Goal: Task Accomplishment & Management: Manage account settings

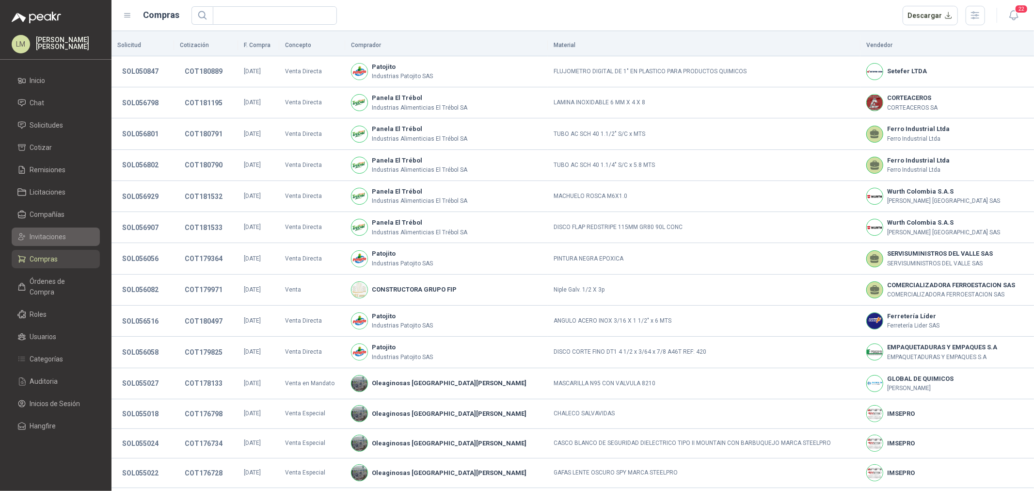
click at [46, 241] on span "Invitaciones" at bounding box center [48, 236] width 36 height 11
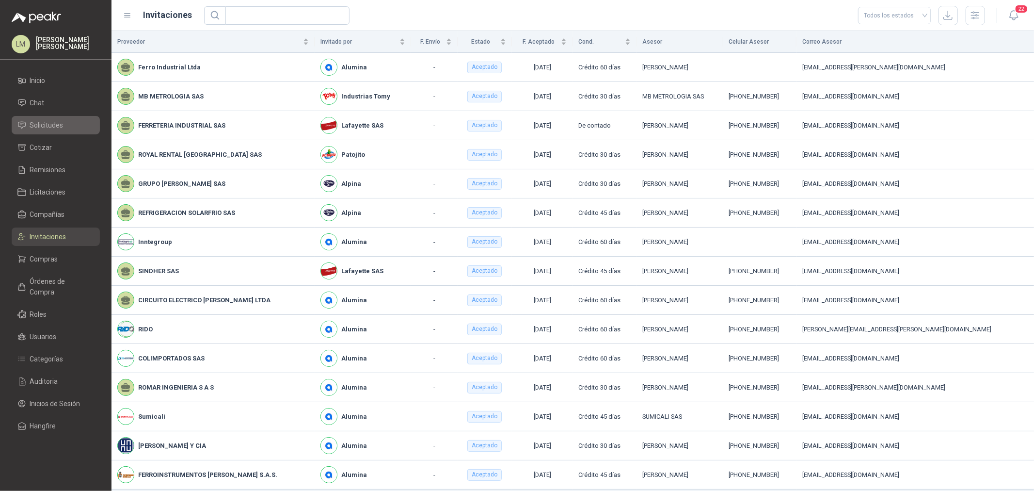
click at [49, 118] on link "Solicitudes" at bounding box center [56, 125] width 88 height 18
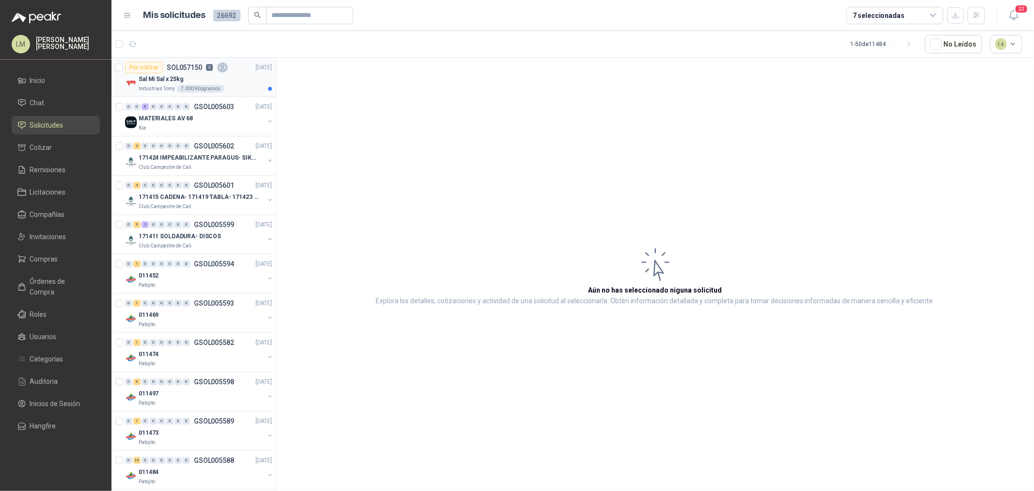
click at [193, 83] on div "Sal Mi Sal x 25kg" at bounding box center [205, 79] width 133 height 12
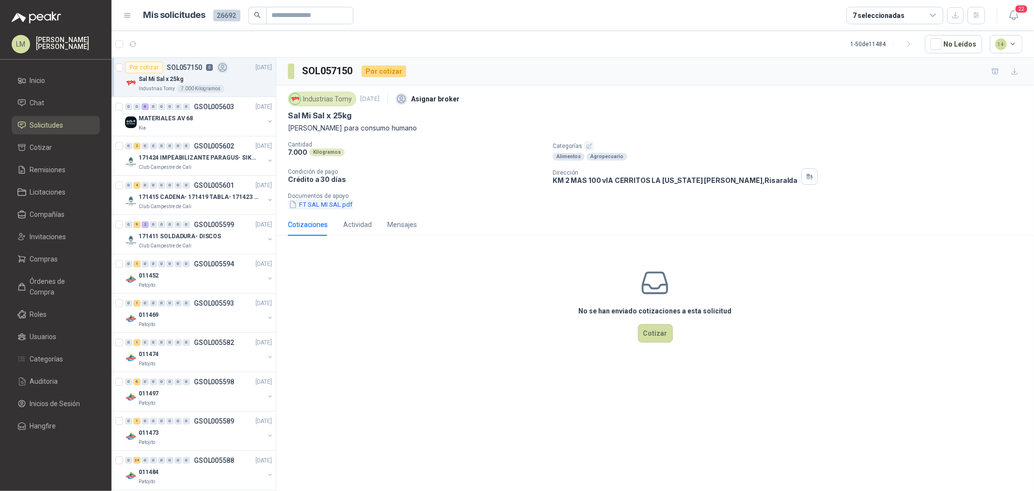
click at [334, 204] on button "FT SAL MI SAL.pdf" at bounding box center [320, 204] width 65 height 10
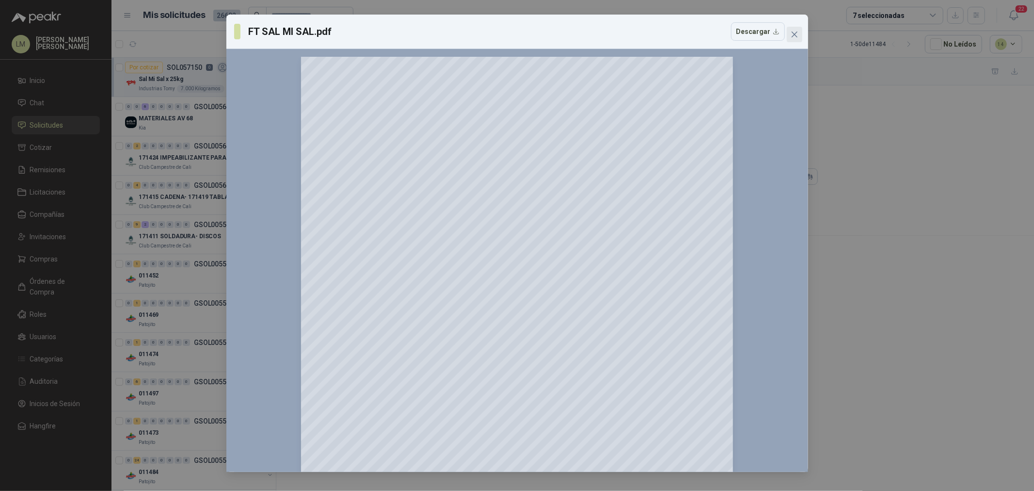
click at [796, 32] on icon "close" at bounding box center [794, 35] width 6 height 6
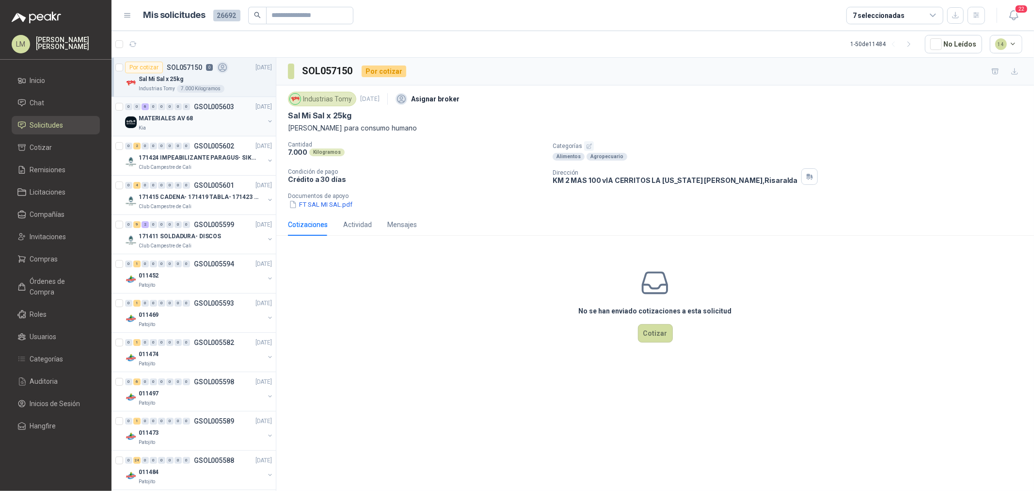
click at [266, 119] on button "button" at bounding box center [270, 121] width 8 height 8
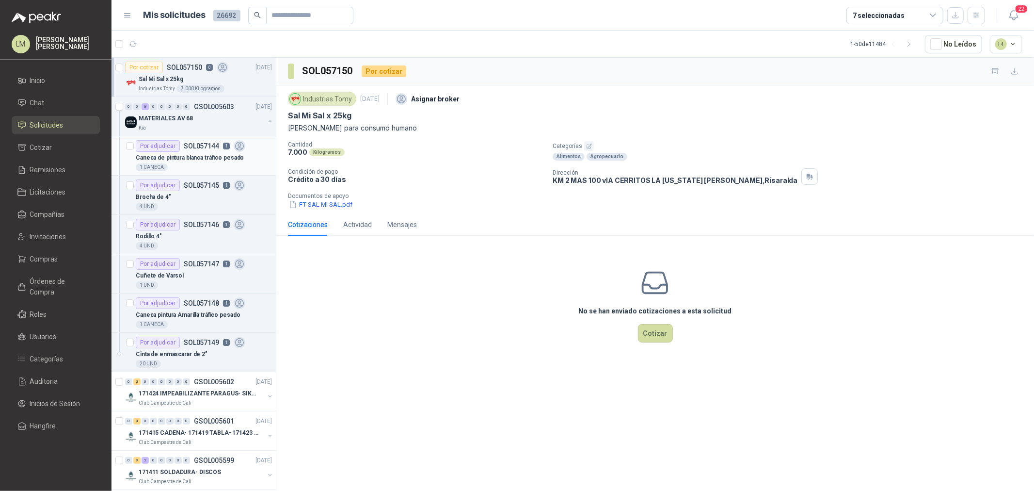
click at [201, 149] on p "SOL057144" at bounding box center [201, 146] width 35 height 7
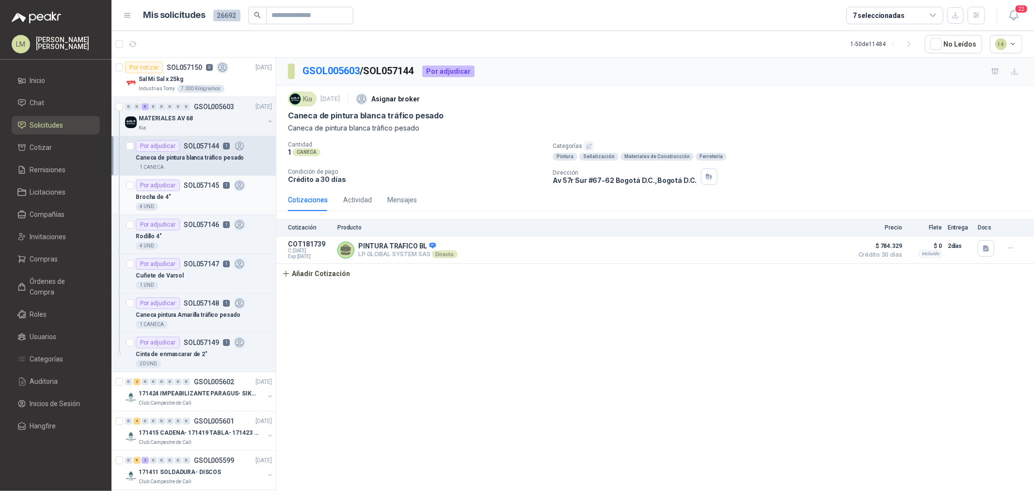
click at [200, 194] on div "Brocha de 4"" at bounding box center [204, 197] width 136 height 12
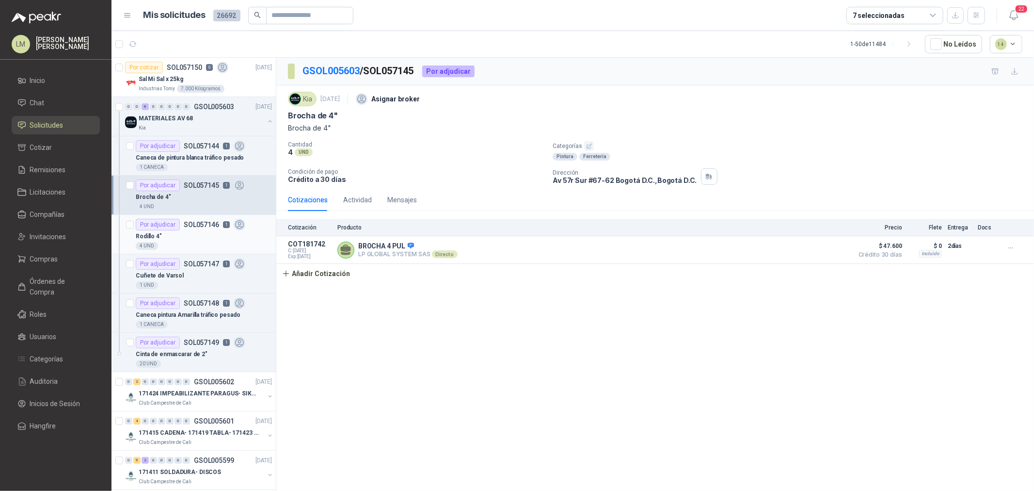
click at [200, 226] on p "SOL057146" at bounding box center [201, 224] width 35 height 7
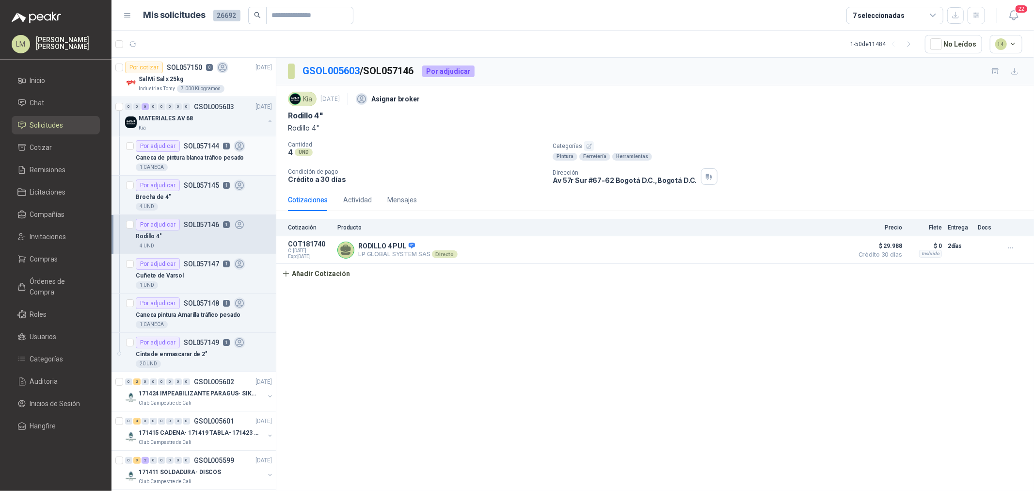
click at [175, 160] on p "Caneca de pintura blanca tráfico pesado" at bounding box center [190, 157] width 108 height 9
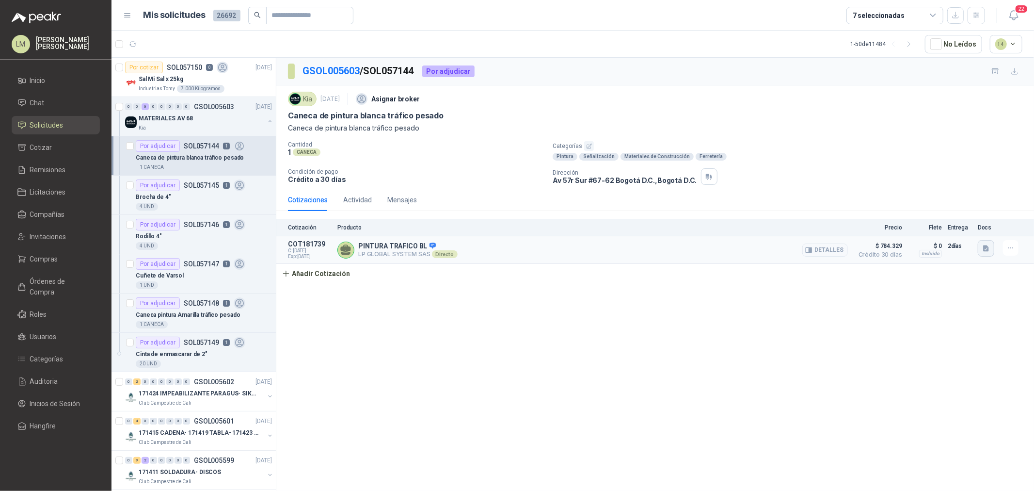
click at [986, 250] on icon "button" at bounding box center [986, 248] width 8 height 8
click at [971, 223] on button "METROKIA-PINTURA AV 68-N109.pdf" at bounding box center [929, 227] width 117 height 10
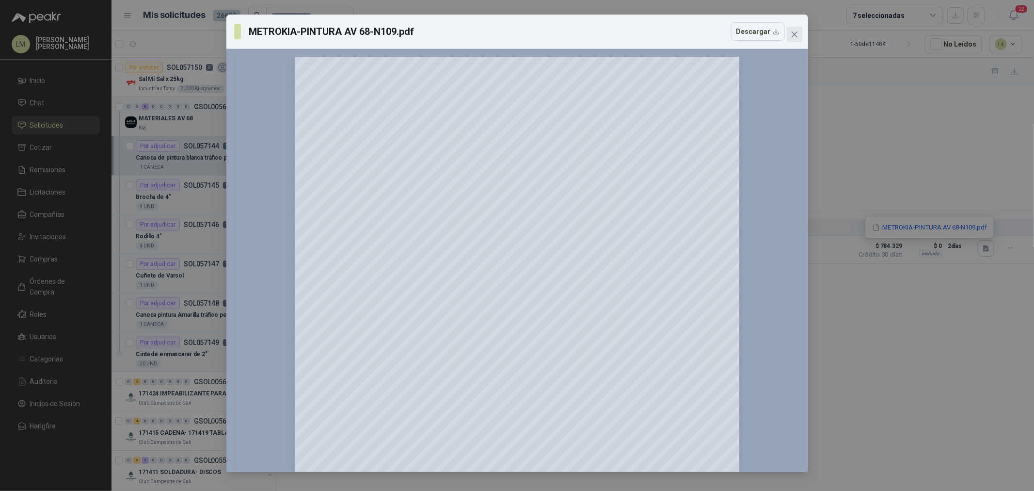
click at [800, 36] on span "Close" at bounding box center [795, 35] width 16 height 8
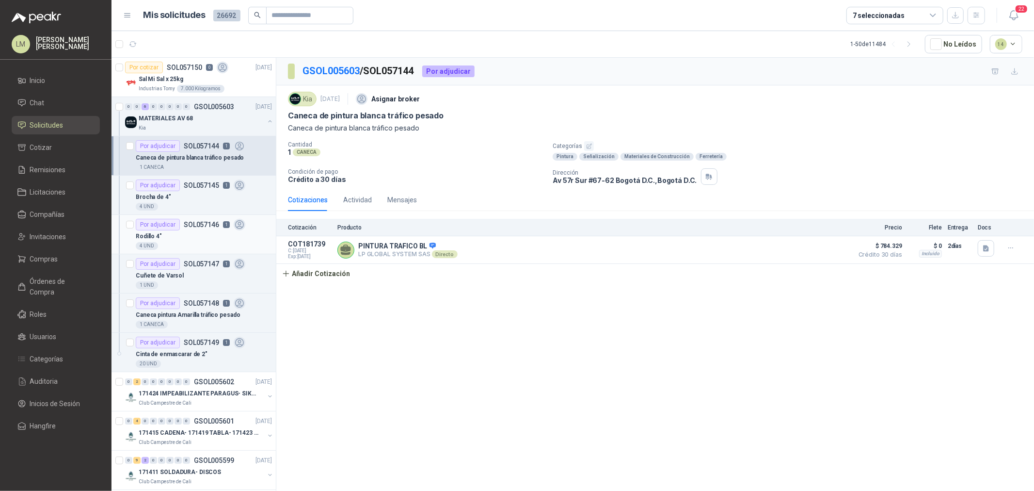
click at [178, 234] on div "Rodillo 4"" at bounding box center [204, 236] width 136 height 12
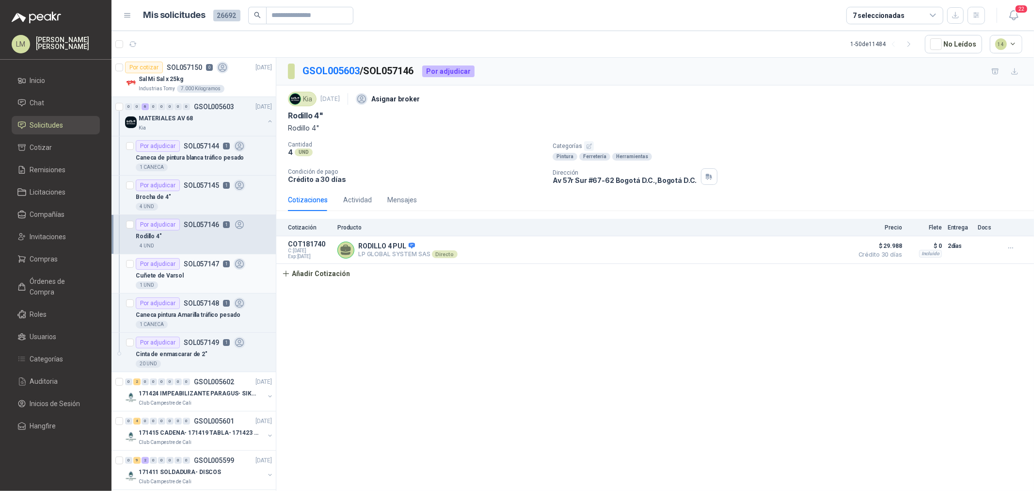
click at [166, 271] on p "Cuñete de Varsol" at bounding box center [160, 275] width 48 height 9
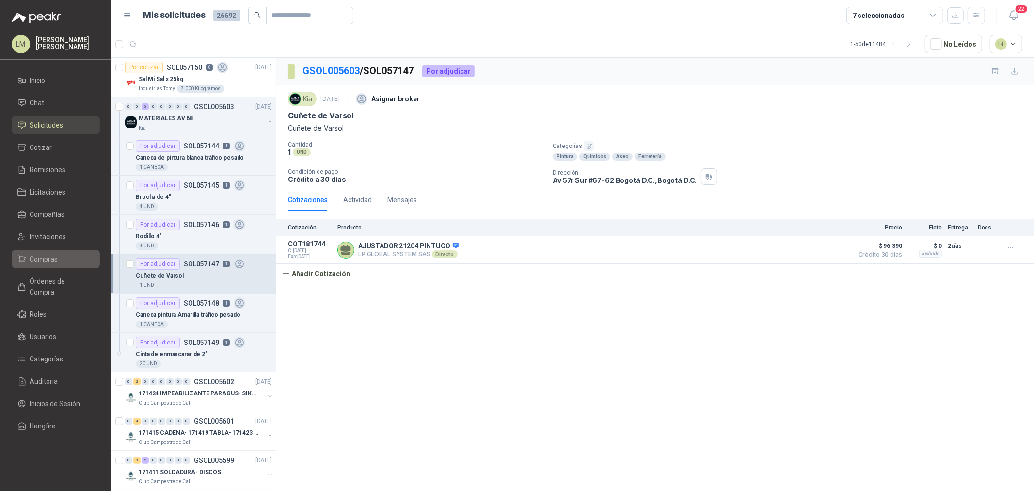
click at [48, 255] on span "Compras" at bounding box center [44, 259] width 28 height 11
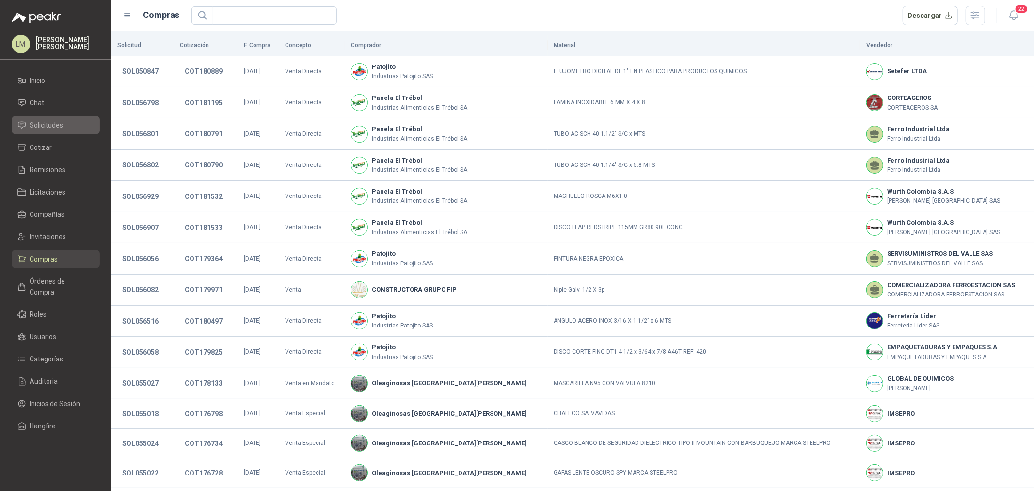
click at [51, 128] on span "Solicitudes" at bounding box center [46, 125] width 33 height 11
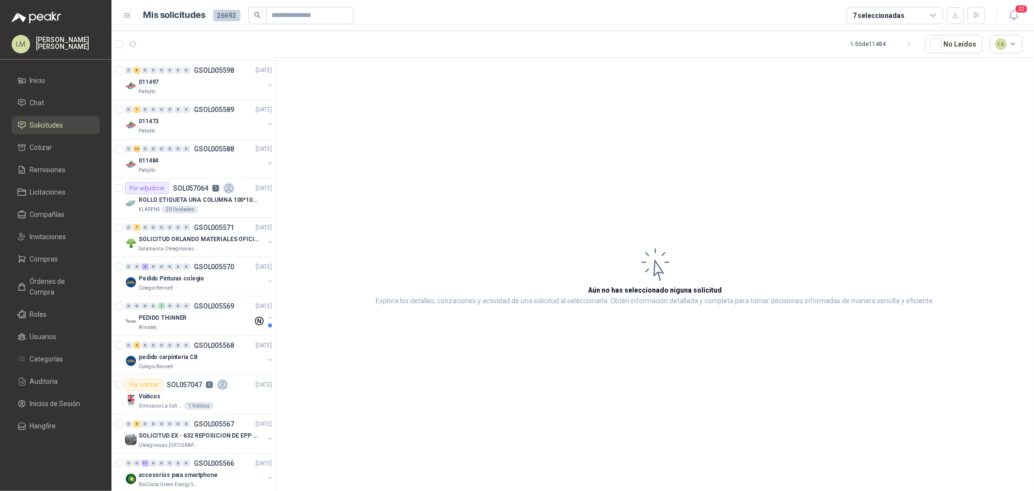
scroll to position [323, 0]
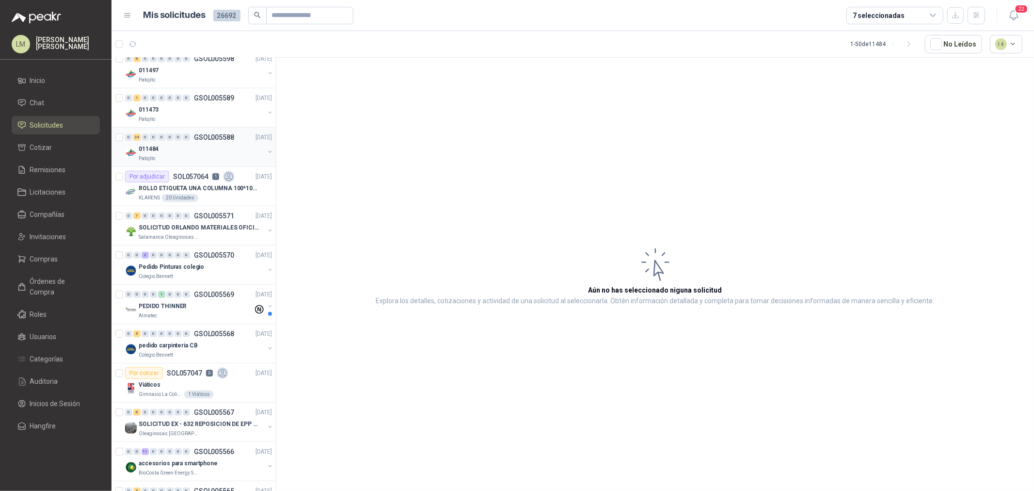
click at [187, 143] on div "011484" at bounding box center [202, 149] width 126 height 12
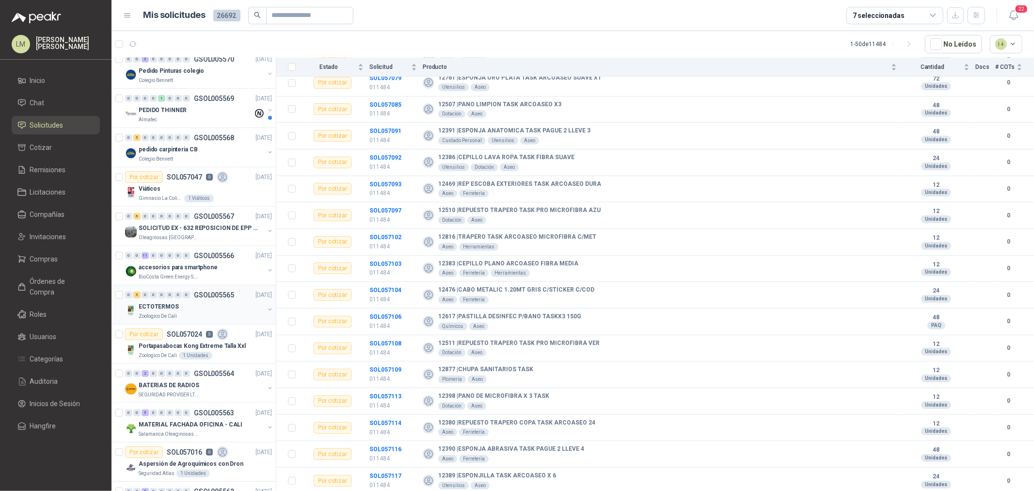
scroll to position [539, 0]
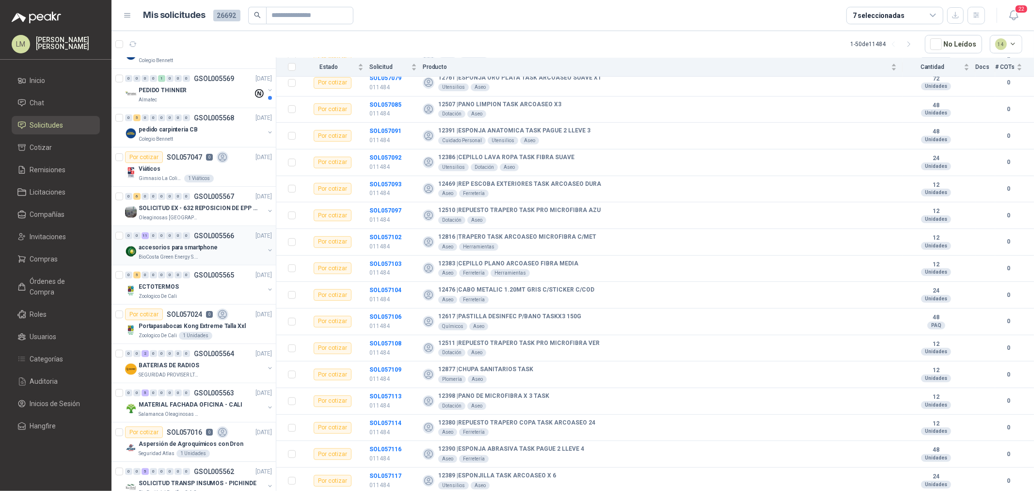
click at [266, 251] on button "button" at bounding box center [270, 250] width 8 height 8
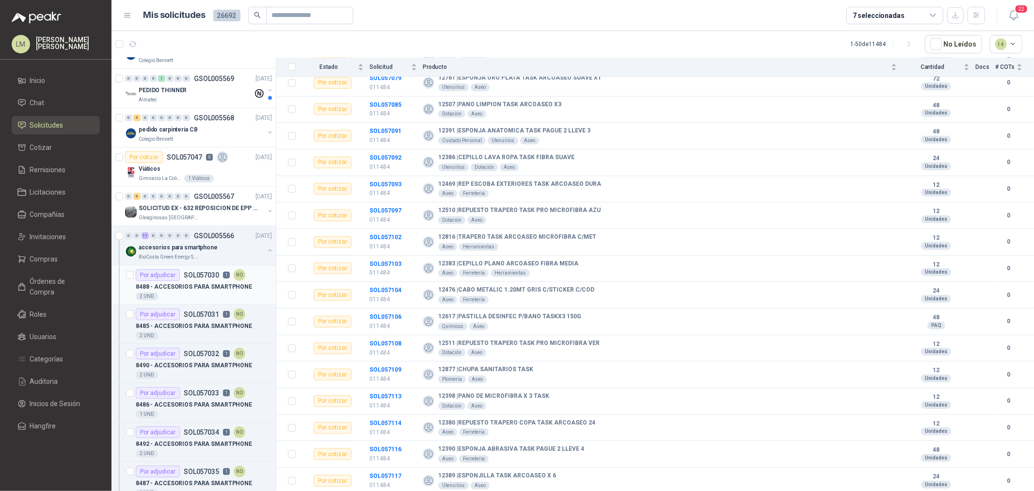
click at [202, 279] on div "Por adjudicar SOL057030 1 NO" at bounding box center [191, 275] width 110 height 12
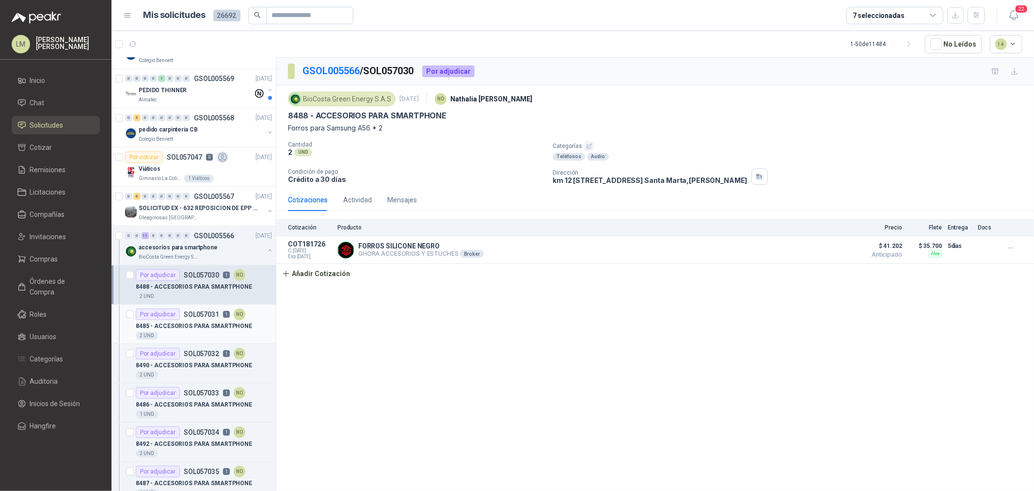
click at [192, 317] on p "SOL057031" at bounding box center [201, 314] width 35 height 7
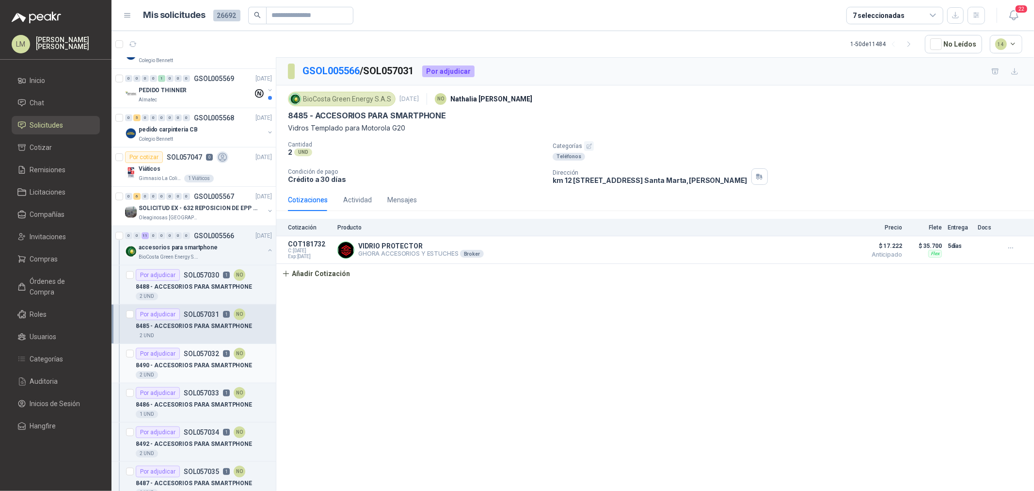
click at [208, 361] on p "8490 - ACCESORIOS PARA SMARTPHONE" at bounding box center [194, 365] width 116 height 9
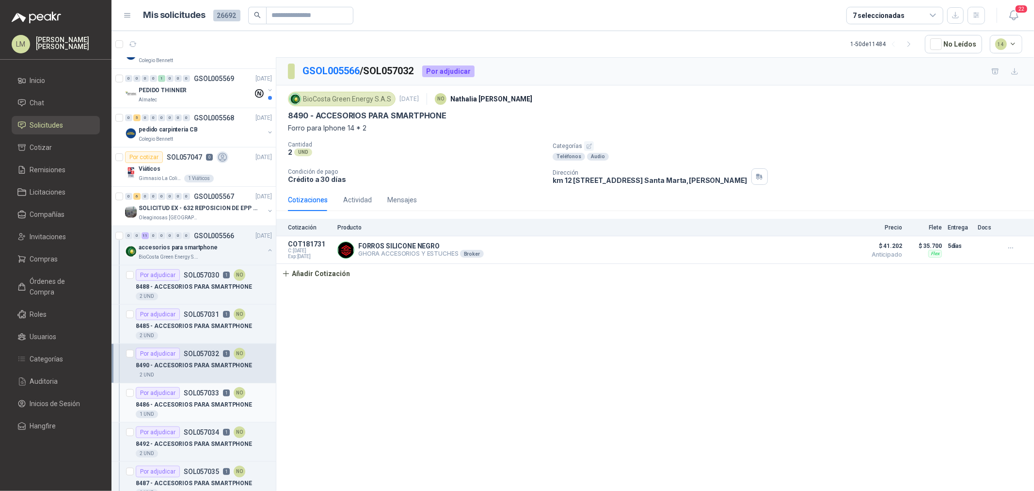
click at [205, 395] on p "SOL057033" at bounding box center [201, 392] width 35 height 7
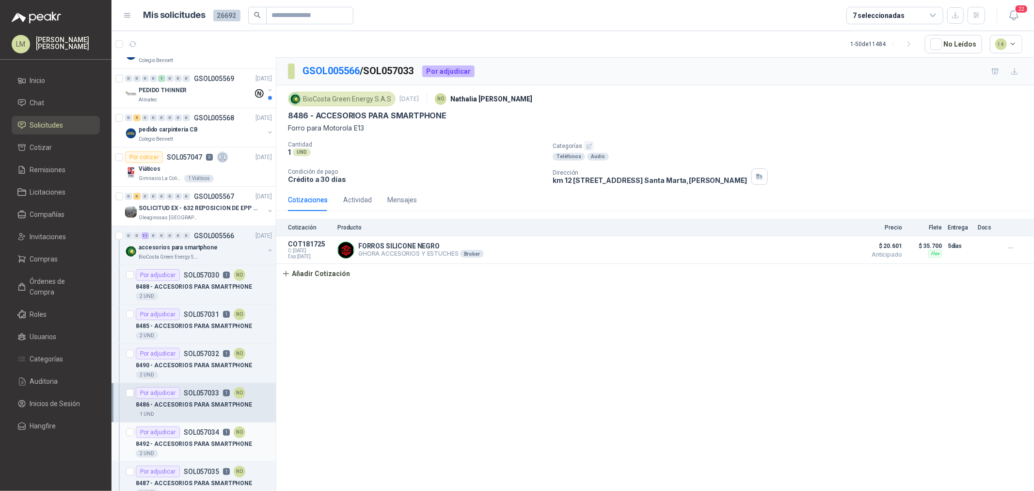
click at [200, 433] on p "SOL057034" at bounding box center [201, 432] width 35 height 7
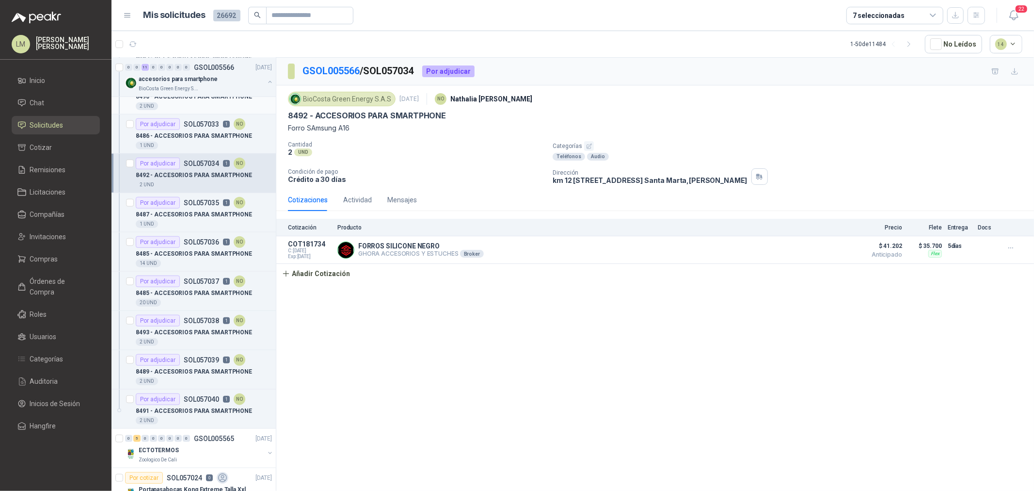
scroll to position [808, 0]
click at [163, 220] on div "1 UND" at bounding box center [204, 224] width 136 height 8
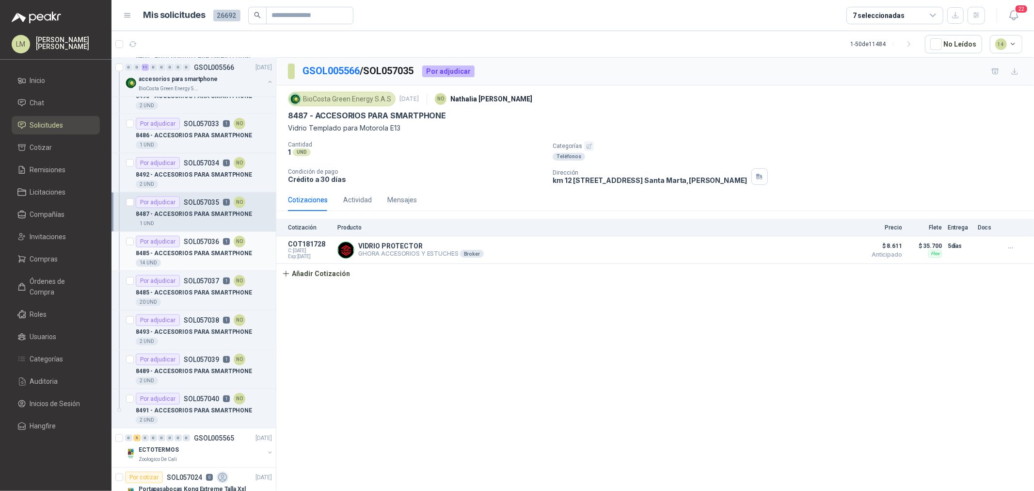
click at [176, 257] on p "8485 - ACCESORIOS PARA SMARTPHONE" at bounding box center [194, 253] width 116 height 9
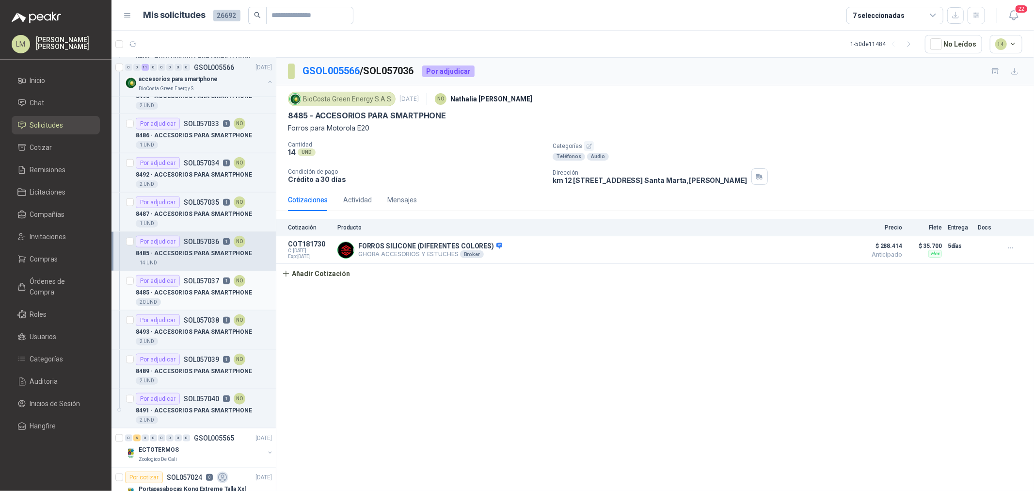
click at [193, 288] on p "8485 - ACCESORIOS PARA SMARTPHONE" at bounding box center [194, 292] width 116 height 9
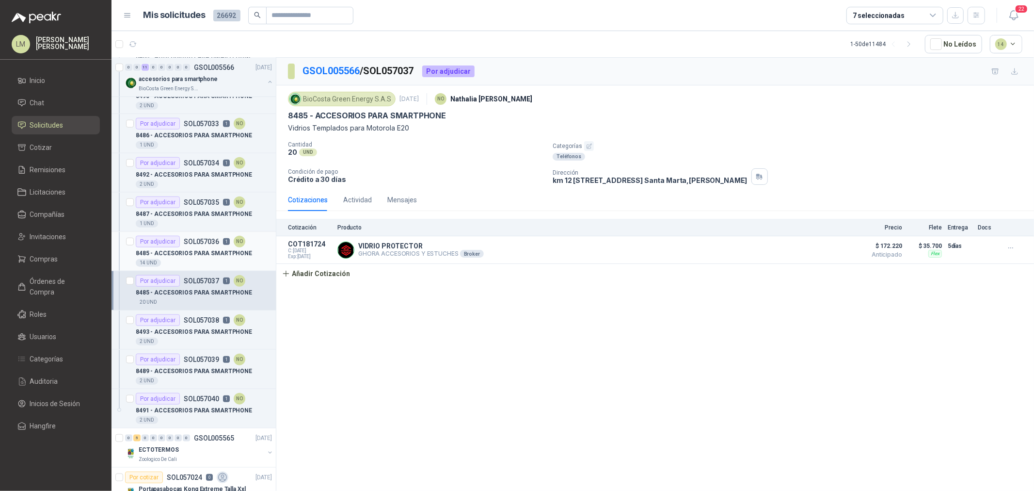
click at [196, 257] on p "8485 - ACCESORIOS PARA SMARTPHONE" at bounding box center [194, 253] width 116 height 9
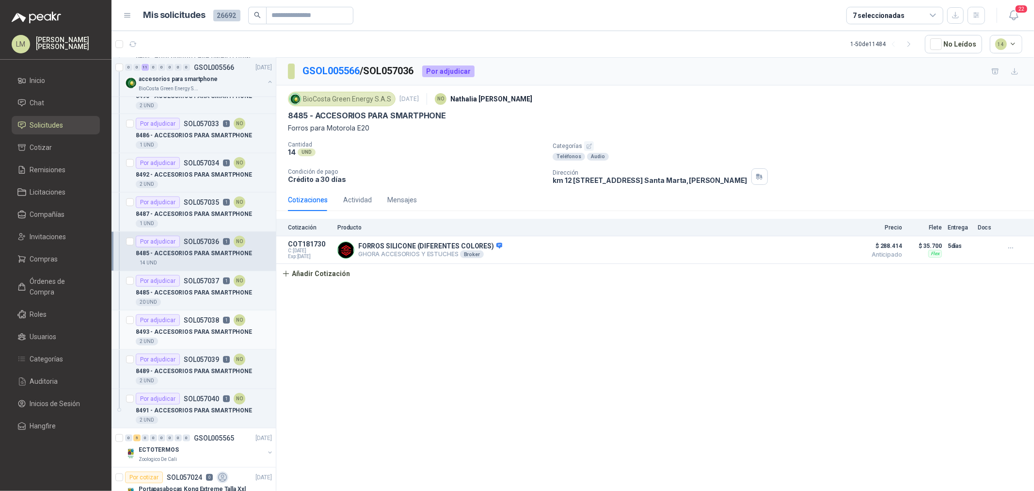
click at [206, 327] on div "8493 - ACCESORIOS PARA SMARTPHONE" at bounding box center [204, 332] width 136 height 12
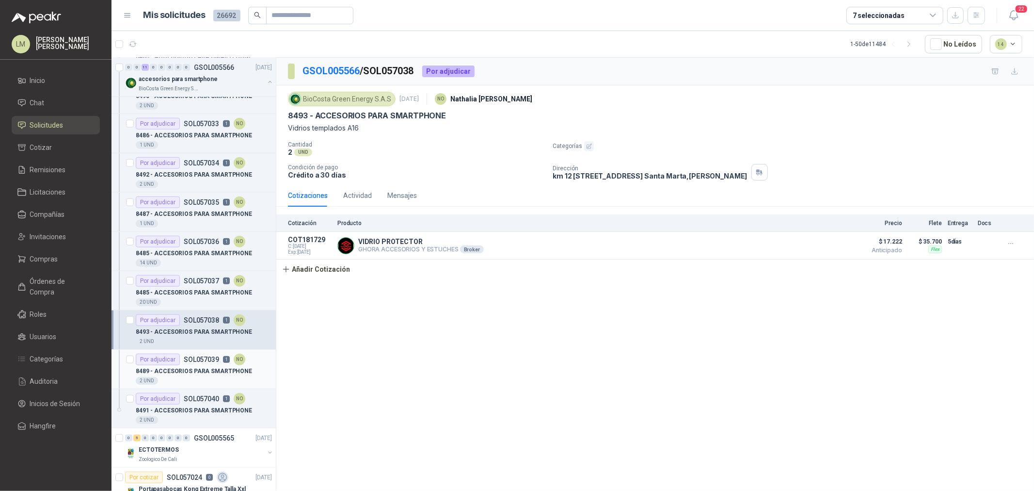
click at [206, 366] on p "8489 - ACCESORIOS PARA SMARTPHONE" at bounding box center [194, 370] width 116 height 9
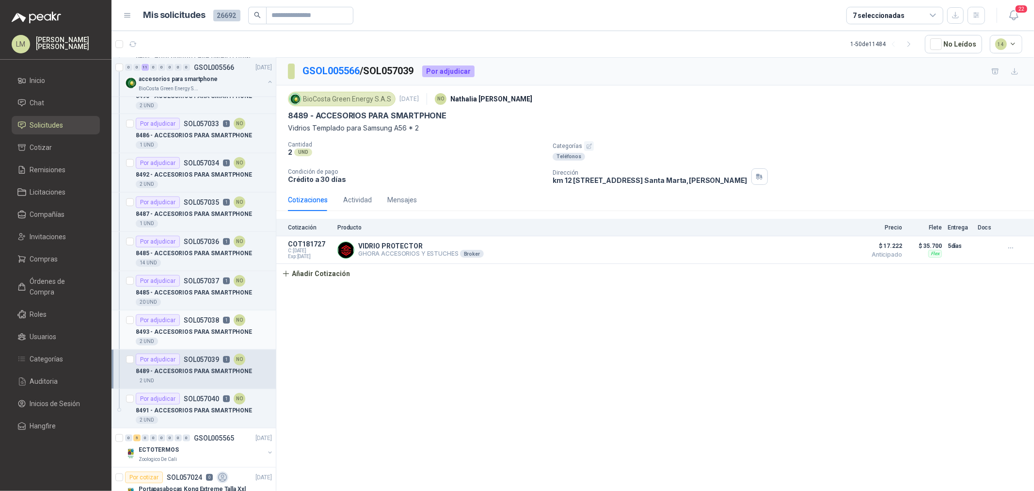
click at [200, 326] on div "8493 - ACCESORIOS PARA SMARTPHONE" at bounding box center [204, 332] width 136 height 12
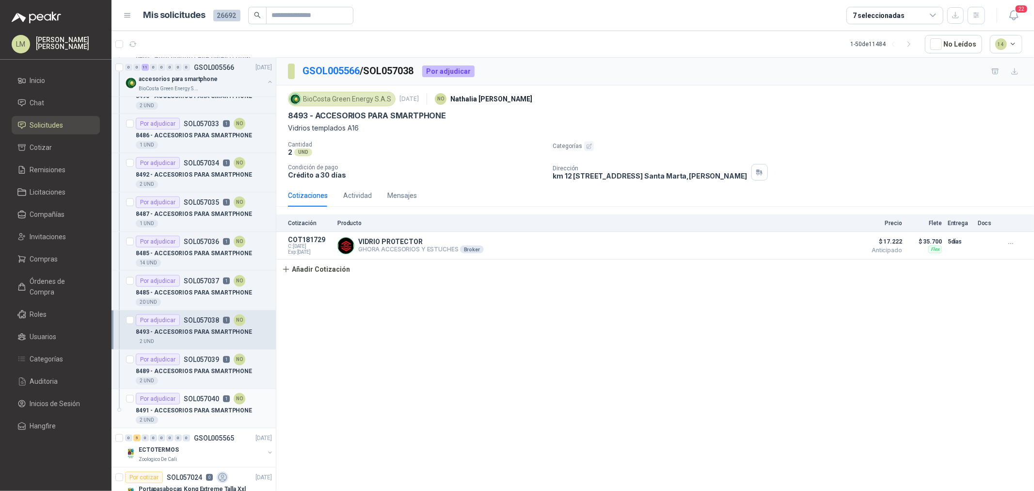
click at [198, 408] on p "8491 - ACCESORIOS PARA SMARTPHONE" at bounding box center [194, 410] width 116 height 9
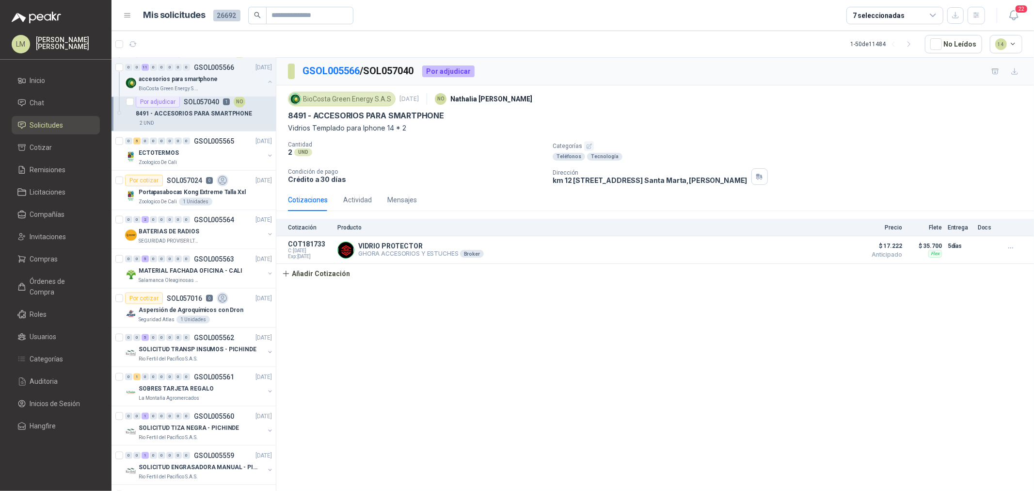
scroll to position [1131, 0]
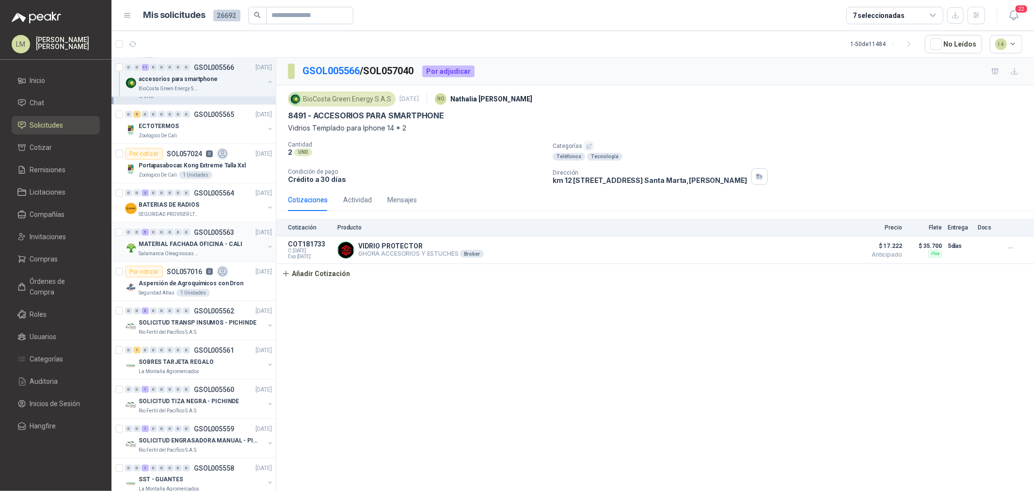
click at [266, 246] on button "button" at bounding box center [270, 247] width 8 height 8
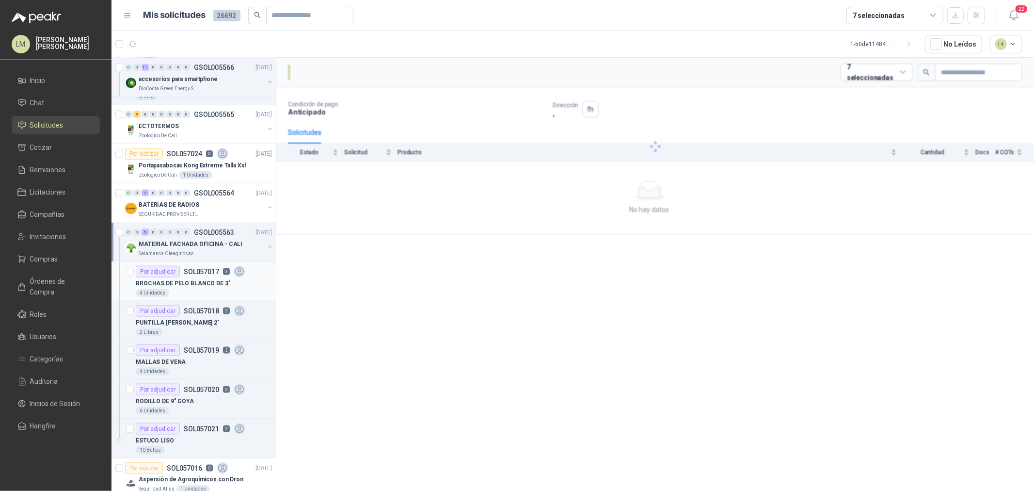
click at [159, 289] on div "4 Unidades" at bounding box center [152, 293] width 33 height 8
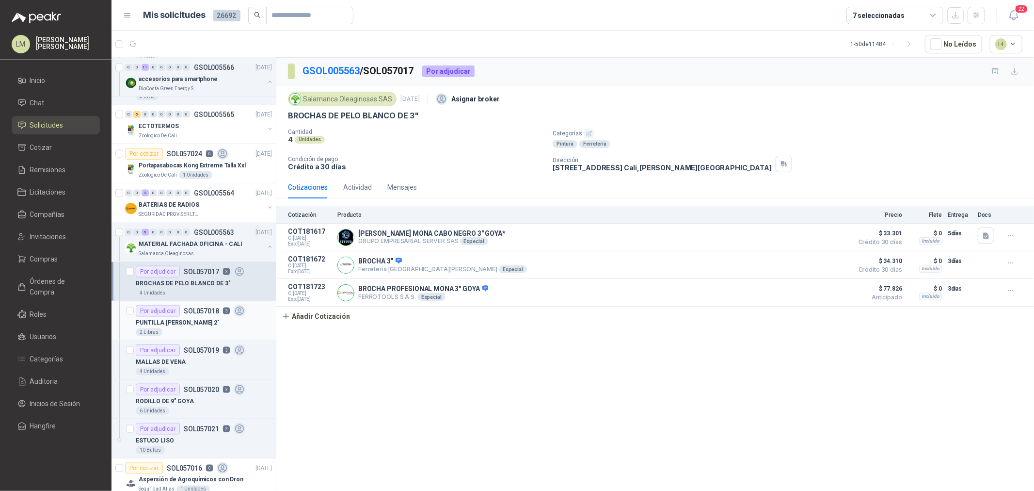
click at [199, 323] on p "PUNTILLA [PERSON_NAME] 2"" at bounding box center [178, 322] width 84 height 9
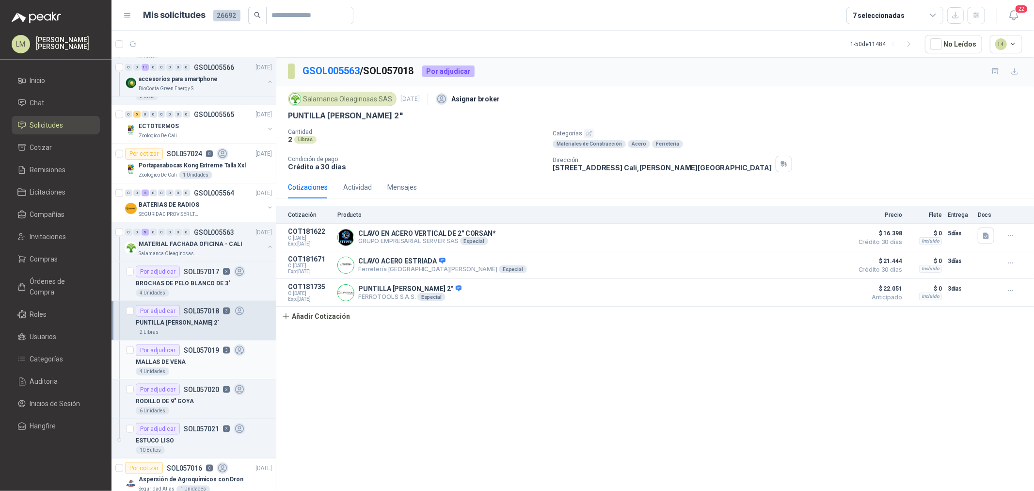
click at [199, 350] on p "SOL057019" at bounding box center [201, 350] width 35 height 7
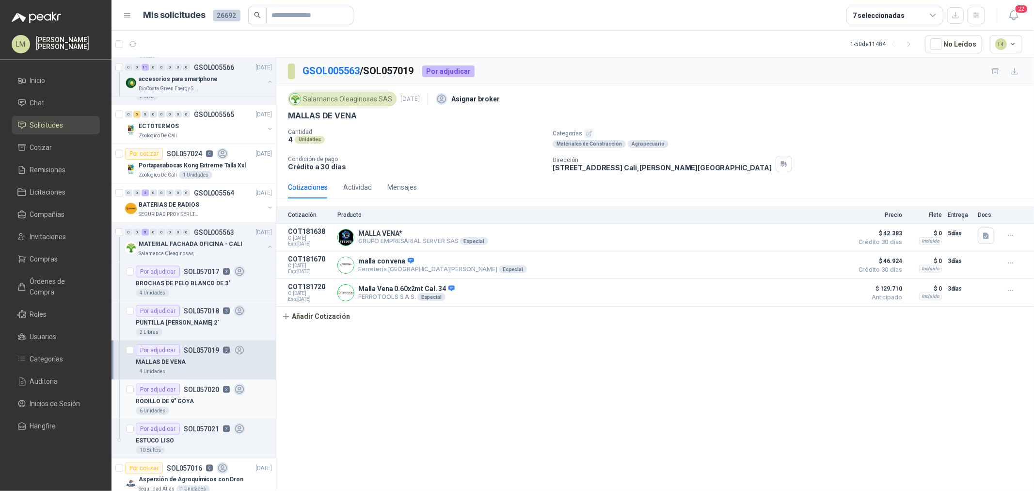
click at [199, 396] on div "RODILLO DE 9" GOYA" at bounding box center [204, 401] width 136 height 12
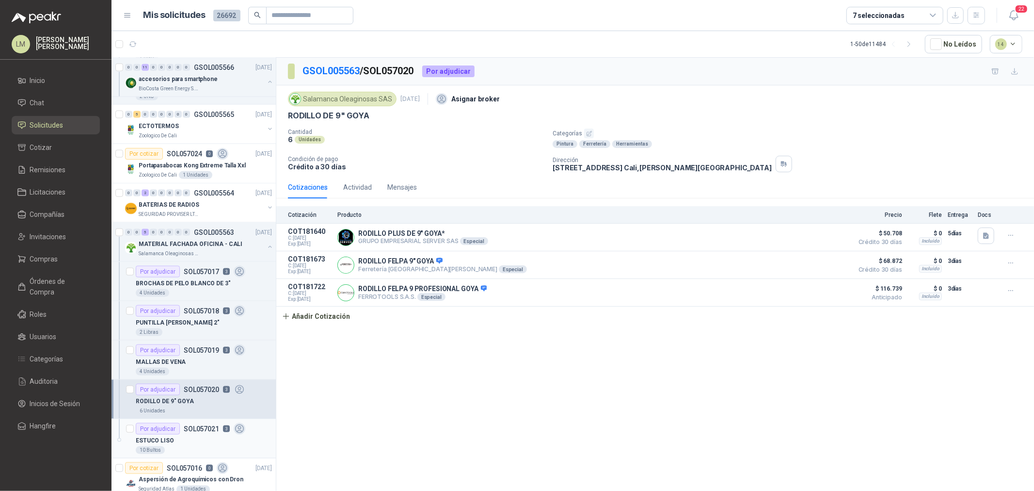
click at [186, 439] on div "ESTUCO LISO" at bounding box center [204, 440] width 136 height 12
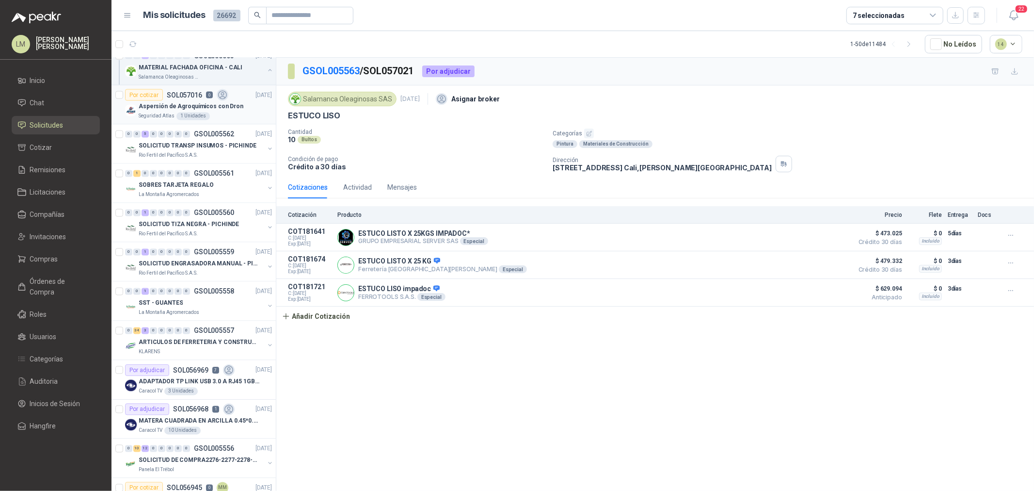
scroll to position [1508, 0]
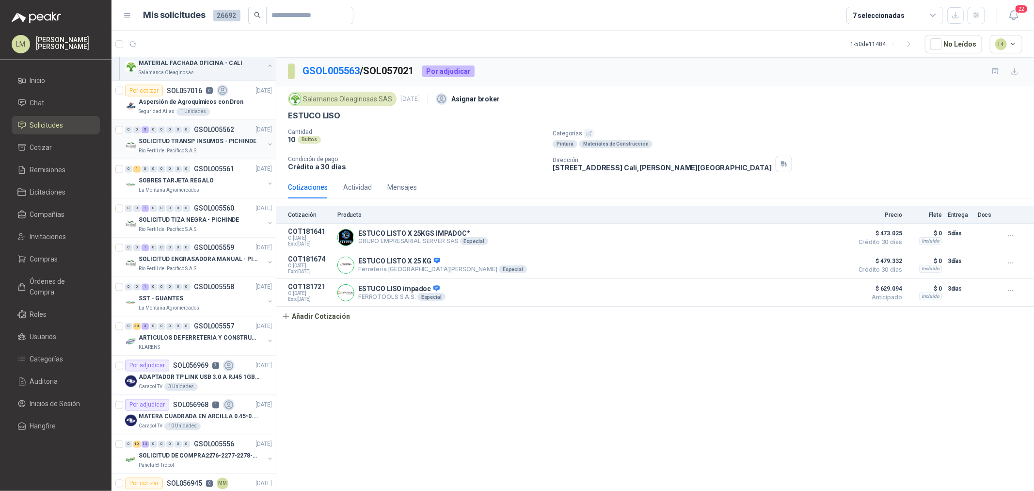
click at [194, 141] on p "SOLICITUD TRANSP INSUMOS - PICHINDE" at bounding box center [198, 141] width 118 height 9
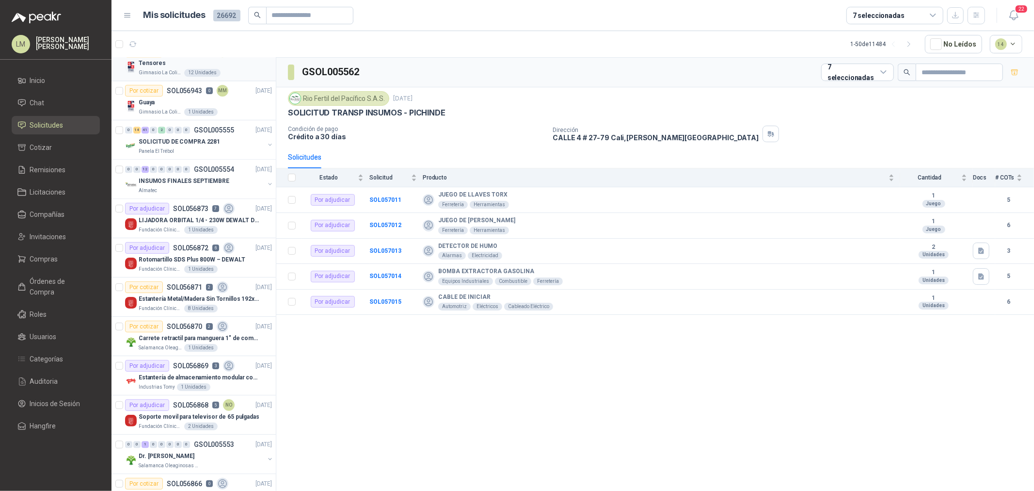
scroll to position [1993, 0]
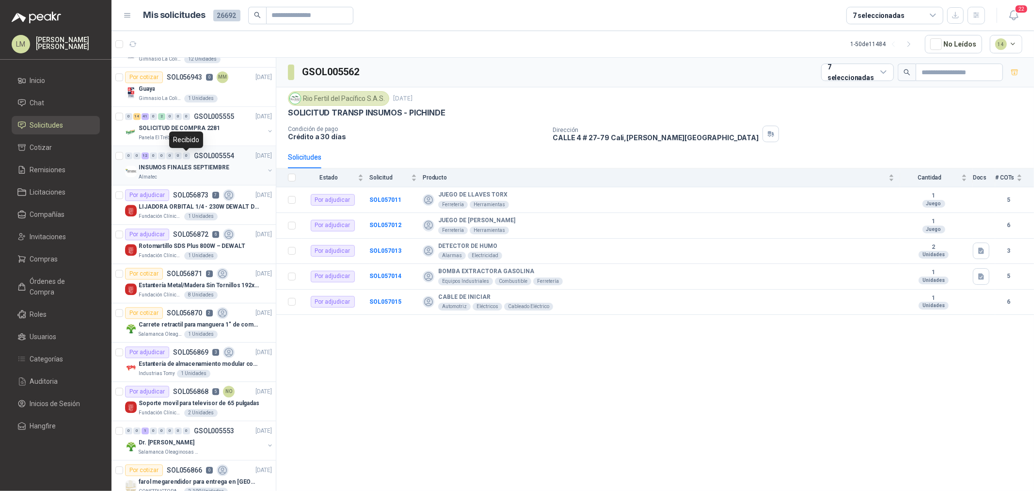
click at [183, 159] on div "0" at bounding box center [186, 155] width 7 height 7
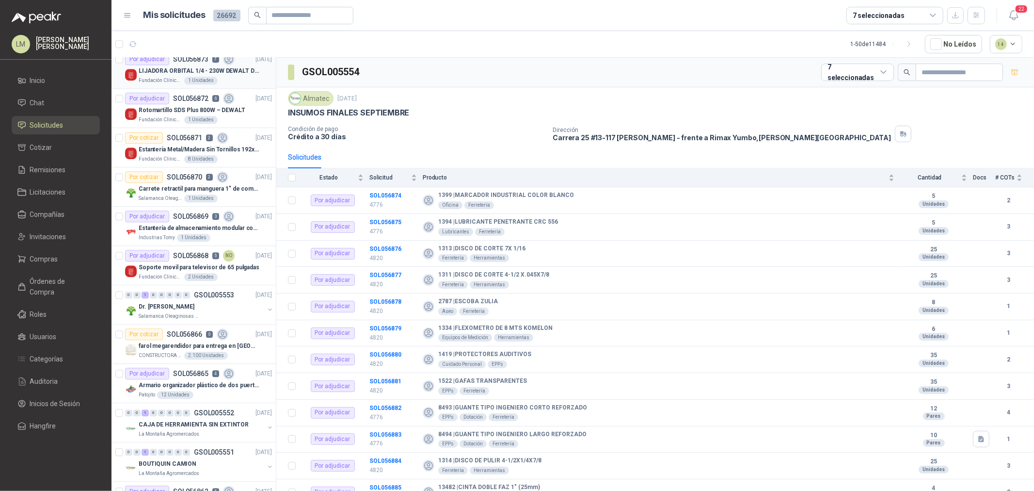
scroll to position [2154, 0]
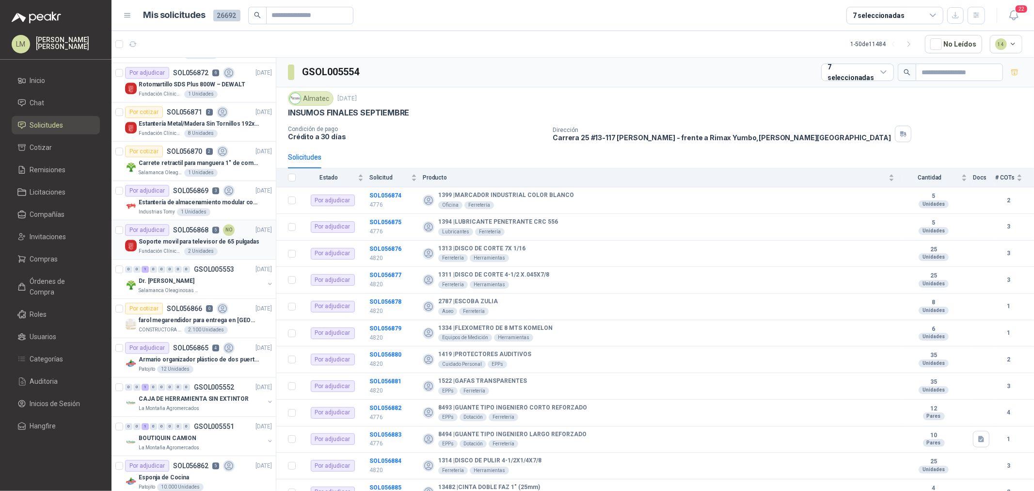
click at [177, 235] on div "Por adjudicar SOL056868 5 NO" at bounding box center [180, 230] width 110 height 12
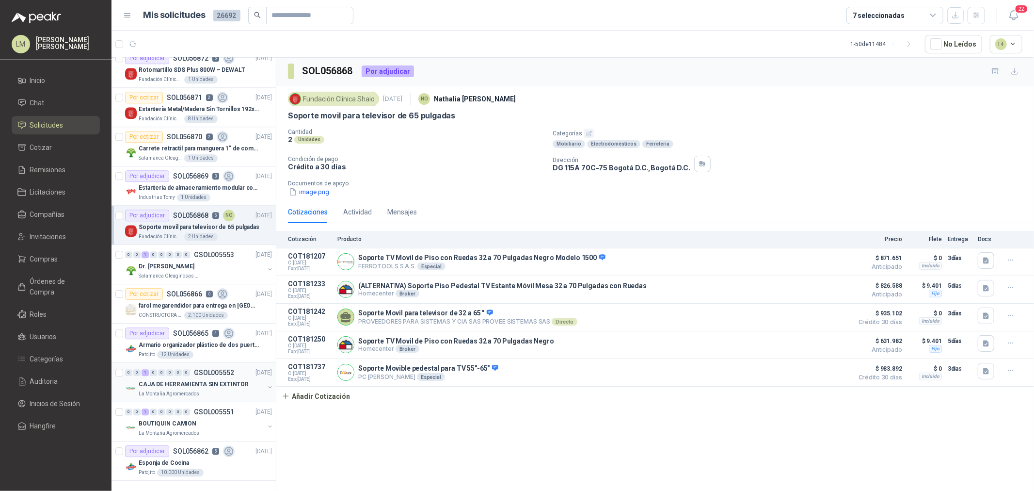
scroll to position [2178, 0]
click at [181, 458] on p "Esponja de Cocina" at bounding box center [164, 462] width 50 height 9
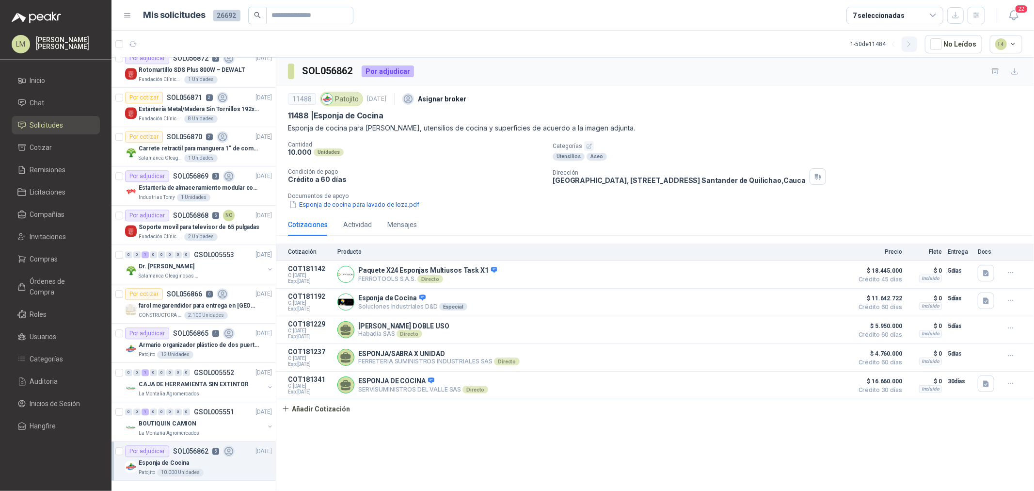
click at [913, 39] on button "button" at bounding box center [910, 44] width 16 height 16
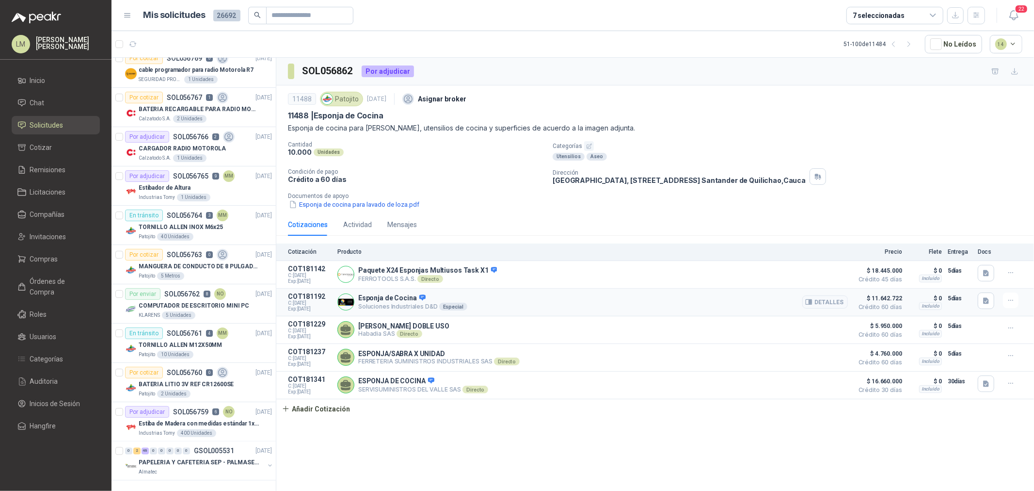
scroll to position [1549, 0]
click at [173, 468] on div "Almatec" at bounding box center [202, 472] width 126 height 8
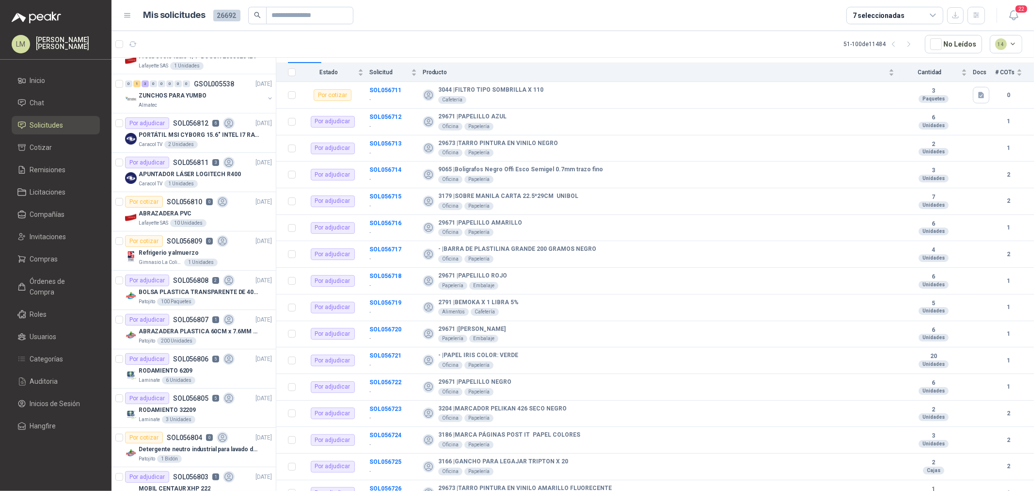
scroll to position [687, 0]
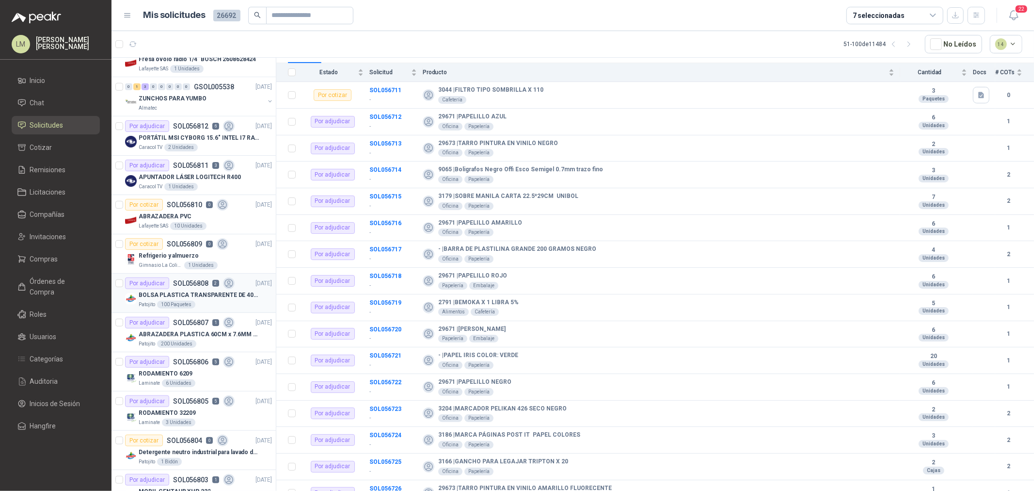
click at [192, 288] on div "Por adjudicar SOL056808 2" at bounding box center [180, 283] width 110 height 12
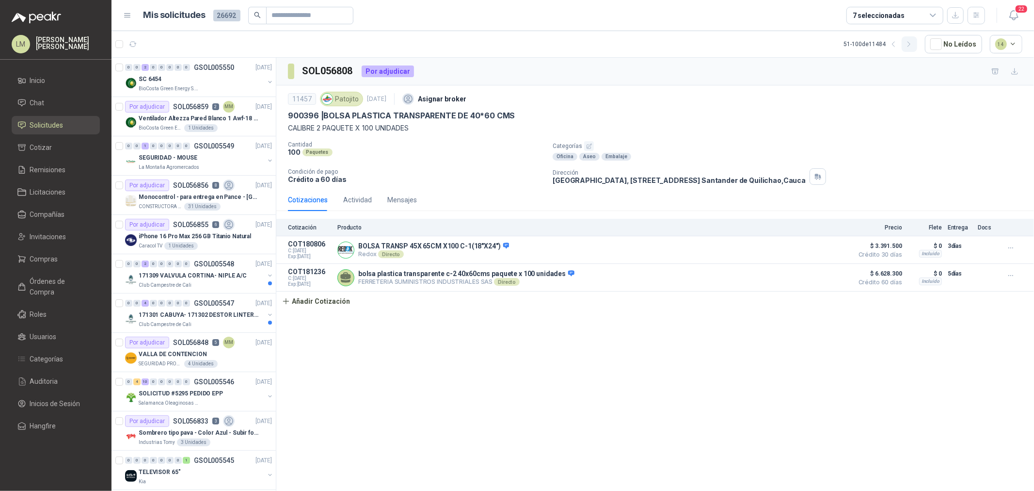
click at [913, 44] on icon "button" at bounding box center [909, 44] width 8 height 8
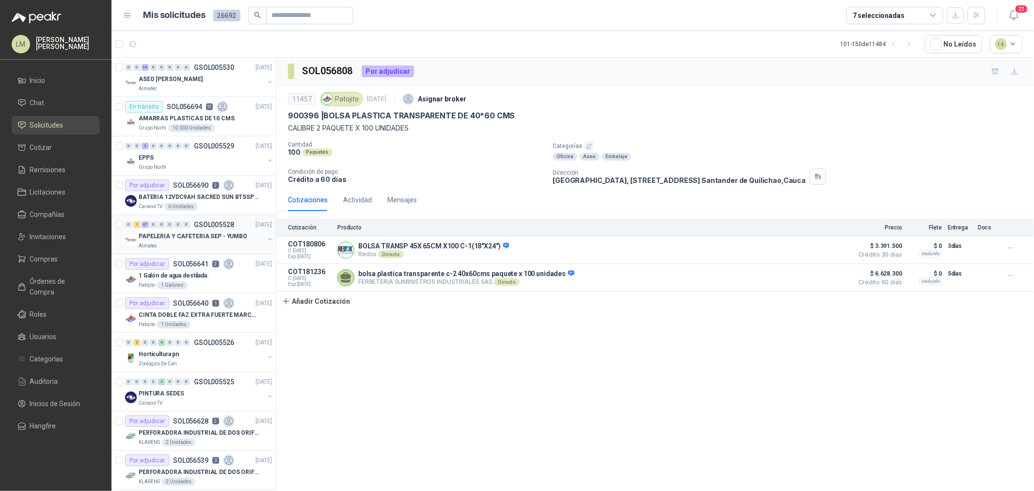
click at [170, 239] on p "PAPELERIA Y CAFETERIA SEP - YUMBO" at bounding box center [193, 236] width 109 height 9
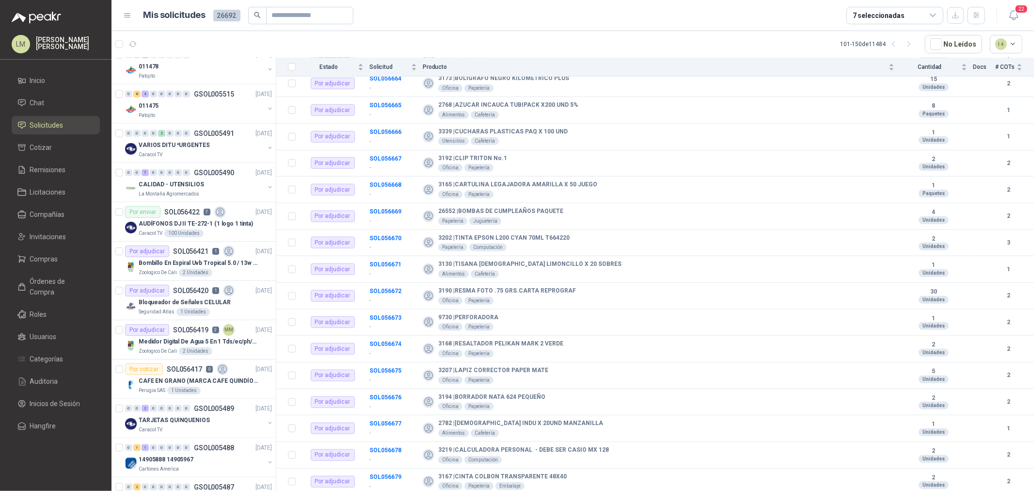
scroll to position [861, 0]
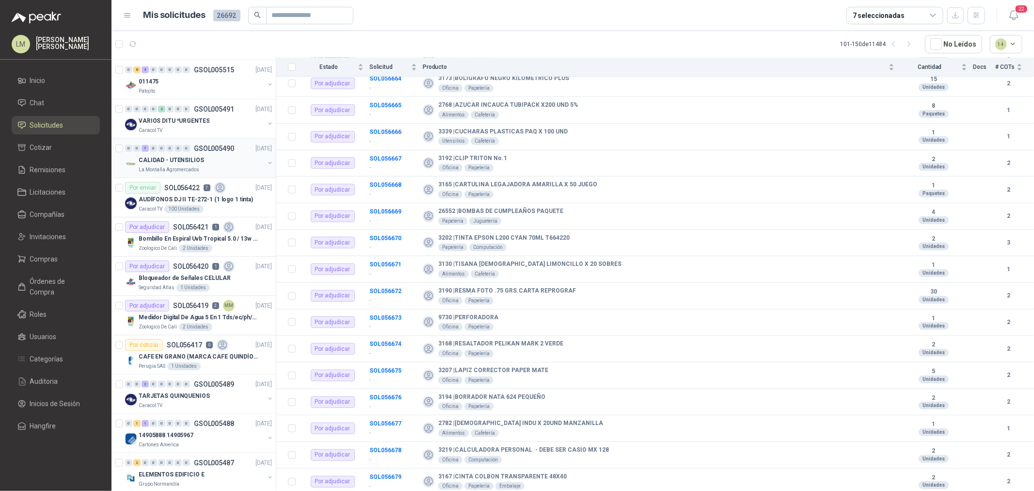
click at [178, 156] on p "CALIDAD - UTENSILIOS" at bounding box center [171, 160] width 65 height 9
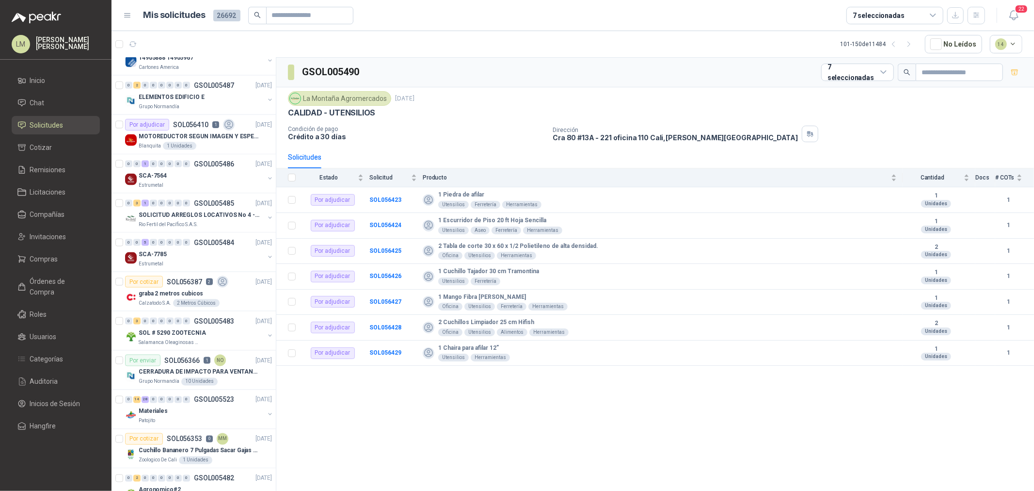
scroll to position [1346, 0]
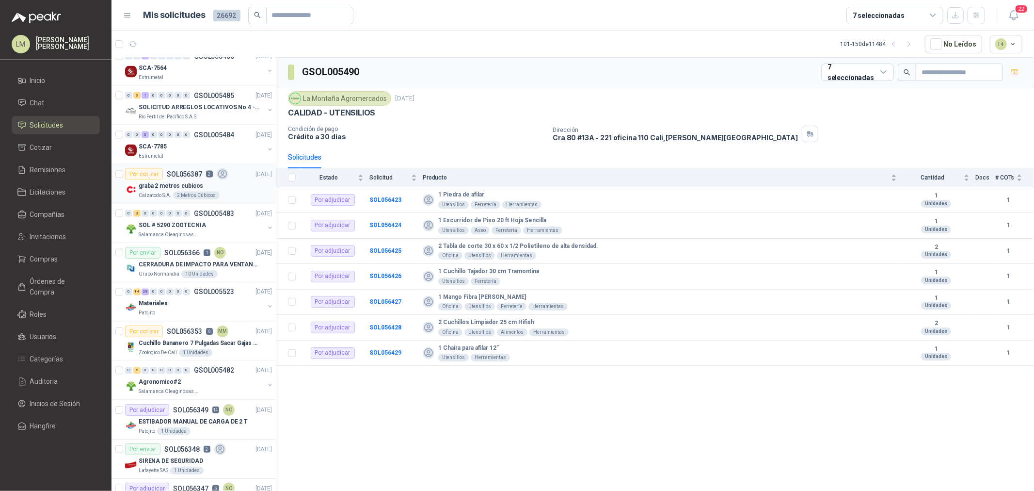
click at [181, 192] on div "2 Metros Cúbicos" at bounding box center [196, 195] width 47 height 8
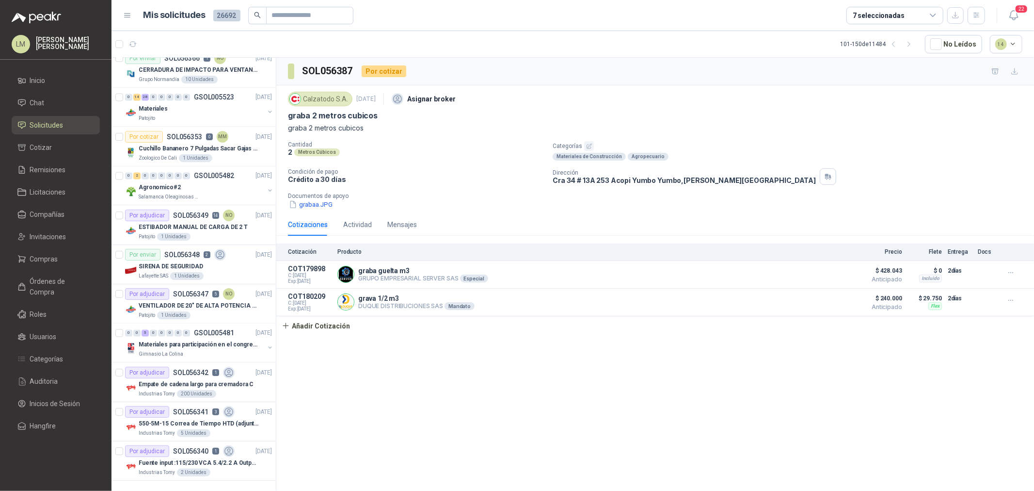
scroll to position [1549, 0]
click at [910, 51] on button "button" at bounding box center [910, 44] width 16 height 16
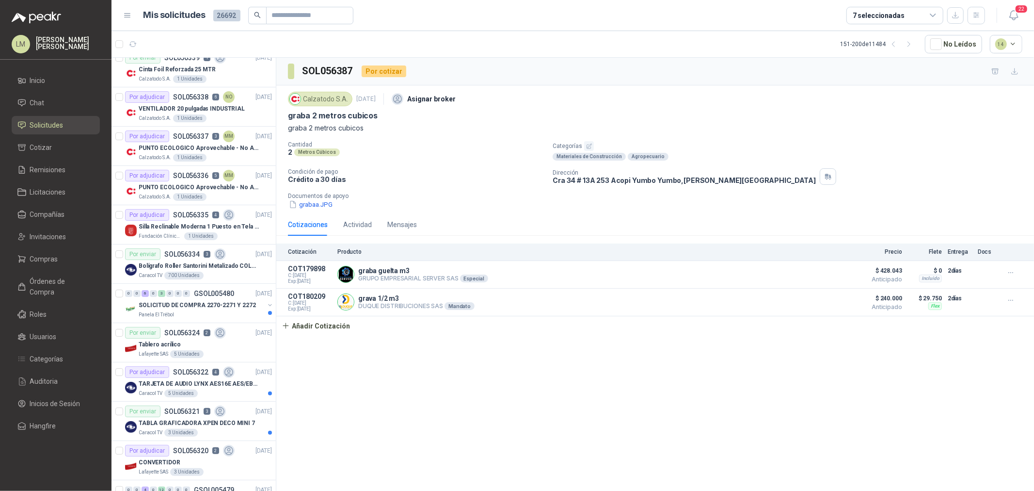
scroll to position [0, 0]
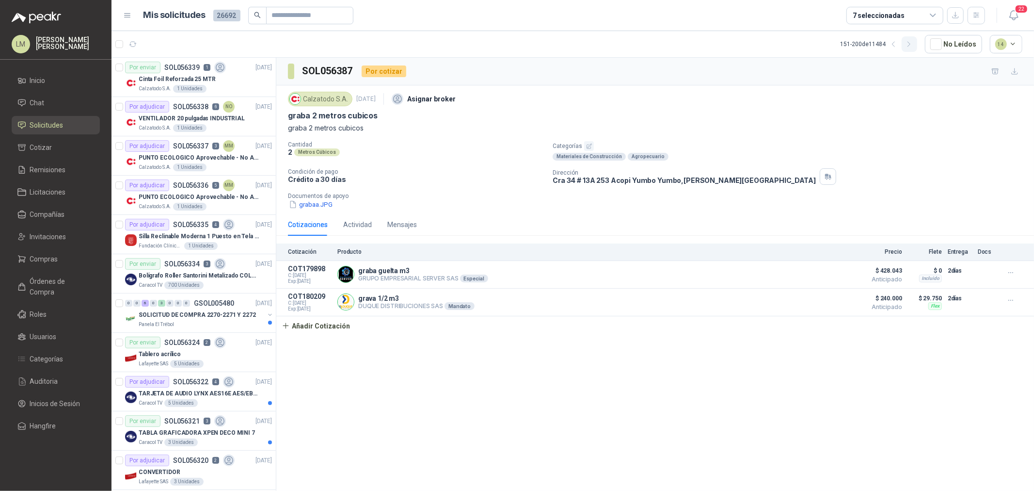
click at [913, 44] on icon "button" at bounding box center [909, 44] width 8 height 8
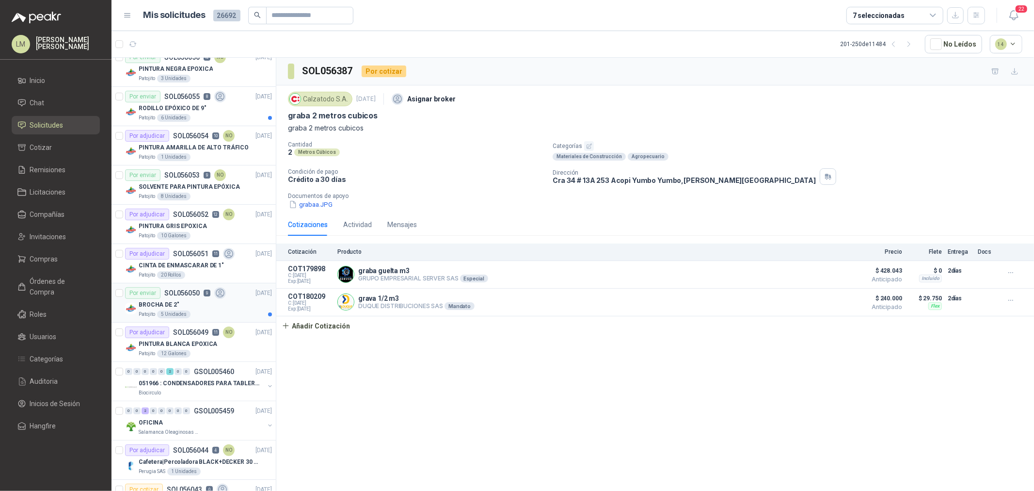
scroll to position [269, 0]
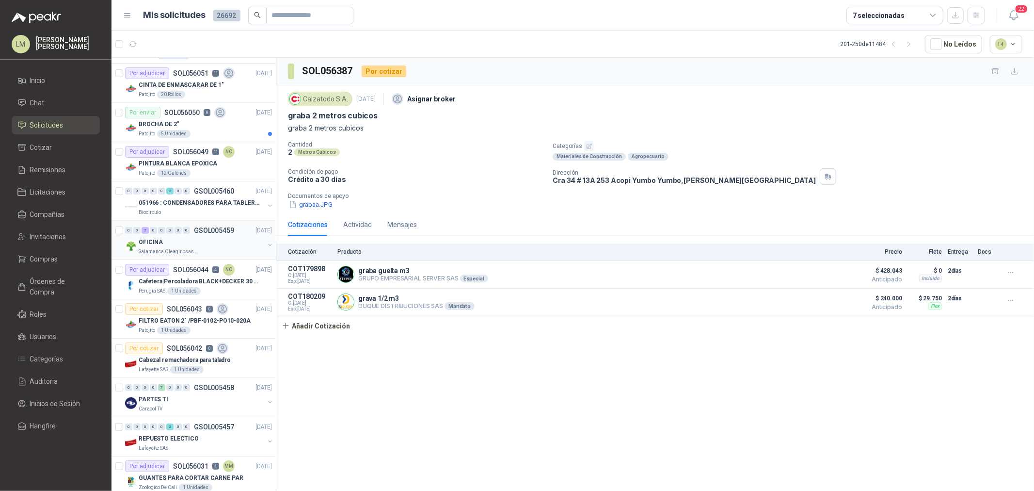
click at [214, 234] on div "0 0 2 0 0 0 0 0 GSOL005459 16/09/25" at bounding box center [199, 230] width 149 height 12
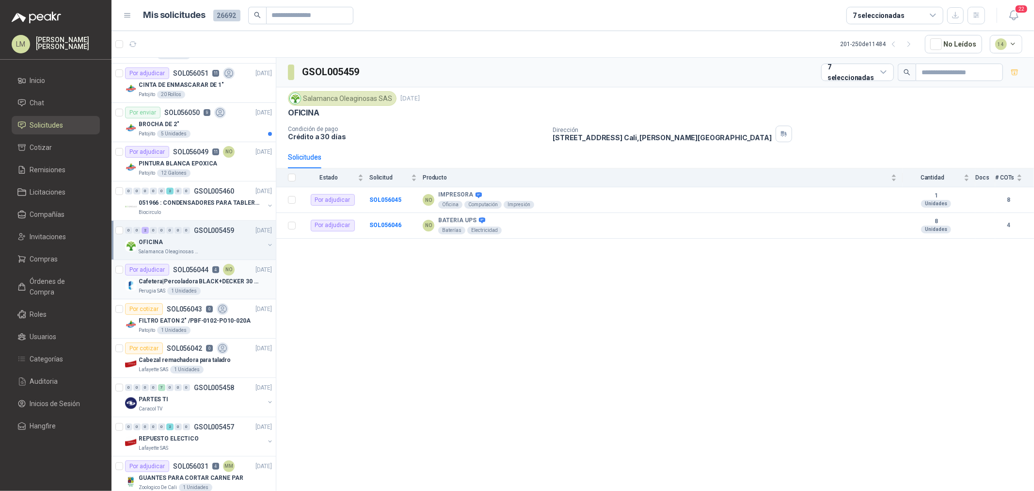
click at [200, 280] on p "Cafetera|Percoladora BLACK+DECKER 30 Tazas CMU3000 Plateado" at bounding box center [199, 281] width 121 height 9
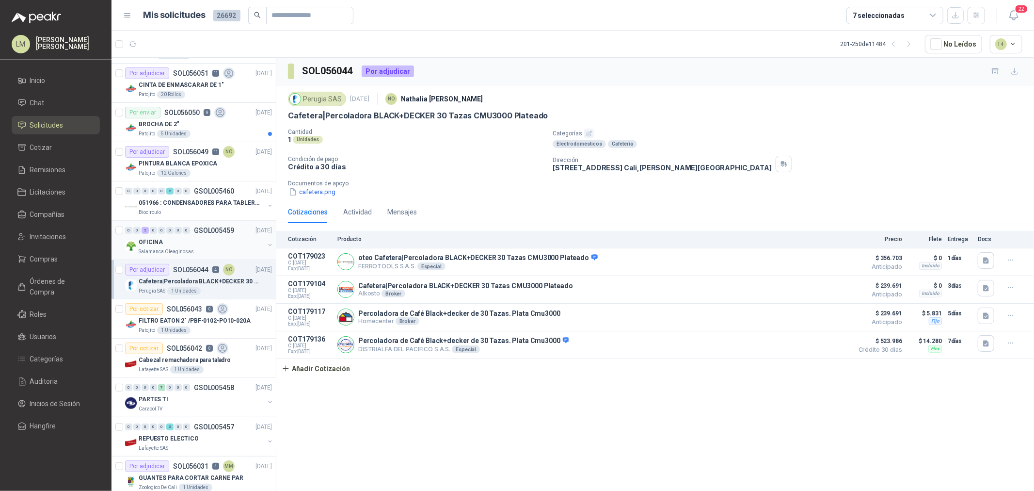
scroll to position [377, 0]
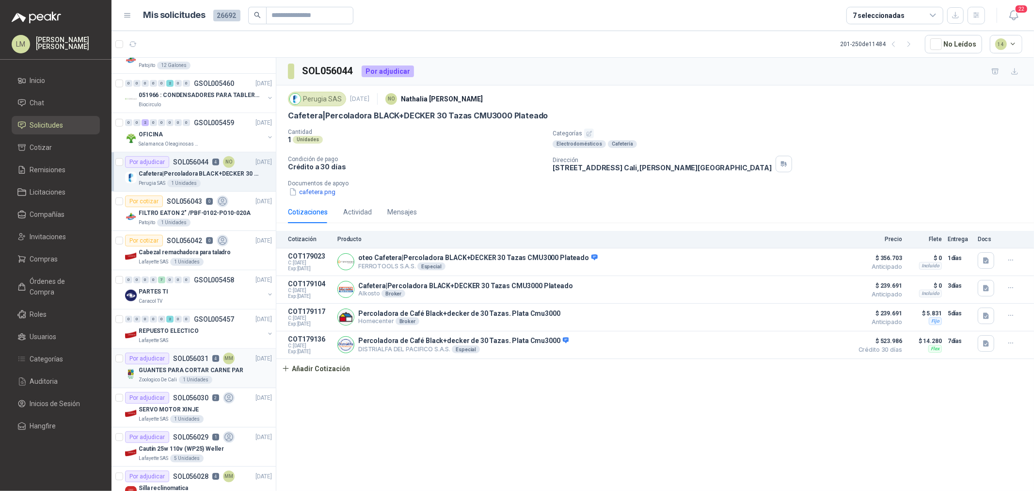
click at [182, 363] on div "Por adjudicar SOL056031 4 MM" at bounding box center [180, 358] width 110 height 12
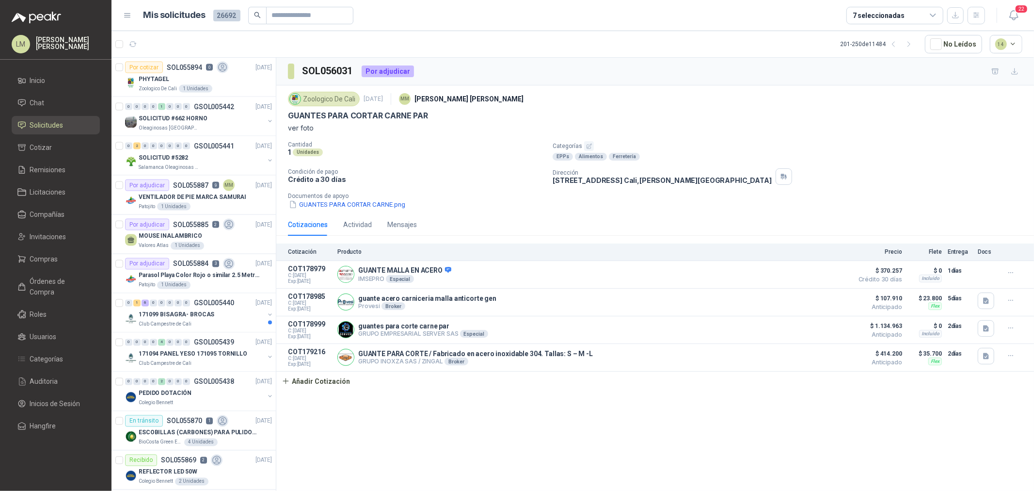
scroll to position [1400, 0]
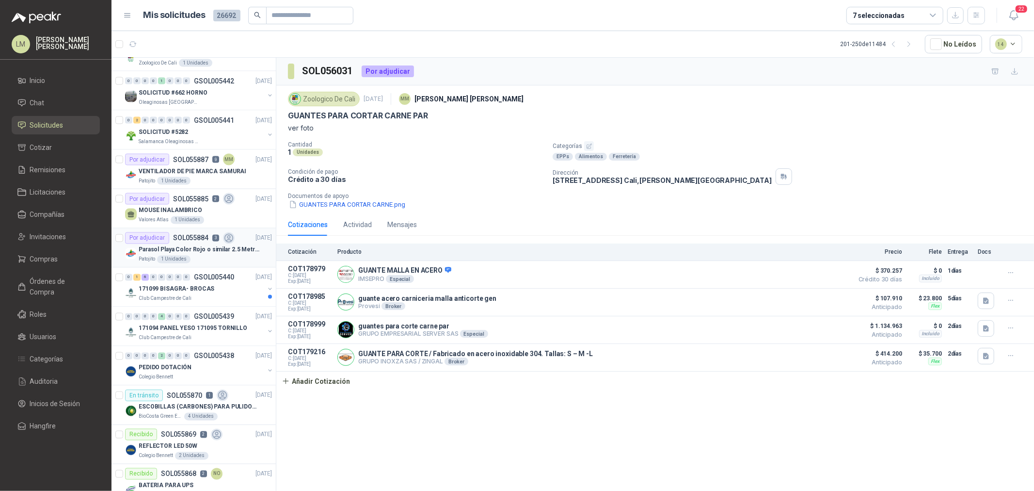
click at [200, 232] on article "Por adjudicar SOL055884 3 15/09/25 Parasol Playa Color Rojo o similar 2.5 Metro…" at bounding box center [193, 247] width 164 height 39
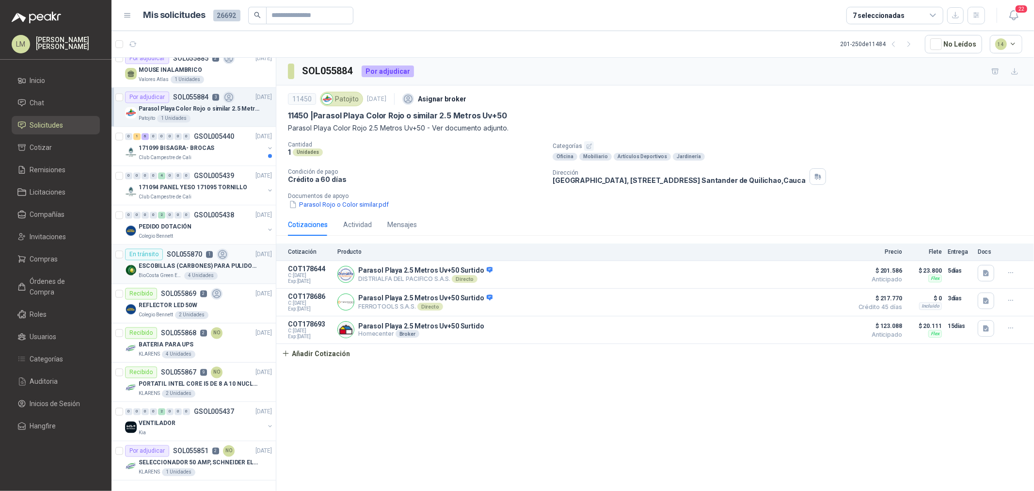
scroll to position [1549, 0]
click at [912, 43] on icon "button" at bounding box center [909, 44] width 8 height 8
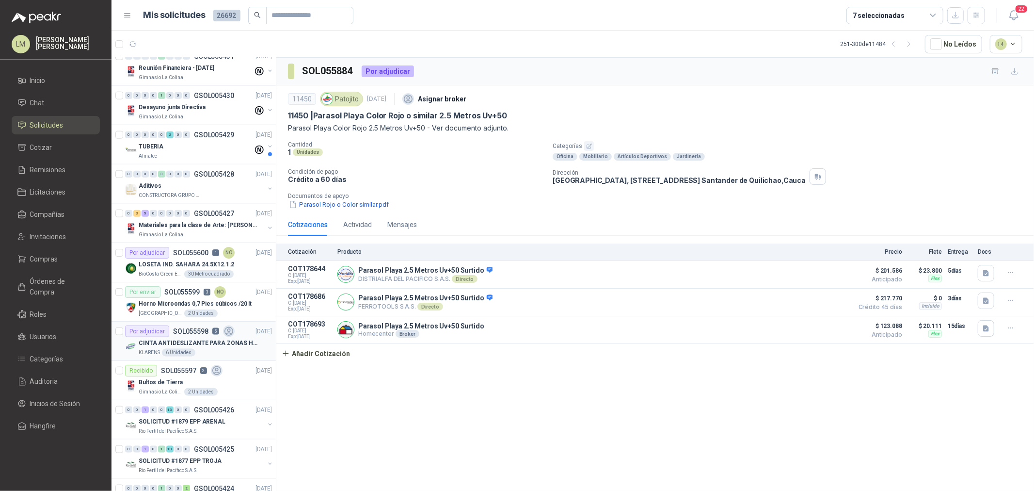
scroll to position [903, 0]
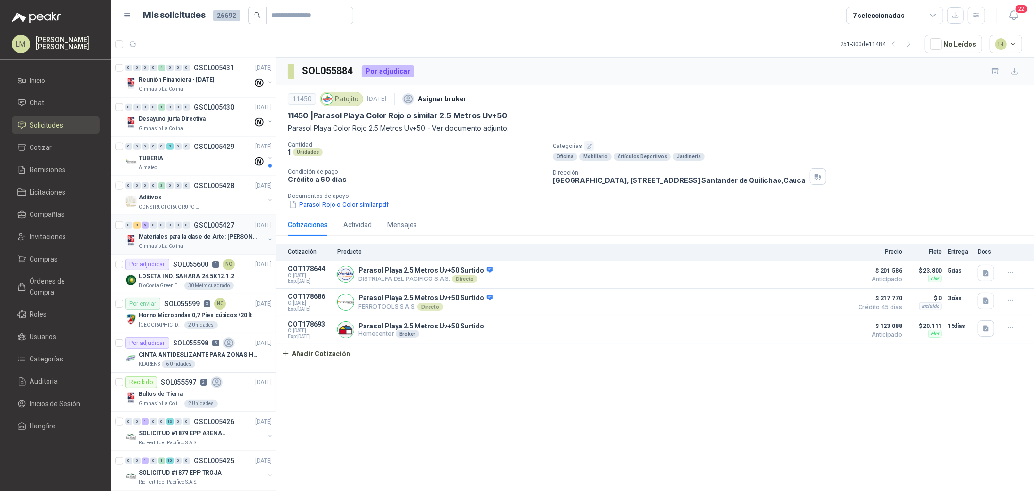
click at [206, 233] on p "Materiales para la clase de Arte: Ivonne Restrepo" at bounding box center [199, 236] width 121 height 9
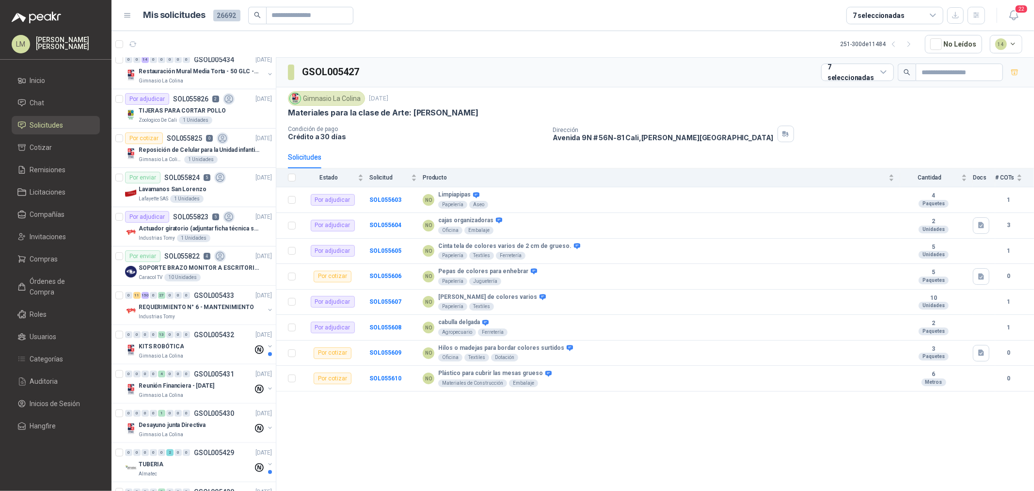
scroll to position [579, 0]
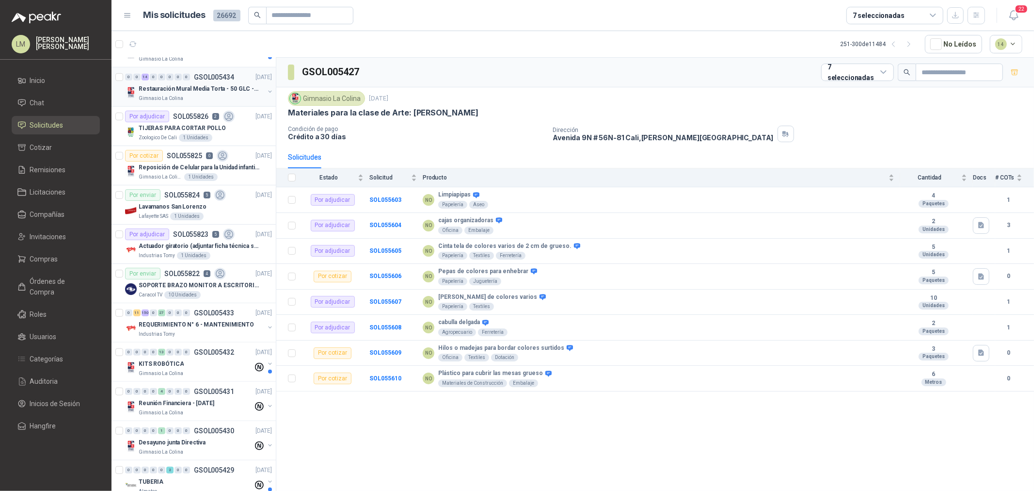
click at [192, 94] on div "Restauración Mural Media Torta - 50 GLC - URGENTE" at bounding box center [202, 89] width 126 height 12
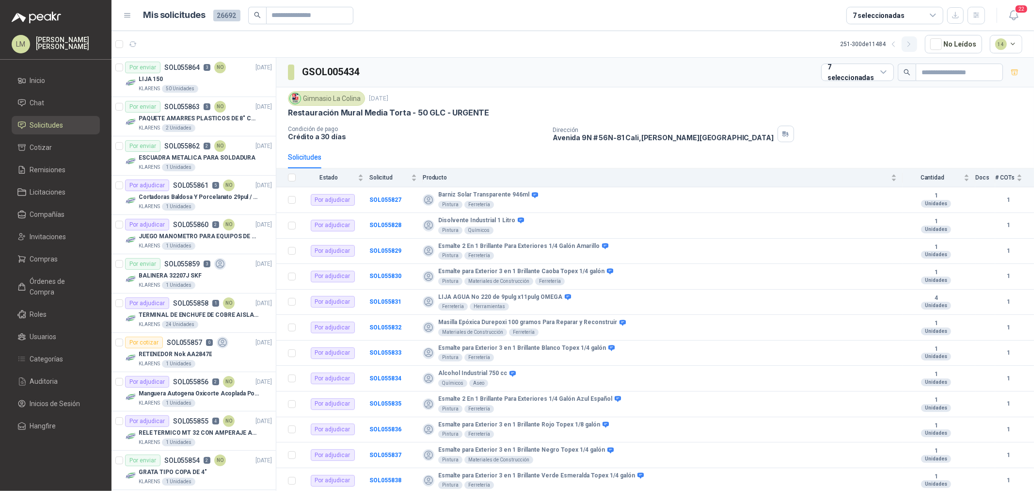
click at [915, 45] on button "button" at bounding box center [910, 44] width 16 height 16
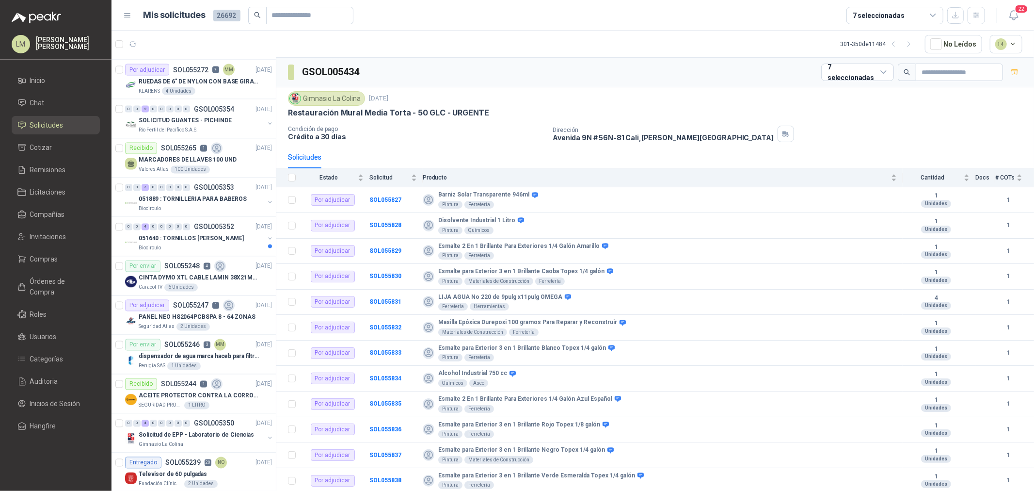
scroll to position [1542, 0]
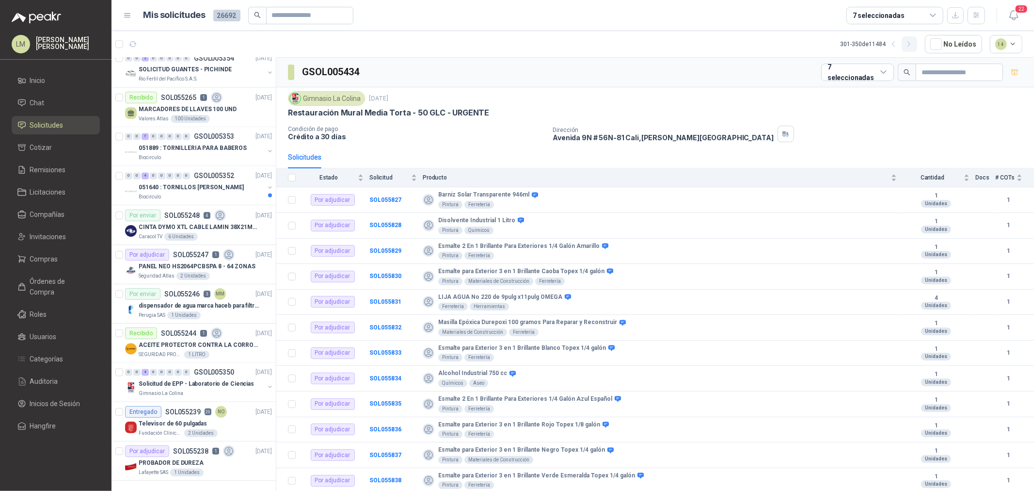
click at [908, 45] on icon "button" at bounding box center [909, 44] width 8 height 8
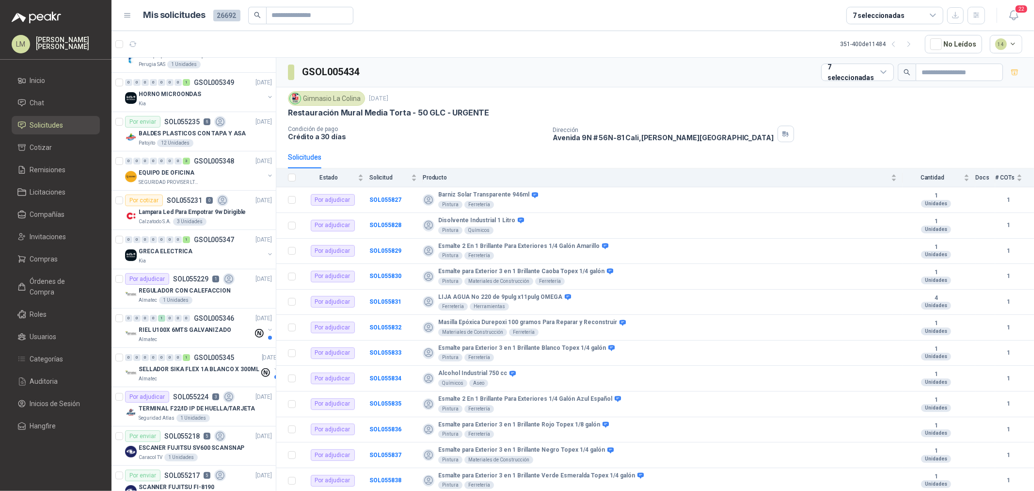
scroll to position [0, 0]
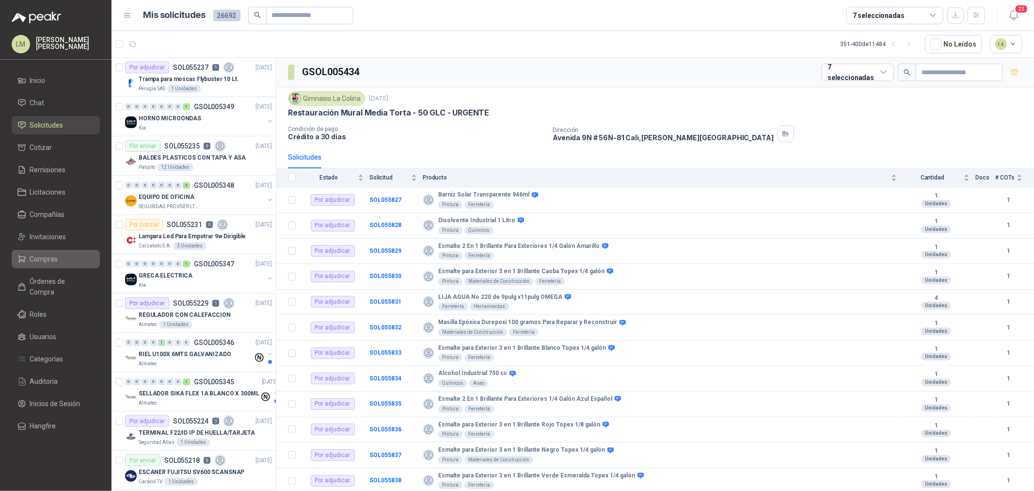
click at [51, 257] on span "Compras" at bounding box center [44, 259] width 28 height 11
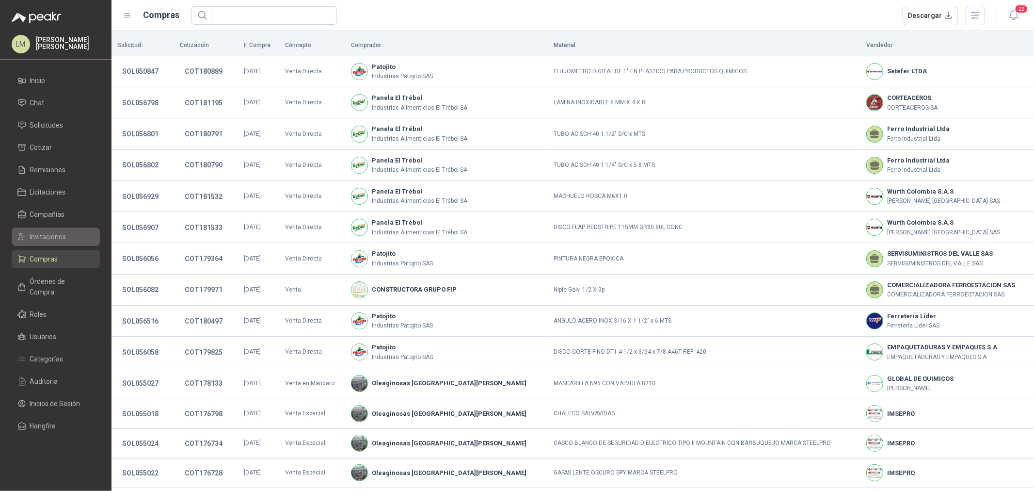
click at [54, 239] on span "Invitaciones" at bounding box center [48, 236] width 36 height 11
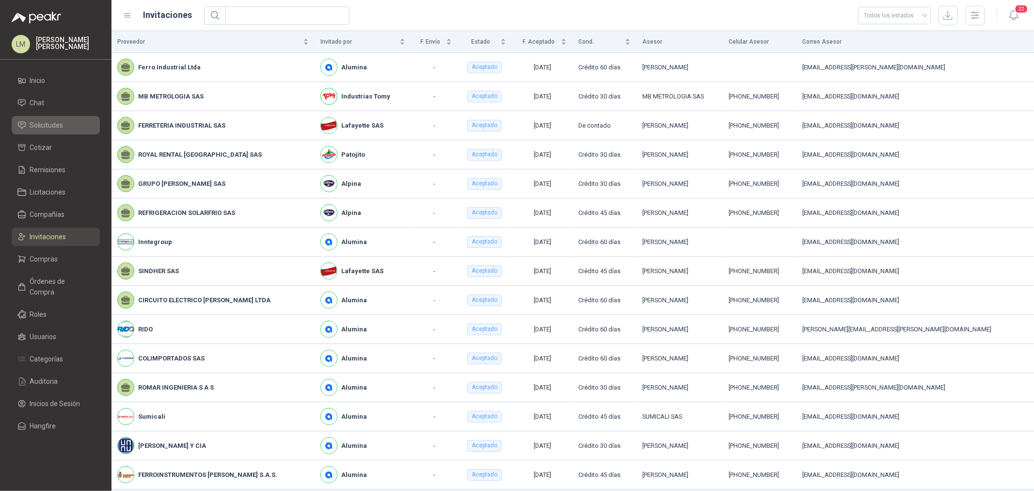
click at [54, 126] on span "Solicitudes" at bounding box center [46, 125] width 33 height 11
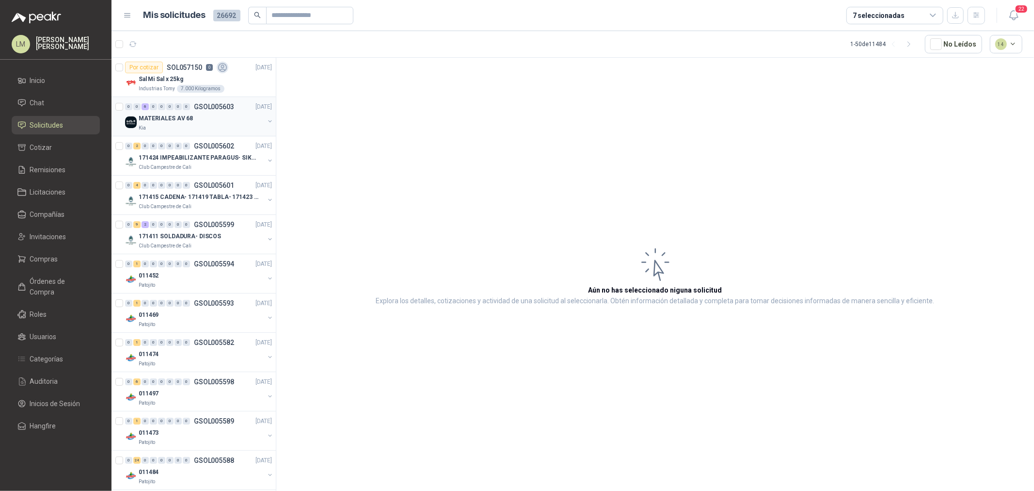
click at [176, 117] on p "MATERIALES AV 68" at bounding box center [166, 118] width 54 height 9
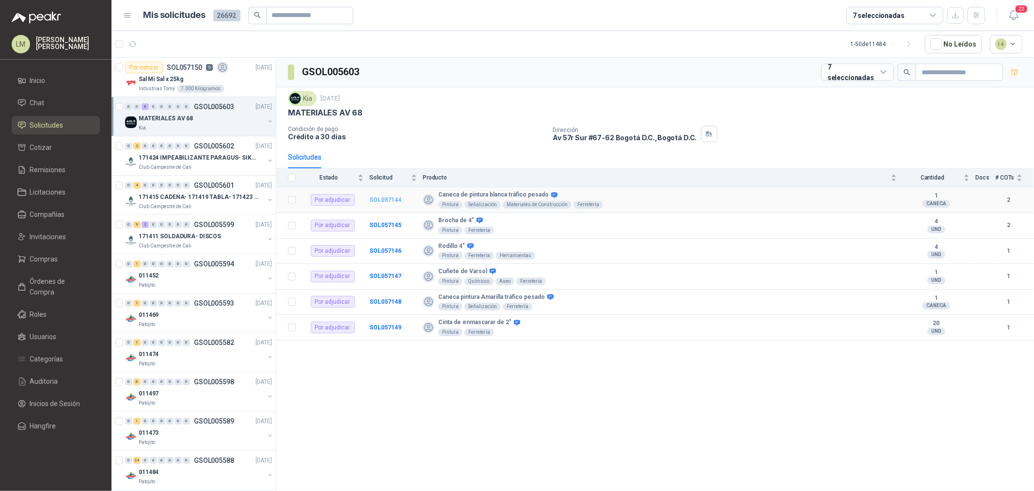
click at [391, 199] on b "SOL057144" at bounding box center [385, 199] width 32 height 7
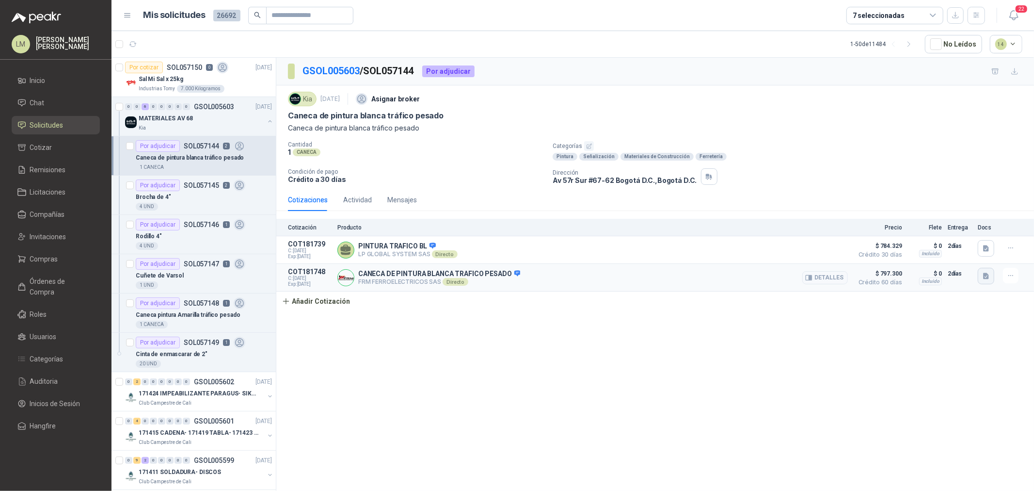
click at [983, 277] on icon "button" at bounding box center [986, 276] width 6 height 6
click at [927, 253] on button "FRM SAS METROKIA COTIZACIONTRAFICO BLANCO.pdf" at bounding box center [902, 255] width 172 height 10
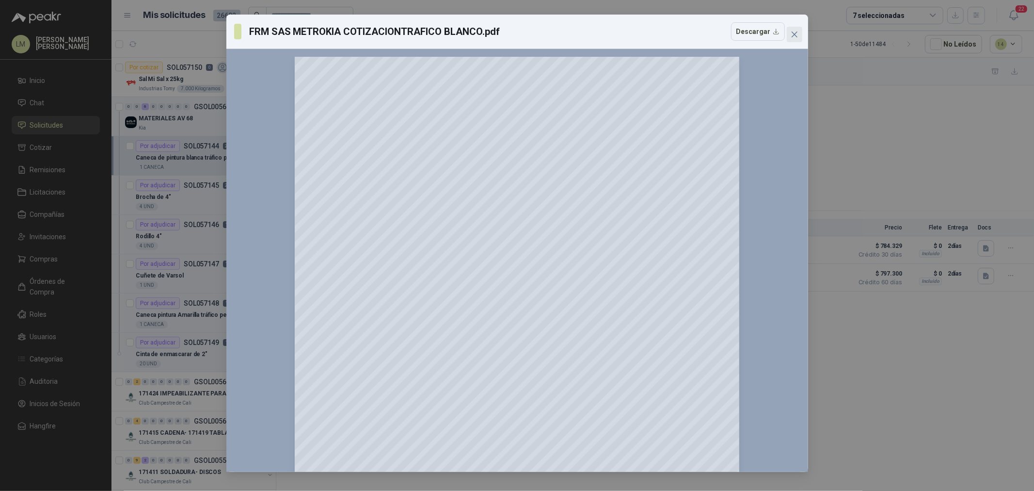
click at [793, 36] on icon "close" at bounding box center [795, 35] width 8 height 8
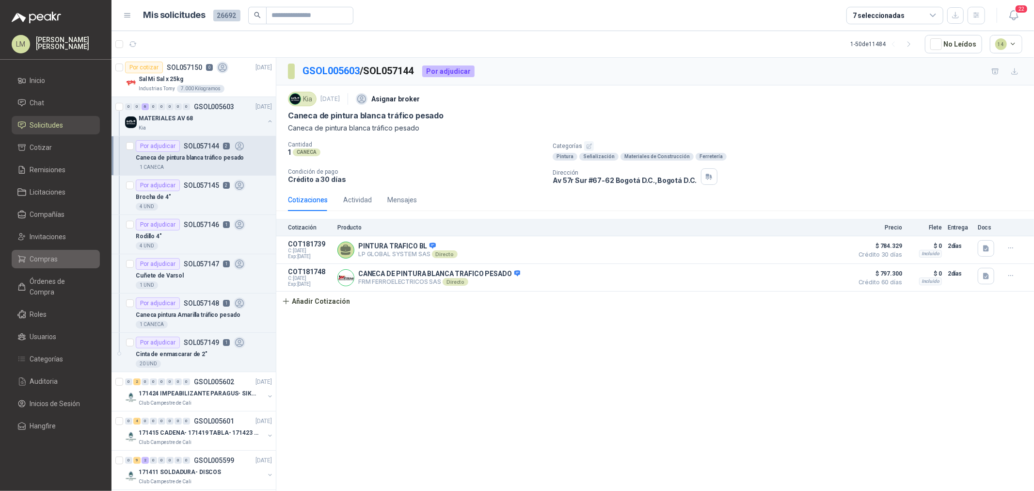
click at [46, 260] on span "Compras" at bounding box center [44, 259] width 28 height 11
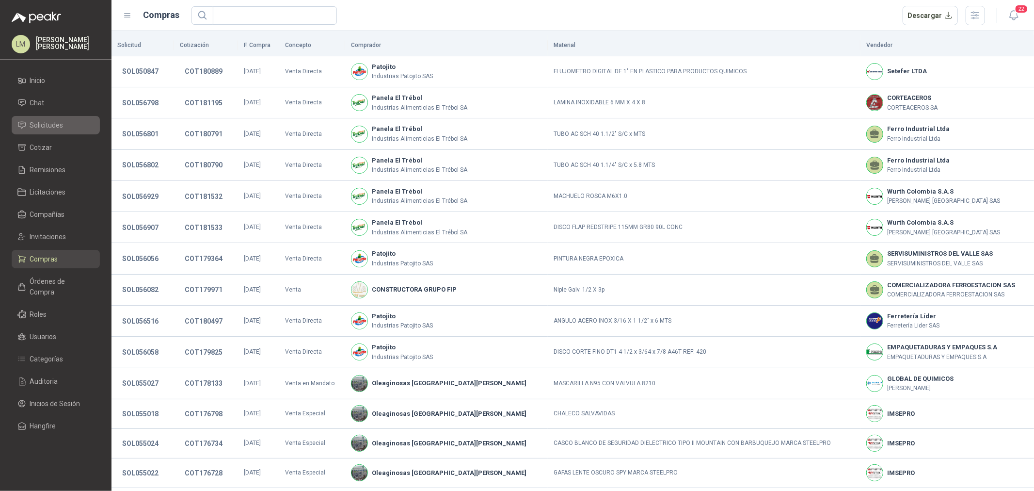
click at [65, 122] on li "Solicitudes" at bounding box center [55, 125] width 77 height 11
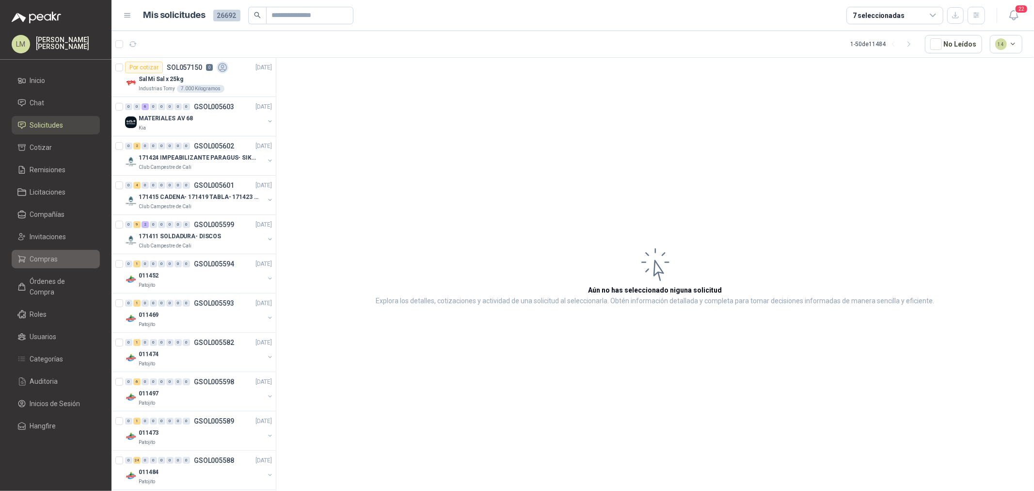
click at [55, 257] on span "Compras" at bounding box center [44, 259] width 28 height 11
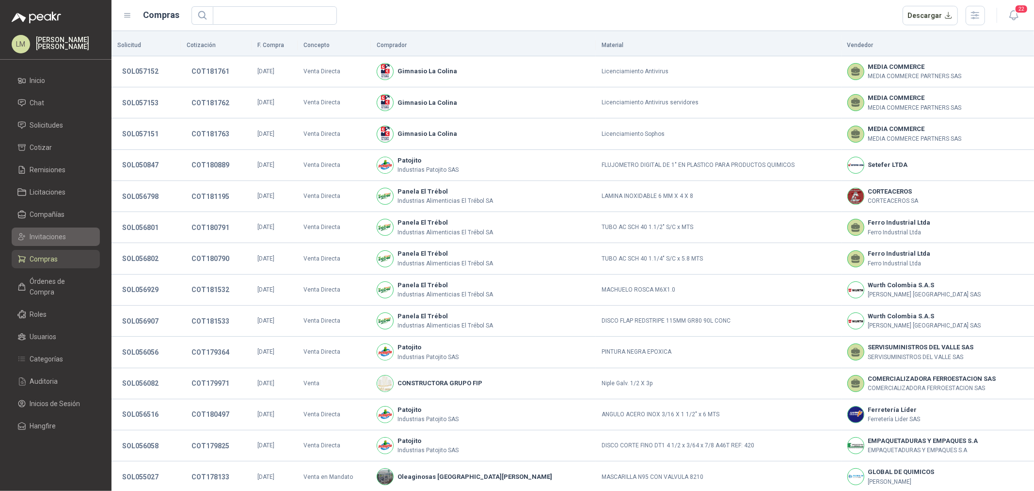
click at [54, 238] on span "Invitaciones" at bounding box center [48, 236] width 36 height 11
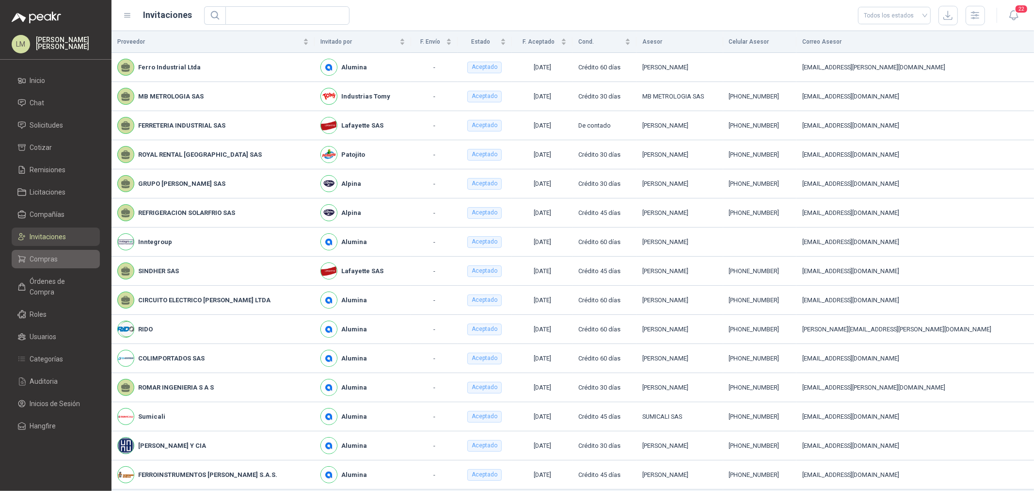
click at [52, 258] on span "Compras" at bounding box center [44, 259] width 28 height 11
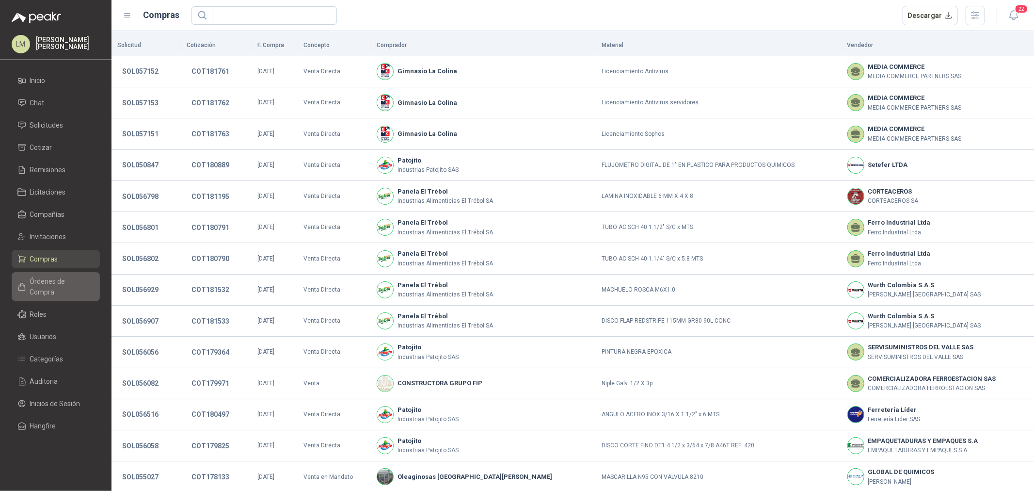
click at [52, 274] on link "Órdenes de Compra" at bounding box center [56, 286] width 88 height 29
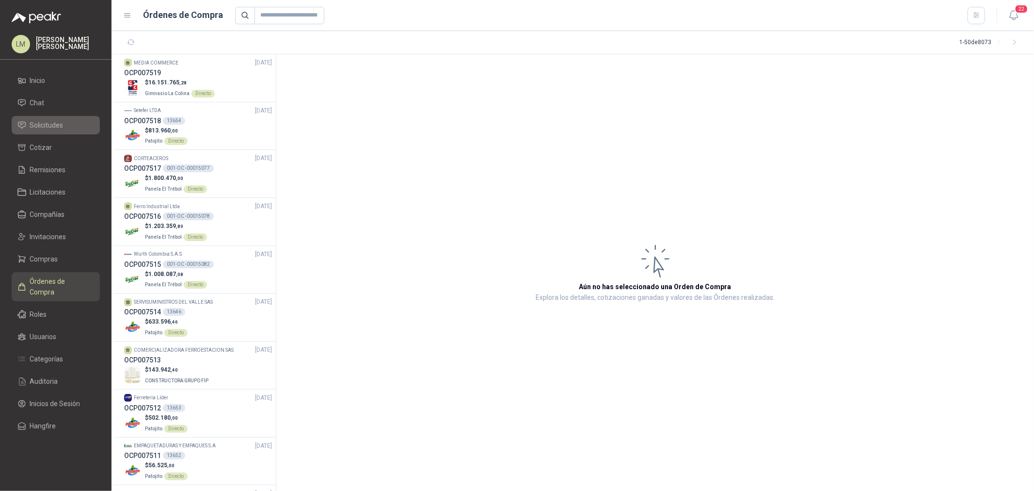
click at [60, 121] on span "Solicitudes" at bounding box center [46, 125] width 33 height 11
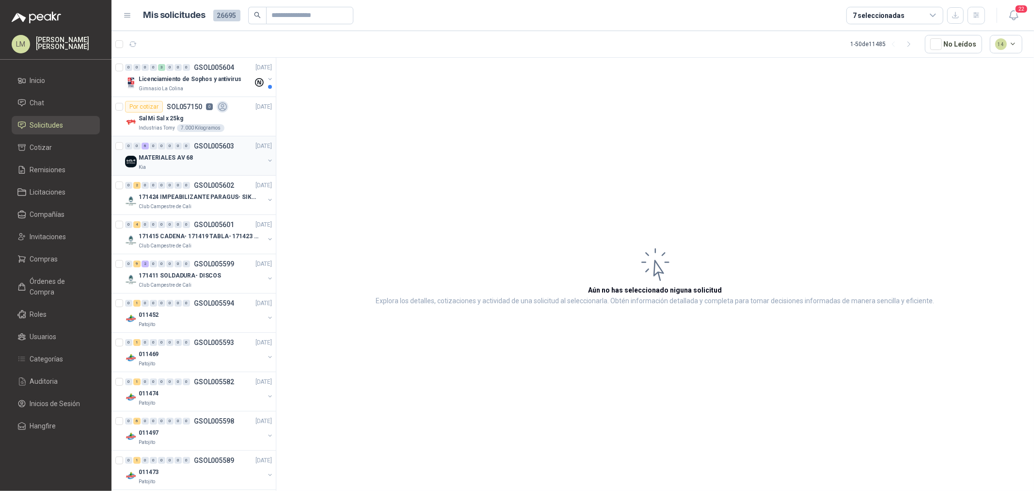
click at [192, 163] on div "Kia" at bounding box center [202, 167] width 126 height 8
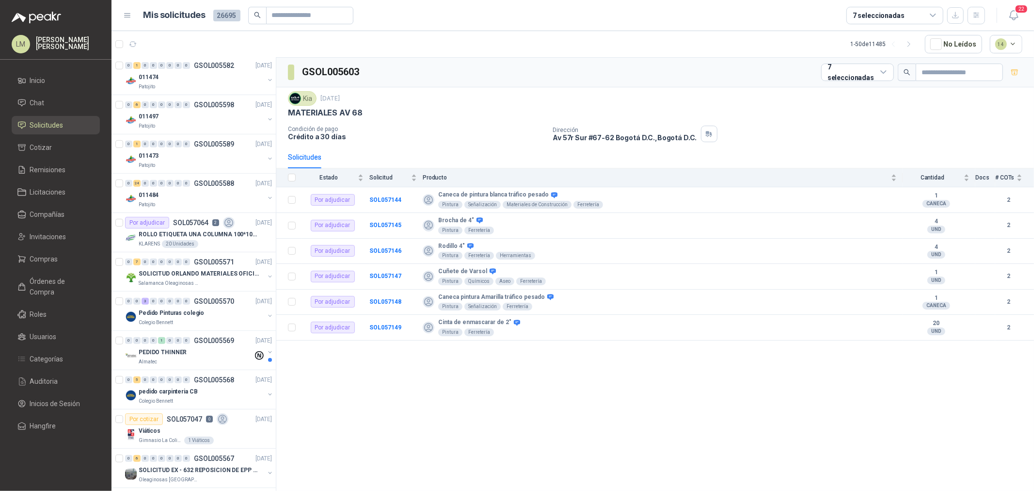
scroll to position [323, 0]
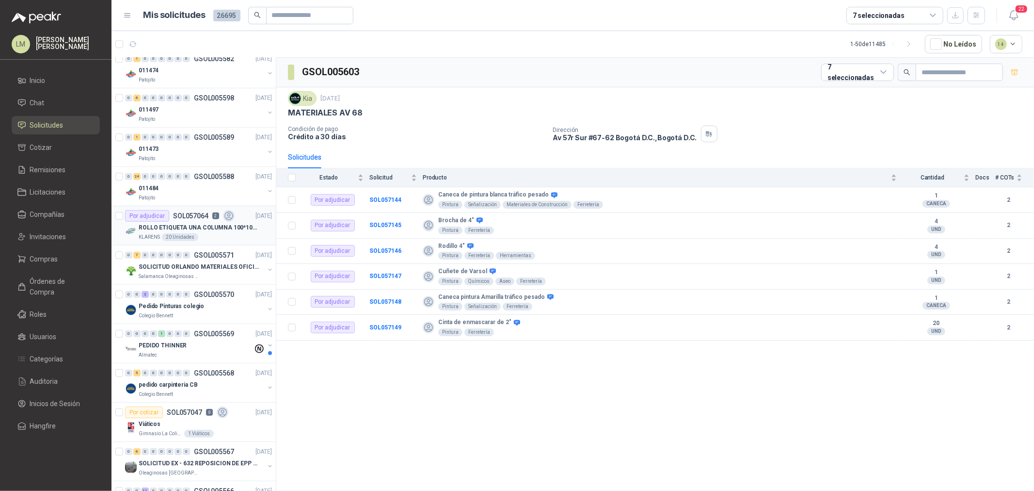
click at [182, 217] on p "SOL057064" at bounding box center [190, 215] width 35 height 7
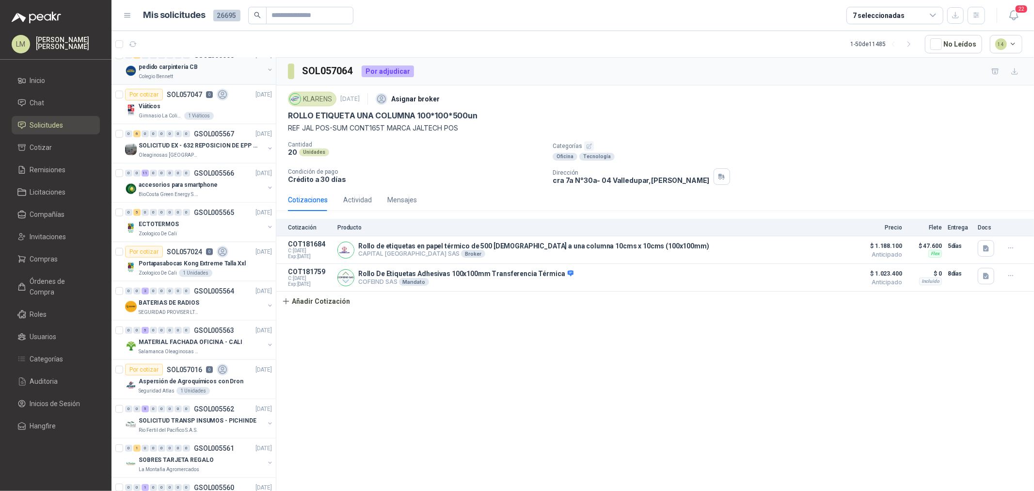
scroll to position [646, 0]
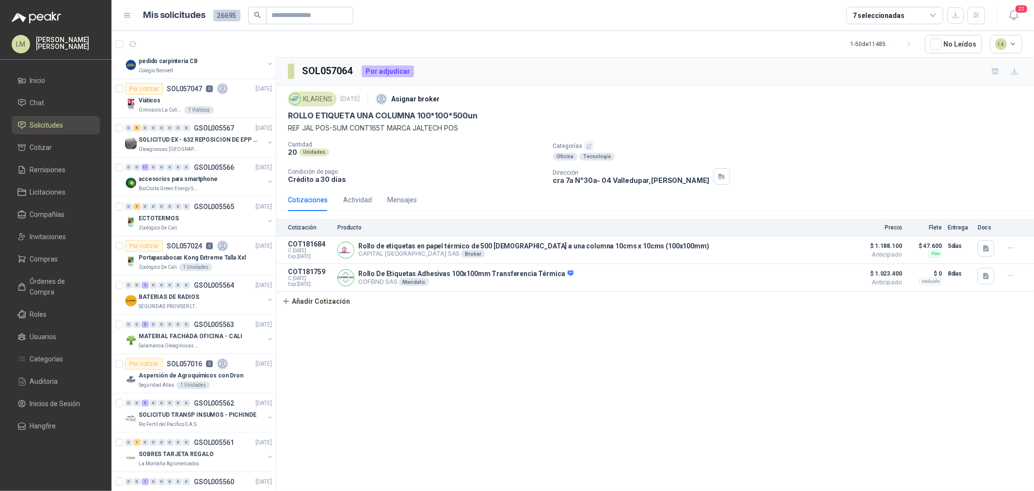
click at [871, 8] on div "7 seleccionadas" at bounding box center [894, 15] width 97 height 17
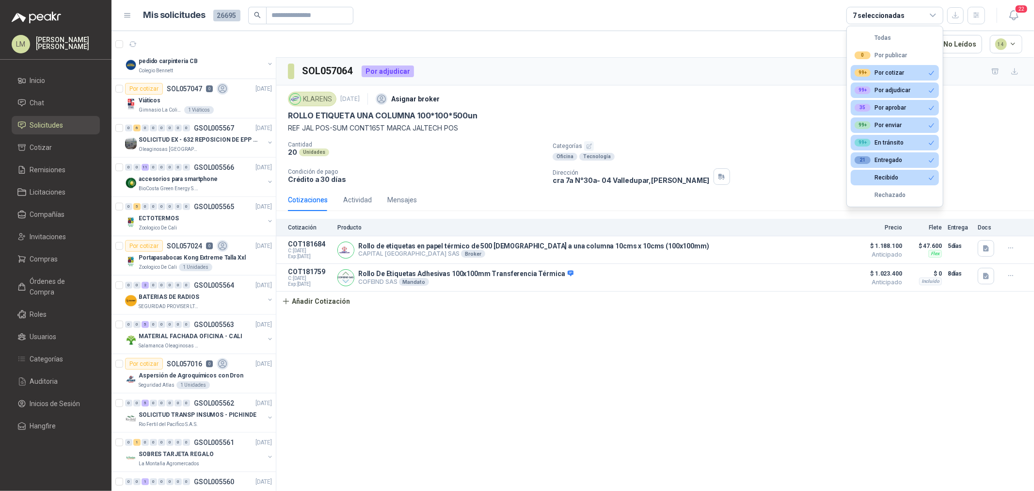
click at [871, 8] on div "7 seleccionadas" at bounding box center [894, 15] width 97 height 17
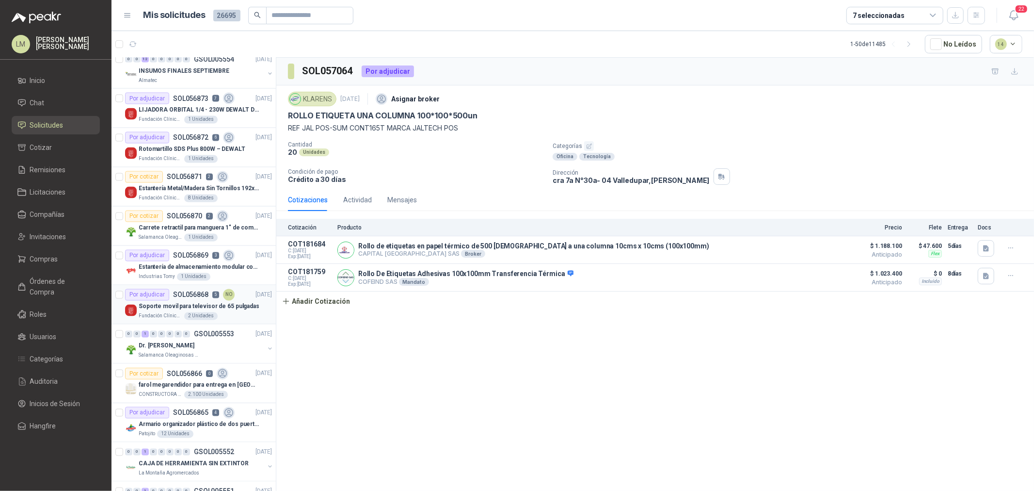
scroll to position [1495, 0]
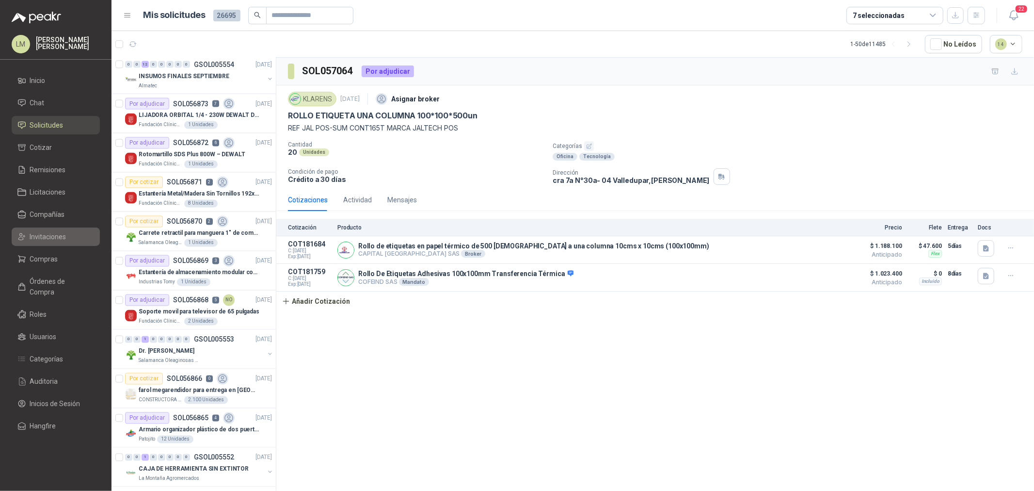
click at [52, 238] on span "Invitaciones" at bounding box center [48, 236] width 36 height 11
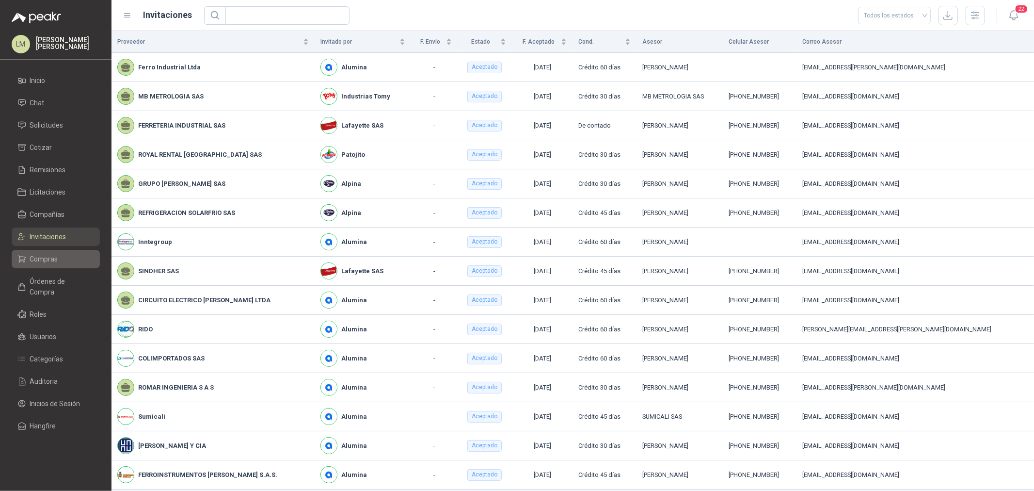
click at [49, 259] on span "Compras" at bounding box center [44, 259] width 28 height 11
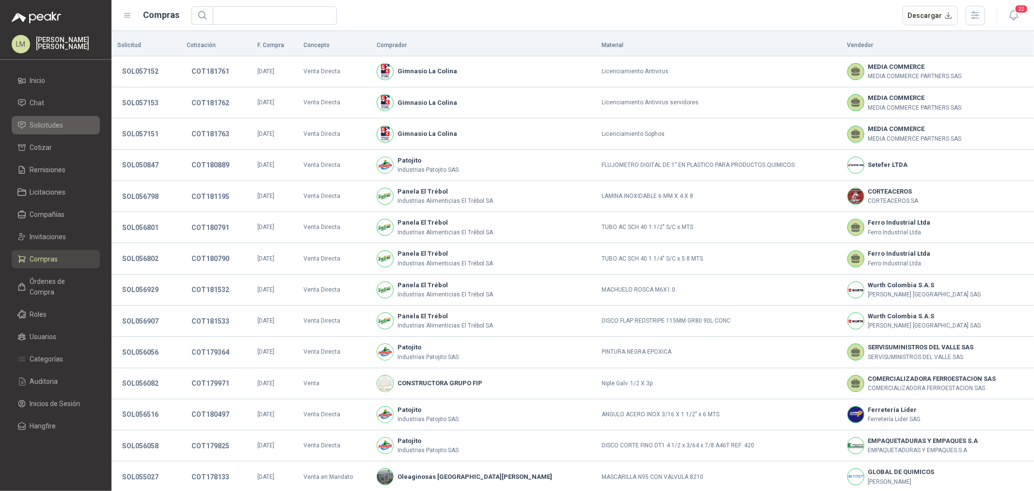
click at [48, 122] on span "Solicitudes" at bounding box center [46, 125] width 33 height 11
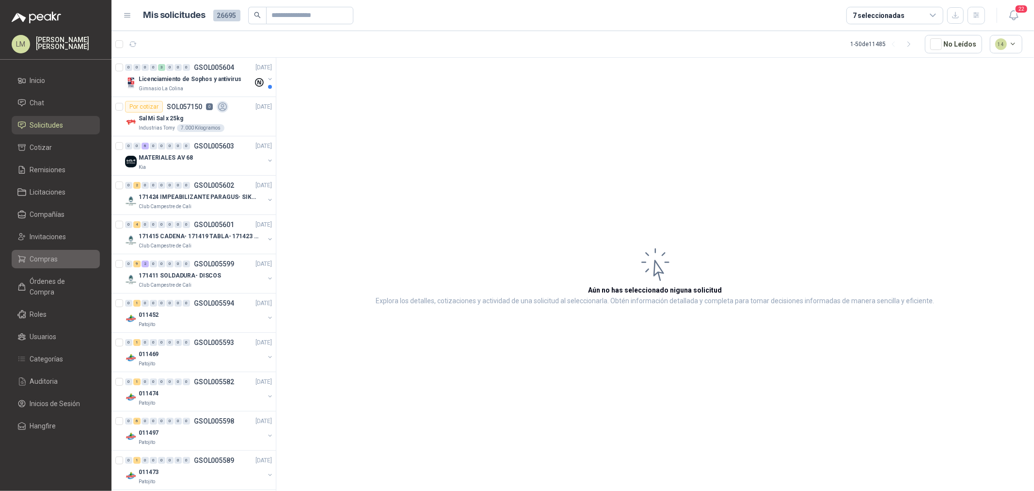
click at [35, 253] on link "Compras" at bounding box center [56, 259] width 88 height 18
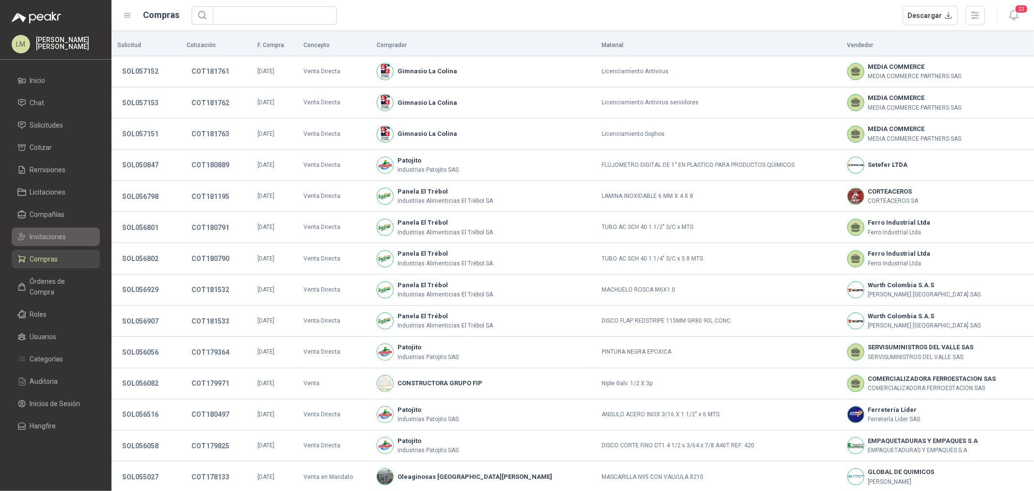
click at [56, 235] on span "Invitaciones" at bounding box center [48, 236] width 36 height 11
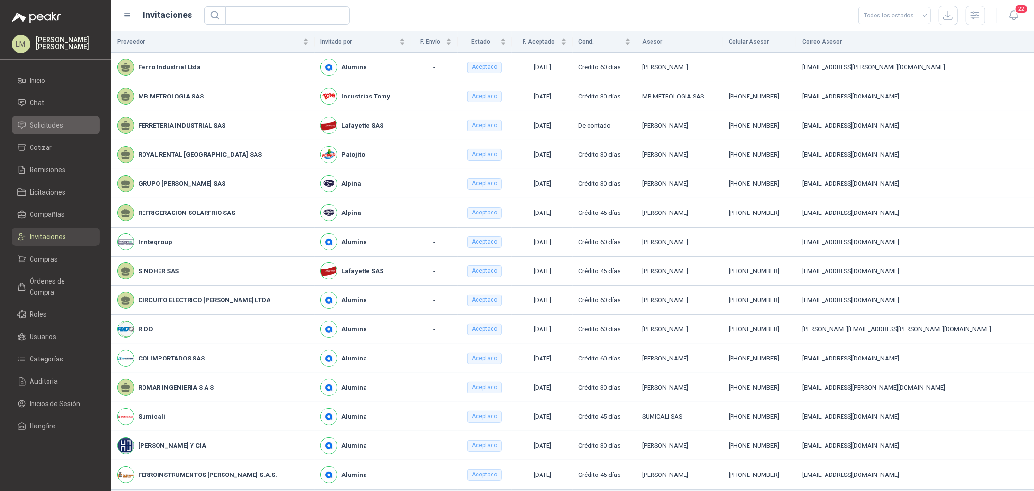
click at [50, 129] on span "Solicitudes" at bounding box center [46, 125] width 33 height 11
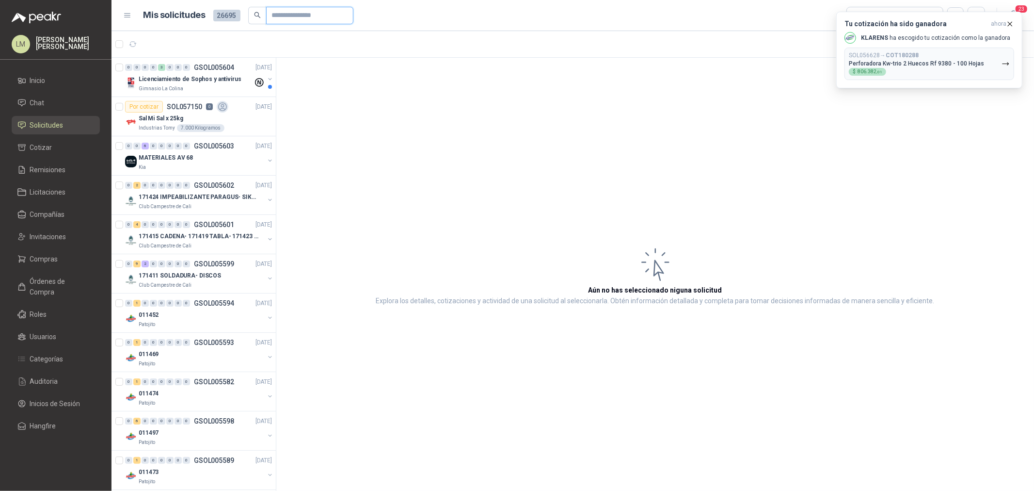
click at [282, 15] on input "text" at bounding box center [306, 15] width 68 height 16
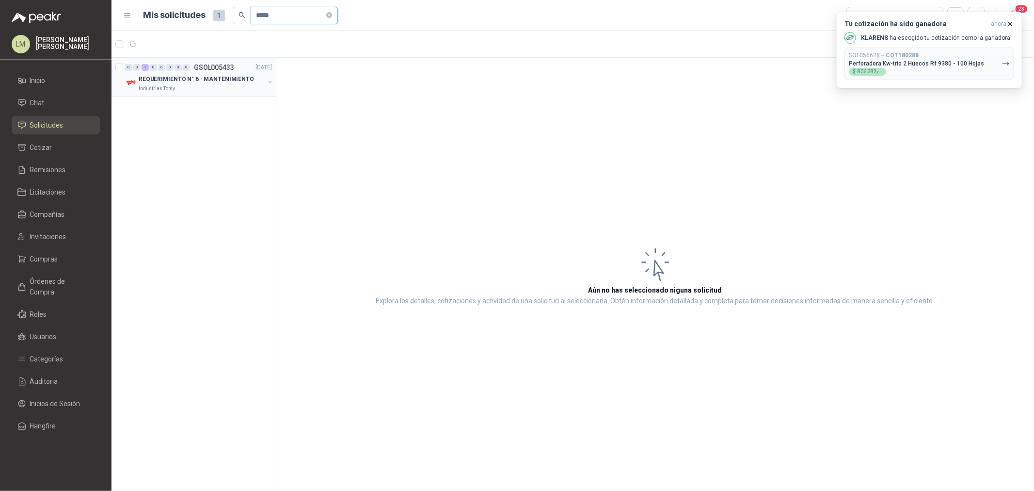
type input "*****"
click at [270, 82] on button "button" at bounding box center [270, 82] width 8 height 8
click at [211, 127] on div "5 und" at bounding box center [204, 128] width 136 height 8
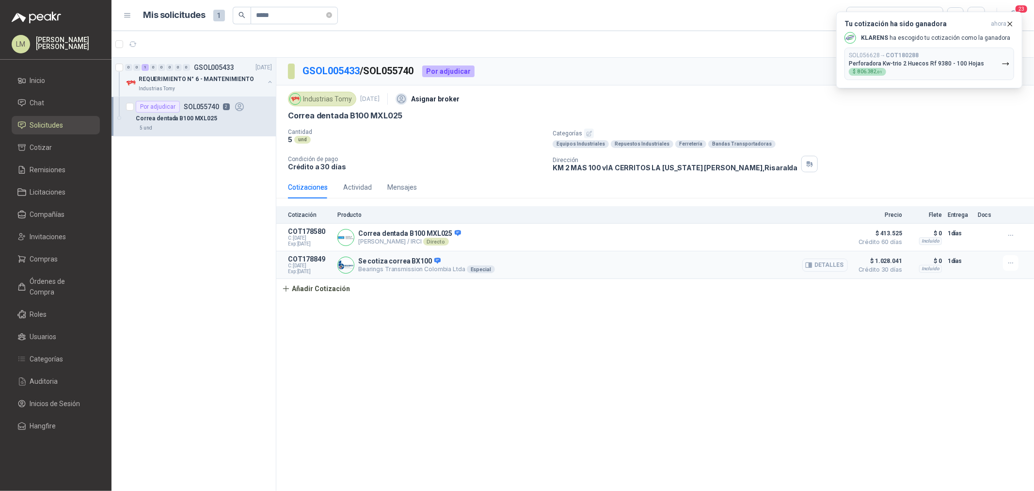
click at [837, 263] on button "Detalles" at bounding box center [825, 264] width 46 height 13
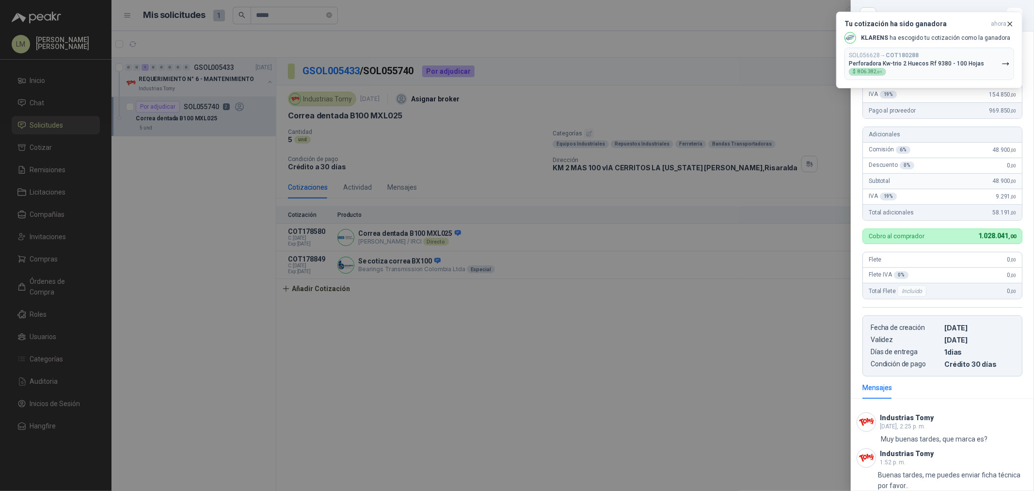
scroll to position [110, 0]
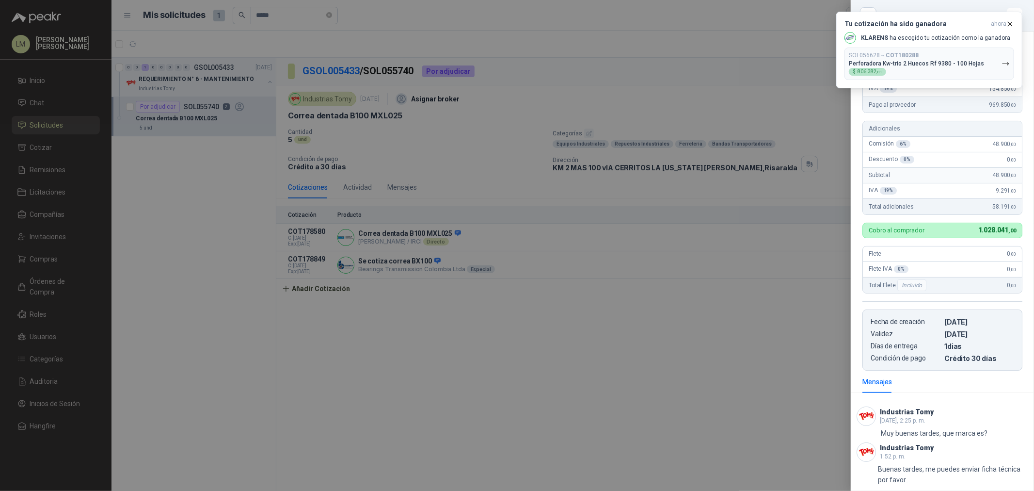
click at [548, 335] on div at bounding box center [517, 245] width 1034 height 491
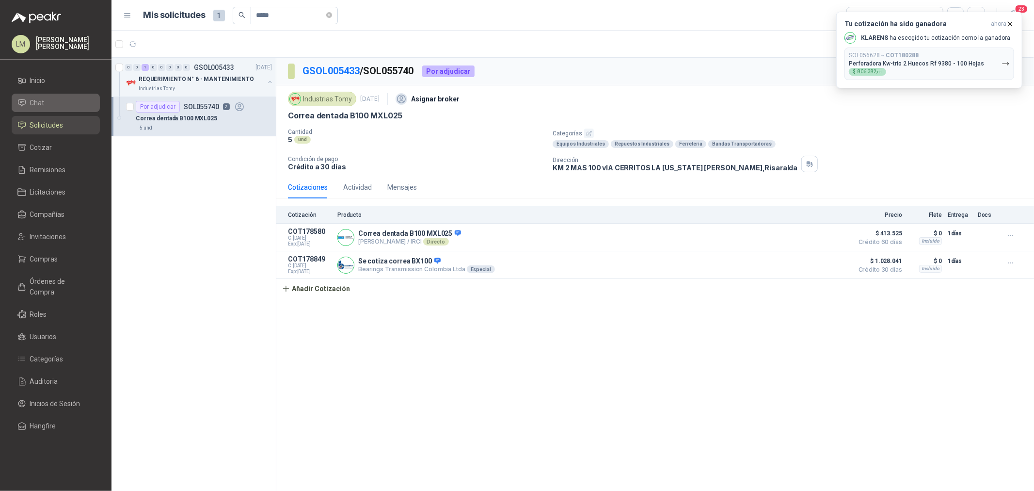
click at [46, 104] on li "Chat" at bounding box center [55, 102] width 77 height 11
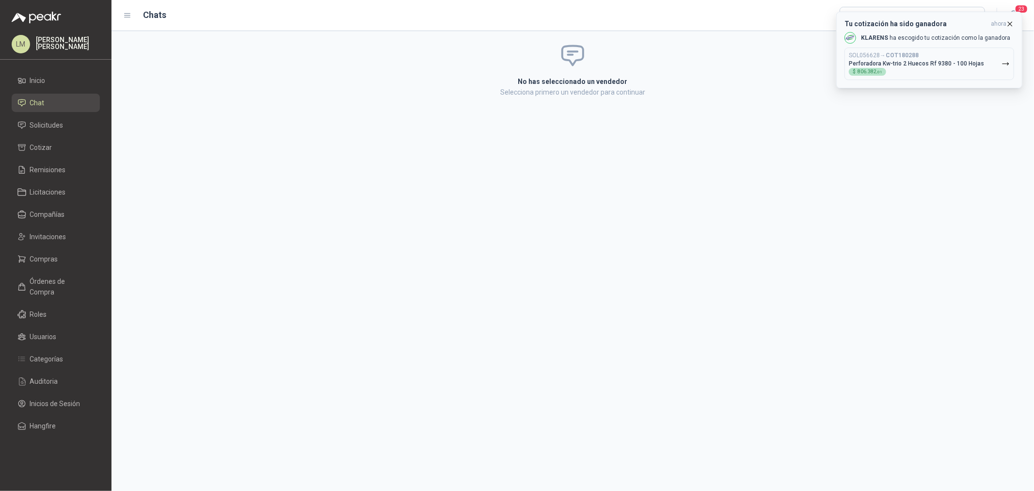
click at [1011, 23] on icon "button" at bounding box center [1010, 24] width 8 height 8
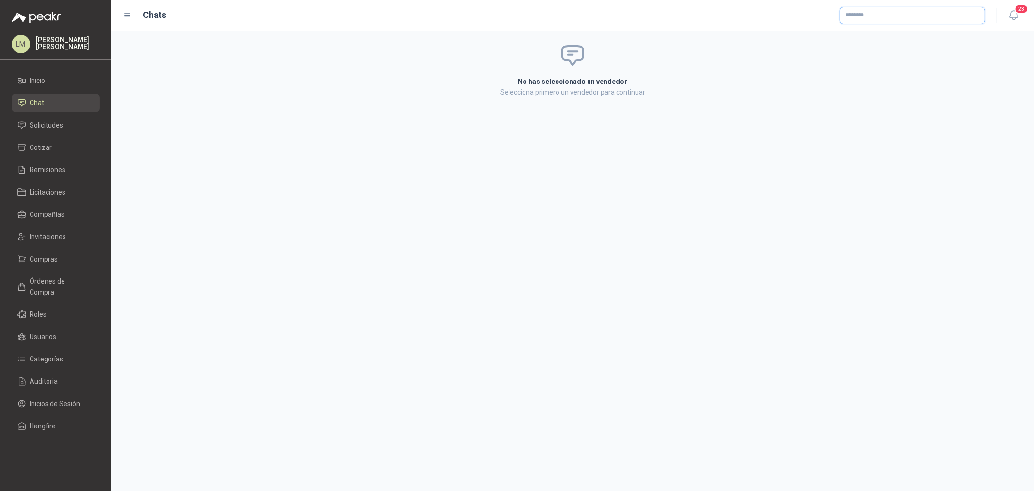
click at [903, 16] on input "text" at bounding box center [912, 15] width 144 height 16
type input "*****"
click at [889, 36] on p "Bearings Transmission Colombia Ltda" at bounding box center [923, 36] width 123 height 6
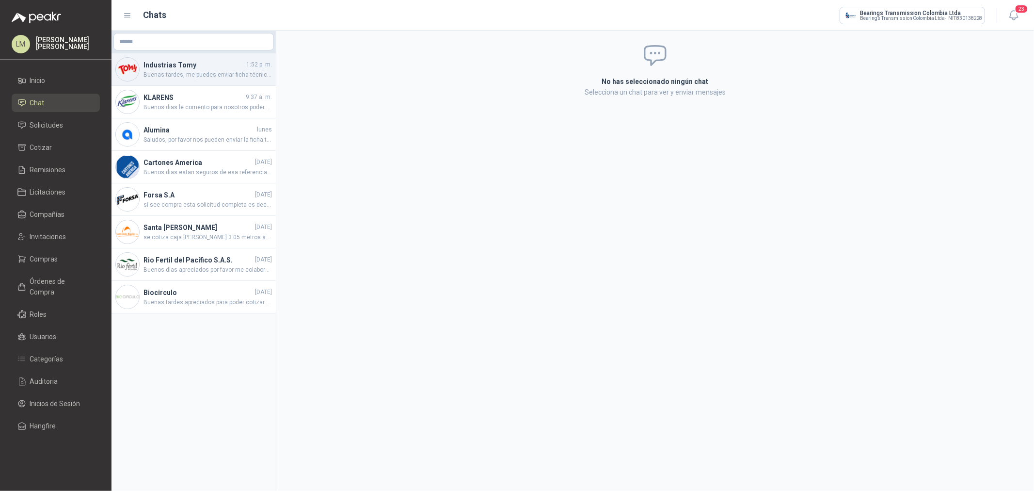
click at [176, 74] on span "Buenas tardes, me puedes enviar ficha técnica por favor.." at bounding box center [207, 74] width 128 height 9
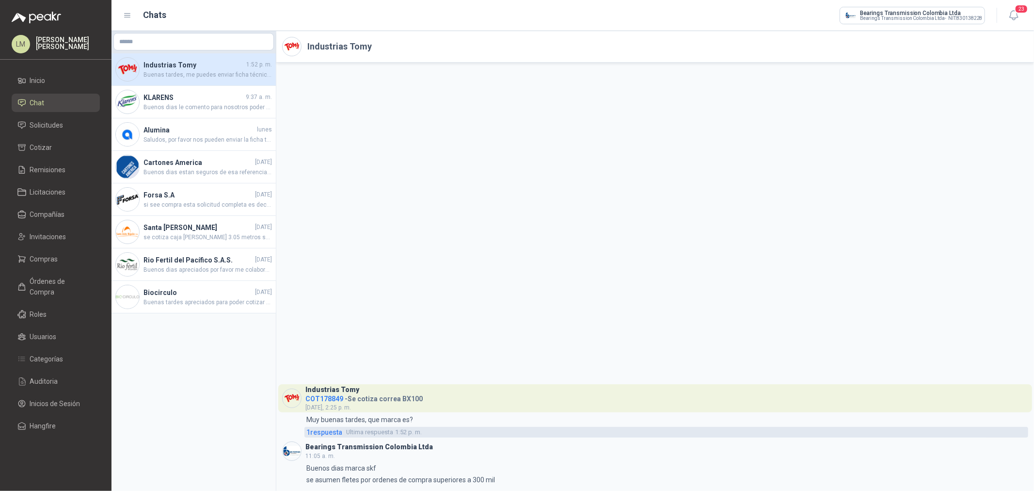
click at [336, 434] on span "1 respuesta" at bounding box center [324, 432] width 36 height 11
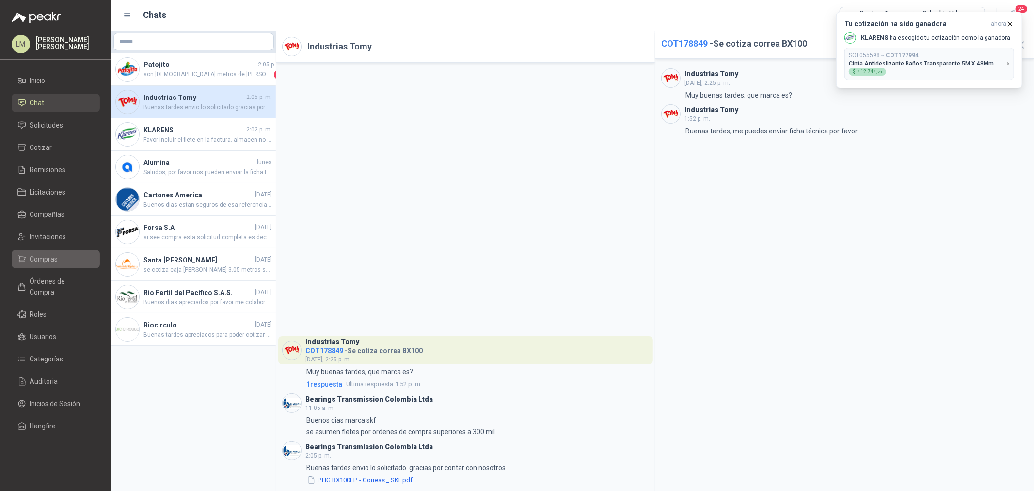
click at [46, 255] on span "Compras" at bounding box center [44, 259] width 28 height 11
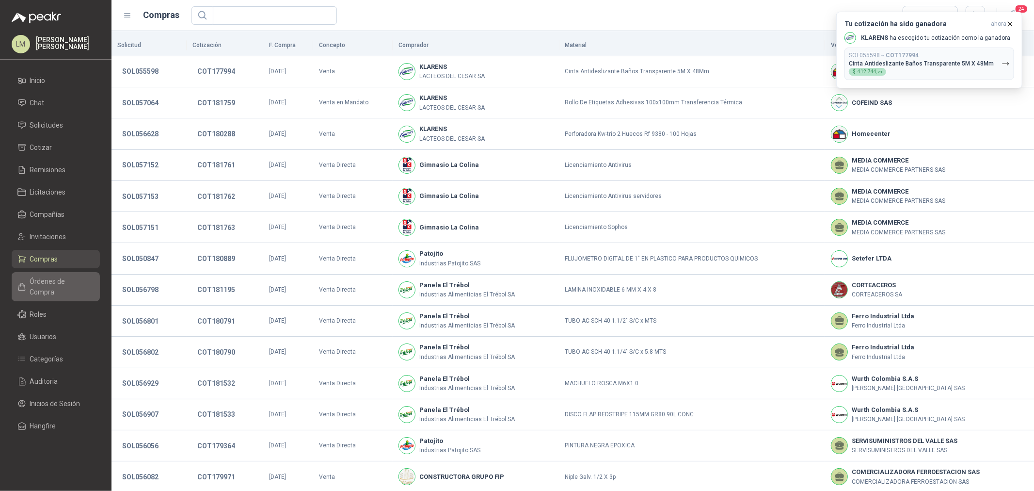
click at [48, 273] on link "Órdenes de Compra" at bounding box center [56, 286] width 88 height 29
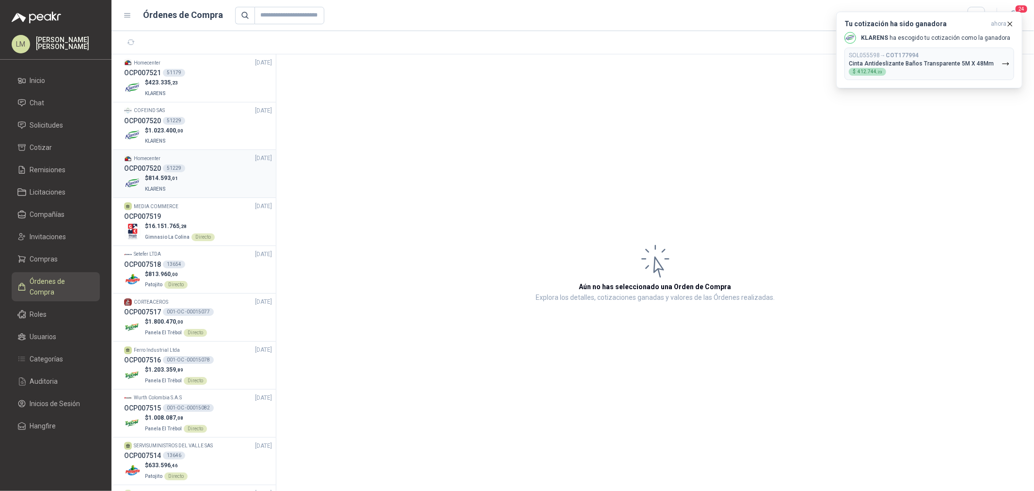
click at [181, 174] on div "$ 814.593 ,01 KLARENS" at bounding box center [198, 184] width 148 height 20
click at [1008, 25] on icon "button" at bounding box center [1010, 24] width 8 height 8
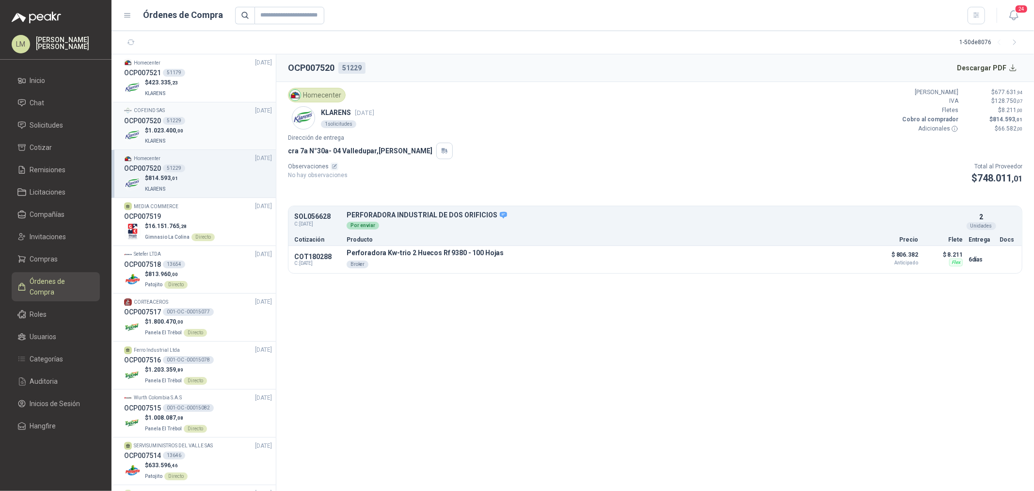
click at [184, 122] on div "OCP007520 51229" at bounding box center [198, 120] width 148 height 11
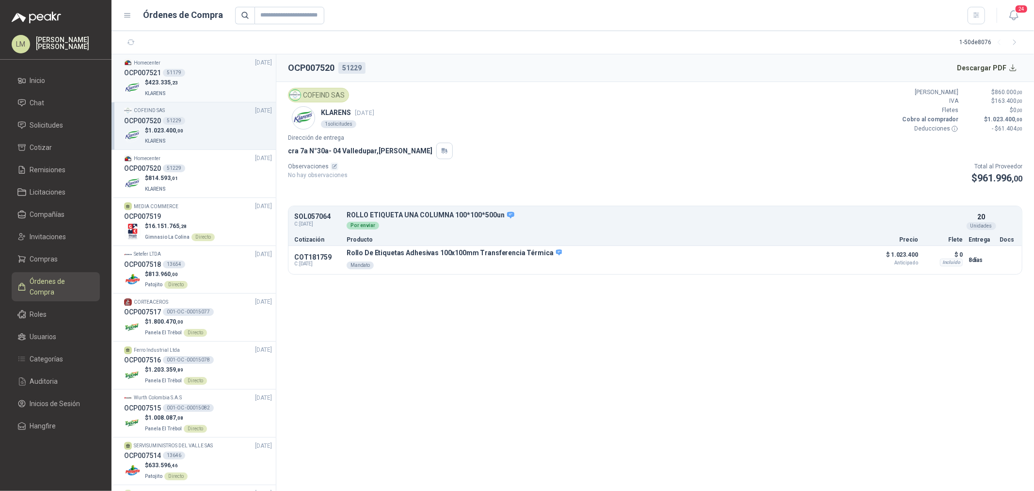
click at [179, 90] on div "$ 423.335 ,23 KLARENS" at bounding box center [198, 88] width 148 height 20
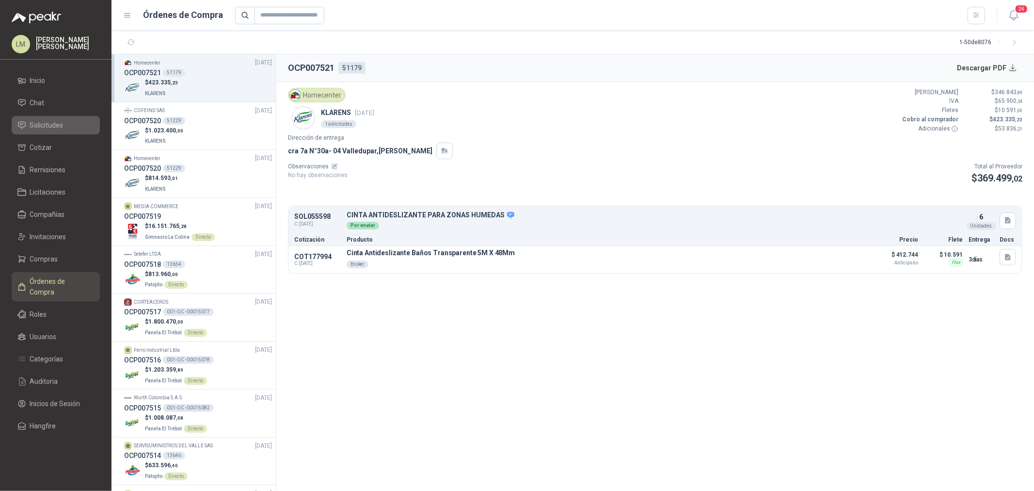
click at [48, 126] on span "Solicitudes" at bounding box center [46, 125] width 33 height 11
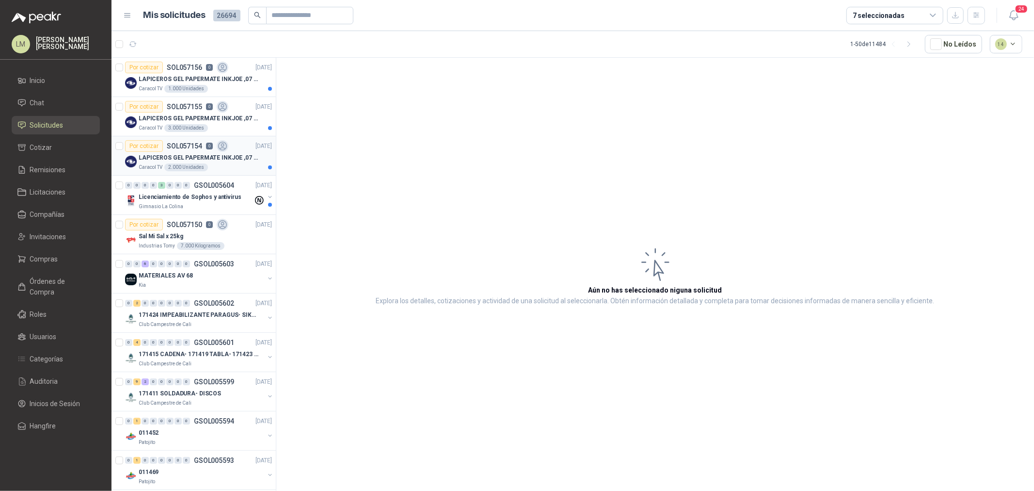
click at [183, 158] on p "LAPICEROS GEL PAPERMATE INKJOE ,07 1 LOGO 1 TINTA" at bounding box center [199, 157] width 121 height 9
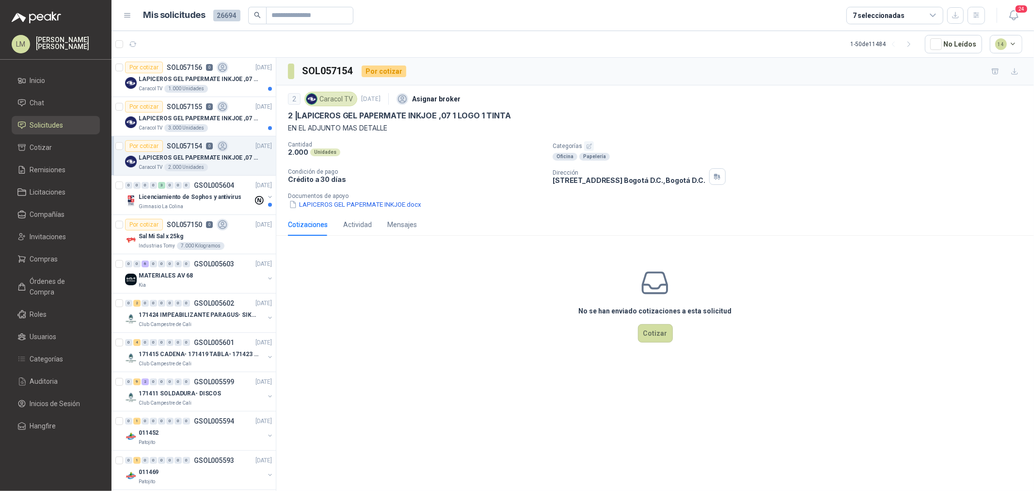
click at [586, 148] on icon "button" at bounding box center [589, 146] width 6 height 6
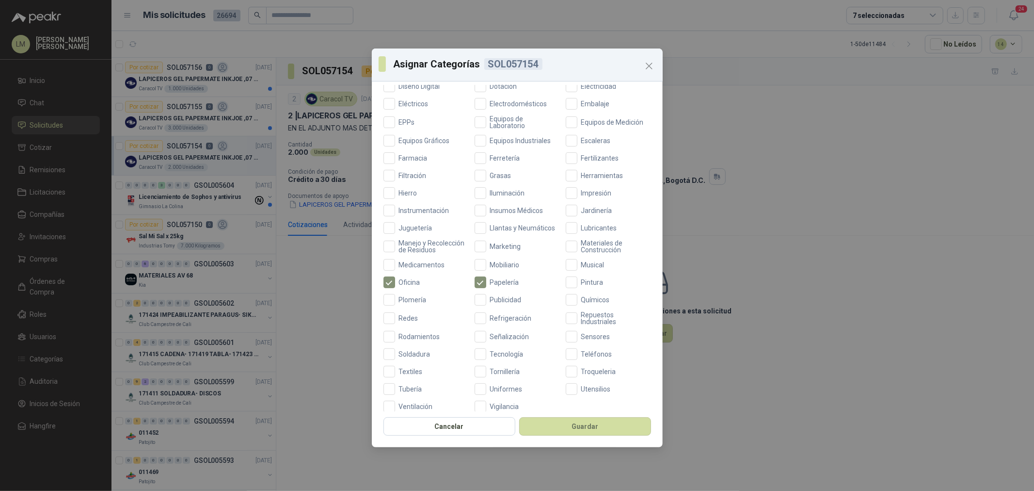
scroll to position [229, 0]
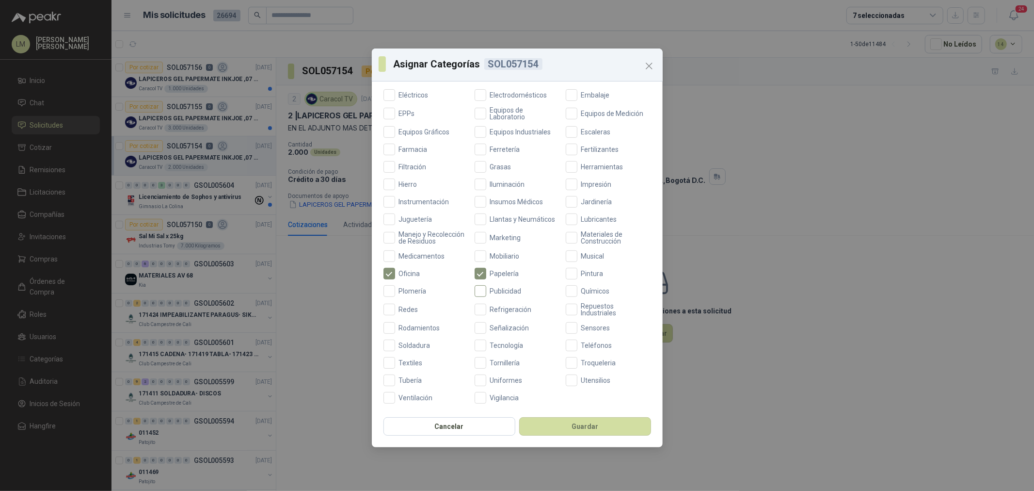
click at [507, 293] on span "Publicidad" at bounding box center [505, 290] width 39 height 7
click at [587, 420] on button "Guardar" at bounding box center [585, 426] width 132 height 18
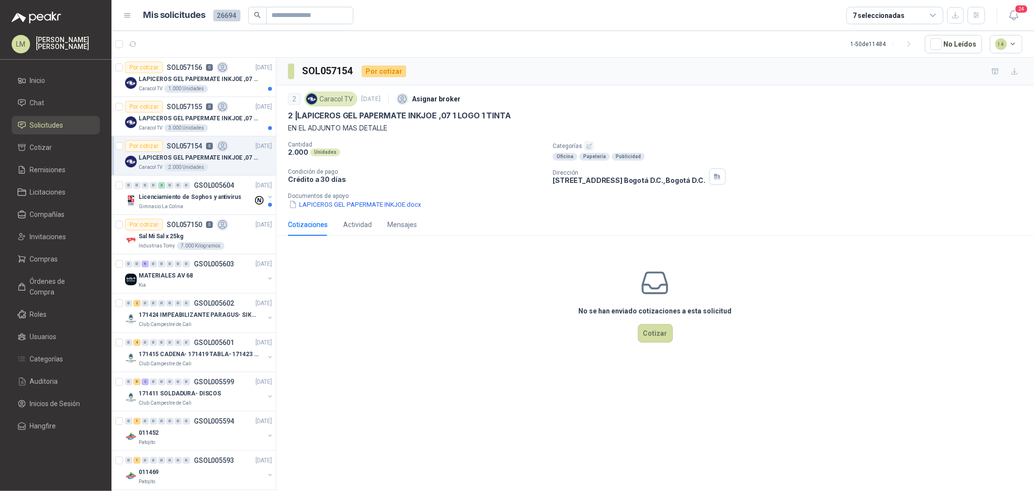
click at [188, 118] on p "LAPICEROS GEL PAPERMATE INKJOE ,07 1 LOGO 1 TINTA" at bounding box center [199, 118] width 121 height 9
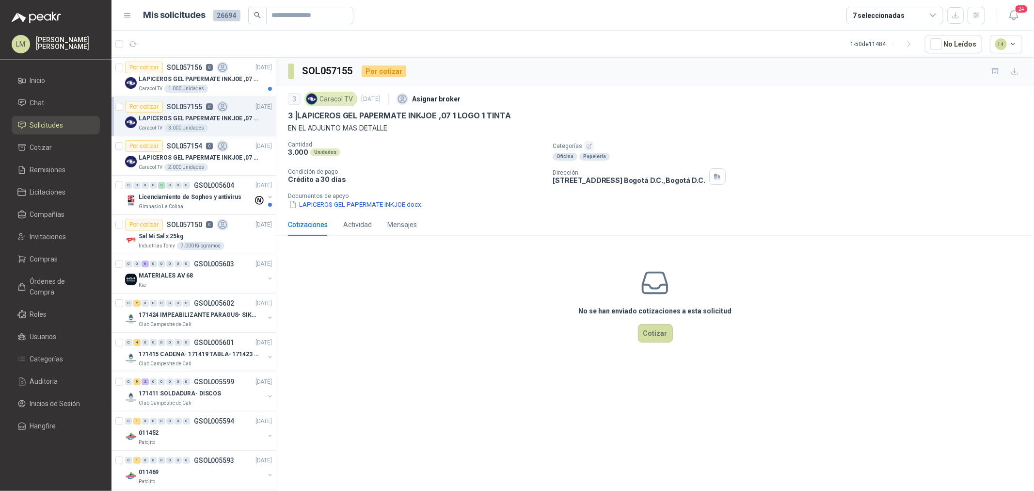
click at [593, 146] on p "Categorías" at bounding box center [792, 146] width 478 height 10
click at [586, 142] on button "button" at bounding box center [589, 146] width 10 height 10
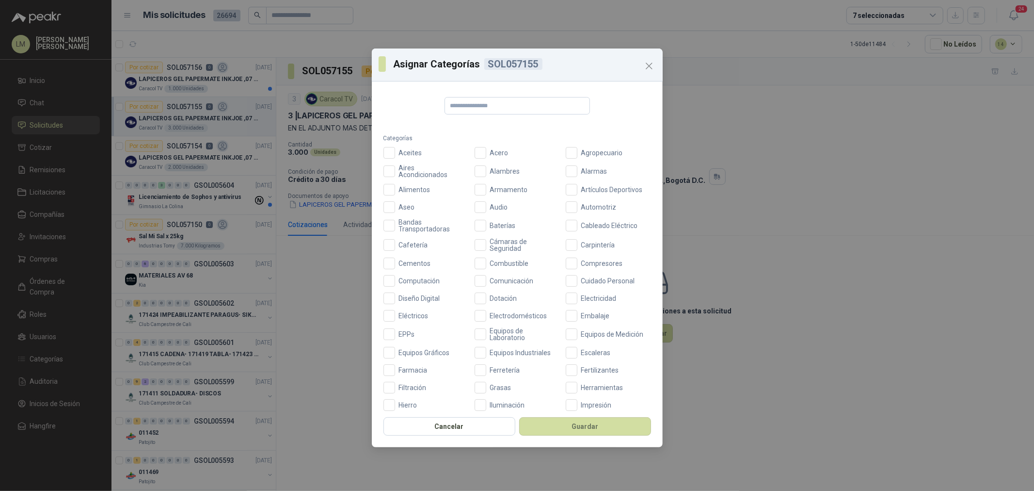
scroll to position [229, 0]
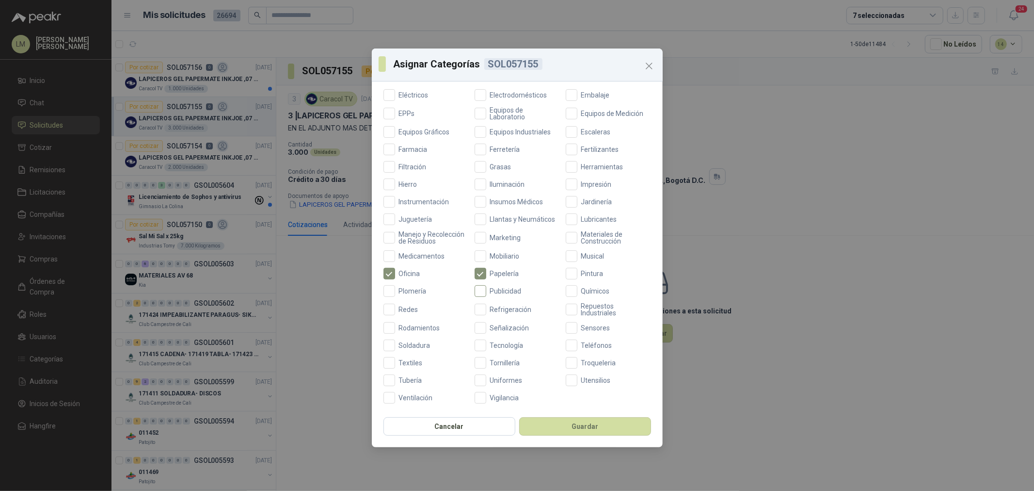
click at [495, 285] on label "Publicidad" at bounding box center [517, 291] width 85 height 12
click at [548, 419] on button "Guardar" at bounding box center [585, 426] width 132 height 18
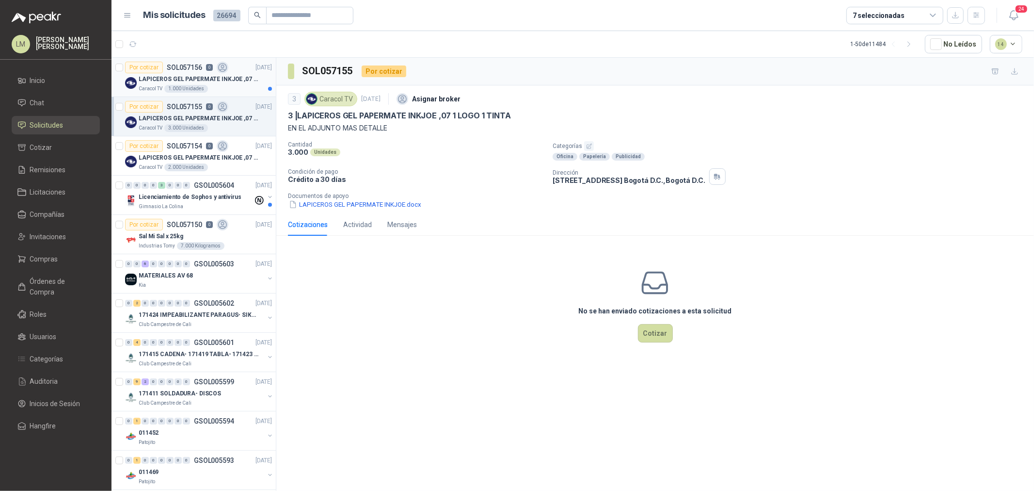
click at [155, 74] on div "LAPICEROS GEL PAPERMATE INKJOE ,07 1 LOGO 1 TINTA" at bounding box center [205, 79] width 133 height 12
click at [584, 148] on button "button" at bounding box center [589, 146] width 10 height 10
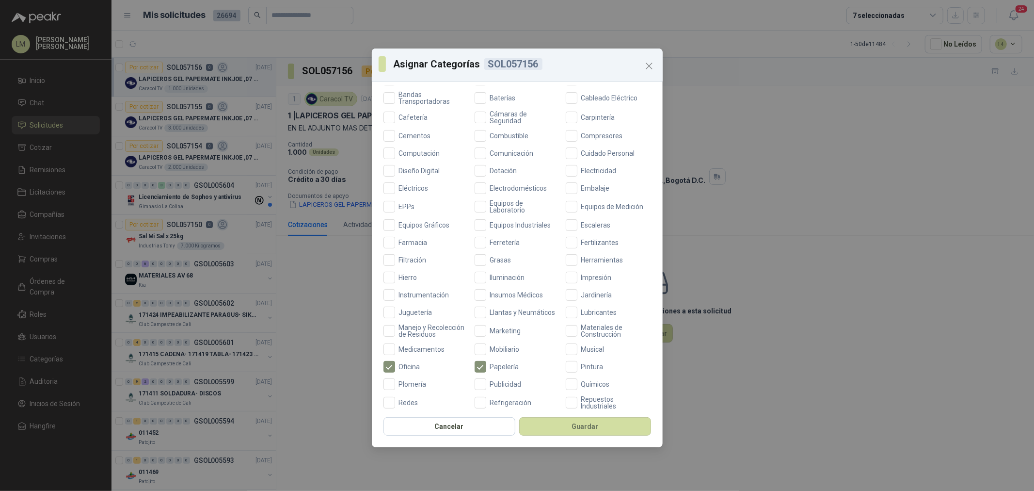
scroll to position [215, 0]
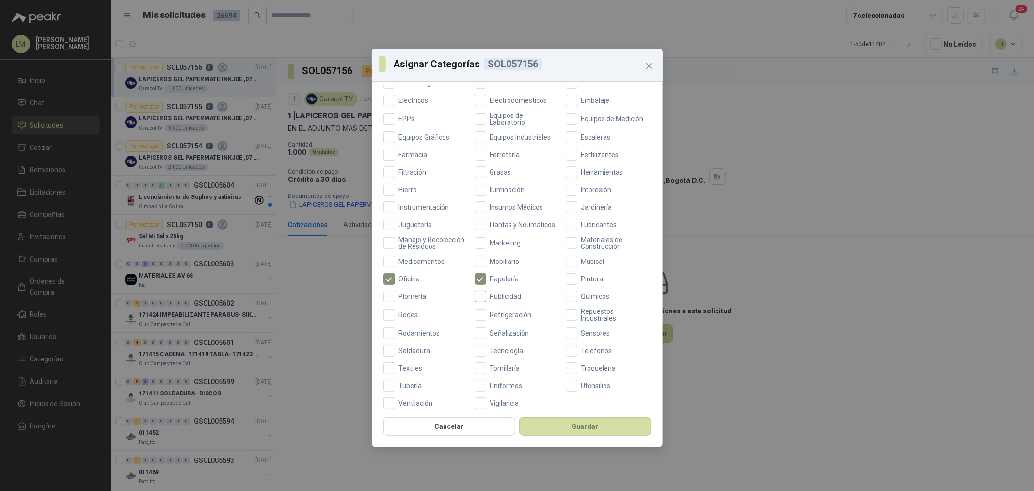
click at [497, 300] on span "Publicidad" at bounding box center [505, 296] width 39 height 7
click at [545, 432] on button "Guardar" at bounding box center [585, 426] width 132 height 18
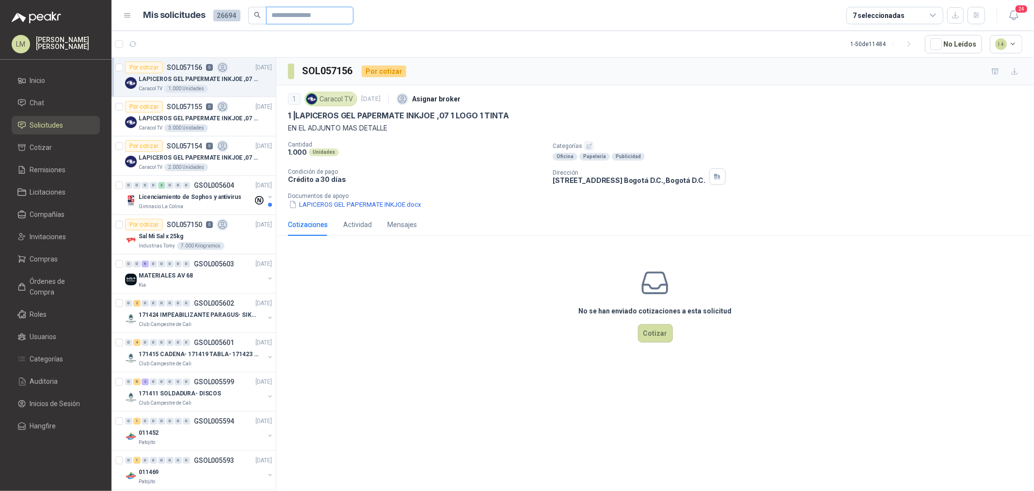
click at [292, 21] on input "text" at bounding box center [306, 15] width 68 height 16
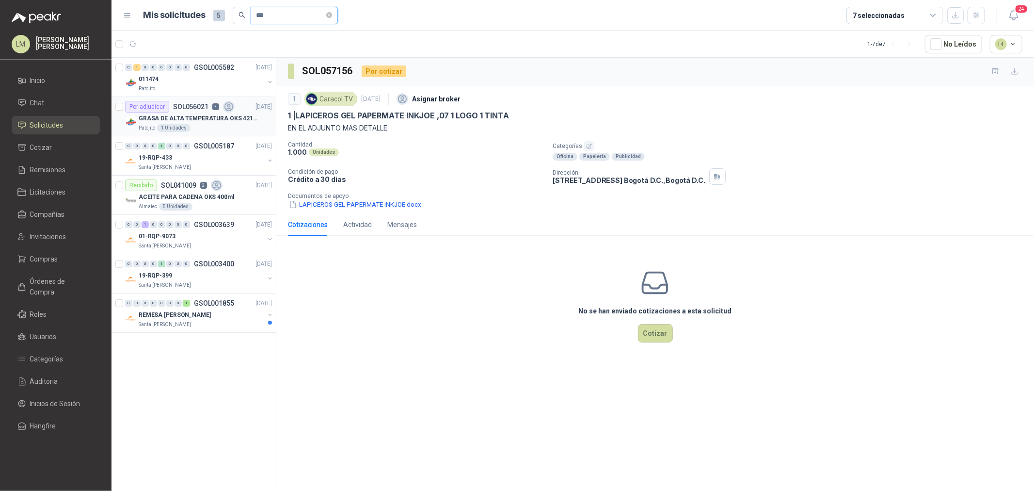
type input "***"
click at [211, 123] on div "GRASA DE ALTA TEMPERATURA OKS 4210 X 5 KG Patojito 1 Unidades" at bounding box center [205, 121] width 133 height 19
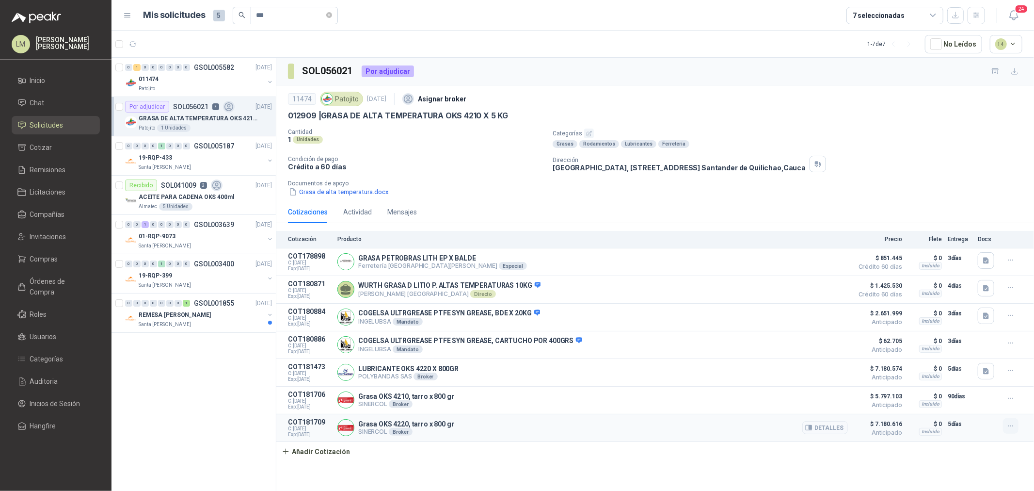
click at [1010, 429] on icon "button" at bounding box center [1011, 426] width 8 height 8
click at [983, 388] on button "Editar" at bounding box center [992, 390] width 78 height 16
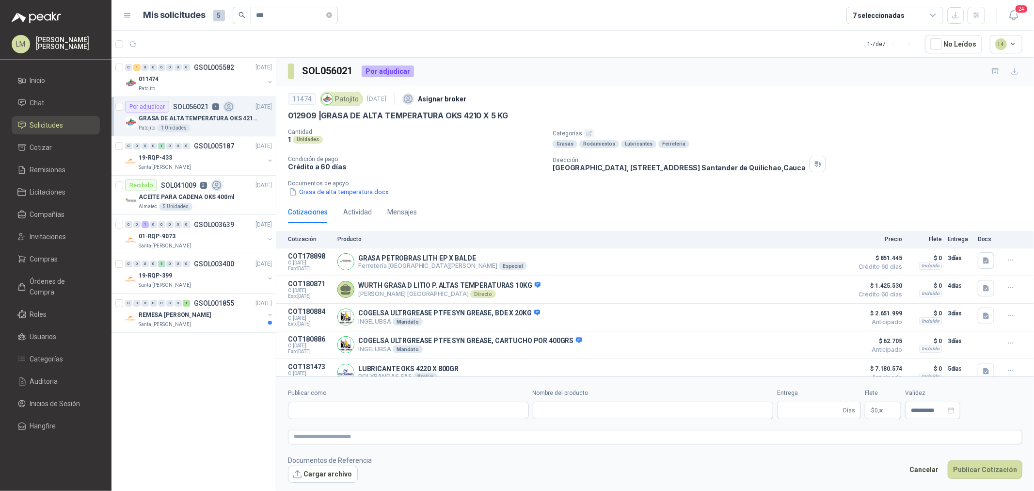
type input "**********"
type input "*"
type input "**********"
click at [862, 408] on span "6.587.721 ,00" at bounding box center [855, 410] width 32 height 6
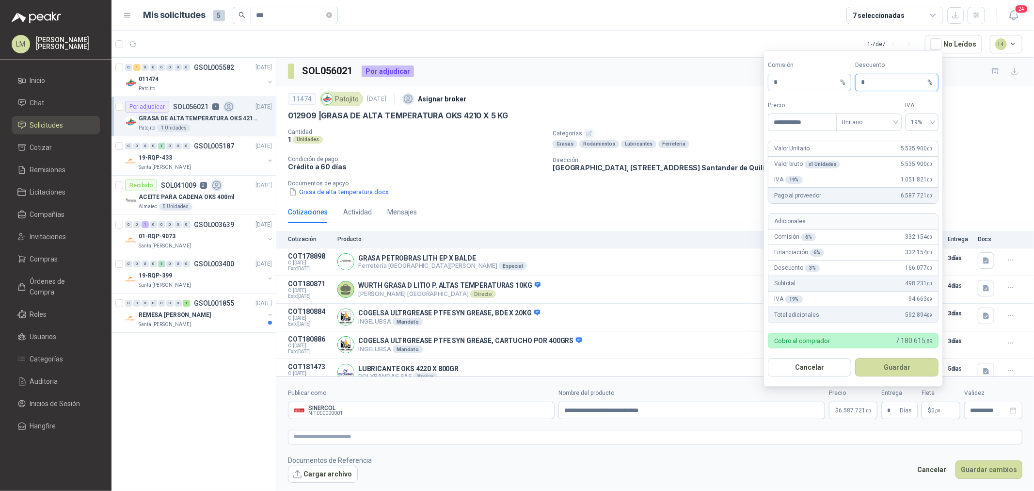
drag, startPoint x: 872, startPoint y: 84, endPoint x: 826, endPoint y: 85, distance: 45.6
click at [826, 84] on div "Comisión * % Descuento * %" at bounding box center [853, 76] width 171 height 31
type input "*"
click at [891, 358] on button "Guardar" at bounding box center [896, 367] width 83 height 18
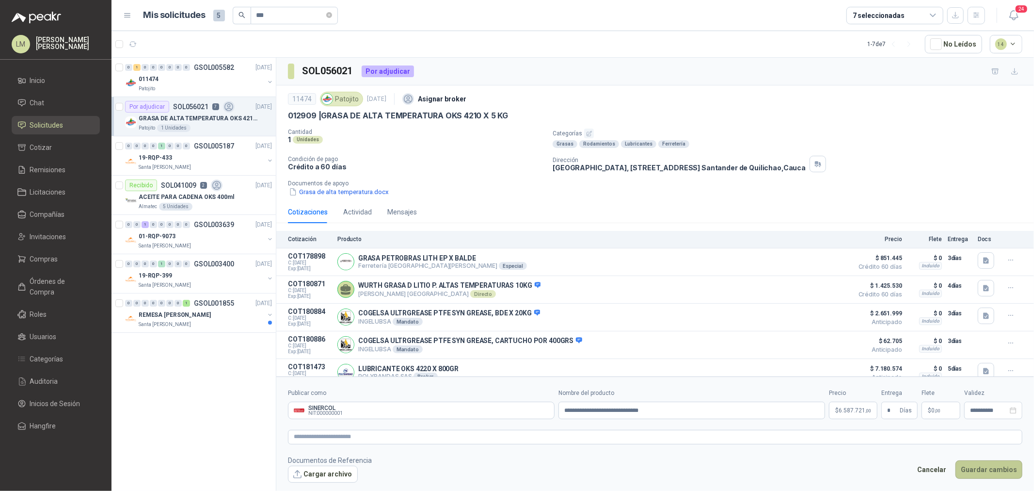
click at [983, 468] on button "Guardar cambios" at bounding box center [988, 469] width 67 height 18
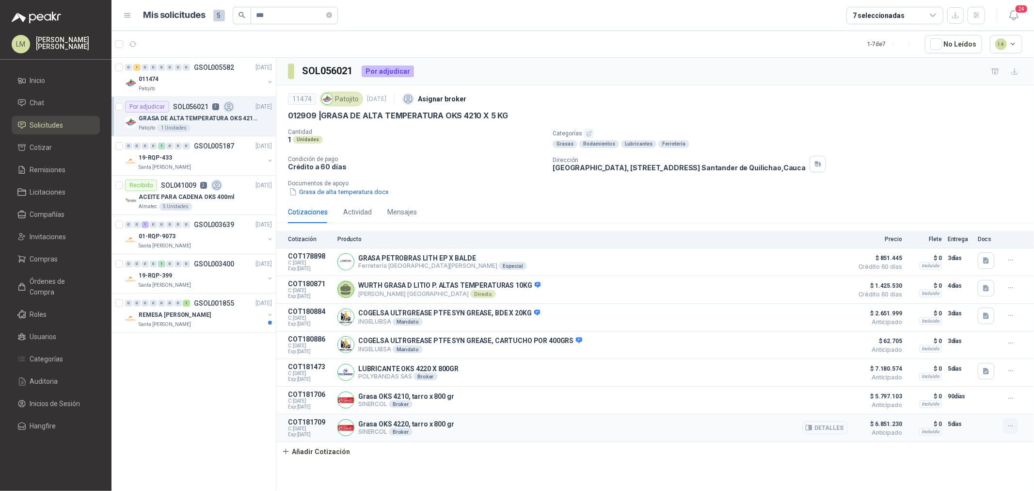
click at [1008, 423] on button "button" at bounding box center [1011, 426] width 16 height 16
click at [986, 390] on button "Editar" at bounding box center [992, 390] width 78 height 16
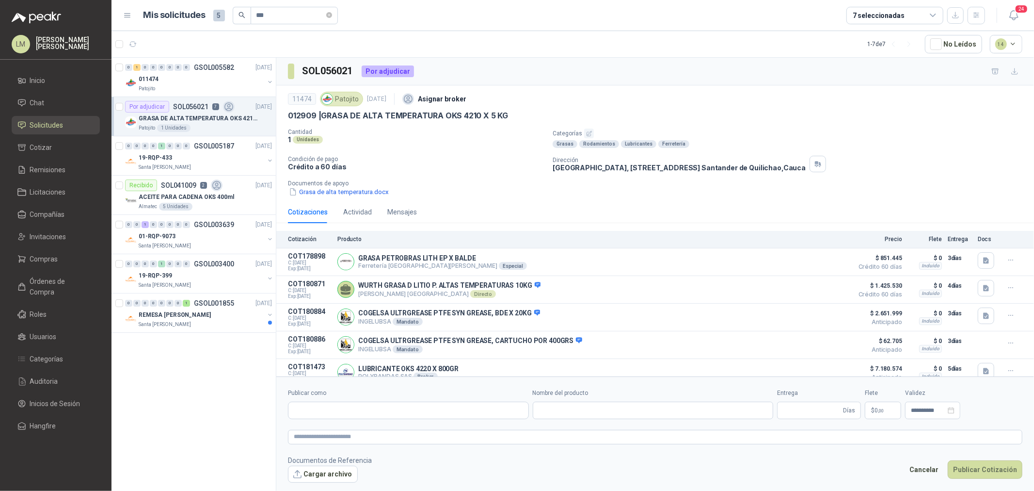
type input "**********"
type input "*"
type input "**********"
click at [862, 409] on span "6.587.721 ,00" at bounding box center [855, 410] width 32 height 6
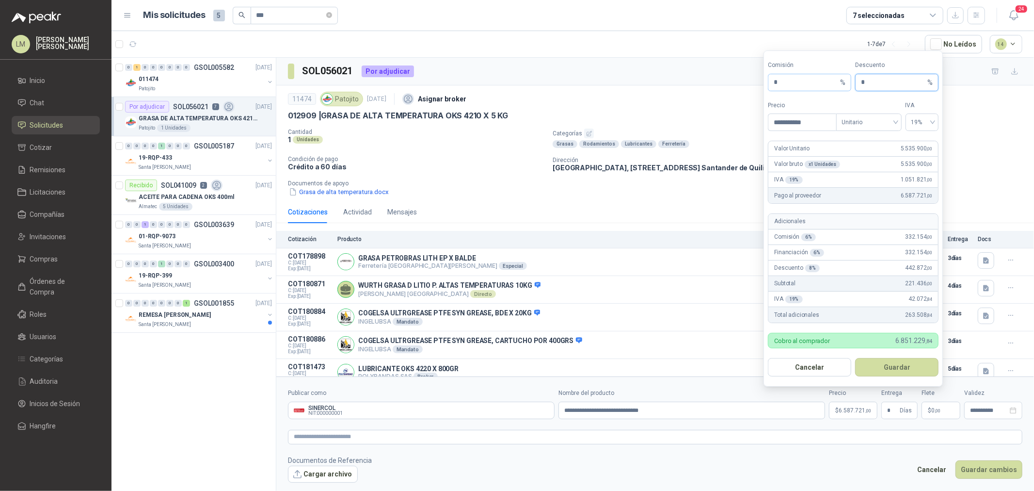
drag, startPoint x: 871, startPoint y: 79, endPoint x: 840, endPoint y: 79, distance: 30.5
click at [840, 79] on div "Comisión * % Descuento * %" at bounding box center [853, 76] width 171 height 31
type input "*"
click at [878, 370] on button "Guardar" at bounding box center [896, 367] width 83 height 18
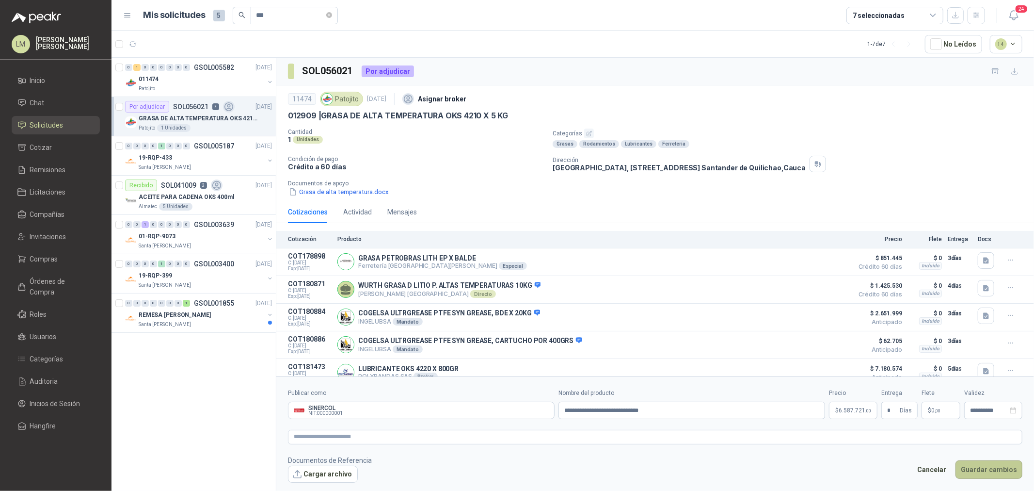
click at [986, 475] on button "Guardar cambios" at bounding box center [988, 469] width 67 height 18
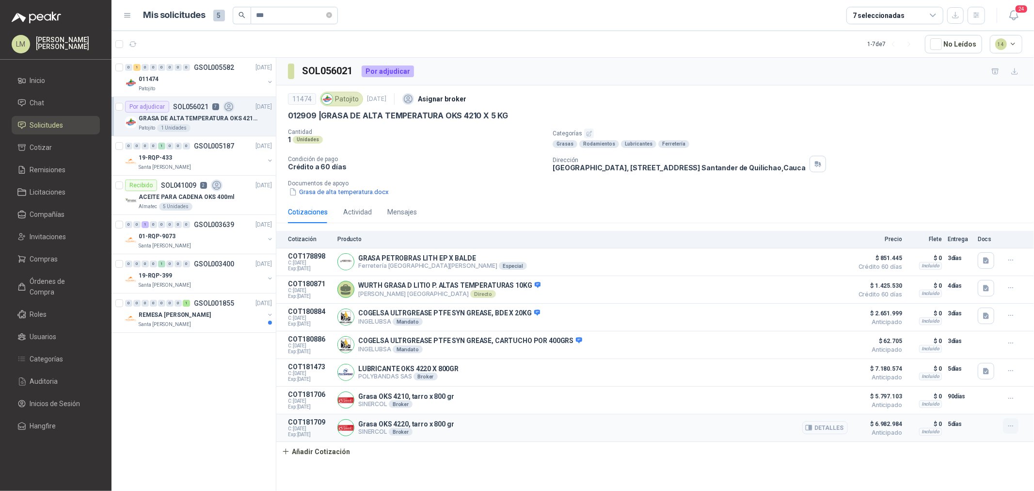
click at [1010, 422] on button "button" at bounding box center [1011, 426] width 16 height 16
click at [961, 391] on button "Editar" at bounding box center [992, 390] width 78 height 16
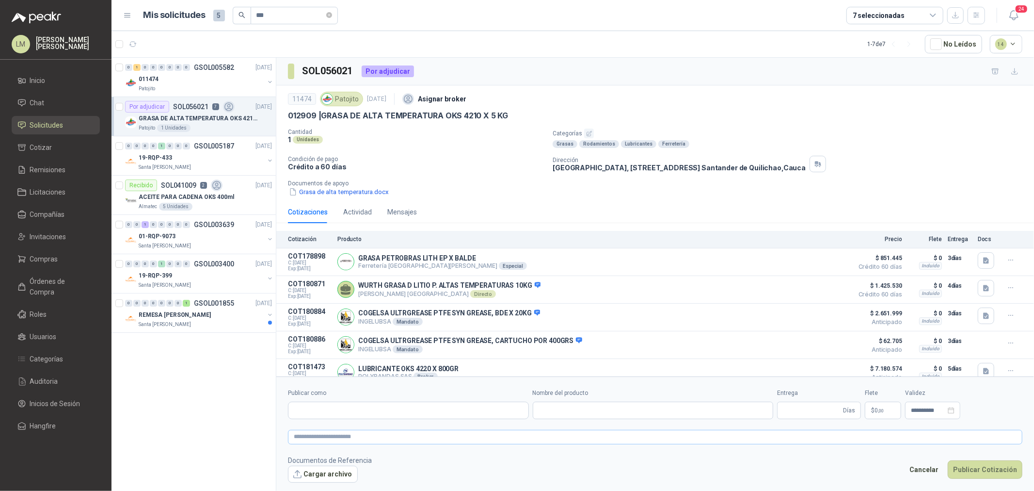
type input "**********"
type input "*"
type input "**********"
click at [858, 411] on span "6.587.721 ,00" at bounding box center [855, 410] width 32 height 6
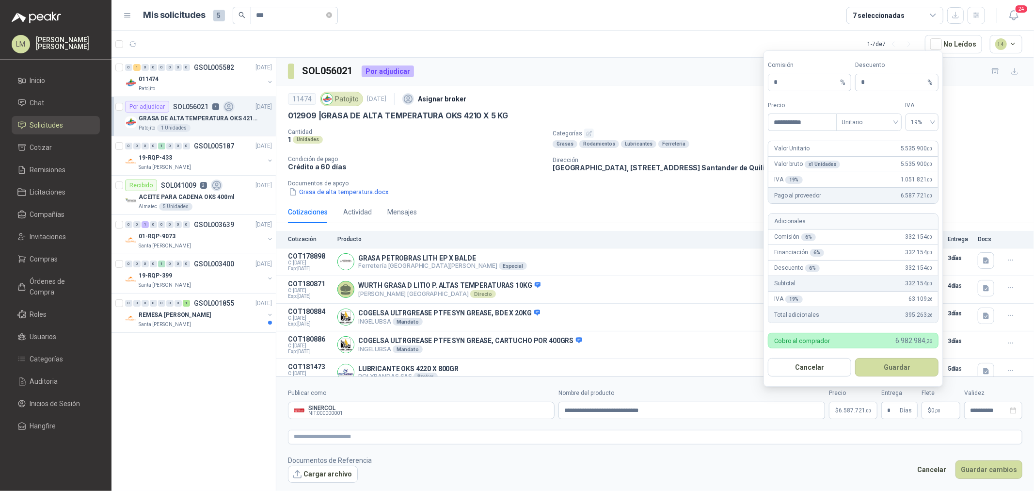
click at [797, 352] on form "**********" at bounding box center [853, 218] width 179 height 336
click at [810, 372] on button "Cancelar" at bounding box center [809, 367] width 83 height 18
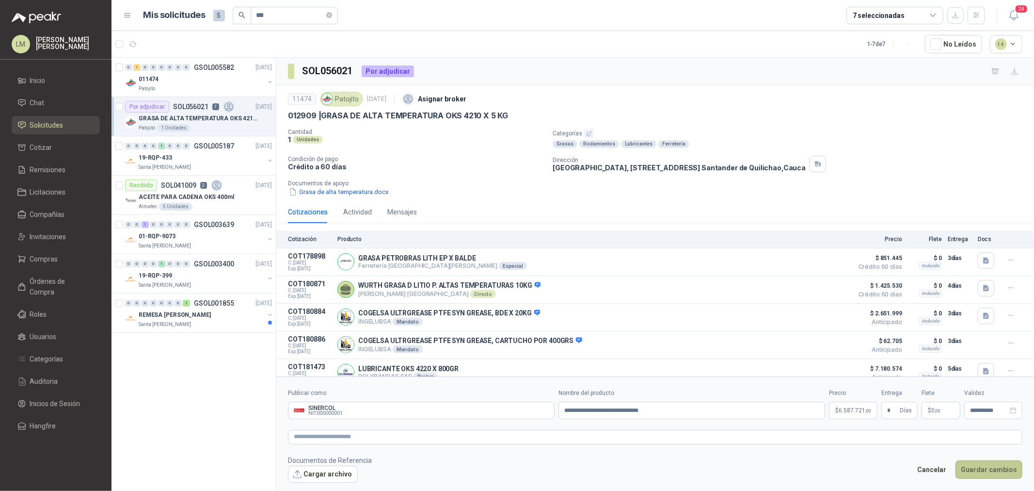
click at [997, 468] on button "Guardar cambios" at bounding box center [988, 469] width 67 height 18
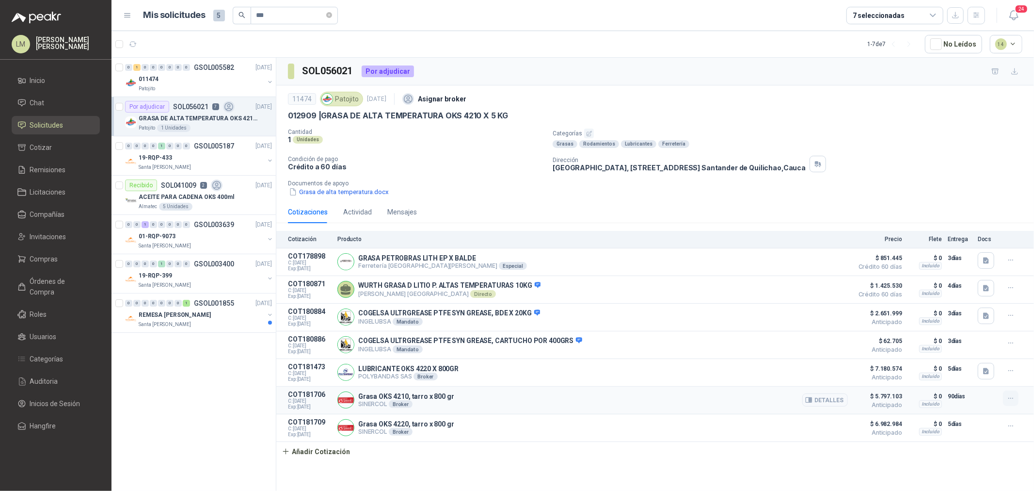
click at [1009, 398] on icon "button" at bounding box center [1011, 398] width 8 height 8
click at [975, 361] on button "Editar" at bounding box center [992, 361] width 78 height 16
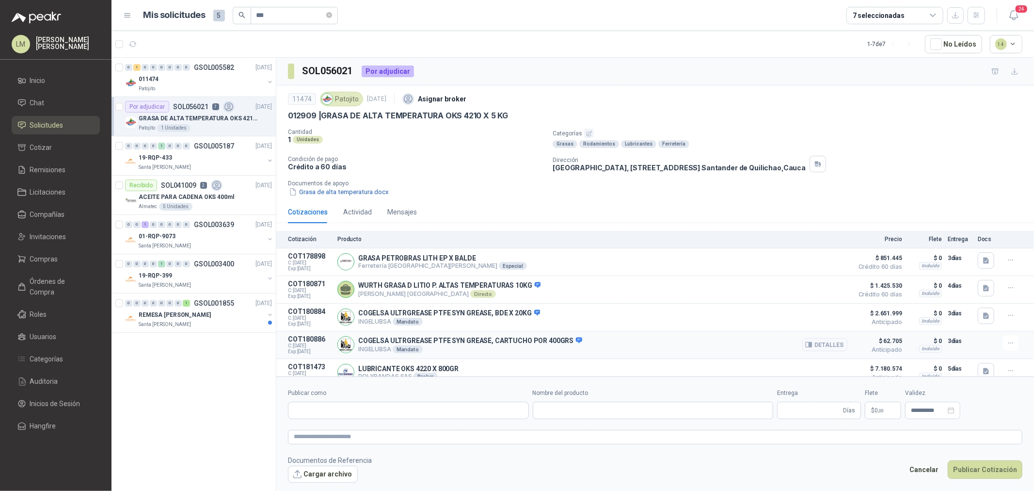
type input "**********"
type input "**"
type input "**********"
click at [338, 469] on button "Cargar archivo" at bounding box center [323, 473] width 70 height 17
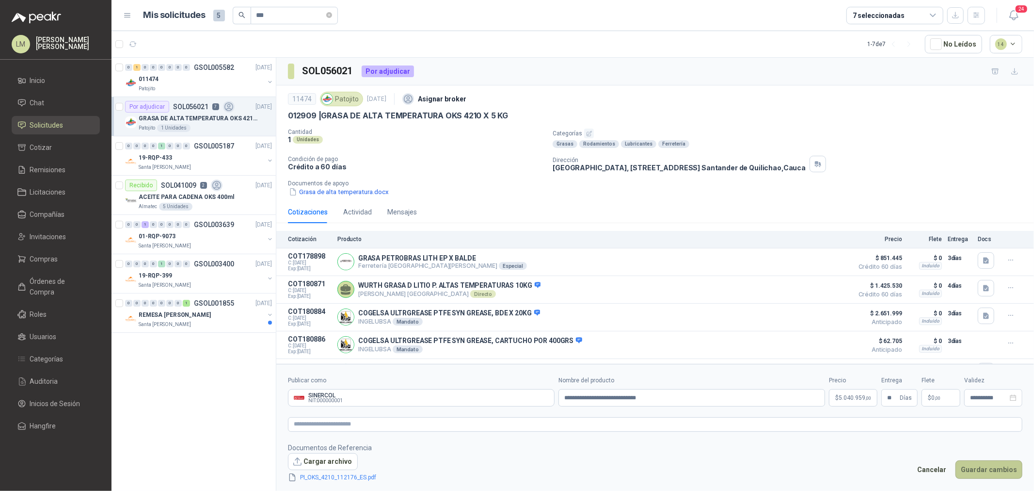
click at [988, 469] on button "Guardar cambios" at bounding box center [988, 469] width 67 height 18
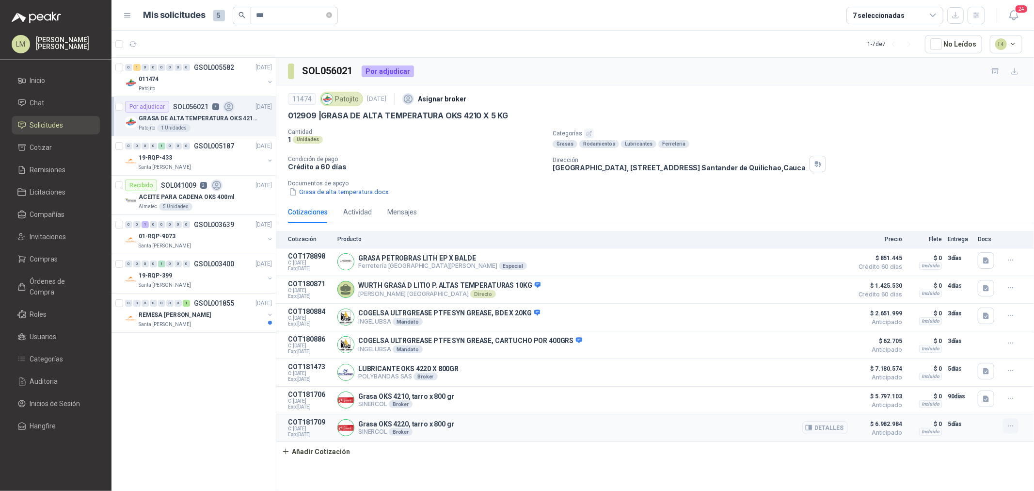
click at [1007, 429] on icon "button" at bounding box center [1011, 426] width 8 height 8
click at [980, 393] on button "Editar" at bounding box center [992, 390] width 78 height 16
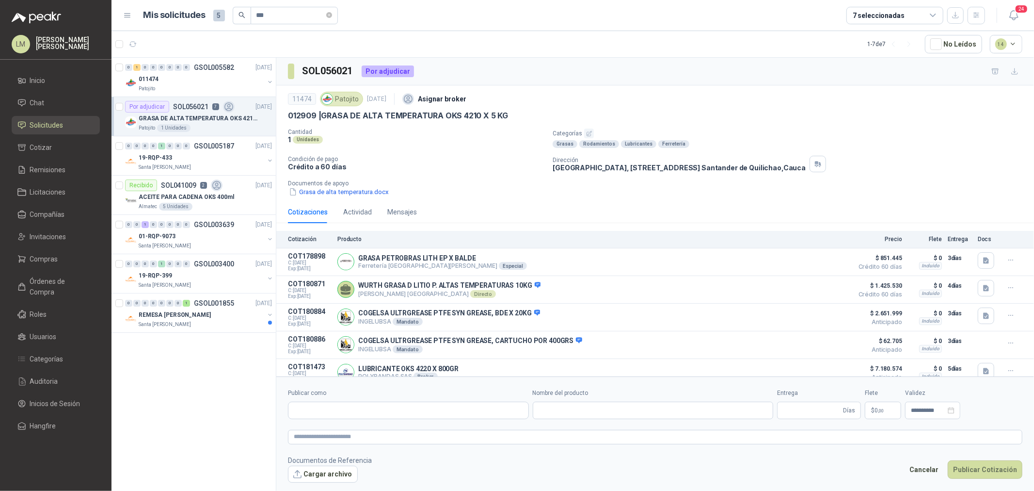
type input "**********"
type input "*"
type input "**********"
click at [327, 473] on button "Cargar archivo" at bounding box center [323, 473] width 70 height 17
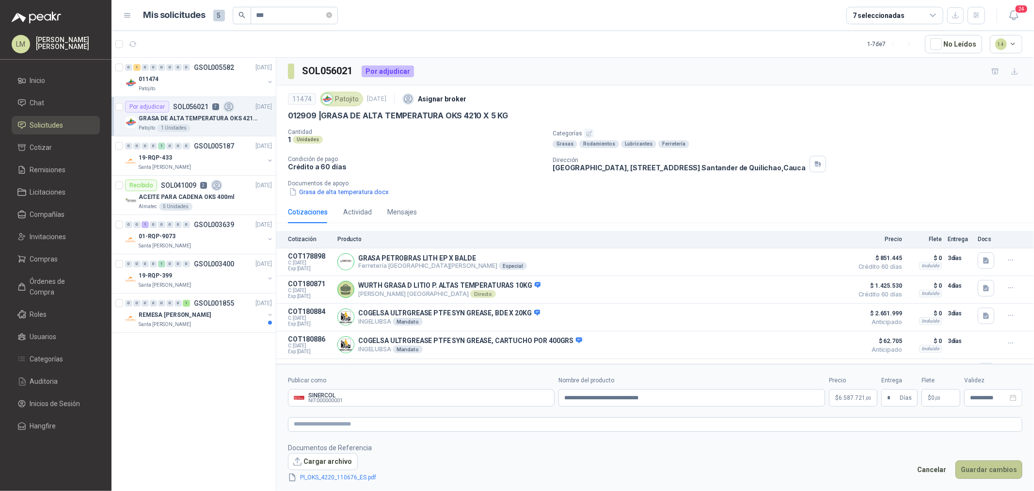
click at [988, 471] on button "Guardar cambios" at bounding box center [988, 469] width 67 height 18
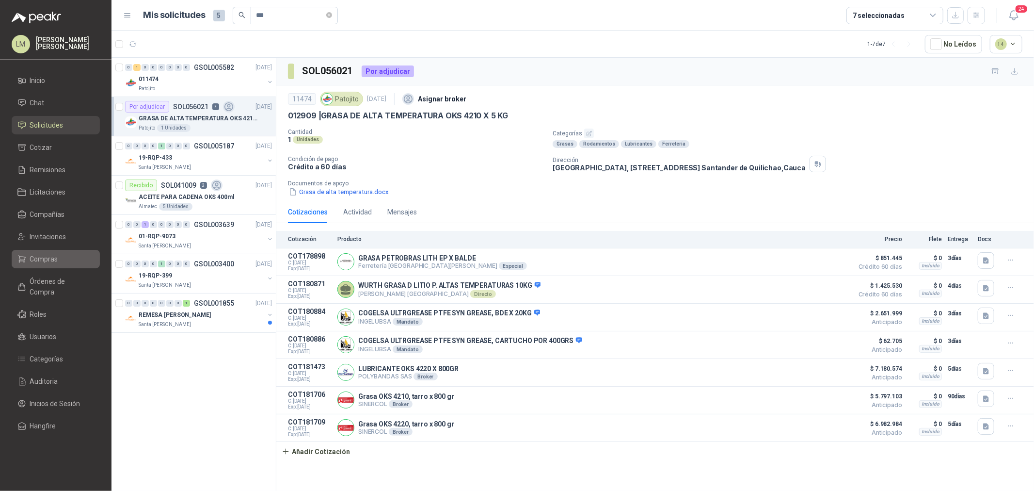
click at [36, 260] on span "Compras" at bounding box center [44, 259] width 28 height 11
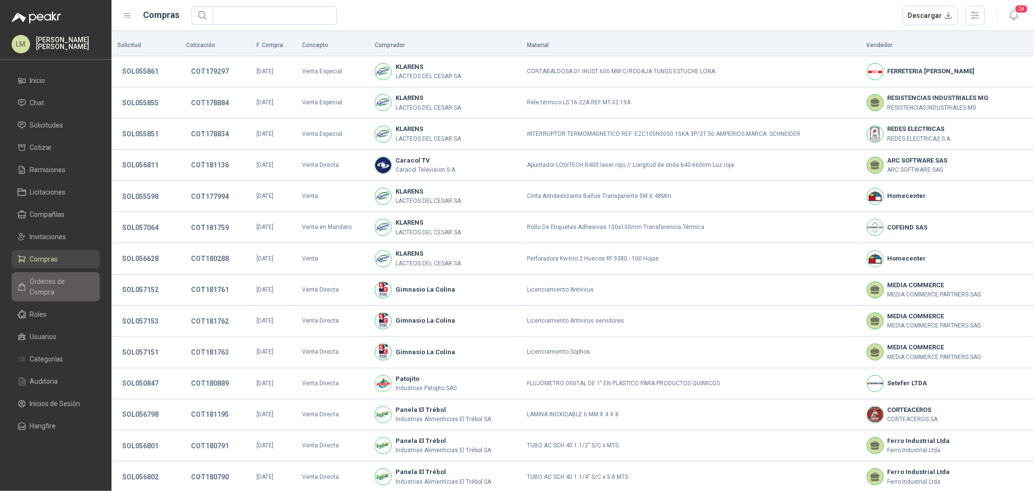
click at [53, 278] on span "Órdenes de Compra" at bounding box center [60, 286] width 61 height 21
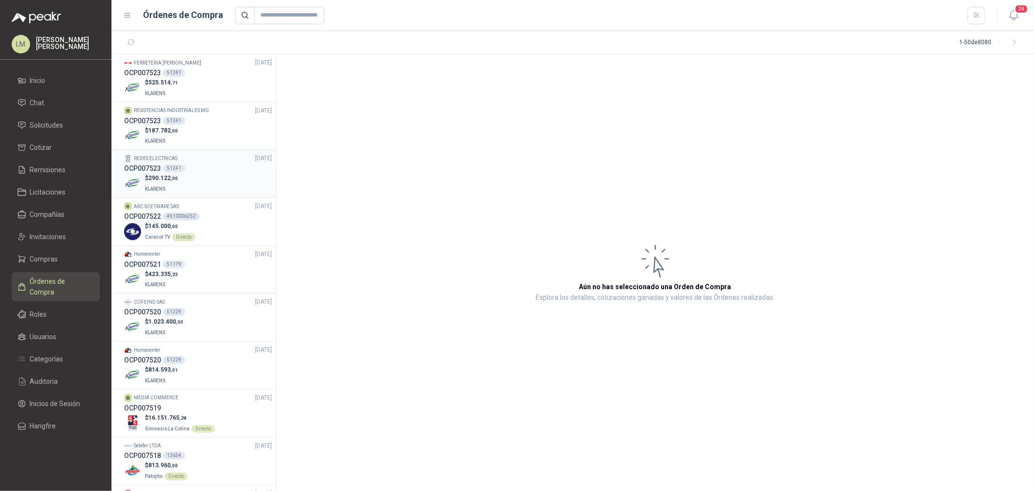
click at [190, 173] on div "OCP007523 51241" at bounding box center [198, 168] width 148 height 11
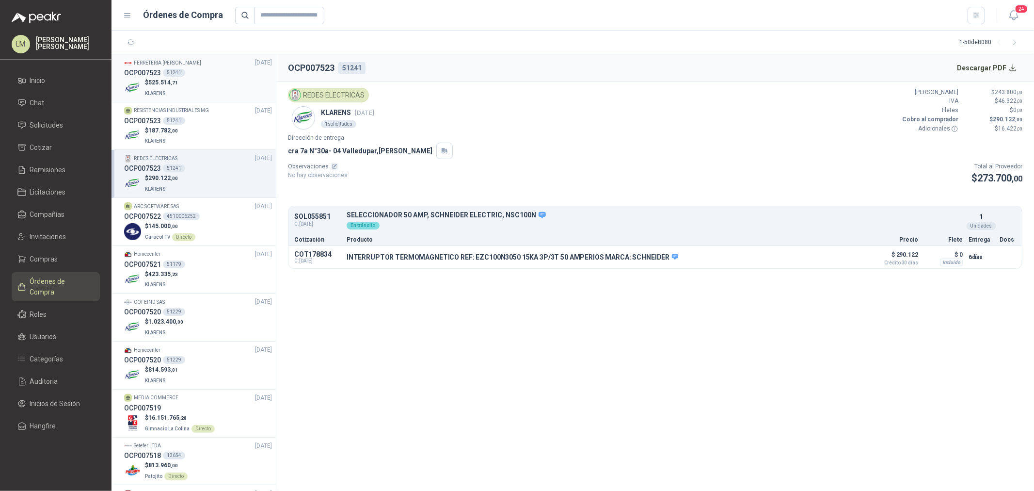
click at [178, 81] on div "$ 525.514 ,71 KLARENS" at bounding box center [198, 88] width 148 height 20
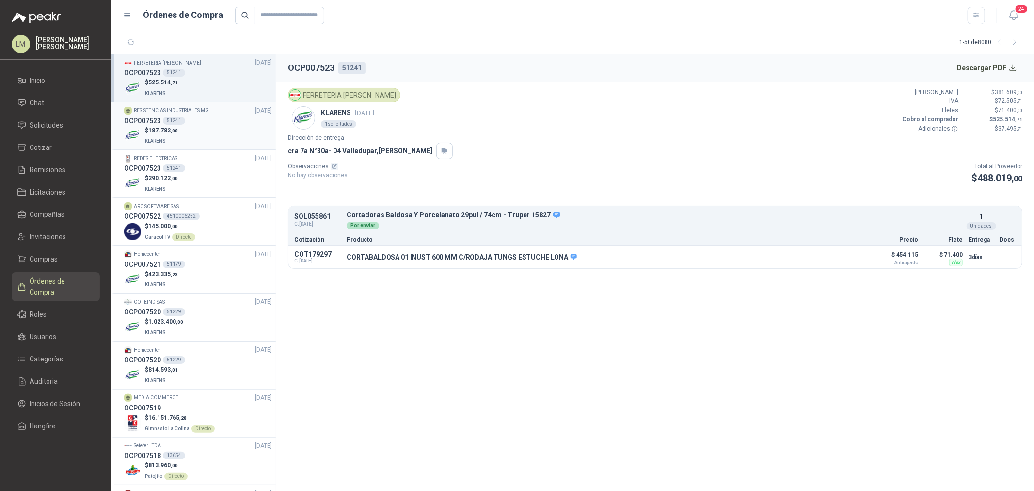
click at [183, 122] on div "51241" at bounding box center [174, 121] width 22 height 8
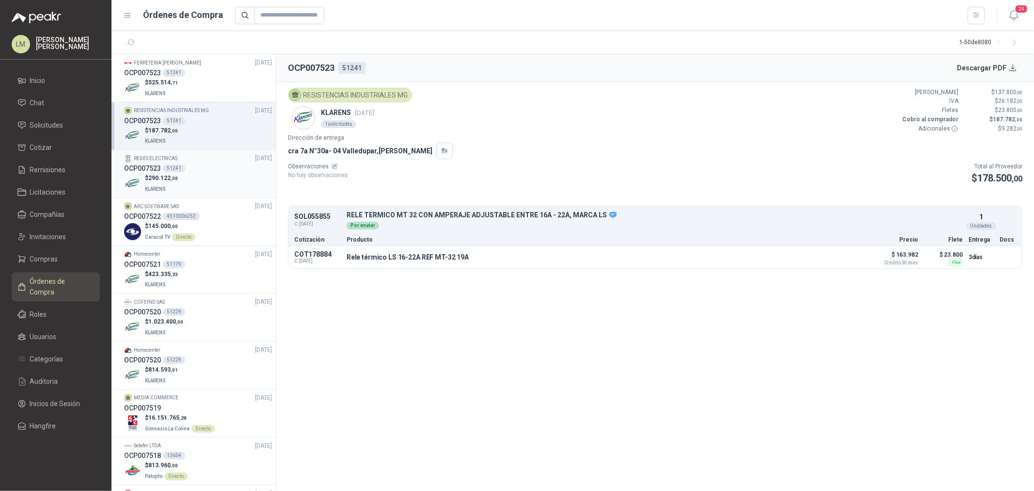
click at [179, 166] on div "51241" at bounding box center [174, 168] width 22 height 8
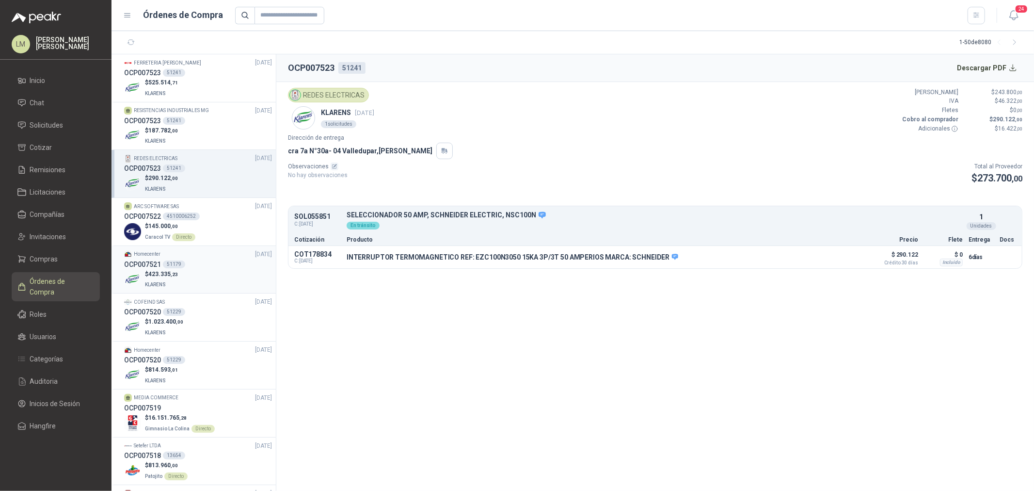
click at [177, 267] on div "51179" at bounding box center [174, 264] width 22 height 8
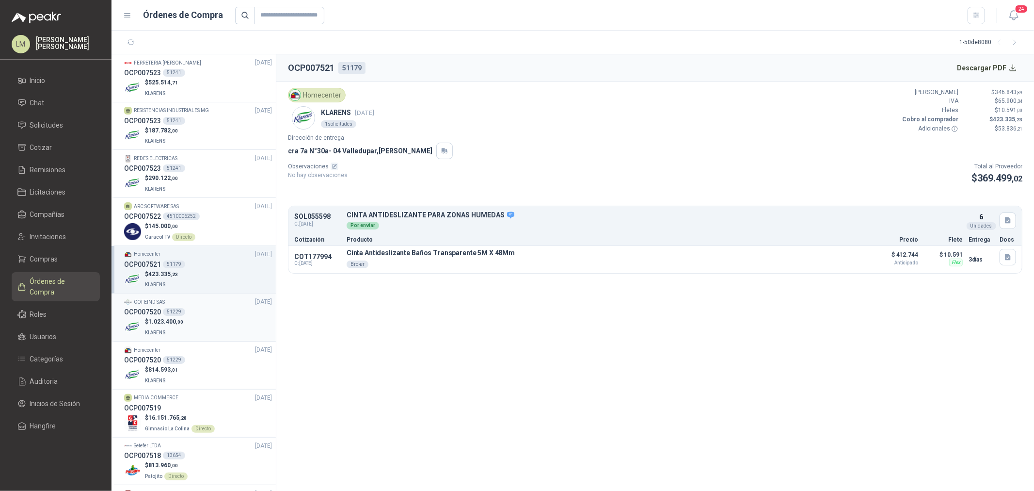
click at [186, 309] on div "OCP007520 51229" at bounding box center [198, 311] width 148 height 11
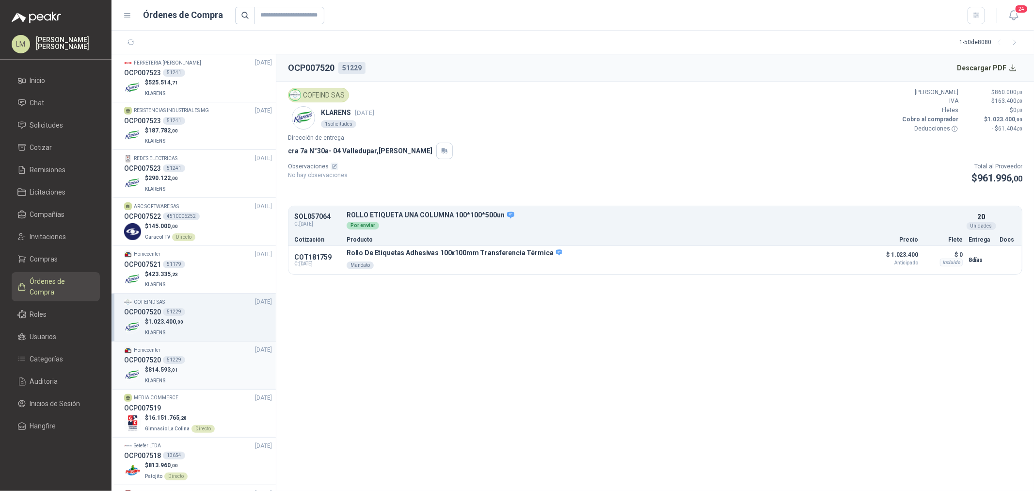
click at [180, 351] on div "Homecenter 23/09/25" at bounding box center [198, 349] width 148 height 9
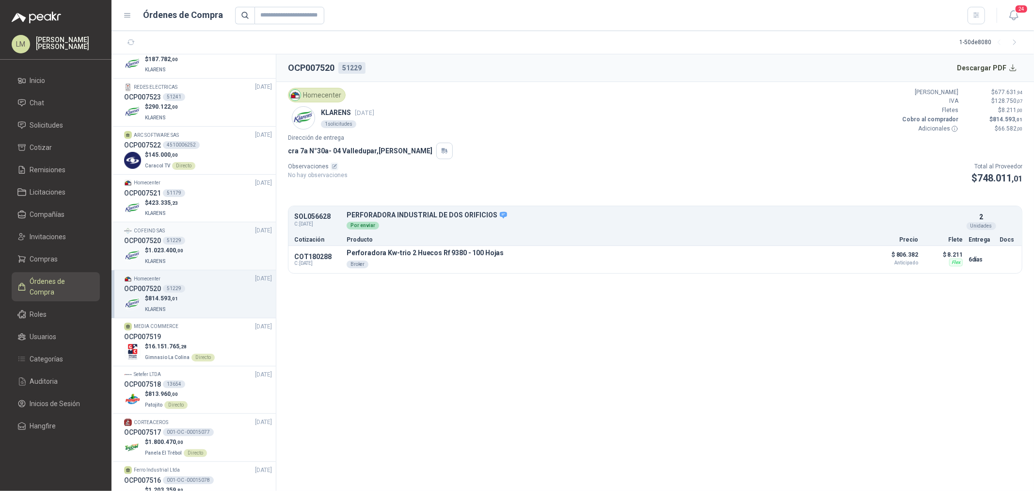
scroll to position [54, 0]
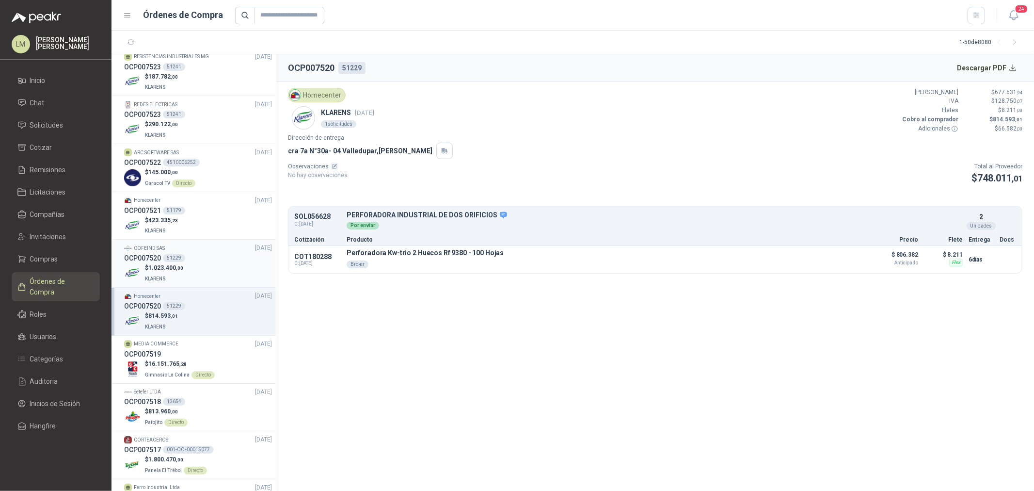
click at [178, 269] on span ",00" at bounding box center [179, 267] width 7 height 5
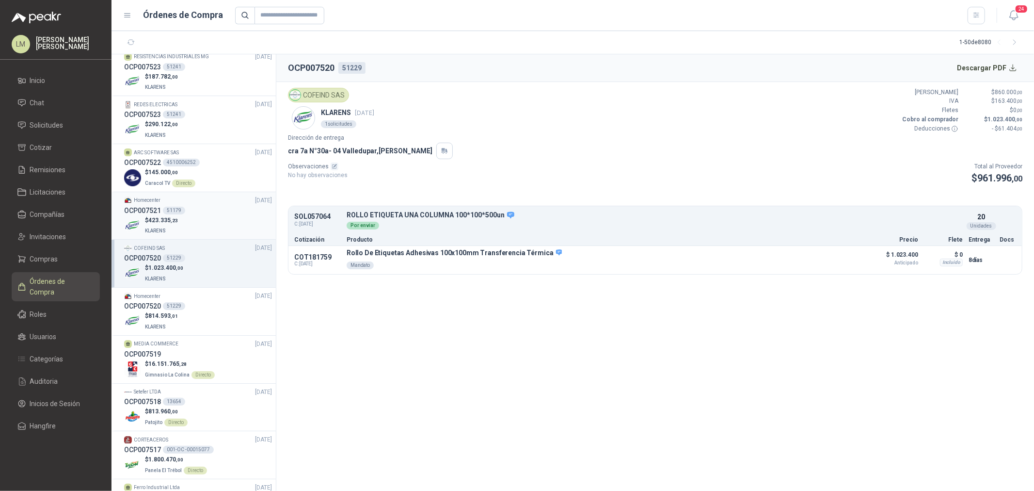
click at [177, 229] on div "$ 423.335 ,23 KLARENS" at bounding box center [198, 226] width 148 height 20
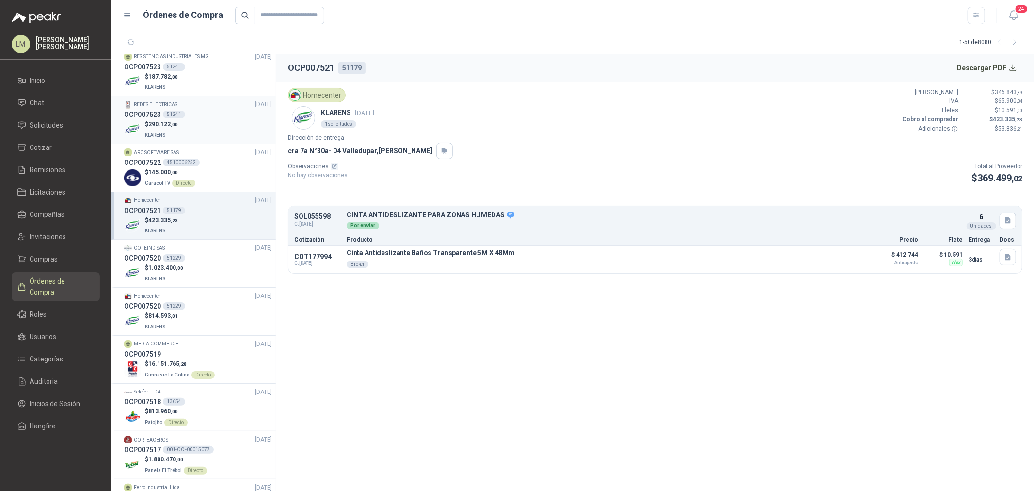
click at [171, 118] on div "OCP007523 51241" at bounding box center [198, 114] width 148 height 11
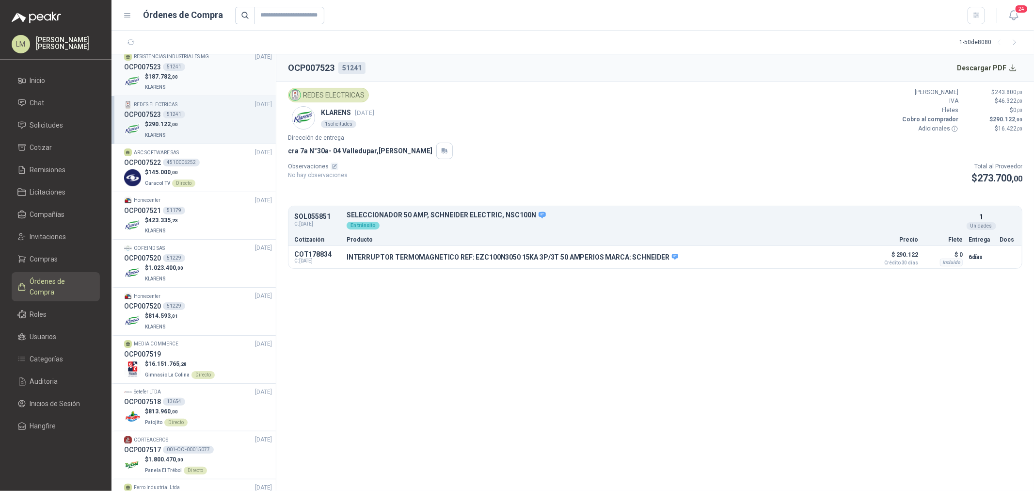
click at [169, 69] on div "51241" at bounding box center [174, 67] width 22 height 8
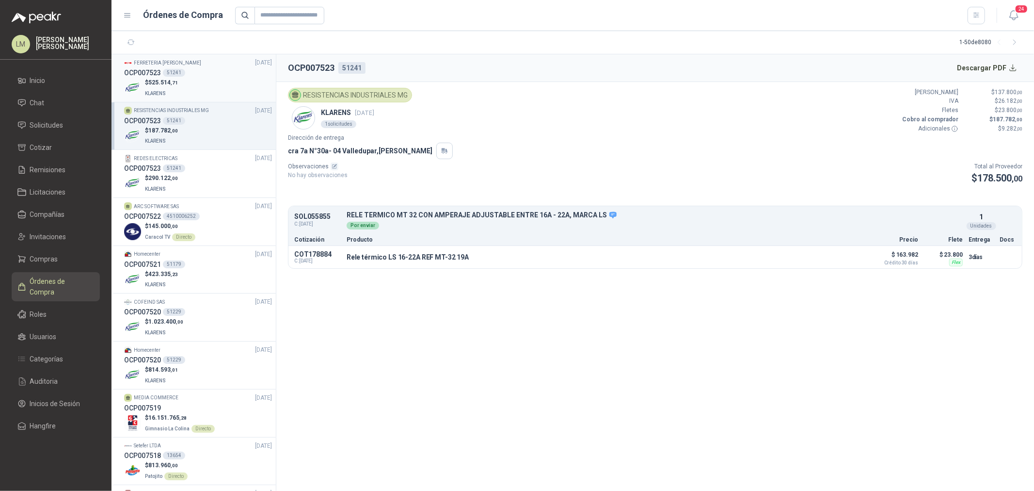
click at [177, 76] on div "51241" at bounding box center [174, 73] width 22 height 8
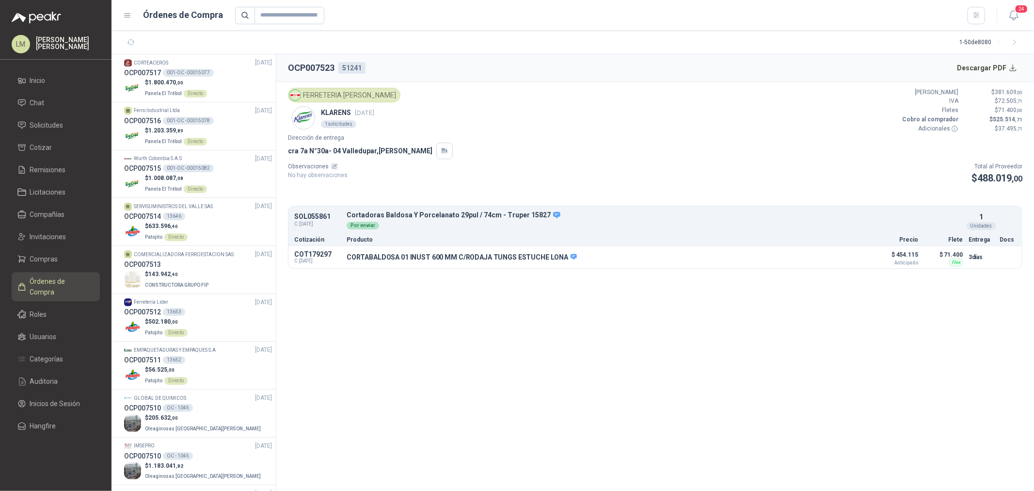
scroll to position [485, 0]
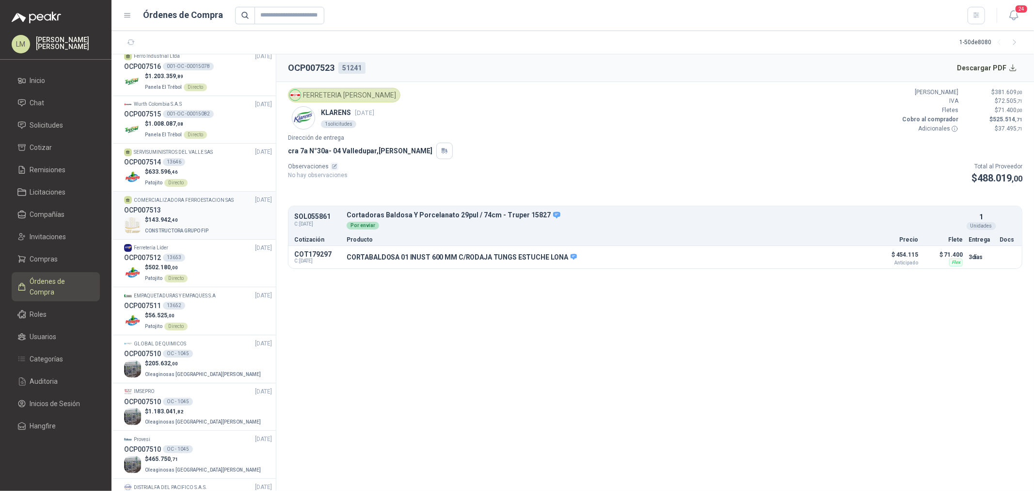
click at [201, 212] on div "OCP007513" at bounding box center [198, 210] width 148 height 11
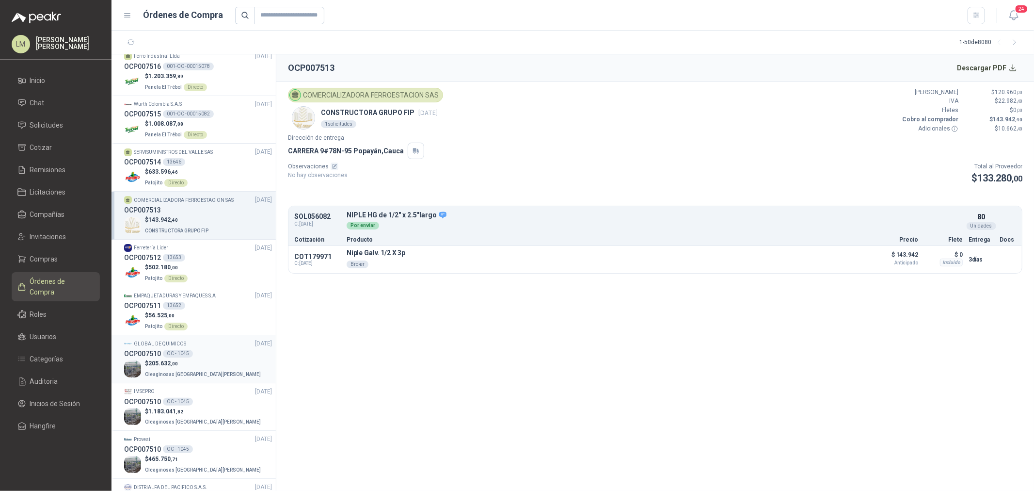
click at [191, 353] on div "OC - 1045" at bounding box center [178, 354] width 30 height 8
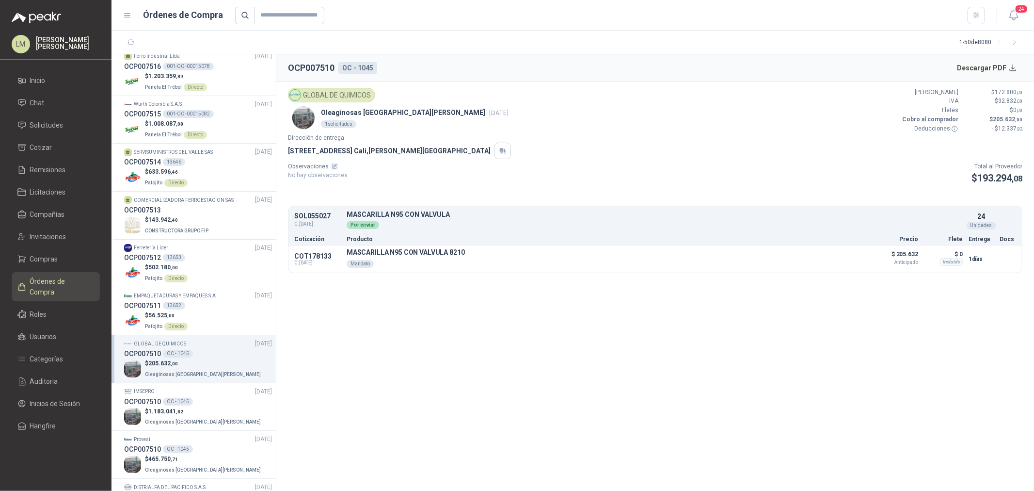
scroll to position [646, 0]
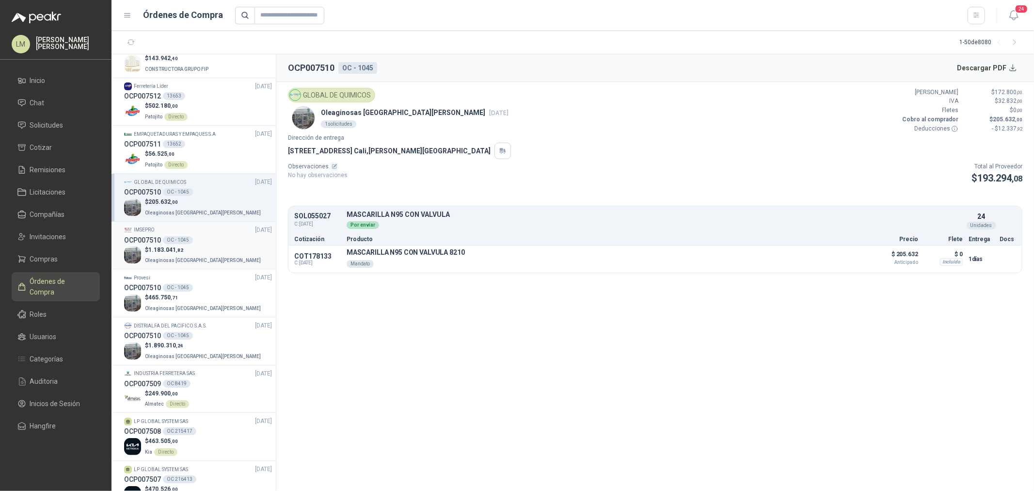
click at [190, 248] on p "$ 1.183.041 ,82" at bounding box center [204, 249] width 118 height 9
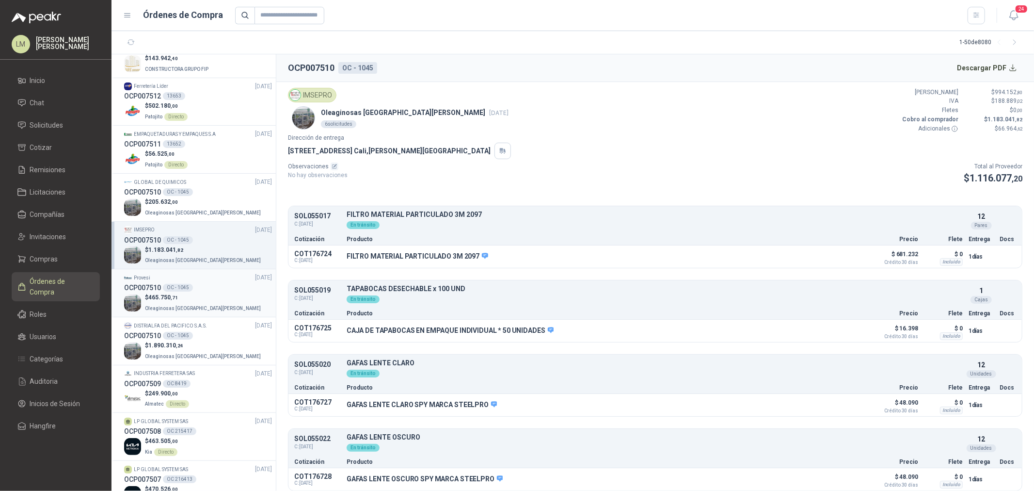
click at [188, 289] on div "OC - 1045" at bounding box center [178, 288] width 30 height 8
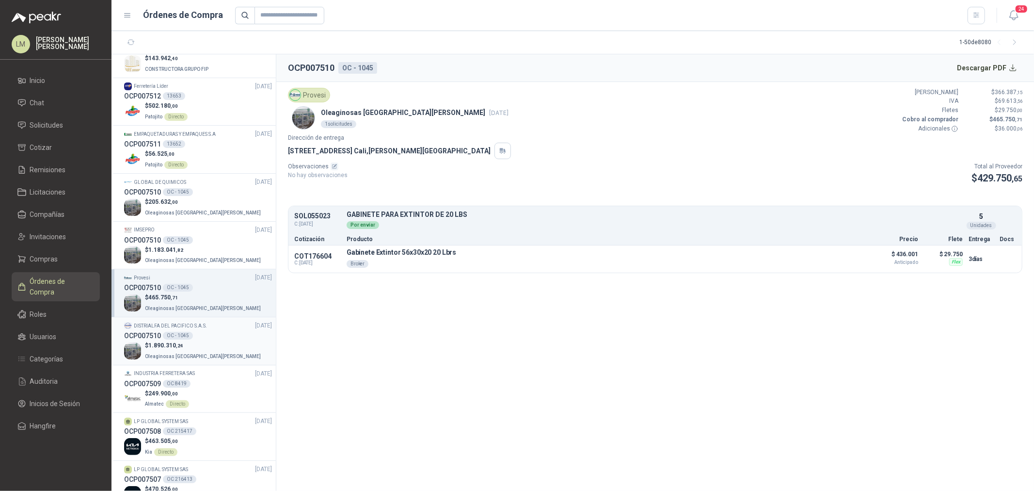
click at [192, 342] on p "$ 1.890.310 ,24" at bounding box center [204, 345] width 118 height 9
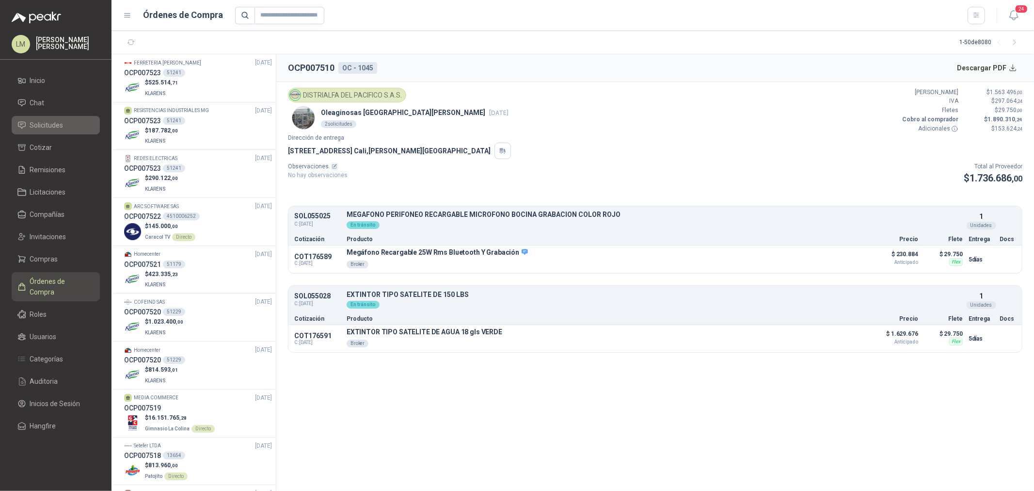
click at [50, 122] on span "Solicitudes" at bounding box center [46, 125] width 33 height 11
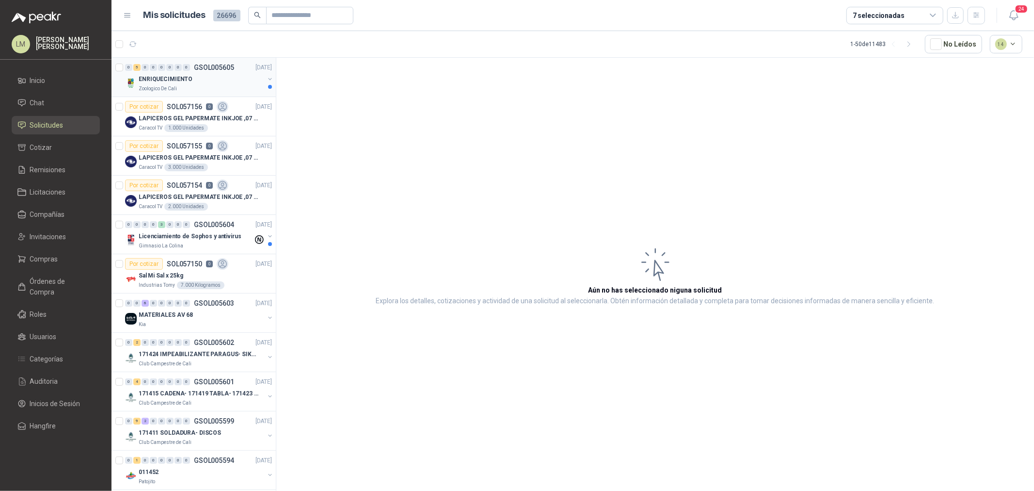
click at [177, 80] on p "ENRIQUECIMIENTO" at bounding box center [166, 79] width 54 height 9
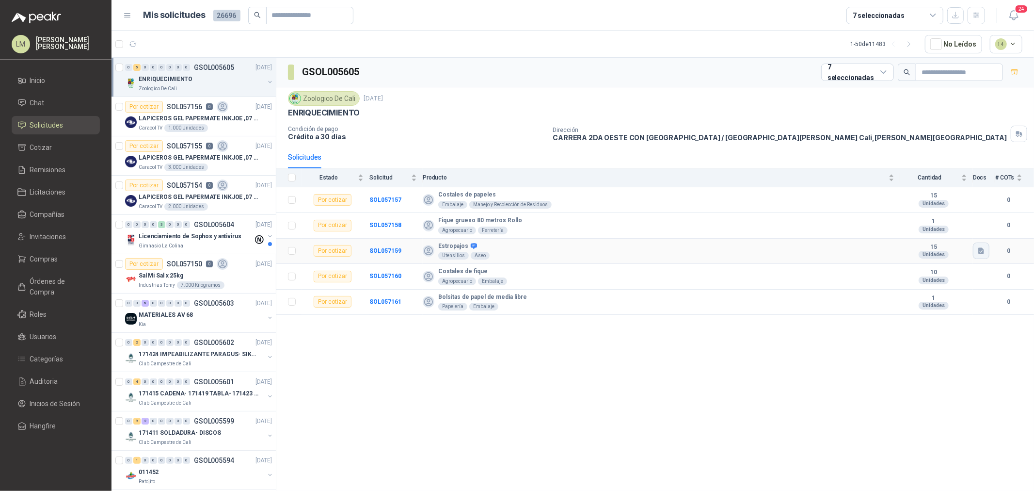
click at [978, 249] on icon "button" at bounding box center [981, 251] width 6 height 6
click at [945, 226] on button "Estropajo.jpeg" at bounding box center [956, 229] width 54 height 10
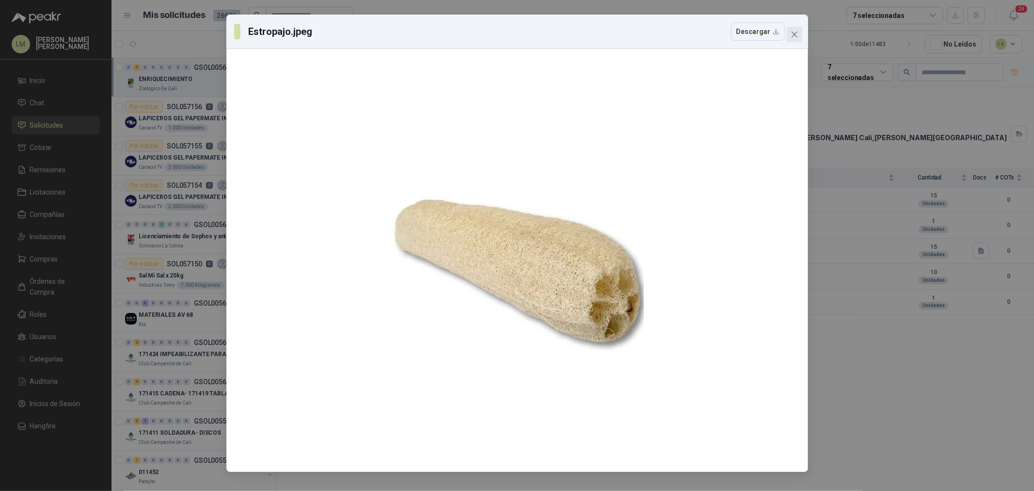
click at [792, 36] on icon "close" at bounding box center [794, 35] width 6 height 6
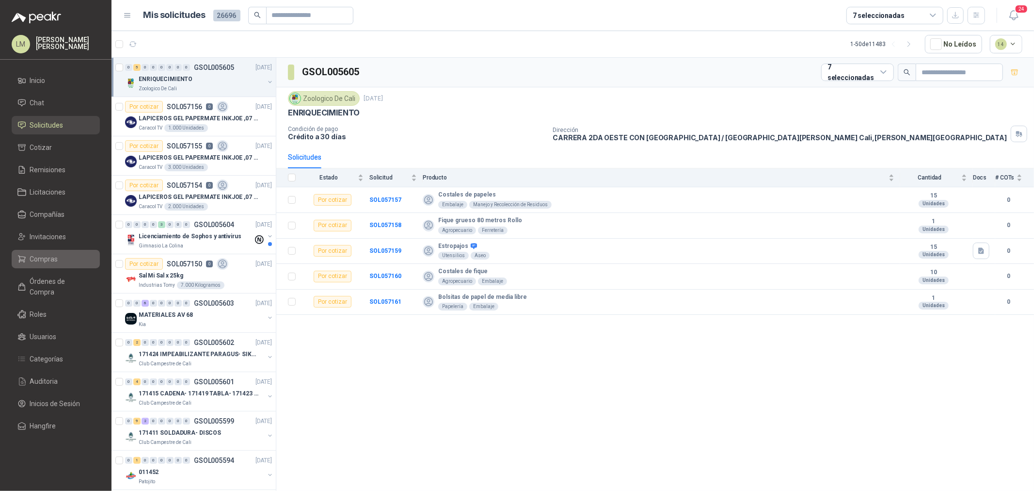
click at [44, 259] on span "Compras" at bounding box center [44, 259] width 28 height 11
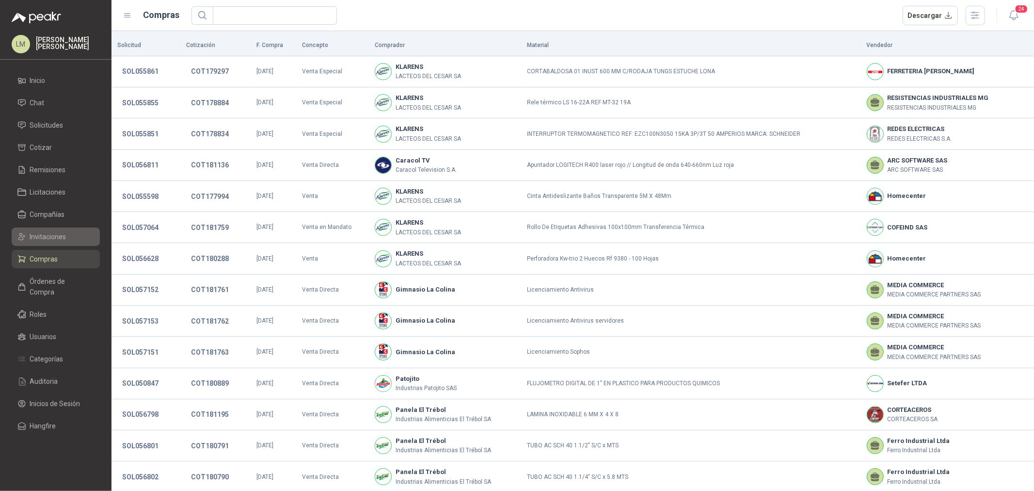
click at [54, 239] on span "Invitaciones" at bounding box center [48, 236] width 36 height 11
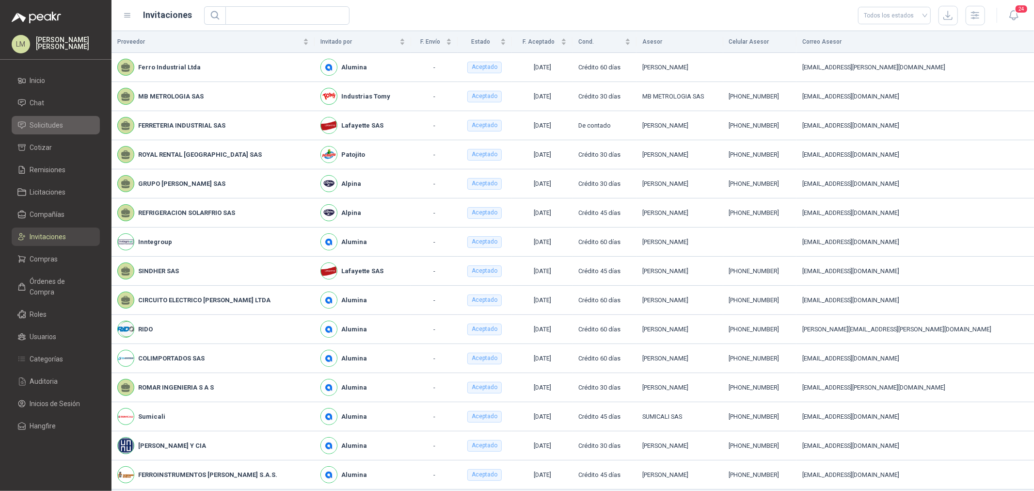
click at [44, 122] on span "Solicitudes" at bounding box center [46, 125] width 33 height 11
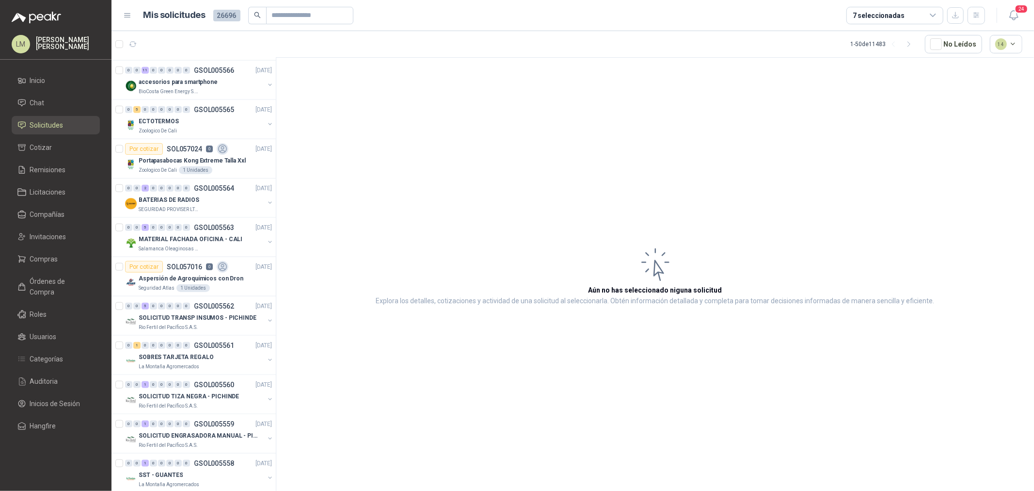
scroll to position [915, 0]
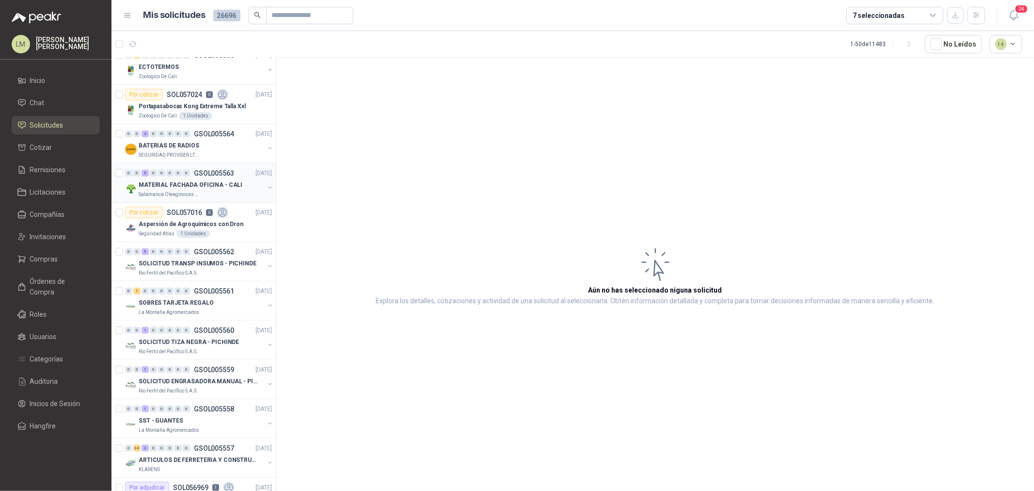
click at [192, 184] on p "MATERIAL FACHADA OFICINA - CALI" at bounding box center [191, 184] width 104 height 9
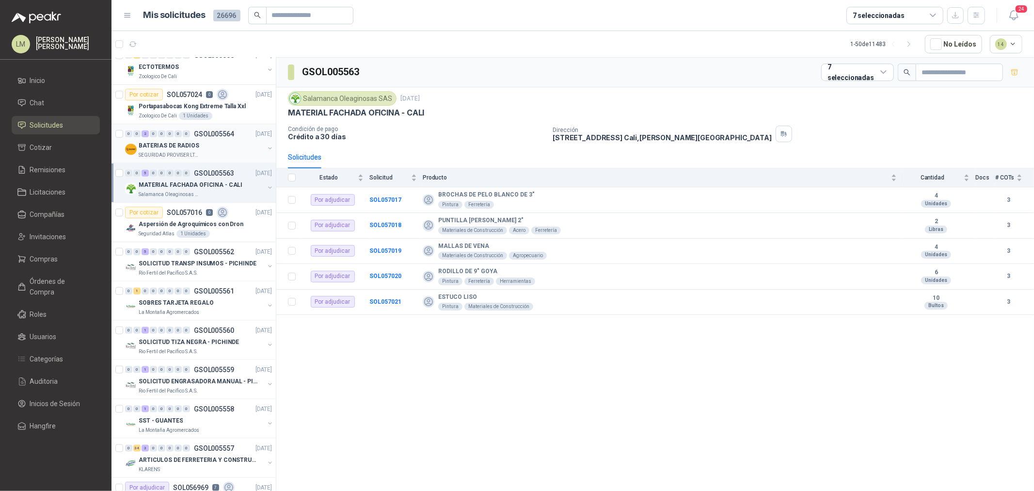
click at [229, 149] on div "BATERIAS DE RADIOS" at bounding box center [202, 146] width 126 height 12
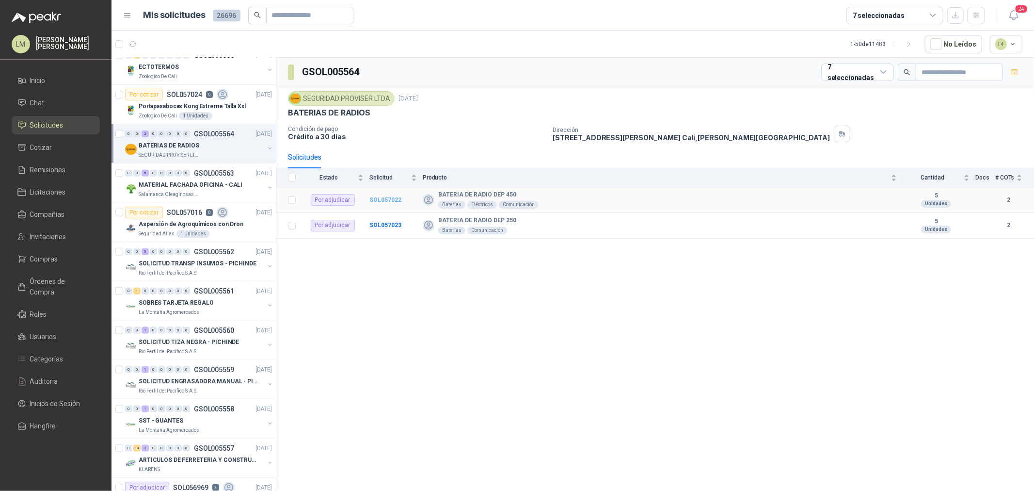
click at [389, 201] on b "SOL057022" at bounding box center [385, 199] width 32 height 7
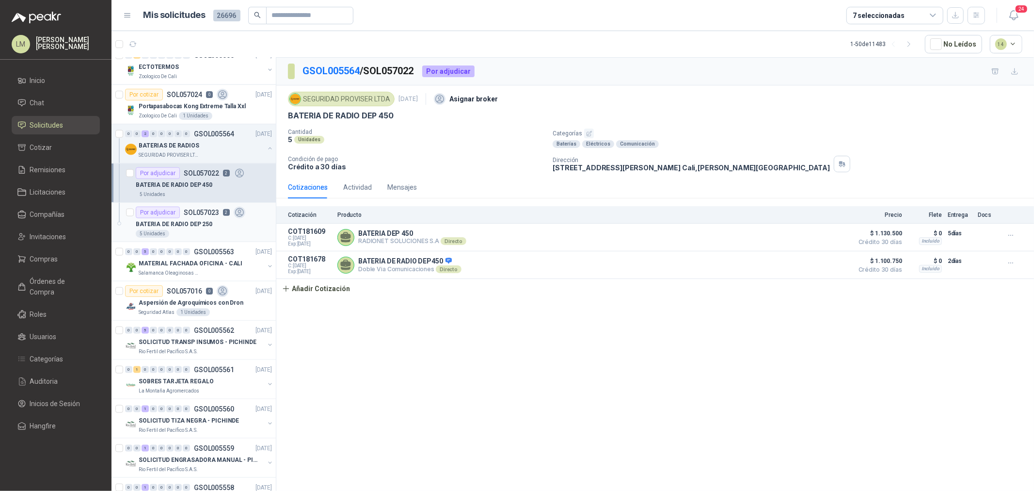
scroll to position [1131, 0]
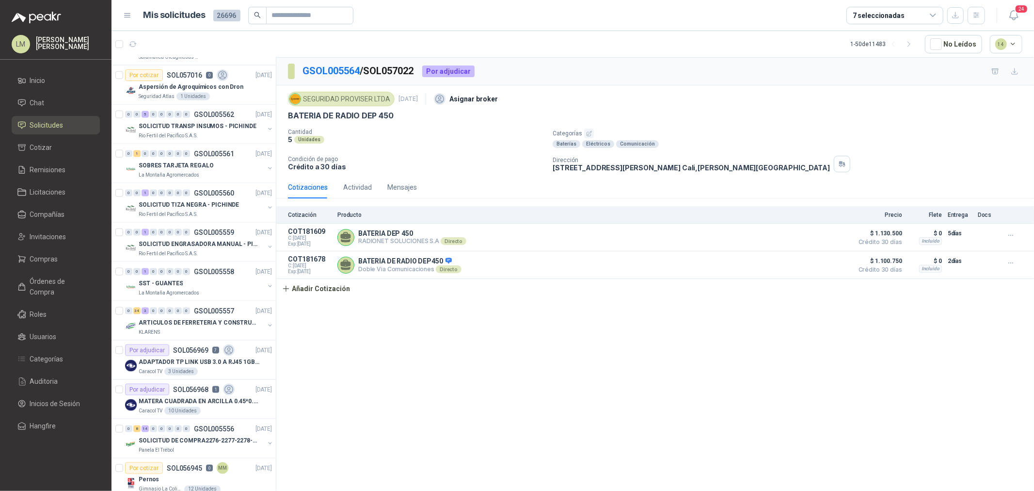
click at [911, 14] on div "7 seleccionadas" at bounding box center [894, 15] width 97 height 17
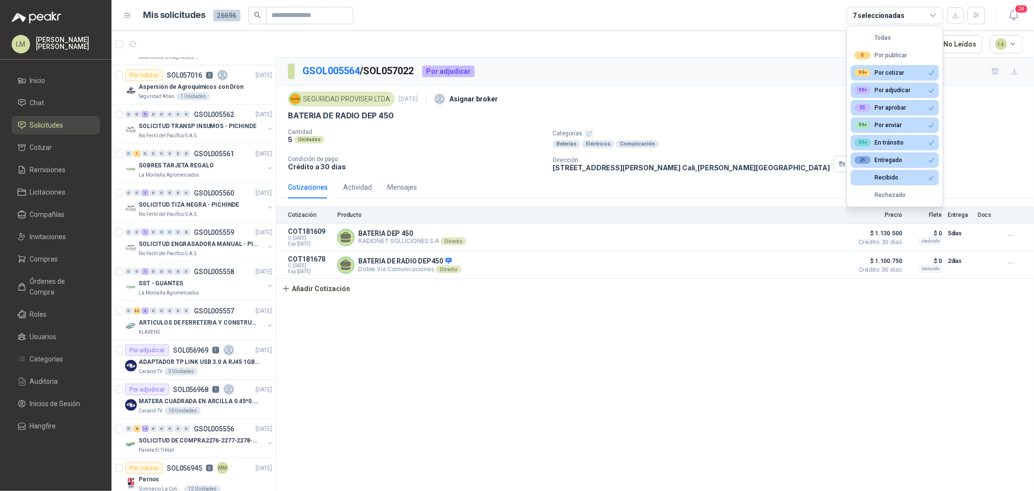
click at [911, 14] on div "7 seleccionadas" at bounding box center [894, 15] width 97 height 17
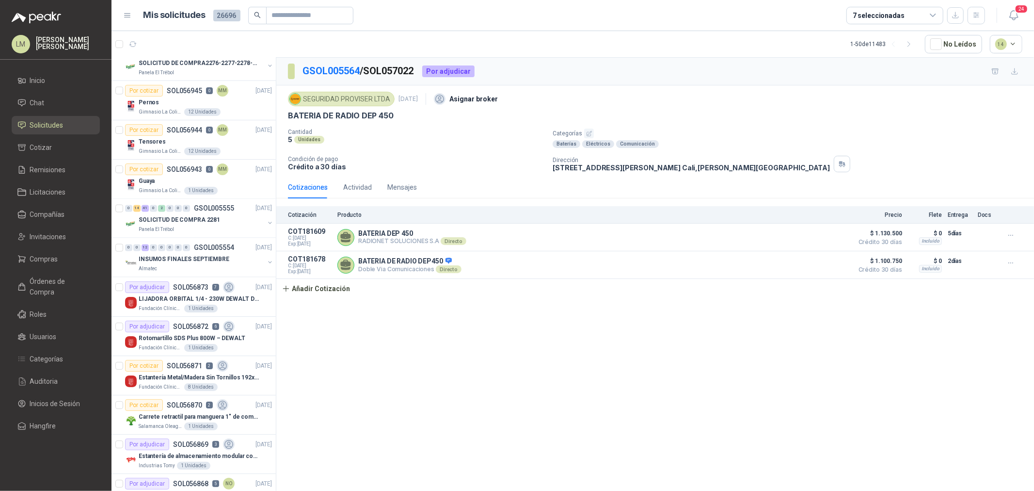
scroll to position [1562, 0]
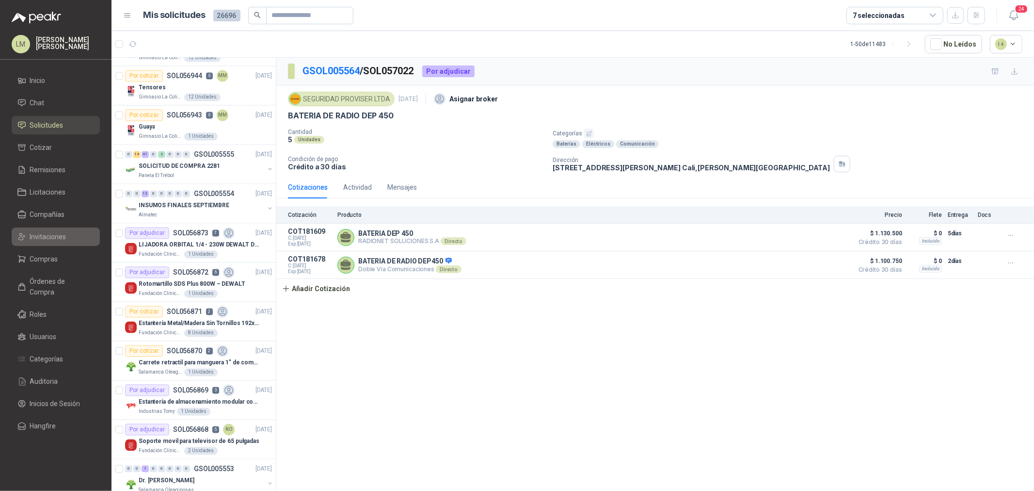
click at [37, 240] on span "Invitaciones" at bounding box center [48, 236] width 36 height 11
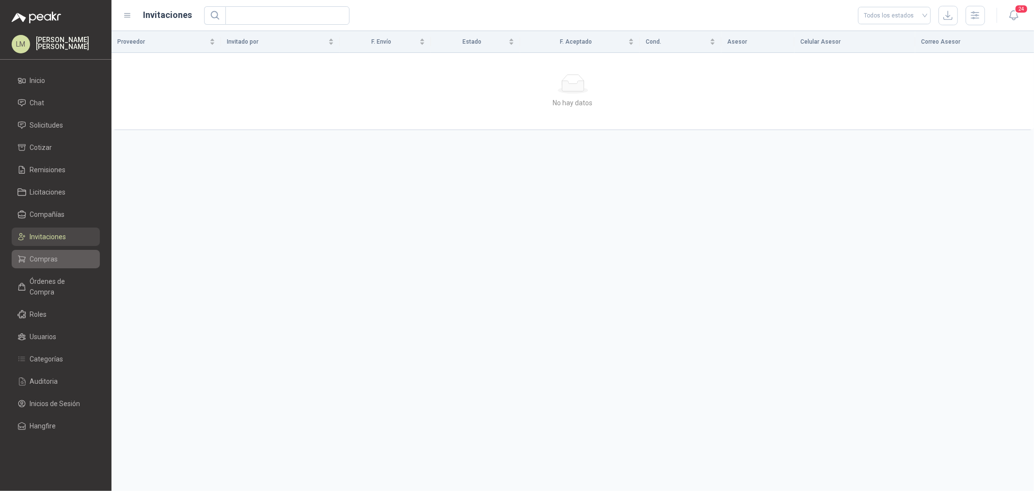
click at [39, 256] on span "Compras" at bounding box center [44, 259] width 28 height 11
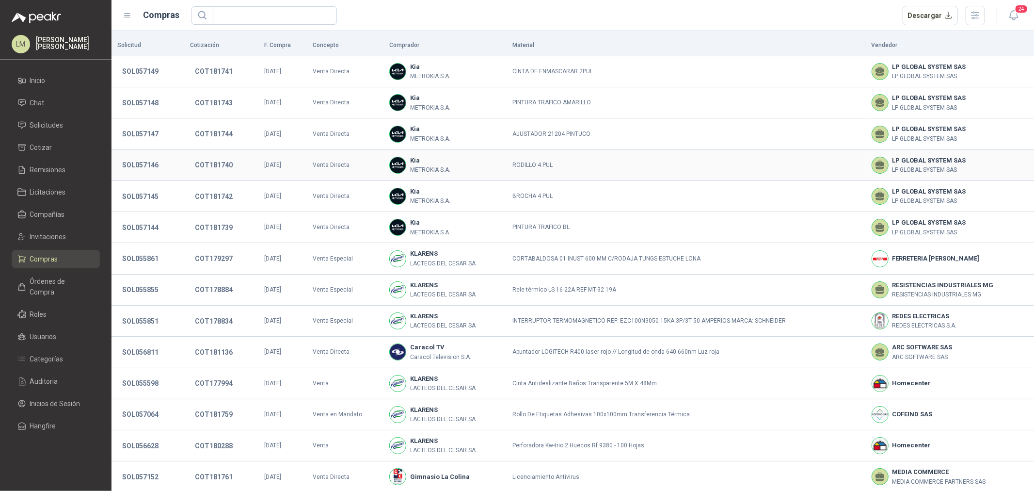
scroll to position [66, 0]
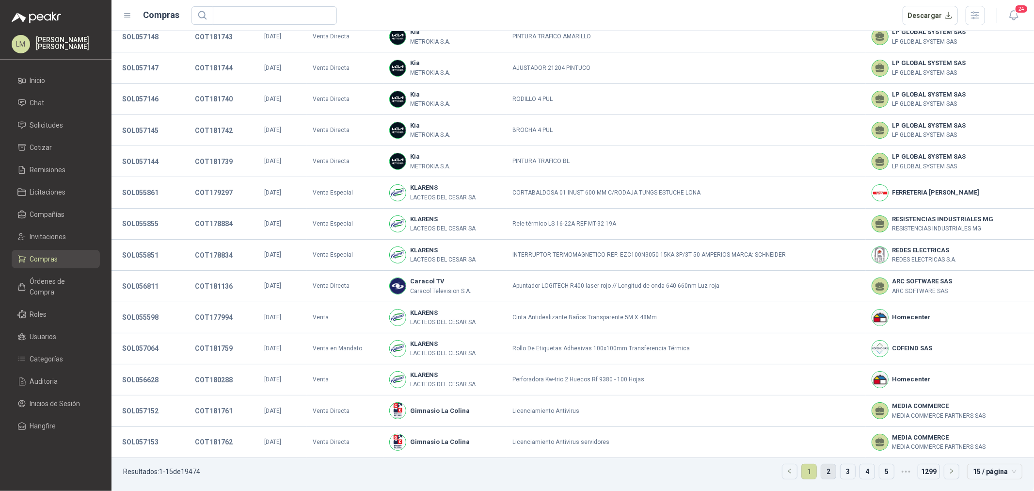
click at [821, 472] on link "2" at bounding box center [828, 471] width 15 height 15
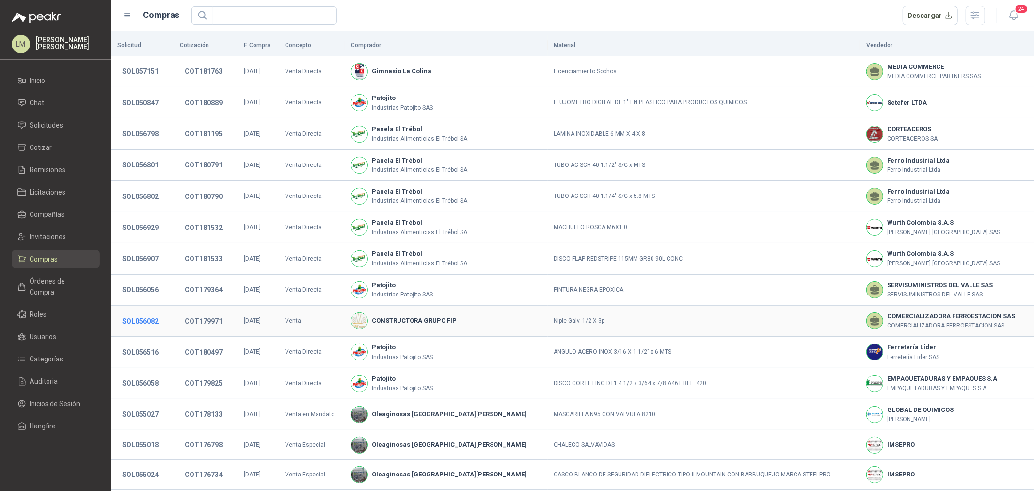
click at [145, 319] on button "SOL056082" at bounding box center [140, 320] width 46 height 17
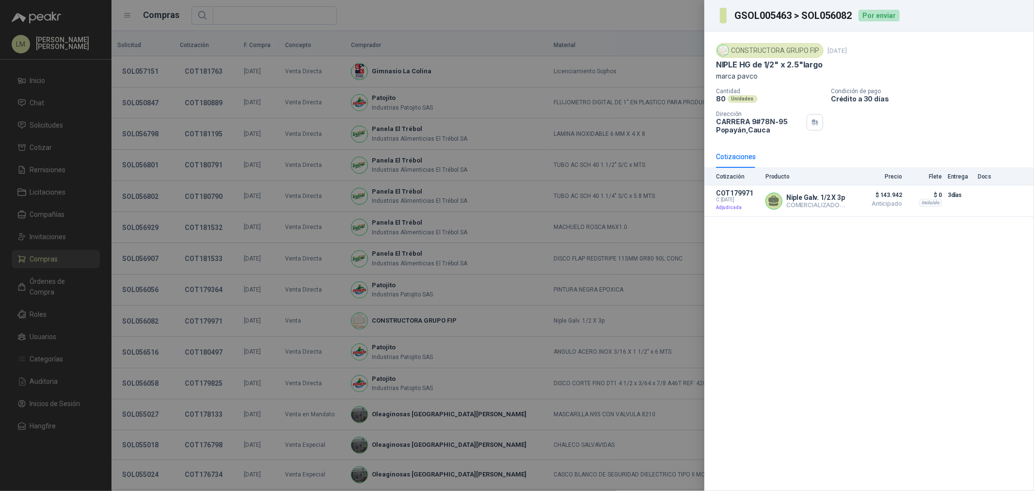
click at [201, 320] on div at bounding box center [517, 245] width 1034 height 491
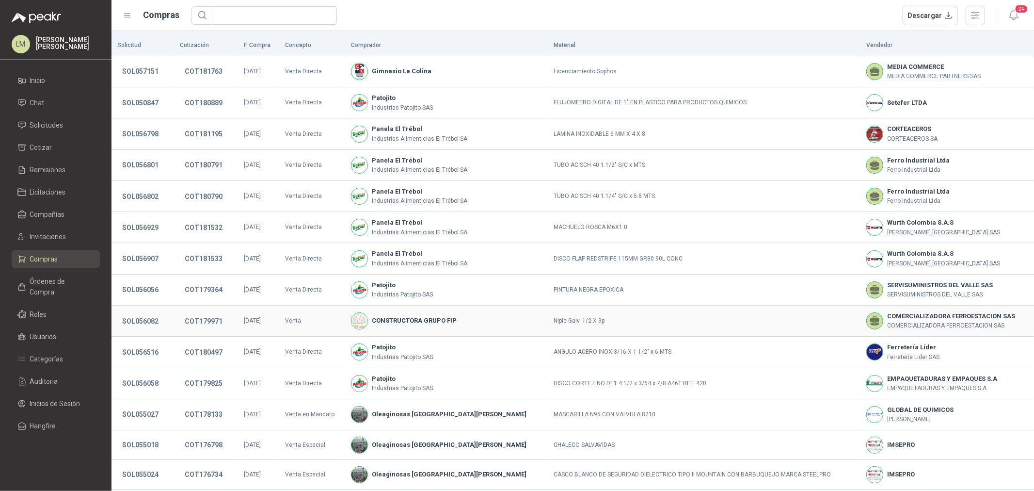
click at [201, 320] on button "COT179971" at bounding box center [204, 320] width 48 height 17
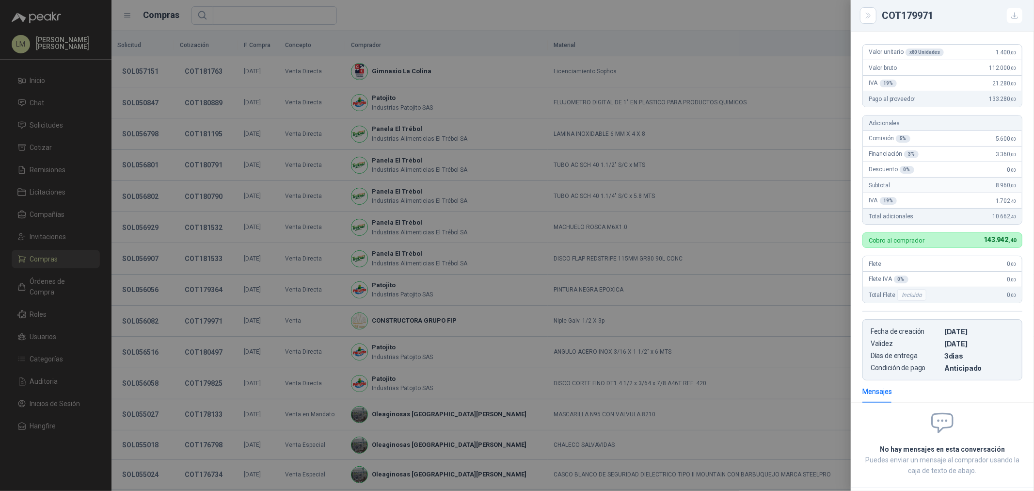
scroll to position [11, 0]
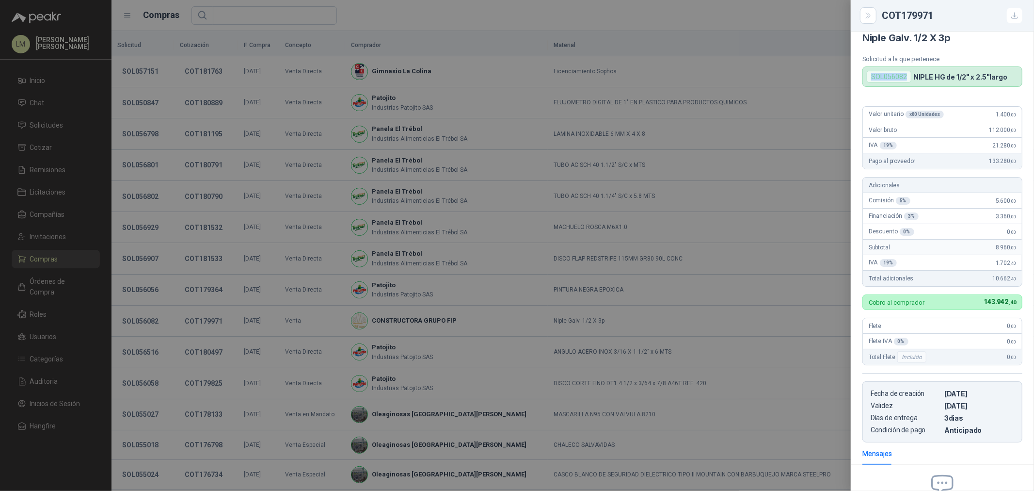
drag, startPoint x: 908, startPoint y: 77, endPoint x: 866, endPoint y: 76, distance: 41.7
click at [867, 76] on div "SOL056082" at bounding box center [889, 77] width 45 height 12
copy div "SOL056082"
click at [118, 282] on div at bounding box center [517, 245] width 1034 height 491
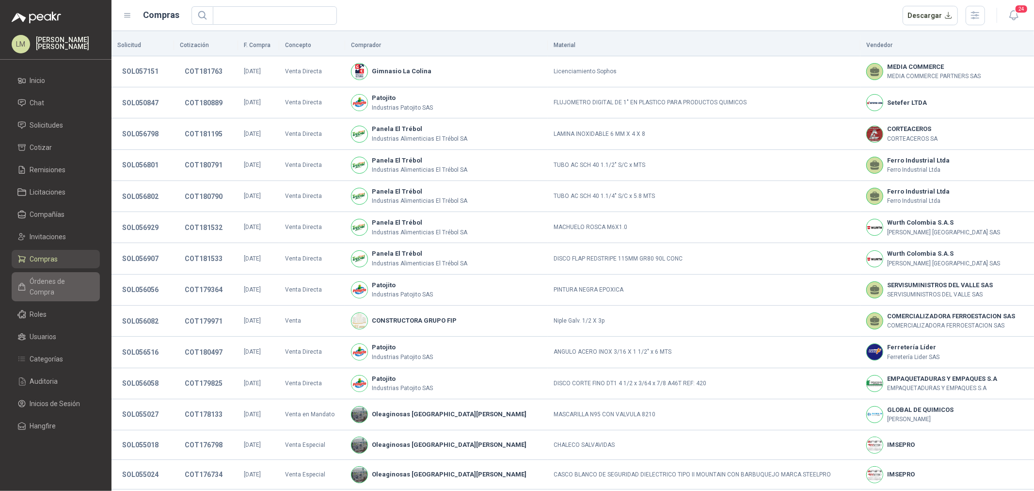
click at [73, 277] on span "Órdenes de Compra" at bounding box center [60, 286] width 61 height 21
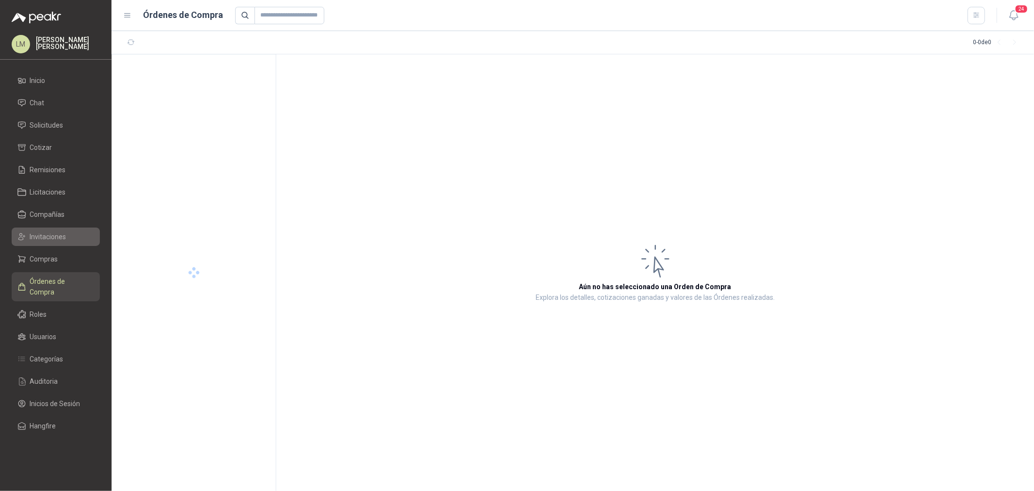
click at [49, 237] on span "Invitaciones" at bounding box center [48, 236] width 36 height 11
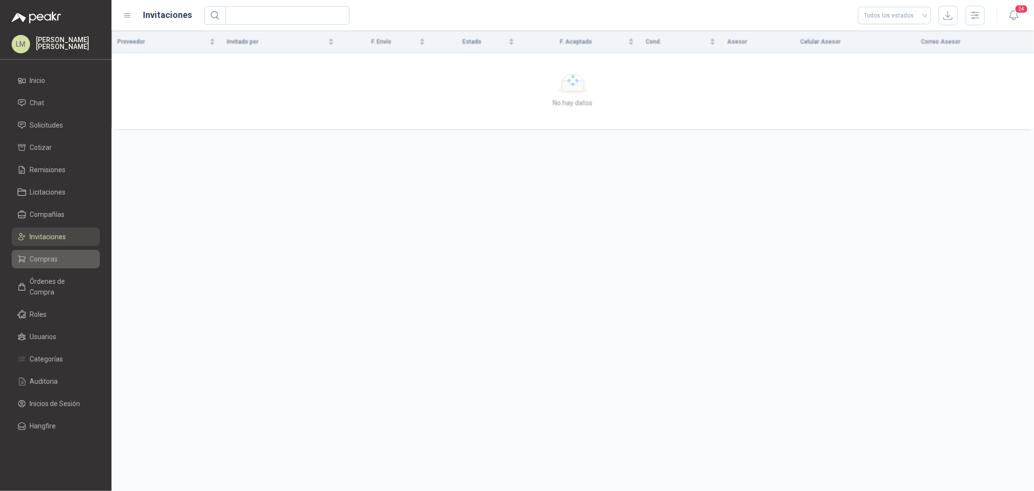
click at [49, 251] on link "Compras" at bounding box center [56, 259] width 88 height 18
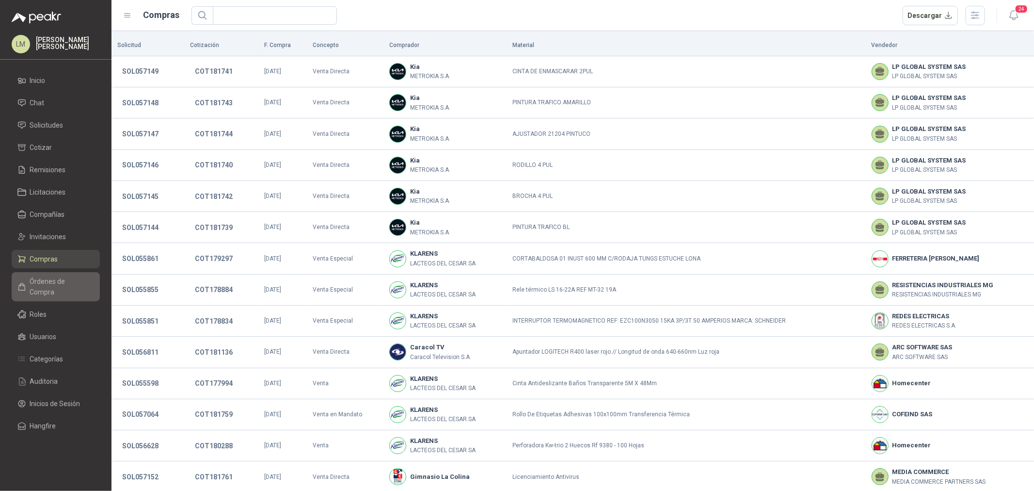
click at [58, 285] on span "Órdenes de Compra" at bounding box center [60, 286] width 61 height 21
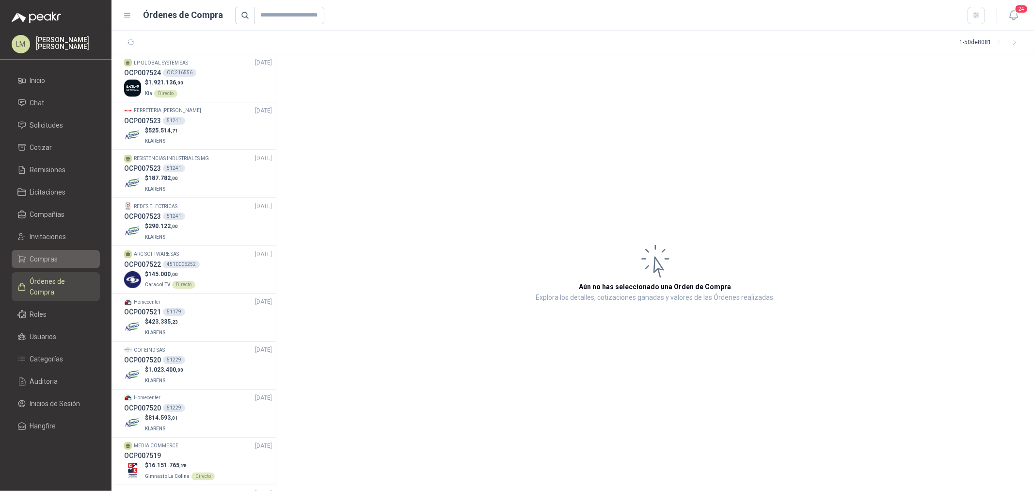
click at [49, 260] on span "Compras" at bounding box center [44, 259] width 28 height 11
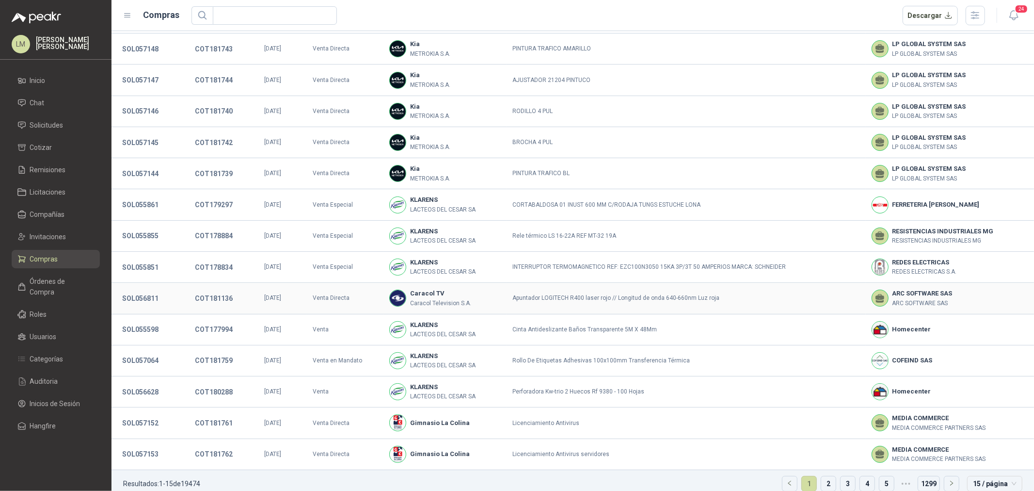
scroll to position [66, 0]
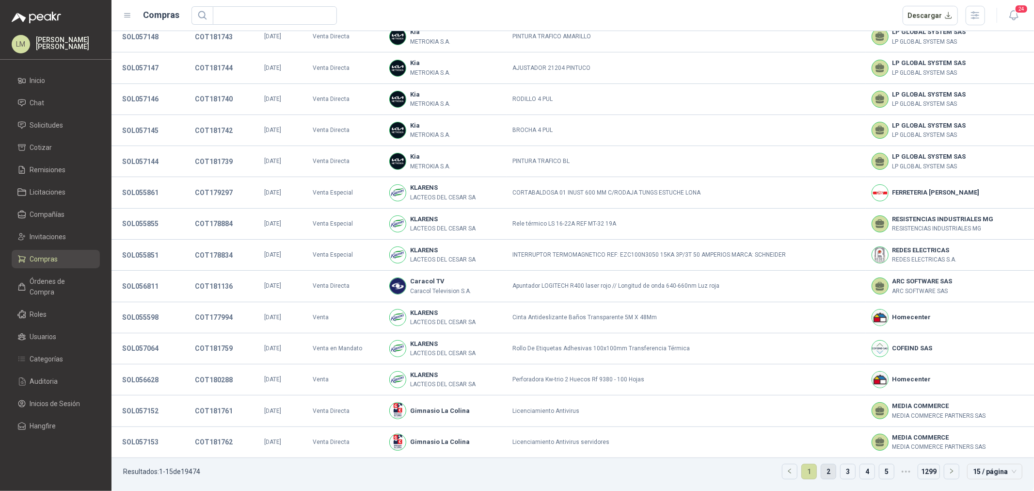
click at [821, 471] on link "2" at bounding box center [828, 471] width 15 height 15
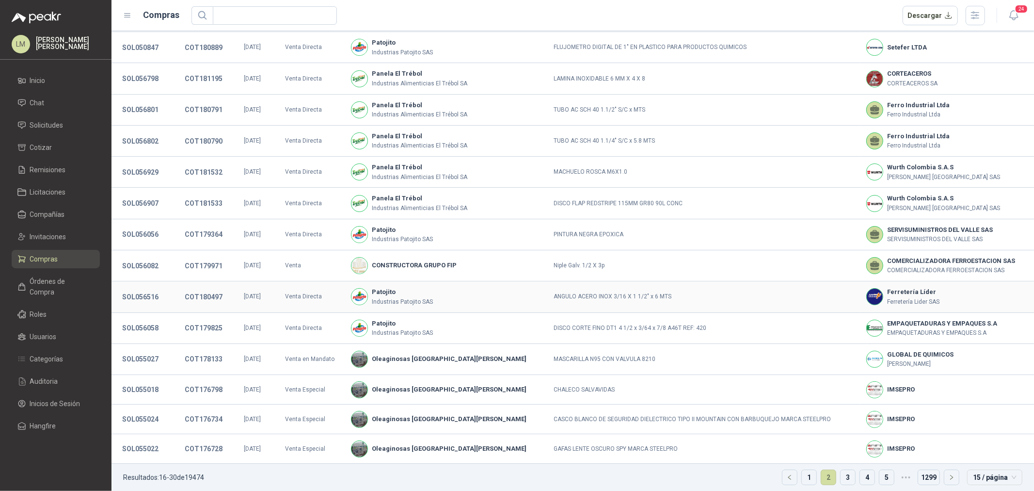
scroll to position [63, 0]
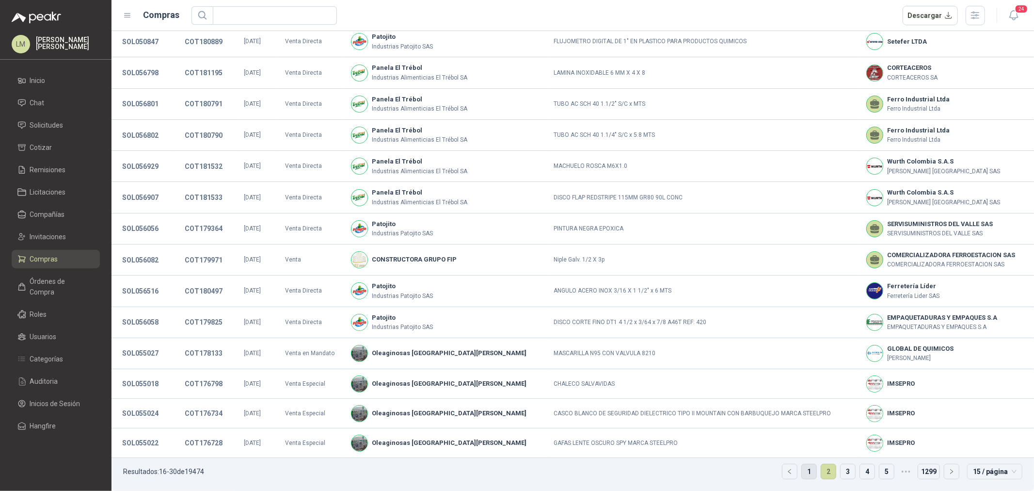
click at [802, 473] on link "1" at bounding box center [809, 471] width 15 height 15
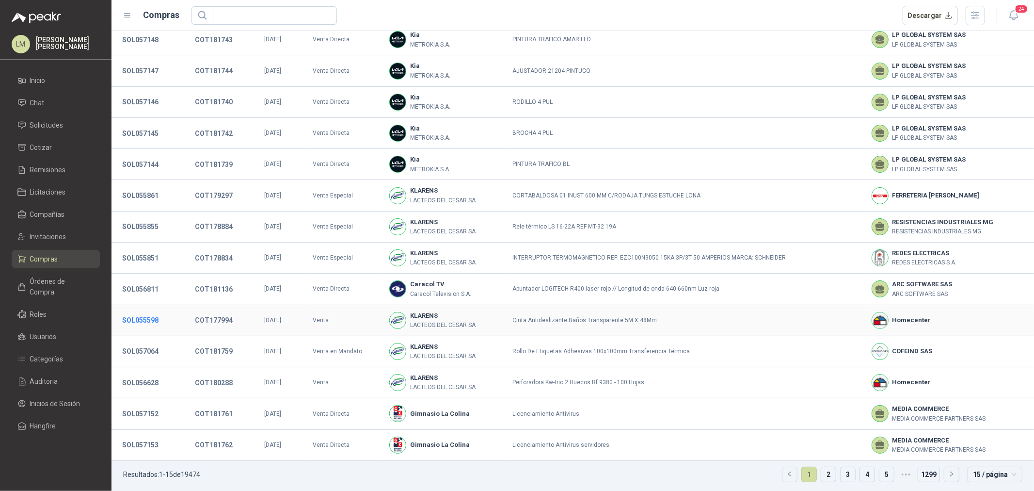
click at [143, 325] on button "SOL055598" at bounding box center [140, 319] width 46 height 17
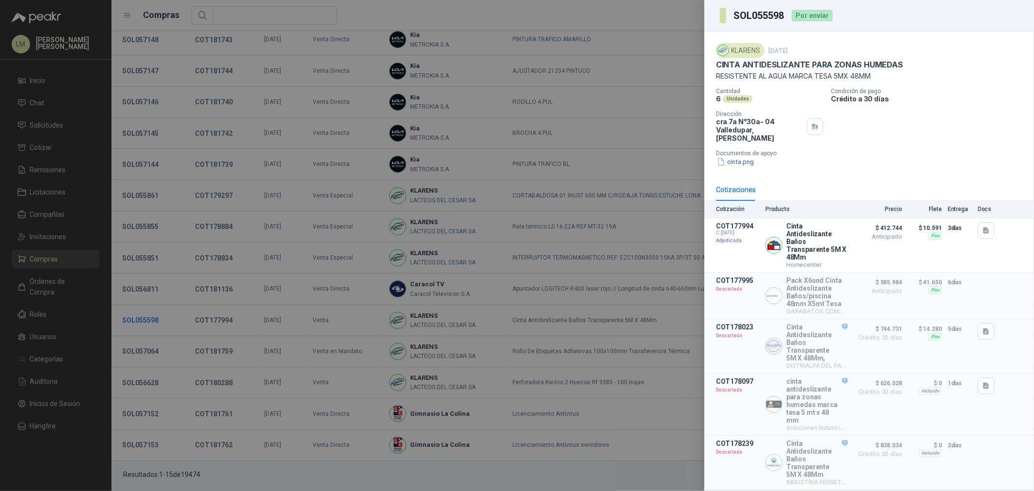
click at [143, 325] on div at bounding box center [517, 245] width 1034 height 491
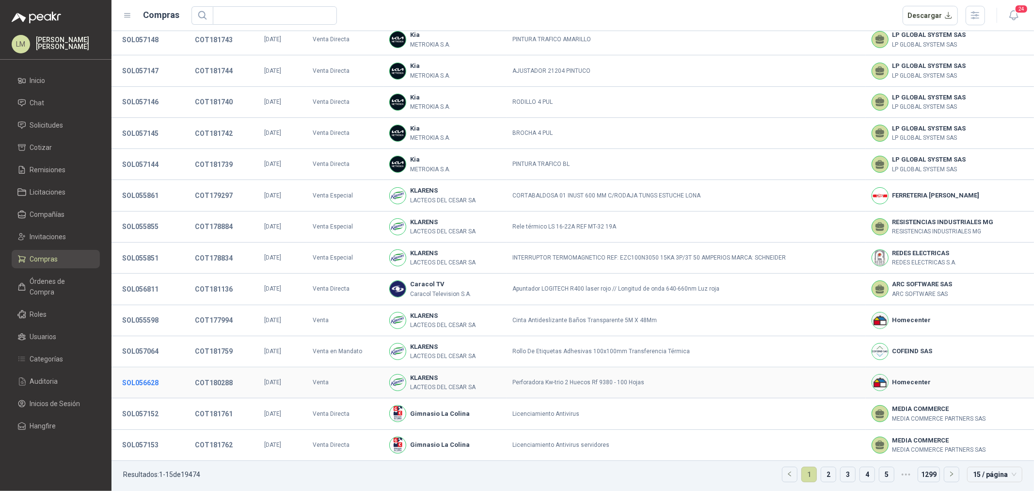
click at [140, 383] on button "SOL056628" at bounding box center [140, 382] width 46 height 17
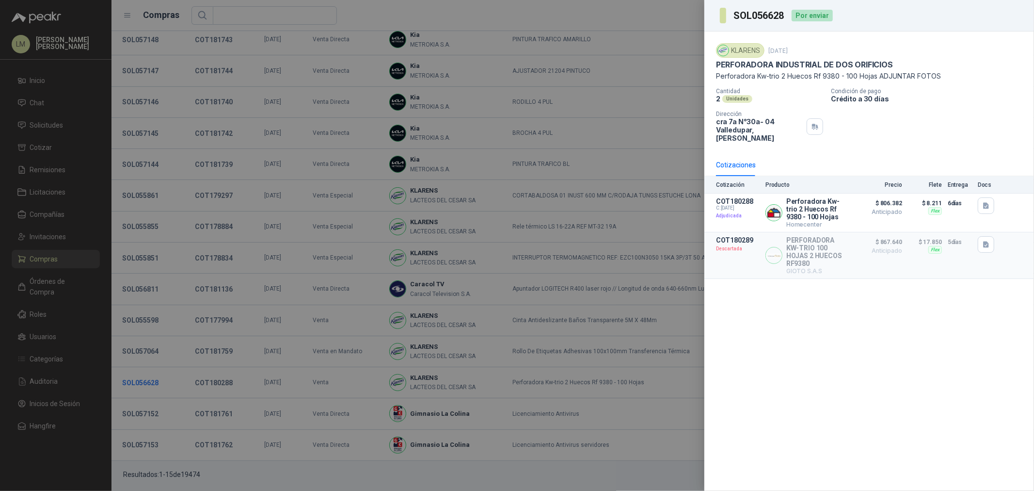
click at [140, 383] on div at bounding box center [517, 245] width 1034 height 491
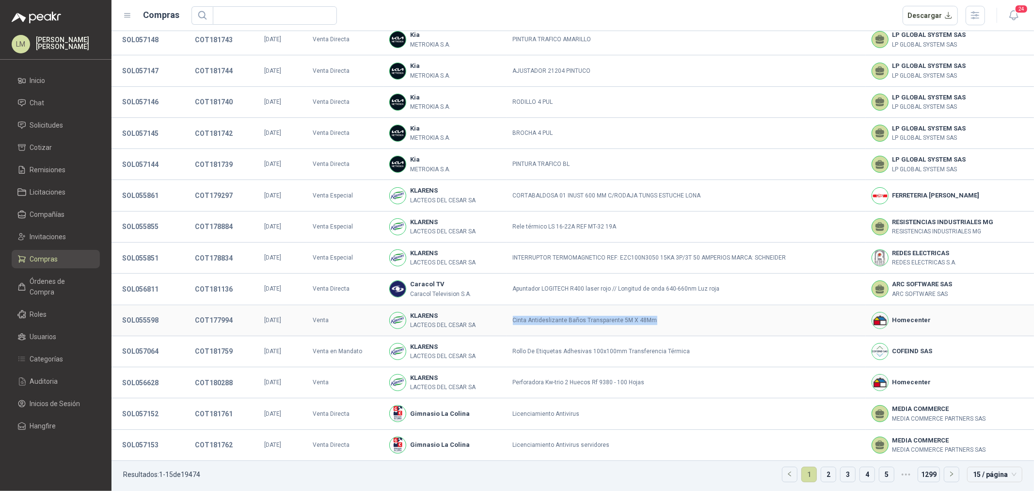
drag, startPoint x: 509, startPoint y: 320, endPoint x: 669, endPoint y: 324, distance: 160.0
click at [669, 324] on td "Cinta Antideslizante Baños Transparente 5M X 48Mm" at bounding box center [686, 320] width 359 height 31
copy td "Cinta Antideslizante Baños Transparente 5M X 48Mm"
click at [222, 326] on button "COT177994" at bounding box center [214, 319] width 48 height 17
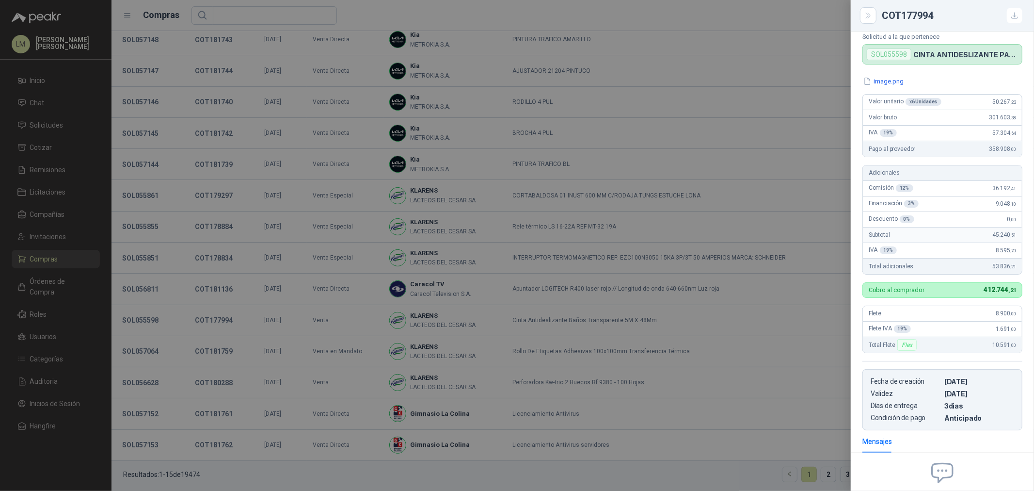
scroll to position [32, 0]
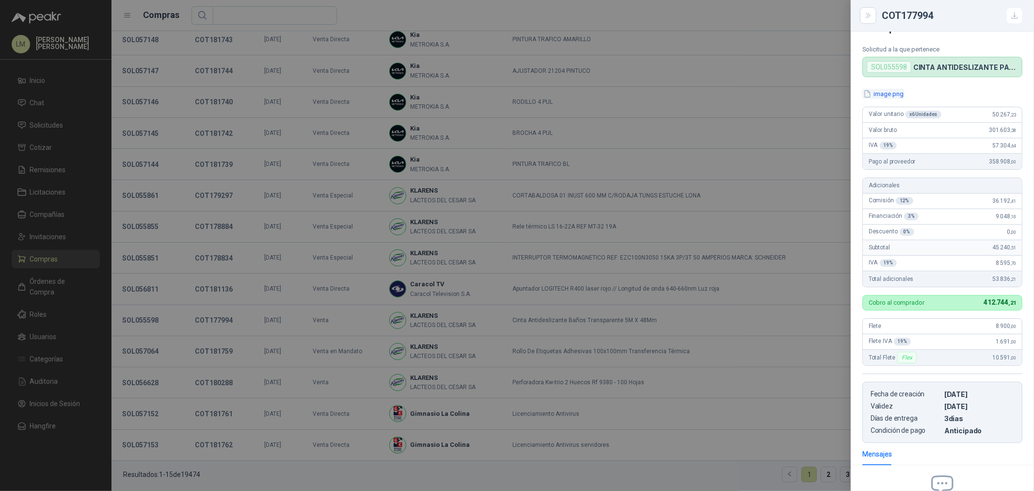
click at [879, 97] on button "image.png" at bounding box center [883, 94] width 42 height 10
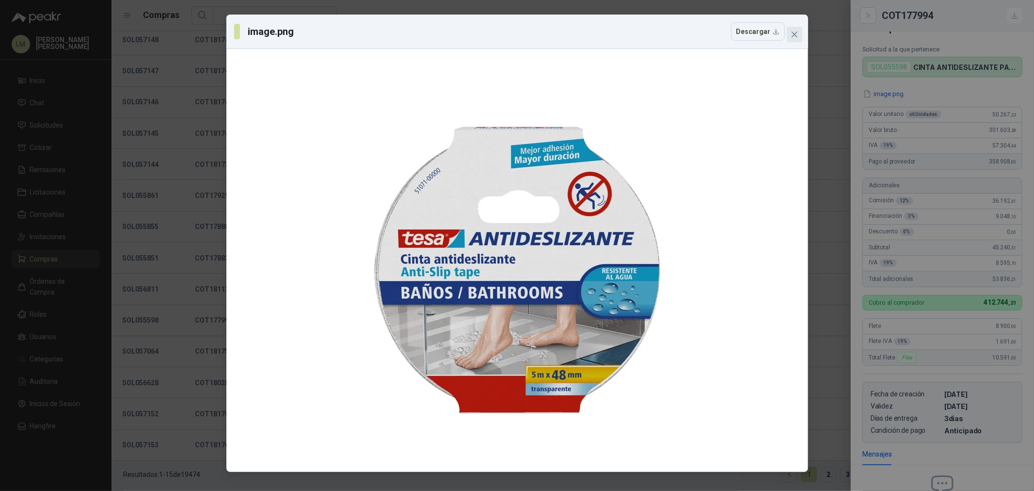
click at [792, 35] on icon "close" at bounding box center [795, 35] width 8 height 8
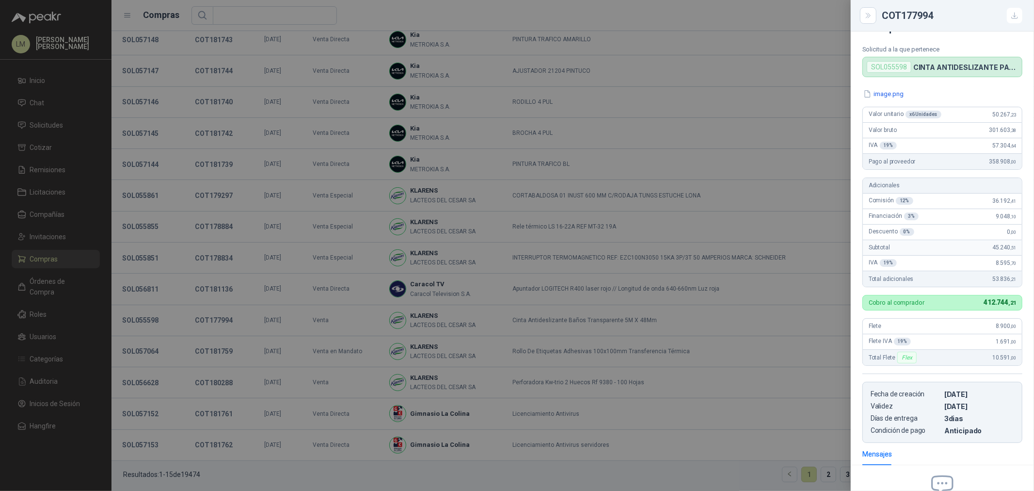
click at [335, 236] on div at bounding box center [517, 245] width 1034 height 491
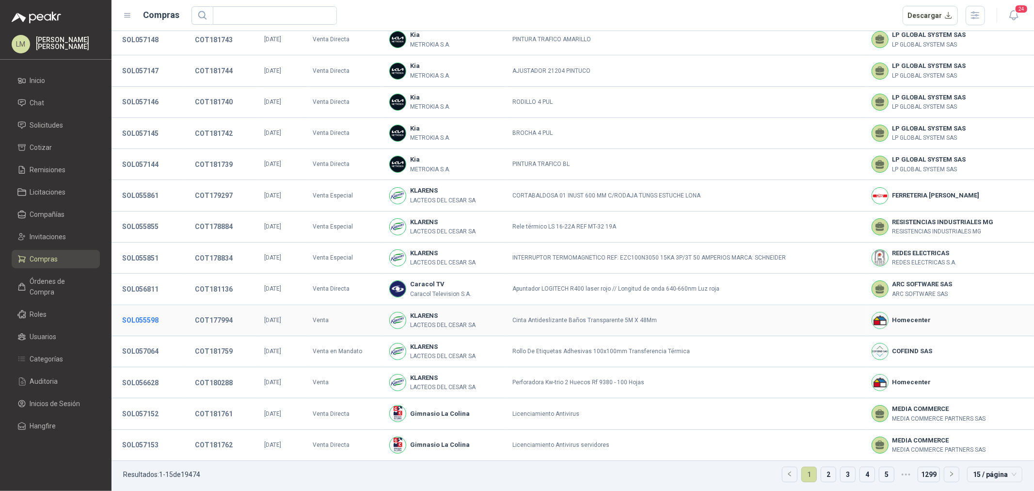
click at [160, 325] on button "SOL055598" at bounding box center [140, 319] width 46 height 17
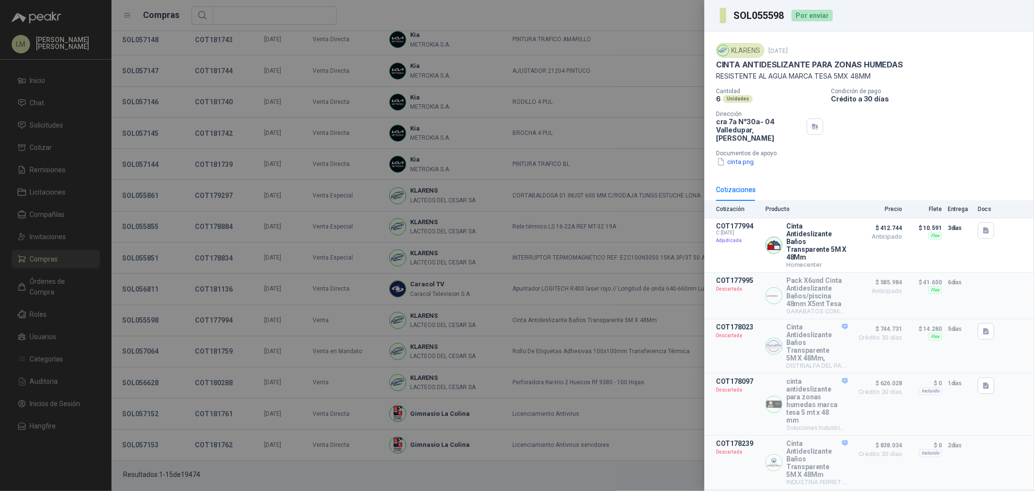
click at [277, 238] on div at bounding box center [517, 245] width 1034 height 491
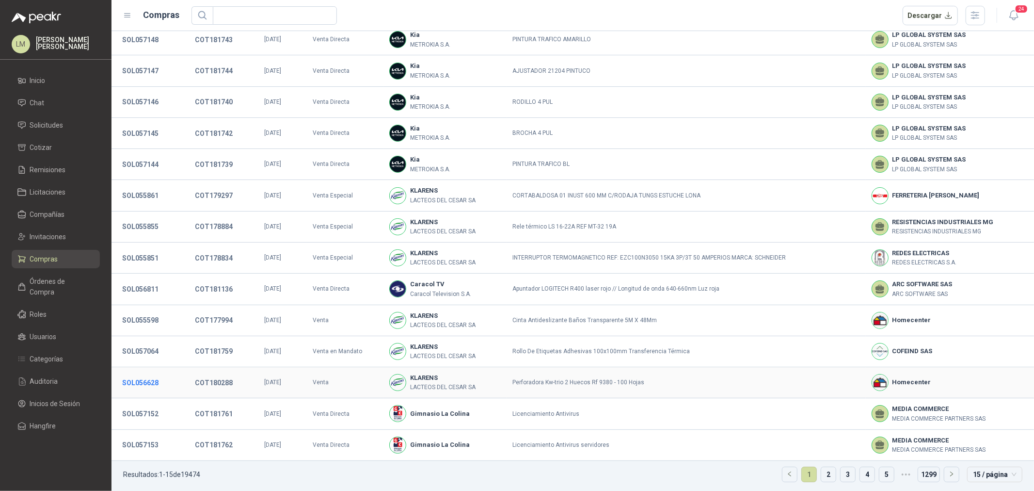
click at [143, 380] on button "SOL056628" at bounding box center [140, 382] width 46 height 17
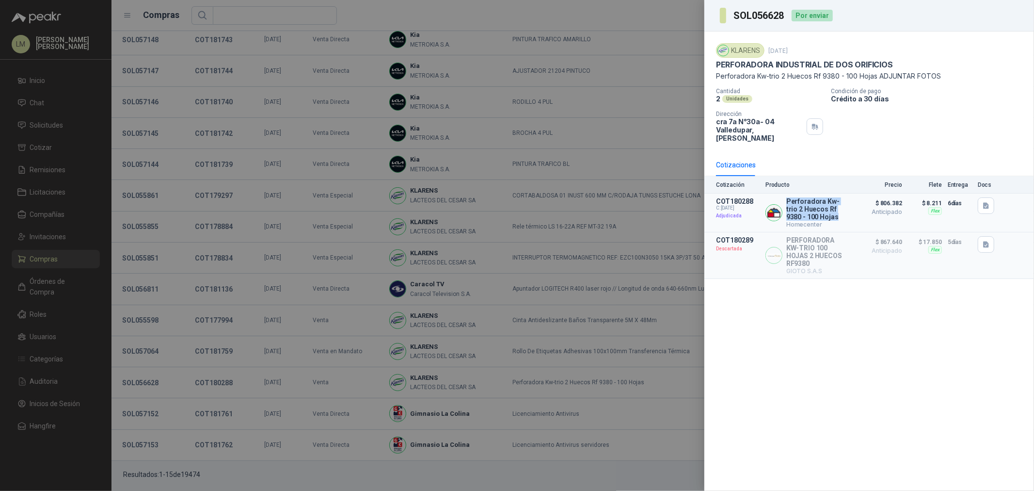
drag, startPoint x: 786, startPoint y: 195, endPoint x: 825, endPoint y: 209, distance: 41.3
click at [825, 209] on div "Perforadora Kw-trio 2 Huecos Rf 9380 - 100 Hojas Homecenter" at bounding box center [806, 212] width 82 height 31
copy p "Perforadora Kw-trio 2 Huecos Rf 9380 - 100 Hojas"
click at [306, 296] on div at bounding box center [517, 245] width 1034 height 491
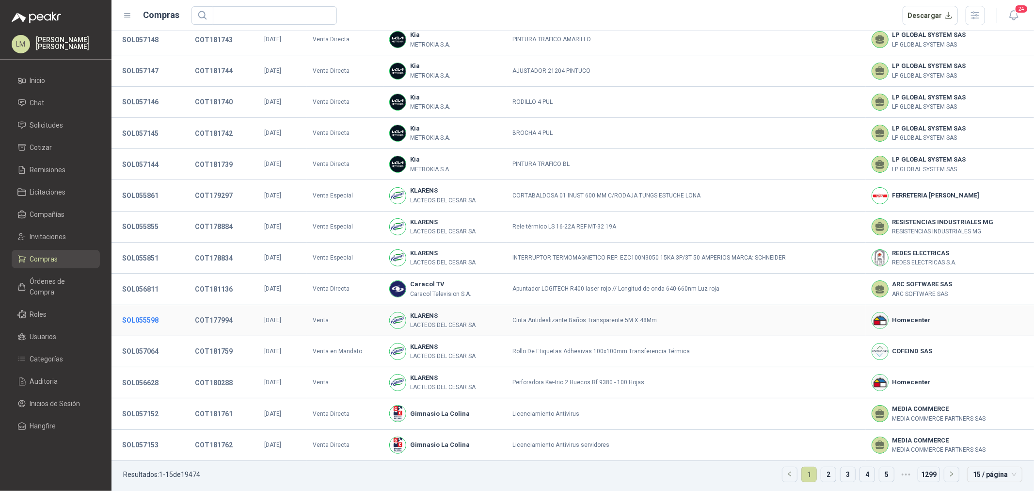
click at [152, 318] on button "SOL055598" at bounding box center [140, 319] width 46 height 17
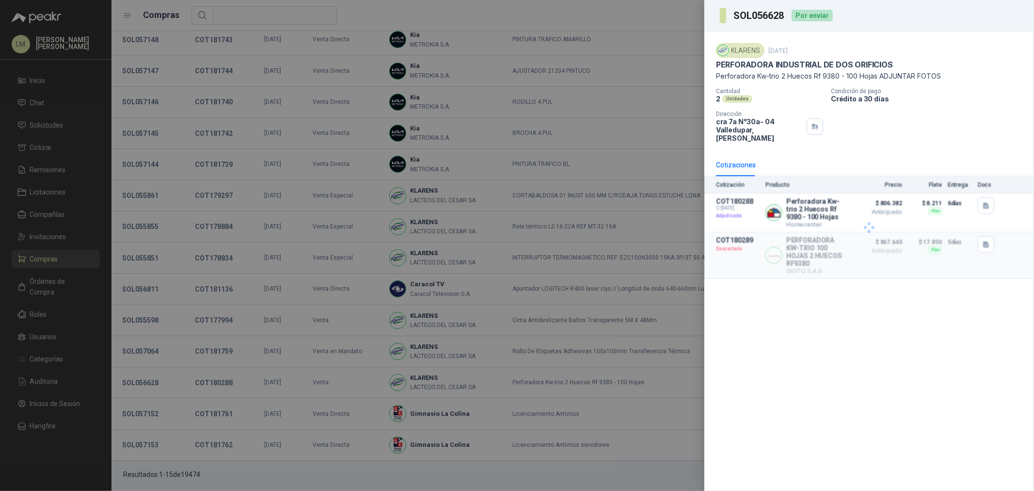
click at [211, 320] on div at bounding box center [517, 245] width 1034 height 491
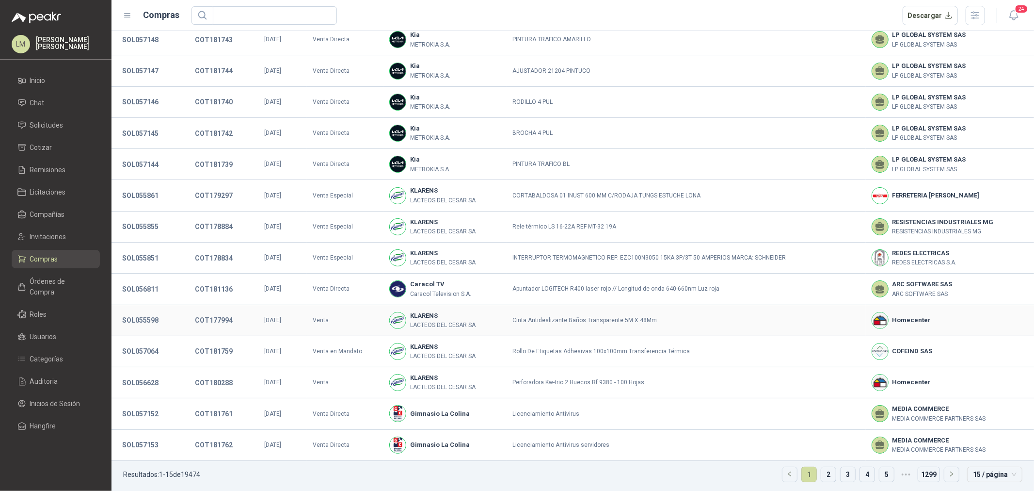
click at [211, 320] on button "COT177994" at bounding box center [214, 319] width 48 height 17
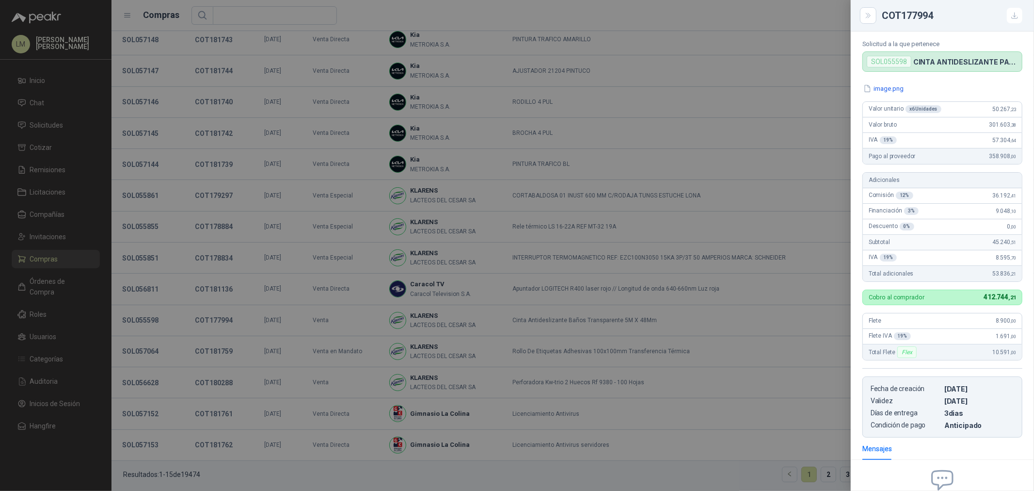
scroll to position [37, 0]
click at [279, 262] on div at bounding box center [517, 245] width 1034 height 491
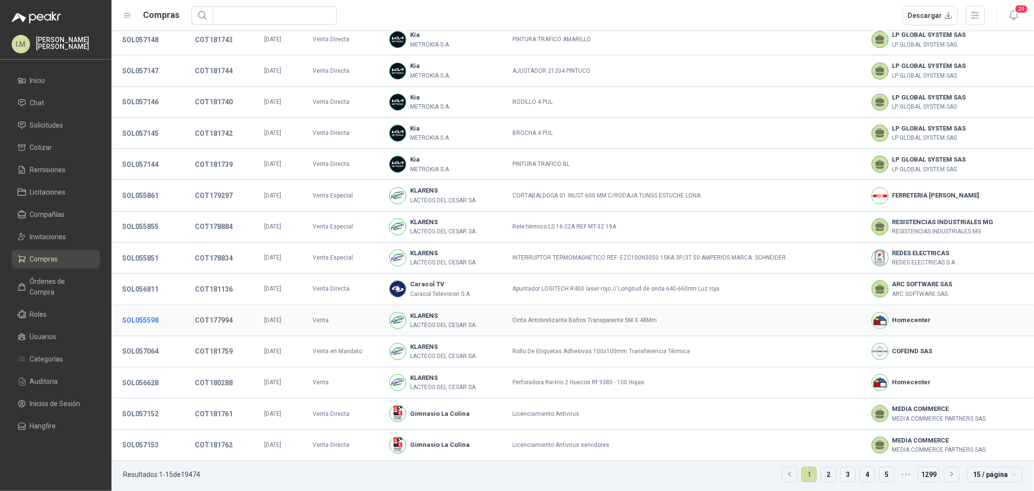
click at [129, 312] on button "SOL055598" at bounding box center [140, 319] width 46 height 17
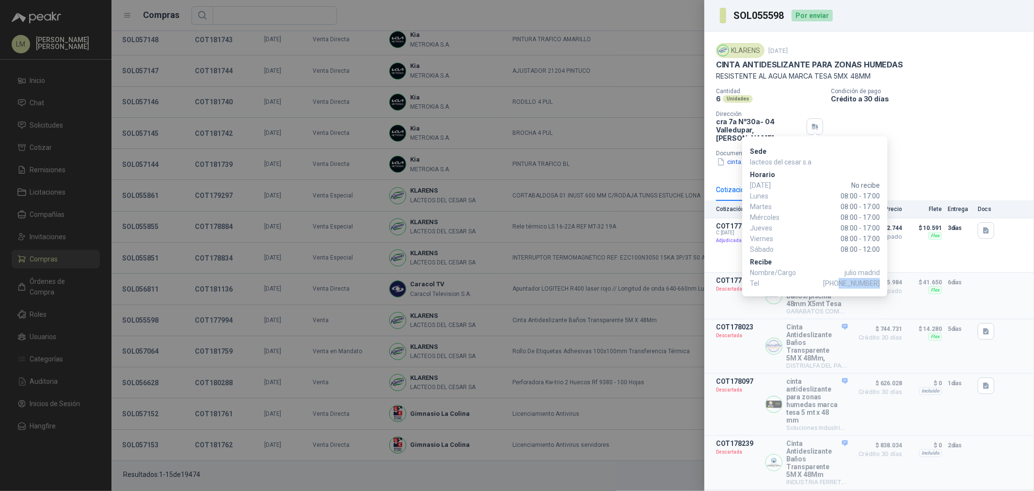
drag, startPoint x: 843, startPoint y: 282, endPoint x: 879, endPoint y: 278, distance: 36.5
click at [879, 278] on span "+57 3157954744" at bounding box center [851, 283] width 57 height 11
copy span "3157954744"
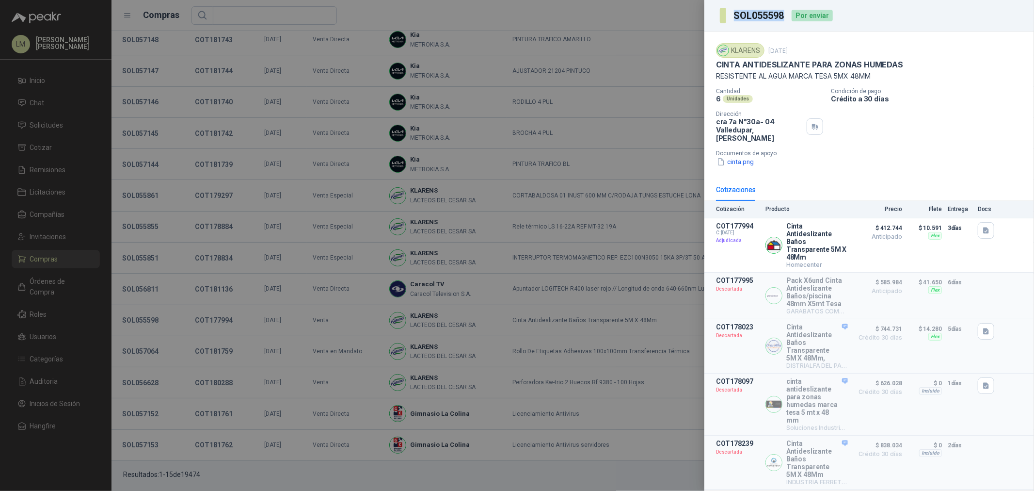
drag, startPoint x: 786, startPoint y: 16, endPoint x: 729, endPoint y: 20, distance: 57.9
click at [729, 20] on section "SOL055598" at bounding box center [753, 16] width 66 height 16
copy section "SOL055598"
click at [317, 300] on div at bounding box center [517, 245] width 1034 height 491
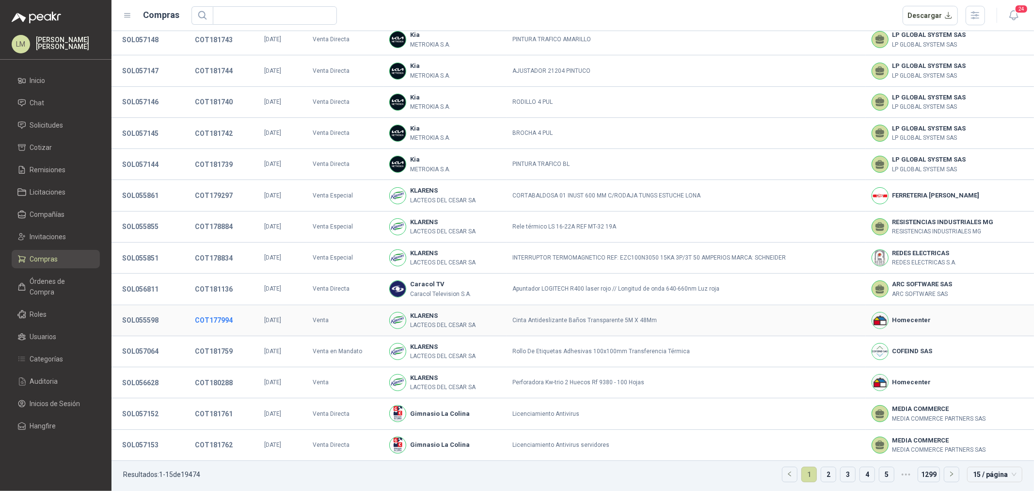
click at [211, 321] on button "COT177994" at bounding box center [214, 319] width 48 height 17
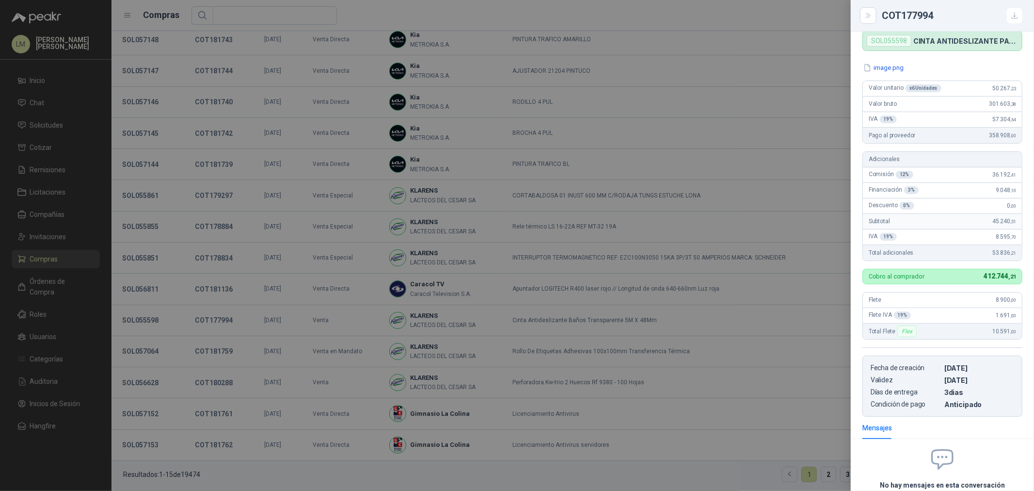
scroll to position [37, 0]
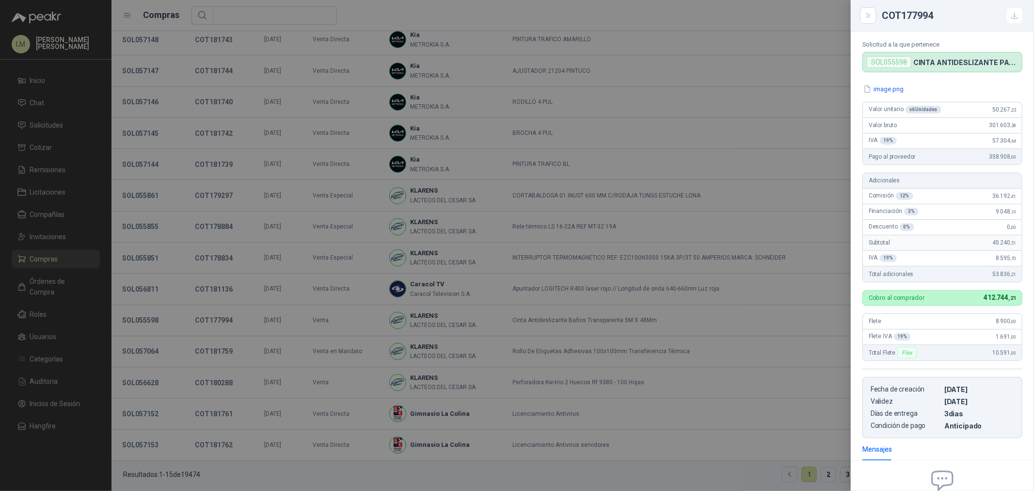
click at [384, 176] on div at bounding box center [517, 245] width 1034 height 491
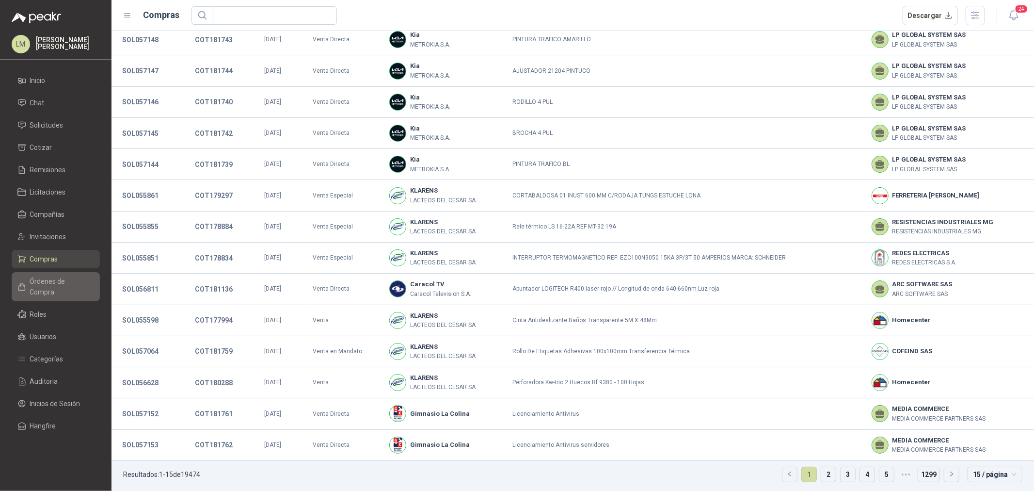
click at [73, 279] on span "Órdenes de Compra" at bounding box center [60, 286] width 61 height 21
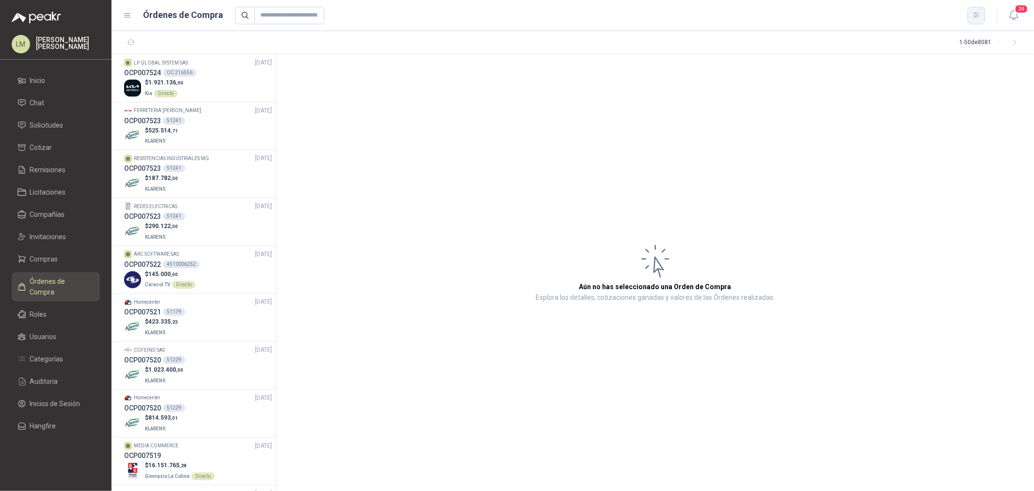
click at [983, 13] on button "button" at bounding box center [976, 15] width 17 height 17
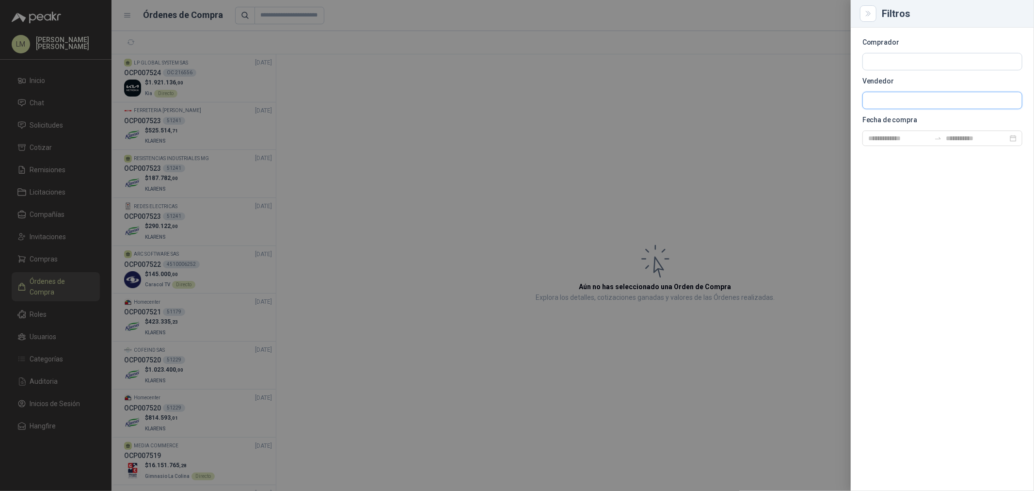
click at [885, 98] on input "text" at bounding box center [942, 100] width 159 height 16
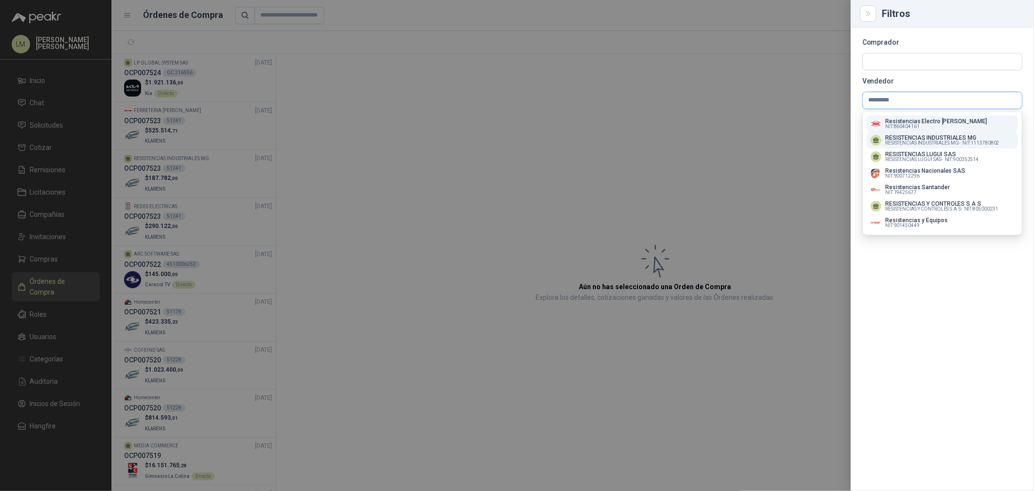
type input "*********"
click at [909, 137] on p "RESISTENCIAS INDUSTRIALES MG" at bounding box center [942, 138] width 114 height 6
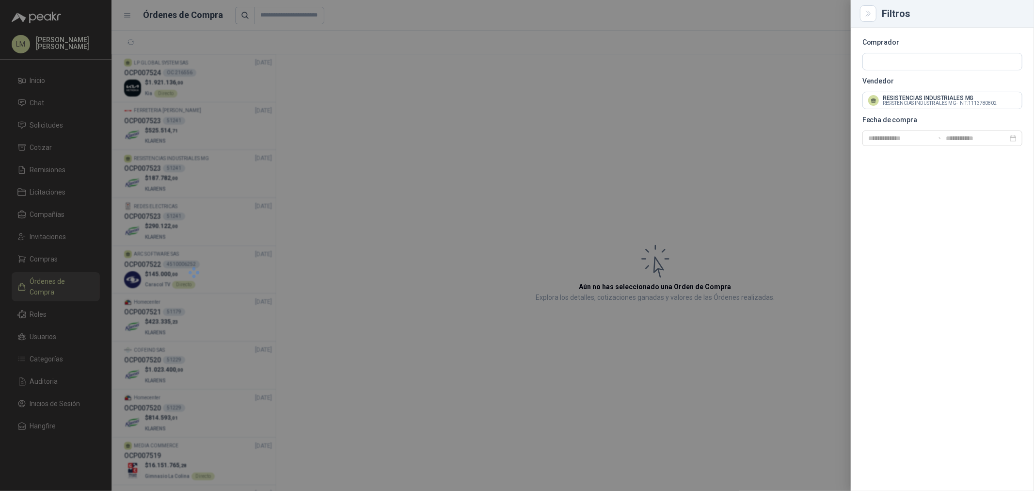
click at [487, 129] on div at bounding box center [517, 245] width 1034 height 491
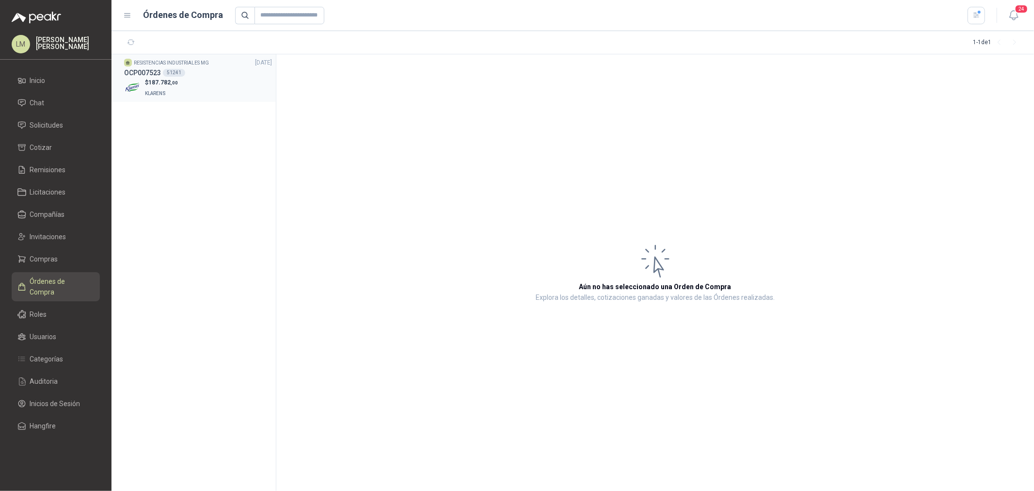
click at [163, 76] on div "OCP007523 51241" at bounding box center [198, 72] width 148 height 11
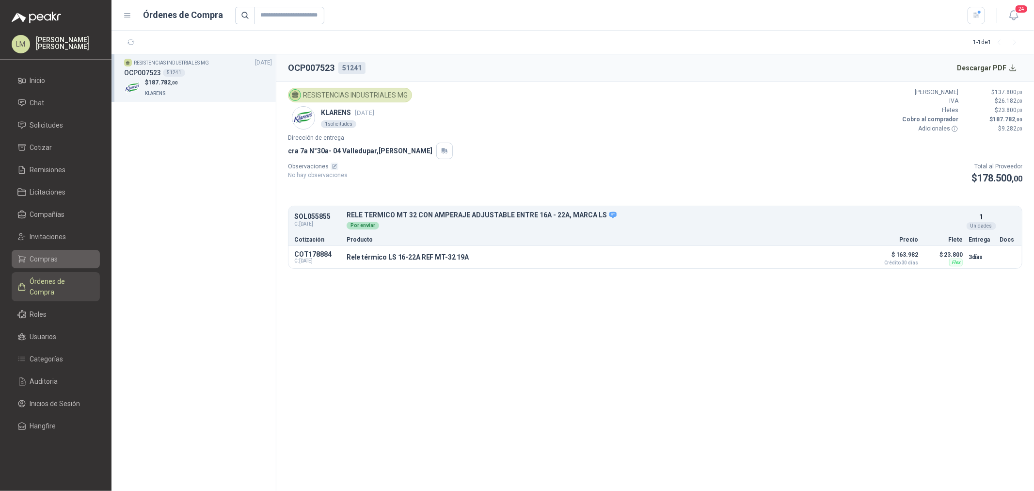
click at [37, 255] on span "Compras" at bounding box center [44, 259] width 28 height 11
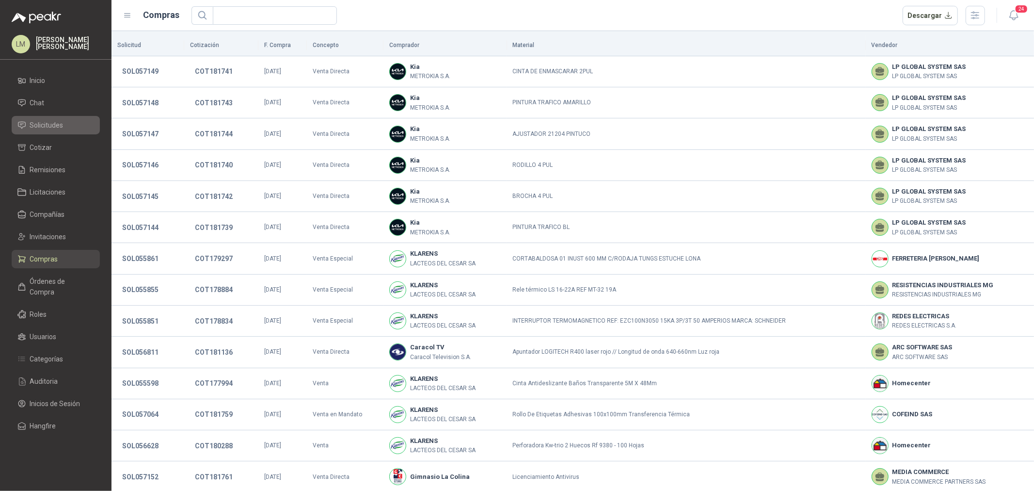
click at [46, 118] on link "Solicitudes" at bounding box center [56, 125] width 88 height 18
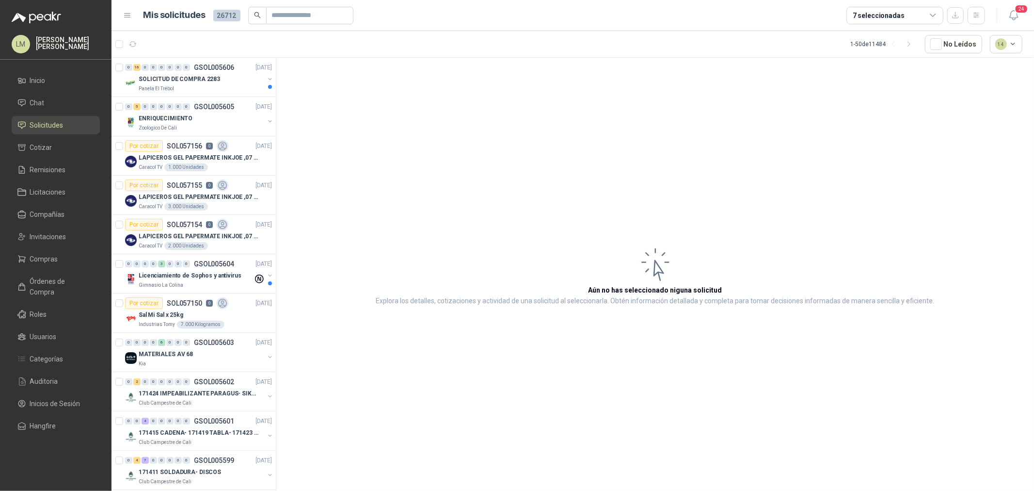
scroll to position [377, 0]
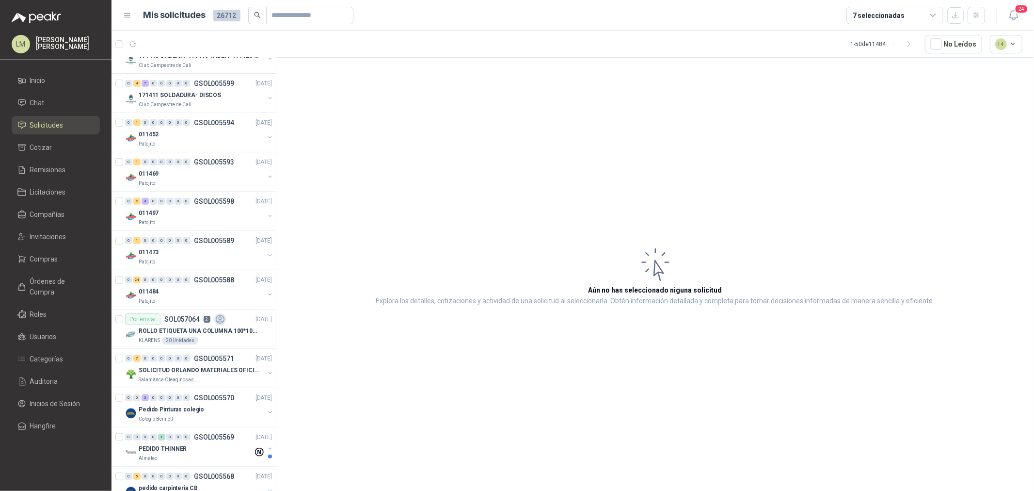
click at [904, 19] on div "7 seleccionadas" at bounding box center [894, 15] width 97 height 17
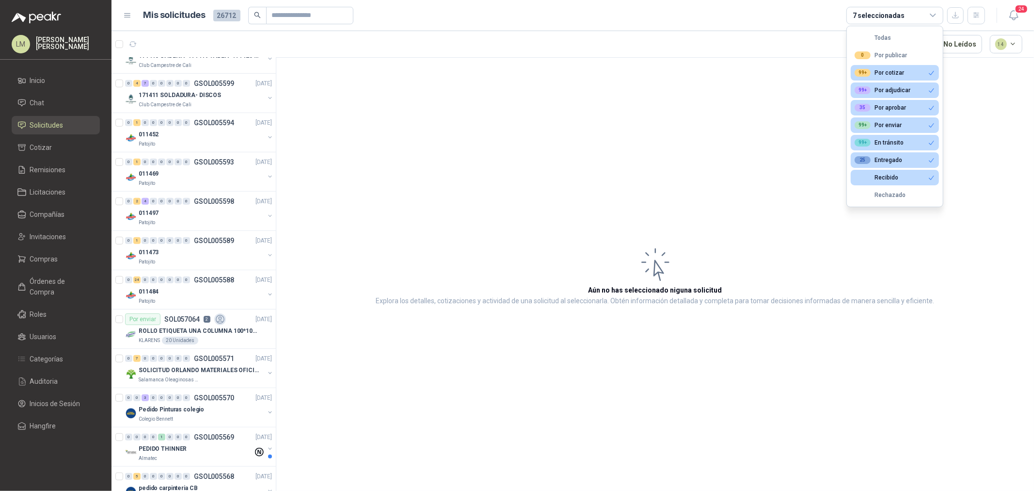
click at [903, 16] on div "7 seleccionadas" at bounding box center [894, 15] width 97 height 17
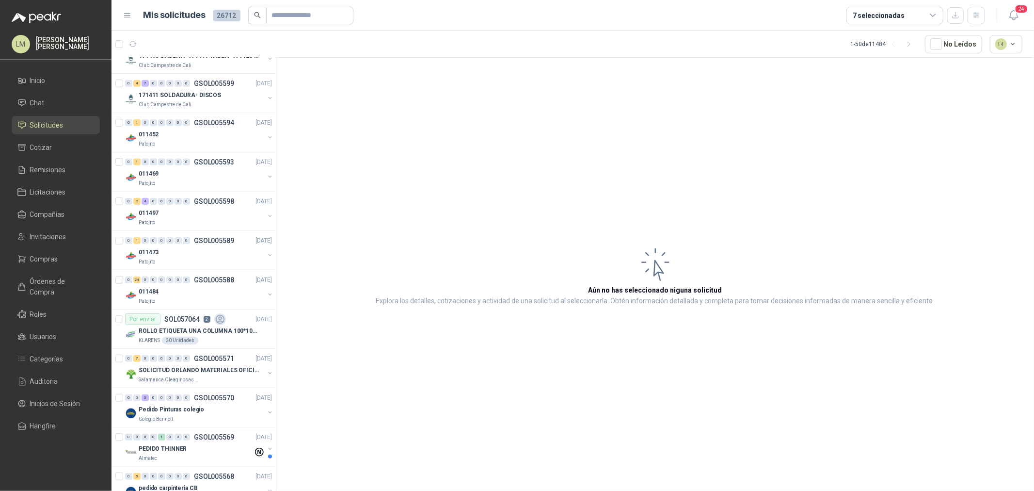
click at [496, 144] on article "Aún no has seleccionado niguna solicitud Explora los detalles, cotizaciones y a…" at bounding box center [655, 276] width 758 height 436
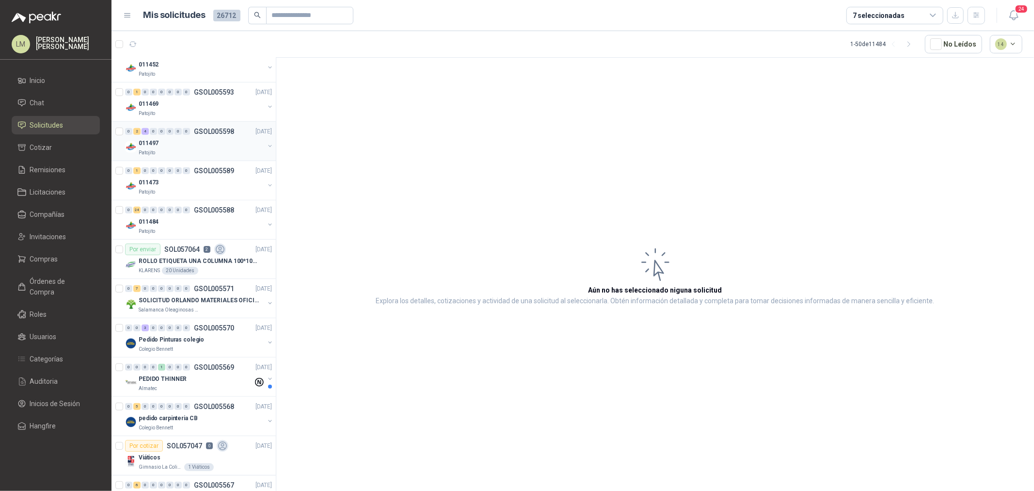
scroll to position [539, 0]
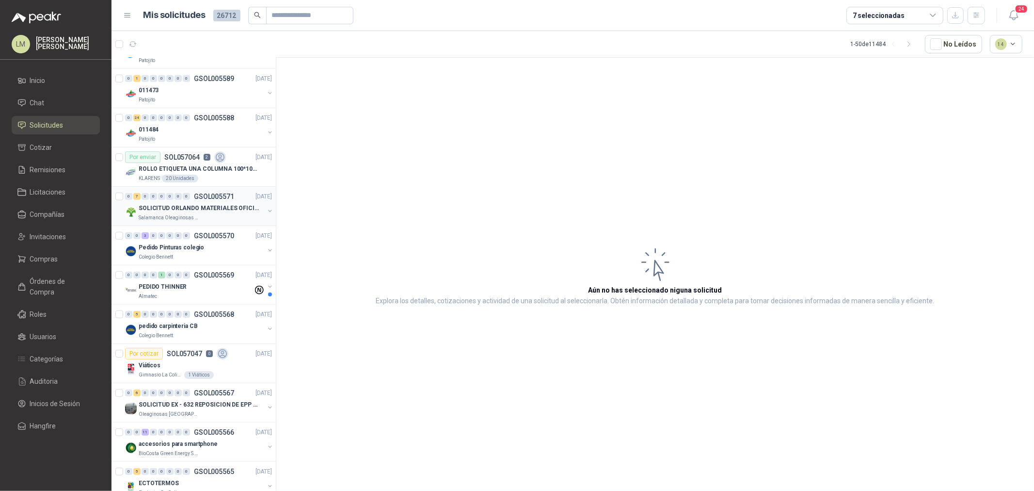
click at [188, 204] on p "SOLICITUD ORLANDO MATERIALES OFICINA - CALI" at bounding box center [199, 208] width 121 height 9
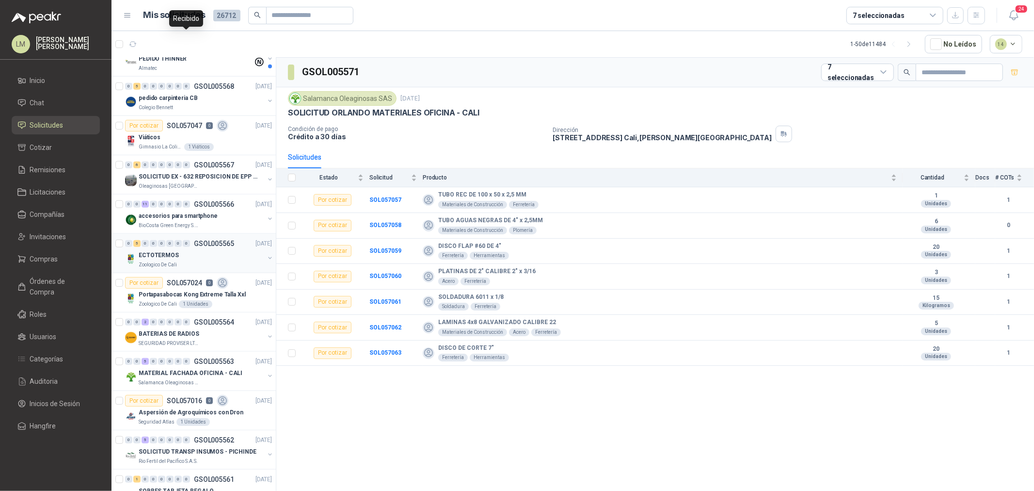
scroll to position [808, 0]
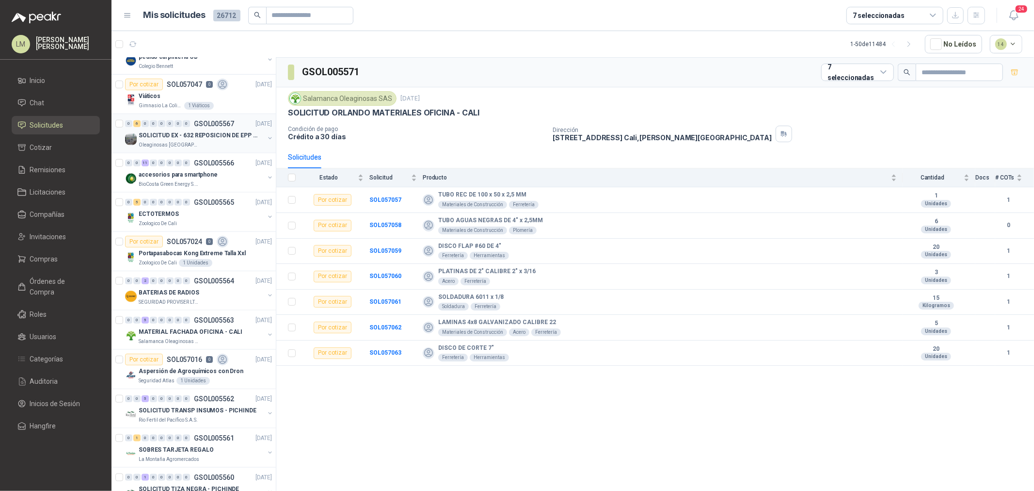
click at [186, 123] on div "0" at bounding box center [186, 123] width 7 height 7
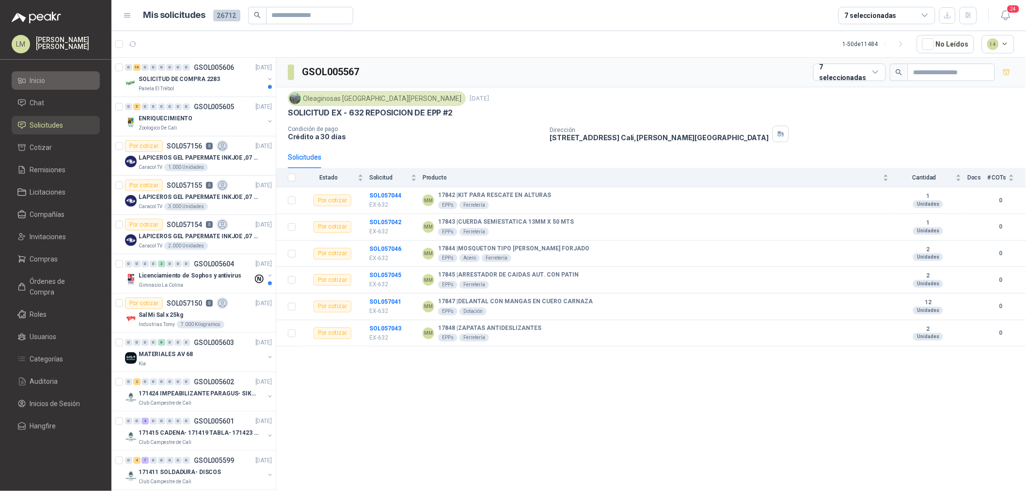
click at [40, 81] on span "Inicio" at bounding box center [38, 80] width 16 height 11
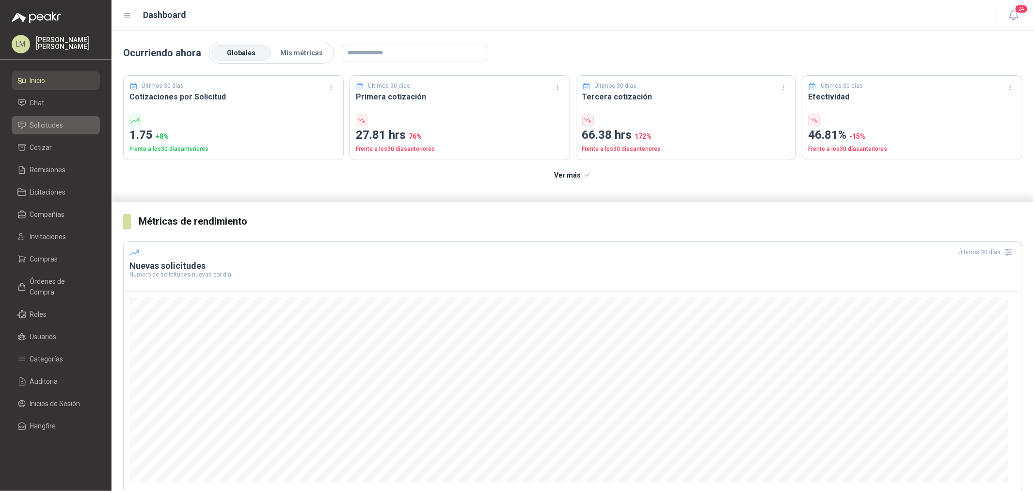
click at [48, 132] on link "Solicitudes" at bounding box center [56, 125] width 88 height 18
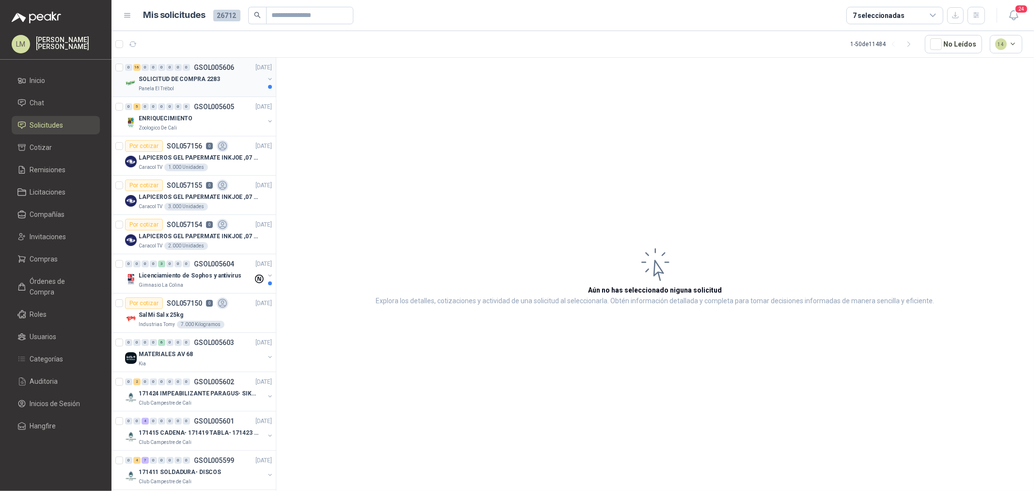
click at [170, 73] on div "SOLICITUD DE COMPRA 2283" at bounding box center [202, 79] width 126 height 12
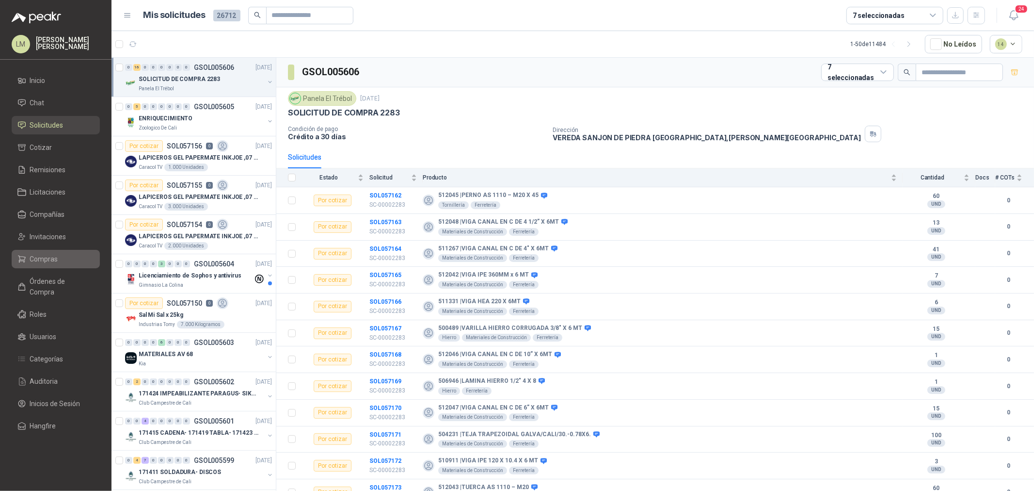
click at [51, 254] on span "Compras" at bounding box center [44, 259] width 28 height 11
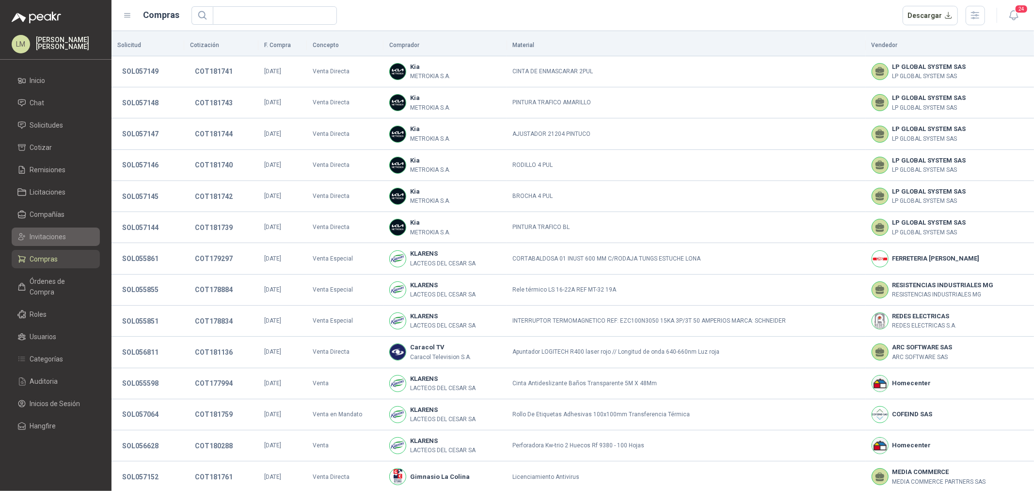
click at [50, 235] on span "Invitaciones" at bounding box center [48, 236] width 36 height 11
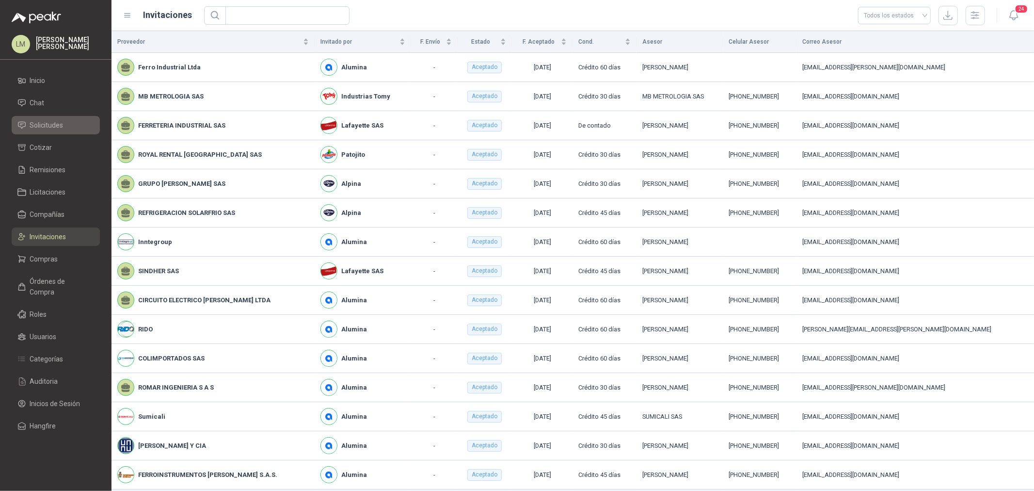
click at [34, 122] on span "Solicitudes" at bounding box center [46, 125] width 33 height 11
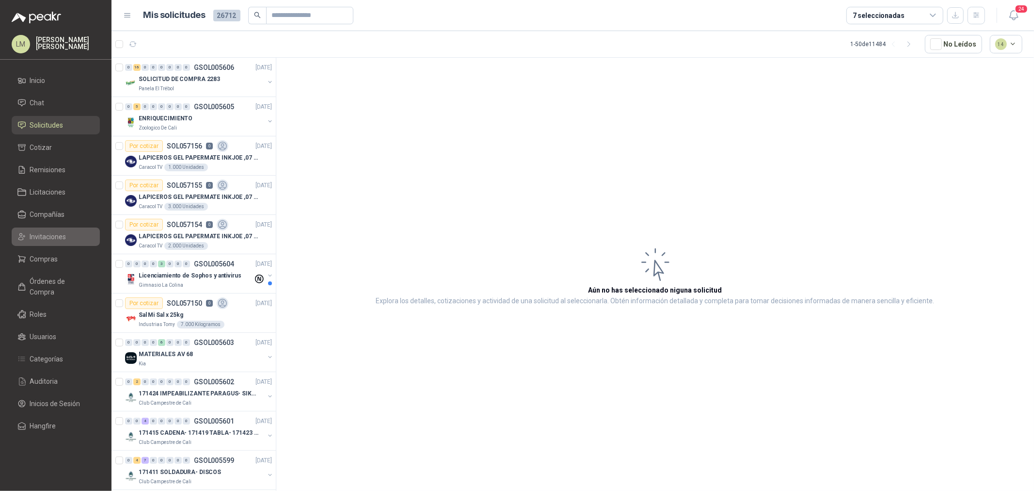
click at [47, 238] on span "Invitaciones" at bounding box center [48, 236] width 36 height 11
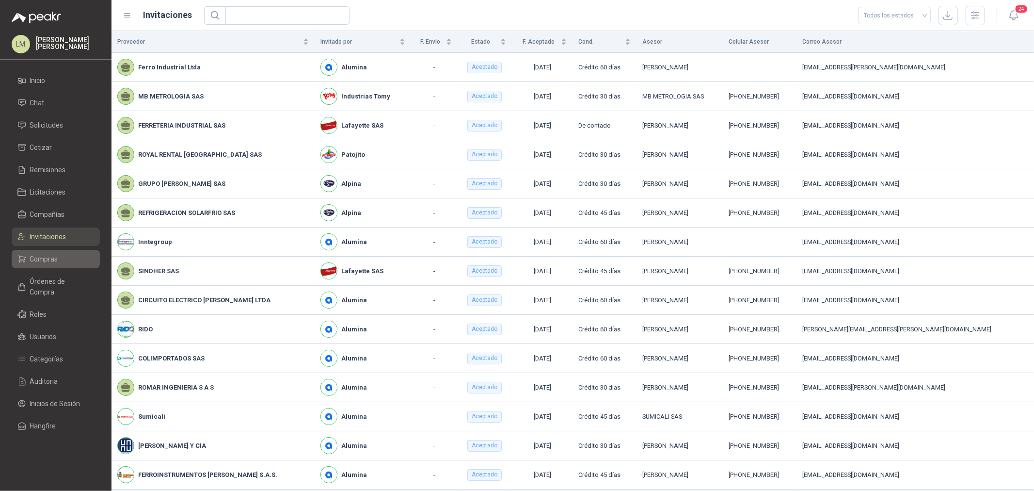
click at [46, 255] on span "Compras" at bounding box center [44, 259] width 28 height 11
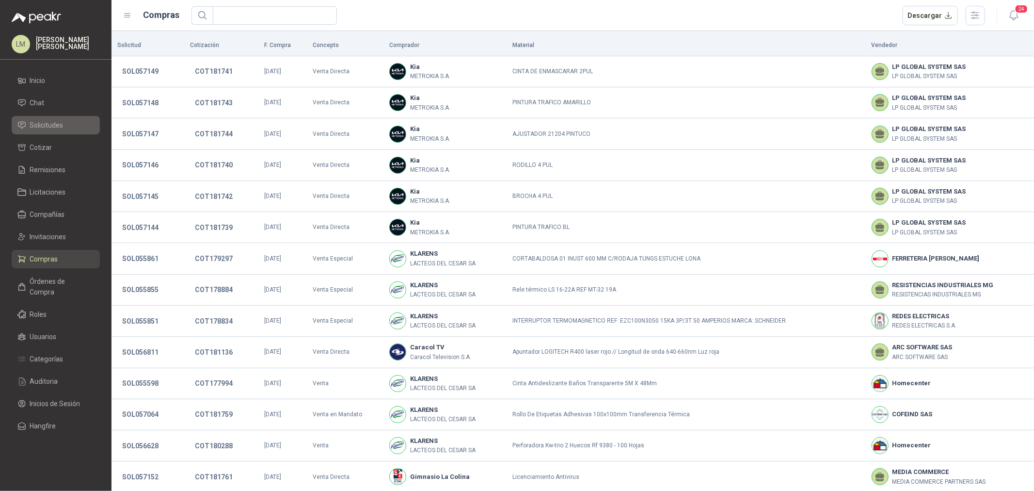
click at [51, 124] on span "Solicitudes" at bounding box center [46, 125] width 33 height 11
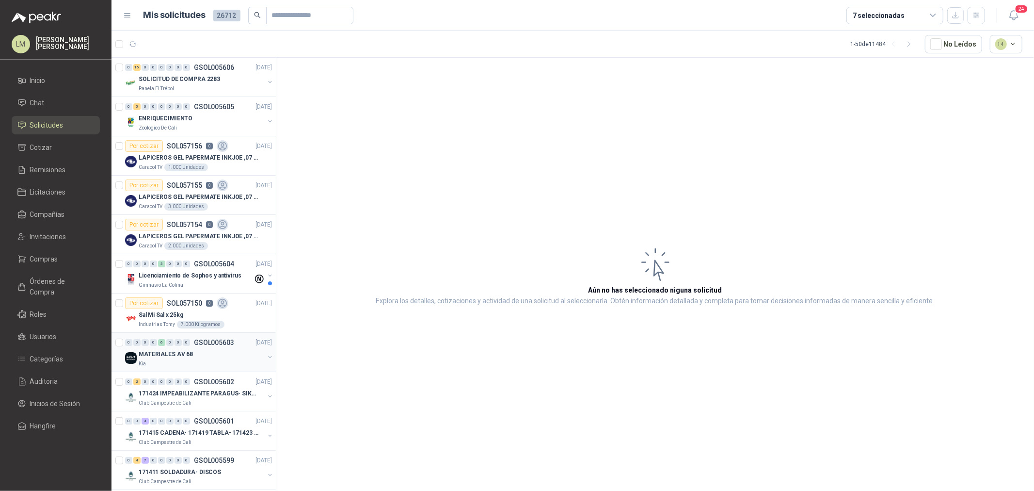
click at [217, 357] on div "MATERIALES AV 68" at bounding box center [202, 354] width 126 height 12
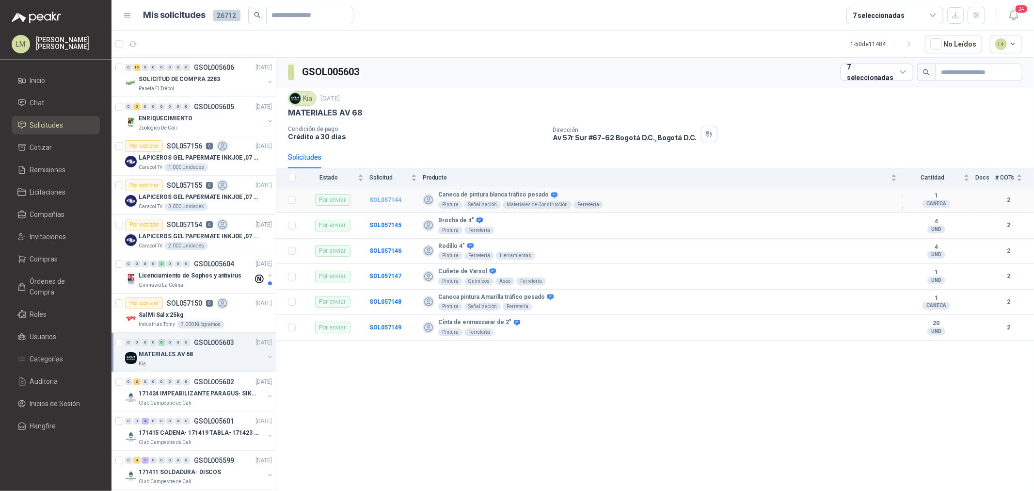
click at [390, 197] on b "SOL057144" at bounding box center [385, 199] width 32 height 7
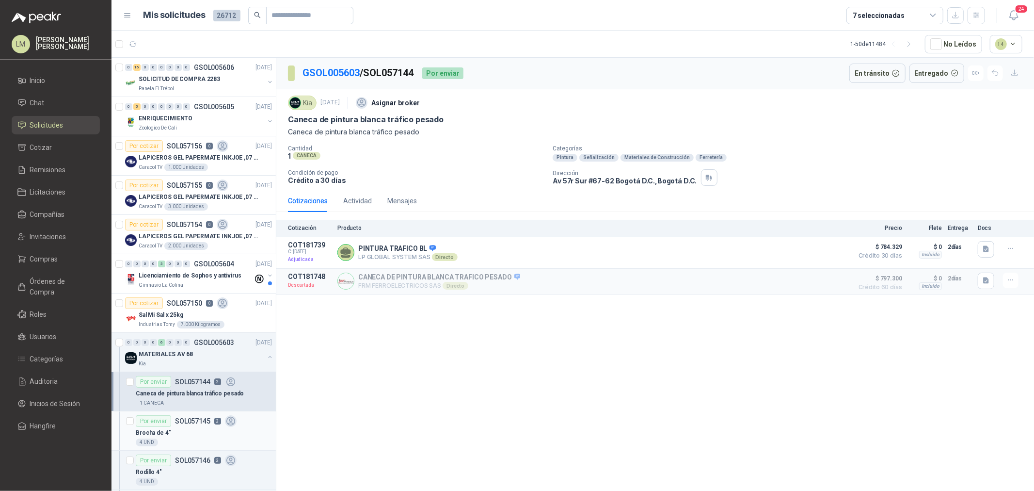
click at [209, 428] on div "Brocha de 4"" at bounding box center [204, 433] width 136 height 12
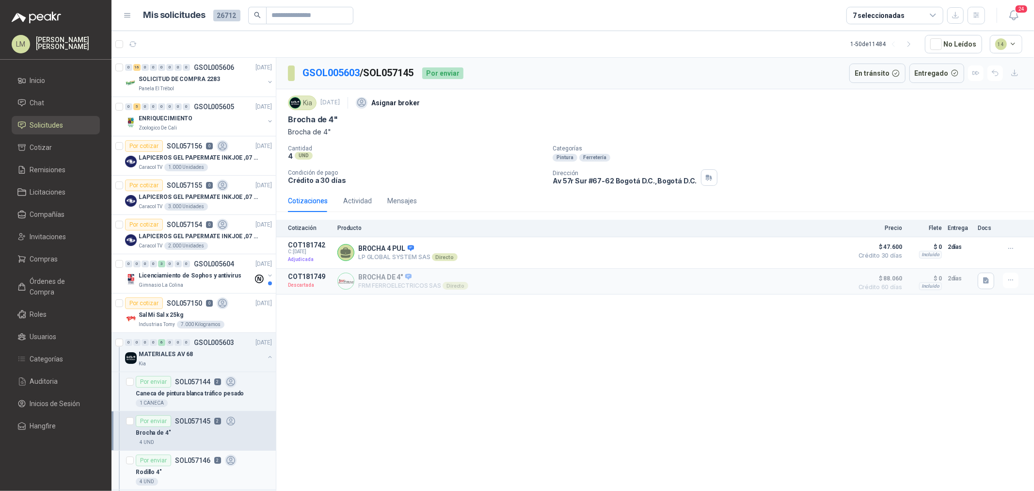
click at [199, 464] on div "Por enviar SOL057146 2" at bounding box center [186, 460] width 101 height 12
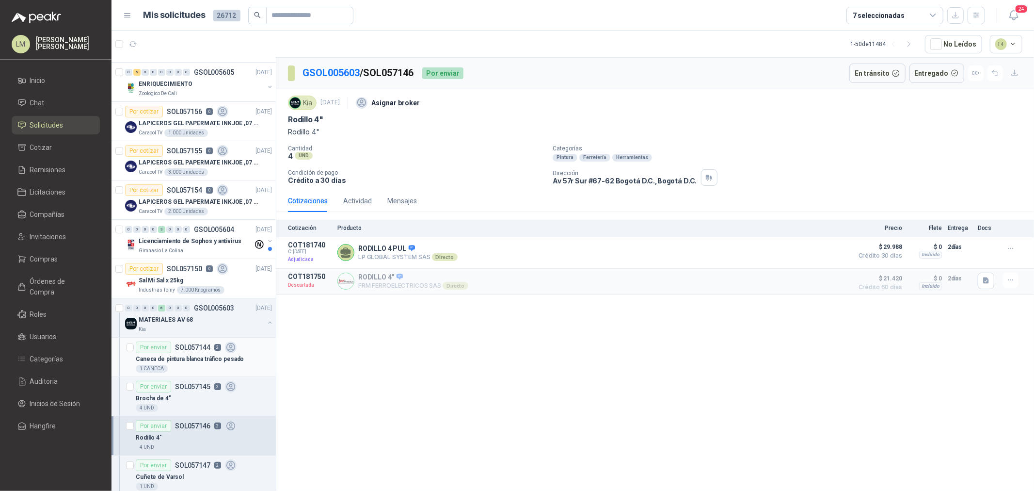
scroll to position [54, 0]
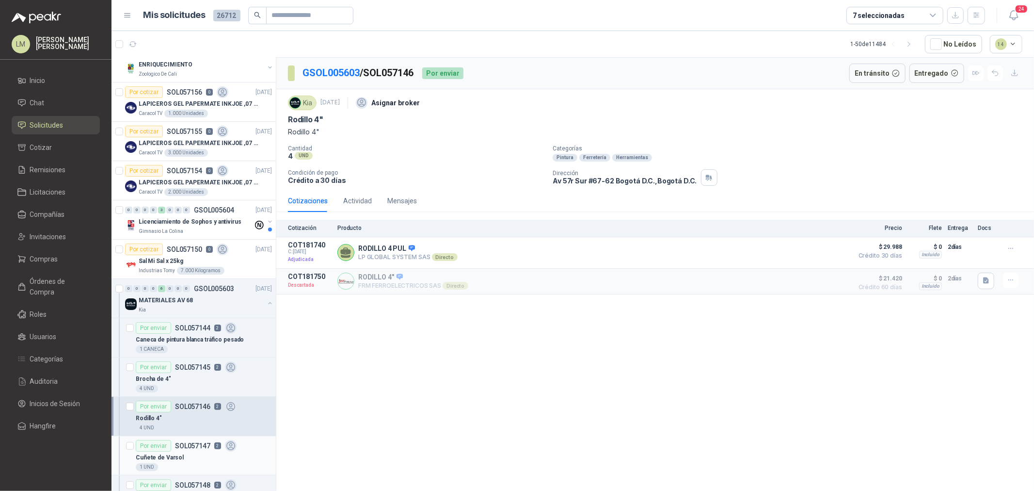
click at [191, 454] on div "Cuñete de Varsol" at bounding box center [204, 457] width 136 height 12
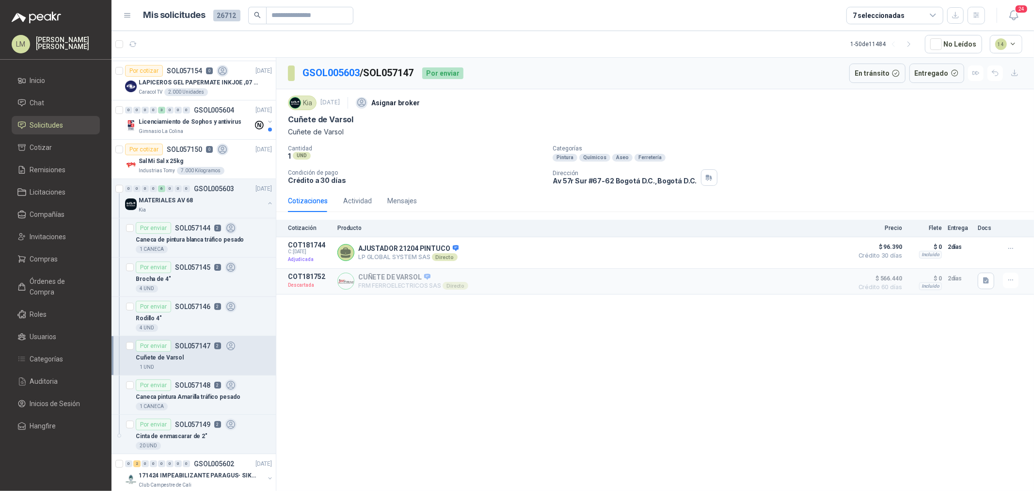
scroll to position [161, 0]
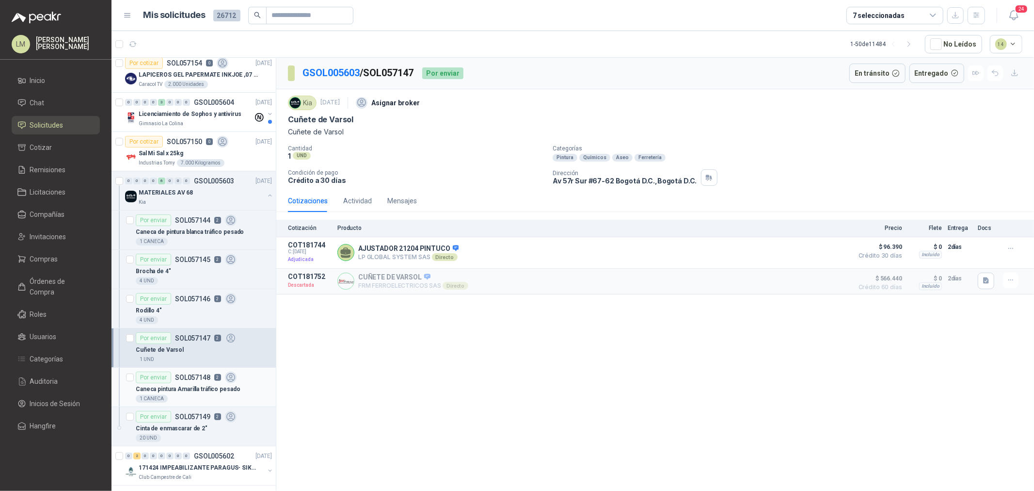
click at [191, 384] on p "Caneca pintura Amarilla tráfico pesado" at bounding box center [188, 388] width 104 height 9
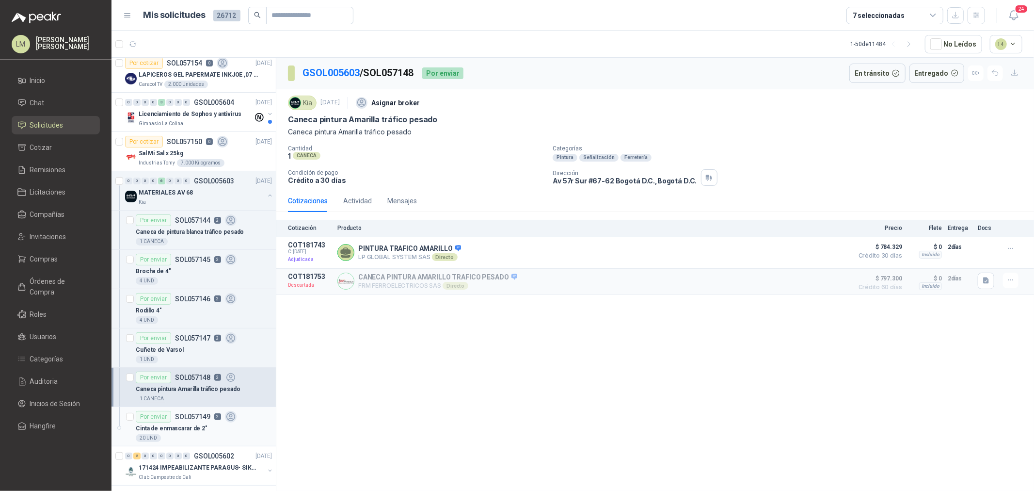
click at [192, 423] on div "Cinta de enmascarar de 2"" at bounding box center [204, 428] width 136 height 12
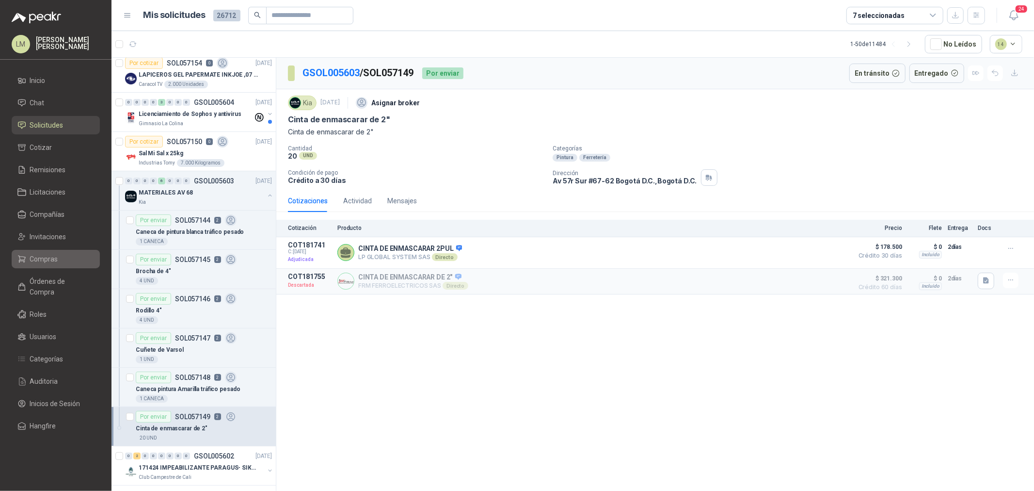
click at [46, 264] on link "Compras" at bounding box center [56, 259] width 88 height 18
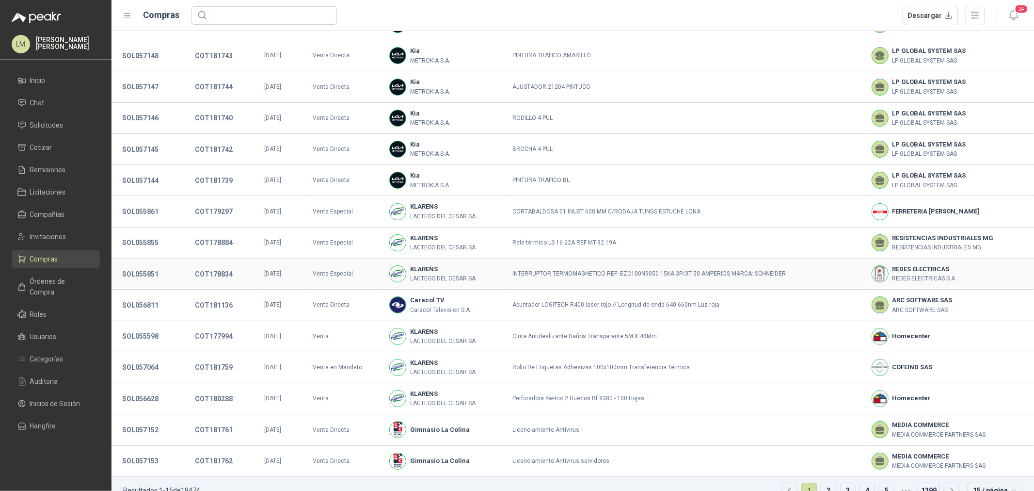
scroll to position [66, 0]
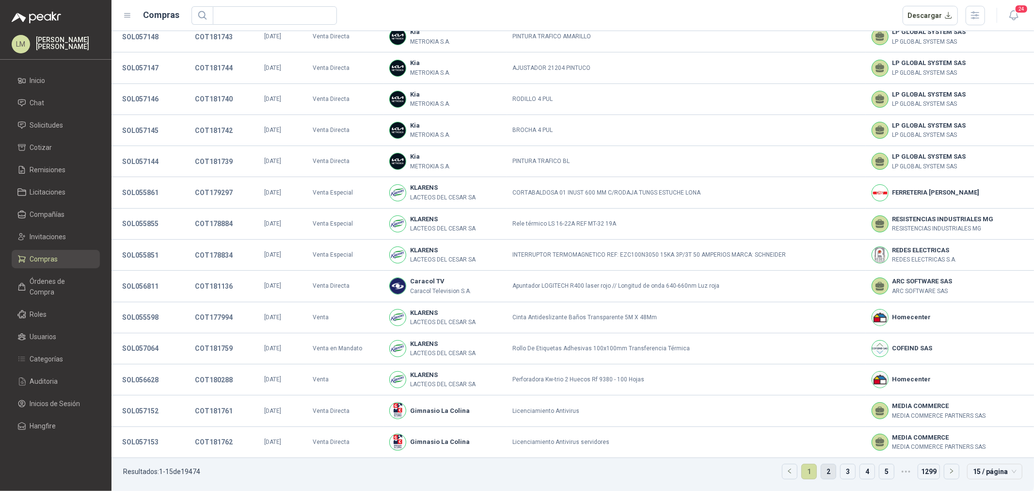
click at [821, 468] on link "2" at bounding box center [828, 471] width 15 height 15
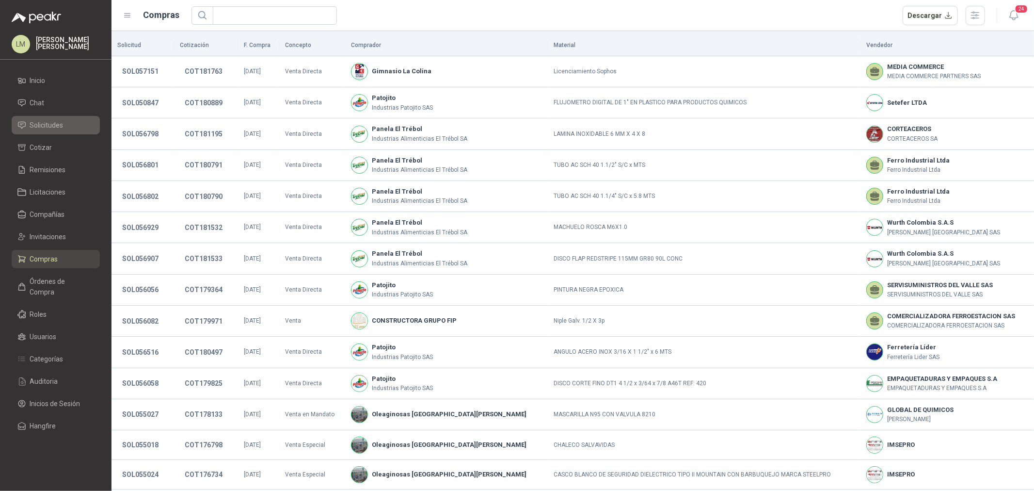
click at [42, 128] on span "Solicitudes" at bounding box center [46, 125] width 33 height 11
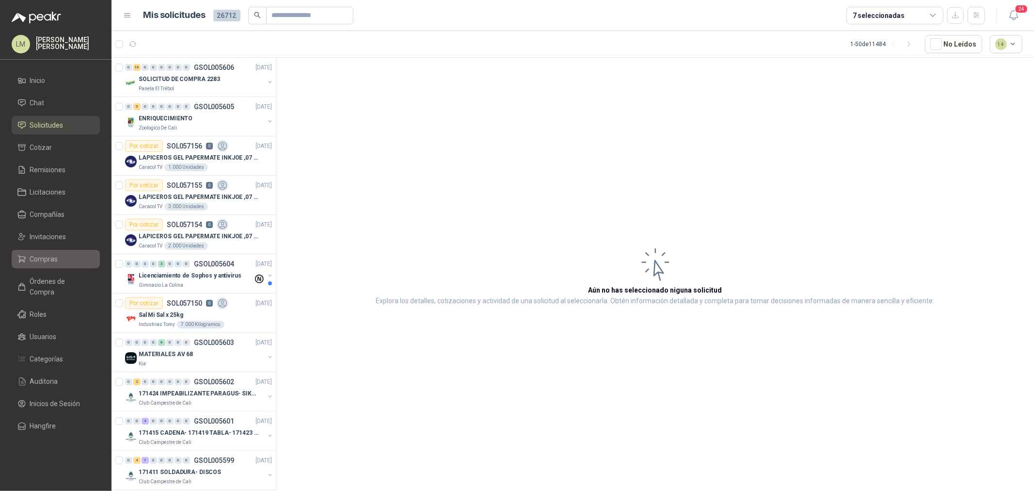
click at [36, 259] on span "Compras" at bounding box center [44, 259] width 28 height 11
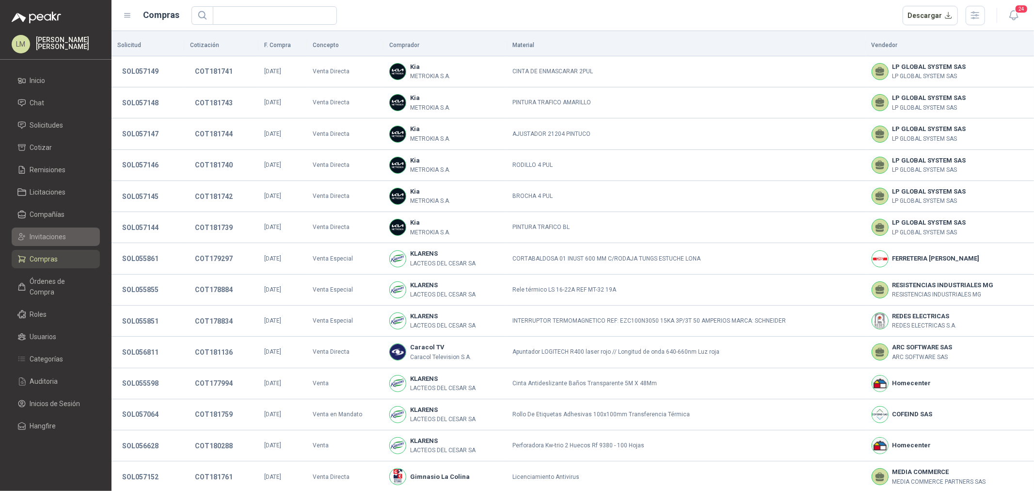
click at [56, 235] on span "Invitaciones" at bounding box center [48, 236] width 36 height 11
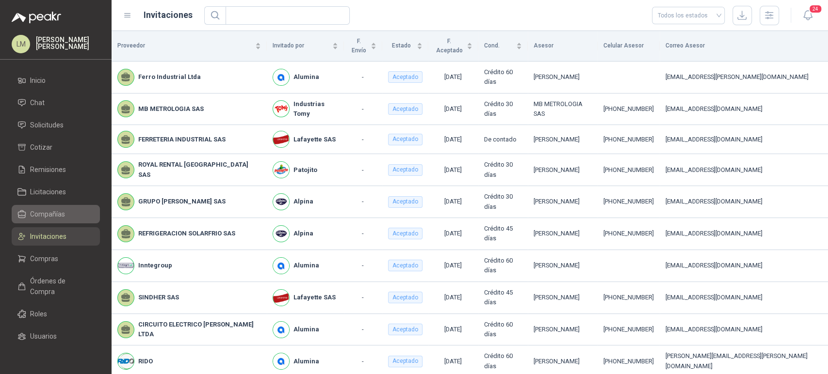
click at [48, 211] on span "Compañías" at bounding box center [47, 214] width 35 height 11
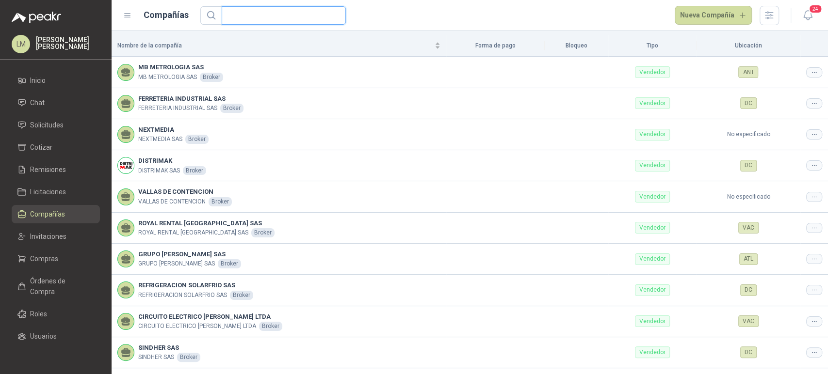
click at [259, 15] on input "text" at bounding box center [279, 15] width 105 height 17
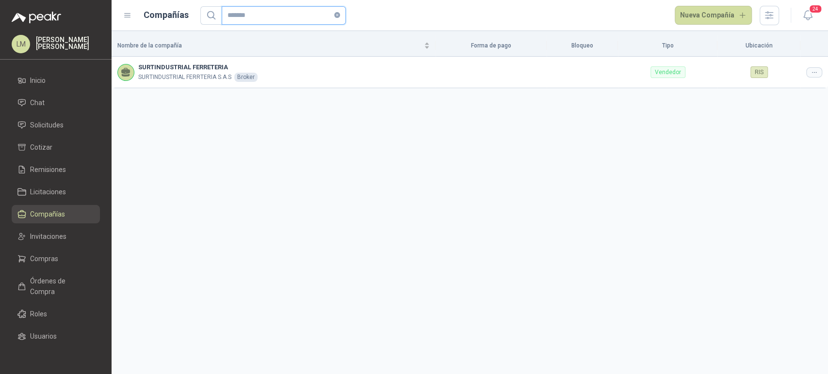
type input "*******"
click at [814, 73] on icon at bounding box center [813, 72] width 7 height 7
click at [787, 88] on span "Editar compañía" at bounding box center [789, 88] width 50 height 11
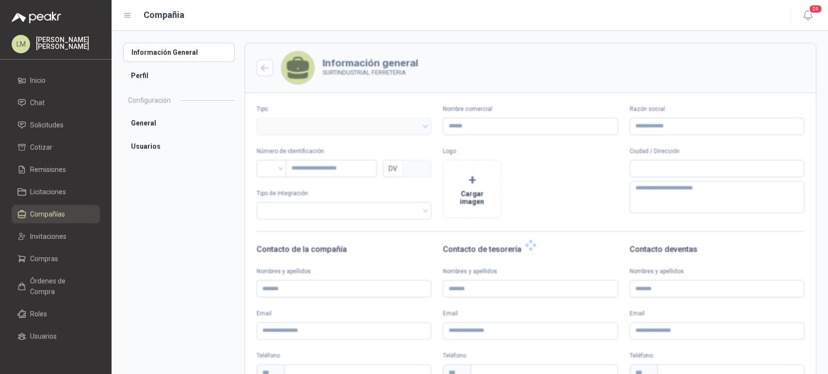
type input "**********"
type input "*********"
type input "*"
type textarea "**********"
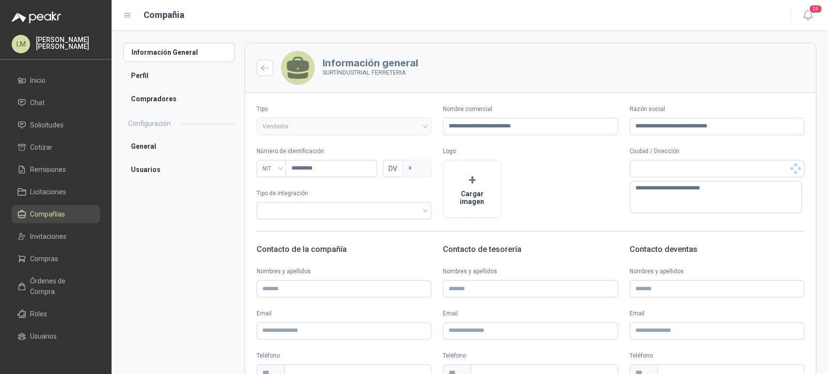
scroll to position [127, 0]
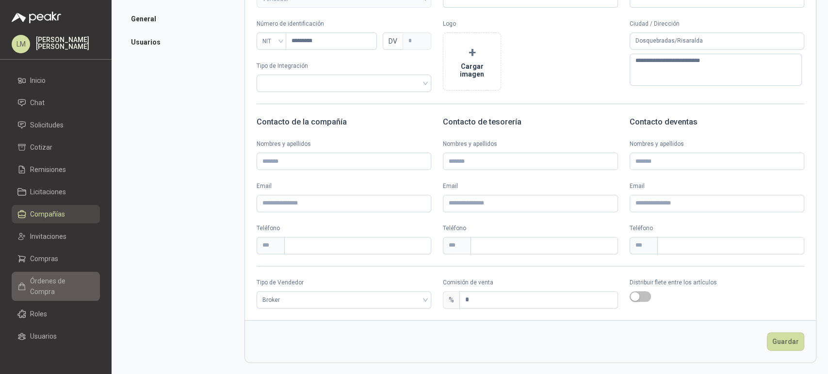
click at [47, 280] on span "Órdenes de Compra" at bounding box center [60, 286] width 61 height 21
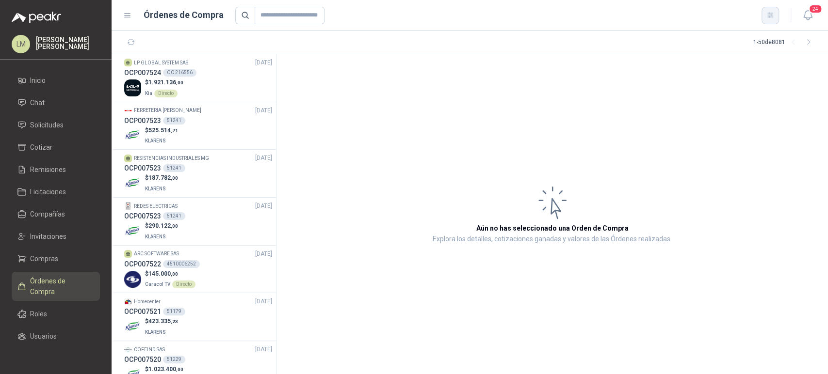
click at [775, 18] on button "button" at bounding box center [769, 15] width 17 height 17
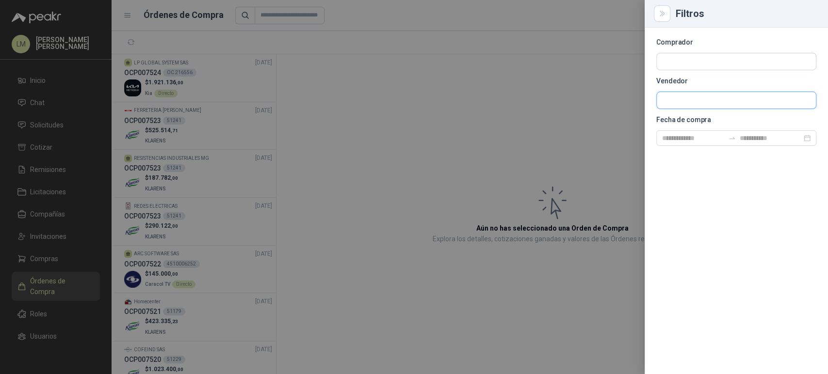
click at [689, 94] on input "text" at bounding box center [735, 100] width 159 height 16
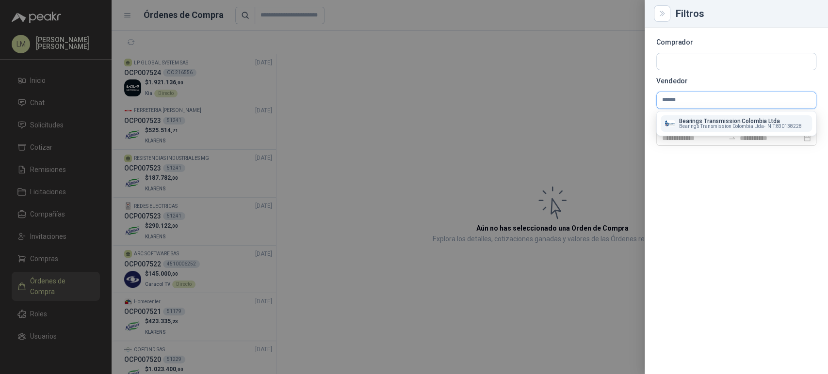
type input "******"
click at [697, 121] on p "Bearings Transmission Colombia Ltda" at bounding box center [740, 121] width 123 height 6
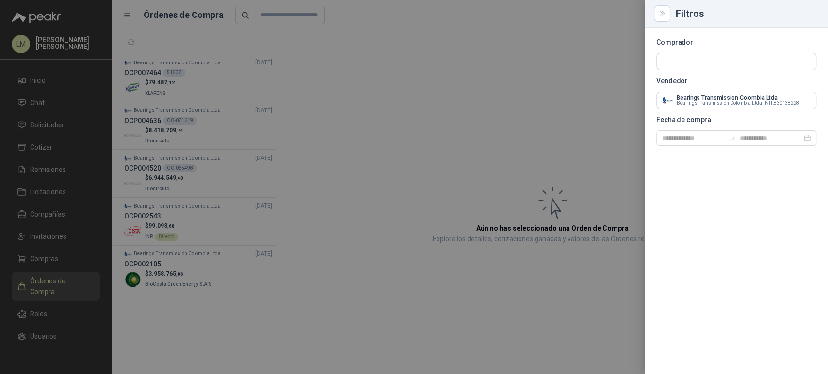
click at [387, 113] on div at bounding box center [414, 187] width 828 height 374
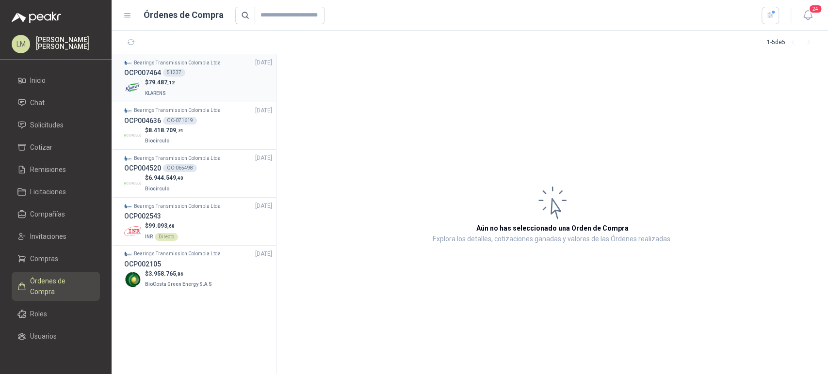
click at [188, 86] on div "$ 79.487 ,12 KLARENS" at bounding box center [198, 88] width 148 height 20
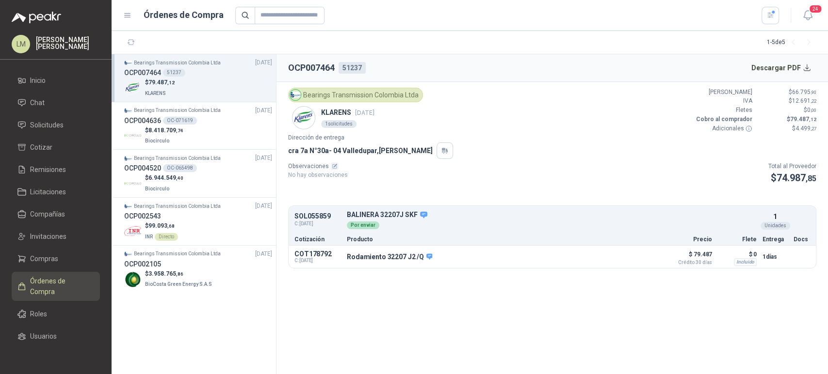
drag, startPoint x: 356, startPoint y: 112, endPoint x: 395, endPoint y: 109, distance: 39.5
click at [395, 109] on div "KLARENS 18 sept, 2025 1 solicitudes" at bounding box center [355, 117] width 127 height 23
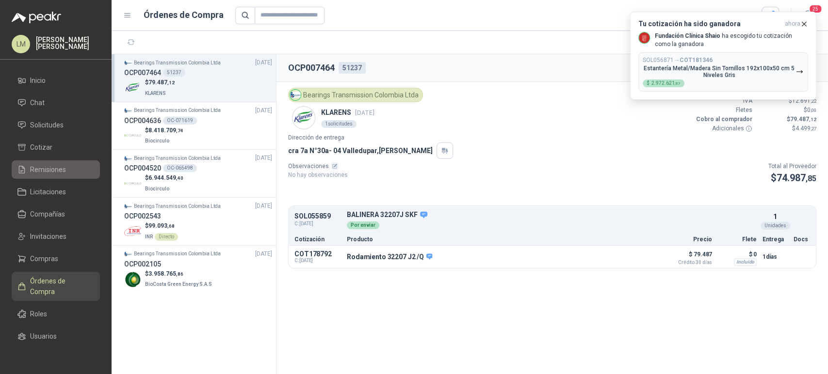
click at [51, 170] on span "Remisiones" at bounding box center [48, 169] width 36 height 11
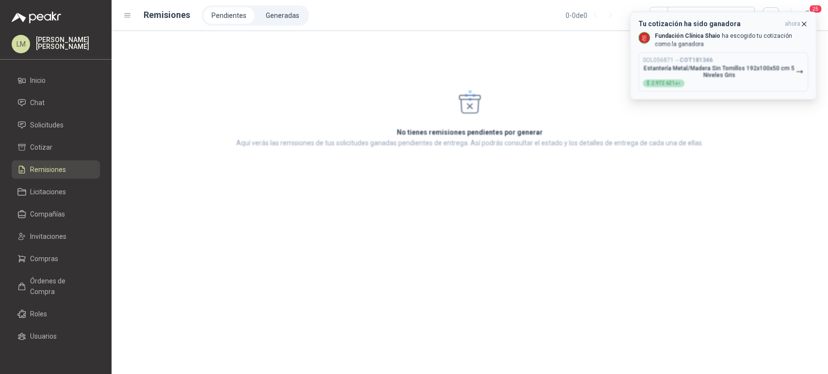
click at [804, 23] on icon "button" at bounding box center [803, 24] width 8 height 8
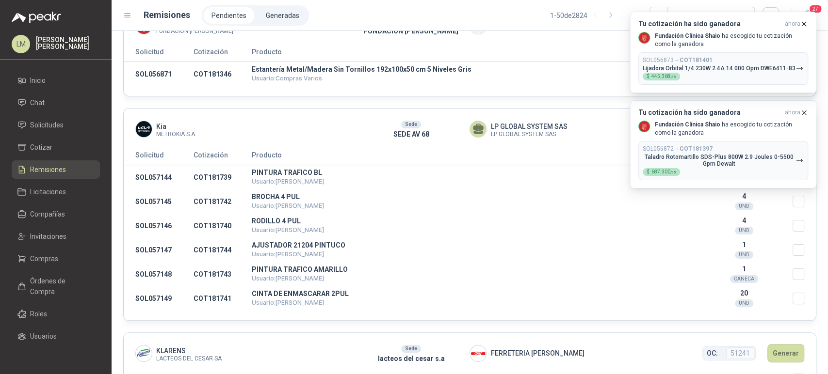
scroll to position [38, 0]
click at [802, 111] on icon "button" at bounding box center [803, 113] width 8 height 8
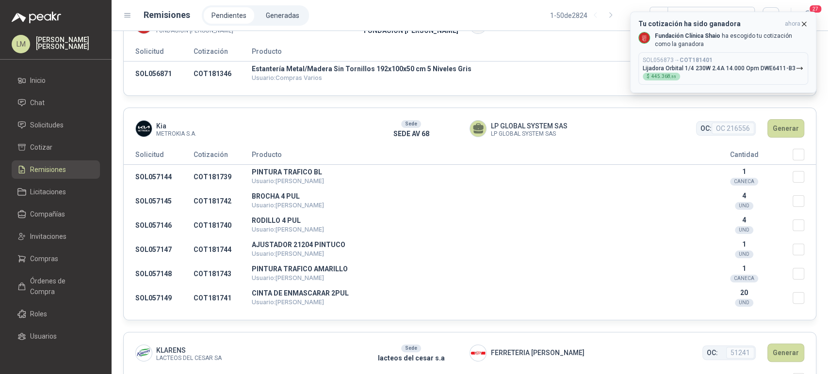
click at [803, 23] on icon "button" at bounding box center [803, 24] width 8 height 8
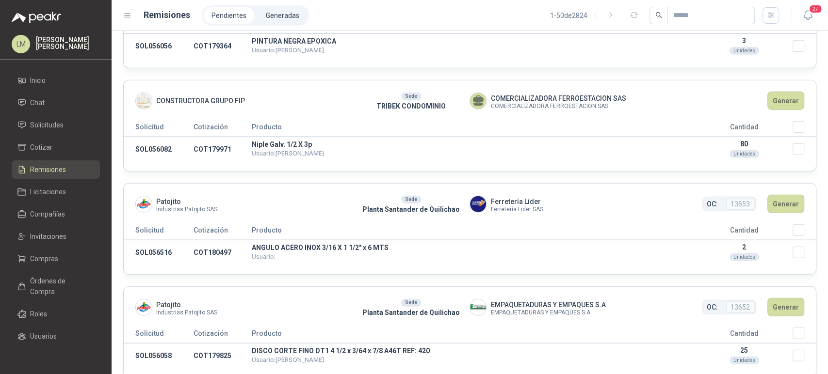
scroll to position [1626, 0]
click at [777, 103] on button "Generar" at bounding box center [785, 101] width 37 height 18
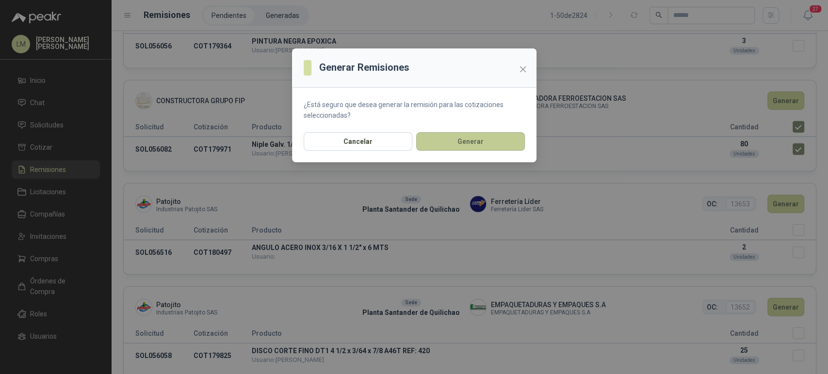
click at [485, 144] on button "Generar" at bounding box center [470, 141] width 109 height 18
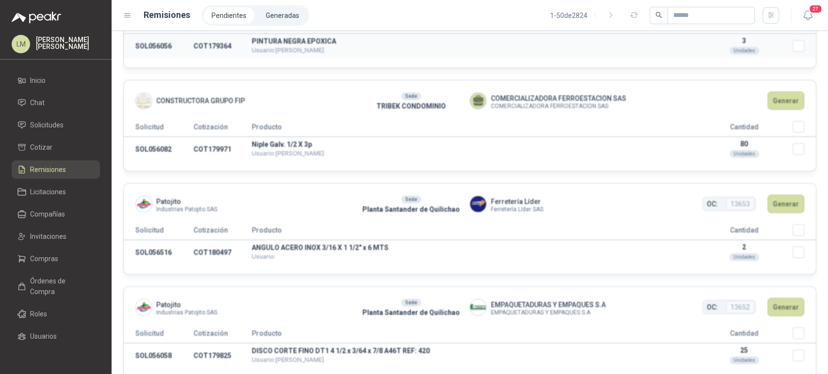
scroll to position [1754, 0]
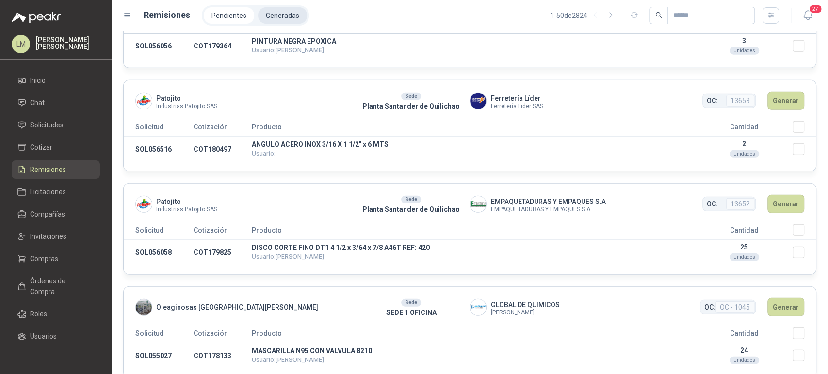
click at [277, 14] on li "Generadas" at bounding box center [282, 15] width 49 height 16
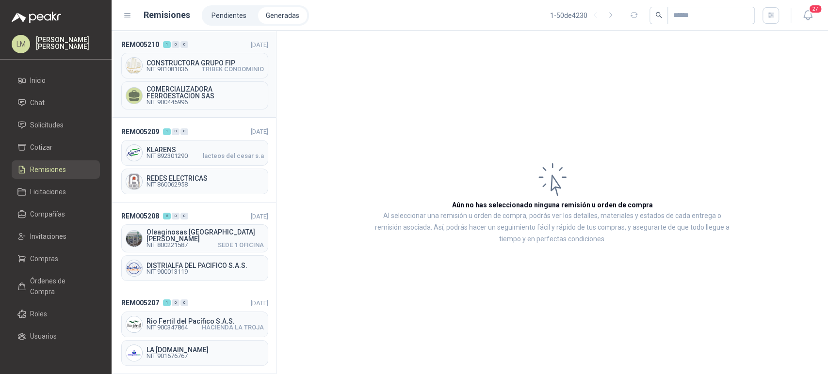
click at [185, 73] on div "CONSTRUCTORA GRUPO FIP NIT 901081036 TRIBEK CONDOMINIO" at bounding box center [194, 66] width 147 height 26
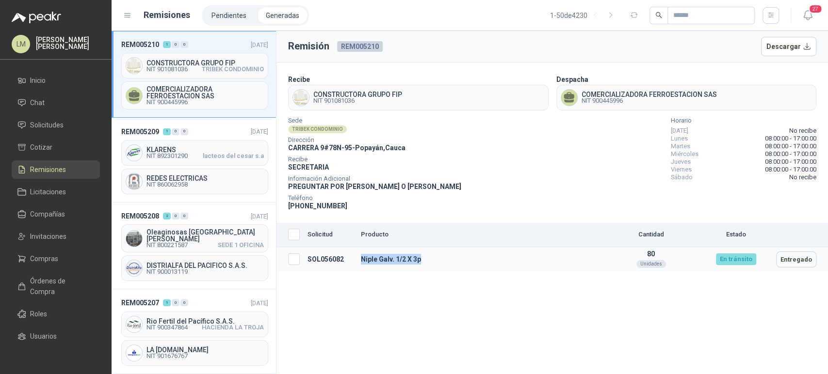
drag, startPoint x: 360, startPoint y: 258, endPoint x: 431, endPoint y: 259, distance: 71.3
click at [431, 259] on td "Niple Galv. 1/2 X 3p" at bounding box center [479, 259] width 245 height 25
copy td "Niple Galv. 1/2 X 3p"
click at [796, 50] on button "Descargar" at bounding box center [789, 46] width 56 height 19
click at [40, 263] on span "Compras" at bounding box center [44, 259] width 28 height 11
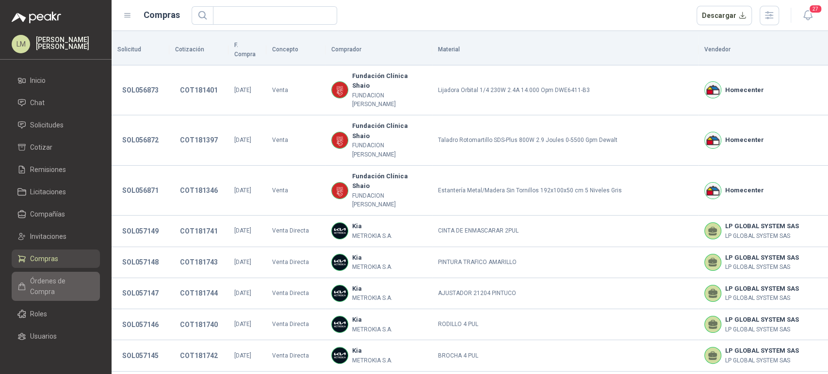
click at [38, 280] on span "Órdenes de Compra" at bounding box center [60, 286] width 61 height 21
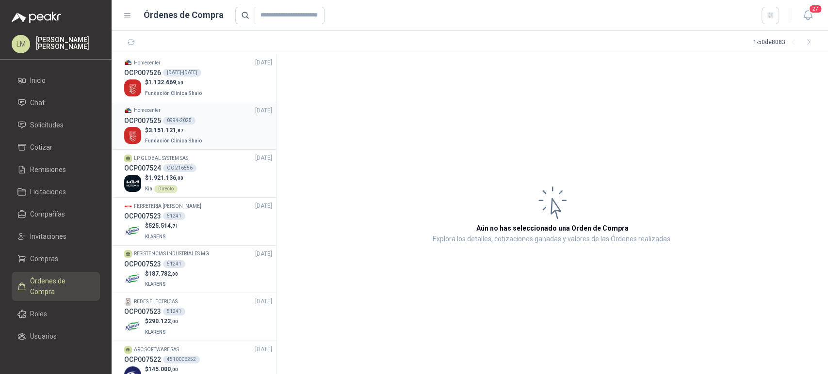
click at [188, 127] on p "$ 3.151.121 ,87" at bounding box center [174, 130] width 59 height 9
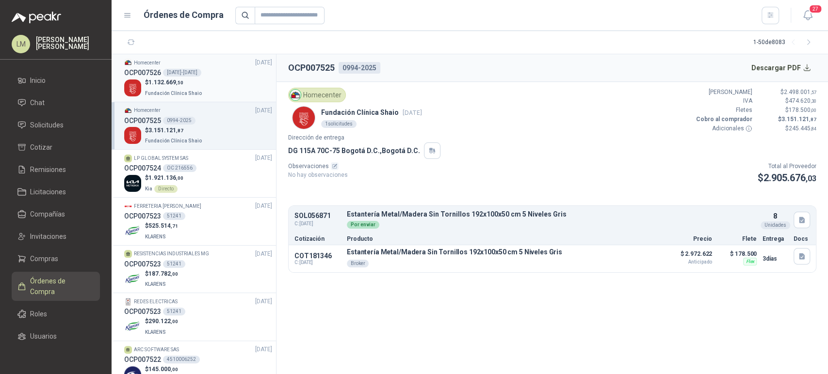
click at [214, 73] on div "OCP007526 1000-2025" at bounding box center [198, 72] width 148 height 11
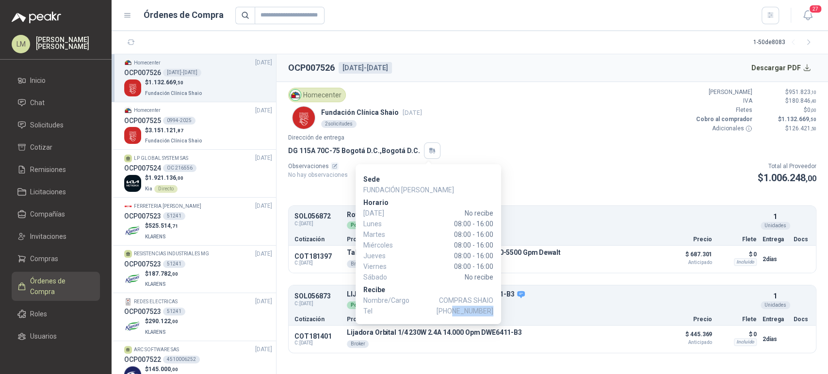
drag, startPoint x: 456, startPoint y: 310, endPoint x: 493, endPoint y: 309, distance: 36.8
click at [493, 309] on span "+57 3107535517" at bounding box center [464, 311] width 57 height 11
copy span "3107535517"
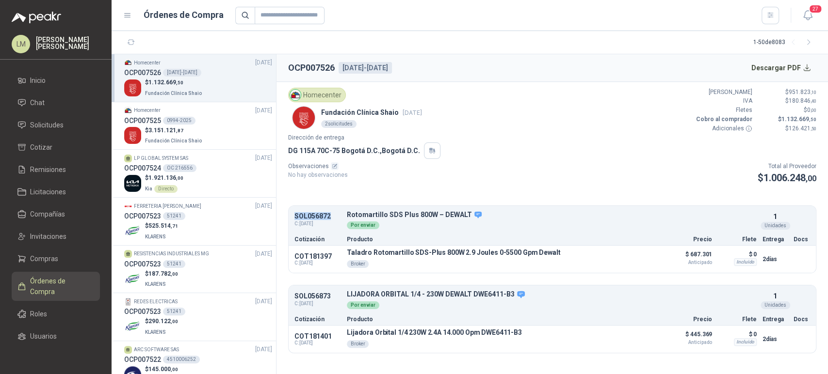
drag, startPoint x: 328, startPoint y: 215, endPoint x: 291, endPoint y: 216, distance: 37.3
click at [291, 216] on div "SOL056872 C: 22/09/2025 Rotomartillo SDS Plus 800W – DEWALT Detalles Por enviar…" at bounding box center [551, 220] width 527 height 25
copy p "SOL056872"
click at [172, 149] on li "Homecenter 23/09/25 OCP007525 0994-2025 $ 3.151.121 ,87 Fundación Clínica Shaio" at bounding box center [193, 126] width 164 height 48
click at [172, 138] on span "Fundación Clínica Shaio" at bounding box center [173, 140] width 57 height 5
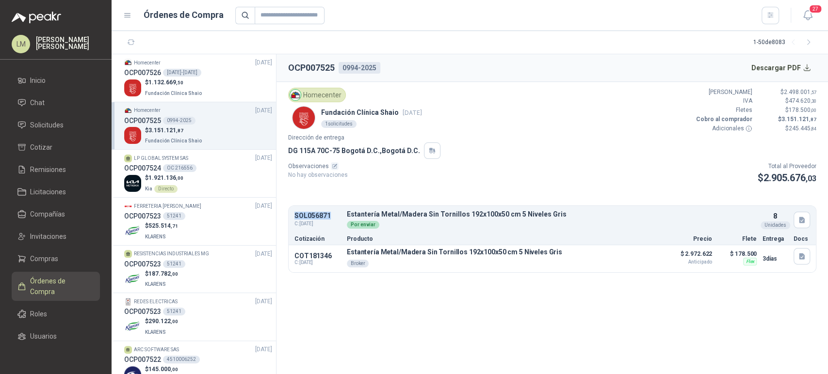
drag, startPoint x: 331, startPoint y: 214, endPoint x: 284, endPoint y: 214, distance: 46.5
click at [284, 214] on article "Homecenter Fundación Clínica Shaio 23 sept, 2025 1 solicitudes Valor Bruto $ 2.…" at bounding box center [551, 180] width 551 height 197
copy p "SOL056871"
click at [368, 309] on section "OCP007525 0994-2025 Descargar PDF Homecenter Fundación Clínica Shaio 23 sept, 2…" at bounding box center [551, 214] width 551 height 320
click at [35, 258] on span "Compras" at bounding box center [44, 259] width 28 height 11
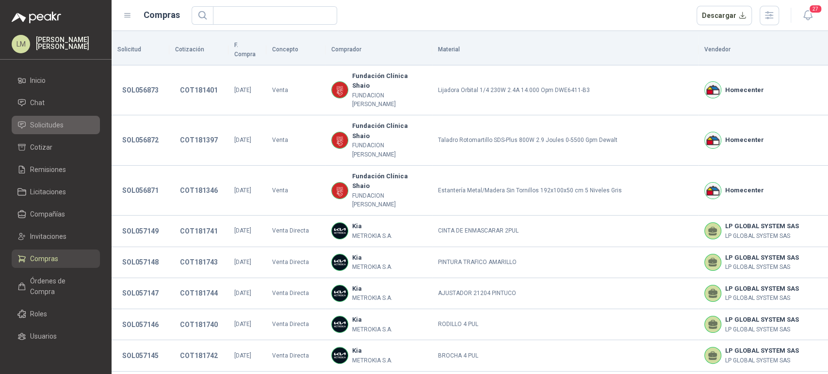
click at [55, 127] on span "Solicitudes" at bounding box center [46, 125] width 33 height 11
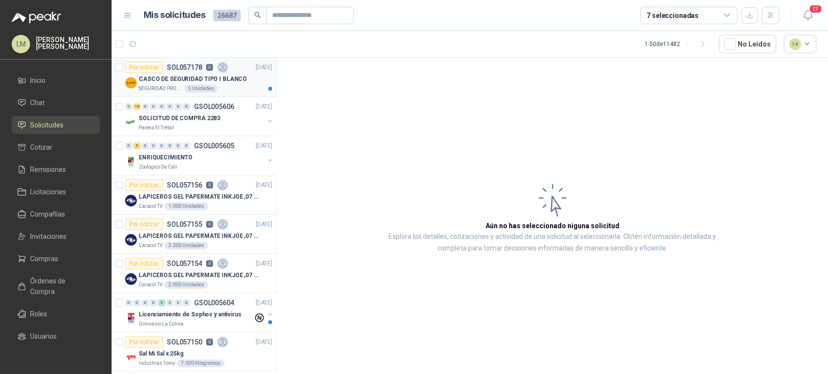
click at [155, 75] on p "CASCO DE SEGURIDAD TIPO I BLANCO" at bounding box center [193, 79] width 108 height 9
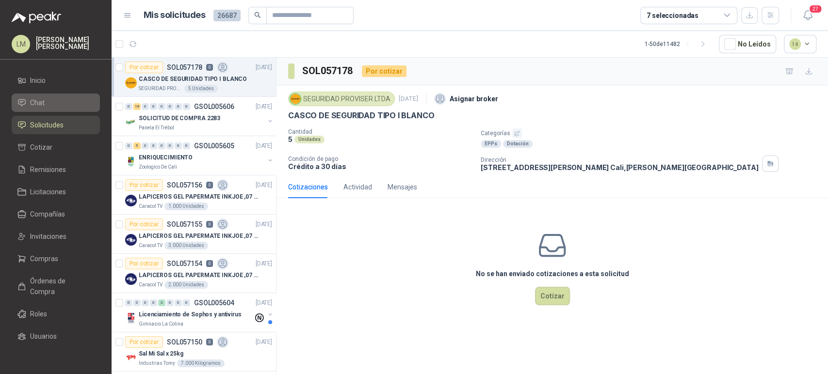
click at [48, 105] on li "Chat" at bounding box center [55, 102] width 77 height 11
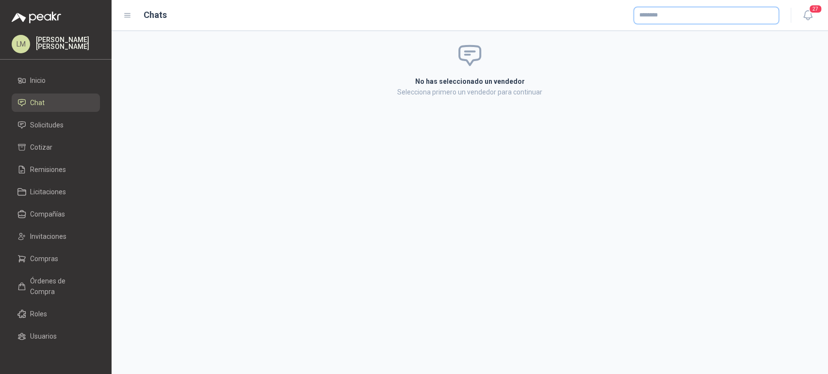
click at [648, 16] on input "text" at bounding box center [706, 15] width 144 height 16
type input "****"
click at [663, 36] on p "Bearings Transmission Colombia Ltda" at bounding box center [717, 36] width 123 height 6
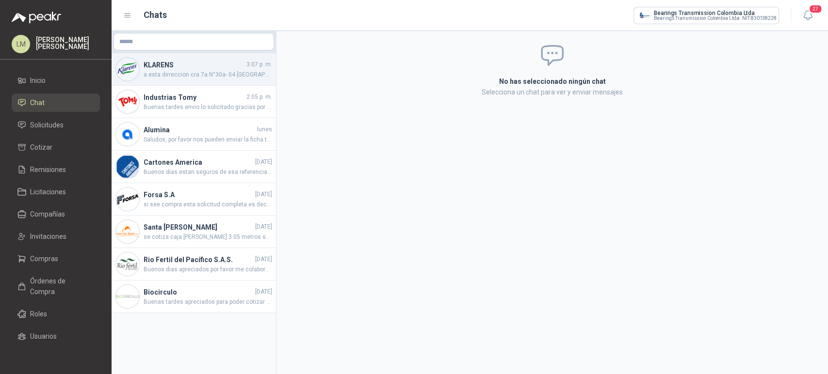
click at [182, 70] on span "a esta dirreccion cra 7a N°30a- 04 [GEOGRAPHIC_DATA], [GEOGRAPHIC_DATA]" at bounding box center [207, 74] width 128 height 9
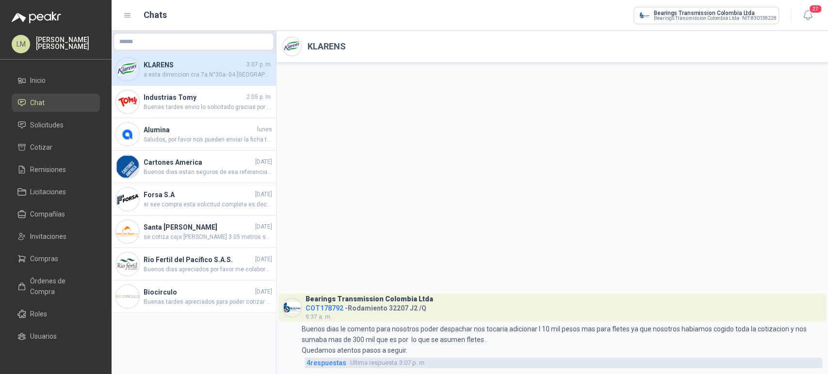
click at [326, 363] on span "4 respuesta s" at bounding box center [326, 363] width 40 height 11
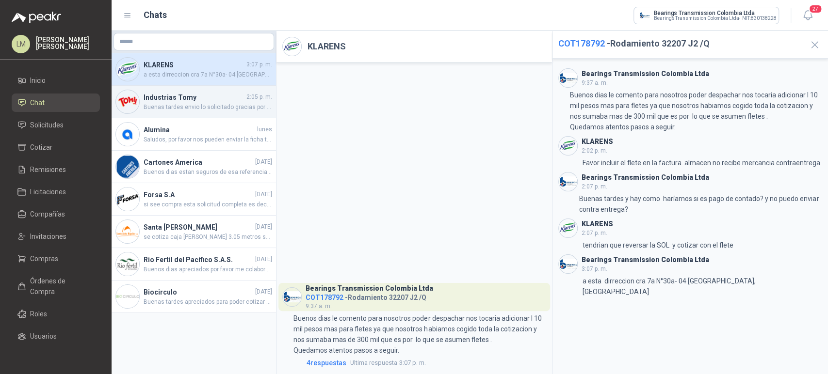
click at [193, 106] on span "Buenas tardes envio lo solicitado gracias por contar con nosotros." at bounding box center [207, 107] width 128 height 9
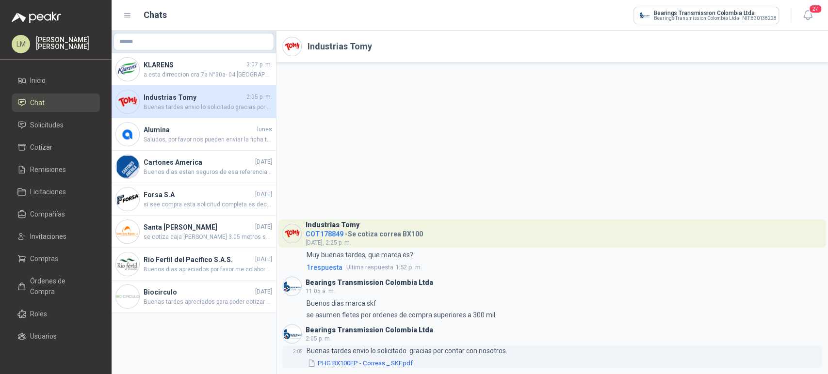
click at [343, 365] on button "PHG BX100EP - Correas _ SKF.pdf" at bounding box center [359, 363] width 107 height 10
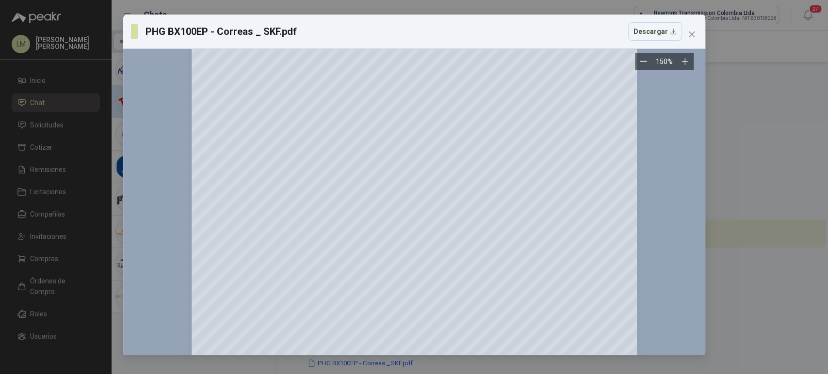
scroll to position [1369, 0]
click at [688, 29] on button "Close" at bounding box center [692, 35] width 16 height 16
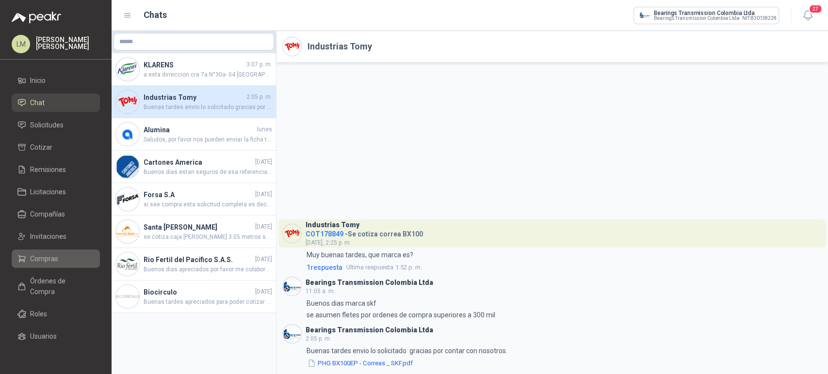
click at [48, 255] on span "Compras" at bounding box center [44, 259] width 28 height 11
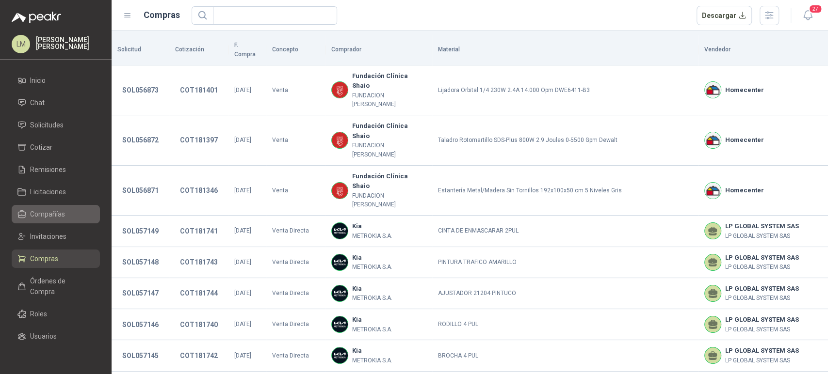
click at [50, 211] on span "Compañías" at bounding box center [47, 214] width 35 height 11
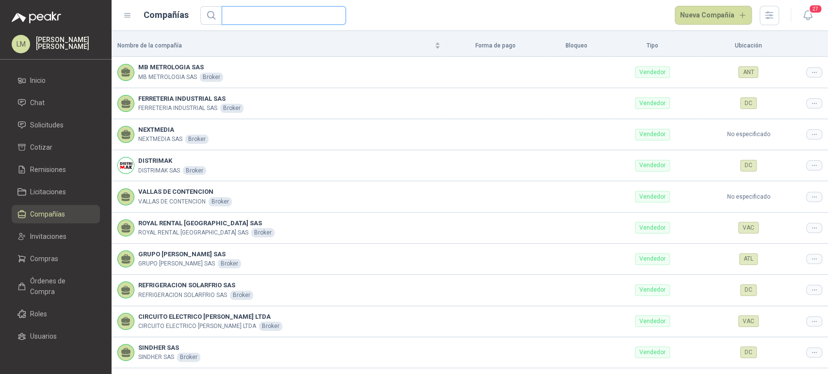
click at [256, 14] on input "text" at bounding box center [279, 15] width 105 height 17
click at [40, 282] on span "Órdenes de Compra" at bounding box center [60, 286] width 61 height 21
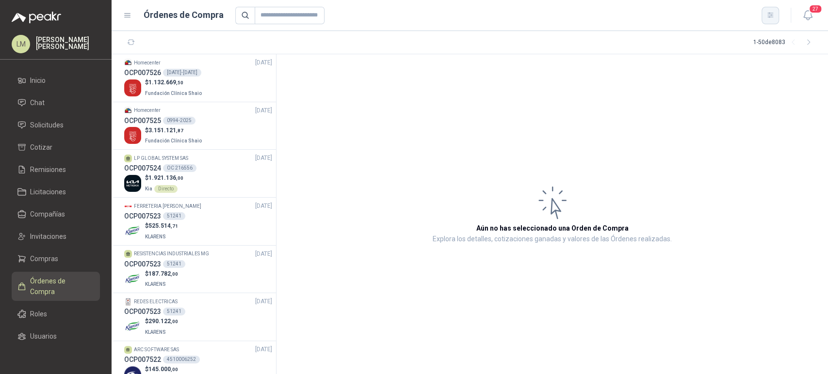
click at [768, 18] on icon "button" at bounding box center [770, 15] width 8 height 8
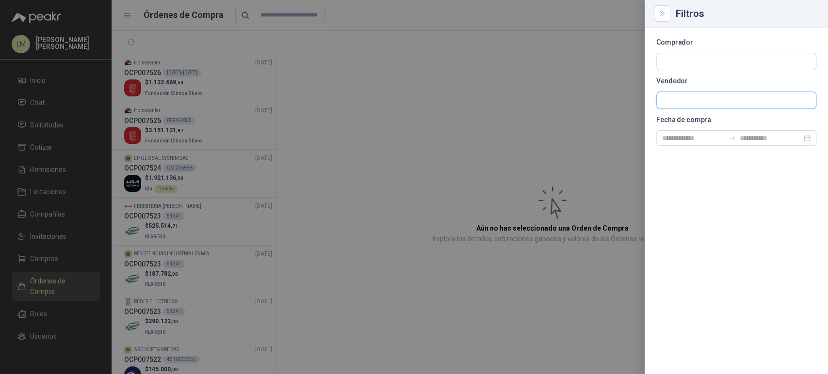
click at [677, 100] on input "text" at bounding box center [735, 100] width 159 height 16
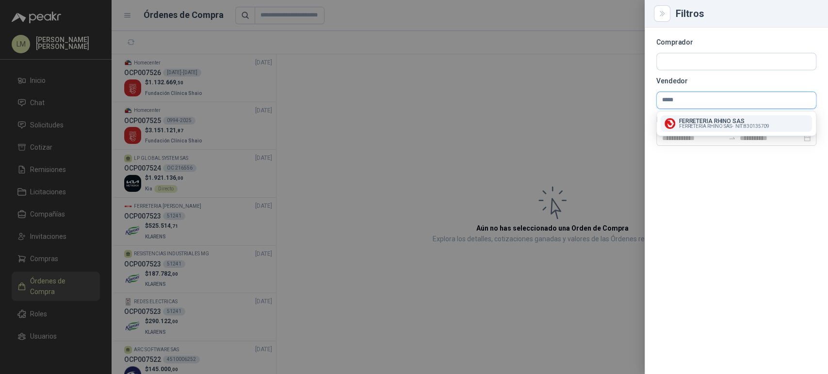
type input "*****"
click at [700, 122] on p "FERRETERIA RHINO SAS" at bounding box center [724, 121] width 90 height 6
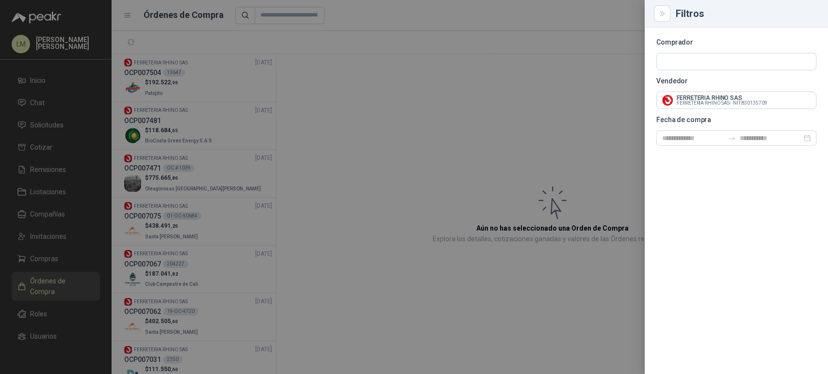
click at [361, 107] on div at bounding box center [414, 187] width 828 height 374
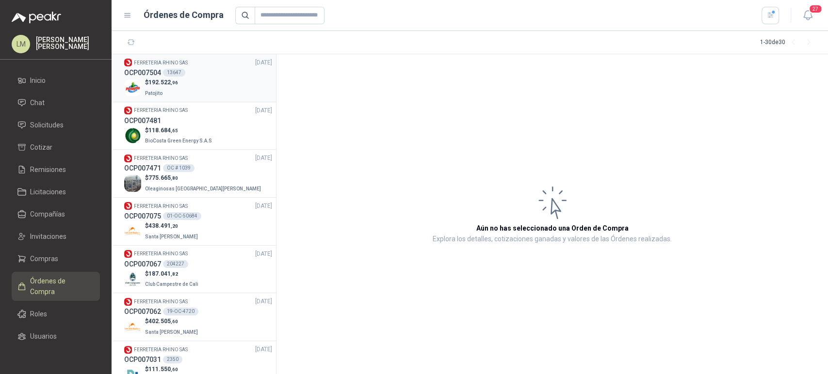
click at [169, 67] on div "OCP007504 13647" at bounding box center [198, 72] width 148 height 11
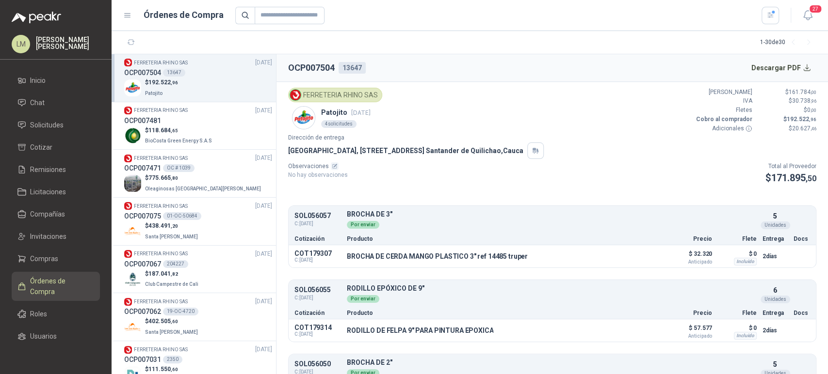
scroll to position [121, 0]
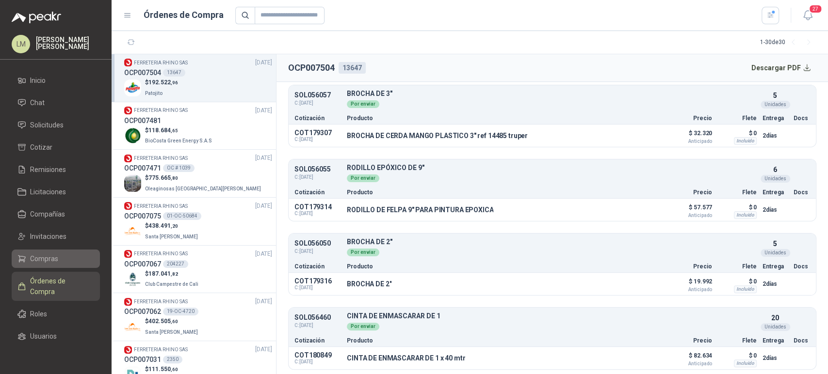
click at [43, 257] on span "Compras" at bounding box center [44, 259] width 28 height 11
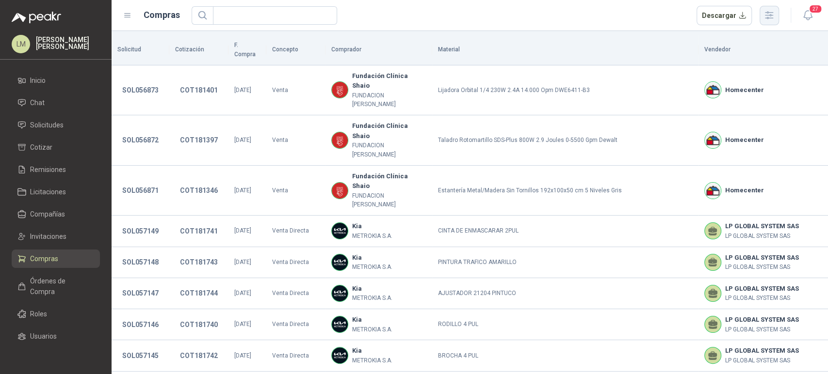
click at [764, 11] on icon "button" at bounding box center [768, 15] width 11 height 11
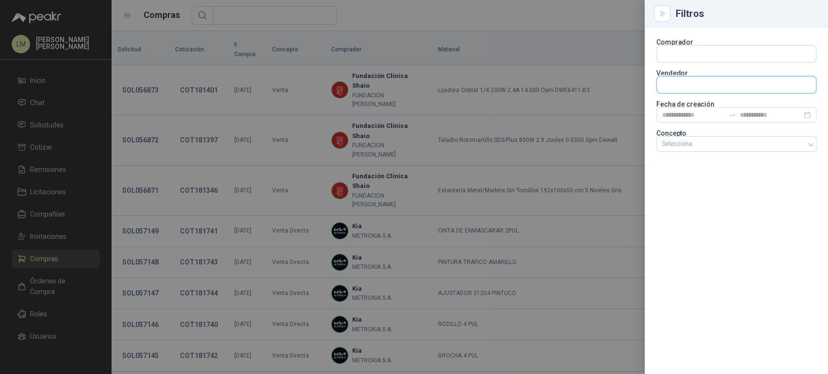
click at [685, 80] on input "text" at bounding box center [735, 85] width 159 height 16
type input "*****"
click at [686, 109] on span "FERRETERIA RHINO SAS -" at bounding box center [706, 111] width 54 height 5
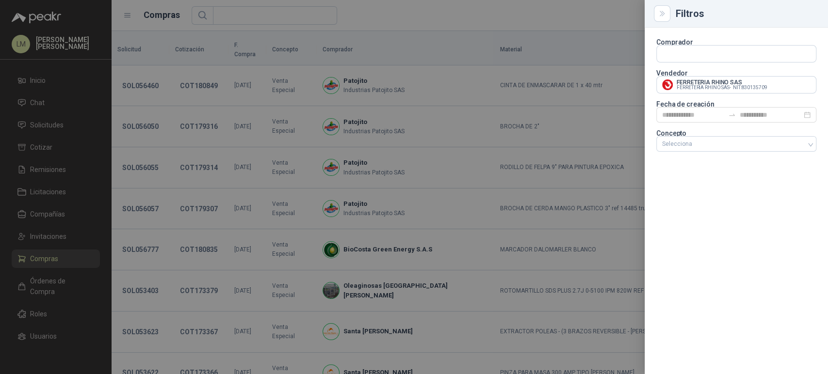
click at [471, 21] on div at bounding box center [414, 187] width 828 height 374
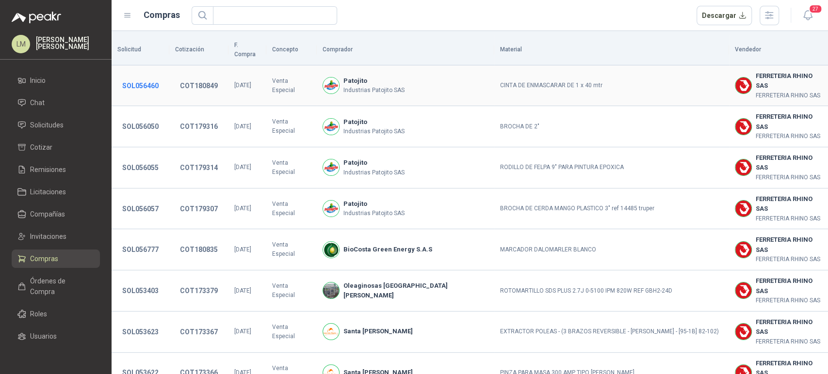
click at [132, 77] on button "SOL056460" at bounding box center [140, 85] width 46 height 17
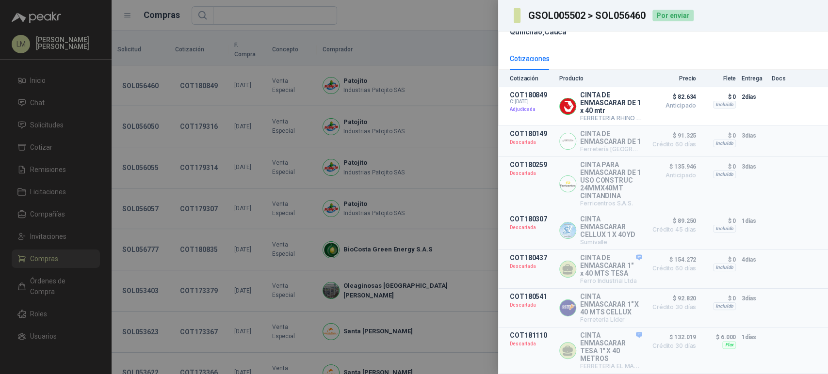
scroll to position [151, 0]
click at [427, 43] on div at bounding box center [414, 187] width 828 height 374
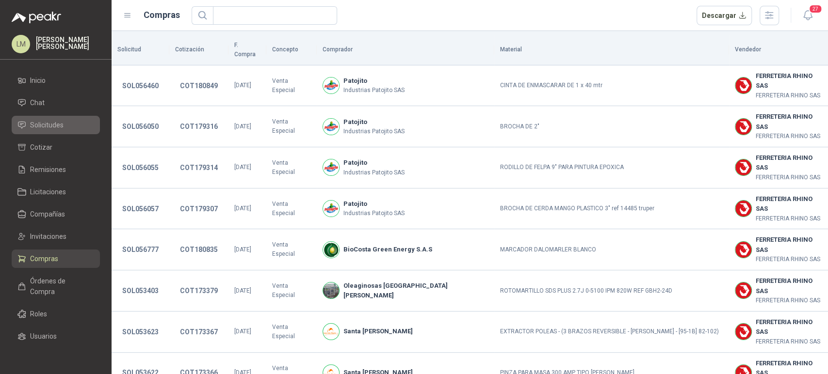
click at [50, 123] on span "Solicitudes" at bounding box center [46, 125] width 33 height 11
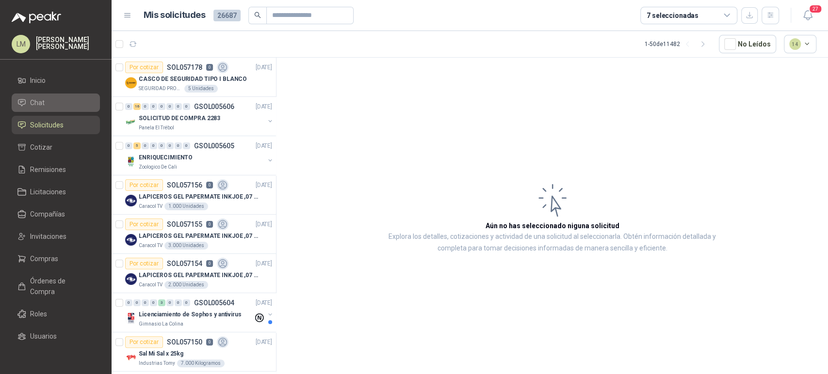
click at [48, 96] on link "Chat" at bounding box center [56, 103] width 88 height 18
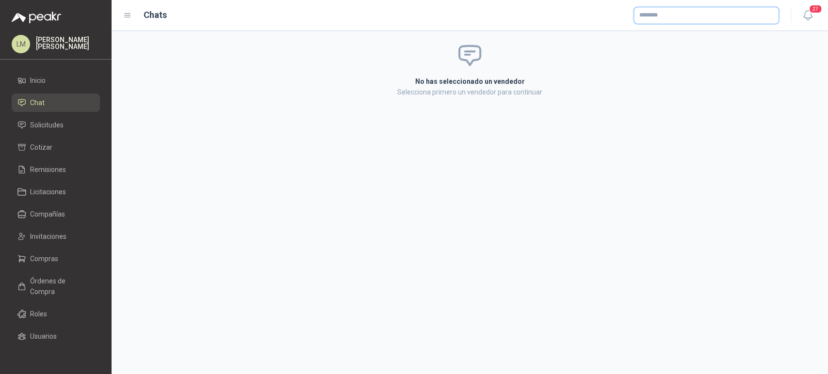
click at [643, 17] on input "text" at bounding box center [706, 15] width 144 height 16
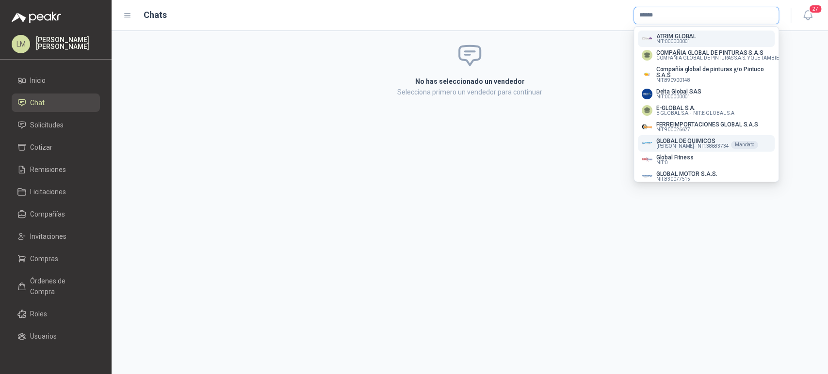
type input "******"
click at [664, 143] on p "GLOBAL DE QUIMICOS" at bounding box center [692, 141] width 73 height 6
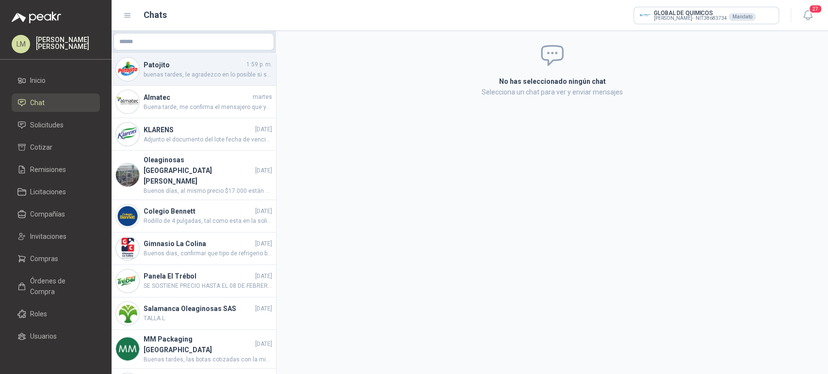
click at [163, 77] on span "buenas tardes, le agradezco en lo posible si se puede entregar mañana en horas …" at bounding box center [207, 74] width 128 height 9
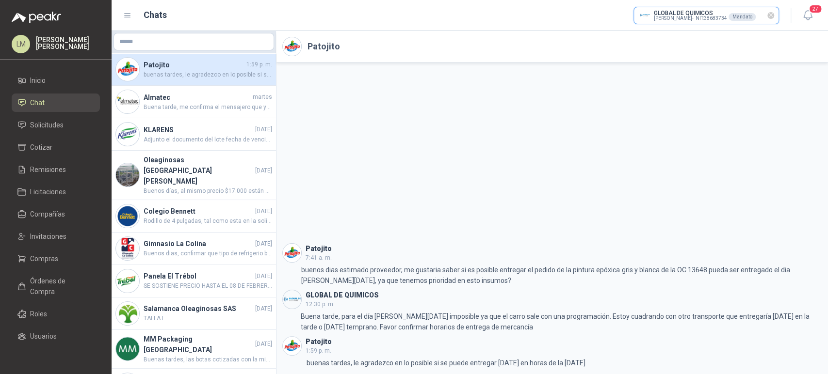
click at [690, 16] on input "text" at bounding box center [706, 15] width 144 height 16
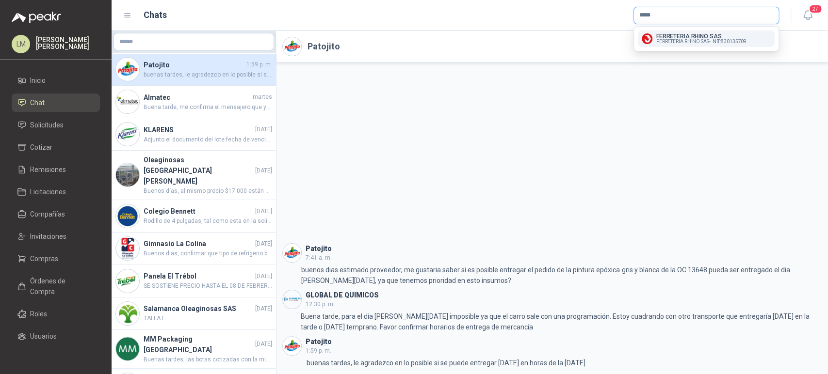
type input "*****"
click at [676, 35] on p "FERRETERIA RHINO SAS" at bounding box center [701, 36] width 90 height 6
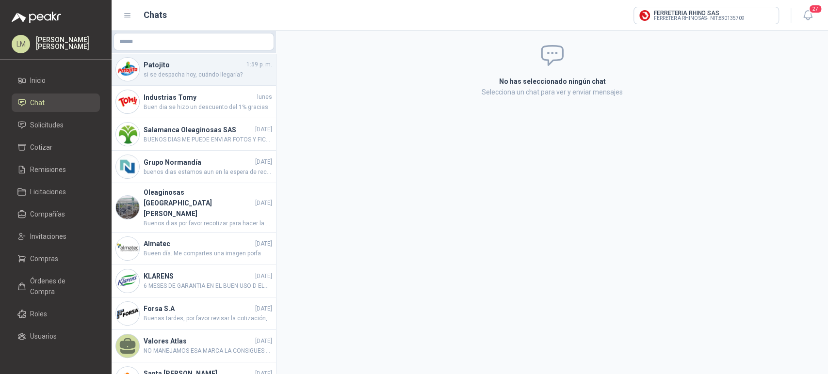
click at [185, 69] on h4 "Patojito" at bounding box center [193, 65] width 101 height 11
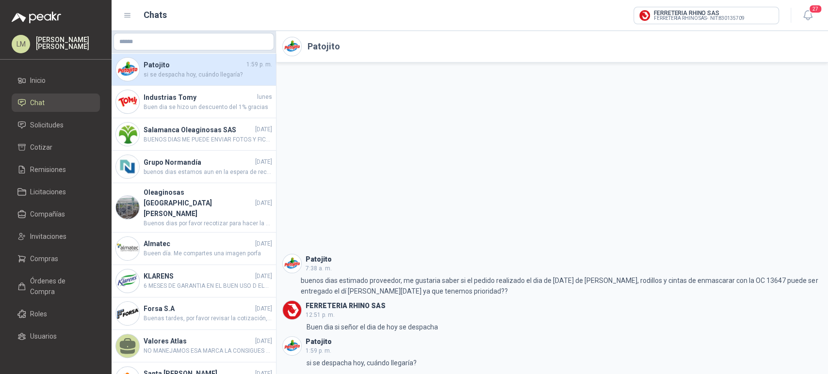
click at [700, 271] on header "Patojito 7:38 a. m." at bounding box center [552, 263] width 540 height 19
click at [41, 259] on span "Compras" at bounding box center [44, 259] width 28 height 11
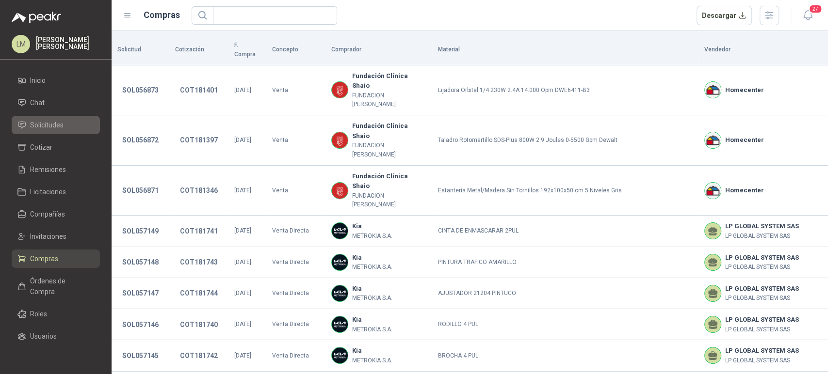
click at [44, 128] on span "Solicitudes" at bounding box center [46, 125] width 33 height 11
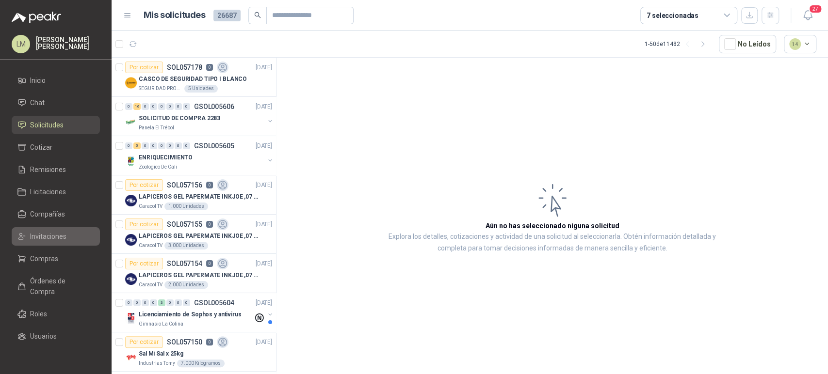
click at [44, 240] on span "Invitaciones" at bounding box center [48, 236] width 36 height 11
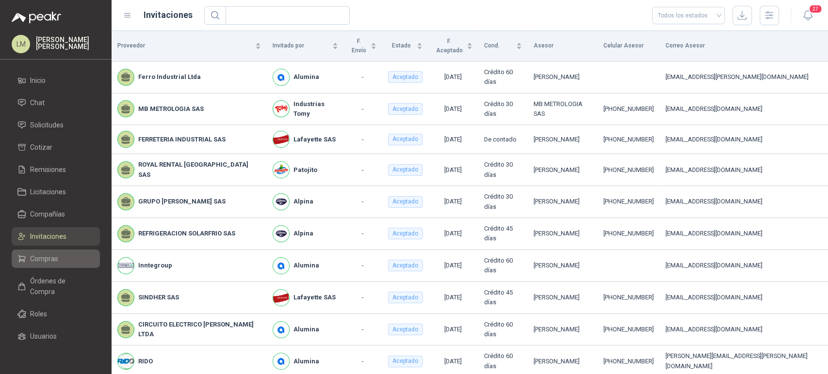
click at [39, 259] on span "Compras" at bounding box center [44, 259] width 28 height 11
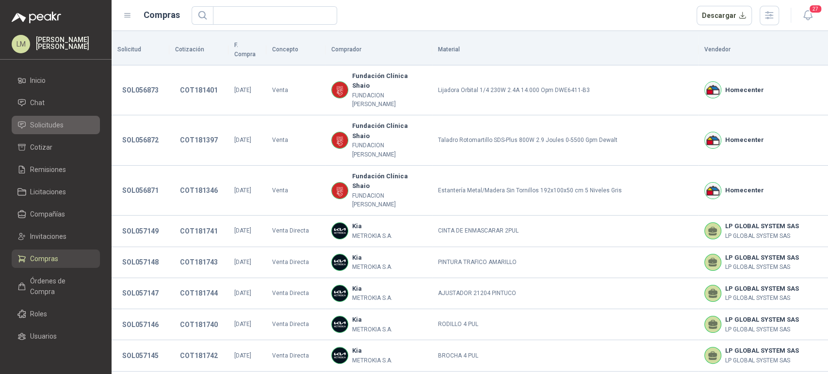
click at [47, 129] on span "Solicitudes" at bounding box center [46, 125] width 33 height 11
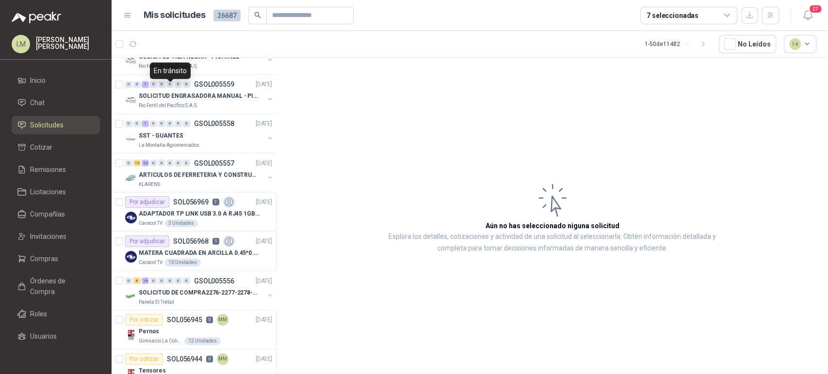
scroll to position [1234, 0]
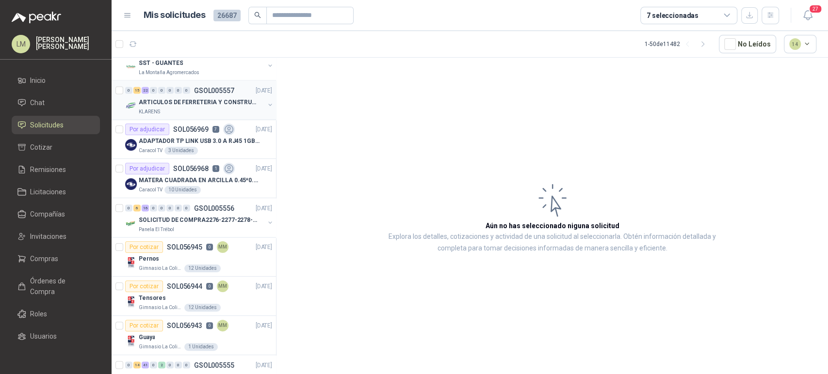
click at [195, 108] on div "KLARENS" at bounding box center [202, 112] width 126 height 8
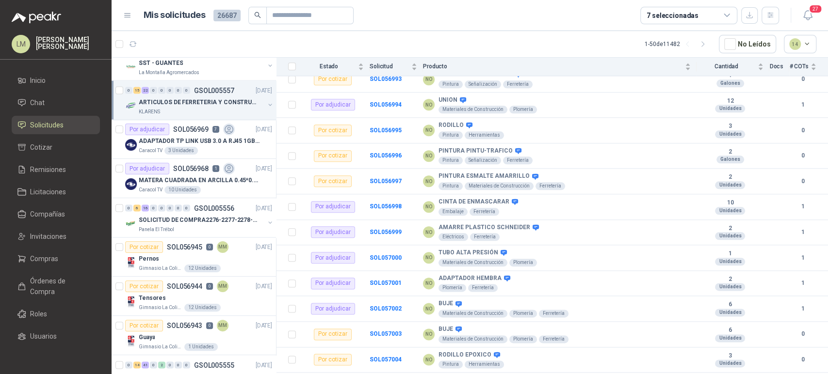
scroll to position [750, 0]
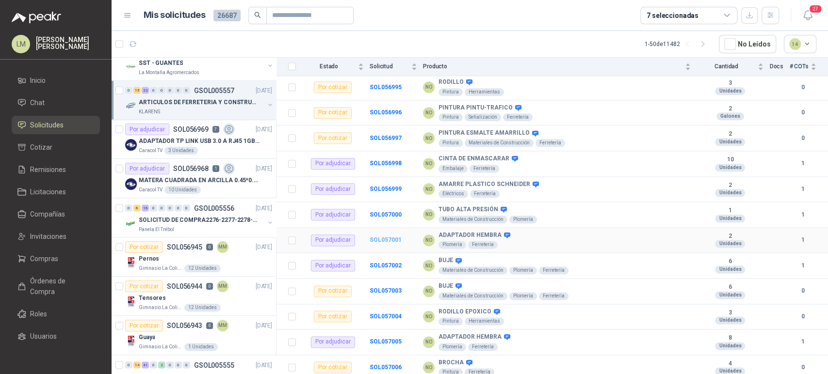
click at [396, 238] on b "SOL057001" at bounding box center [385, 240] width 32 height 7
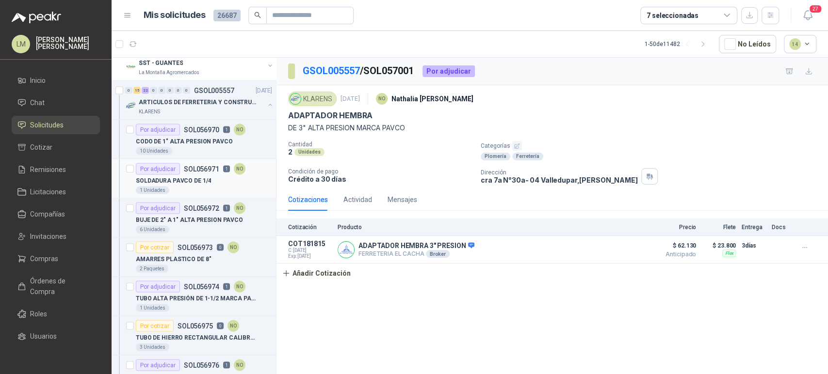
click at [184, 186] on div "1 Unidades" at bounding box center [204, 190] width 136 height 8
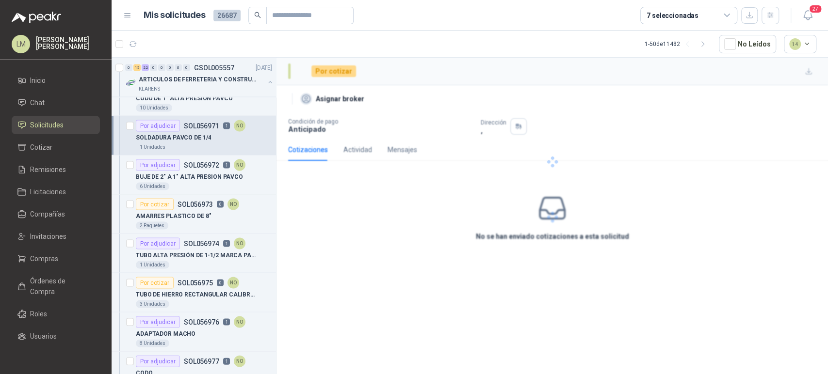
scroll to position [1315, 0]
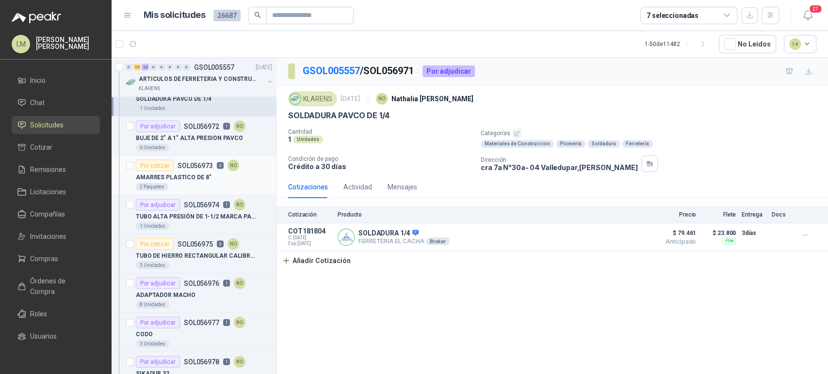
click at [184, 178] on p "AMARRES PLASTICO DE 8"" at bounding box center [173, 177] width 75 height 9
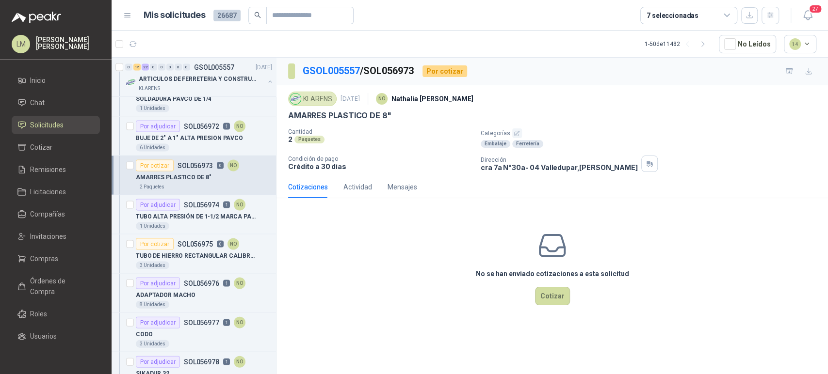
click at [517, 138] on button "button" at bounding box center [517, 133] width 10 height 10
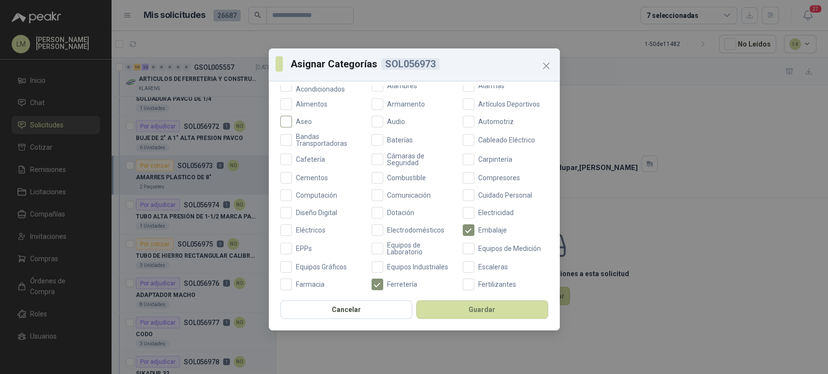
scroll to position [92, 0]
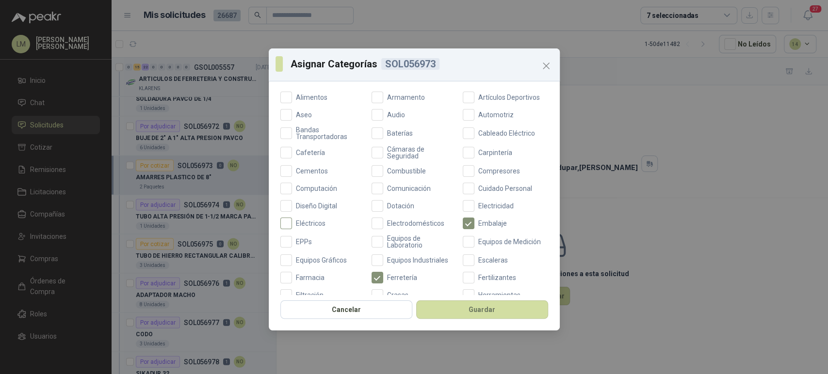
click at [303, 228] on label "Eléctricos" at bounding box center [322, 224] width 85 height 12
click at [473, 311] on button "Guardar" at bounding box center [482, 310] width 132 height 18
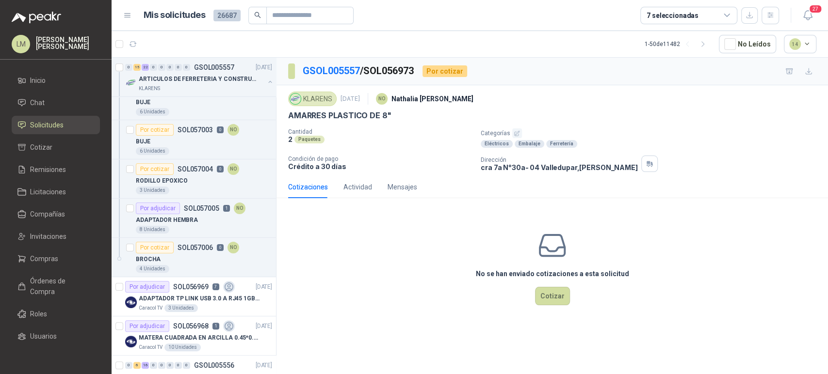
scroll to position [2529, 0]
click at [23, 257] on icon at bounding box center [21, 259] width 9 height 9
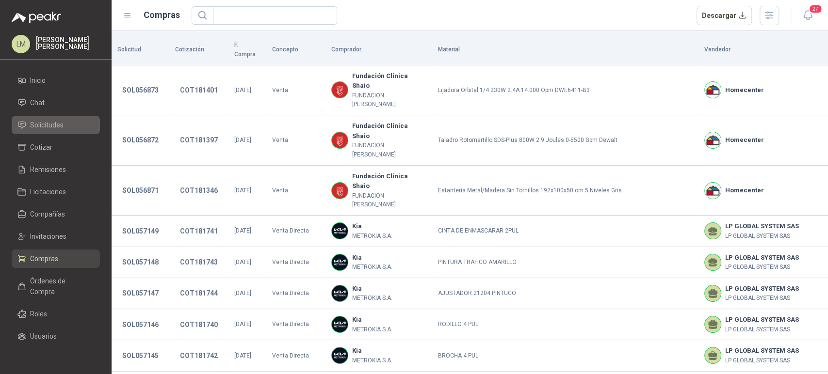
click at [48, 127] on span "Solicitudes" at bounding box center [46, 125] width 33 height 11
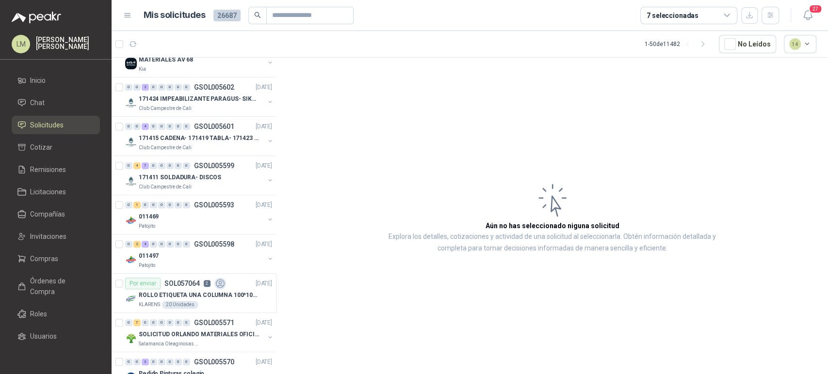
scroll to position [524, 0]
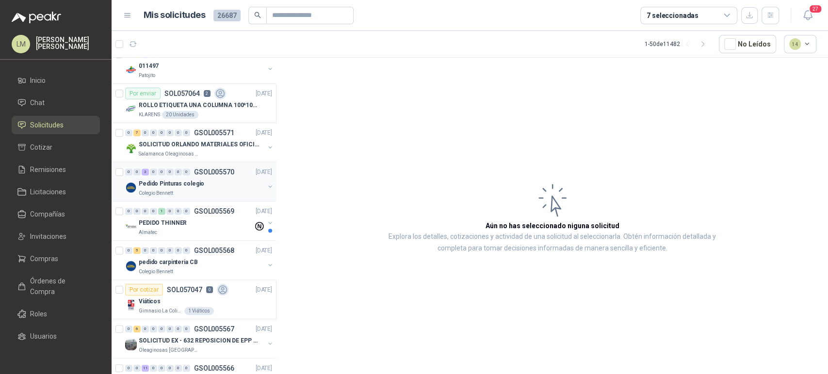
click at [175, 190] on div "Colegio Bennett" at bounding box center [202, 194] width 126 height 8
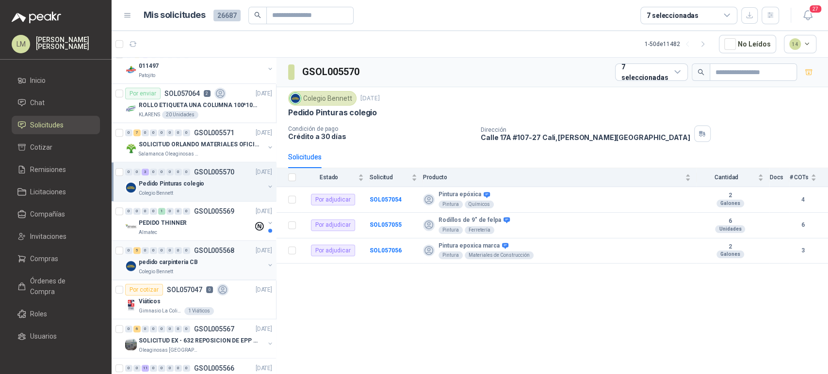
click at [204, 271] on div "Colegio Bennett" at bounding box center [202, 272] width 126 height 8
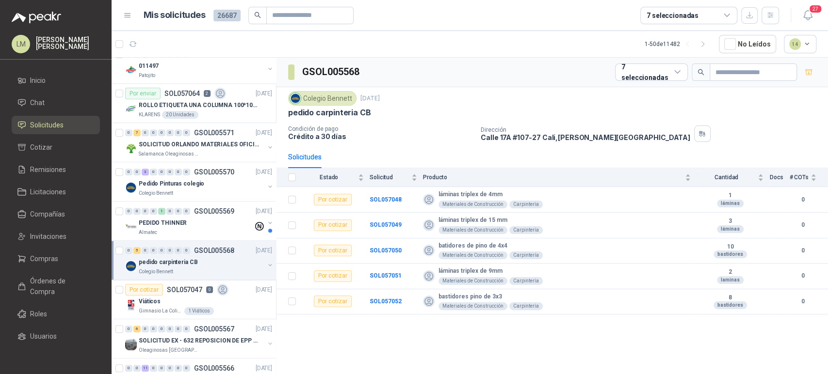
click at [373, 333] on div "GSOL005568 7 seleccionadas Colegio Bennett 23 sept, 2025 pedido carpinteria CB …" at bounding box center [551, 218] width 551 height 320
click at [43, 254] on span "Compras" at bounding box center [44, 259] width 28 height 11
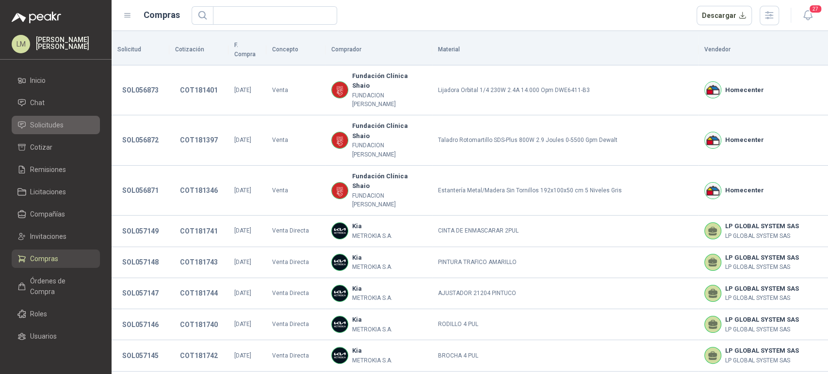
click at [61, 123] on span "Solicitudes" at bounding box center [46, 125] width 33 height 11
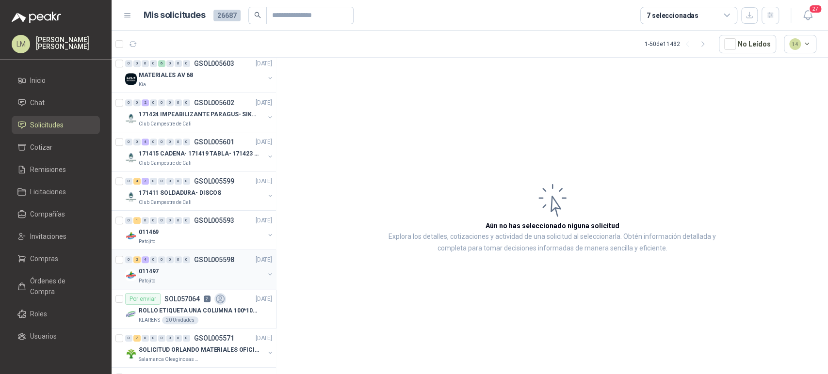
scroll to position [317, 0]
click at [198, 135] on div "0 0 4 0 0 0 0 0 GSOL005601 23/09/25 171415 CADENA- 171419 TABLA- 171423 VARILLA…" at bounding box center [193, 152] width 164 height 39
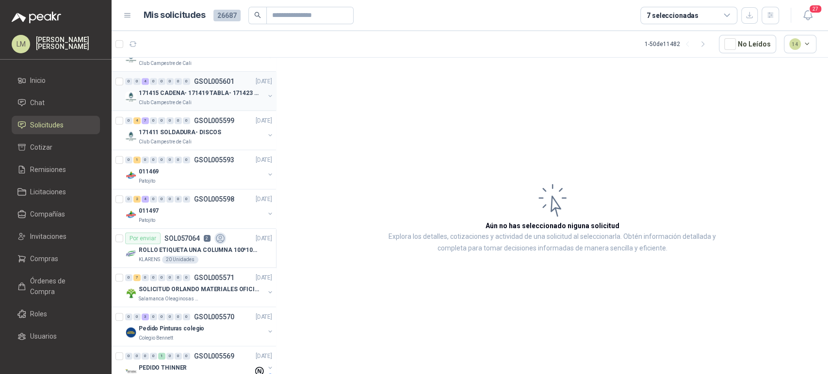
scroll to position [403, 0]
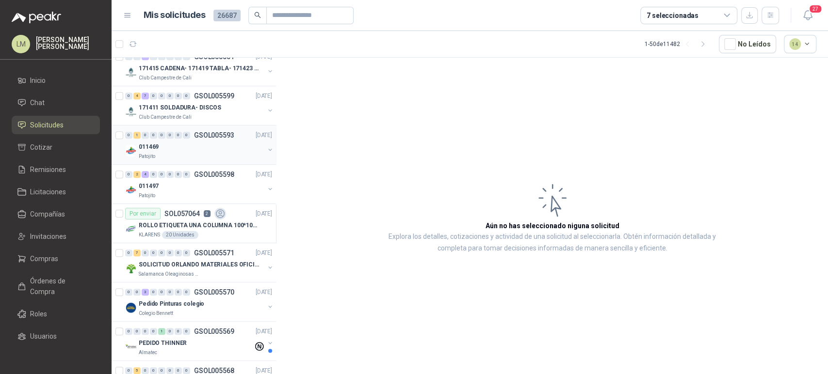
click at [192, 143] on div "011469" at bounding box center [202, 147] width 126 height 12
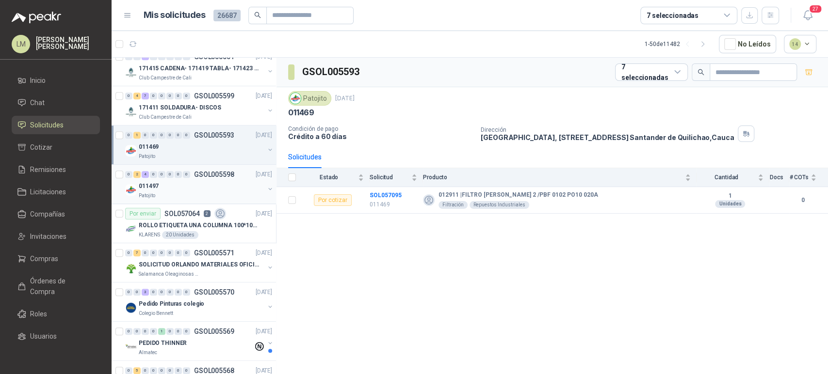
click at [188, 180] on div "011497" at bounding box center [202, 186] width 126 height 12
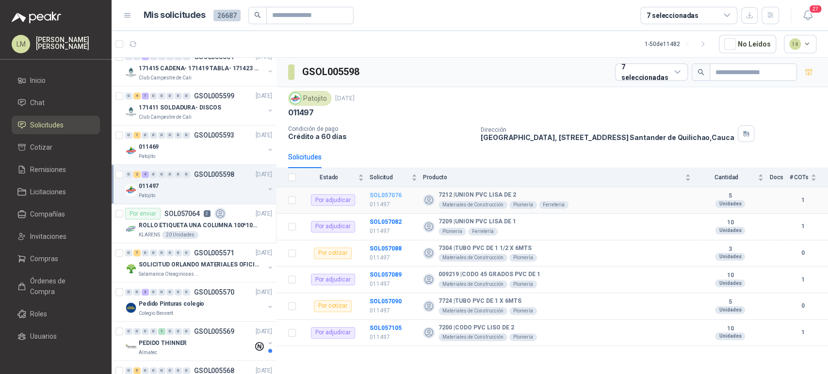
click at [384, 193] on b "SOL057076" at bounding box center [385, 195] width 32 height 7
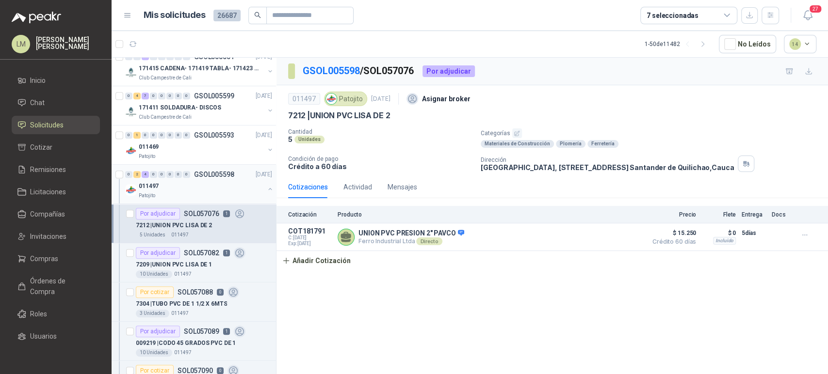
click at [266, 187] on button "button" at bounding box center [270, 189] width 8 height 8
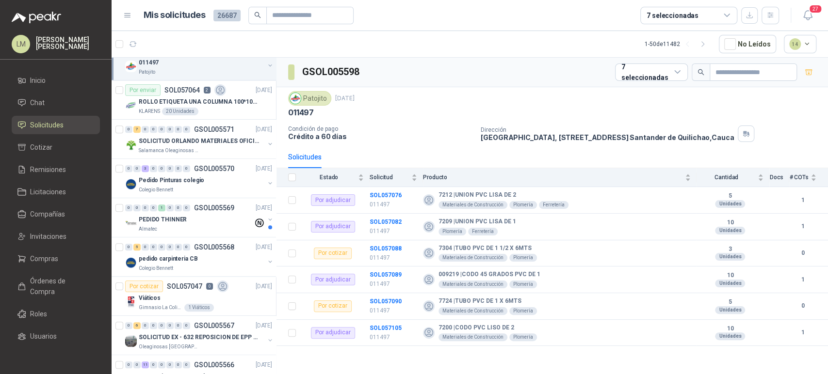
scroll to position [526, 0]
click at [201, 138] on p "SOLICITUD ORLANDO MATERIALES OFICINA - CALI" at bounding box center [199, 142] width 121 height 9
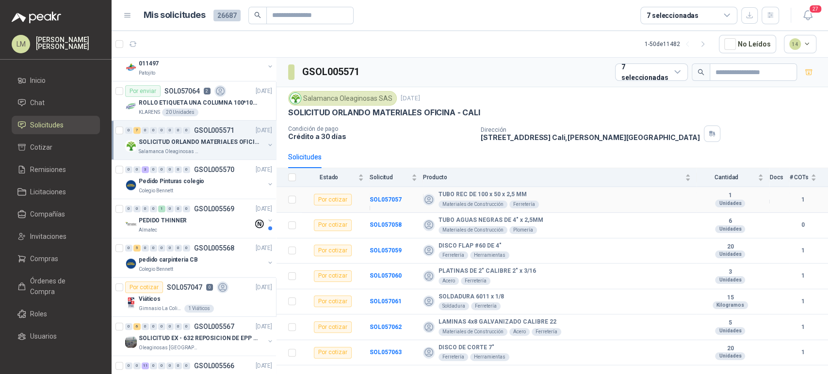
click at [390, 205] on td "SOL057057" at bounding box center [395, 200] width 53 height 26
click at [391, 199] on b "SOL057057" at bounding box center [385, 199] width 32 height 7
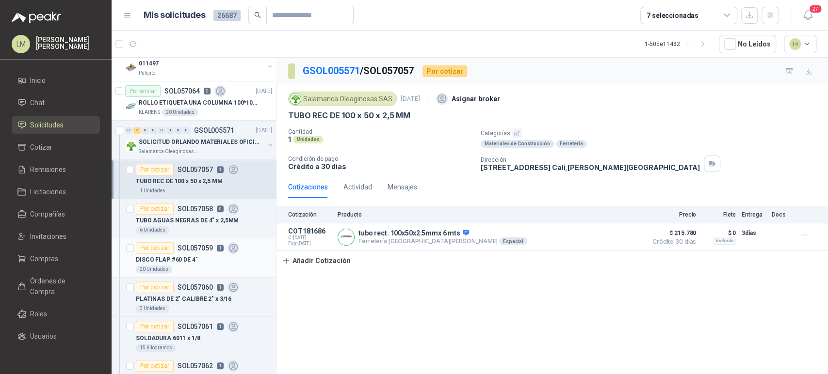
click at [206, 261] on div "DISCO FLAP #60 DE 4"" at bounding box center [204, 260] width 136 height 12
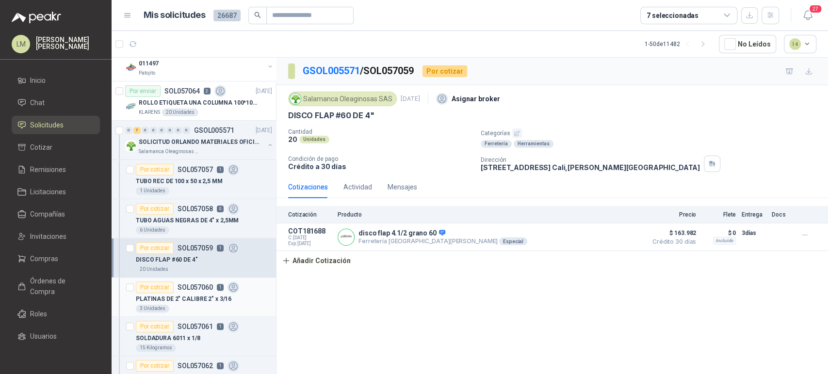
click at [190, 296] on p "PLATINAS DE 2" CALIBRE 2" x 3/16" at bounding box center [184, 299] width 96 height 9
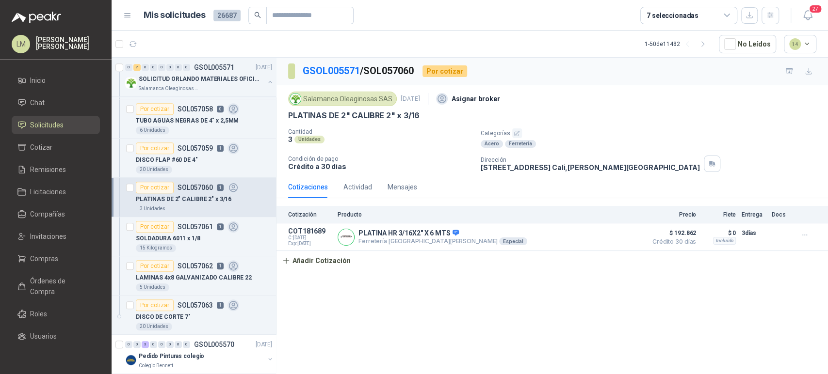
scroll to position [631, 0]
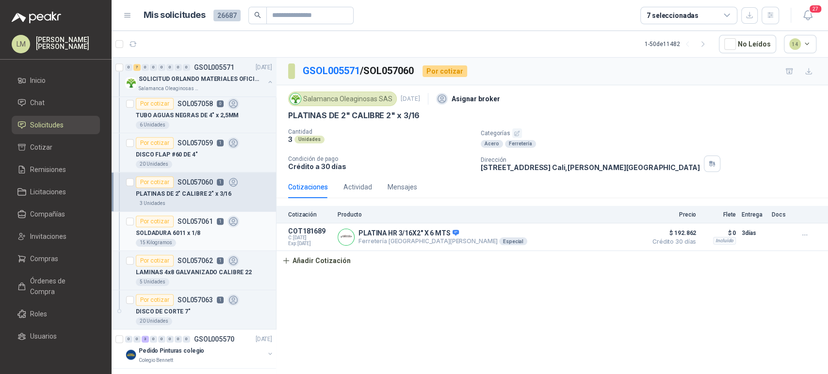
click at [190, 231] on p "SOLDADURA 6011 x 1/8" at bounding box center [168, 233] width 64 height 9
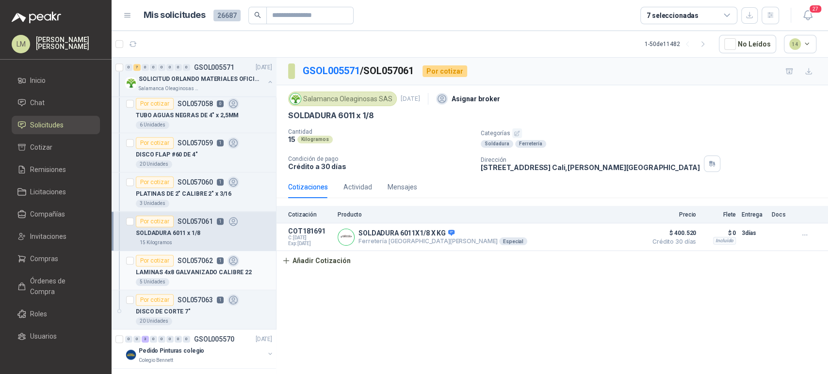
click at [189, 267] on div "LAMINAS 4x8 GALVANIZADO CALIBRE 22" at bounding box center [204, 273] width 136 height 12
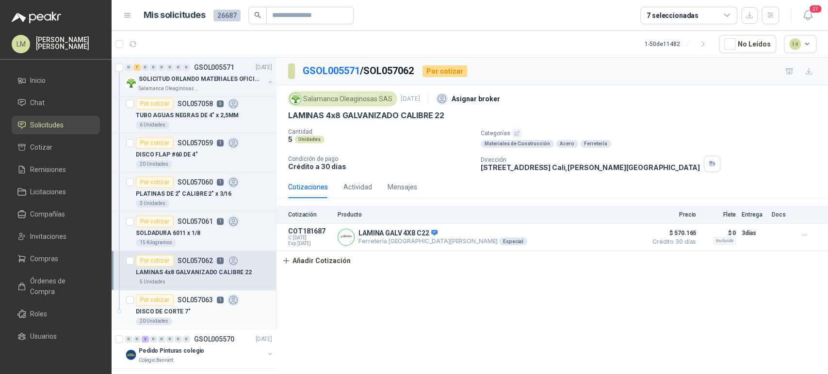
click at [194, 302] on p "SOL057063" at bounding box center [194, 300] width 35 height 7
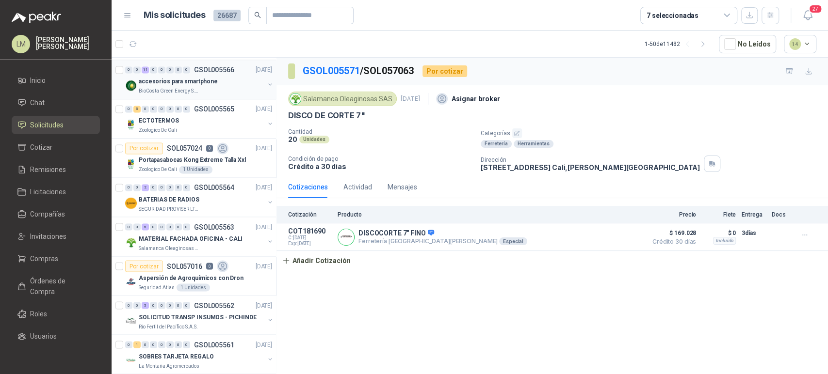
scroll to position [1181, 0]
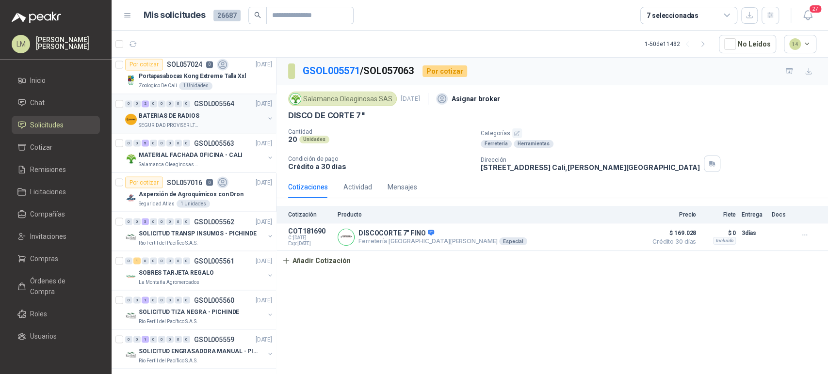
click at [202, 114] on div "BATERIAS DE RADIOS" at bounding box center [202, 116] width 126 height 12
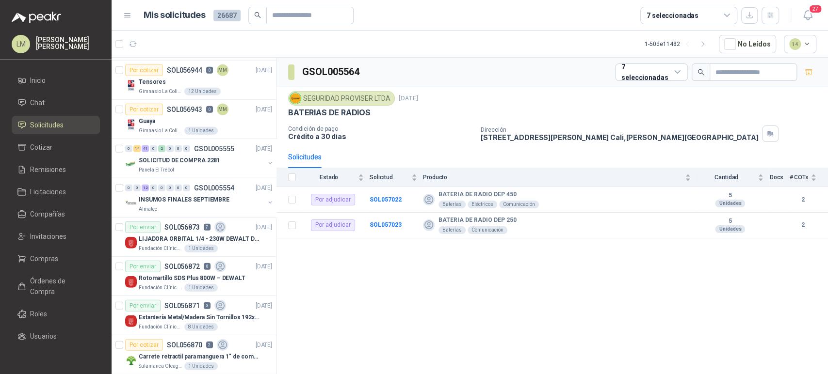
scroll to position [1792, 0]
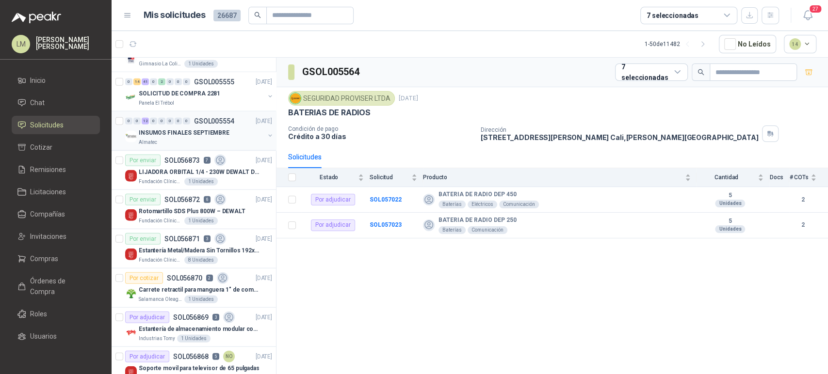
click at [178, 135] on div "INSUMOS FINALES SEPTIEMBRE" at bounding box center [202, 133] width 126 height 12
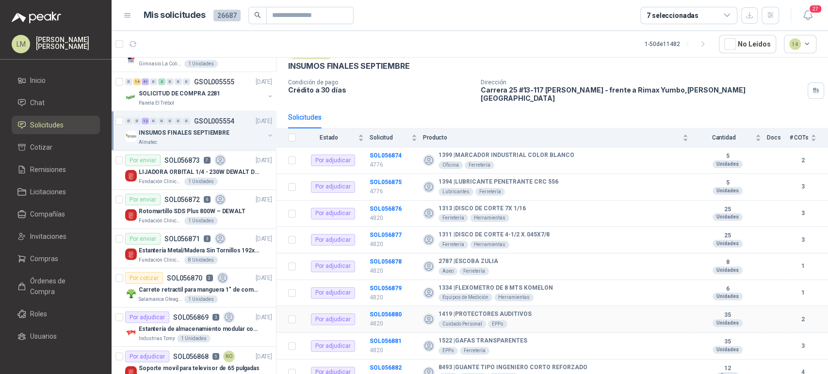
scroll to position [44, 0]
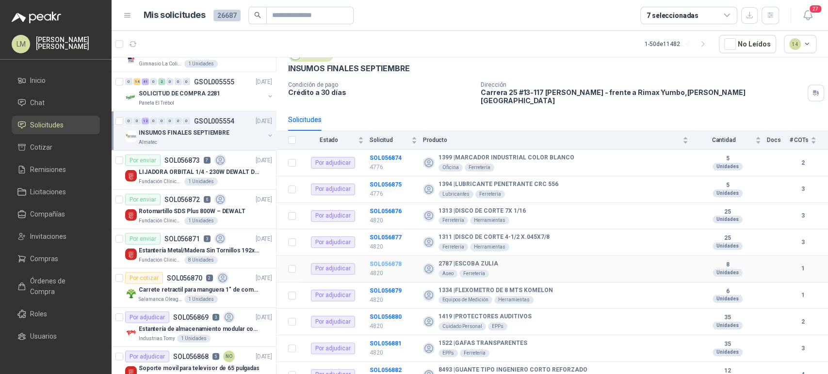
click at [399, 261] on b "SOL056878" at bounding box center [385, 264] width 32 height 7
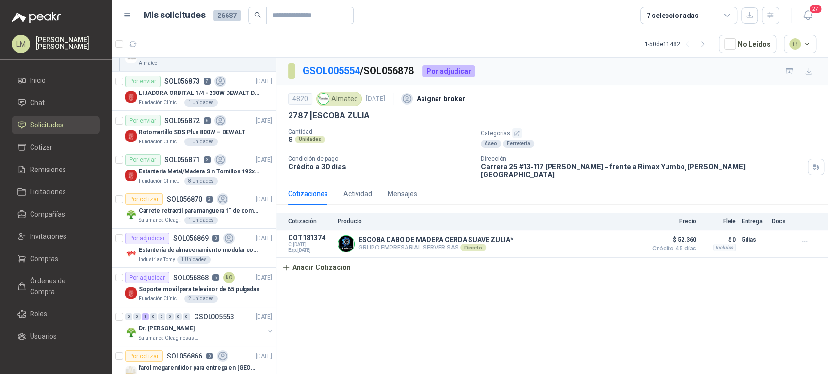
scroll to position [2406, 0]
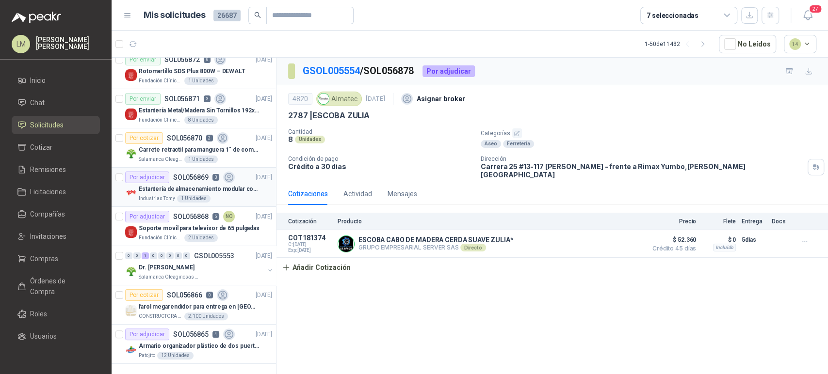
click at [188, 168] on article "Por adjudicar SOL056869 3 22/09/25 Estantería de almacenamiento modular con org…" at bounding box center [193, 187] width 164 height 39
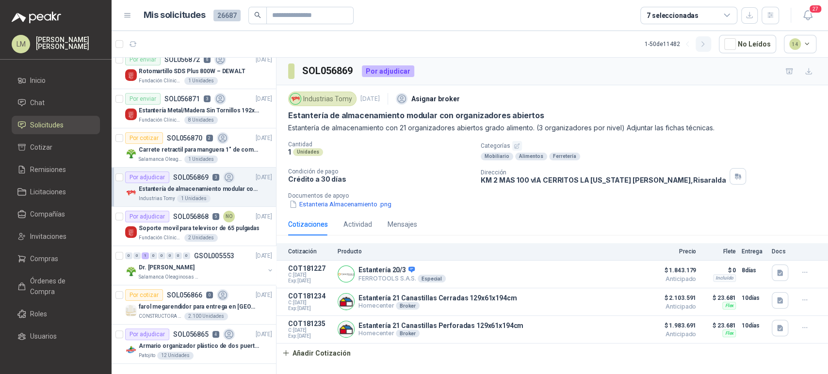
click at [705, 45] on icon "button" at bounding box center [703, 44] width 8 height 8
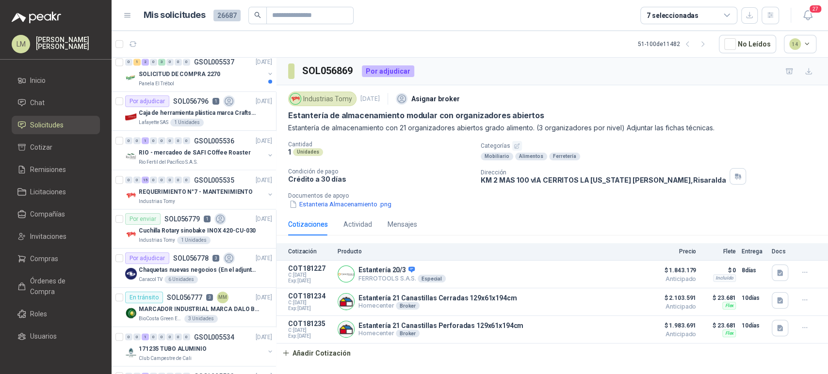
scroll to position [1207, 0]
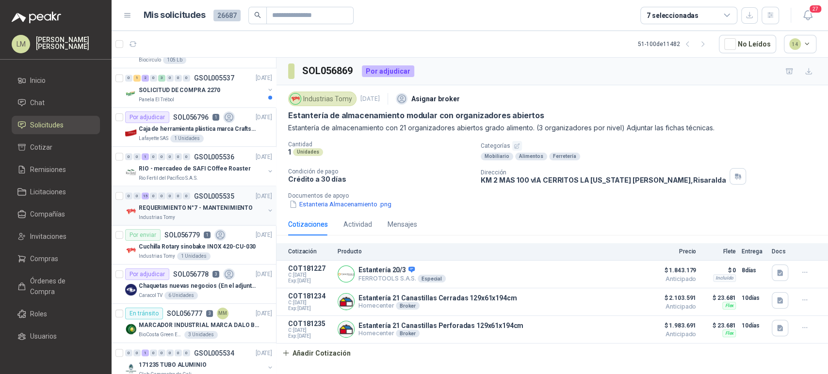
click at [184, 208] on p "REQUERIMIENTO N°7 - MANTENIMIENTO" at bounding box center [196, 207] width 114 height 9
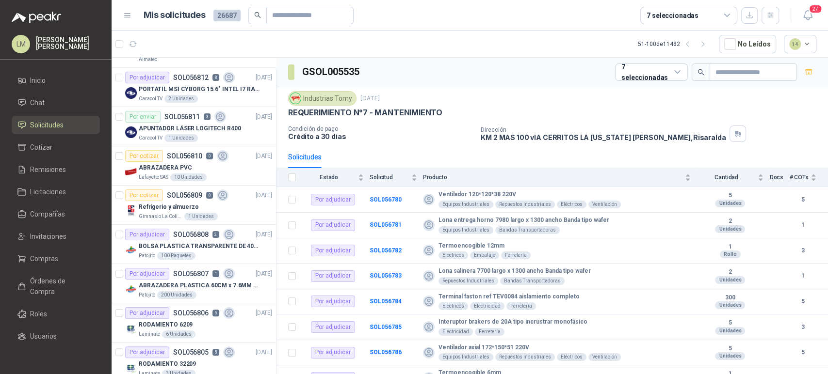
scroll to position [812, 0]
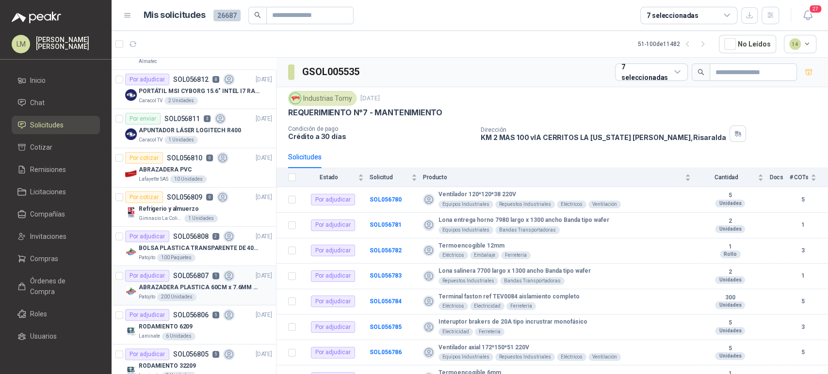
click at [192, 286] on p "ABRAZADERA PLASTICA 60CM x 7.6MM ANCHA" at bounding box center [199, 287] width 121 height 9
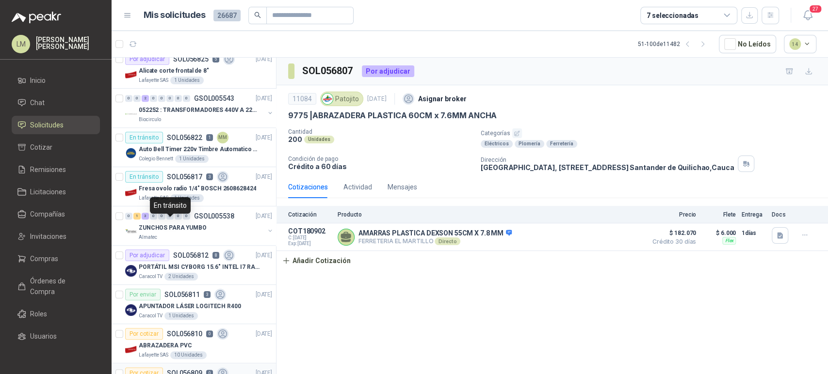
scroll to position [628, 0]
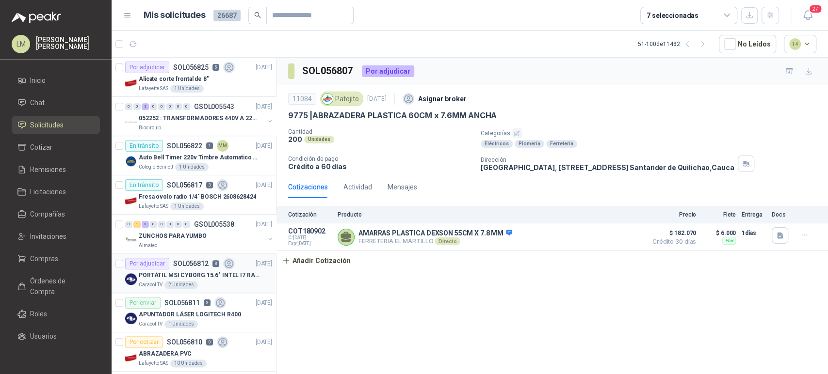
click at [174, 262] on p "SOL056812" at bounding box center [190, 263] width 35 height 7
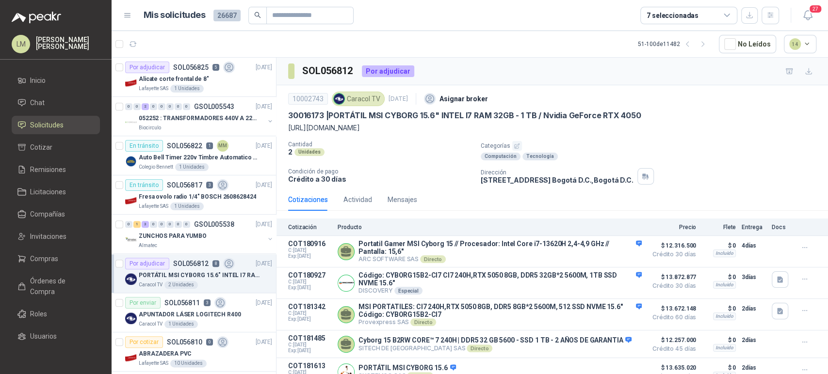
scroll to position [124, 0]
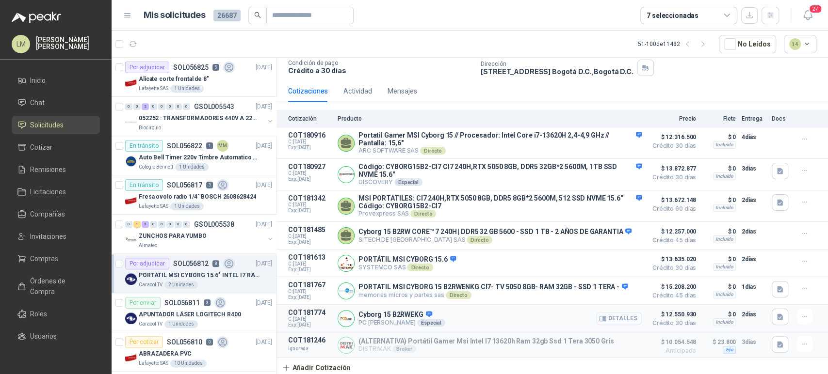
click at [610, 321] on button "Detalles" at bounding box center [619, 318] width 46 height 13
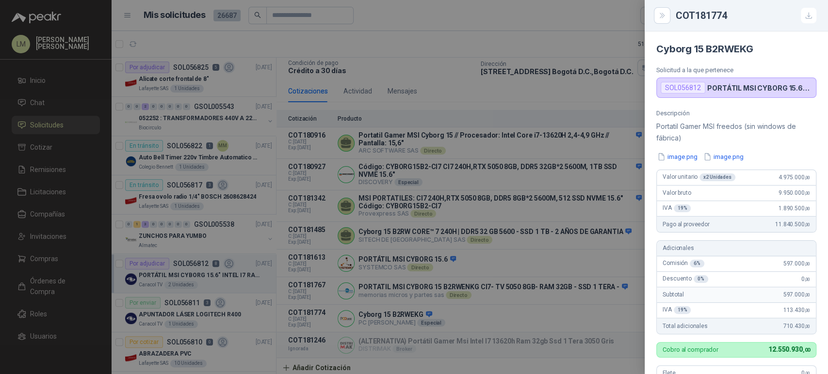
click at [500, 309] on div at bounding box center [414, 187] width 828 height 374
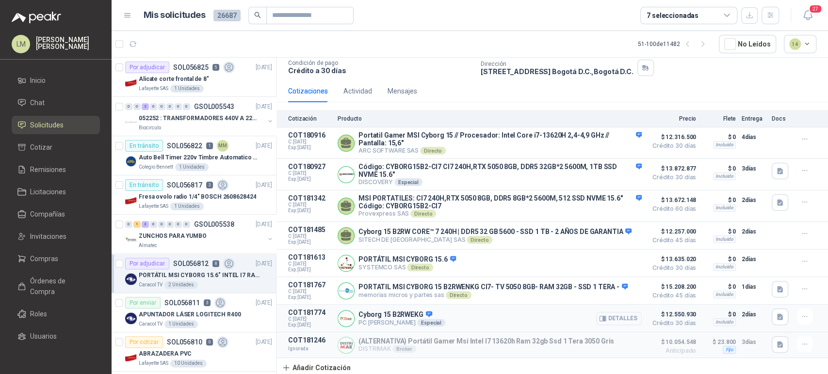
click at [613, 317] on button "Detalles" at bounding box center [619, 318] width 46 height 13
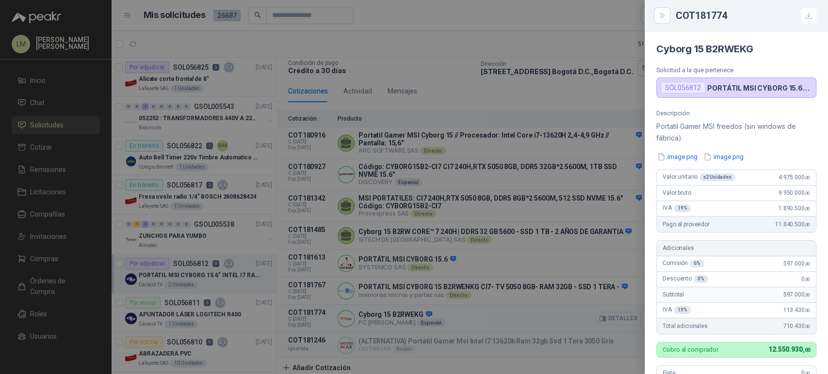
click at [613, 317] on div at bounding box center [414, 187] width 828 height 374
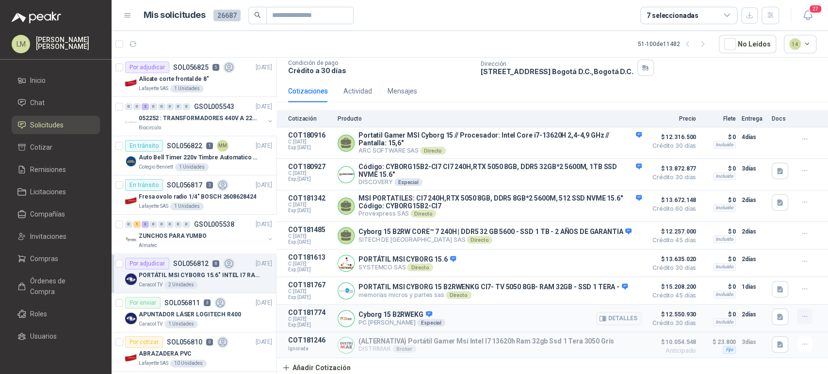
click at [800, 313] on icon "button" at bounding box center [804, 317] width 8 height 8
click at [602, 319] on button "Detalles" at bounding box center [619, 318] width 46 height 13
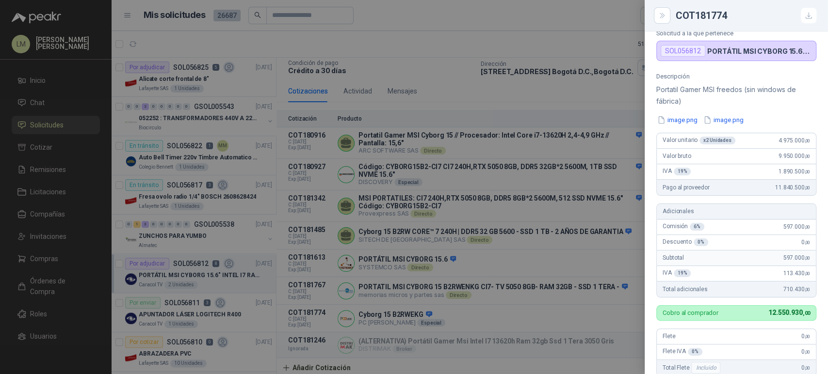
scroll to position [40, 0]
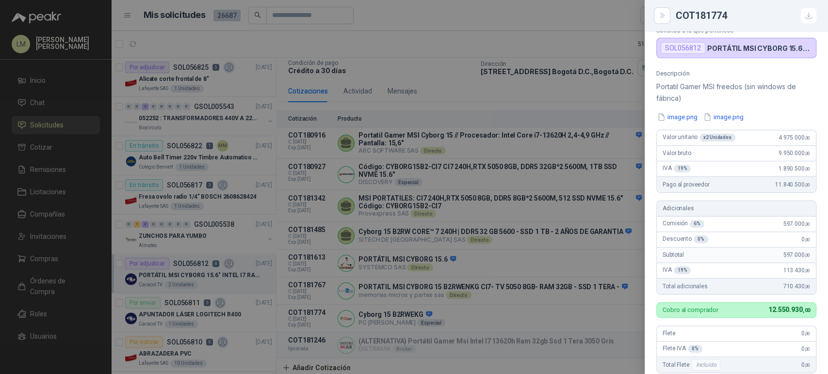
click at [510, 248] on div at bounding box center [414, 187] width 828 height 374
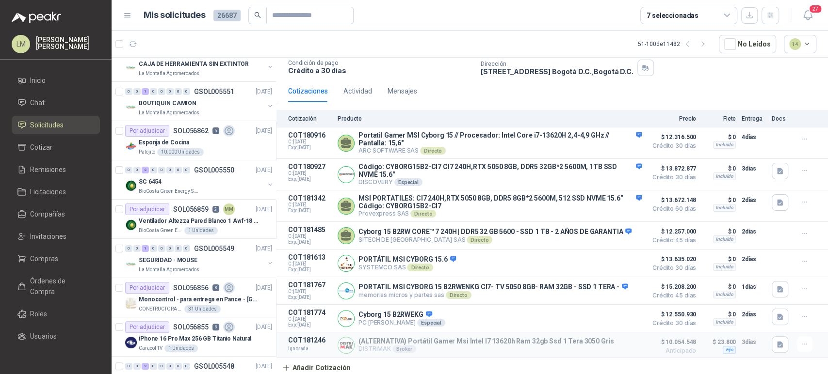
scroll to position [0, 0]
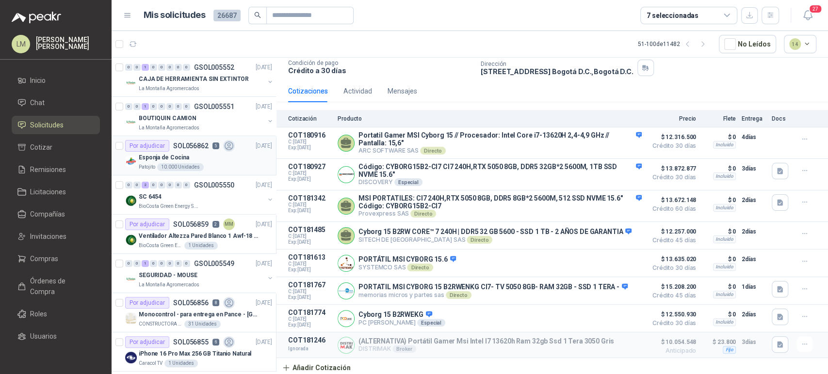
click at [207, 163] on div "Patojito 10.000 Unidades" at bounding box center [205, 167] width 133 height 8
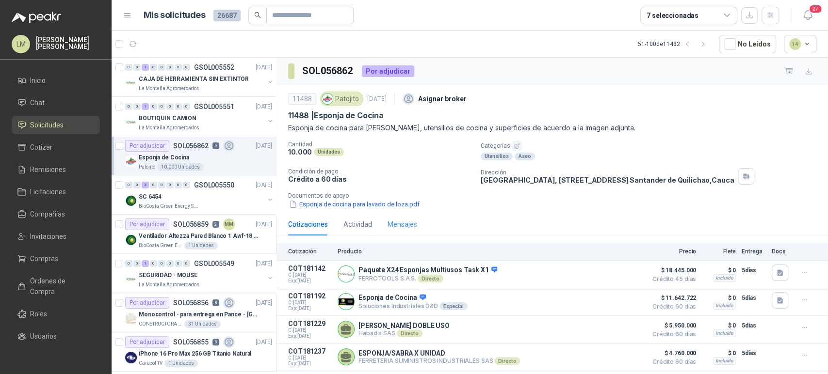
scroll to position [42, 0]
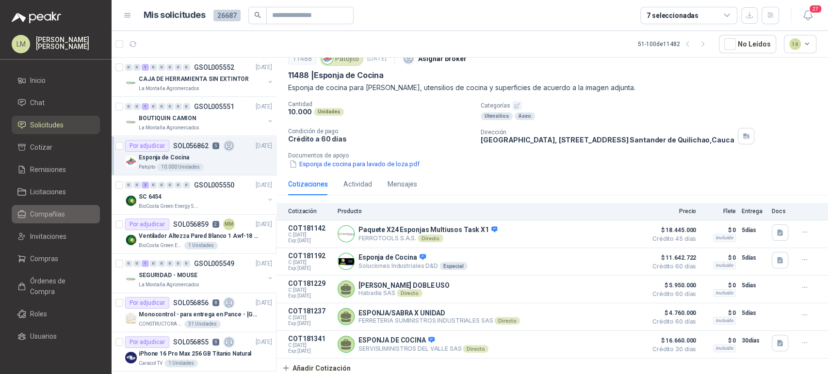
click at [51, 219] on span "Compañías" at bounding box center [47, 214] width 35 height 11
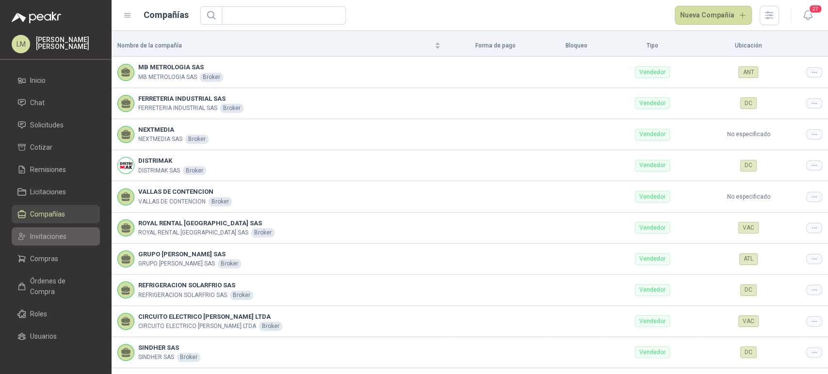
click at [42, 236] on span "Invitaciones" at bounding box center [48, 236] width 36 height 11
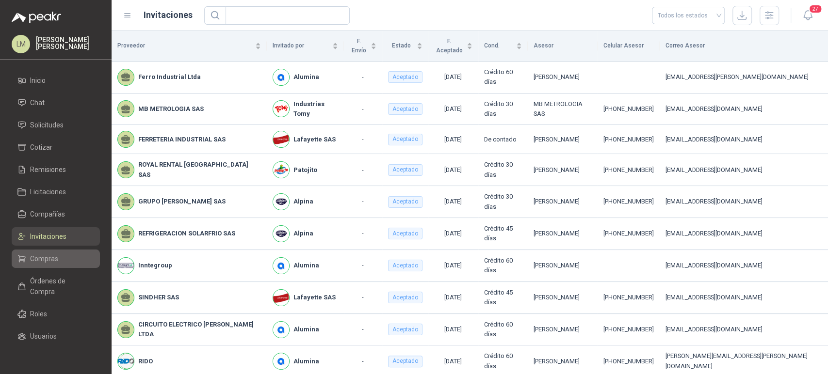
click at [42, 264] on span "Compras" at bounding box center [44, 259] width 28 height 11
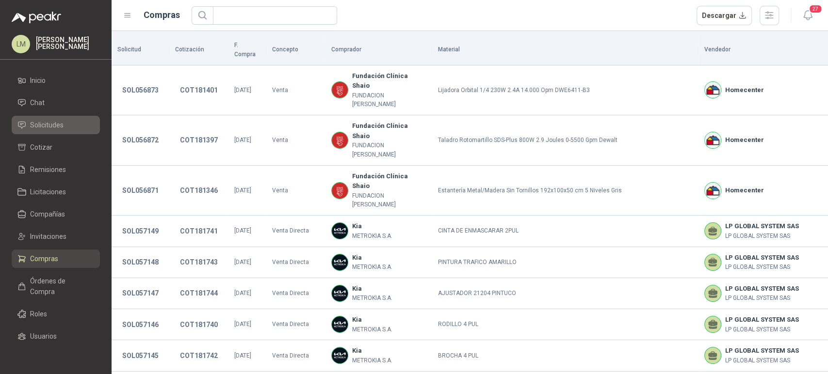
click at [50, 123] on span "Solicitudes" at bounding box center [46, 125] width 33 height 11
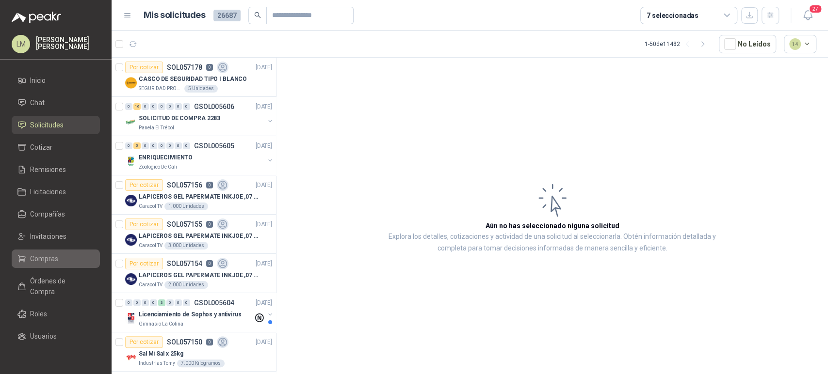
click at [43, 257] on span "Compras" at bounding box center [44, 259] width 28 height 11
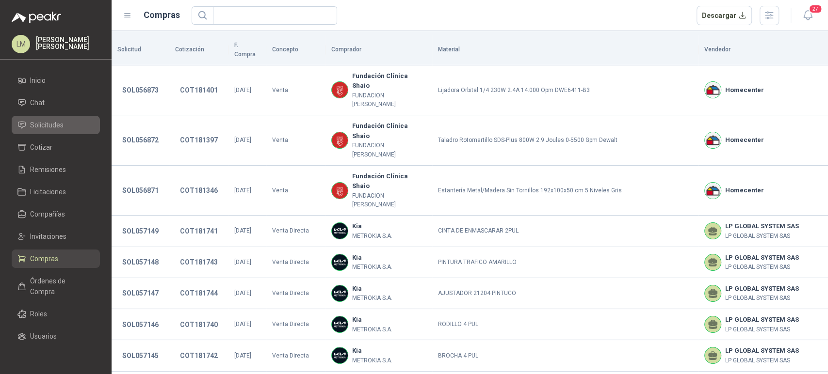
click at [50, 128] on span "Solicitudes" at bounding box center [46, 125] width 33 height 11
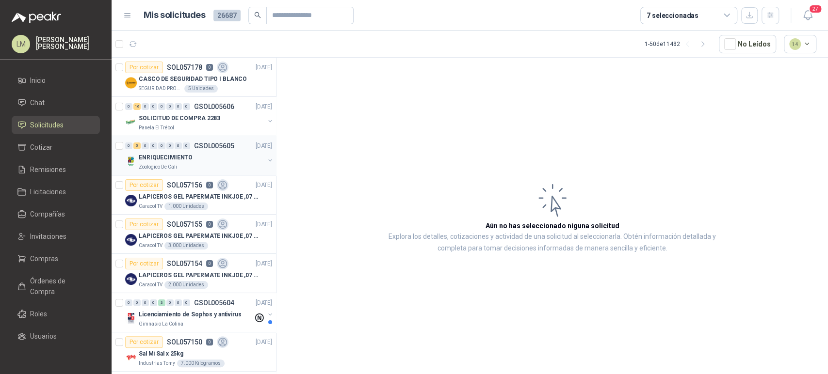
click at [199, 165] on div "Zoologico De Cali" at bounding box center [202, 167] width 126 height 8
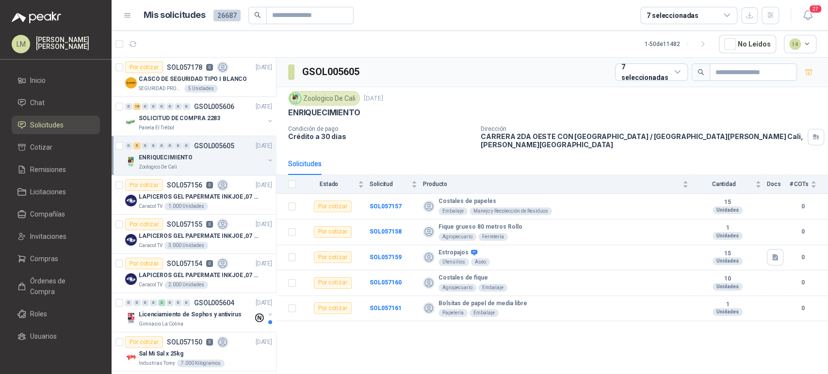
click at [266, 159] on button "button" at bounding box center [270, 161] width 8 height 8
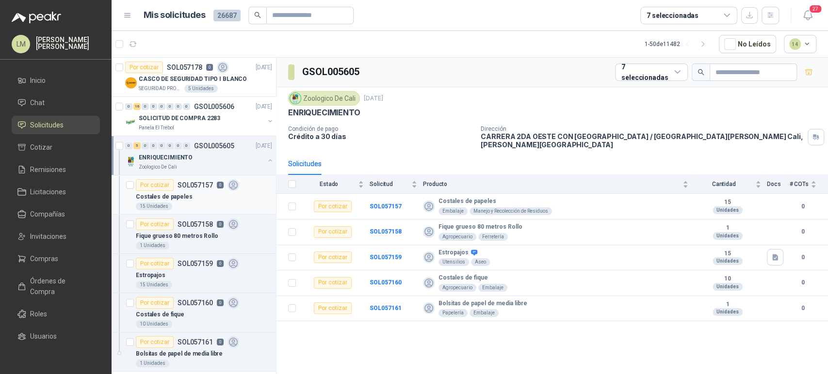
click at [183, 201] on div "Costales de papeles" at bounding box center [204, 197] width 136 height 12
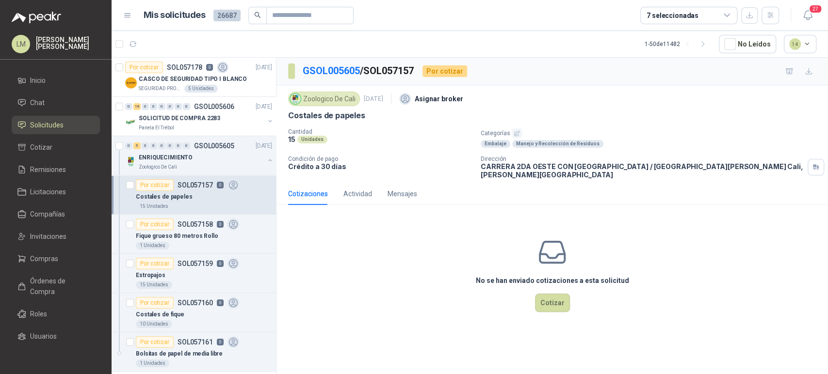
click at [512, 129] on button "button" at bounding box center [517, 133] width 10 height 10
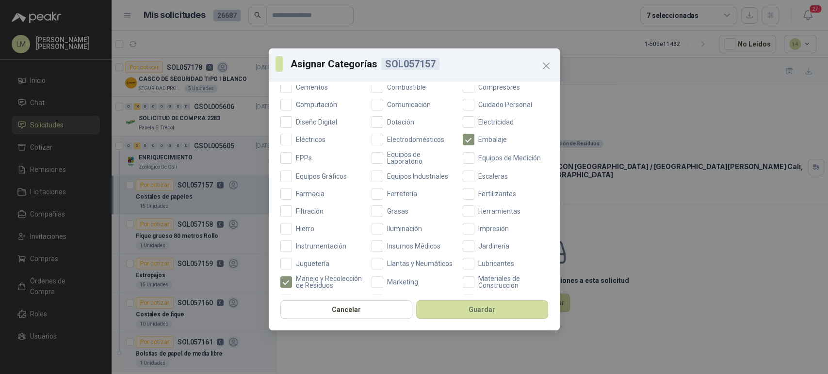
scroll to position [178, 0]
click at [384, 177] on span "Equipos Industriales" at bounding box center [417, 174] width 69 height 7
click at [384, 176] on span "Equipos Industriales" at bounding box center [417, 174] width 69 height 7
click at [385, 192] on span "Ferretería" at bounding box center [402, 192] width 38 height 7
click at [469, 316] on button "Guardar" at bounding box center [482, 310] width 132 height 18
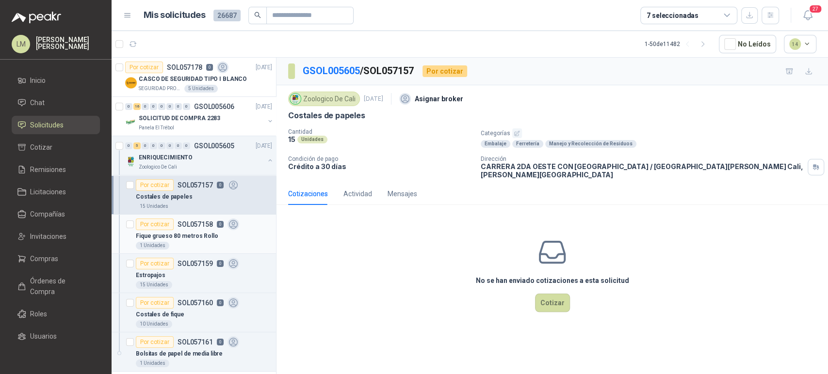
click at [179, 234] on p "Fique grueso 80 metros Rollo" at bounding box center [177, 236] width 82 height 9
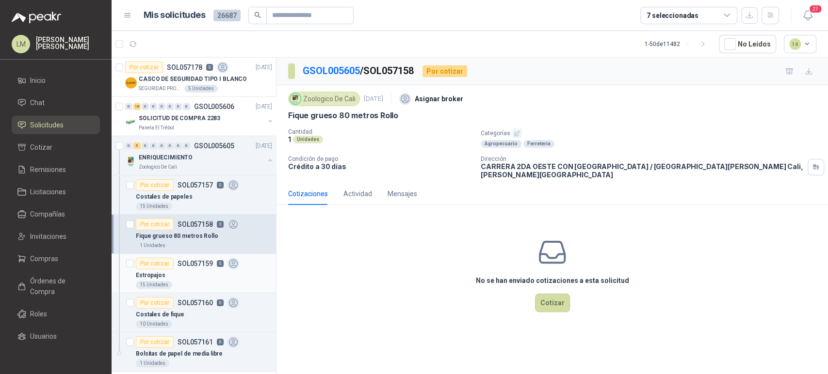
click at [190, 262] on p "SOL057159" at bounding box center [194, 263] width 35 height 7
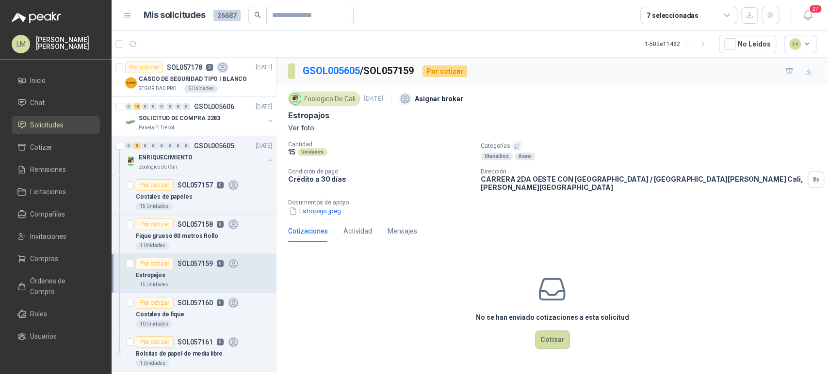
click at [512, 144] on button "button" at bounding box center [517, 146] width 10 height 10
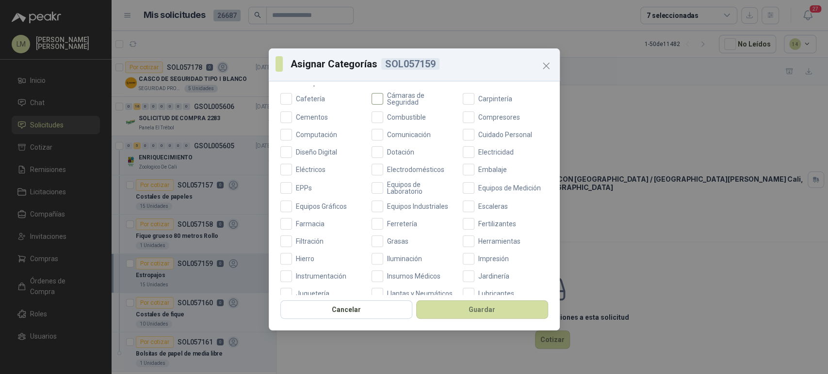
scroll to position [148, 0]
click at [399, 224] on span "Ferretería" at bounding box center [402, 221] width 38 height 7
click at [444, 308] on button "Guardar" at bounding box center [482, 310] width 132 height 18
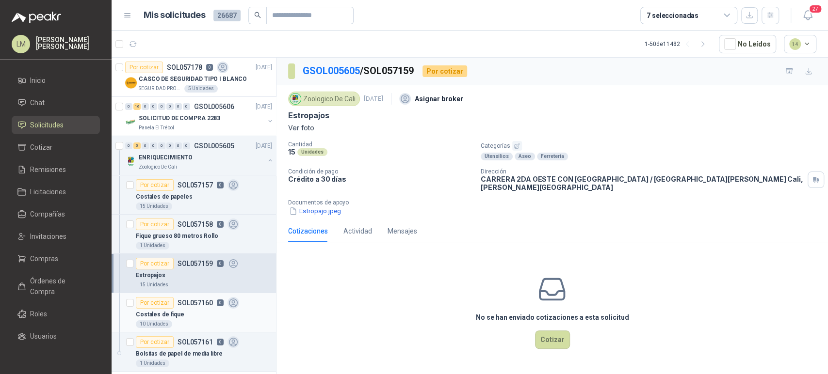
click at [190, 314] on div "Costales de fique" at bounding box center [204, 315] width 136 height 12
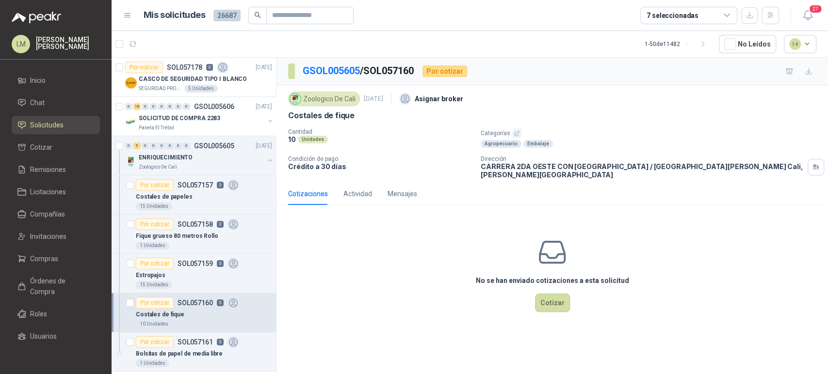
click at [510, 129] on p "Categorías" at bounding box center [651, 133] width 343 height 10
click at [515, 131] on icon "button" at bounding box center [516, 133] width 6 height 6
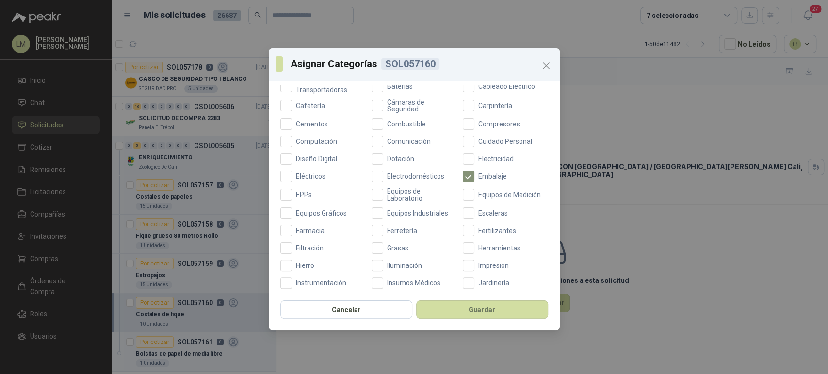
scroll to position [189, 0]
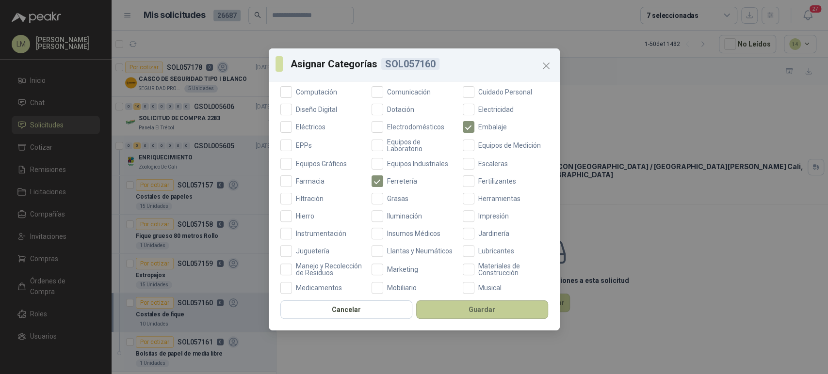
click at [448, 313] on button "Guardar" at bounding box center [482, 310] width 132 height 18
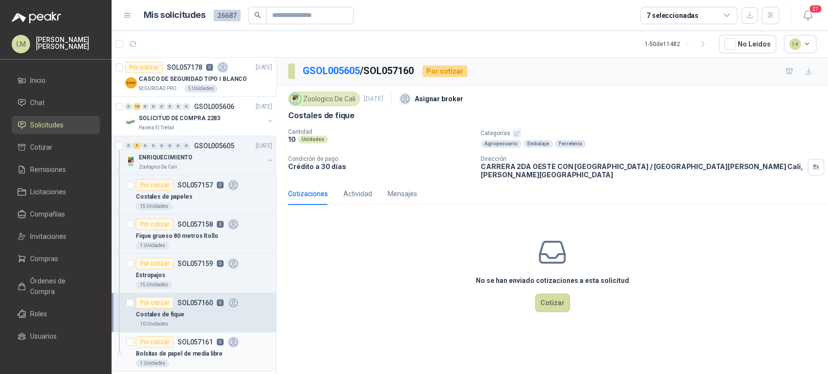
click at [212, 357] on p "Bolsitas de papel de media libre" at bounding box center [179, 354] width 87 height 9
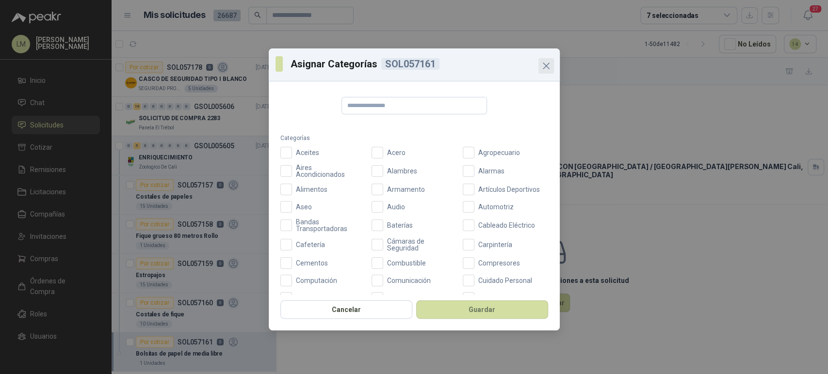
click at [542, 68] on icon "Close" at bounding box center [546, 66] width 12 height 12
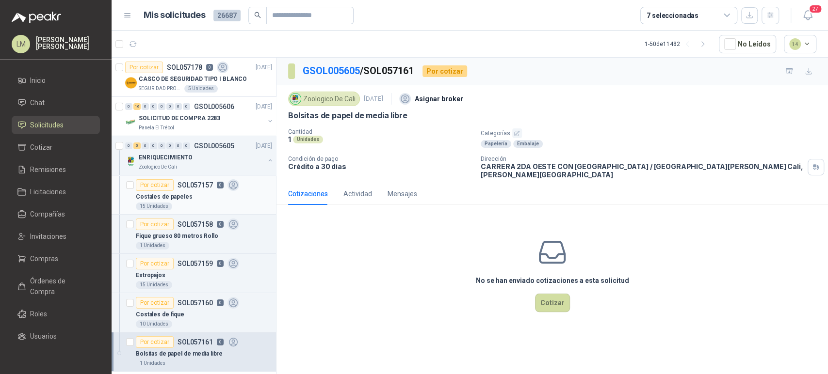
click at [191, 197] on div "Costales de papeles" at bounding box center [204, 197] width 136 height 12
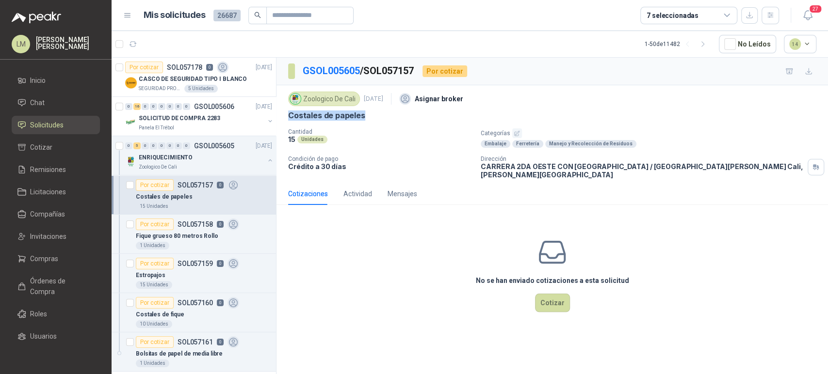
drag, startPoint x: 286, startPoint y: 115, endPoint x: 368, endPoint y: 121, distance: 82.1
click at [368, 121] on div "Zoologico De Cali [DATE] Asignar broker Costales de papeles Cantidad 15 Unidade…" at bounding box center [551, 133] width 551 height 97
copy p "Costales de papeles"
click at [178, 243] on div "1 Unidades" at bounding box center [204, 246] width 136 height 8
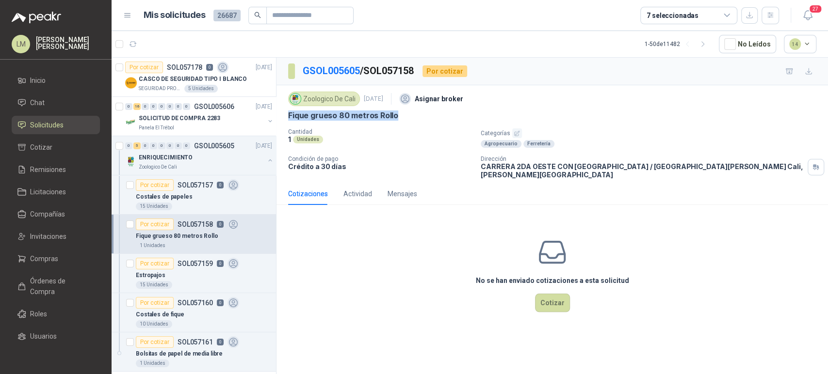
drag, startPoint x: 288, startPoint y: 116, endPoint x: 415, endPoint y: 123, distance: 127.2
click at [415, 123] on div "Zoologico De Cali [DATE] Asignar broker Fique grueso 80 metros Rollo Cantidad 1…" at bounding box center [552, 134] width 528 height 90
copy p "Fique grueso 80 metros Rollo"
click at [266, 160] on button "button" at bounding box center [270, 161] width 8 height 8
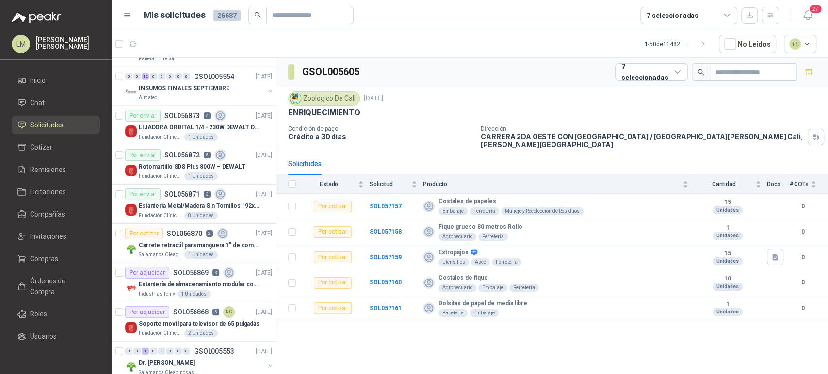
scroll to position [1661, 0]
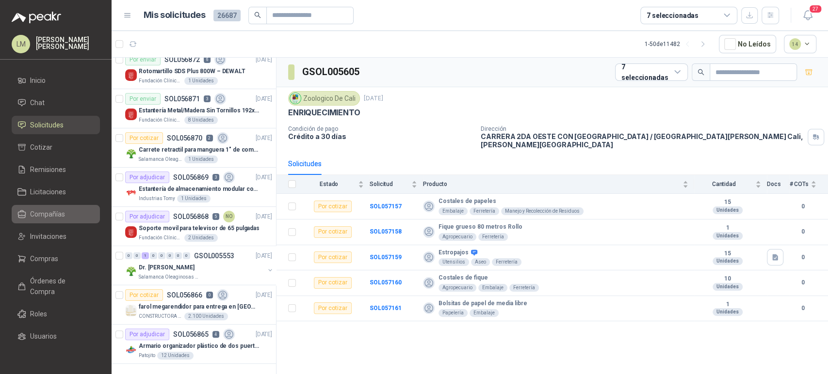
click at [50, 220] on link "Compañías" at bounding box center [56, 214] width 88 height 18
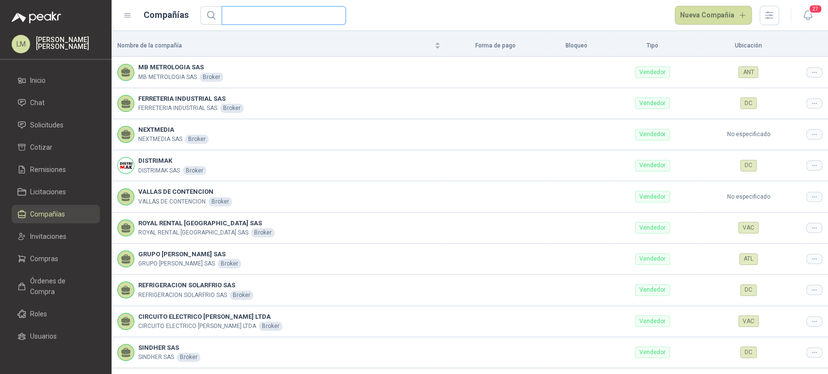
click at [285, 13] on input "text" at bounding box center [279, 15] width 105 height 17
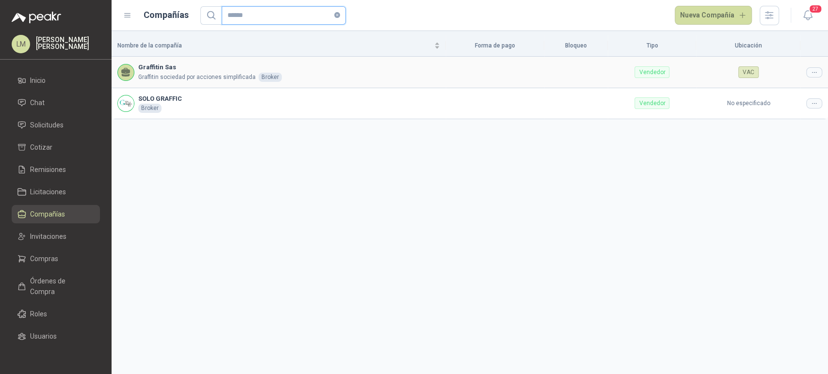
type input "******"
click at [811, 69] on icon at bounding box center [813, 72] width 7 height 7
click at [777, 85] on span "Editar compañía" at bounding box center [789, 88] width 50 height 11
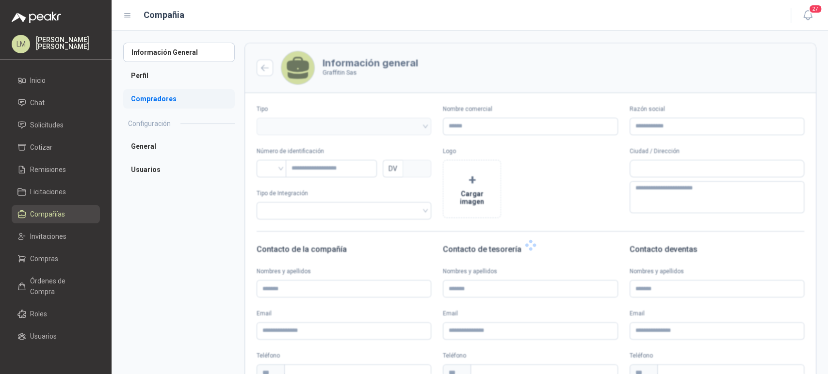
type input "**********"
type input "*********"
type input "*"
type textarea "**********"
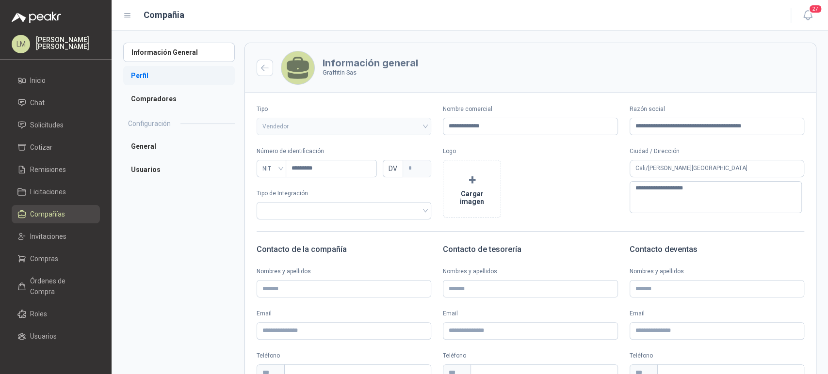
click at [143, 78] on li "Perfil" at bounding box center [178, 75] width 111 height 19
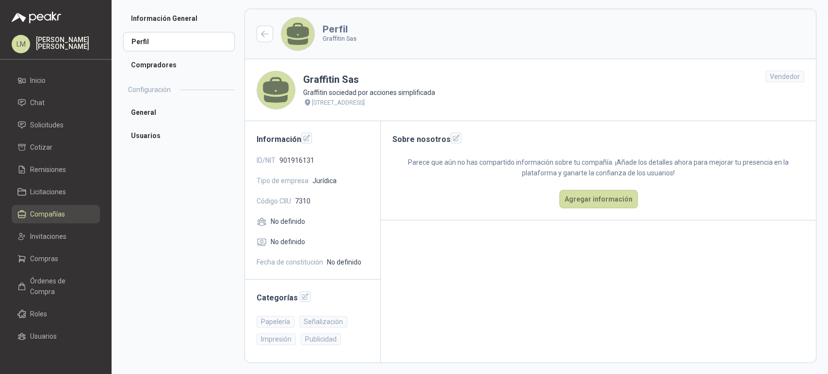
scroll to position [34, 0]
click at [44, 259] on span "Compras" at bounding box center [44, 259] width 28 height 11
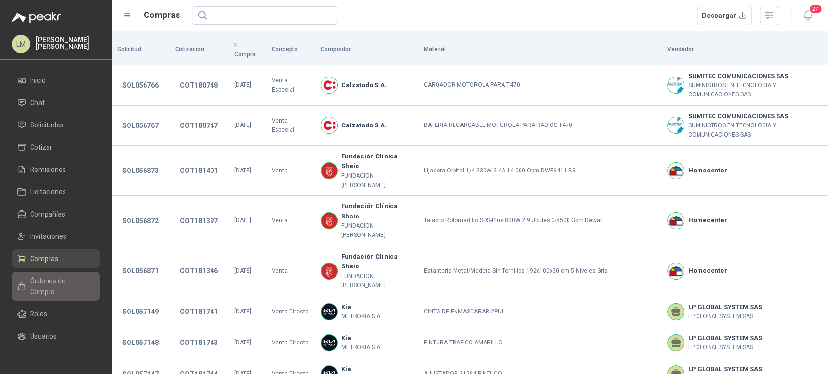
click at [40, 282] on span "Órdenes de Compra" at bounding box center [60, 286] width 61 height 21
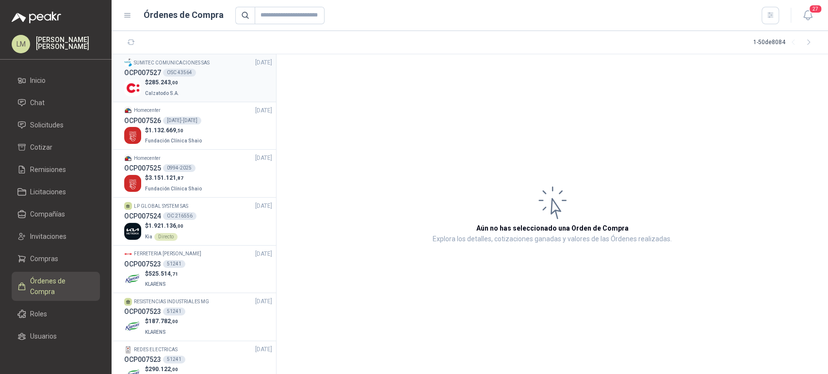
click at [160, 77] on div "OCP007527 OSC 43564" at bounding box center [198, 72] width 148 height 11
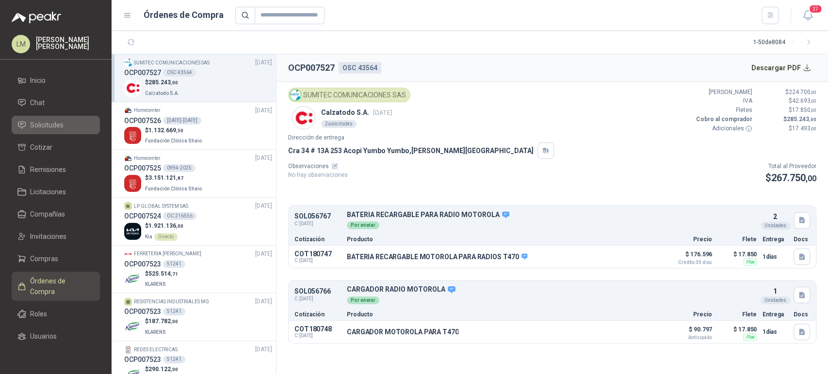
click at [44, 122] on span "Solicitudes" at bounding box center [46, 125] width 33 height 11
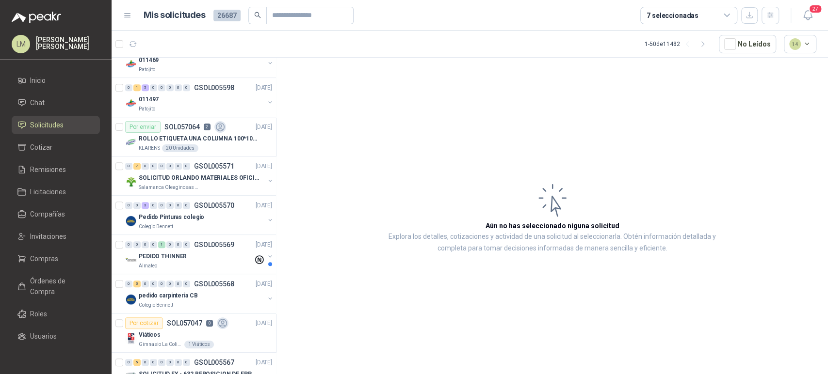
scroll to position [491, 0]
click at [266, 98] on button "button" at bounding box center [270, 102] width 8 height 8
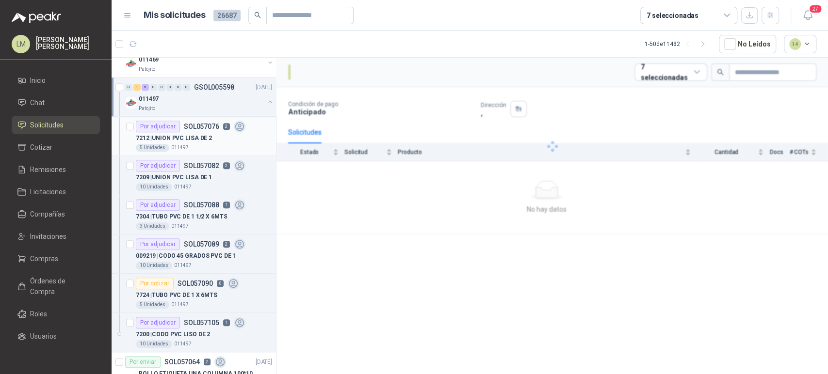
click at [212, 127] on p "SOL057076" at bounding box center [201, 126] width 35 height 7
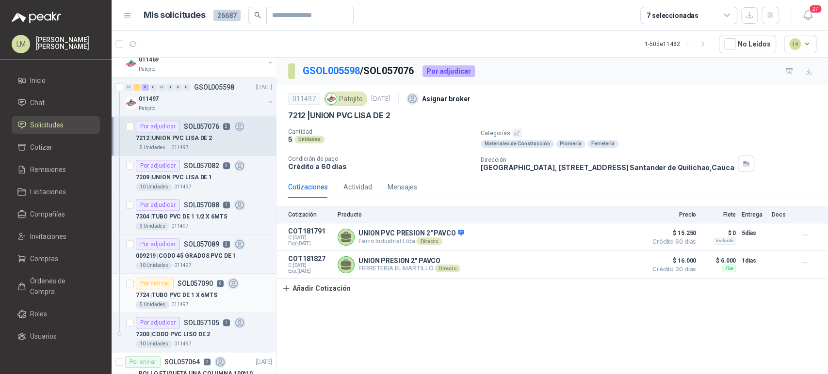
click at [170, 291] on p "7724 | TUBO PVC DE 1 X 6MTS" at bounding box center [176, 295] width 81 height 9
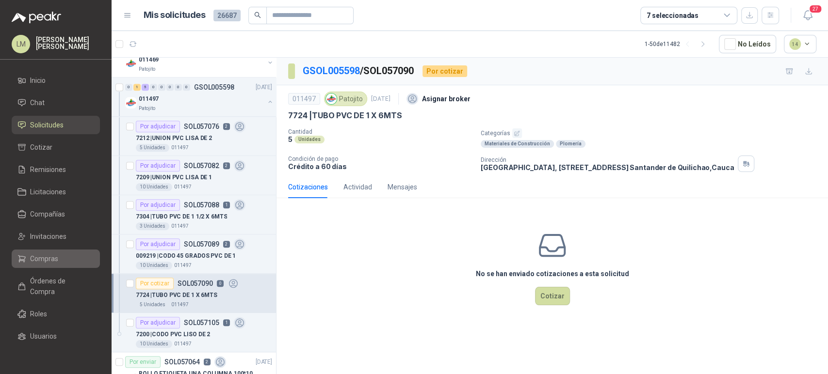
click at [38, 257] on span "Compras" at bounding box center [44, 259] width 28 height 11
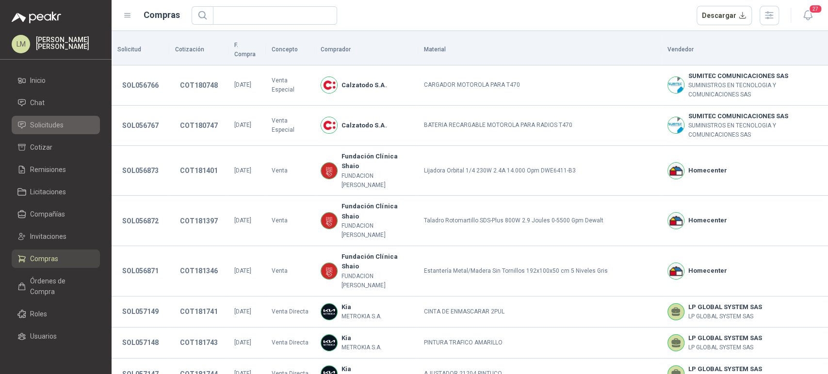
click at [63, 124] on span "Solicitudes" at bounding box center [46, 125] width 33 height 11
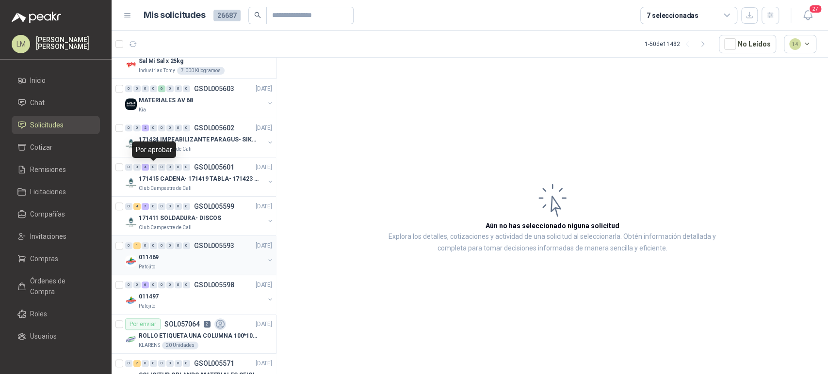
scroll to position [387, 0]
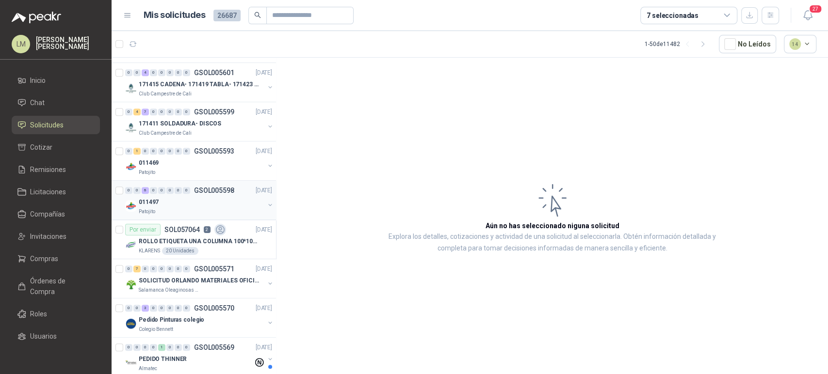
click at [266, 205] on button "button" at bounding box center [270, 205] width 8 height 8
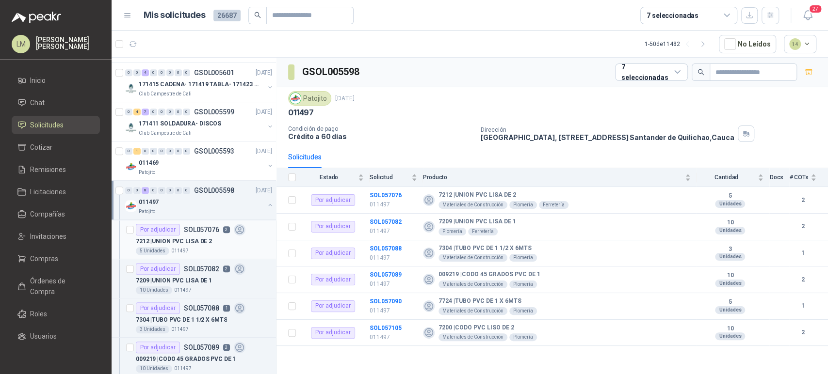
scroll to position [515, 0]
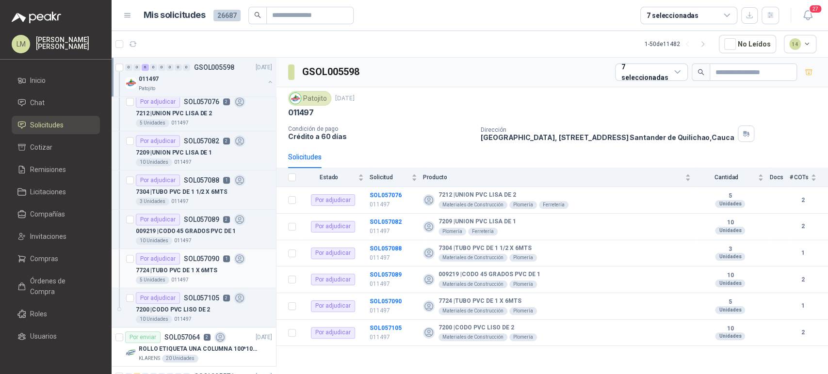
click at [200, 255] on p "SOL057090" at bounding box center [201, 258] width 35 height 7
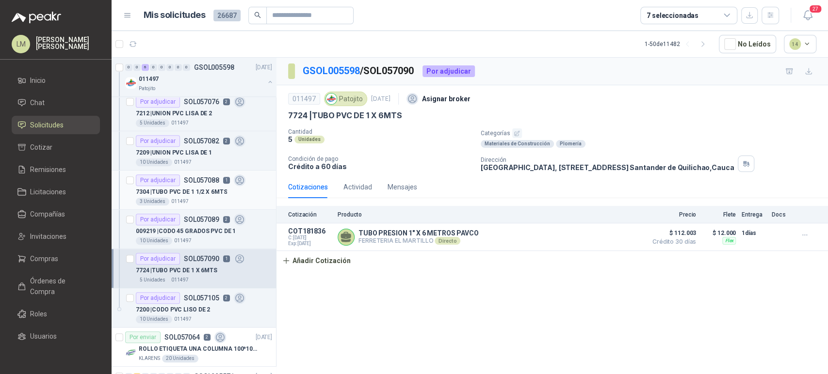
click at [207, 177] on p "SOL057088" at bounding box center [201, 180] width 35 height 7
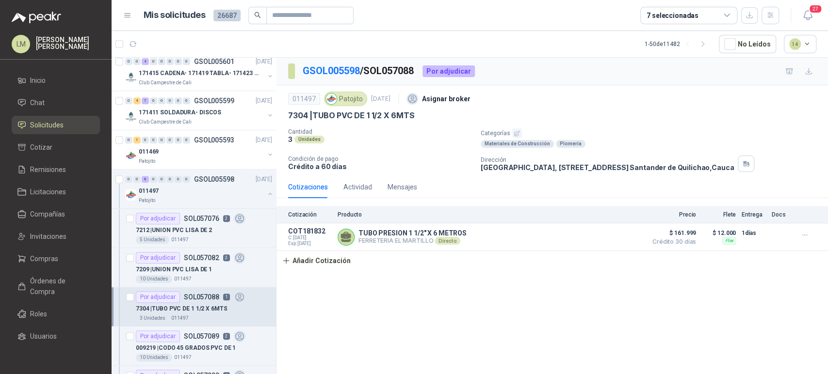
scroll to position [396, 0]
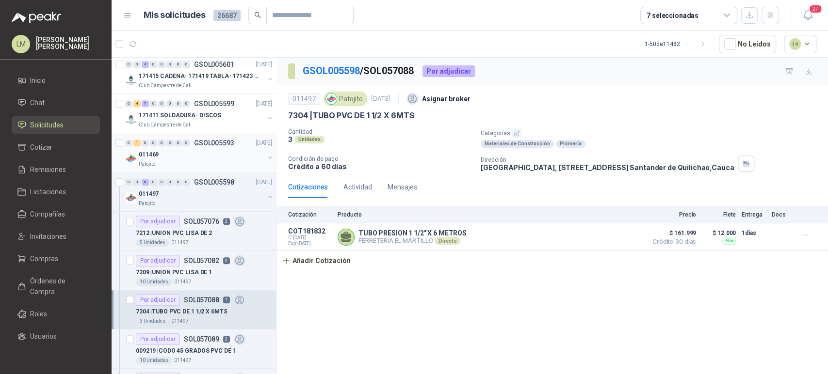
click at [211, 151] on div "011469" at bounding box center [202, 155] width 126 height 12
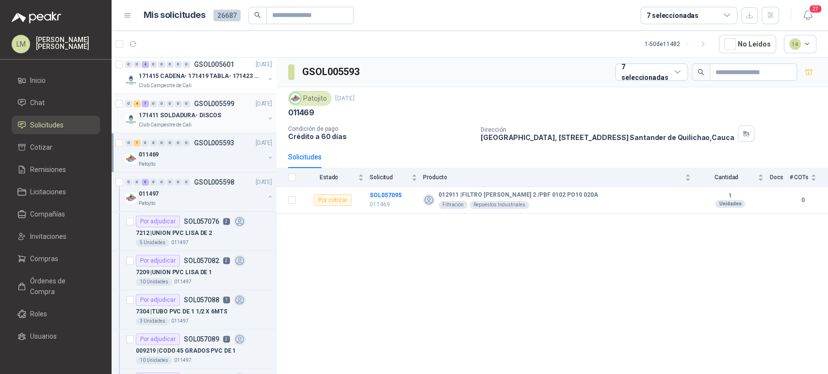
click at [198, 122] on div "Club Campestre de Cali" at bounding box center [202, 125] width 126 height 8
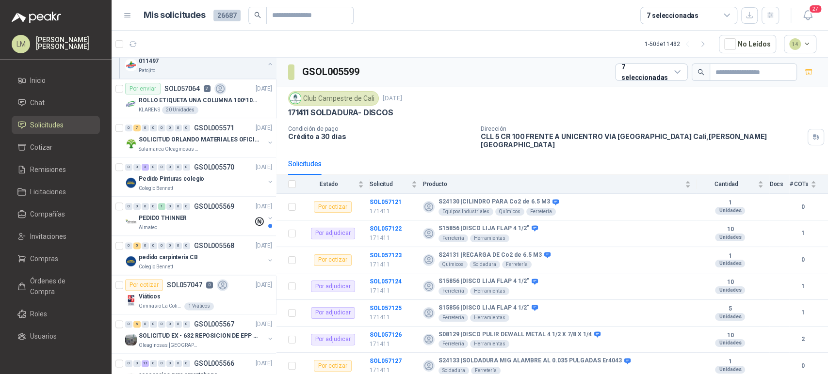
scroll to position [770, 0]
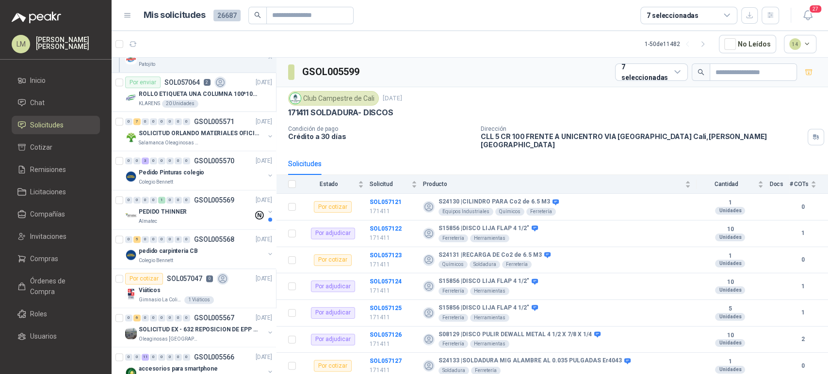
click at [198, 122] on p "GSOL005571" at bounding box center [214, 121] width 40 height 7
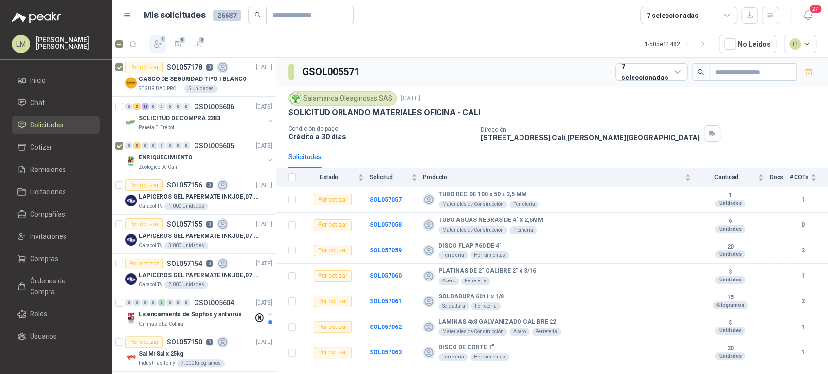
click at [155, 42] on icon "button" at bounding box center [158, 44] width 10 height 10
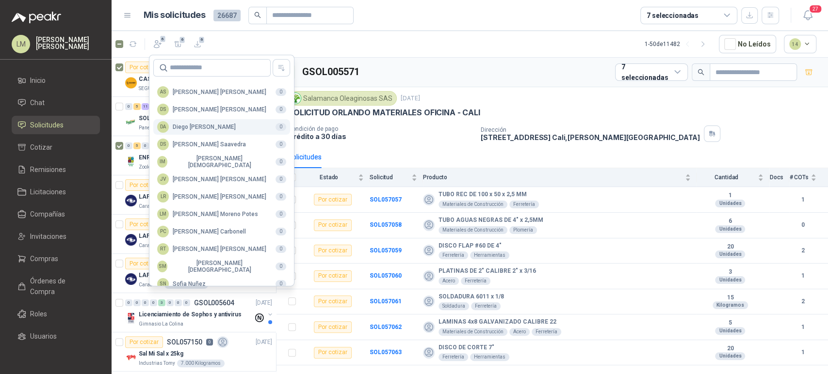
scroll to position [236, 0]
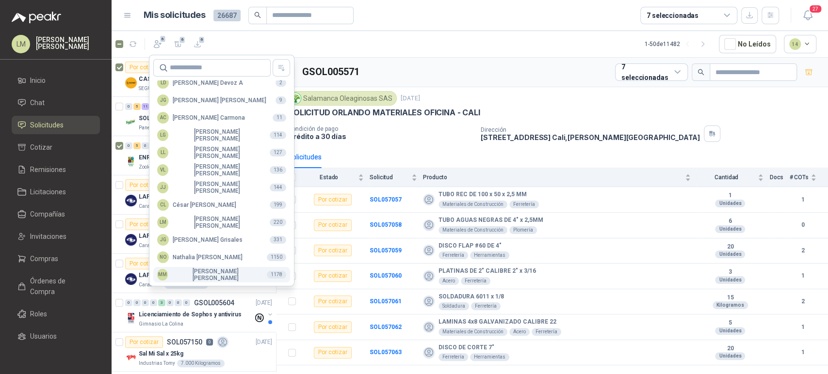
click at [182, 268] on button "MM [PERSON_NAME] 1178" at bounding box center [221, 275] width 137 height 16
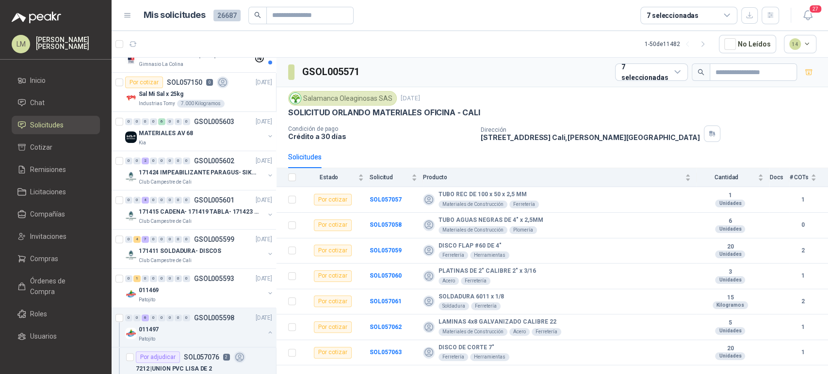
scroll to position [260, 0]
click at [198, 80] on p "SOL057150" at bounding box center [184, 82] width 35 height 7
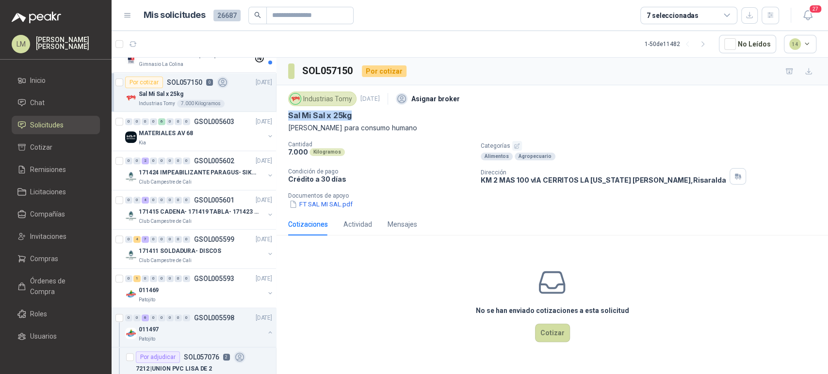
drag, startPoint x: 287, startPoint y: 114, endPoint x: 360, endPoint y: 114, distance: 72.7
click at [360, 114] on div "Industrias Tomy [DATE] Asignar broker Sal Mi Sal x 25kg Sal Mi Sal para consumo…" at bounding box center [551, 149] width 551 height 128
copy p "Sal Mi Sal x 25kg"
click at [413, 155] on div "7.000 Kilogramos" at bounding box center [380, 152] width 185 height 8
click at [353, 298] on div "No se han enviado cotizaciones a esta solicitud Cotizar" at bounding box center [551, 305] width 551 height 124
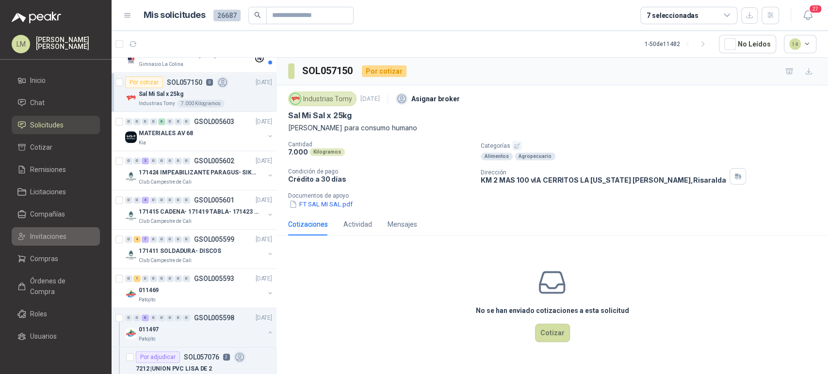
click at [36, 241] on span "Invitaciones" at bounding box center [48, 236] width 36 height 11
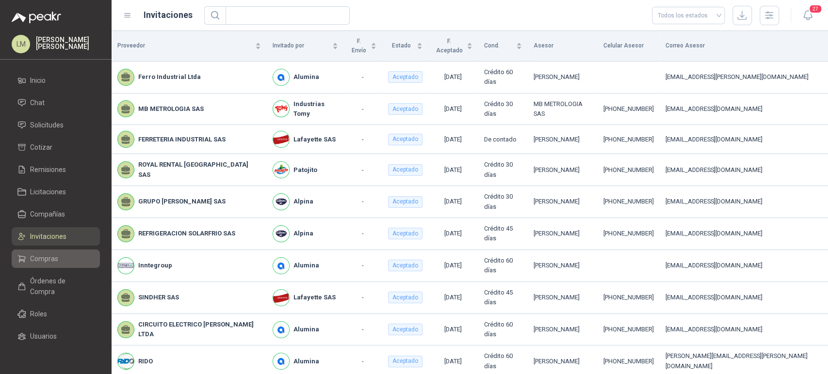
click at [36, 261] on span "Compras" at bounding box center [44, 259] width 28 height 11
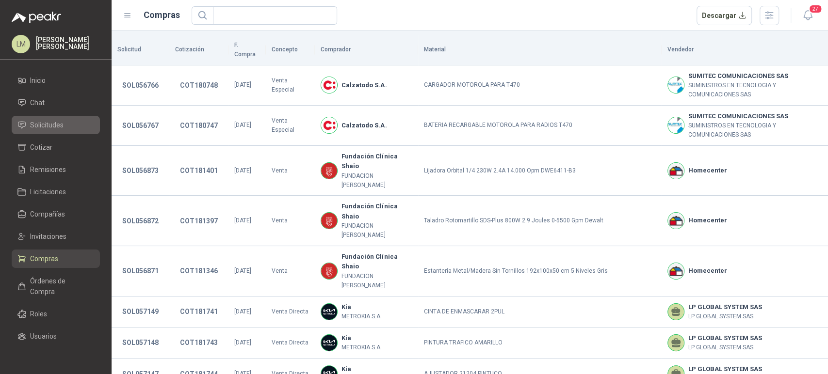
click at [56, 130] on link "Solicitudes" at bounding box center [56, 125] width 88 height 18
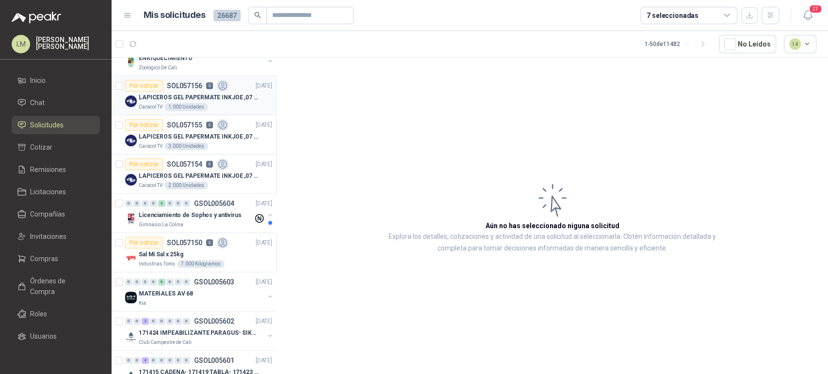
scroll to position [100, 0]
click at [770, 17] on icon "button" at bounding box center [769, 15] width 5 height 5
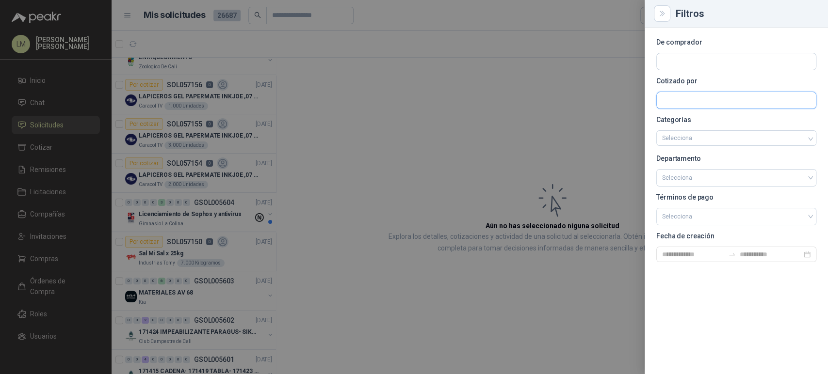
click at [676, 98] on input "text" at bounding box center [735, 100] width 159 height 16
type input "*"
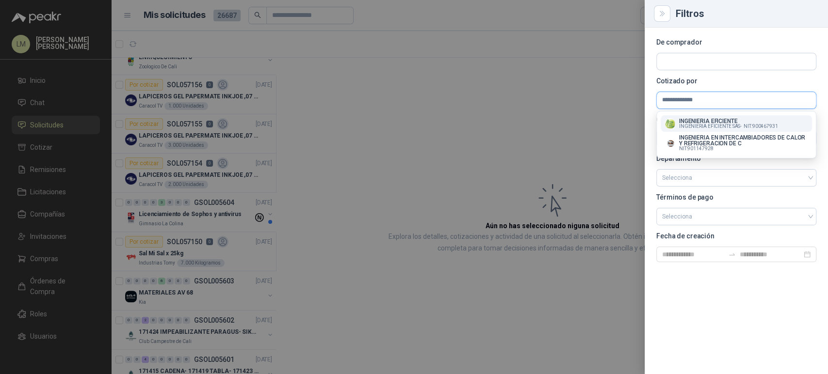
type input "**********"
click at [723, 125] on span "INGENIERIA EFICIENTE SAS -" at bounding box center [710, 126] width 63 height 5
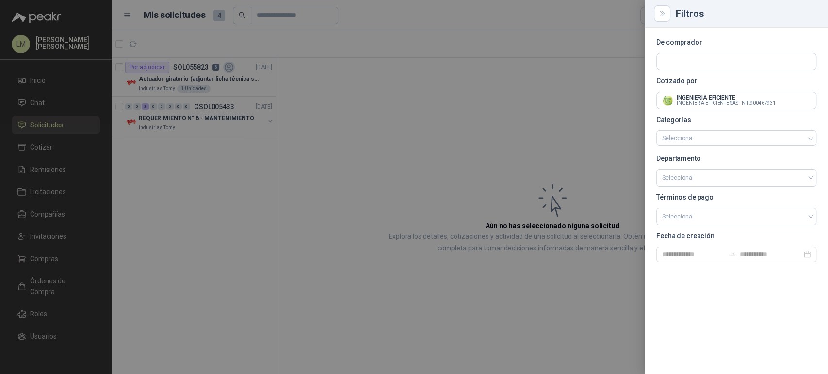
scroll to position [0, 0]
click at [439, 94] on div at bounding box center [414, 187] width 828 height 374
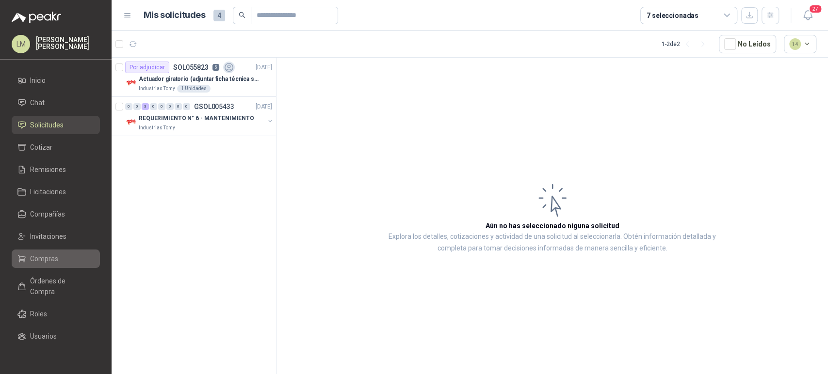
click at [45, 255] on span "Compras" at bounding box center [44, 259] width 28 height 11
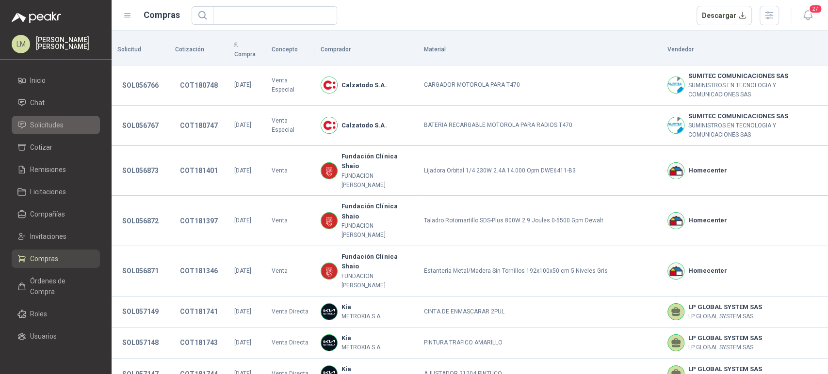
click at [62, 127] on span "Solicitudes" at bounding box center [46, 125] width 33 height 11
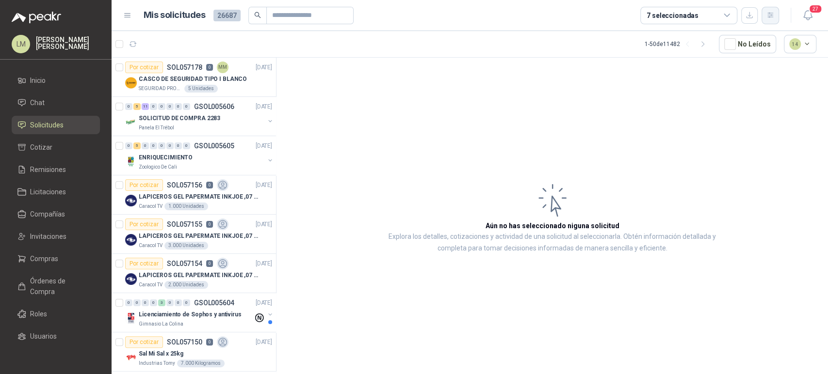
click at [768, 15] on icon "button" at bounding box center [769, 15] width 5 height 5
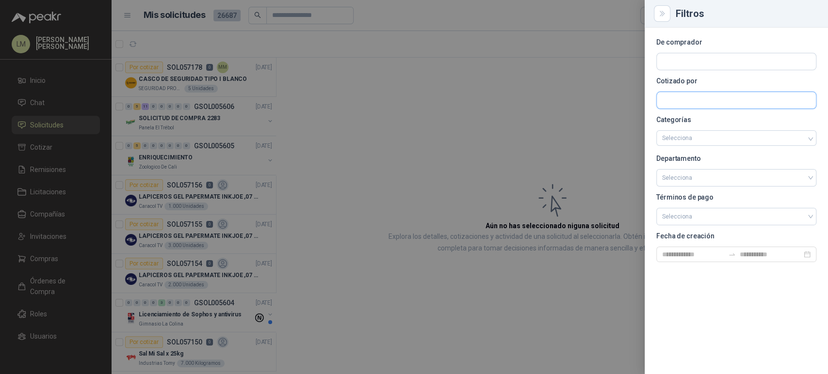
click at [681, 100] on input "text" at bounding box center [735, 100] width 159 height 16
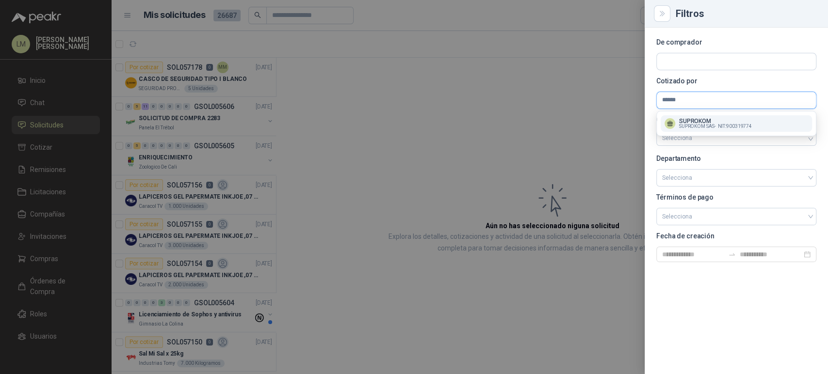
type input "******"
click at [693, 118] on p "SUPROKOM" at bounding box center [715, 121] width 73 height 6
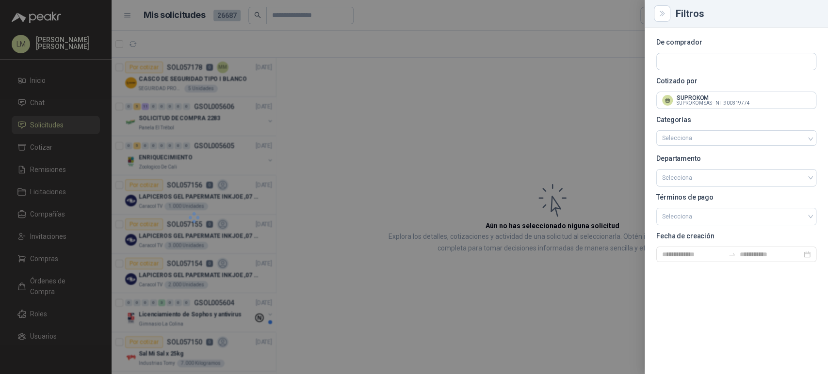
click at [447, 114] on div at bounding box center [414, 187] width 828 height 374
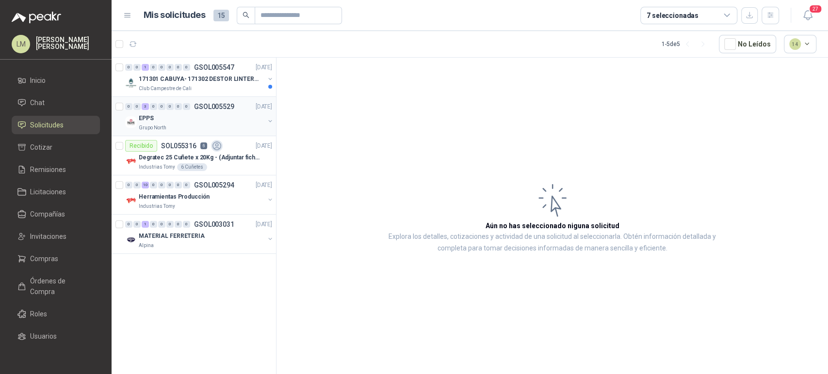
click at [264, 127] on div "[PERSON_NAME] Grupo North" at bounding box center [199, 121] width 149 height 19
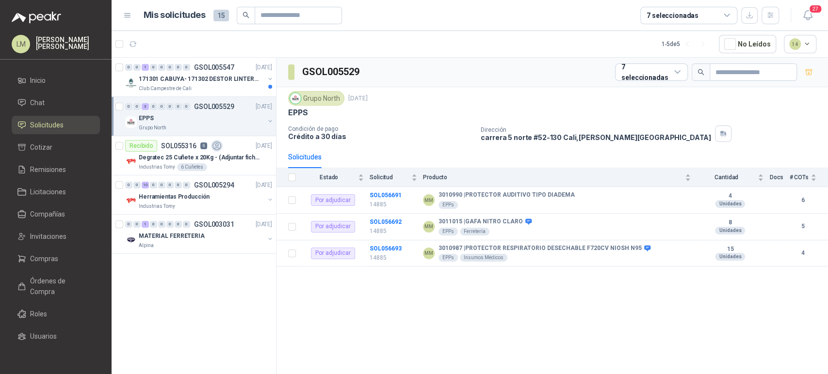
click at [270, 121] on button "button" at bounding box center [270, 121] width 8 height 8
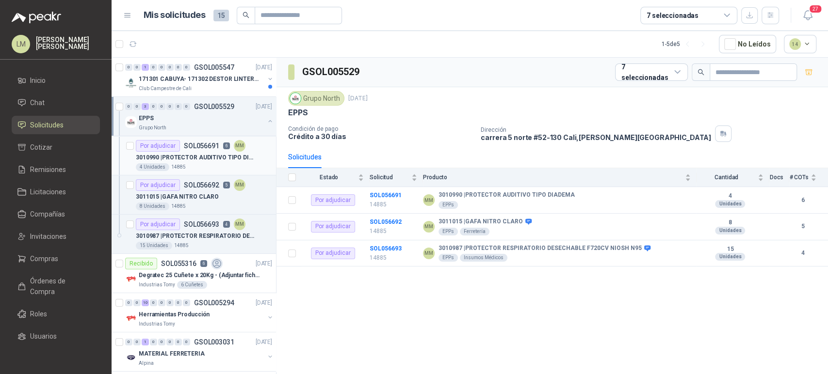
click at [192, 161] on p "3010990 | PROTECTOR AUDITIVO TIPO DIADEMA" at bounding box center [196, 157] width 121 height 9
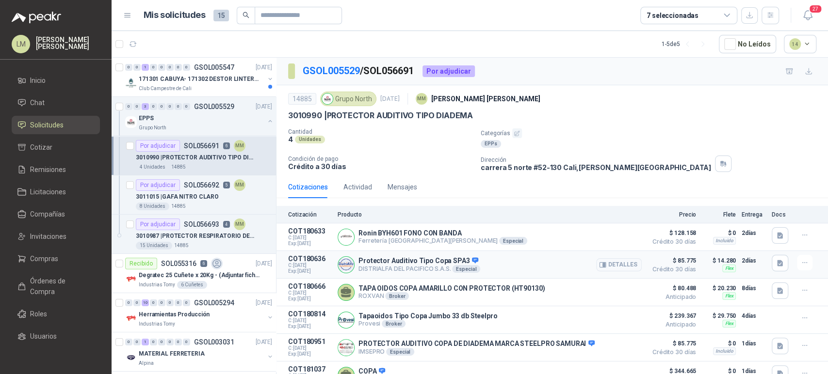
scroll to position [32, 0]
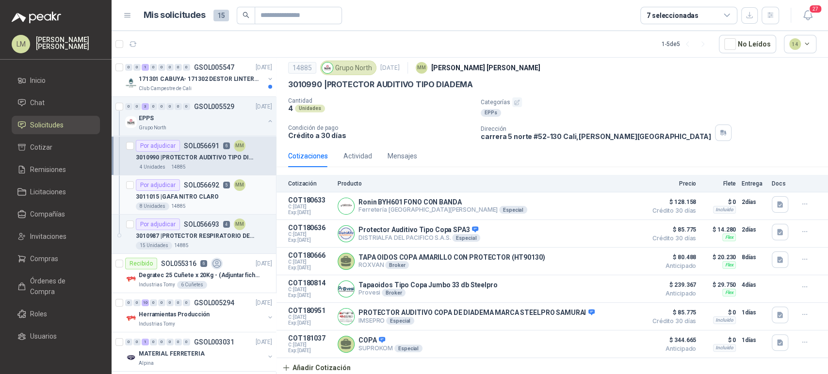
click at [177, 182] on div "Por adjudicar" at bounding box center [158, 185] width 44 height 12
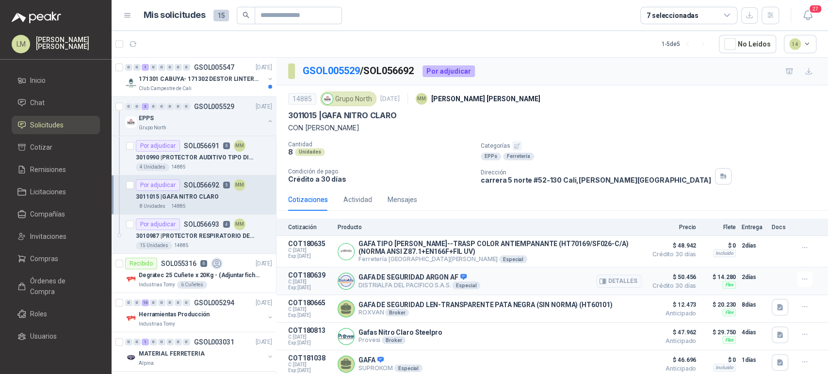
scroll to position [21, 0]
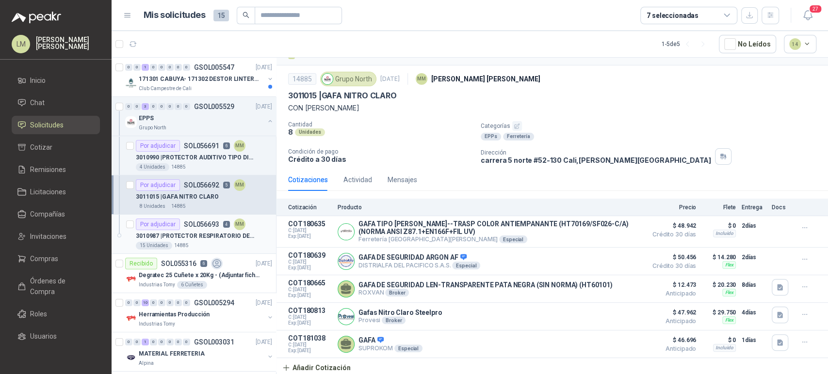
click at [184, 229] on div "Por adjudicar SOL056693 4 MM" at bounding box center [191, 225] width 110 height 12
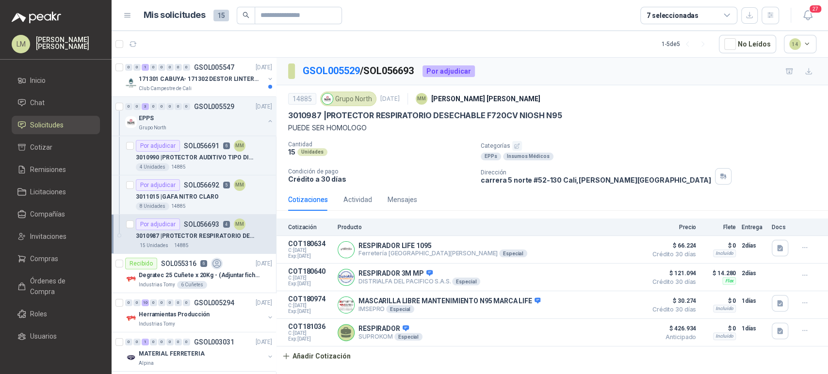
scroll to position [15, 0]
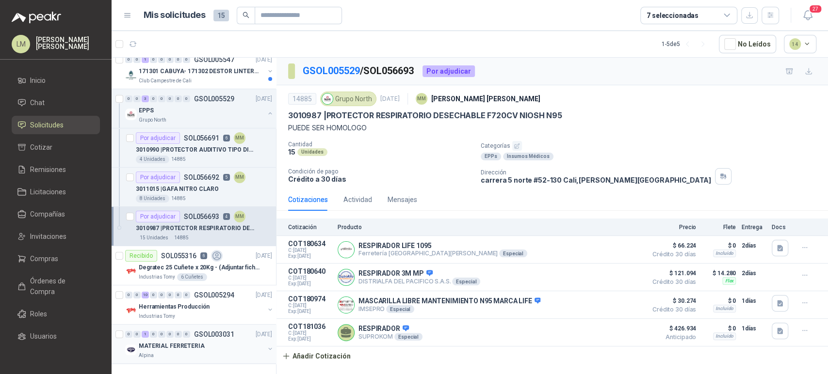
click at [266, 345] on button "button" at bounding box center [270, 349] width 8 height 8
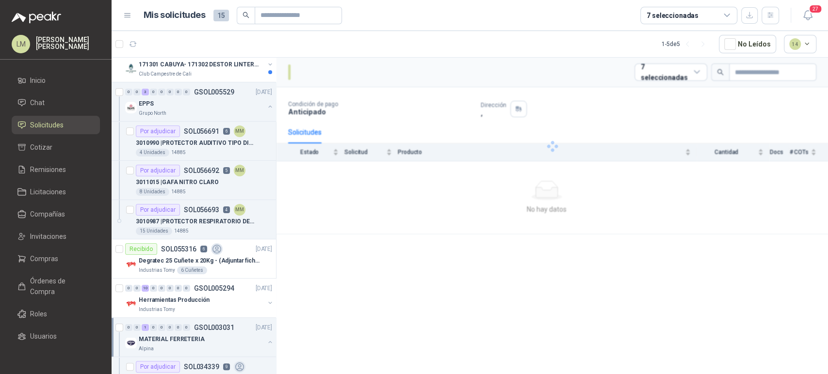
scroll to position [54, 0]
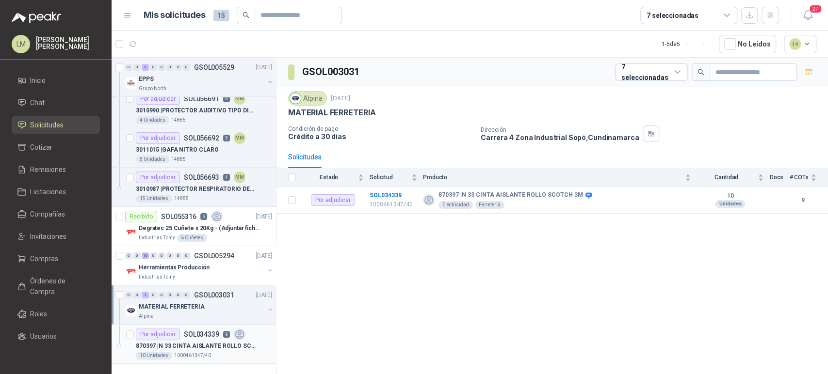
click at [189, 342] on p "870397 | N 33 CINTA AISLANTE ROLLO SCOTCH 3M" at bounding box center [196, 346] width 121 height 9
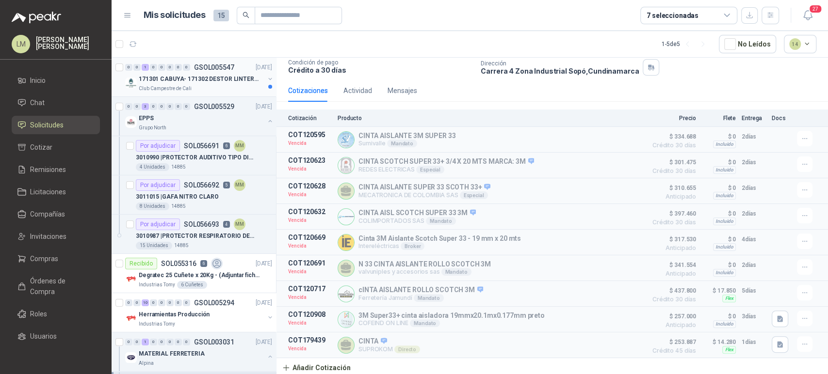
click at [266, 77] on button "button" at bounding box center [270, 79] width 8 height 8
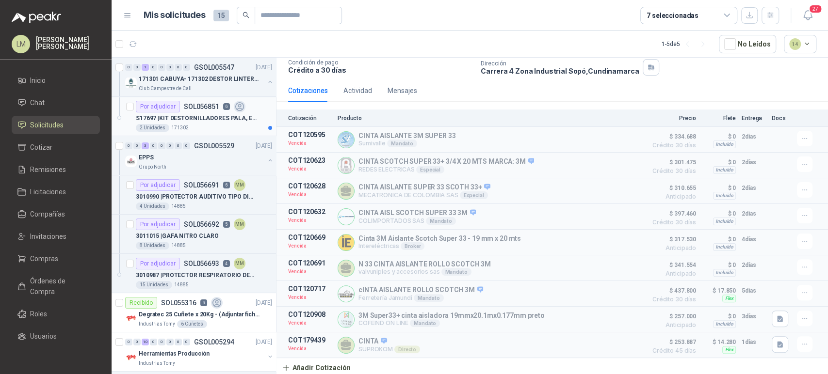
click at [194, 107] on p "SOL056851" at bounding box center [201, 106] width 35 height 7
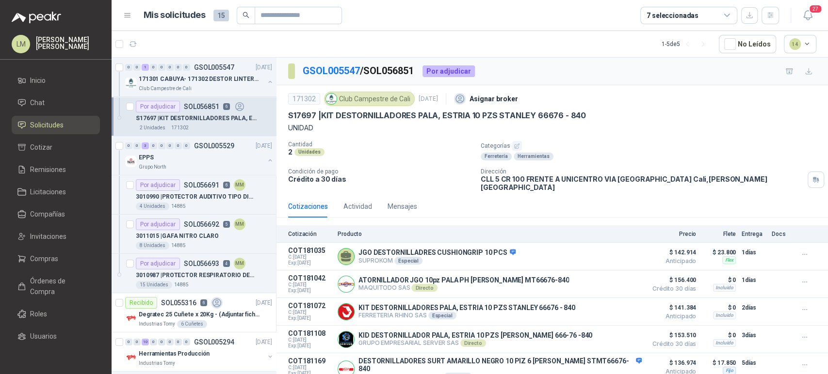
scroll to position [45, 0]
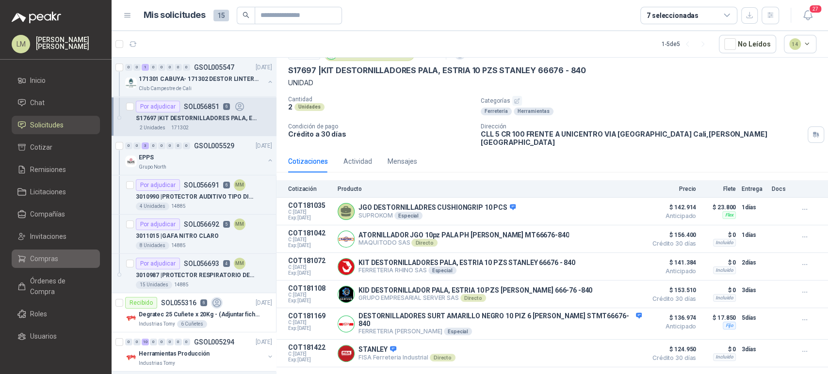
click at [40, 258] on span "Compras" at bounding box center [44, 259] width 28 height 11
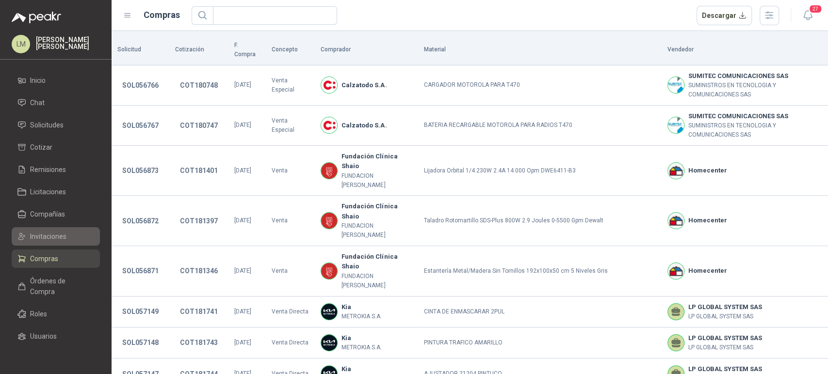
click at [41, 234] on span "Invitaciones" at bounding box center [48, 236] width 36 height 11
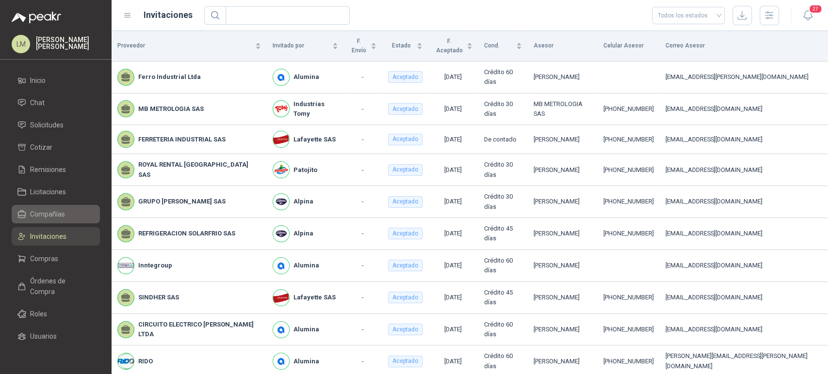
click at [39, 219] on span "Compañías" at bounding box center [47, 214] width 35 height 11
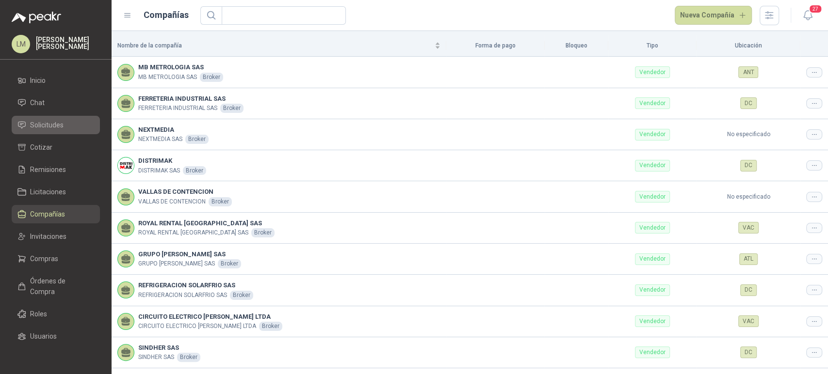
click at [47, 127] on span "Solicitudes" at bounding box center [46, 125] width 33 height 11
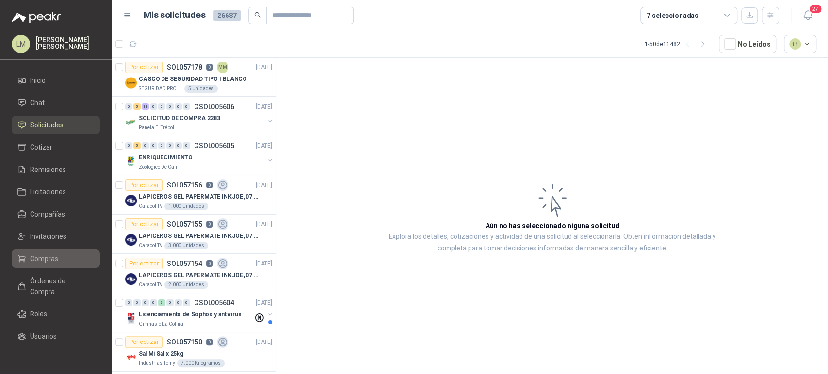
click at [42, 255] on span "Compras" at bounding box center [44, 259] width 28 height 11
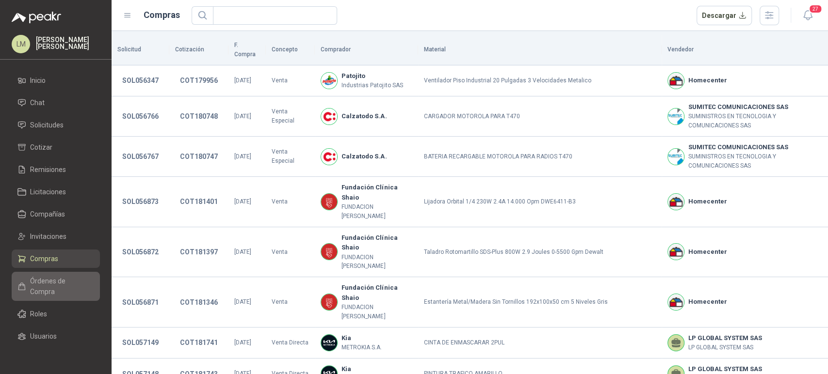
click at [42, 283] on span "Órdenes de Compra" at bounding box center [60, 286] width 61 height 21
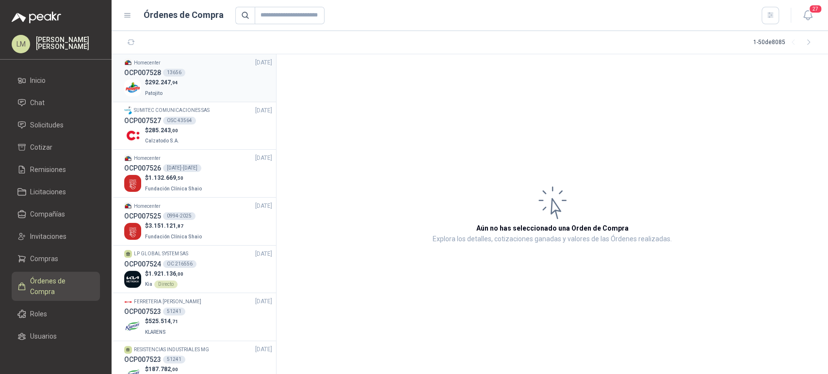
click at [167, 90] on p "Patojito" at bounding box center [161, 92] width 33 height 11
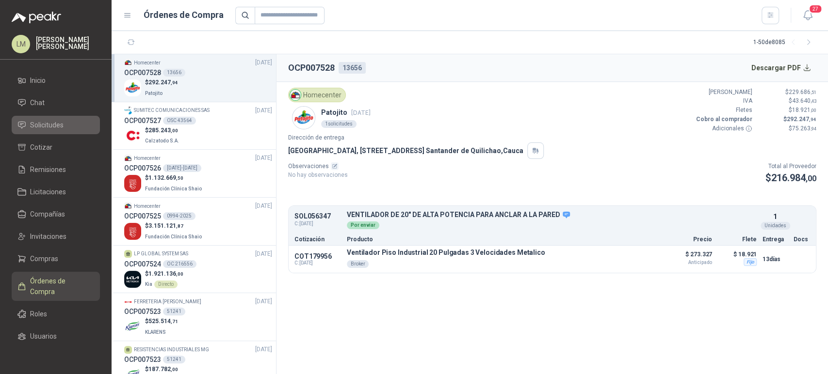
click at [50, 125] on span "Solicitudes" at bounding box center [46, 125] width 33 height 11
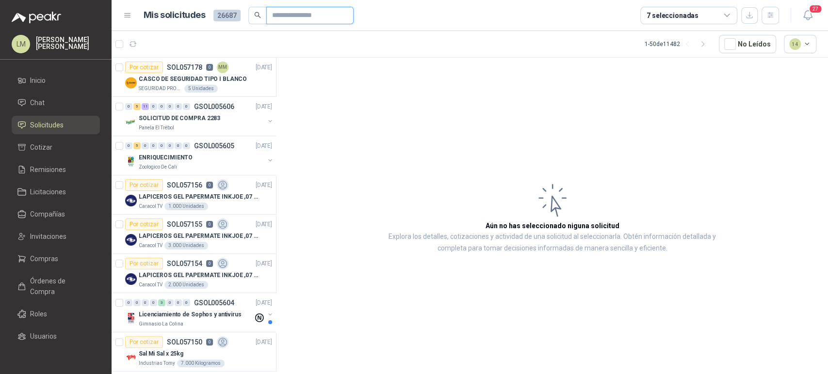
click at [294, 15] on input "text" at bounding box center [306, 15] width 68 height 16
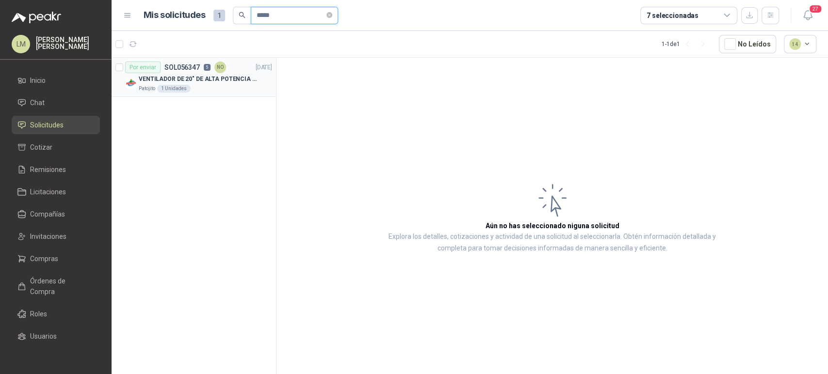
type input "*****"
click at [225, 73] on div "VENTILADOR DE 20" DE ALTA POTENCIA PARA ANCLAR A LA PARED" at bounding box center [205, 79] width 133 height 12
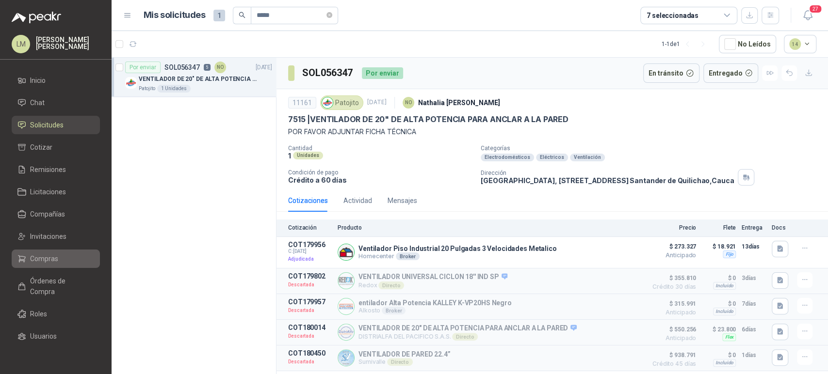
click at [41, 262] on span "Compras" at bounding box center [44, 259] width 28 height 11
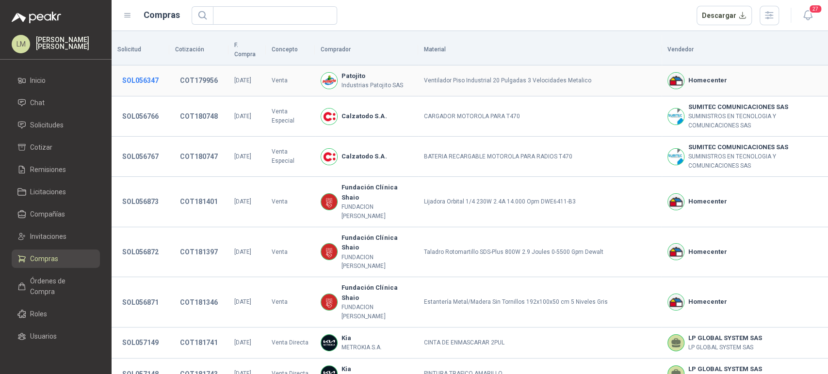
click at [147, 72] on button "SOL056347" at bounding box center [140, 80] width 46 height 17
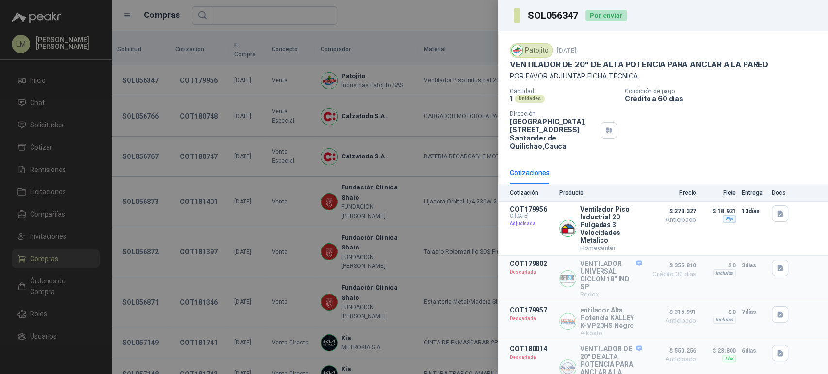
click at [165, 70] on div at bounding box center [414, 187] width 828 height 374
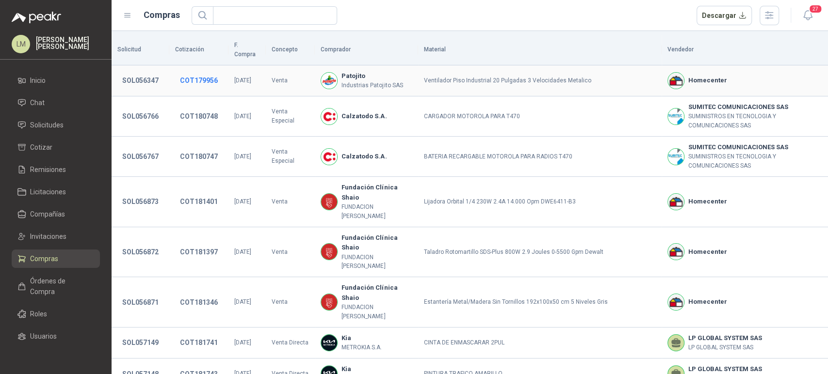
click at [191, 72] on button "COT179956" at bounding box center [199, 80] width 48 height 17
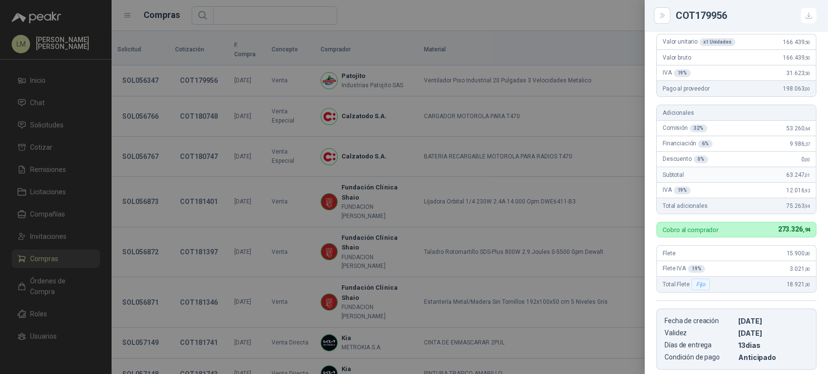
scroll to position [118, 0]
click at [229, 96] on div at bounding box center [414, 187] width 828 height 374
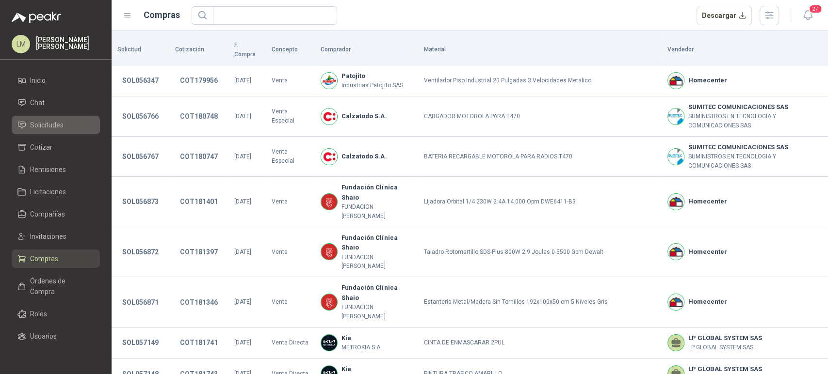
click at [55, 122] on span "Solicitudes" at bounding box center [46, 125] width 33 height 11
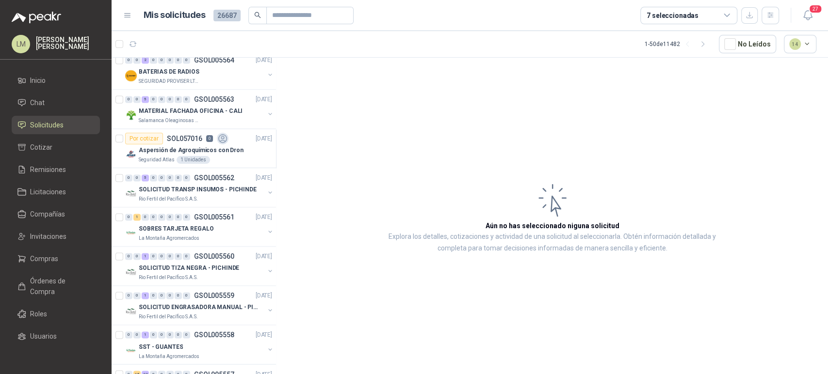
scroll to position [950, 0]
click at [189, 100] on span "0" at bounding box center [186, 99] width 7 height 7
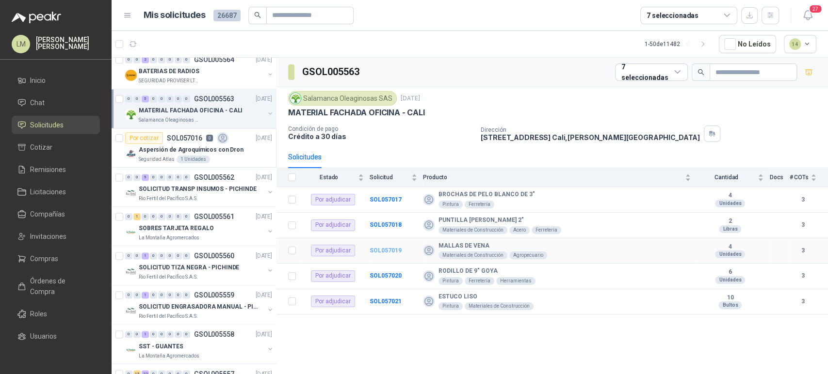
click at [382, 251] on b "SOL057019" at bounding box center [385, 250] width 32 height 7
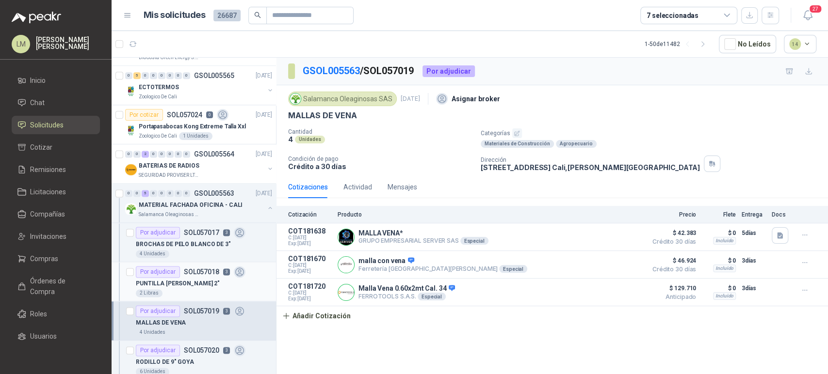
scroll to position [854, 0]
click at [230, 173] on div "SEGURIDAD PROVISER LTDA" at bounding box center [202, 177] width 126 height 8
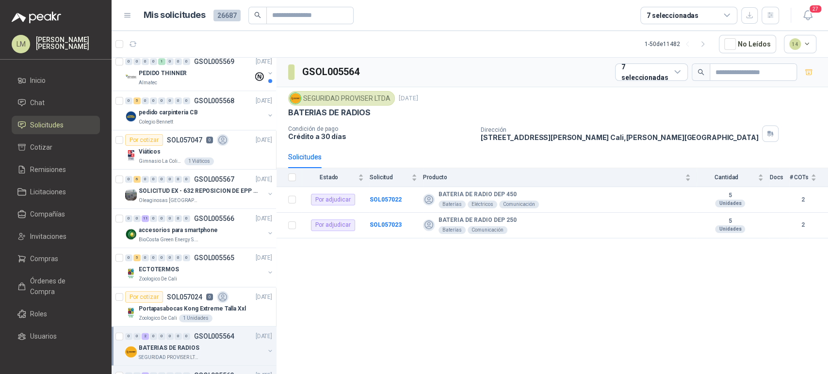
scroll to position [672, 0]
click at [189, 231] on p "accesorios para smartphone" at bounding box center [178, 231] width 79 height 9
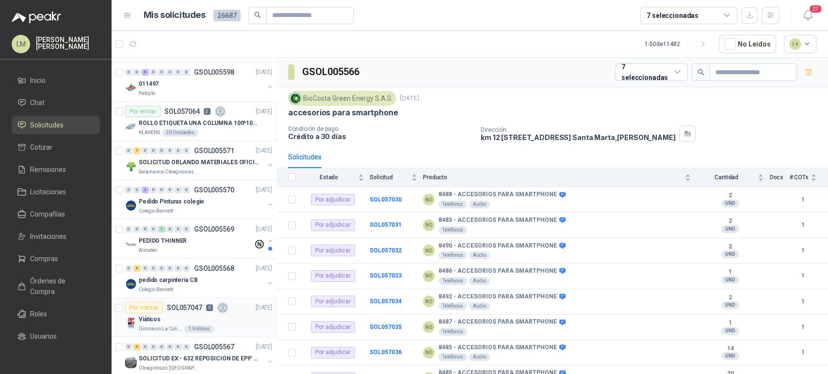
scroll to position [504, 0]
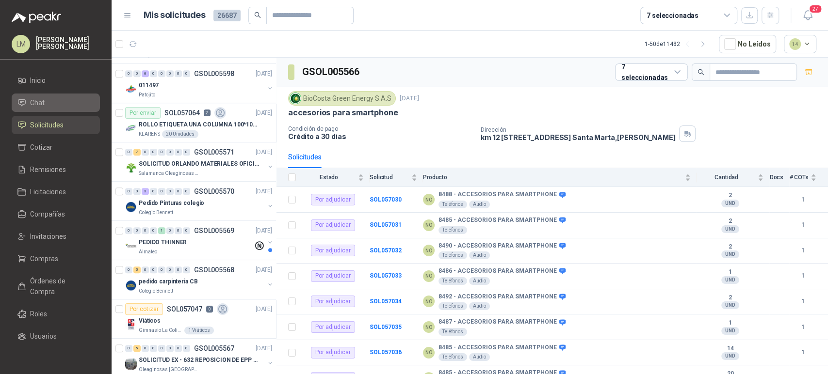
click at [31, 106] on span "Chat" at bounding box center [37, 102] width 15 height 11
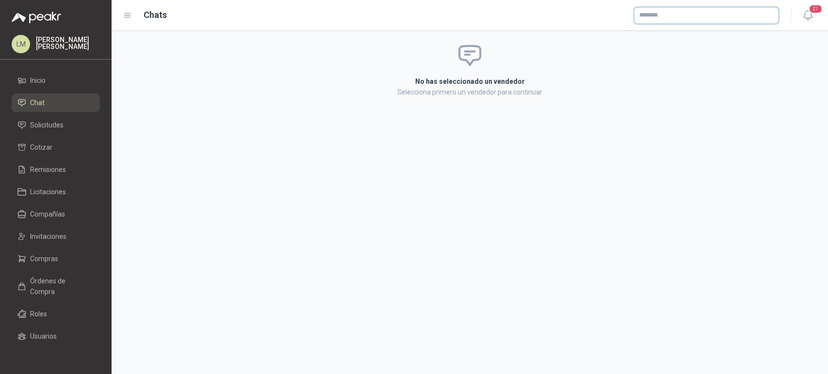
click at [671, 15] on input "text" at bounding box center [706, 15] width 144 height 16
type input "*****"
click at [656, 37] on p "GHORA ACCESORIOS Y ESTUCHES" at bounding box center [703, 36] width 94 height 6
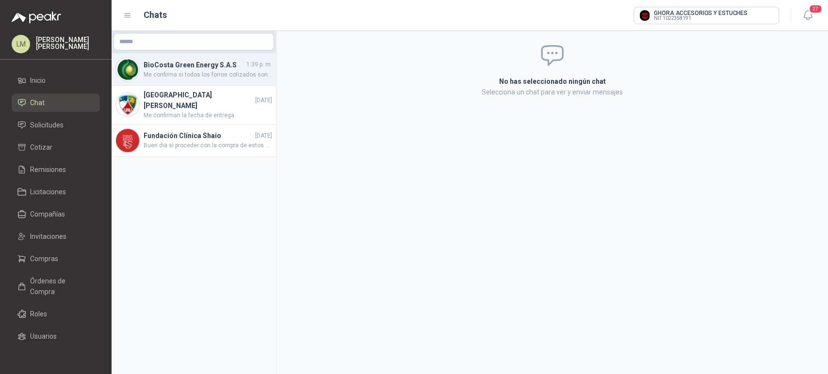
click at [202, 69] on h4 "BioCosta Green Energy S.A.S" at bounding box center [193, 65] width 101 height 11
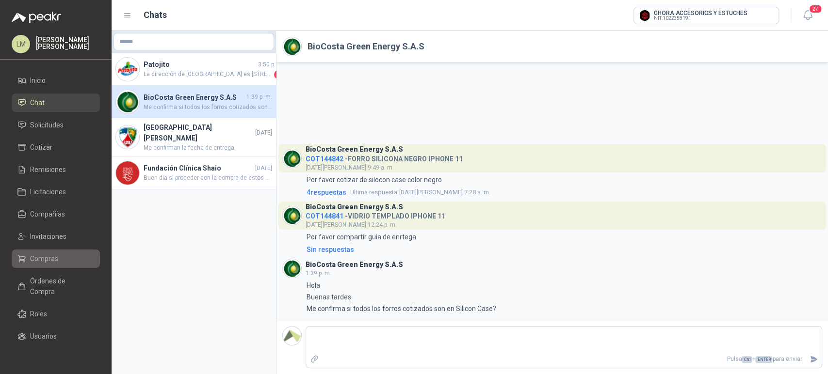
click at [40, 258] on span "Compras" at bounding box center [44, 259] width 28 height 11
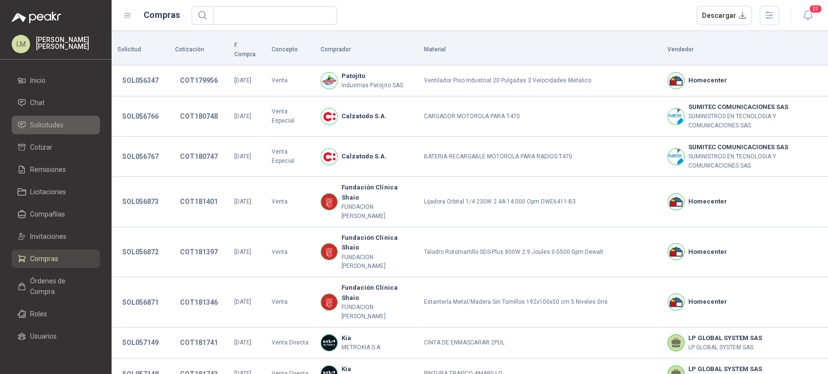
click at [50, 122] on span "Solicitudes" at bounding box center [46, 125] width 33 height 11
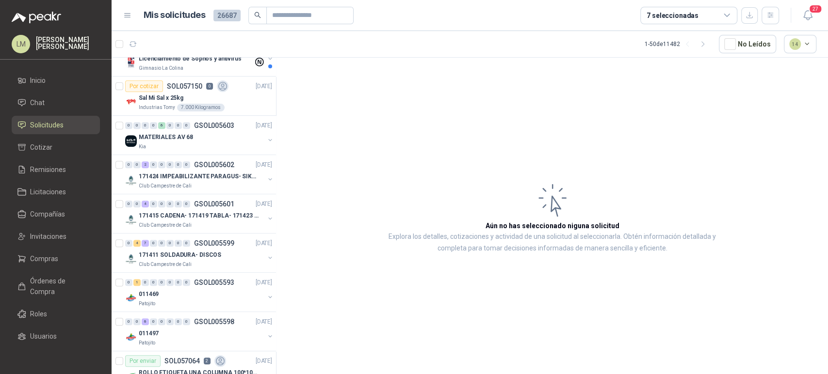
scroll to position [303, 0]
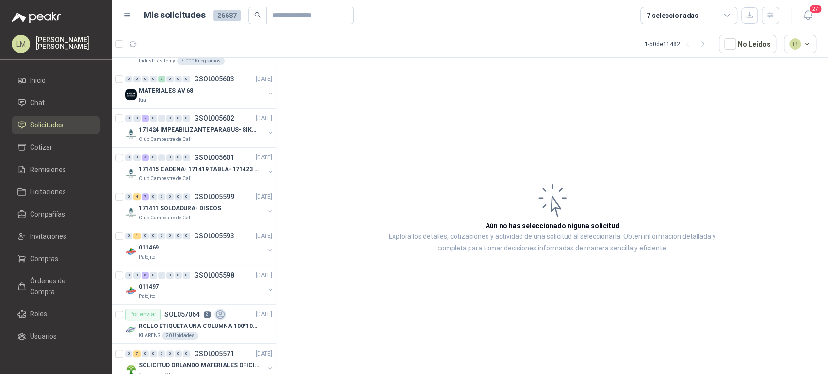
click at [685, 17] on div "7 seleccionadas" at bounding box center [672, 15] width 52 height 11
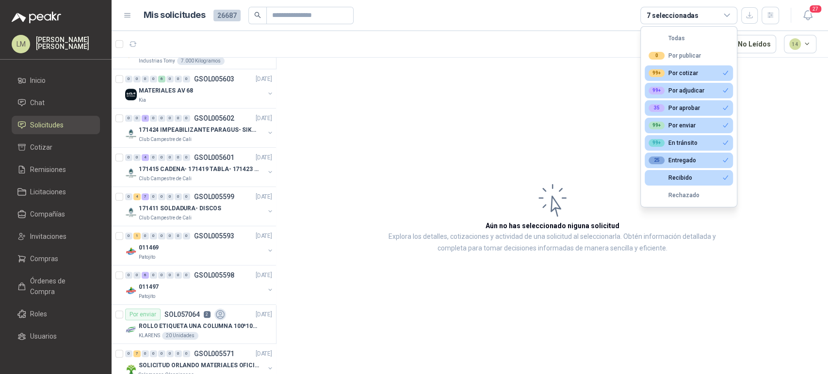
click at [685, 17] on div "7 seleccionadas" at bounding box center [672, 15] width 52 height 11
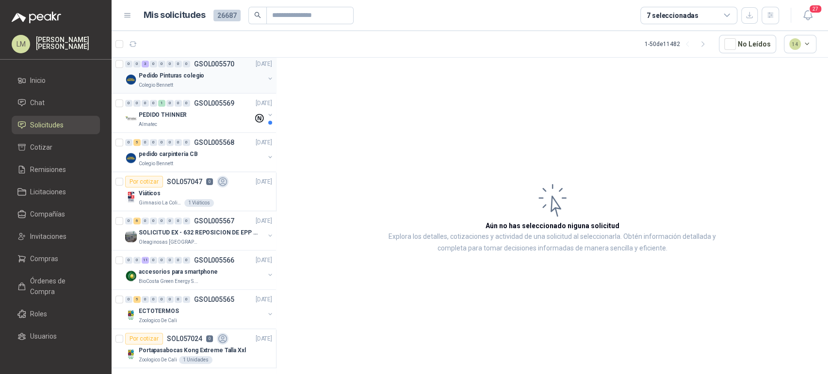
scroll to position [631, 0]
click at [188, 146] on div "0 5 0 0 0 0 0 0 GSOL005568 [DATE]" at bounding box center [199, 144] width 149 height 12
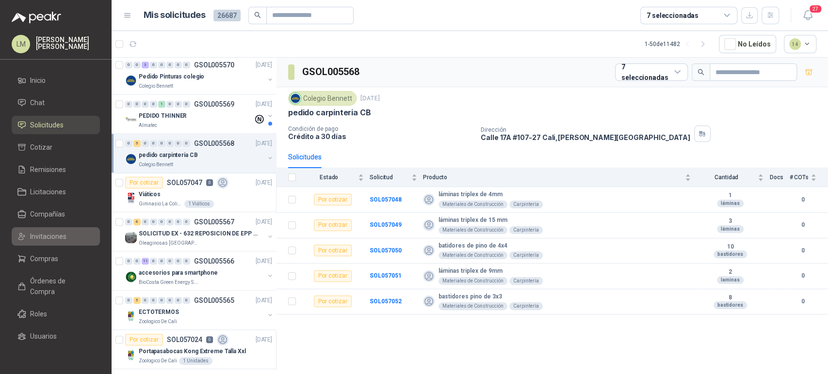
click at [41, 235] on span "Invitaciones" at bounding box center [48, 236] width 36 height 11
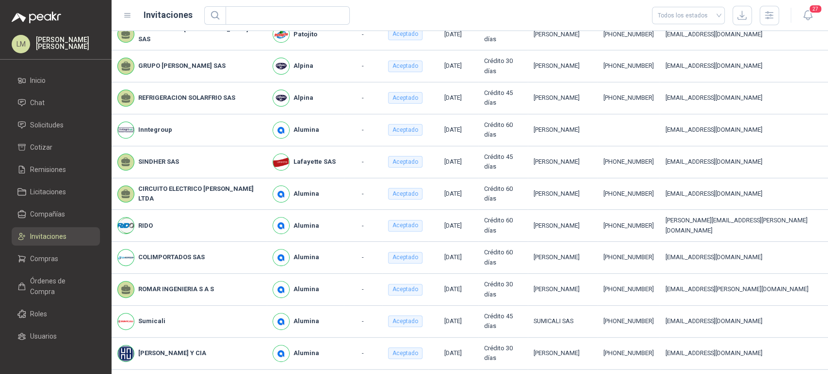
scroll to position [147, 0]
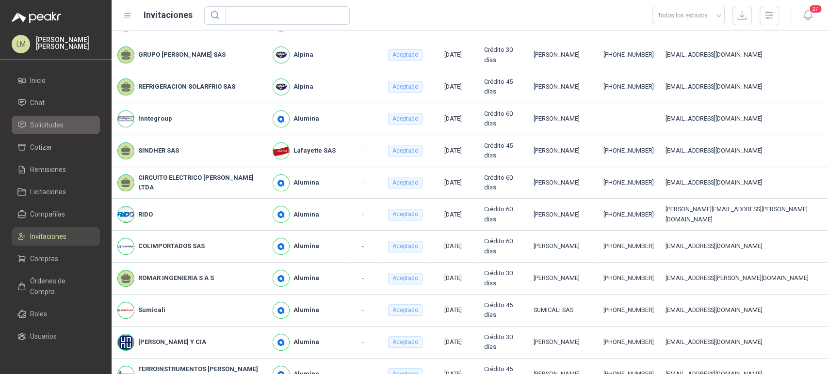
click at [47, 130] on link "Solicitudes" at bounding box center [56, 125] width 88 height 18
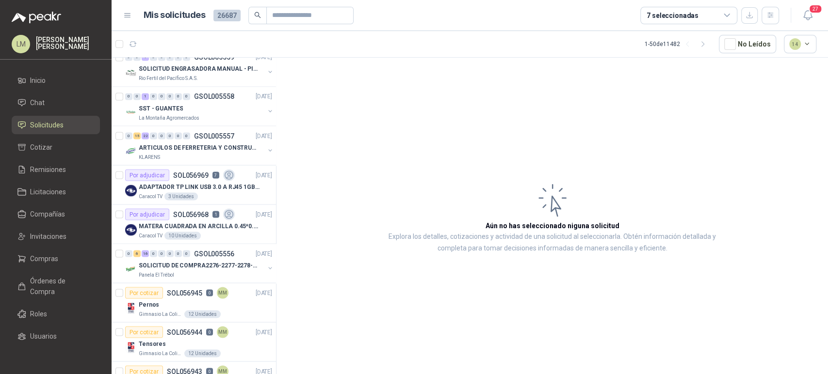
scroll to position [1187, 0]
click at [266, 147] on button "button" at bounding box center [270, 151] width 8 height 8
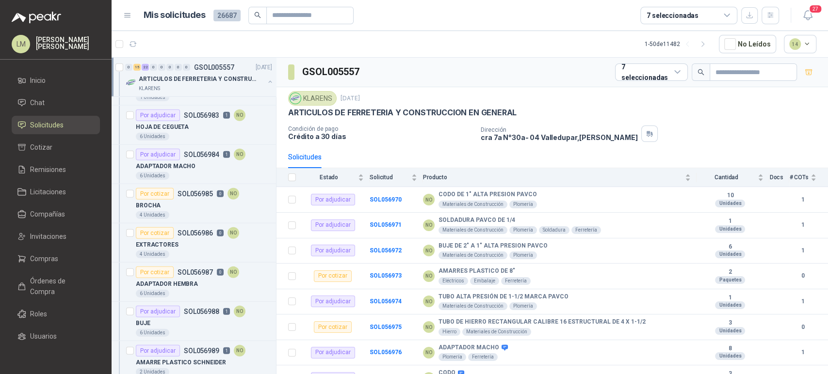
scroll to position [1592, 0]
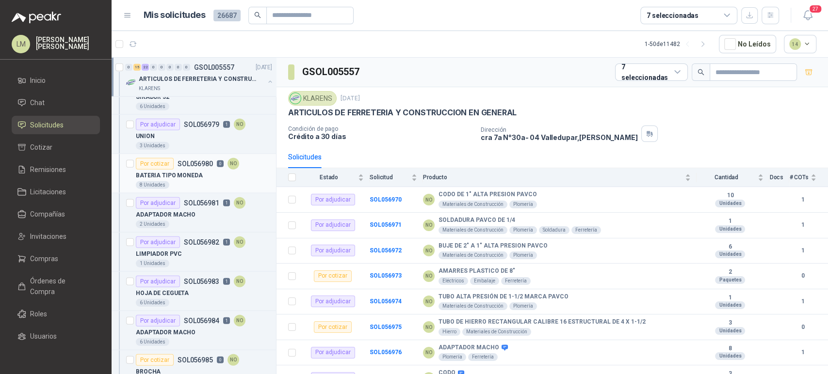
click at [175, 165] on div "Por cotizar SOL056980 0 NO" at bounding box center [187, 164] width 103 height 12
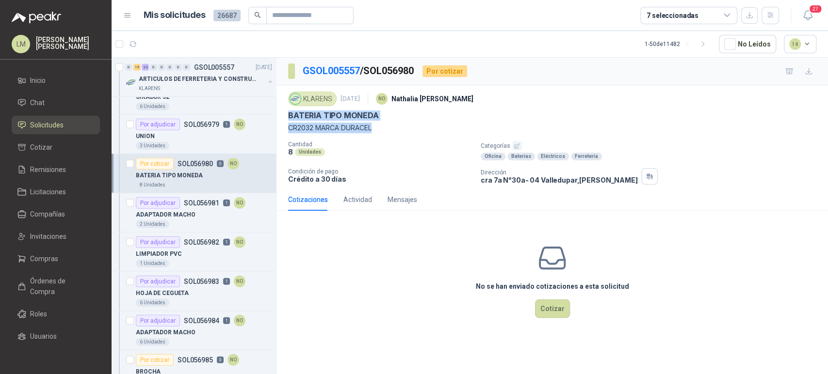
drag, startPoint x: 288, startPoint y: 115, endPoint x: 384, endPoint y: 127, distance: 96.7
click at [384, 127] on div "KLARENS [DATE] NO [PERSON_NAME] BATERIA TIPO MONEDA CR2032 MARCA DURACEL" at bounding box center [552, 111] width 528 height 44
copy div "BATERIA TIPO MONEDA CR2032 MARCA DURACEL"
click at [545, 304] on button "Cotizar" at bounding box center [552, 309] width 35 height 18
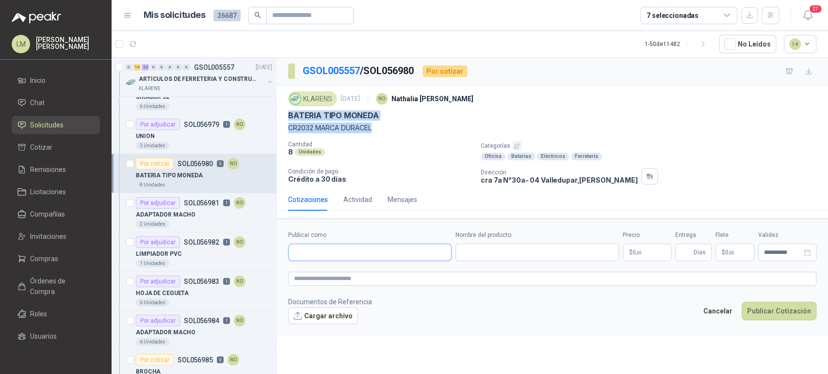
click at [334, 247] on input "Publicar como" at bounding box center [369, 252] width 162 height 16
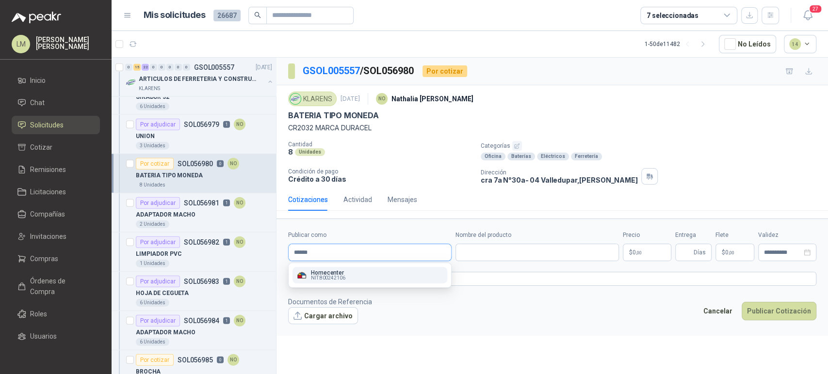
type input "******"
click at [327, 278] on span "NIT : 800242106" at bounding box center [328, 278] width 34 height 5
type input "**********"
click at [507, 245] on input "Nombre del producto" at bounding box center [536, 252] width 163 height 17
paste input "**********"
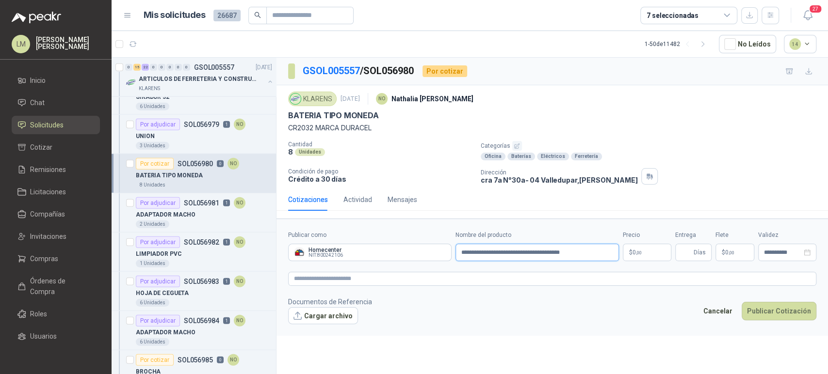
type input "**********"
click at [643, 252] on body "LM [PERSON_NAME] Inicio Chat Solicitudes Cotizar Remisiones Licitaciones Compañ…" at bounding box center [414, 187] width 828 height 374
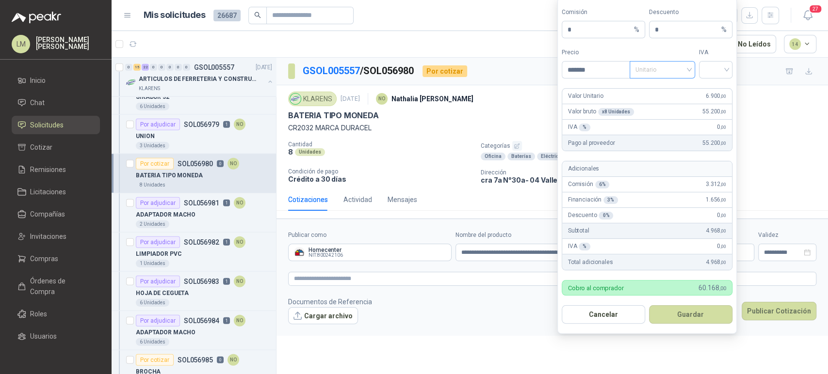
click at [658, 68] on span "Unitario" at bounding box center [662, 70] width 54 height 15
type input "*******"
click at [648, 104] on div "Unitario con IVA" at bounding box center [662, 105] width 50 height 11
click at [729, 61] on div at bounding box center [715, 69] width 33 height 17
click at [710, 90] on div "19%" at bounding box center [715, 90] width 18 height 11
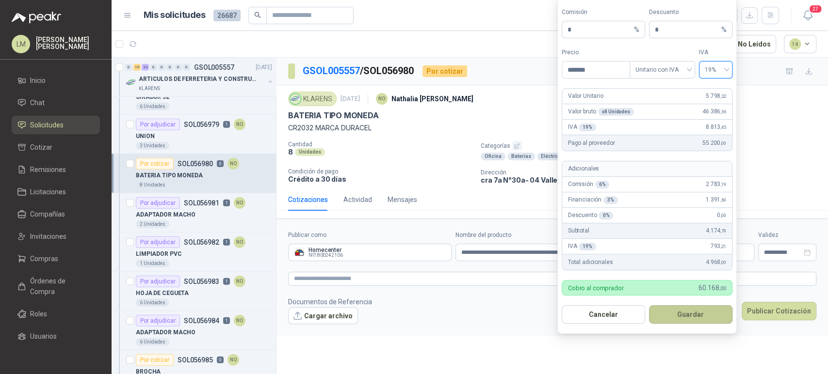
click at [683, 319] on button "Guardar" at bounding box center [690, 314] width 83 height 18
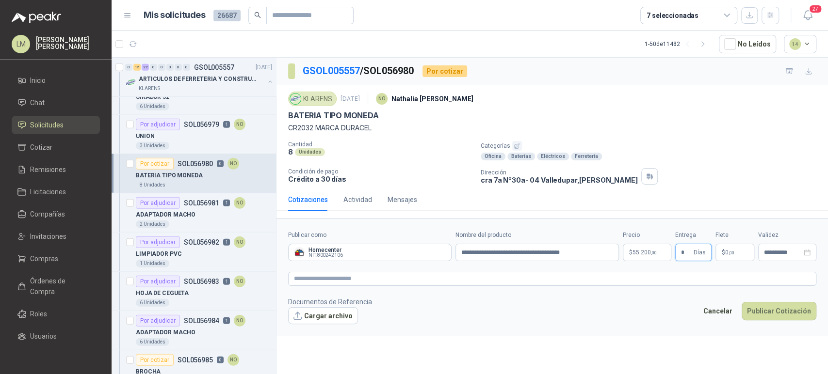
type input "*"
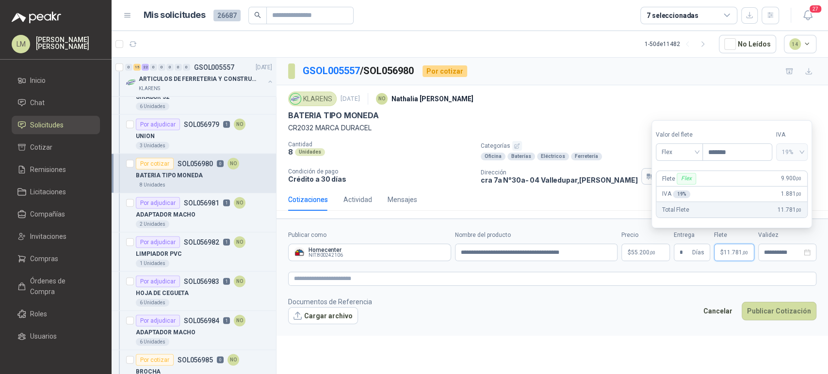
type input "*******"
click at [328, 271] on form "**********" at bounding box center [551, 277] width 551 height 117
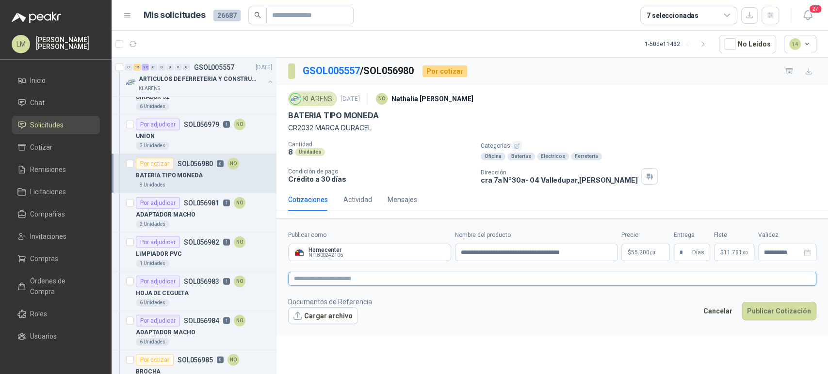
click at [327, 274] on textarea at bounding box center [552, 279] width 528 height 14
click at [778, 311] on footer "Documentos de Referencia Cargar archivo image.png Cancelar Publicar Cotización" at bounding box center [552, 317] width 528 height 41
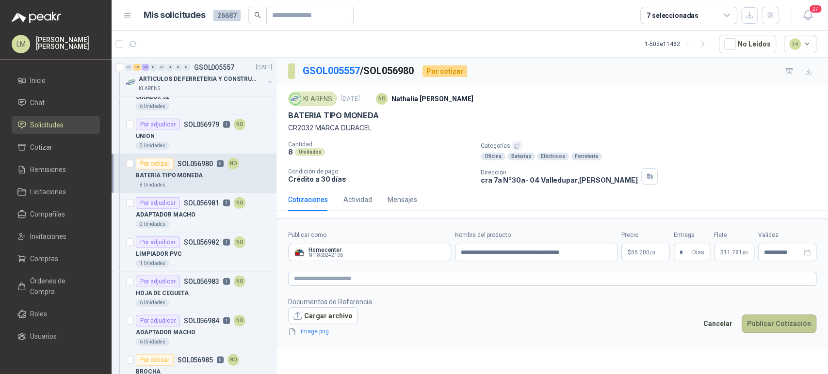
click at [772, 323] on button "Publicar Cotización" at bounding box center [778, 324] width 75 height 18
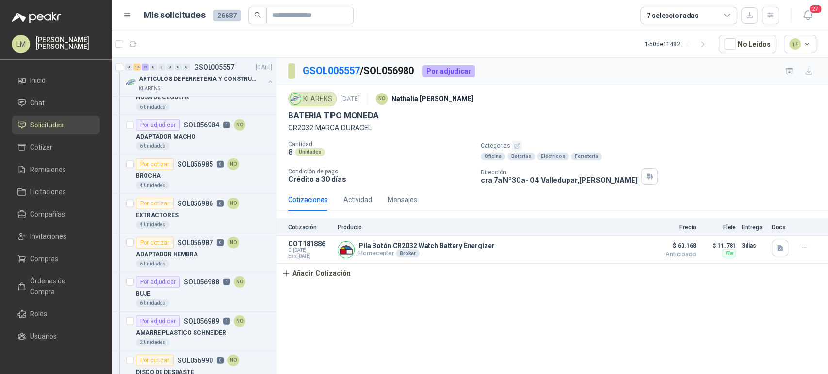
scroll to position [1817, 0]
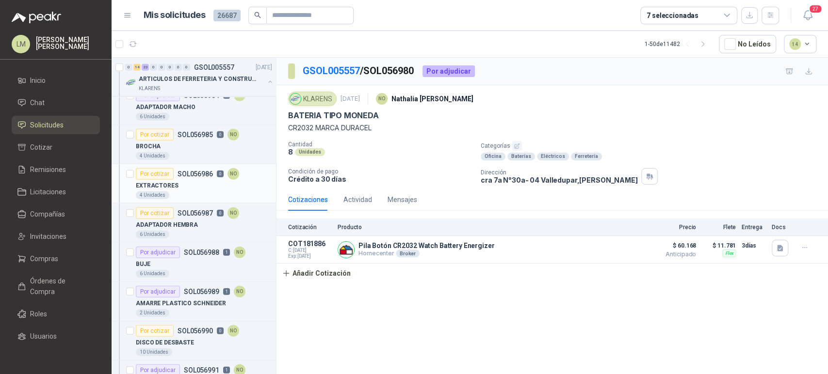
click at [187, 192] on div "4 Unidades" at bounding box center [204, 195] width 136 height 8
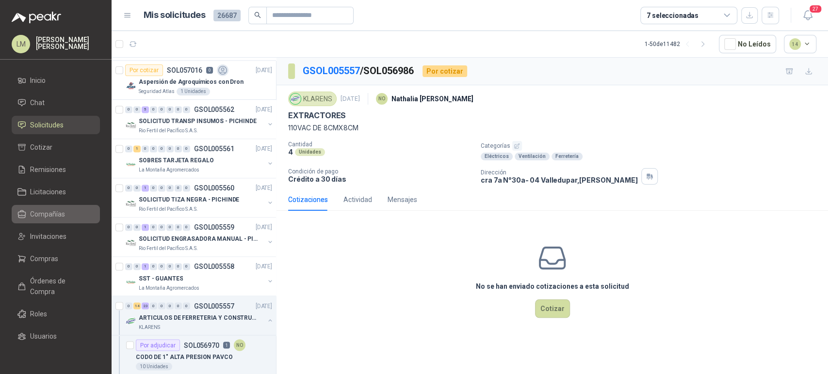
scroll to position [1017, 0]
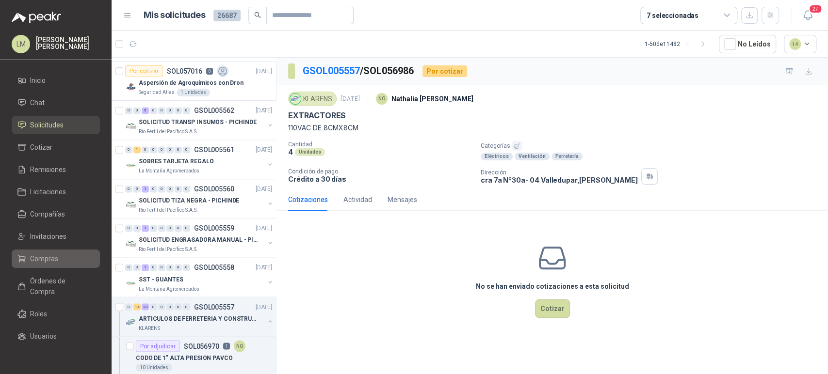
click at [43, 259] on span "Compras" at bounding box center [44, 259] width 28 height 11
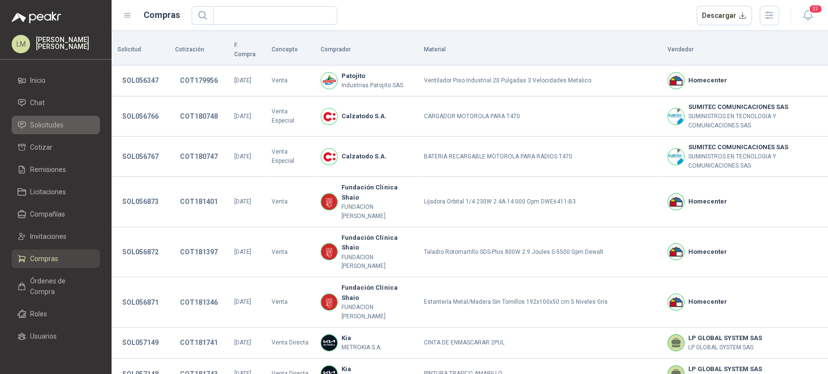
click at [50, 127] on span "Solicitudes" at bounding box center [46, 125] width 33 height 11
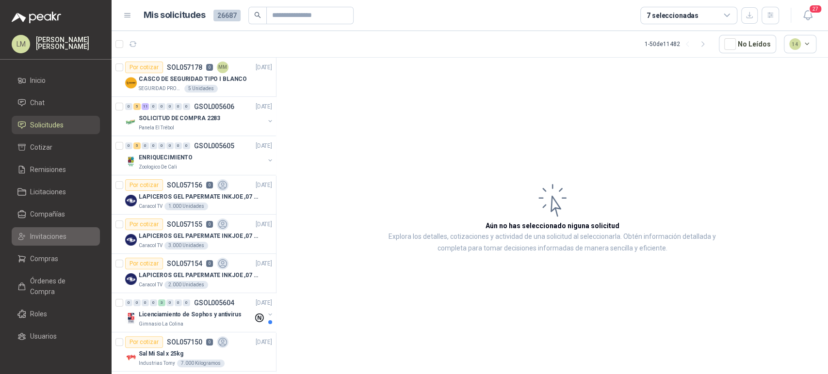
click at [43, 239] on span "Invitaciones" at bounding box center [48, 236] width 36 height 11
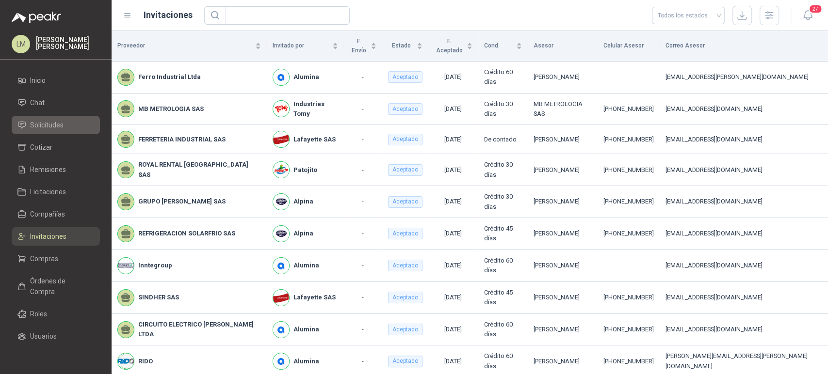
click at [46, 126] on span "Solicitudes" at bounding box center [46, 125] width 33 height 11
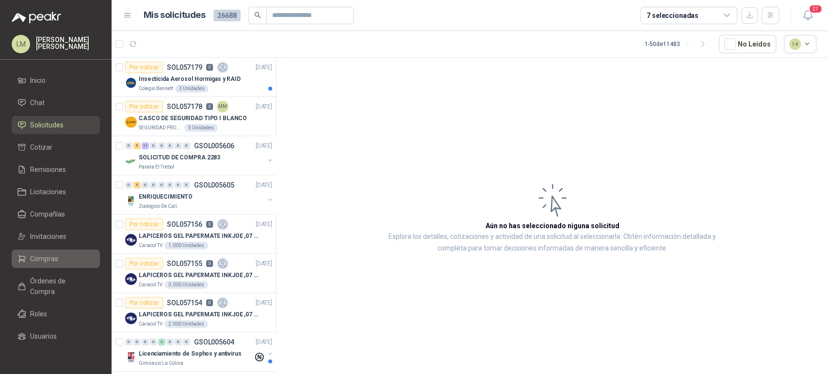
click at [31, 254] on span "Compras" at bounding box center [44, 259] width 28 height 11
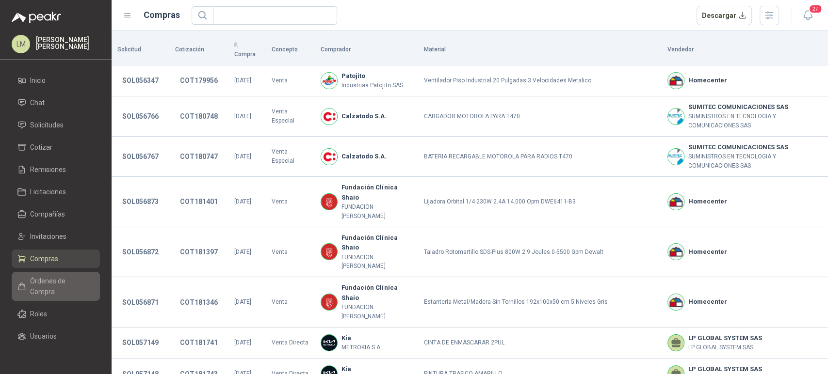
click at [44, 287] on span "Órdenes de Compra" at bounding box center [60, 286] width 61 height 21
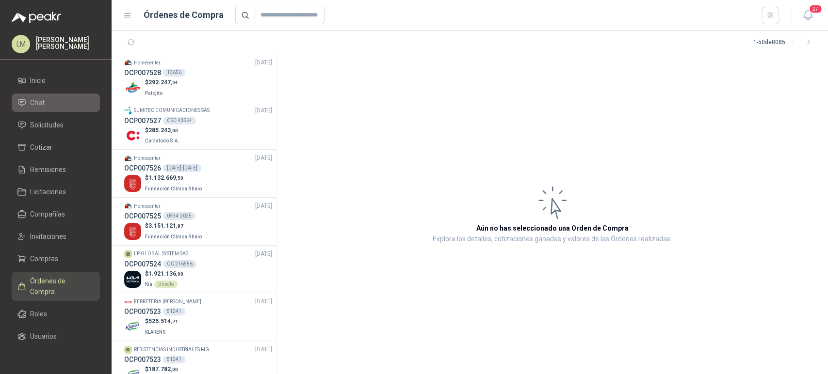
click at [47, 107] on li "Chat" at bounding box center [55, 102] width 77 height 11
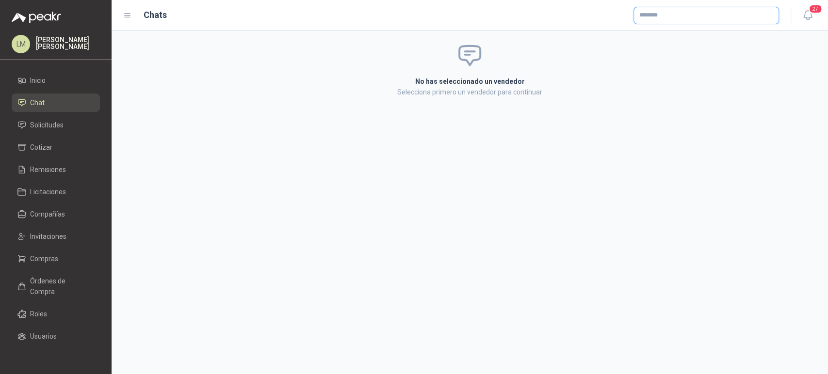
click at [674, 20] on input "text" at bounding box center [706, 15] width 144 height 16
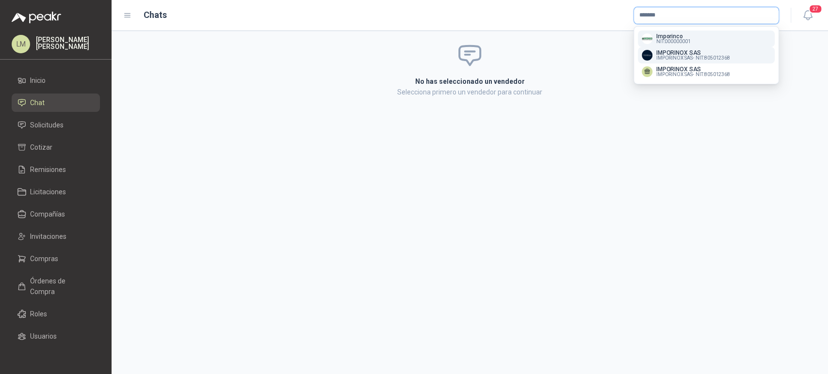
type input "*******"
click at [667, 57] on span "IMPORINOX SAS -" at bounding box center [674, 58] width 37 height 5
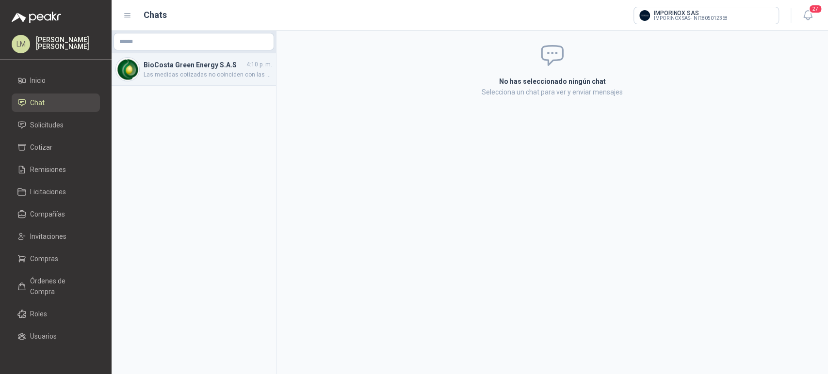
click at [188, 67] on h4 "BioCosta Green Energy S.A.S" at bounding box center [193, 65] width 101 height 11
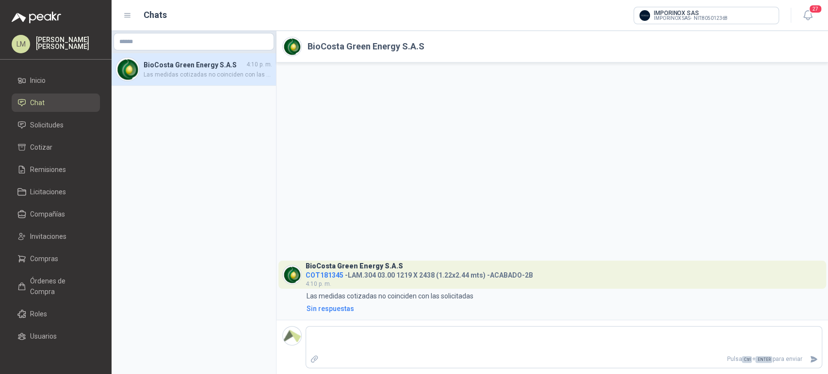
click at [323, 274] on span "COT181345" at bounding box center [324, 275] width 38 height 8
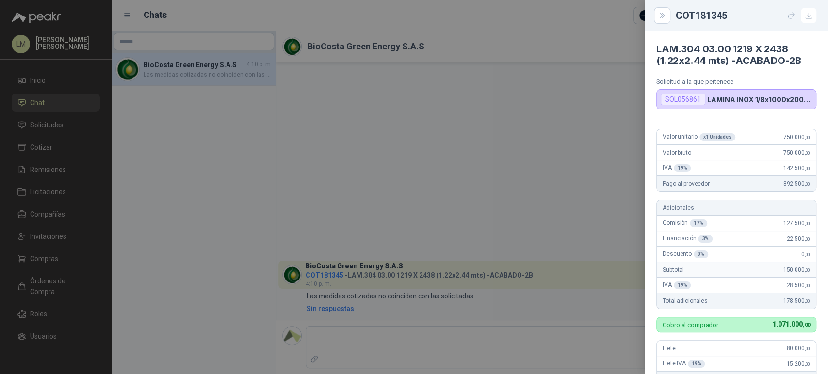
click at [489, 230] on div at bounding box center [414, 187] width 828 height 374
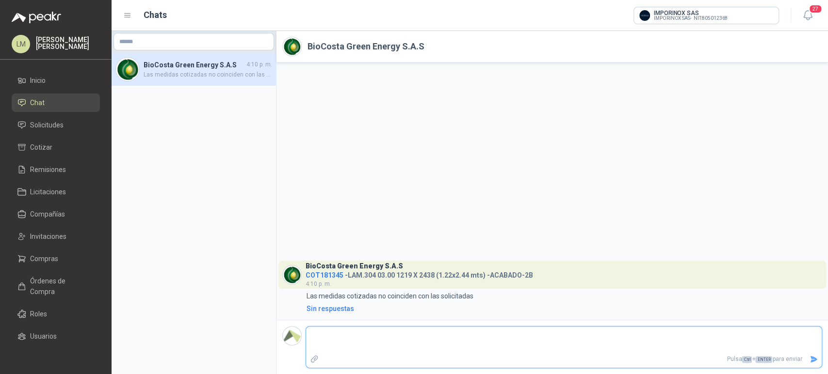
click at [323, 332] on textarea at bounding box center [563, 340] width 515 height 22
type textarea "*"
type textarea "**"
type textarea "***"
type textarea "****"
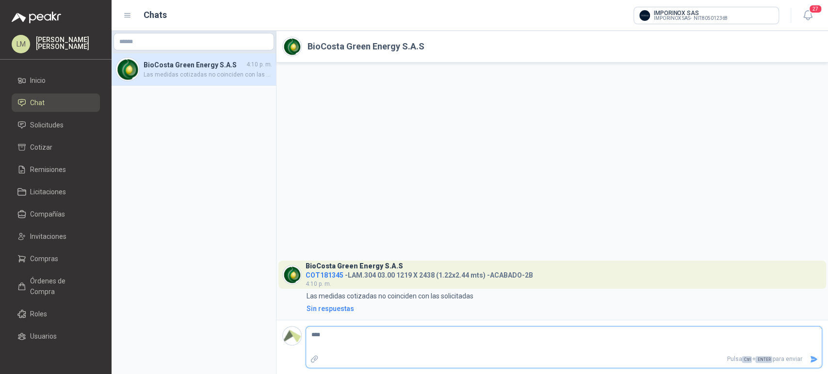
type textarea "*****"
type textarea "******"
type textarea "*********"
type textarea "**********"
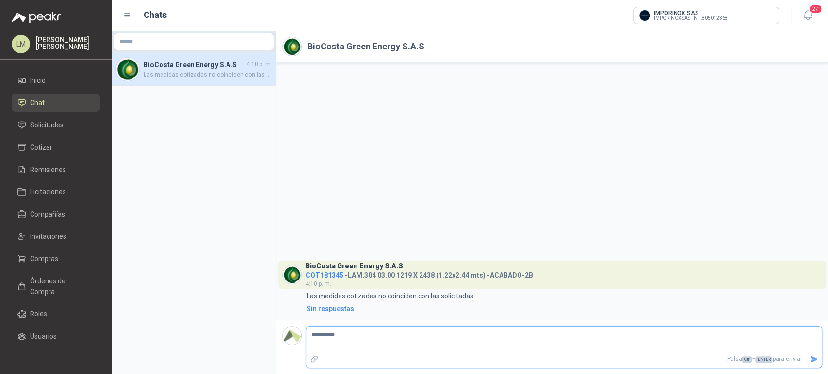
type textarea "**********"
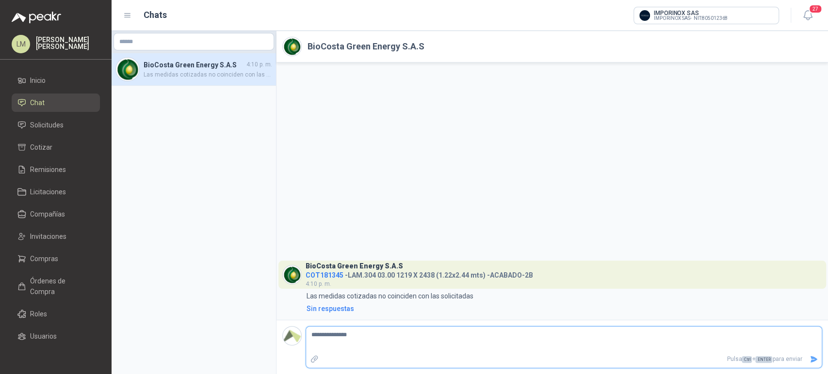
type textarea "**********"
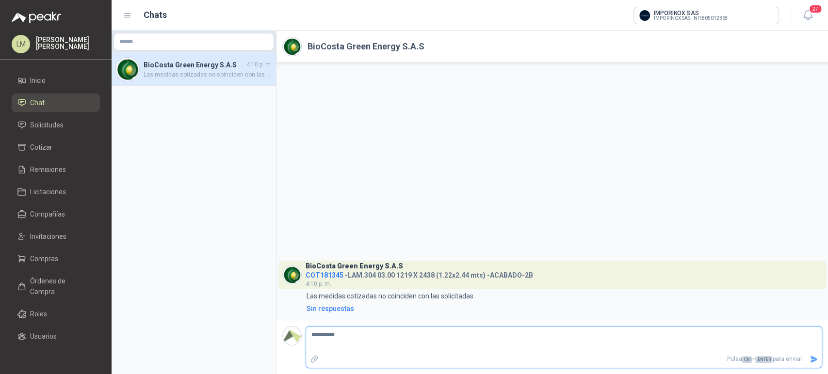
type textarea "*********"
type textarea "********"
type textarea "******"
type textarea "*****"
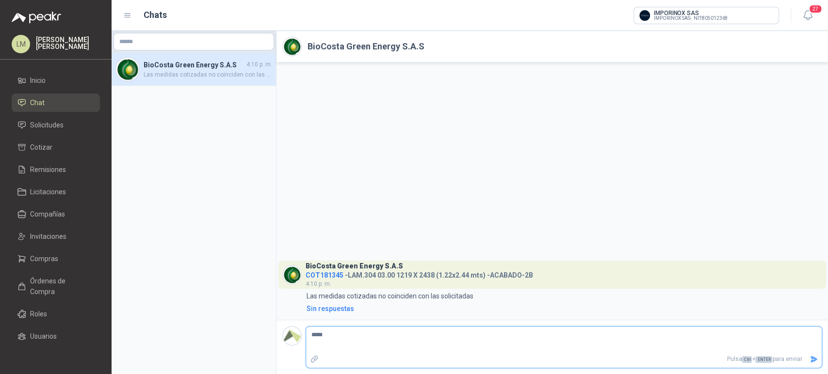
type textarea "****"
type textarea "***"
type textarea "**"
type textarea "*"
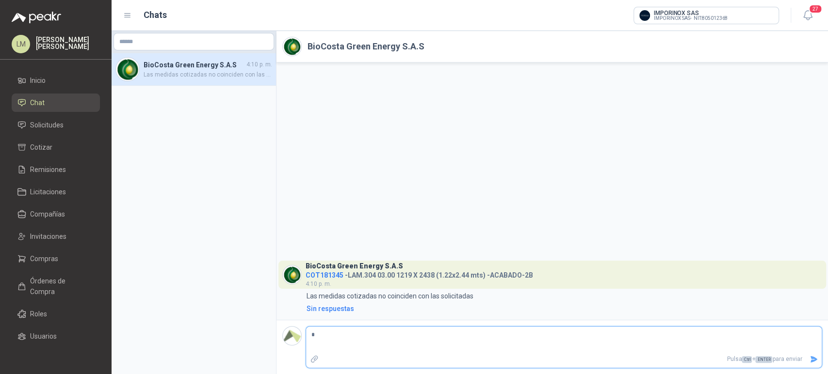
type textarea "**"
type textarea "****"
type textarea "******"
type textarea "*******"
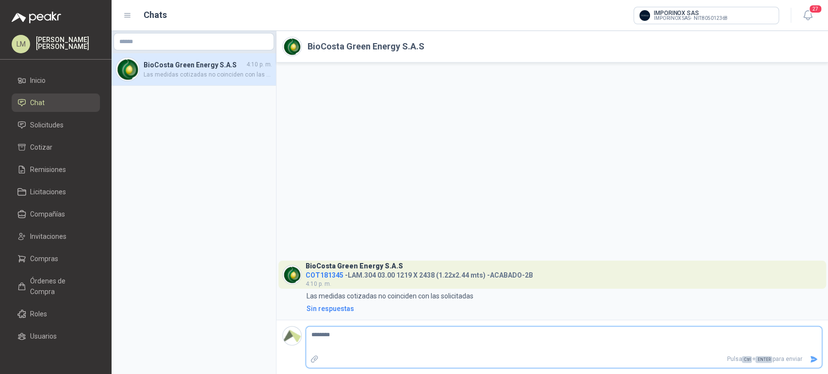
type textarea "*********"
type textarea "**********"
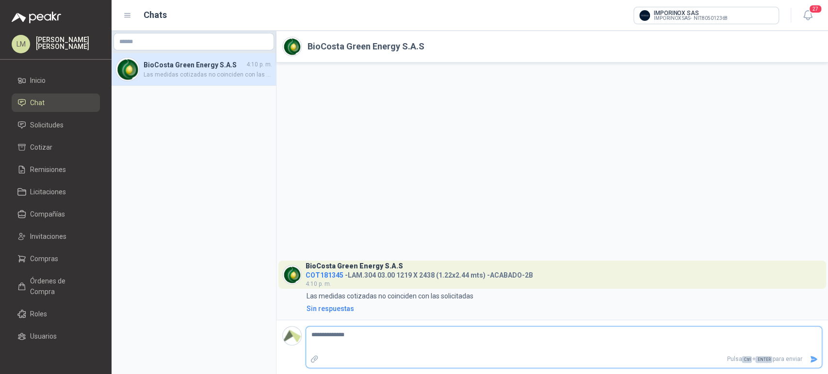
type textarea "**********"
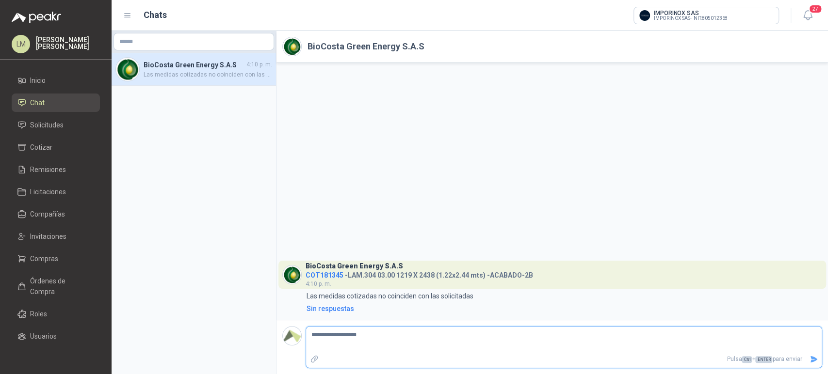
type textarea "**********"
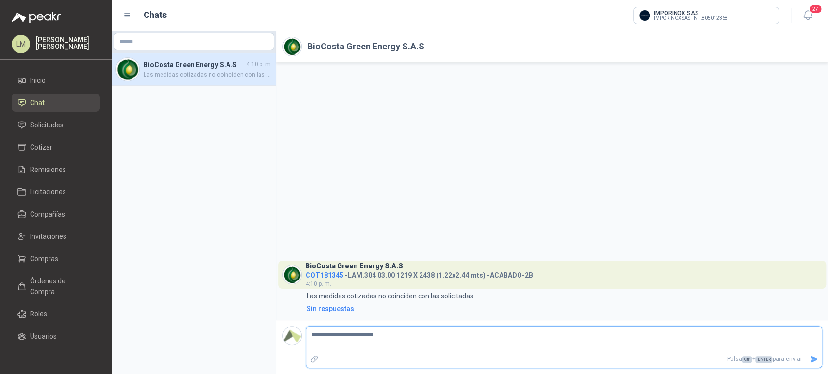
type textarea "**********"
click at [813, 352] on button "Enviar" at bounding box center [813, 359] width 16 height 17
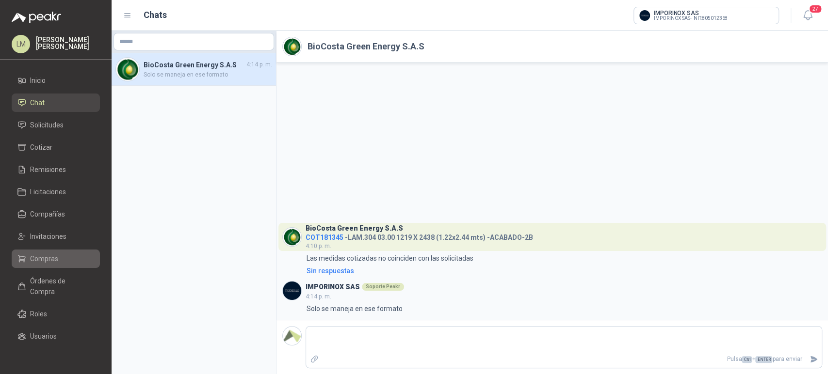
click at [31, 259] on span "Compras" at bounding box center [44, 259] width 28 height 11
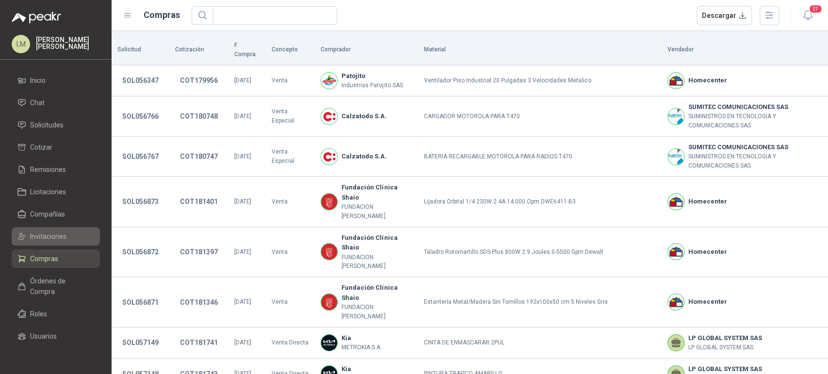
click at [45, 237] on span "Invitaciones" at bounding box center [48, 236] width 36 height 11
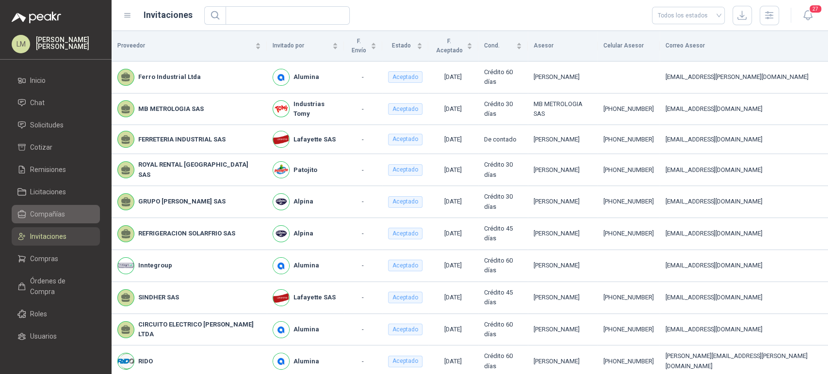
click at [50, 213] on span "Compañías" at bounding box center [47, 214] width 35 height 11
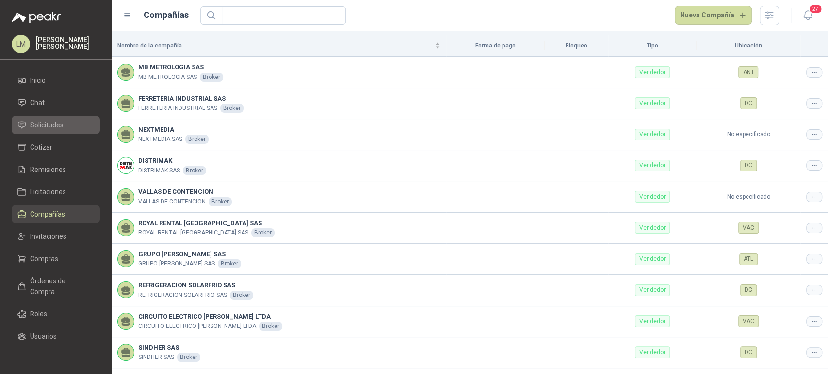
click at [38, 126] on span "Solicitudes" at bounding box center [46, 125] width 33 height 11
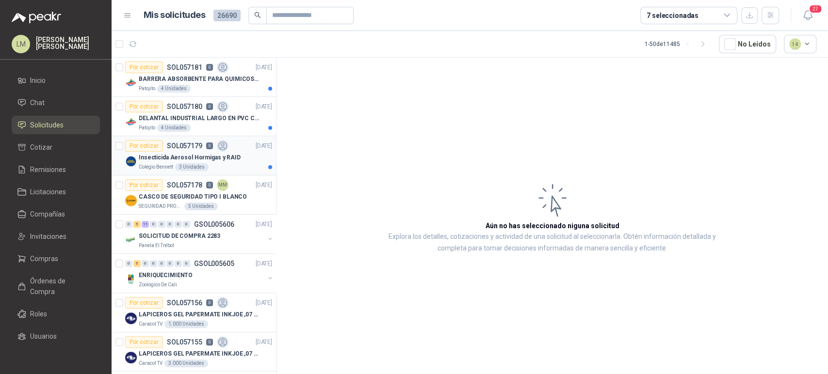
click at [177, 150] on div "Por cotizar SOL057179 0" at bounding box center [176, 146] width 103 height 12
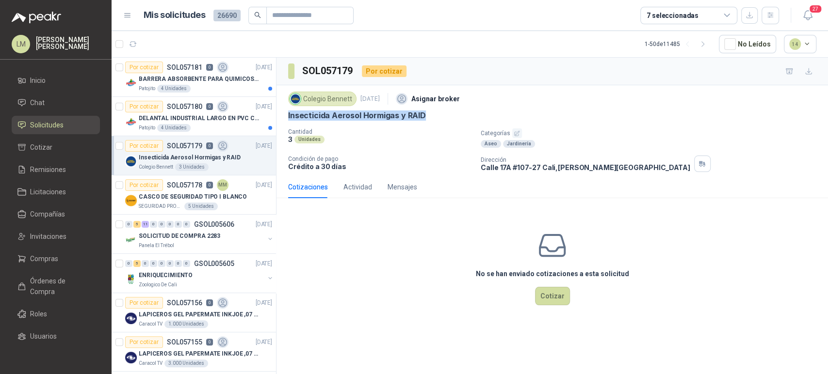
drag, startPoint x: 287, startPoint y: 115, endPoint x: 450, endPoint y: 114, distance: 162.9
click at [450, 114] on div "Colegio [PERSON_NAME] [DATE] Asignar broker Insecticida Aerosol Hormigas y RAID…" at bounding box center [551, 130] width 551 height 91
copy p "Insecticida Aerosol Hormigas y RAID"
click at [179, 123] on div "DELANTAL INDUSTRIAL LARGO EN PVC COLOR AMARILLO" at bounding box center [205, 118] width 133 height 12
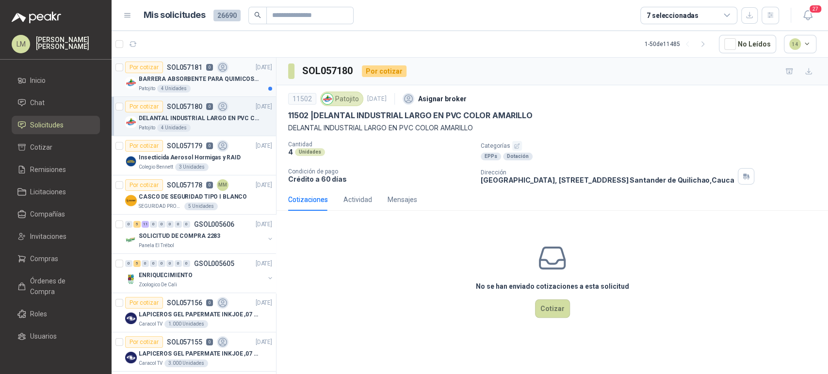
click at [201, 76] on p "BARRERA ABSORBENTE PARA QUIMICOS (DERRAME DE HIPOCLORITO)" at bounding box center [199, 79] width 121 height 9
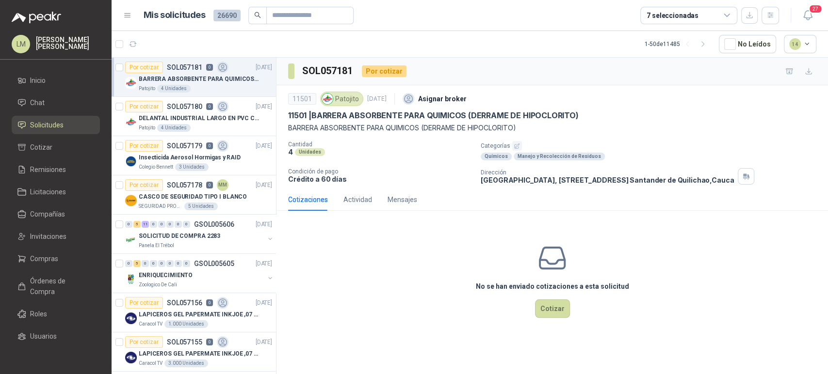
click at [512, 144] on button "button" at bounding box center [517, 146] width 10 height 10
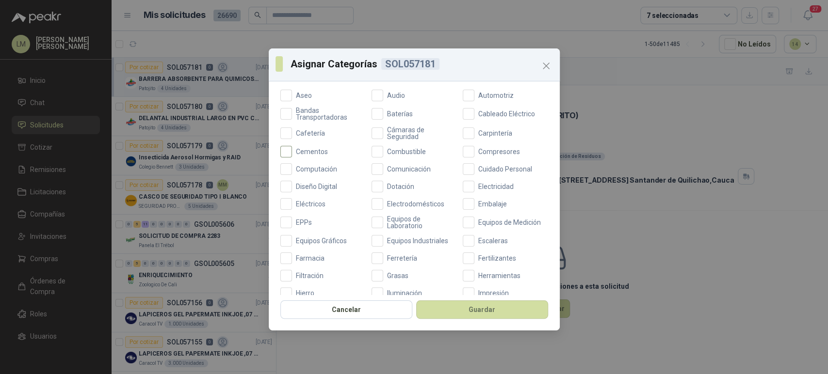
scroll to position [112, 0]
click at [297, 219] on span "EPPs" at bounding box center [304, 222] width 24 height 7
click at [473, 314] on button "Guardar" at bounding box center [482, 310] width 132 height 18
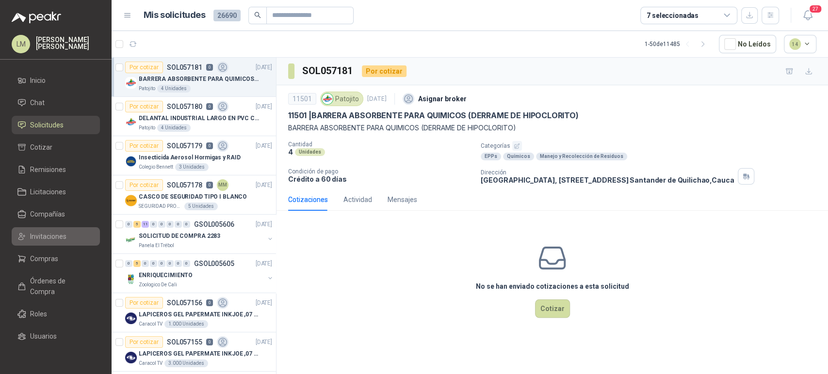
click at [50, 234] on span "Invitaciones" at bounding box center [48, 236] width 36 height 11
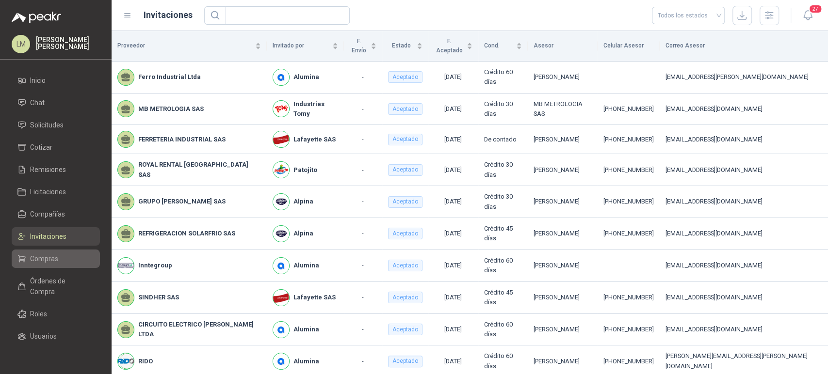
click at [40, 259] on span "Compras" at bounding box center [44, 259] width 28 height 11
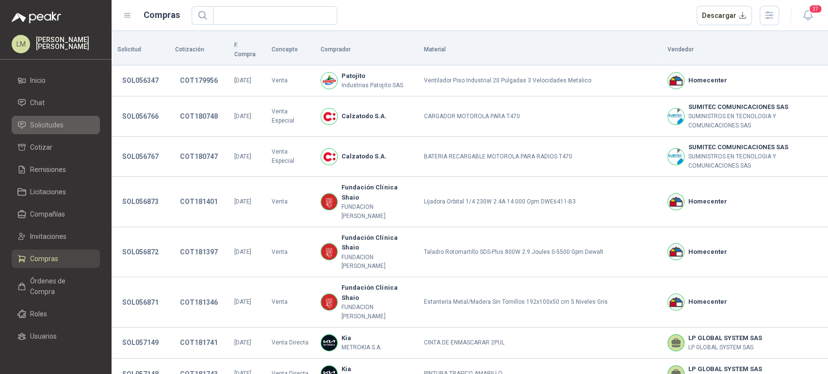
click at [54, 127] on span "Solicitudes" at bounding box center [46, 125] width 33 height 11
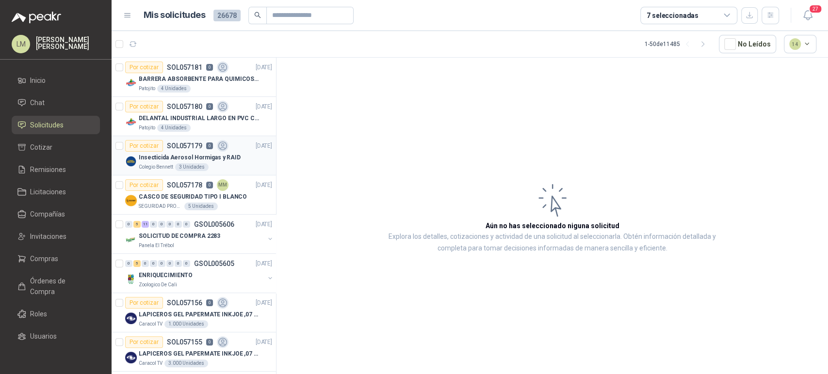
click at [157, 163] on p "Colegio Bennett" at bounding box center [156, 167] width 34 height 8
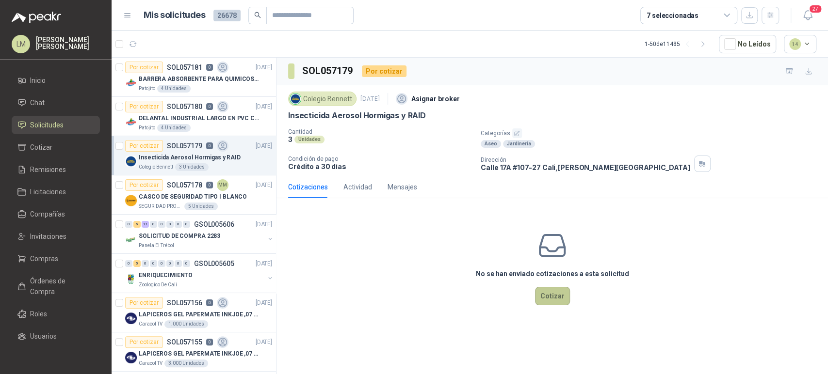
click at [546, 294] on button "Cotizar" at bounding box center [552, 296] width 35 height 18
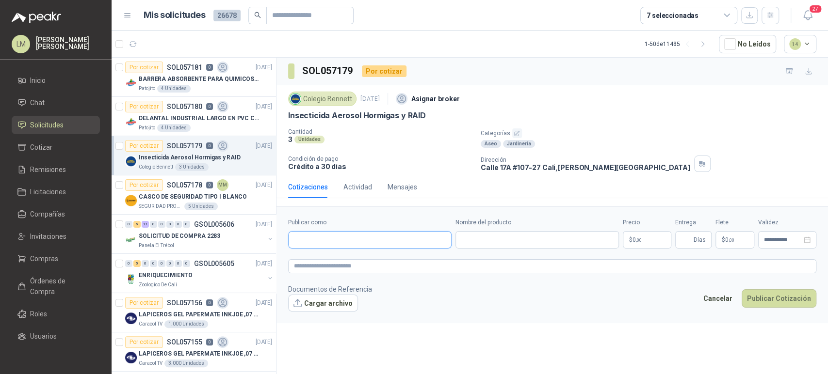
click at [360, 242] on input "Publicar como" at bounding box center [369, 240] width 162 height 16
type input "******"
click at [331, 264] on span "NIT : 800242106" at bounding box center [328, 265] width 34 height 5
type input "**********"
click at [496, 243] on input "Nombre del producto" at bounding box center [536, 239] width 163 height 17
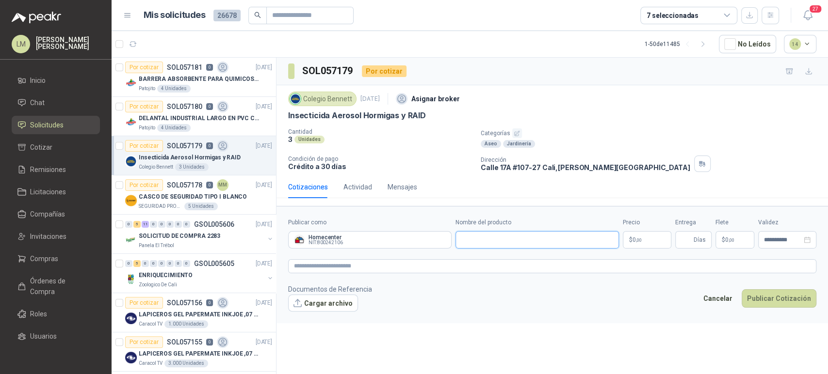
paste input "**********"
type input "**********"
click at [414, 265] on textarea at bounding box center [552, 266] width 528 height 14
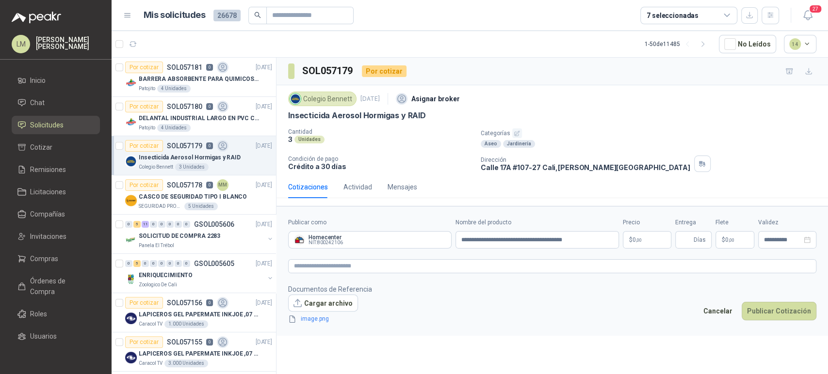
click at [635, 239] on body "LM [PERSON_NAME] Inicio Chat Solicitudes Cotizar Remisiones Licitaciones Compañ…" at bounding box center [414, 187] width 828 height 374
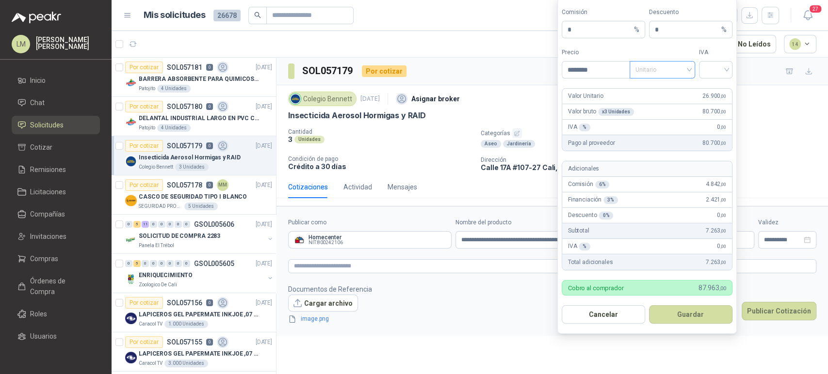
click at [664, 76] on span "Unitario" at bounding box center [662, 70] width 54 height 15
type input "********"
click at [664, 98] on div "Unitario con IVA" at bounding box center [662, 106] width 62 height 16
click at [709, 67] on input "search" at bounding box center [715, 69] width 22 height 15
click at [709, 87] on div "19%" at bounding box center [715, 90] width 18 height 11
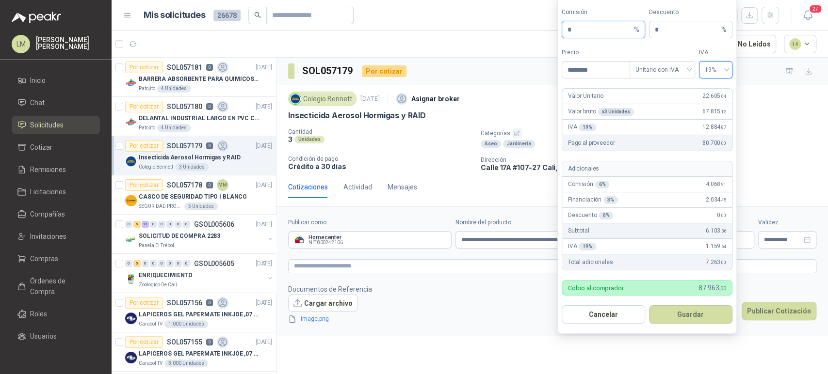
drag, startPoint x: 585, startPoint y: 36, endPoint x: 560, endPoint y: 40, distance: 24.5
click at [560, 40] on form "Comisión * % Descuento * % Precio ******** Tipo Unitario con IVA IVA 19% 19% Va…" at bounding box center [646, 166] width 179 height 336
type input "**"
click at [677, 318] on button "Guardar" at bounding box center [690, 314] width 83 height 18
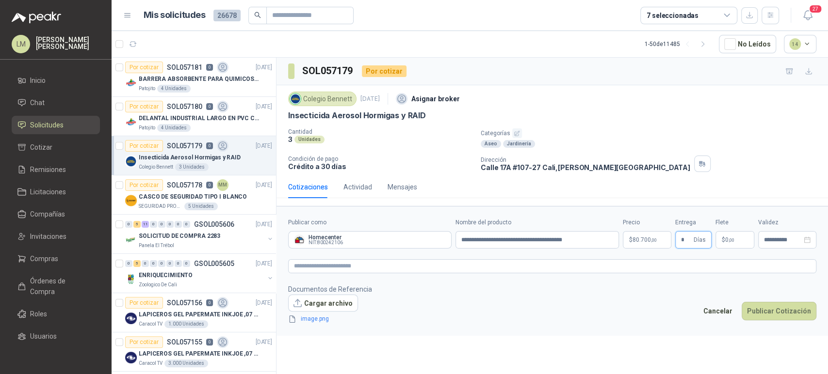
type input "*"
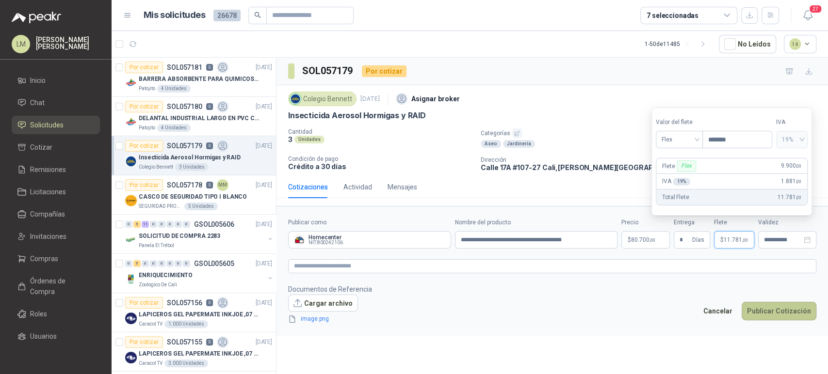
type input "*******"
click at [760, 313] on button "Publicar Cotización" at bounding box center [778, 311] width 75 height 18
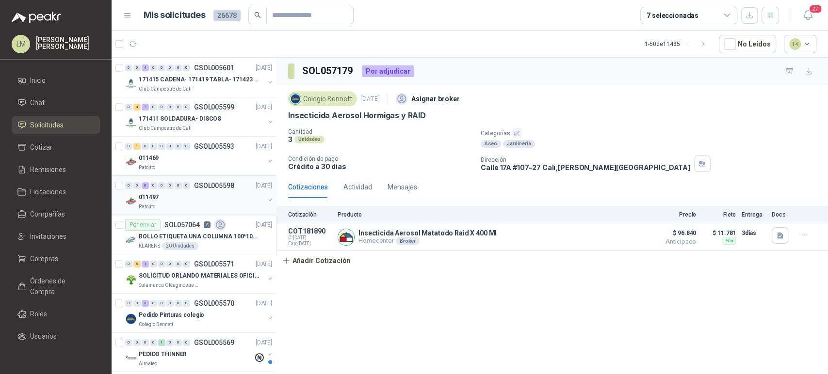
scroll to position [541, 0]
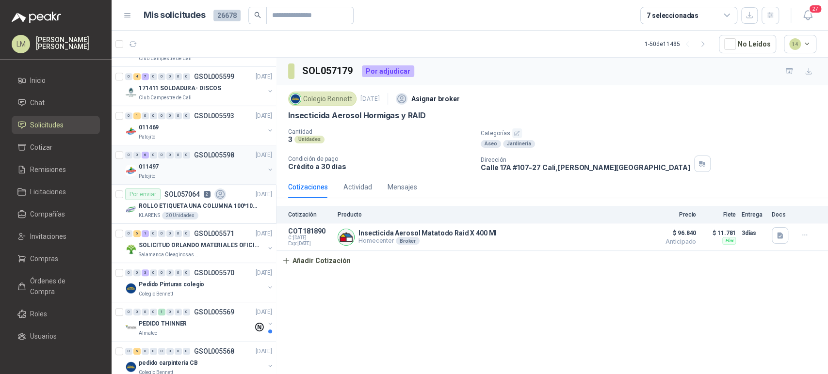
click at [188, 161] on div "011497" at bounding box center [202, 167] width 126 height 12
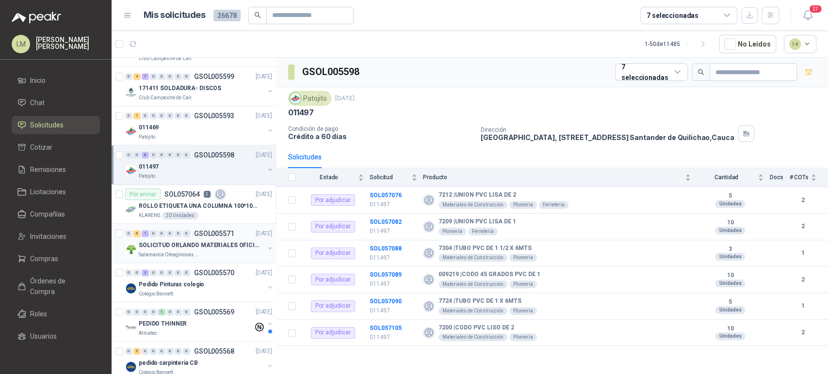
click at [195, 237] on div "0 6 1 0 0 0 0 0 GSOL005571 [DATE]" at bounding box center [199, 234] width 149 height 12
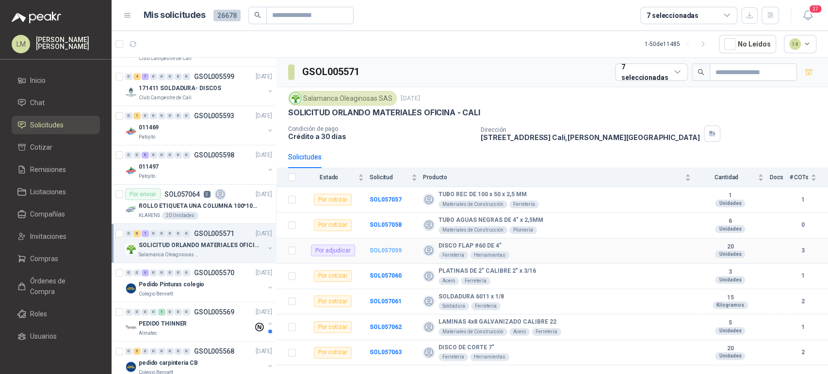
click at [377, 247] on b "SOL057059" at bounding box center [385, 250] width 32 height 7
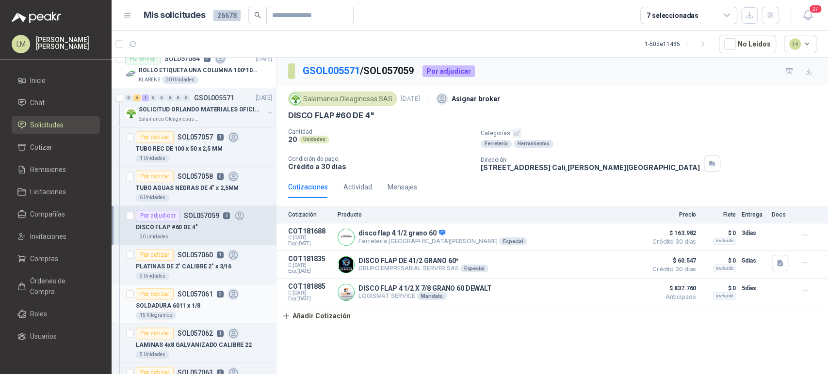
scroll to position [676, 0]
click at [211, 139] on div "Por cotizar SOL057057 1" at bounding box center [187, 138] width 103 height 12
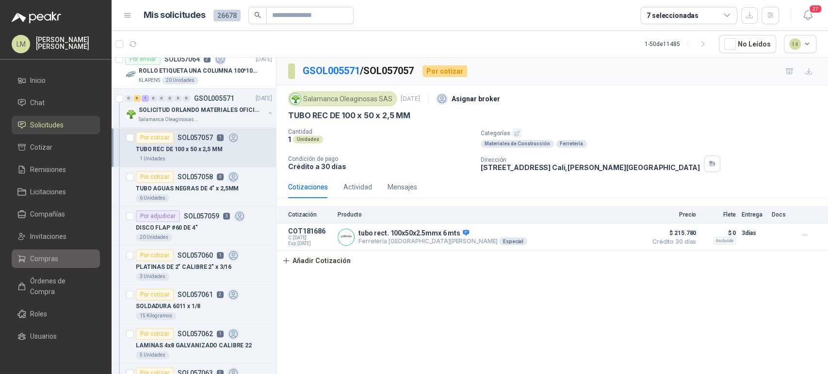
click at [33, 255] on span "Compras" at bounding box center [44, 259] width 28 height 11
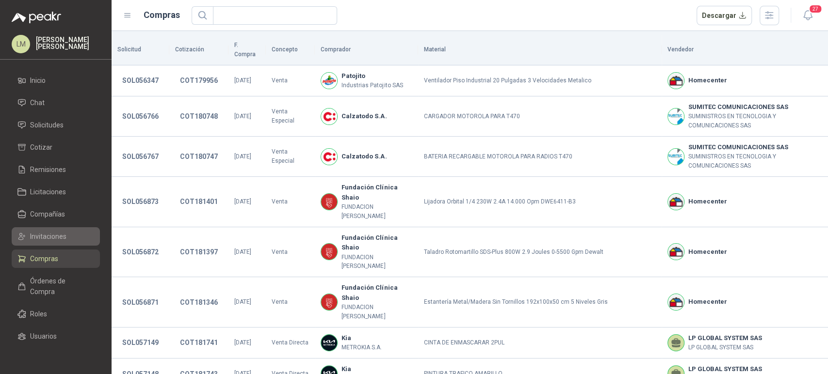
click at [49, 236] on span "Invitaciones" at bounding box center [48, 236] width 36 height 11
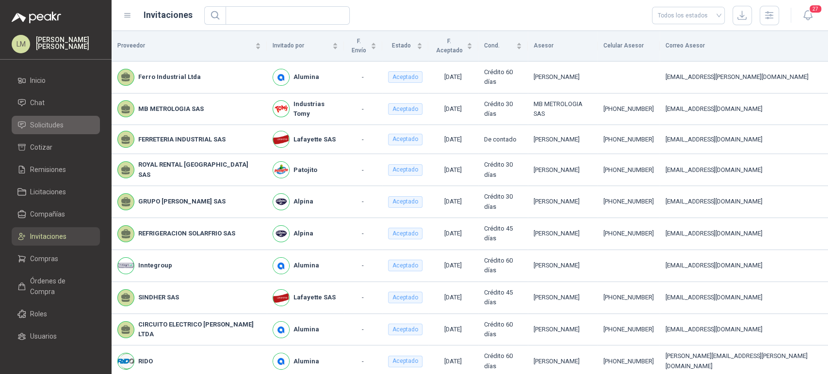
click at [43, 123] on span "Solicitudes" at bounding box center [46, 125] width 33 height 11
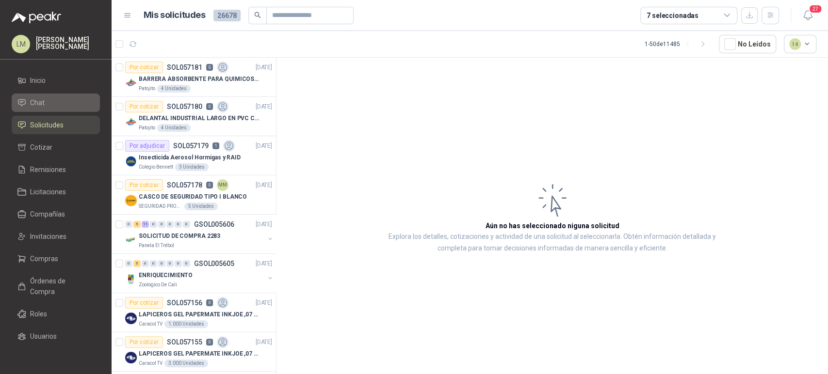
click at [38, 100] on span "Chat" at bounding box center [37, 102] width 15 height 11
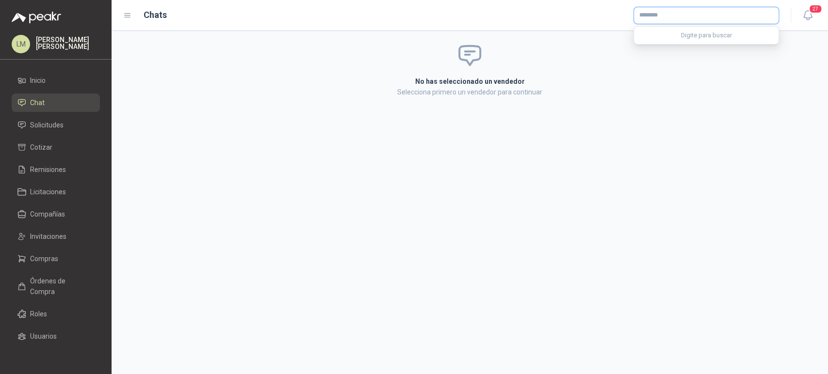
click at [661, 15] on input "text" at bounding box center [706, 15] width 144 height 16
type input "****"
click at [654, 39] on div "Bearings Transmission Colombia Ltda Bearings Transmission Colombia Ltda - NIT :…" at bounding box center [705, 38] width 129 height 11
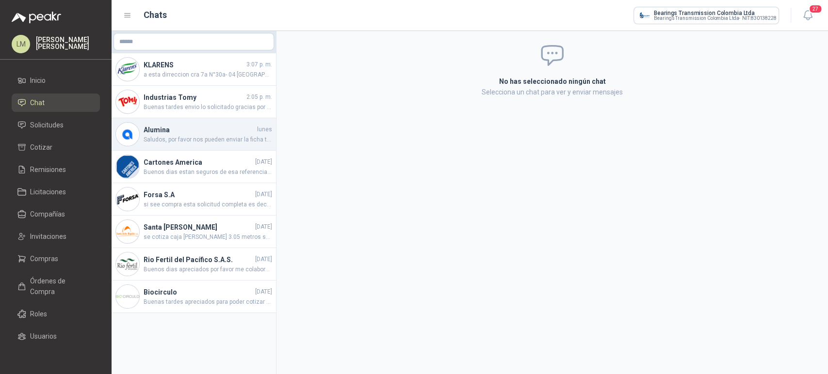
click at [186, 134] on h4 "Alumina" at bounding box center [198, 130] width 111 height 11
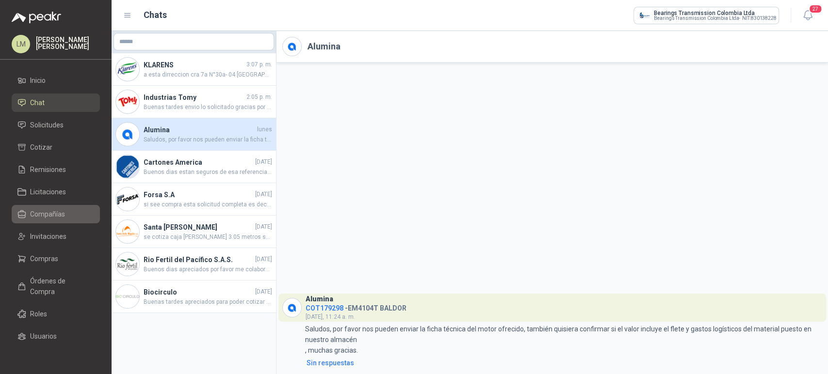
click at [45, 215] on span "Compañías" at bounding box center [47, 214] width 35 height 11
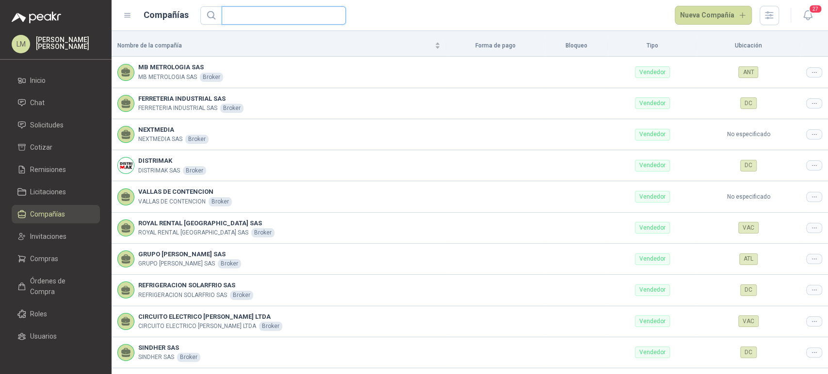
click at [317, 18] on input "text" at bounding box center [279, 15] width 105 height 17
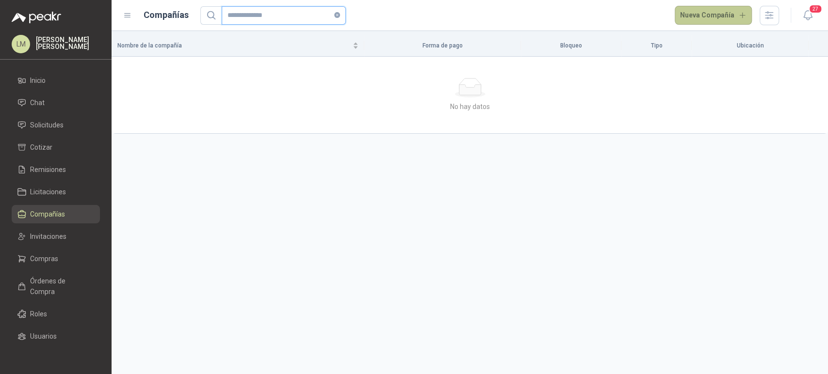
type input "**********"
click at [716, 12] on button "Nueva Compañía" at bounding box center [713, 15] width 78 height 19
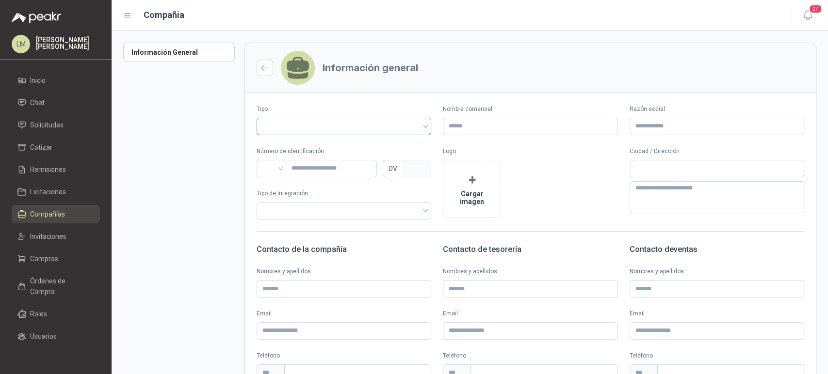
click at [302, 120] on input "search" at bounding box center [343, 125] width 163 height 15
click at [298, 165] on div "Vendedor" at bounding box center [342, 162] width 157 height 11
click at [483, 127] on input "Nombre comercial" at bounding box center [530, 126] width 175 height 17
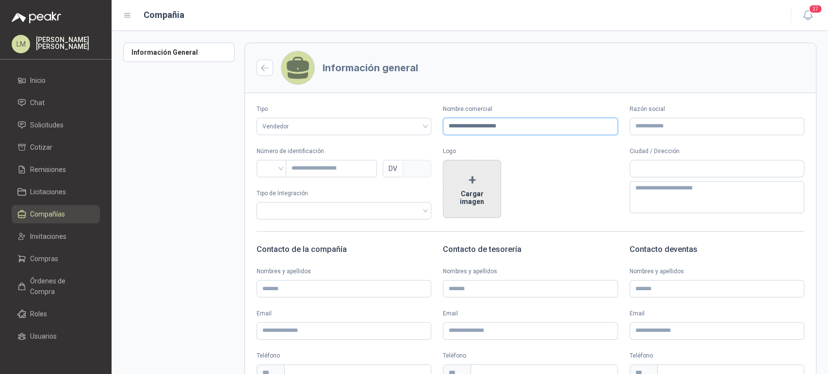
type input "**********"
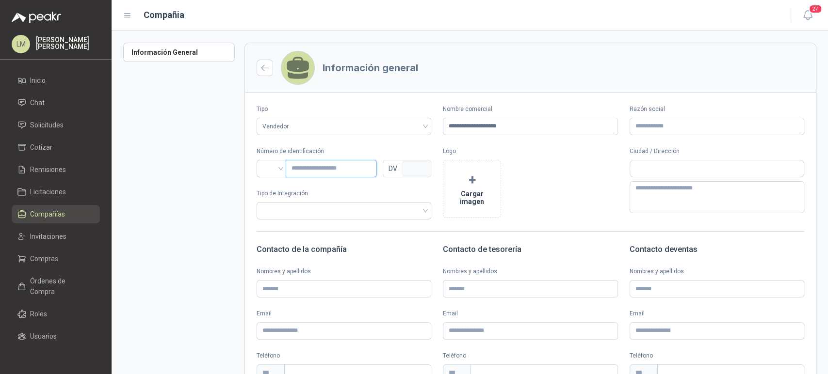
click at [300, 169] on input "text" at bounding box center [331, 168] width 91 height 17
click at [282, 170] on div at bounding box center [271, 168] width 30 height 17
click at [267, 226] on div "NIT" at bounding box center [271, 220] width 26 height 16
click at [307, 170] on input "text" at bounding box center [331, 168] width 91 height 17
type input "*"
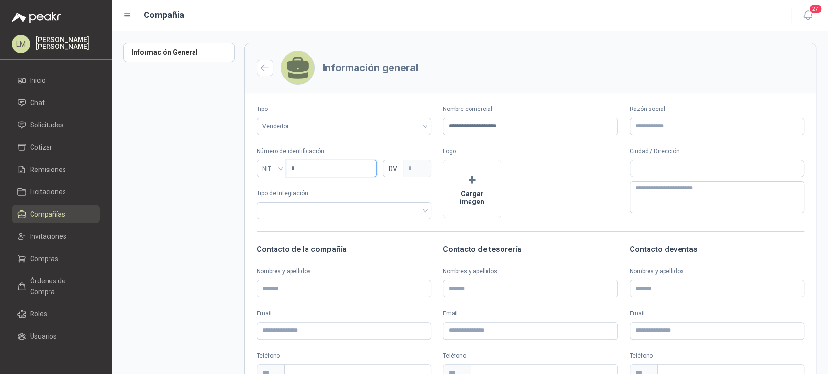
type input "*"
type input "**"
type input "*"
type input "***"
type input "*"
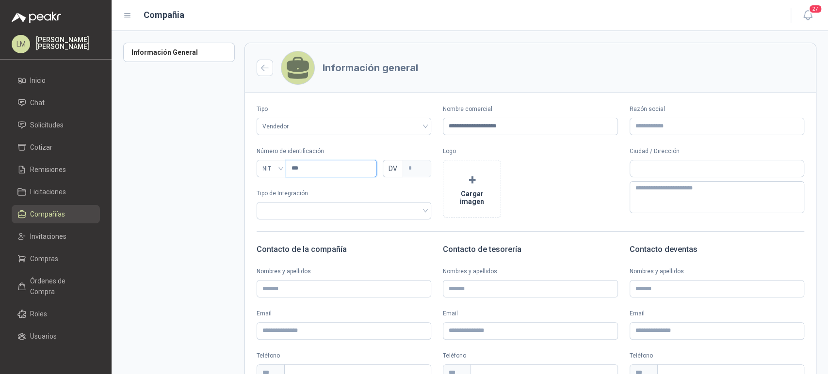
type input "****"
type input "*"
type input "***"
type input "*"
type input "****"
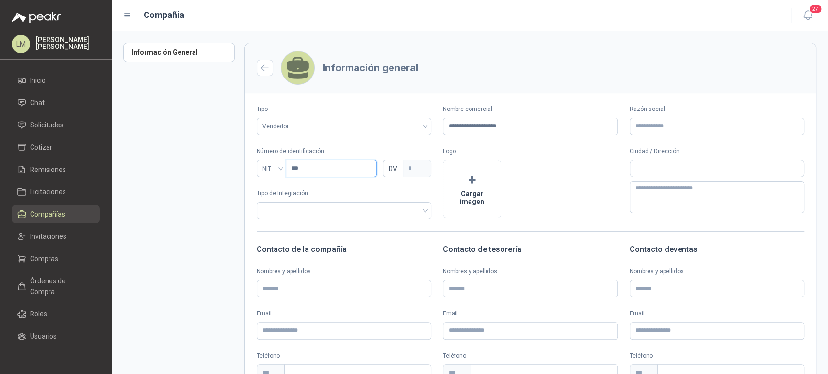
type input "*"
type input "*****"
type input "*"
type input "******"
type input "*"
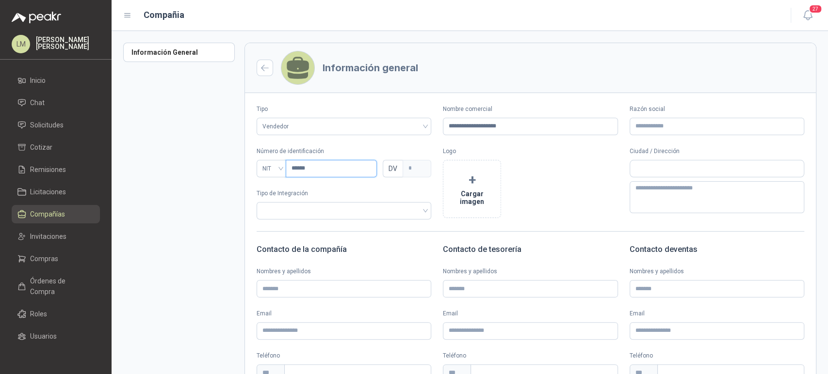
type input "*******"
type input "*"
type input "********"
type input "*"
click at [269, 166] on span "NIT" at bounding box center [271, 168] width 18 height 15
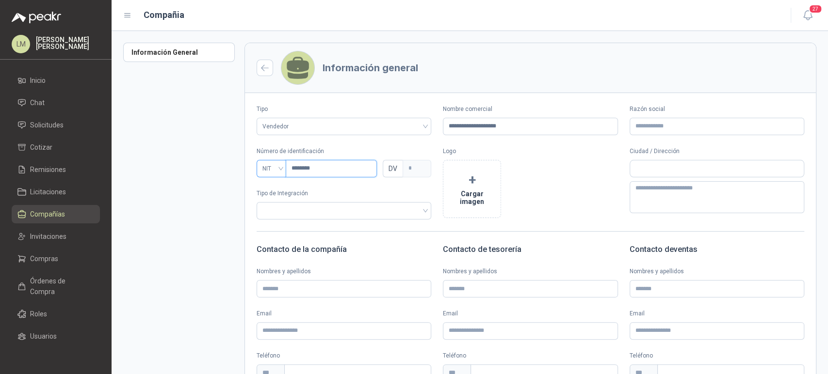
type input "********"
click at [269, 186] on div "CC" at bounding box center [271, 188] width 15 height 11
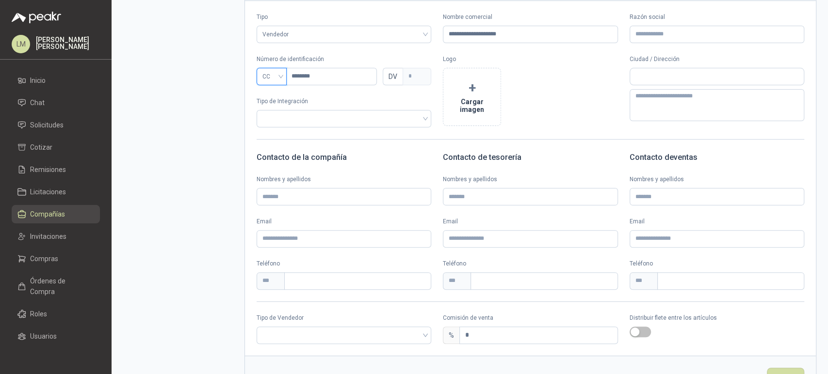
scroll to position [93, 0]
click at [304, 339] on input "search" at bounding box center [343, 334] width 163 height 15
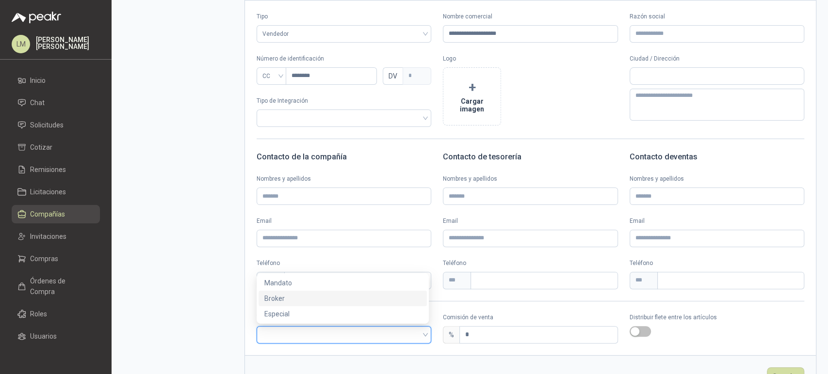
click at [286, 299] on div "Broker" at bounding box center [342, 298] width 157 height 11
drag, startPoint x: 490, startPoint y: 341, endPoint x: 420, endPoint y: 342, distance: 70.3
click at [420, 342] on div "Tipo de Vendedor Broker Broker Comisión de venta % * Distribuir flete entre los…" at bounding box center [530, 328] width 571 height 31
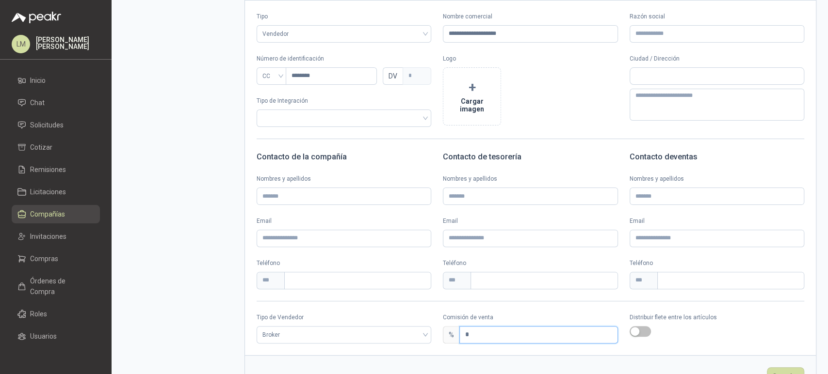
scroll to position [127, 0]
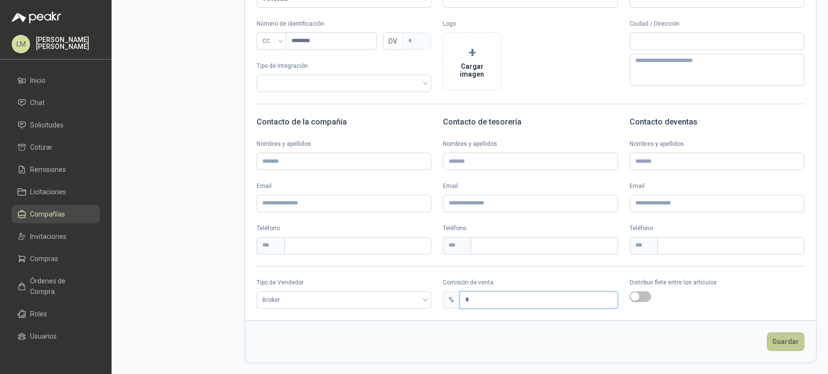
type input "*"
click at [779, 345] on button "Guardar" at bounding box center [784, 342] width 37 height 18
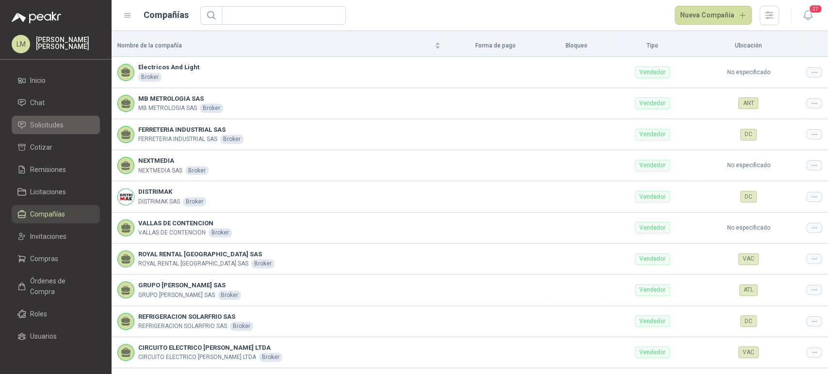
click at [48, 130] on link "Solicitudes" at bounding box center [56, 125] width 88 height 18
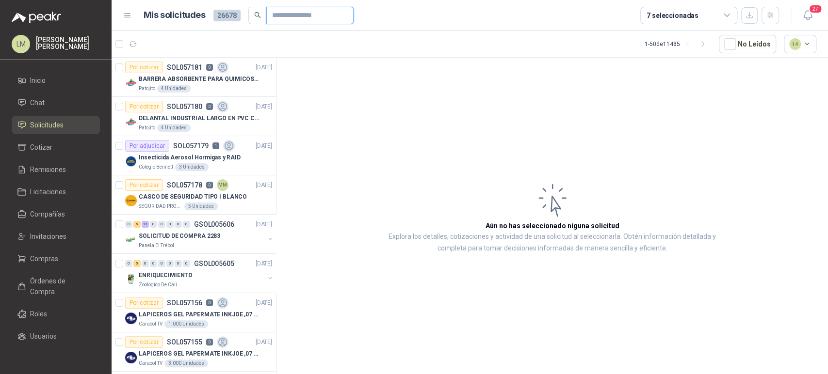
click at [276, 17] on input "text" at bounding box center [306, 15] width 68 height 16
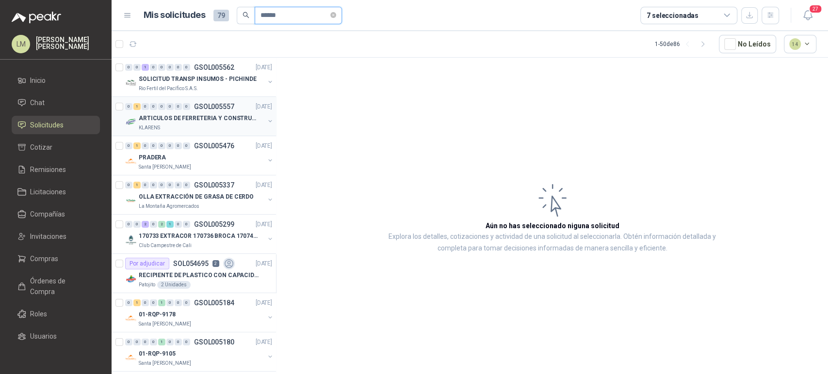
type input "******"
click at [266, 122] on button "button" at bounding box center [270, 121] width 8 height 8
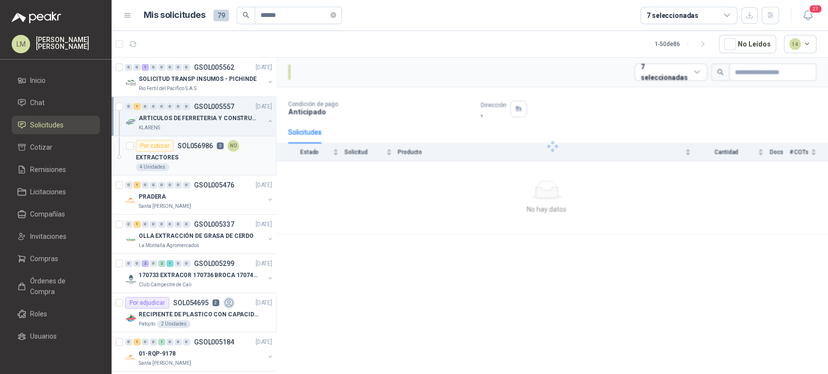
click at [202, 147] on p "SOL056986" at bounding box center [194, 146] width 35 height 7
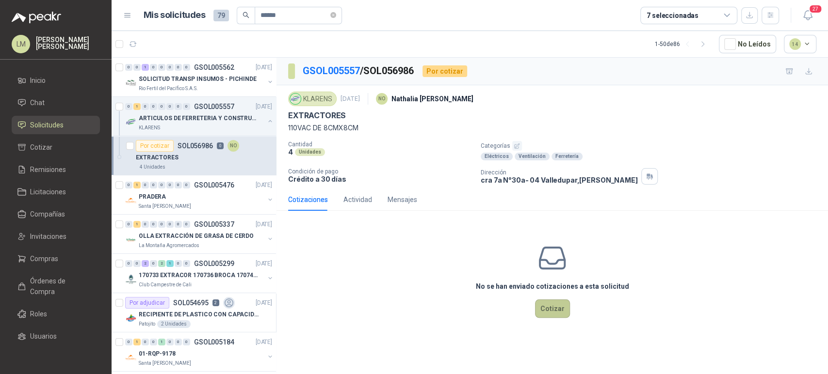
click at [539, 304] on button "Cotizar" at bounding box center [552, 309] width 35 height 18
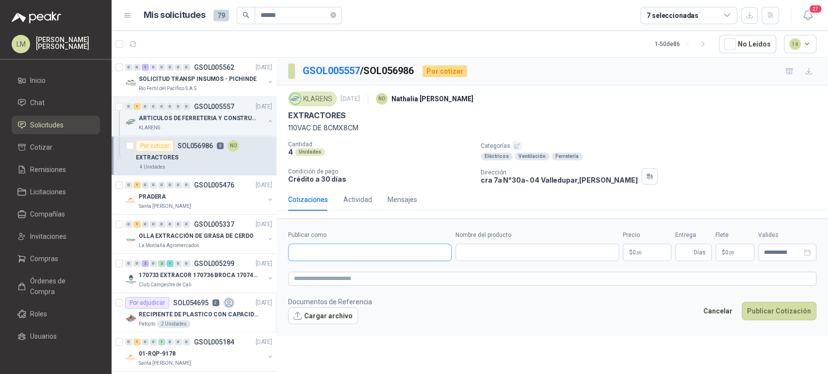
click at [342, 249] on input "Publicar como" at bounding box center [369, 252] width 162 height 16
type input "**********"
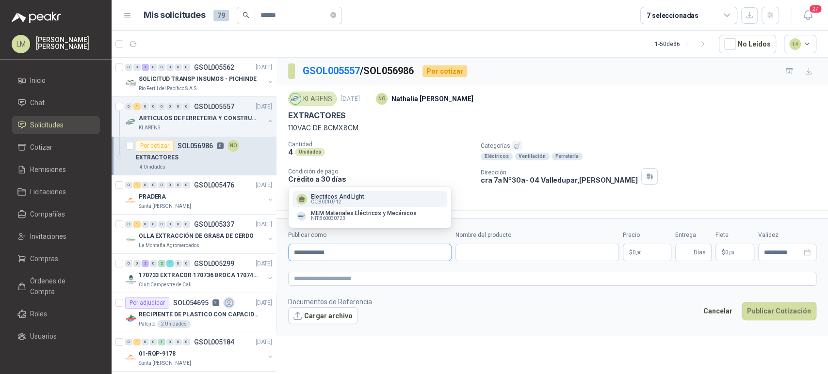
type input "**********"
click at [345, 196] on p "Electricos And Light" at bounding box center [337, 197] width 53 height 6
type input "**********"
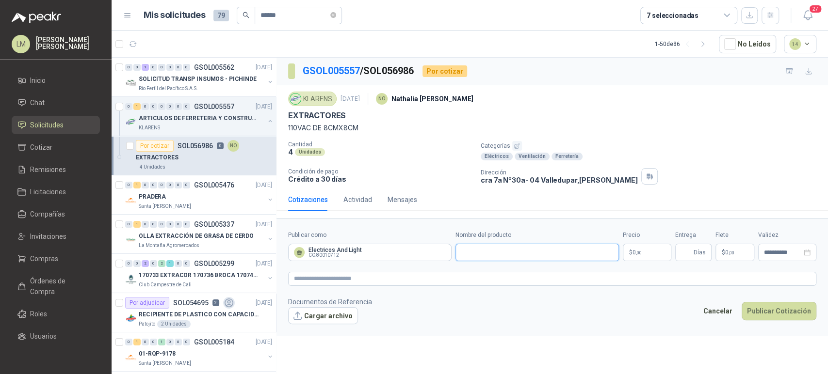
click at [492, 256] on input "Nombre del producto" at bounding box center [536, 252] width 163 height 17
paste input "**********"
type input "**********"
click at [337, 270] on form "**********" at bounding box center [551, 277] width 551 height 117
click at [334, 272] on textarea at bounding box center [552, 279] width 528 height 14
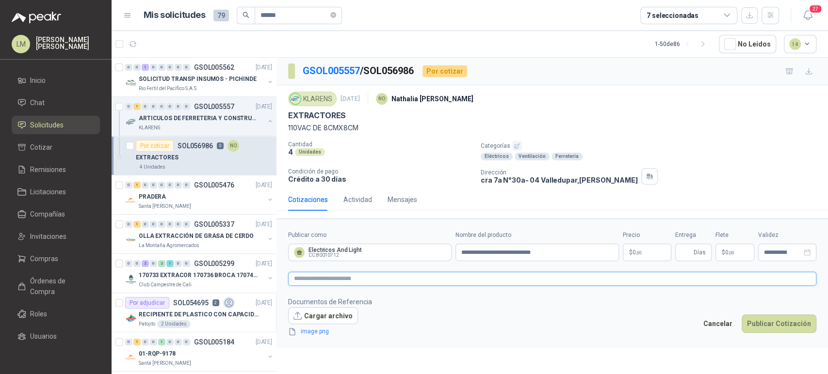
paste textarea "**********"
type textarea "**********"
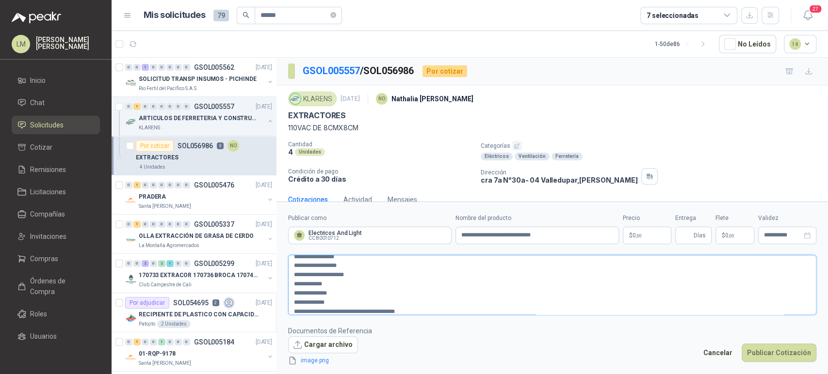
scroll to position [27, 0]
drag, startPoint x: 417, startPoint y: 311, endPoint x: 280, endPoint y: 310, distance: 137.2
click at [280, 310] on form "**********" at bounding box center [551, 290] width 551 height 176
type textarea "**********"
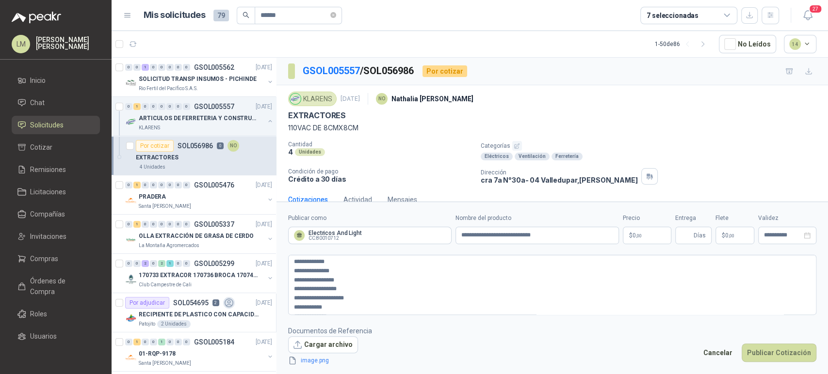
click at [633, 233] on body "LM [PERSON_NAME] Inicio Chat Solicitudes Cotizar Remisiones Licitaciones Compañ…" at bounding box center [414, 187] width 828 height 374
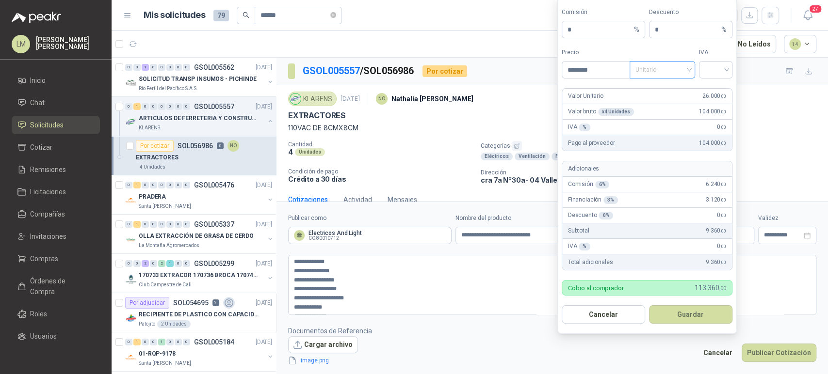
click at [656, 70] on span "Unitario" at bounding box center [662, 70] width 54 height 15
type input "********"
click at [650, 107] on div "Unitario con IVA" at bounding box center [662, 105] width 50 height 11
click at [714, 67] on input "search" at bounding box center [715, 69] width 22 height 15
click at [711, 87] on div "19%" at bounding box center [715, 90] width 18 height 11
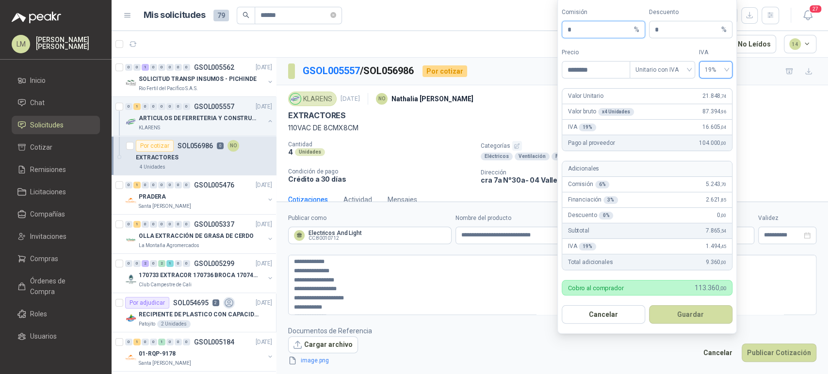
drag, startPoint x: 577, startPoint y: 26, endPoint x: 541, endPoint y: 35, distance: 36.9
click at [541, 35] on body "LM [PERSON_NAME] Inicio Chat Solicitudes Cotizar Remisiones Licitaciones Compañ…" at bounding box center [414, 187] width 828 height 374
type input "**"
click at [686, 309] on button "Guardar" at bounding box center [690, 314] width 83 height 18
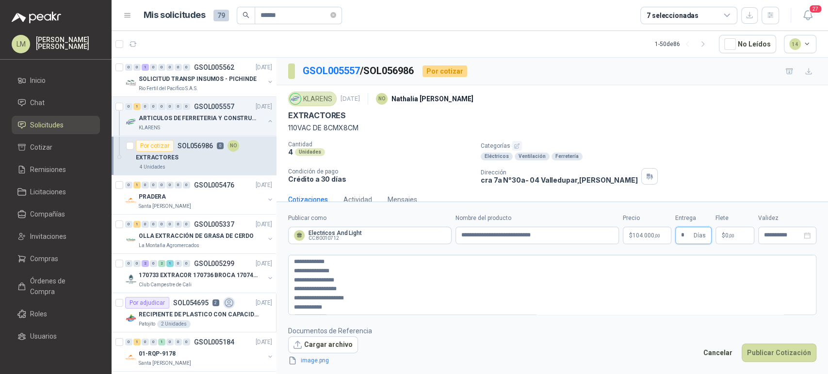
type input "*"
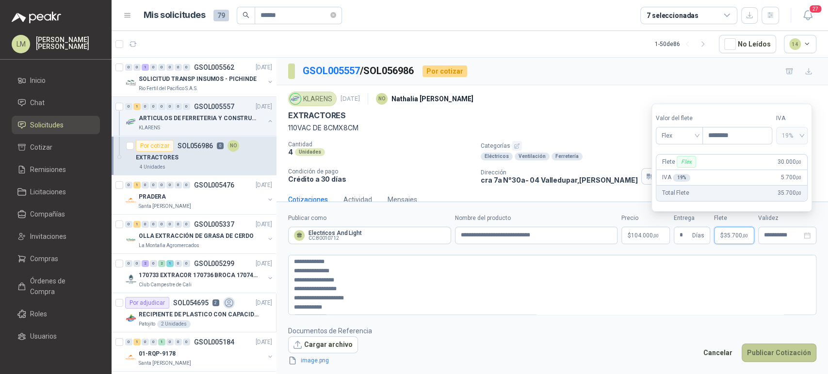
type input "********"
click at [770, 349] on button "Publicar Cotización" at bounding box center [778, 353] width 75 height 18
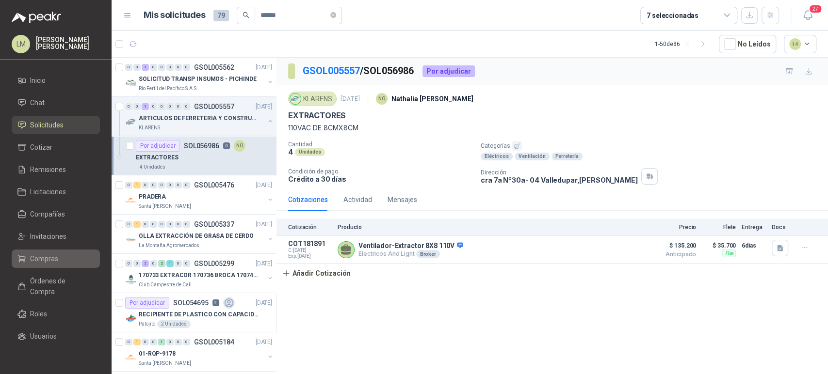
click at [39, 255] on span "Compras" at bounding box center [44, 259] width 28 height 11
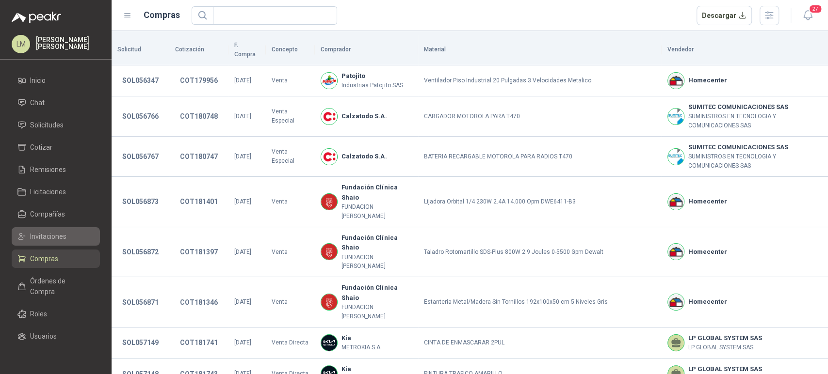
click at [55, 237] on span "Invitaciones" at bounding box center [48, 236] width 36 height 11
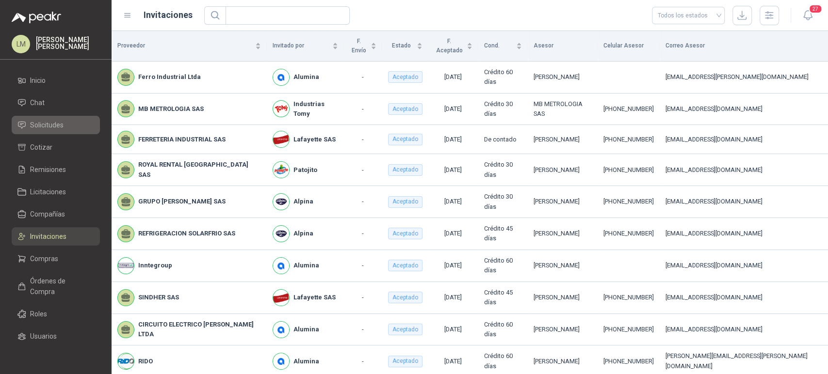
click at [43, 126] on span "Solicitudes" at bounding box center [46, 125] width 33 height 11
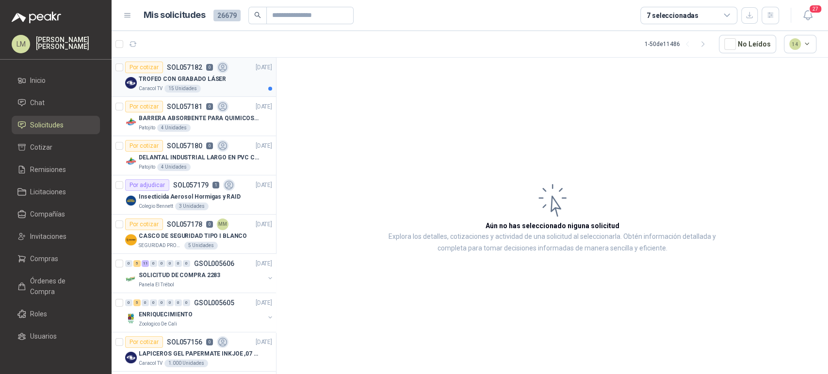
click at [208, 85] on div "Caracol TV 15 Unidades" at bounding box center [205, 89] width 133 height 8
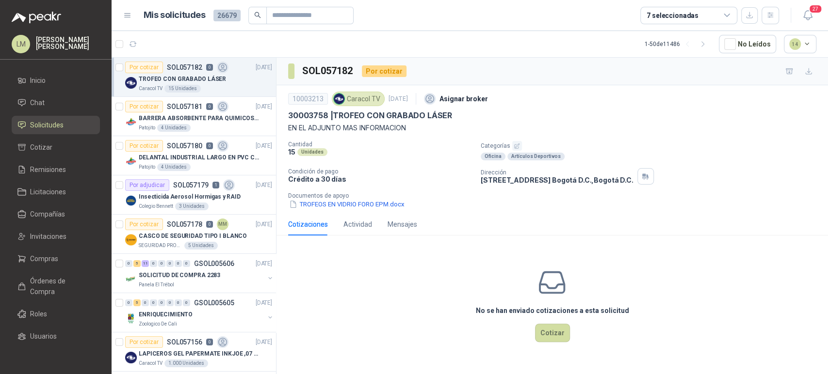
click at [513, 145] on icon "button" at bounding box center [516, 146] width 6 height 6
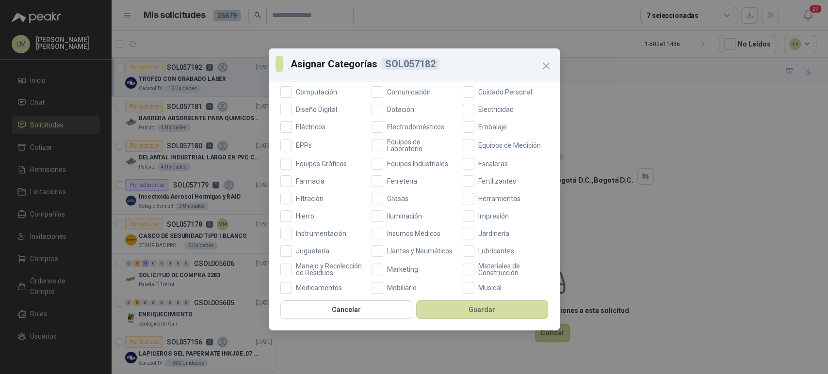
scroll to position [267, 0]
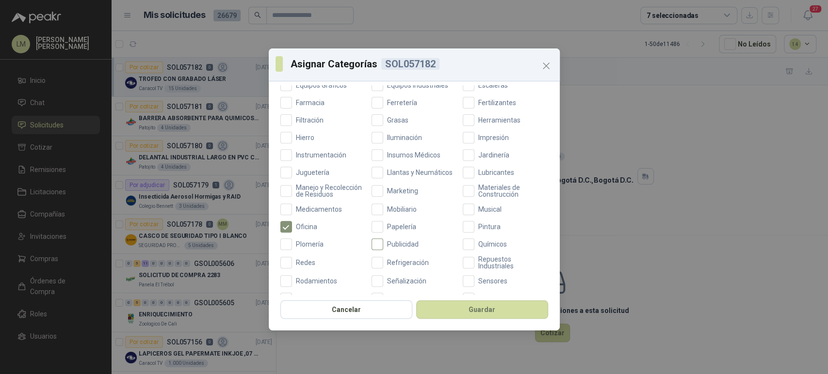
click at [392, 248] on span "Publicidad" at bounding box center [402, 244] width 39 height 7
click at [446, 305] on button "Guardar" at bounding box center [482, 310] width 132 height 18
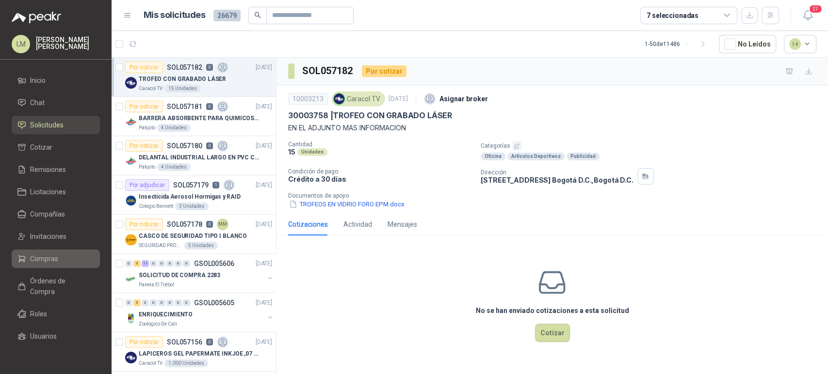
click at [46, 258] on span "Compras" at bounding box center [44, 259] width 28 height 11
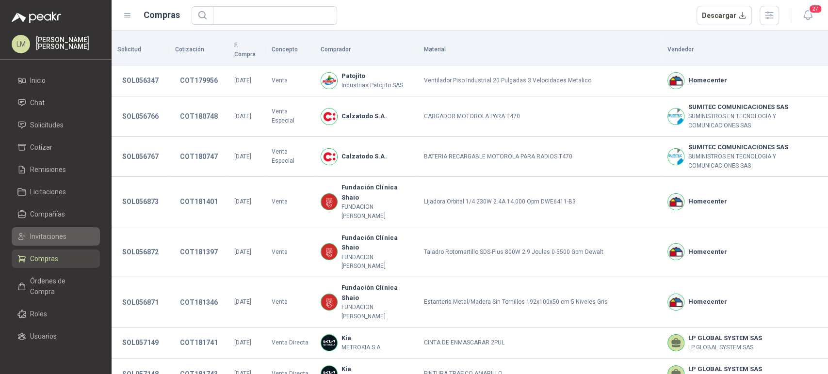
click at [49, 235] on span "Invitaciones" at bounding box center [48, 236] width 36 height 11
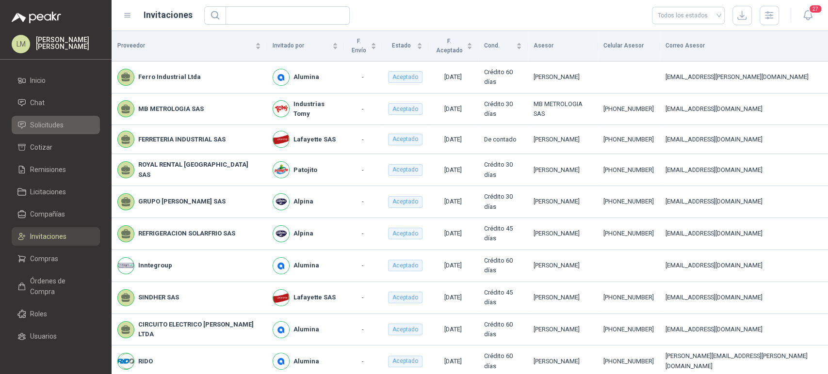
click at [47, 120] on span "Solicitudes" at bounding box center [46, 125] width 33 height 11
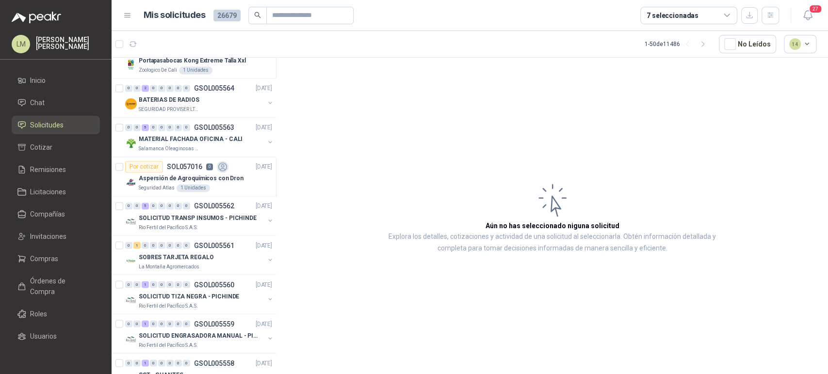
scroll to position [1079, 0]
click at [213, 129] on div "0 0 5 0 0 0 0 0 GSOL005563 [DATE]" at bounding box center [199, 127] width 149 height 12
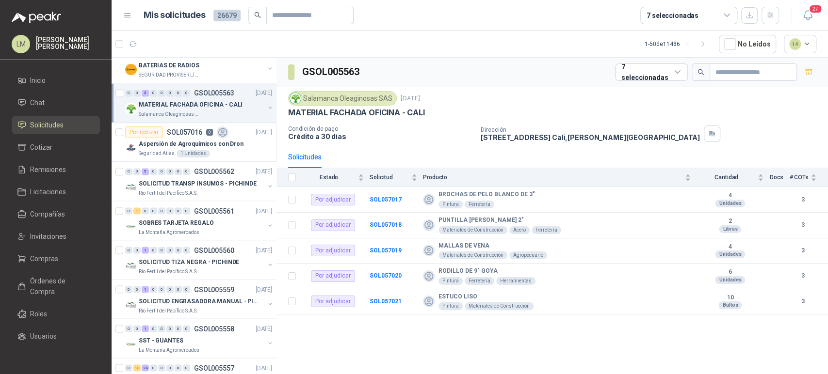
scroll to position [1113, 0]
click at [193, 182] on p "SOLICITUD TRANSP INSUMOS - PICHINDE" at bounding box center [198, 183] width 118 height 9
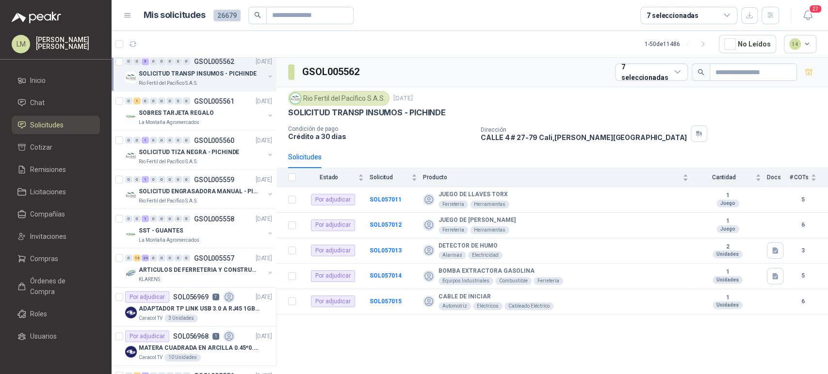
scroll to position [1381, 0]
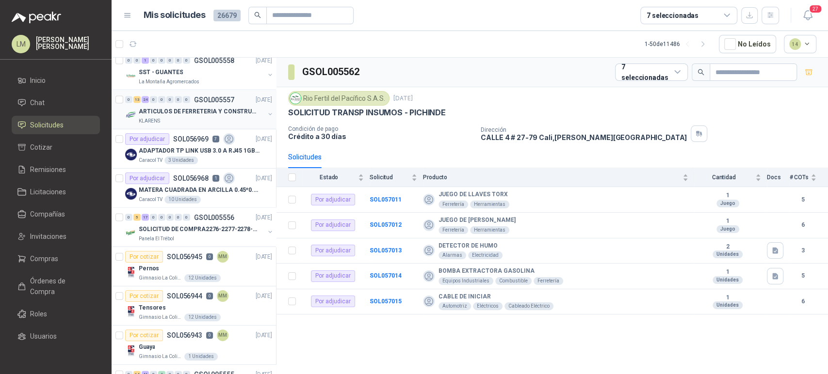
click at [193, 98] on div "0 13 24 0 0 0 0 0 GSOL005557" at bounding box center [179, 99] width 109 height 7
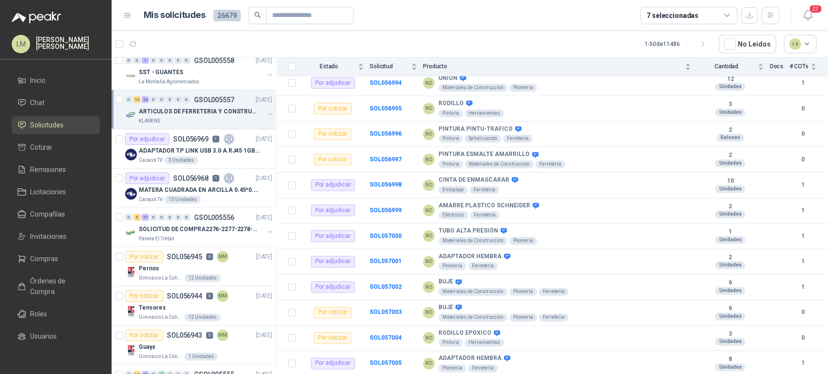
scroll to position [750, 0]
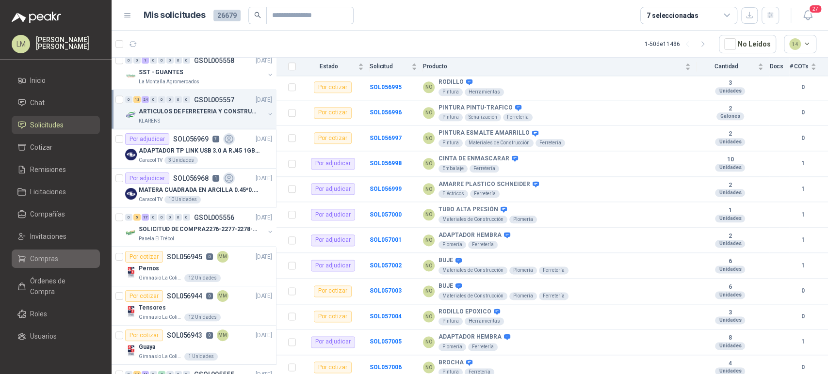
click at [59, 253] on link "Compras" at bounding box center [56, 259] width 88 height 18
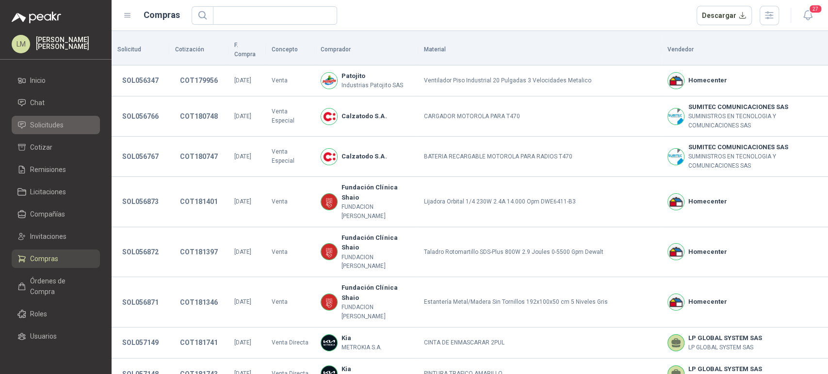
click at [33, 127] on span "Solicitudes" at bounding box center [46, 125] width 33 height 11
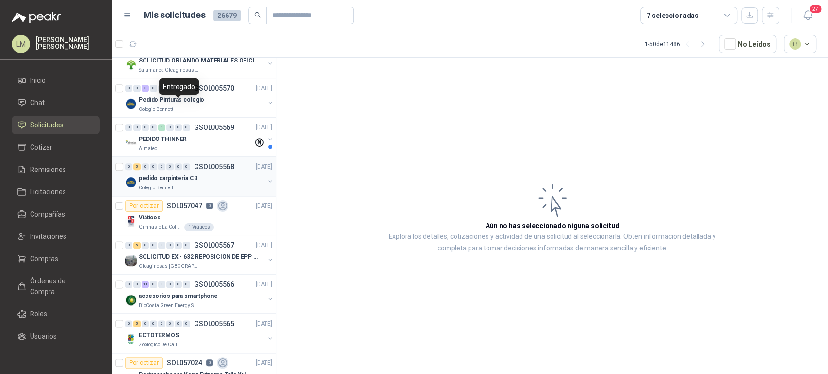
scroll to position [828, 0]
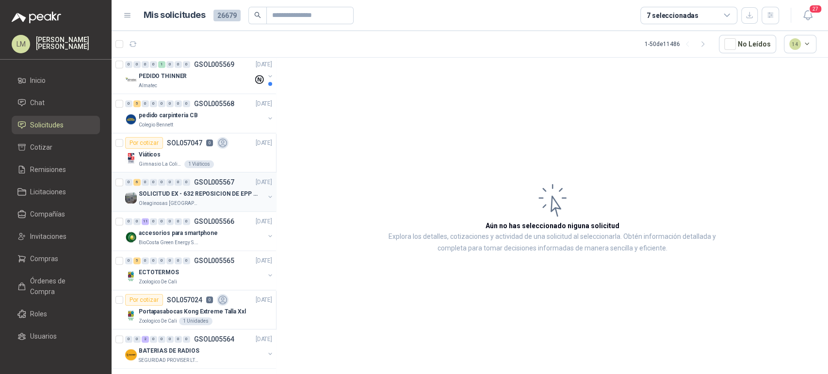
click at [205, 184] on p "GSOL005567" at bounding box center [214, 182] width 40 height 7
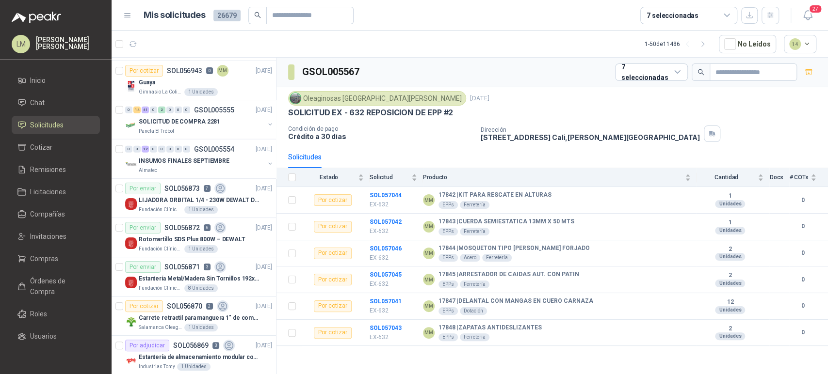
scroll to position [1661, 0]
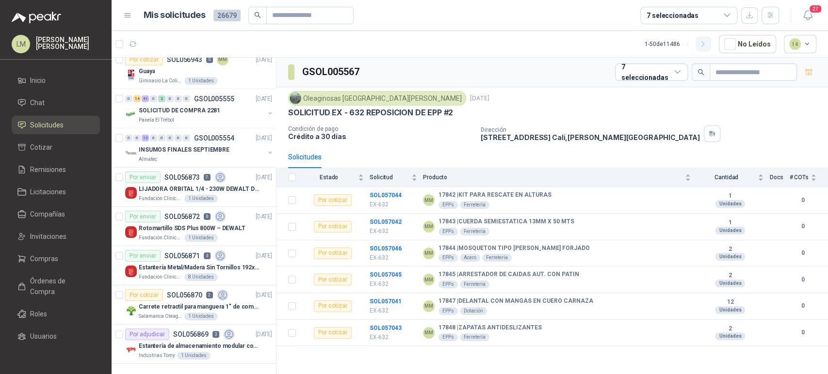
click at [710, 42] on button "button" at bounding box center [703, 44] width 16 height 16
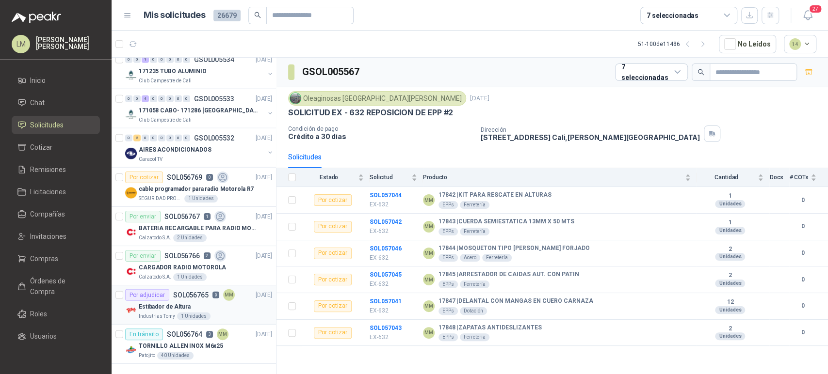
click at [181, 313] on div "1 Unidades" at bounding box center [193, 317] width 33 height 8
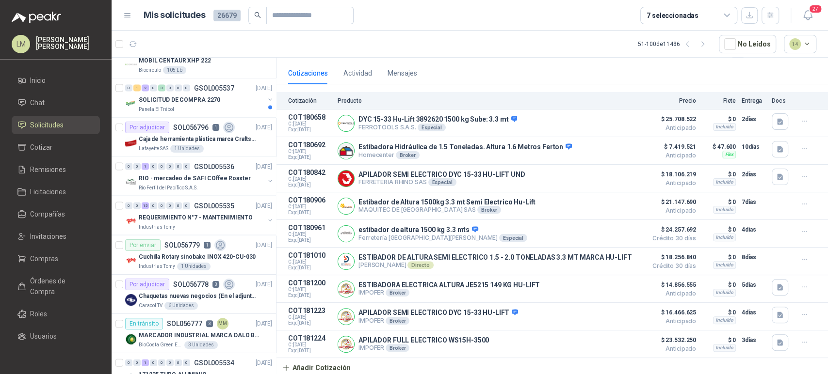
scroll to position [1346, 0]
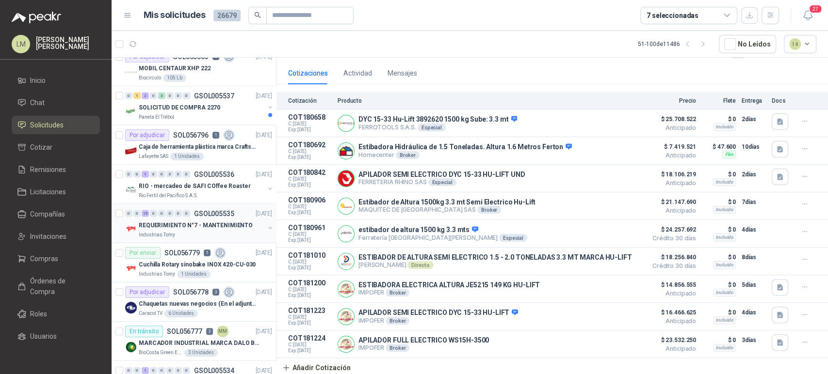
click at [201, 221] on p "REQUERIMIENTO N°7 - MANTENIMIENTO" at bounding box center [196, 225] width 114 height 9
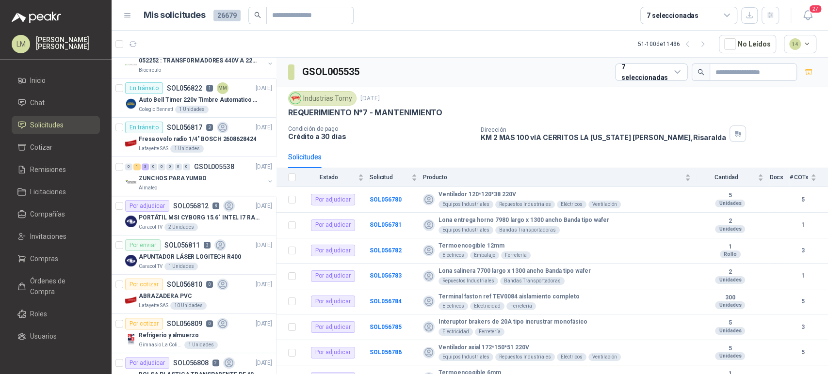
scroll to position [771, 0]
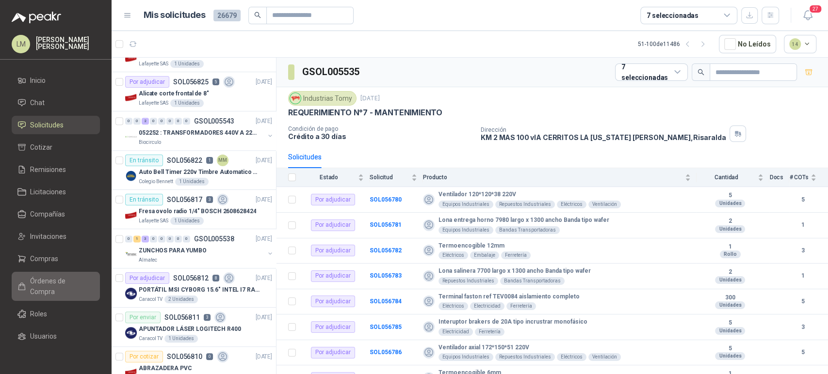
click at [36, 278] on span "Órdenes de Compra" at bounding box center [60, 286] width 61 height 21
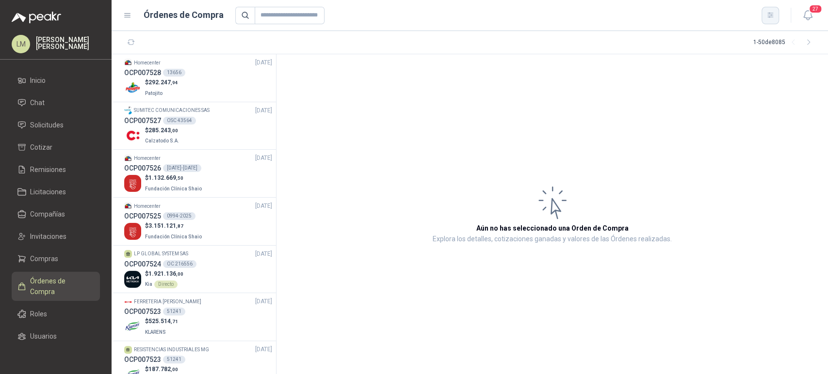
click at [766, 18] on icon "button" at bounding box center [770, 15] width 8 height 8
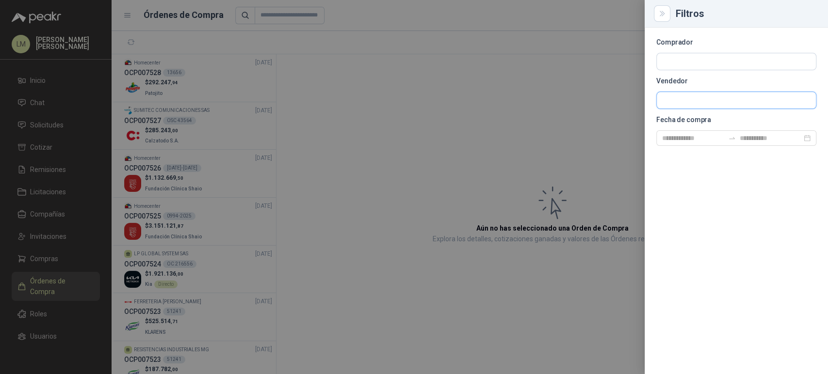
click at [673, 102] on input "text" at bounding box center [735, 100] width 159 height 16
click at [673, 102] on input "**" at bounding box center [735, 100] width 159 height 16
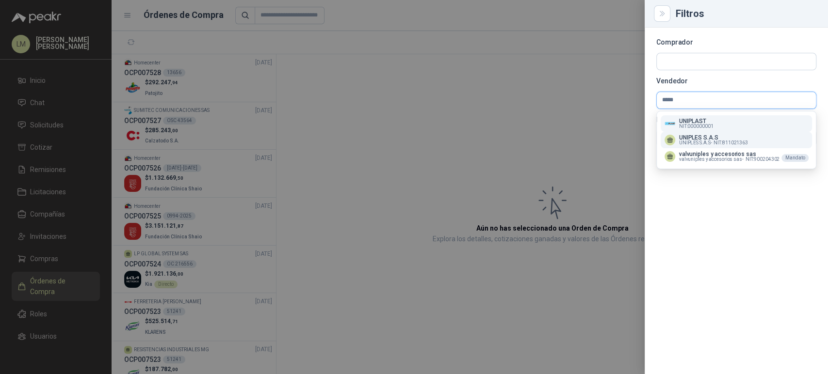
type input "*****"
click at [694, 139] on p "UNIPLES S.A.S" at bounding box center [713, 138] width 69 height 6
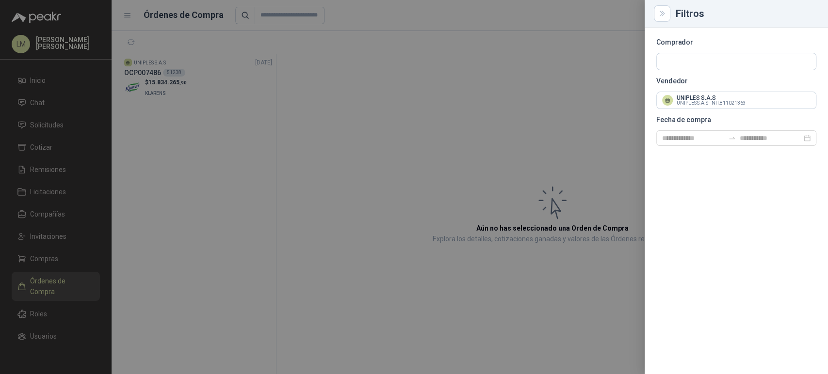
click at [463, 132] on div at bounding box center [414, 187] width 828 height 374
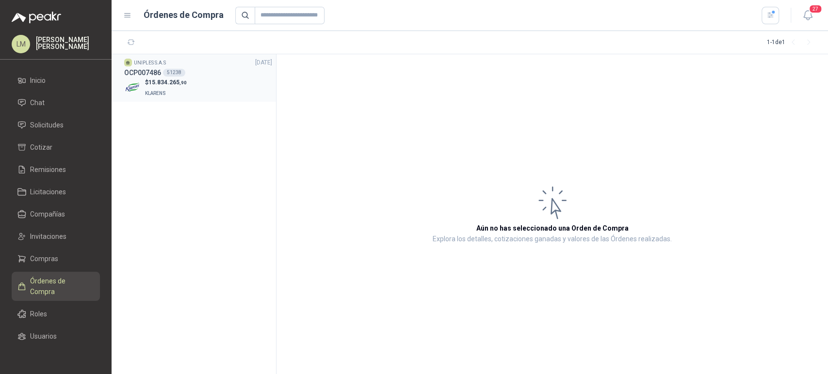
click at [185, 96] on p "KLARENS" at bounding box center [166, 92] width 42 height 11
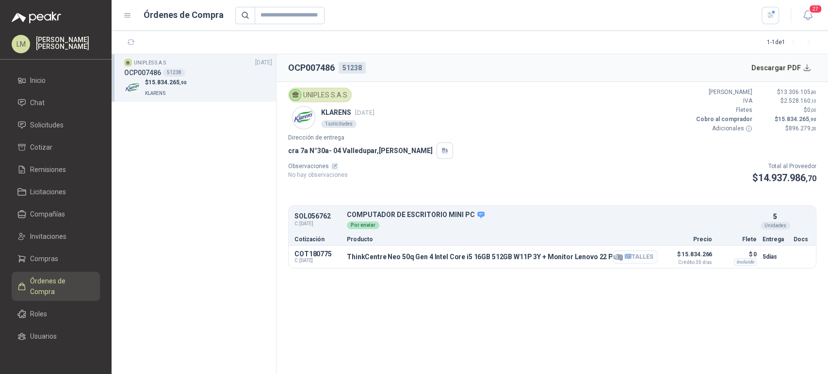
click at [637, 262] on button "Detalles" at bounding box center [635, 257] width 46 height 13
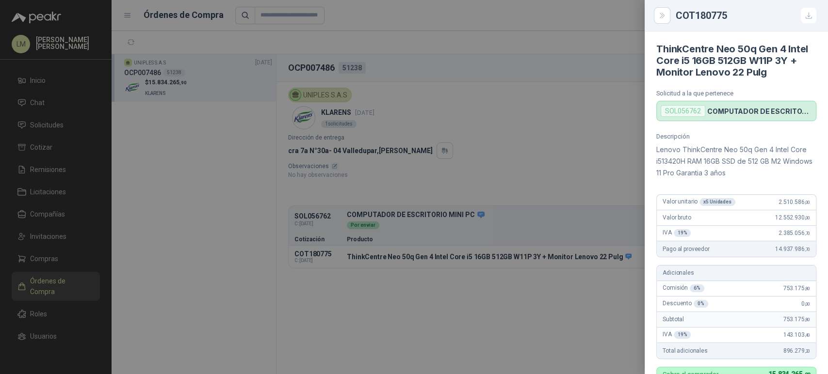
click at [462, 92] on div at bounding box center [414, 187] width 828 height 374
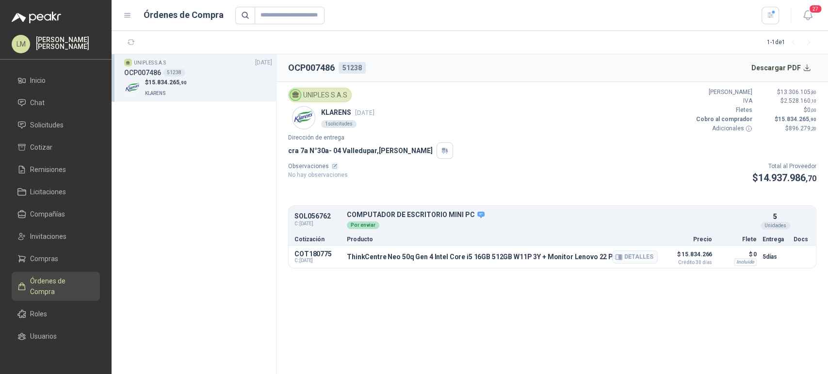
drag, startPoint x: 340, startPoint y: 260, endPoint x: 438, endPoint y: 263, distance: 98.0
click at [438, 263] on div "COT180775 C: [DATE] ThinkCentre Neo 50q Gen 4 Intel Core i5 16GB 512GB W11P 3Y …" at bounding box center [551, 257] width 527 height 22
click at [428, 268] on div "SOL056762 C: [DATE] COMPUTADOR DE ESCRITORIO MINI PC Detalles Por enviar 5 Unid…" at bounding box center [552, 238] width 528 height 64
click at [38, 252] on link "Compras" at bounding box center [56, 259] width 88 height 18
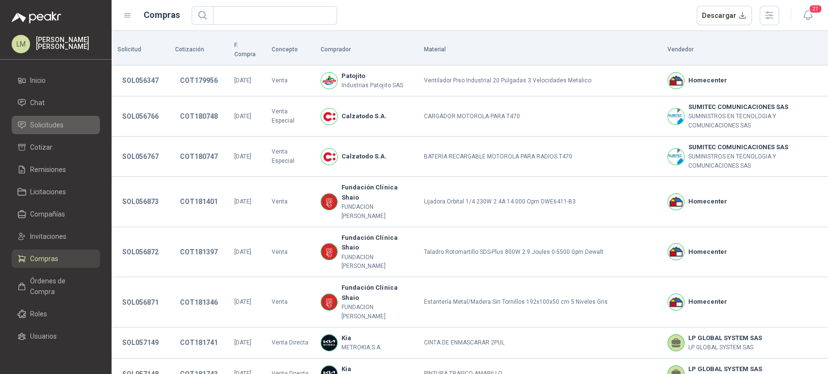
click at [34, 123] on span "Solicitudes" at bounding box center [46, 125] width 33 height 11
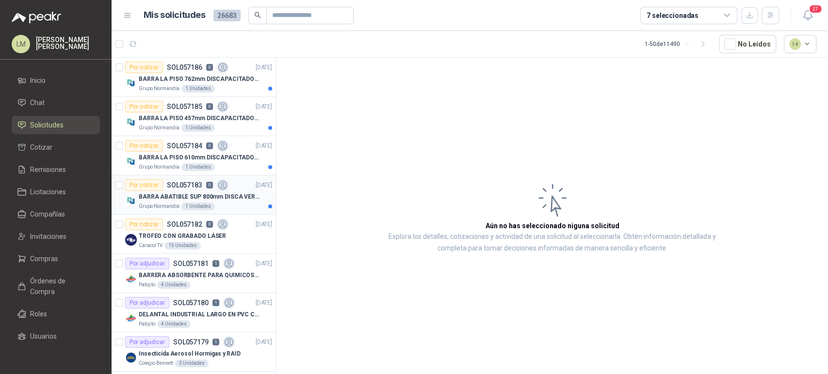
click at [181, 204] on div "1 Unidades" at bounding box center [197, 207] width 33 height 8
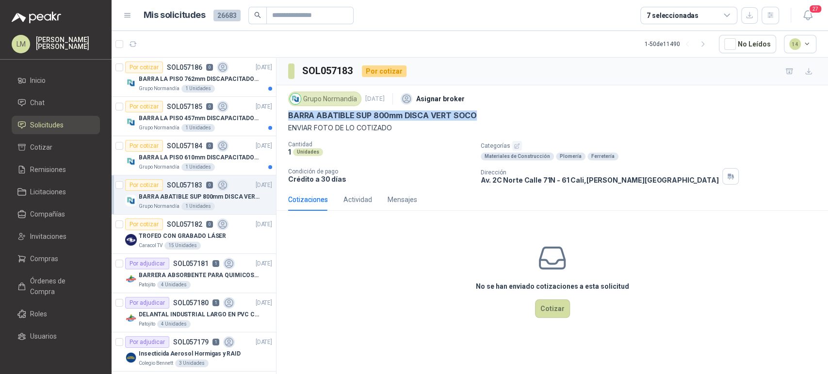
drag, startPoint x: 288, startPoint y: 115, endPoint x: 472, endPoint y: 113, distance: 184.2
click at [472, 113] on p "BARRA ABATIBLE SUP 800mm DISCA VERT SOCO" at bounding box center [382, 116] width 189 height 10
copy p "BARRA ABATIBLE SUP 800mm DISCA VERT SOCO"
click at [319, 274] on div "No se han enviado cotizaciones a esta solicitud Cotizar" at bounding box center [551, 281] width 551 height 124
click at [180, 160] on p "BARRA LA PISO 610mm DISCAPACITADOS SOCO" at bounding box center [199, 157] width 121 height 9
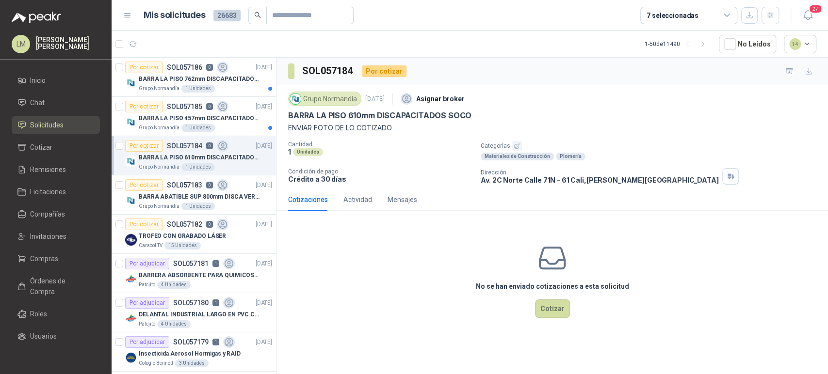
click at [514, 145] on icon "button" at bounding box center [516, 146] width 6 height 6
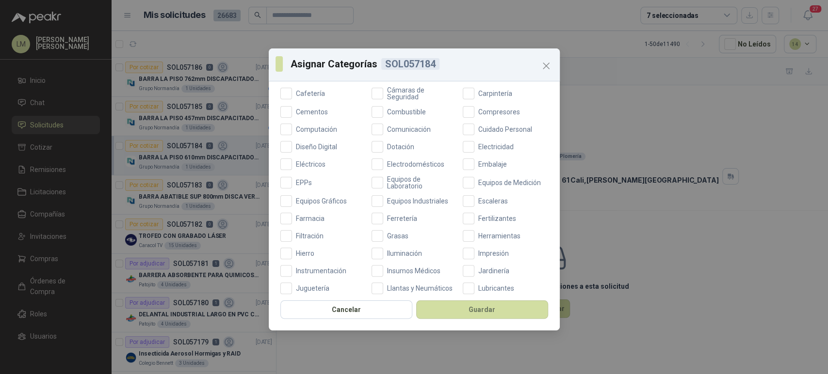
scroll to position [152, 0]
click at [383, 216] on span "Ferretería" at bounding box center [402, 218] width 38 height 7
click at [457, 307] on button "Guardar" at bounding box center [482, 310] width 132 height 18
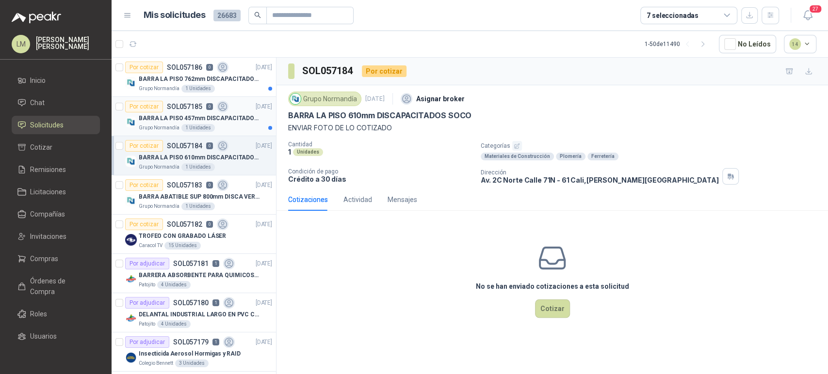
click at [191, 121] on p "BARRA LA PISO 457mm DISCAPACITADOS SOCO" at bounding box center [199, 118] width 121 height 9
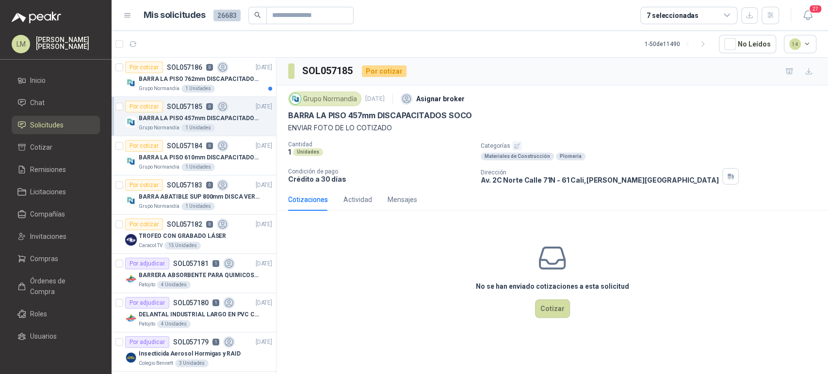
click at [516, 146] on icon "button" at bounding box center [516, 146] width 6 height 6
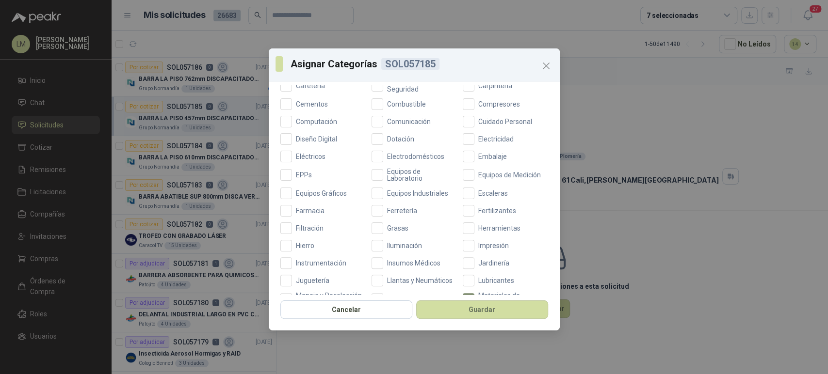
scroll to position [159, 0]
click at [462, 306] on button "Guardar" at bounding box center [482, 310] width 132 height 18
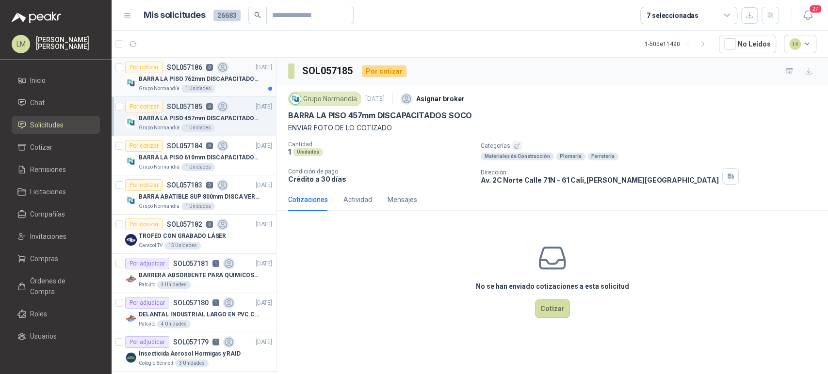
click at [194, 75] on p "BARRA LA PISO 762mm DISCAPACITADOS SOCO" at bounding box center [199, 79] width 121 height 9
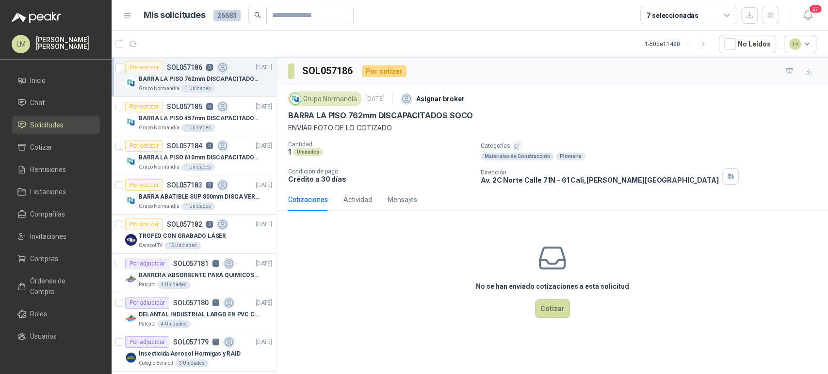
click at [518, 149] on icon "button" at bounding box center [516, 146] width 6 height 6
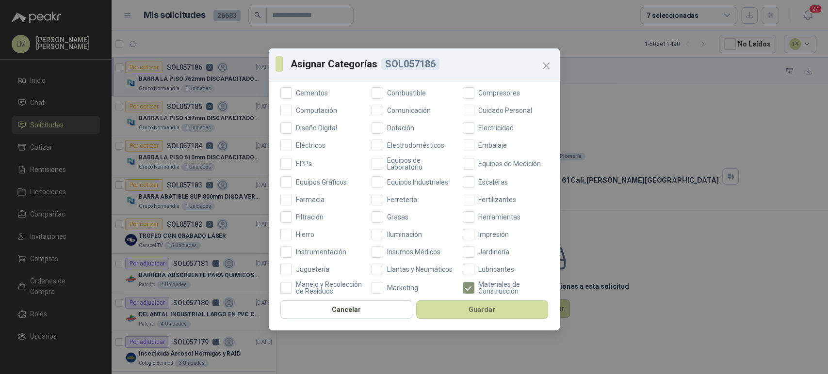
scroll to position [171, 0]
click at [390, 205] on div "Aceites Acero Agropecuario Aires Acondicionados Alambres Alarmas Alimentos Arma…" at bounding box center [414, 214] width 268 height 477
click at [394, 197] on span "Ferretería" at bounding box center [402, 199] width 38 height 7
click at [473, 310] on button "Guardar" at bounding box center [482, 310] width 132 height 18
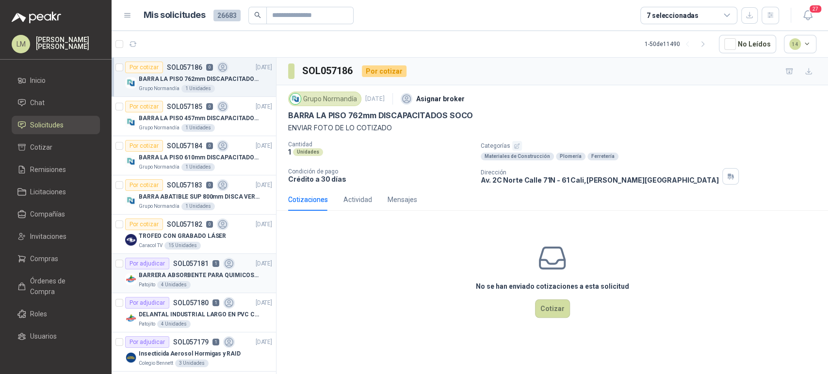
click at [209, 270] on div "BARRERA ABSORBENTE PARA QUIMICOS (DERRAME DE HIPOCLORITO)" at bounding box center [205, 276] width 133 height 12
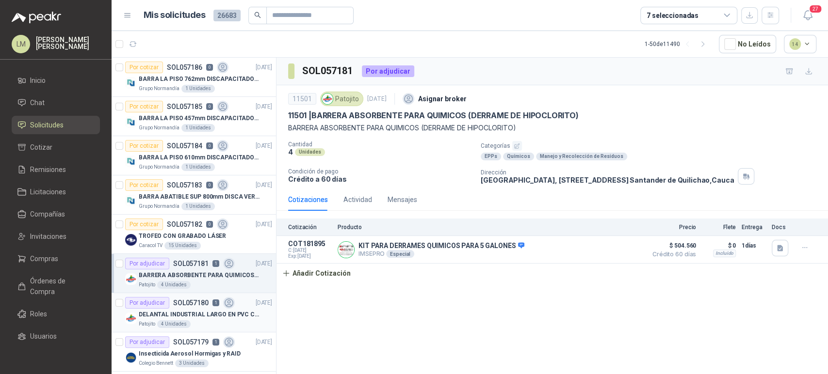
click at [186, 314] on p "DELANTAL INDUSTRIAL LARGO EN PVC COLOR AMARILLO" at bounding box center [199, 314] width 121 height 9
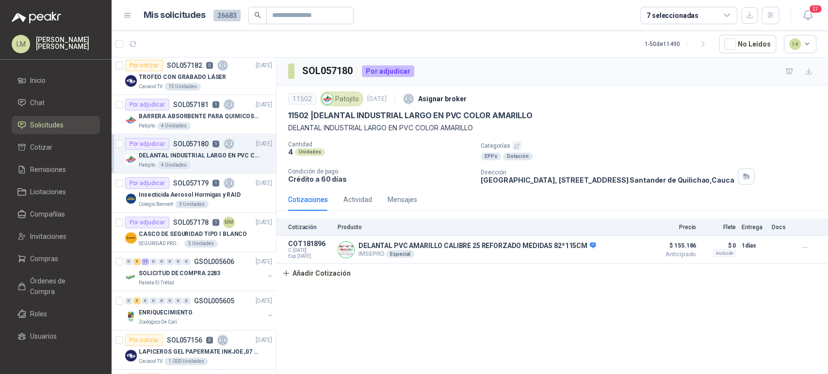
scroll to position [160, 0]
click at [41, 257] on span "Compras" at bounding box center [44, 259] width 28 height 11
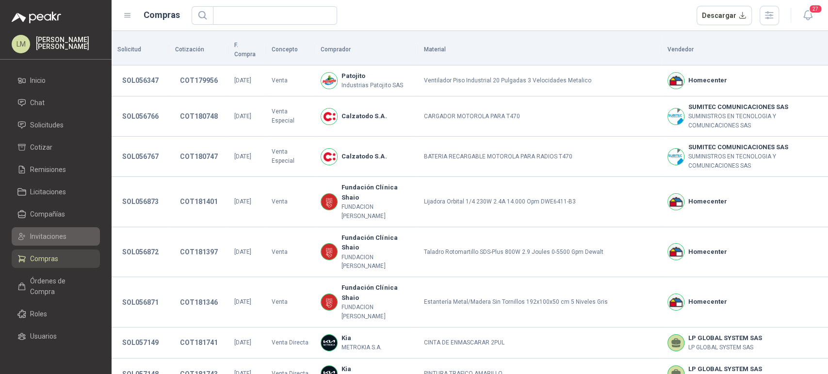
click at [50, 238] on span "Invitaciones" at bounding box center [48, 236] width 36 height 11
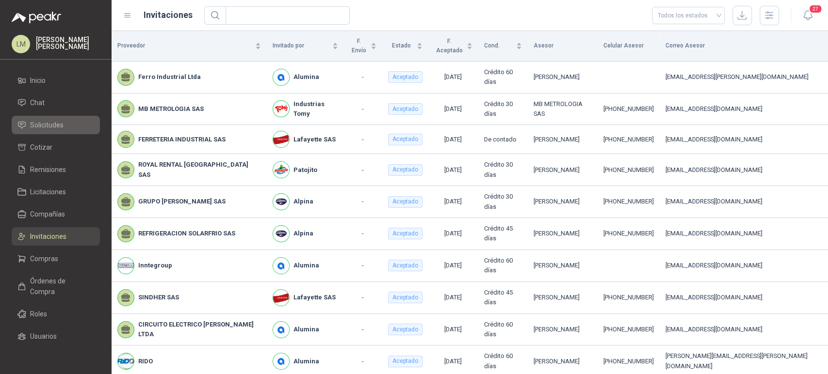
click at [49, 124] on span "Solicitudes" at bounding box center [46, 125] width 33 height 11
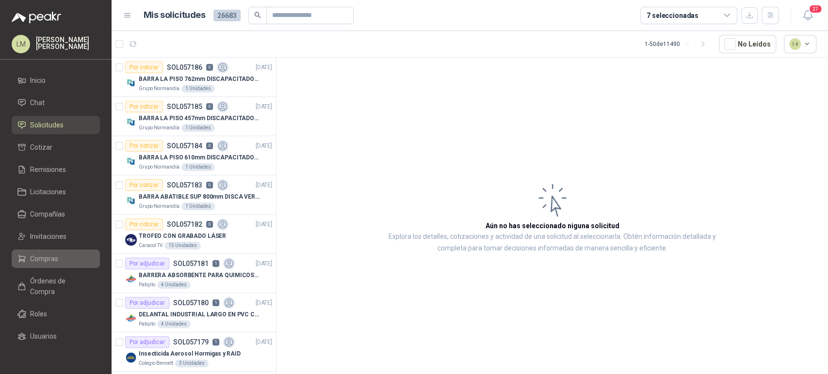
click at [28, 251] on link "Compras" at bounding box center [56, 259] width 88 height 18
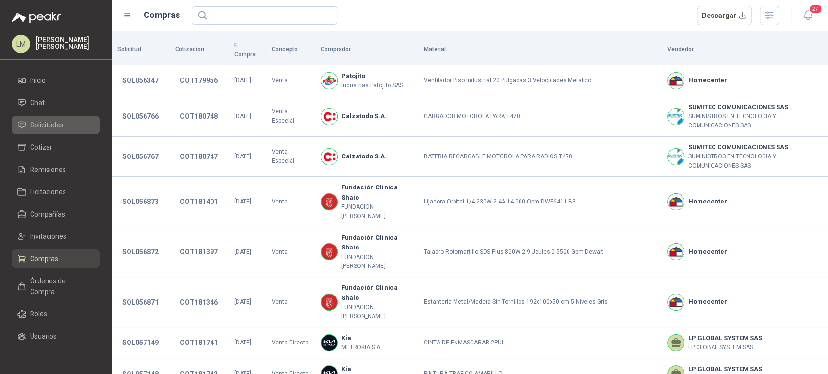
click at [52, 132] on link "Solicitudes" at bounding box center [56, 125] width 88 height 18
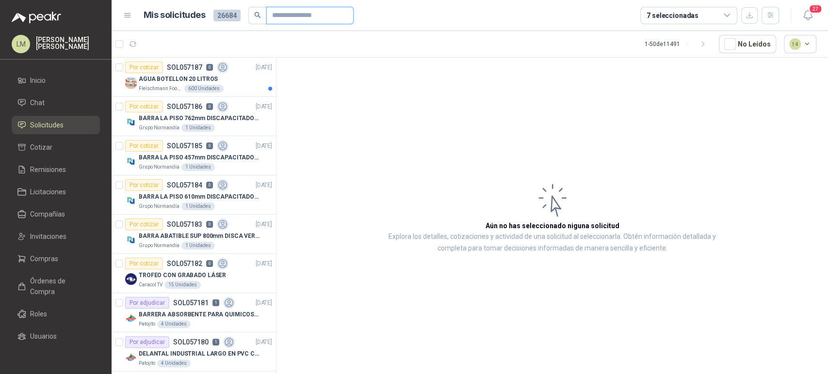
click at [281, 16] on input "text" at bounding box center [306, 15] width 68 height 16
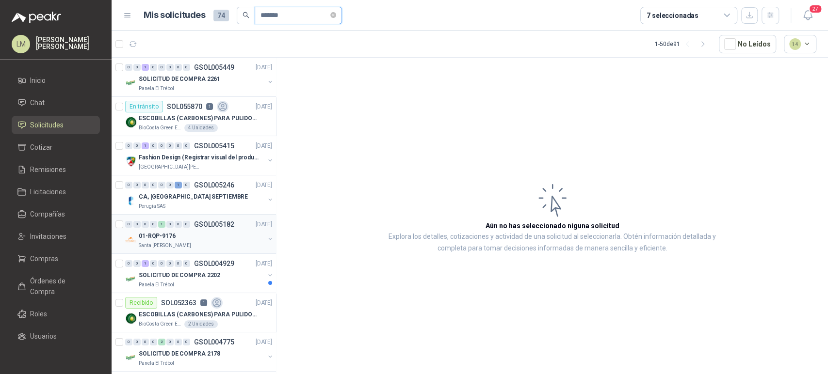
type input "*******"
click at [266, 236] on button "button" at bounding box center [270, 239] width 8 height 8
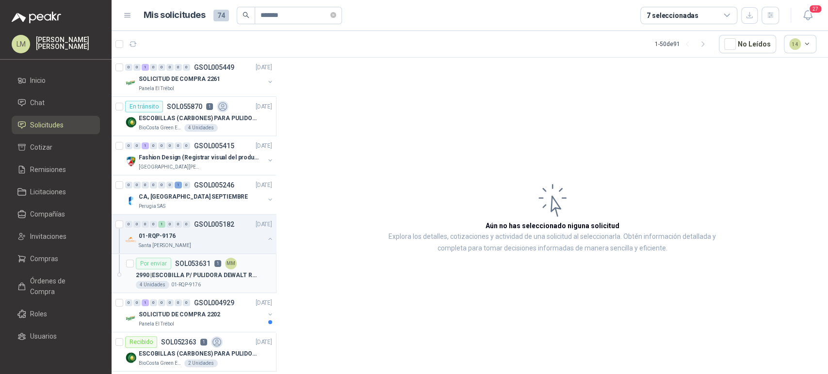
click at [183, 264] on p "SOL053631" at bounding box center [192, 263] width 35 height 7
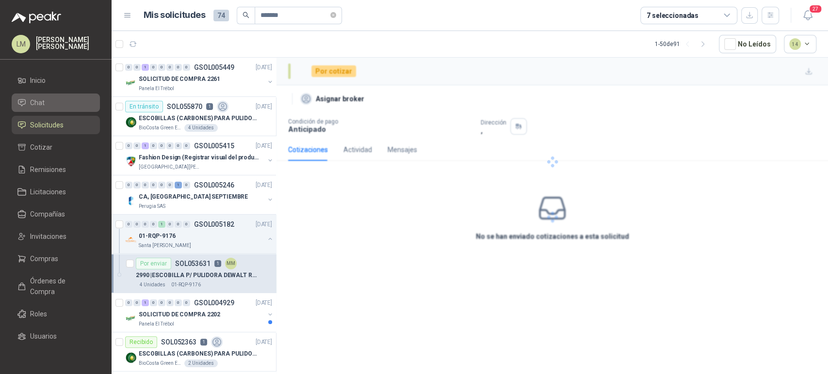
click at [39, 105] on span "Chat" at bounding box center [37, 102] width 15 height 11
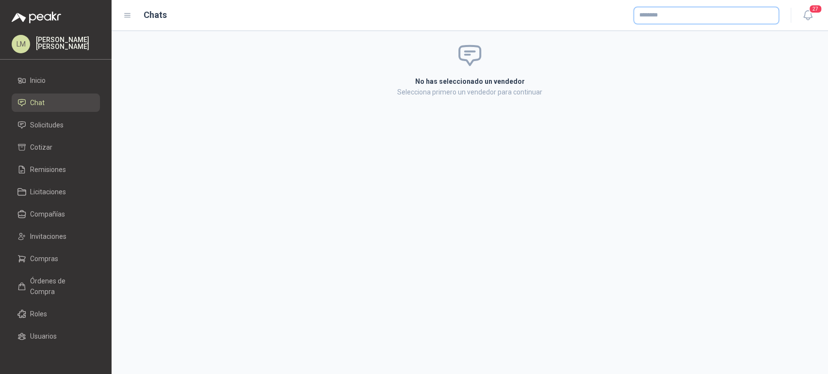
click at [663, 15] on input "text" at bounding box center [706, 15] width 144 height 16
type input "********"
click at [658, 41] on span "Ferricentros S.A.S. -" at bounding box center [676, 41] width 41 height 5
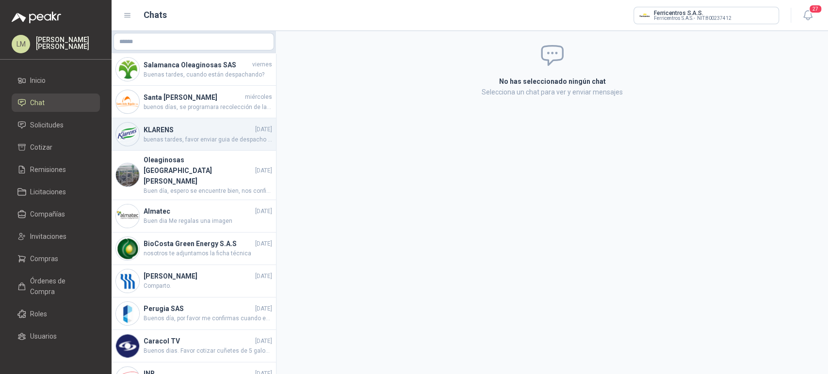
click at [168, 134] on h4 "KLARENS" at bounding box center [198, 130] width 110 height 11
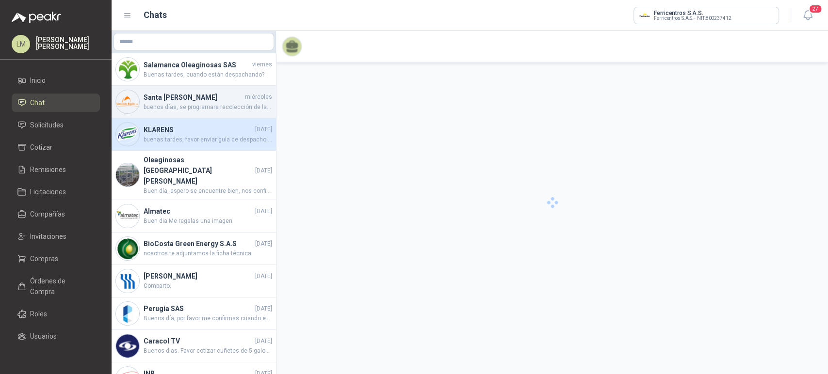
scroll to position [17, 0]
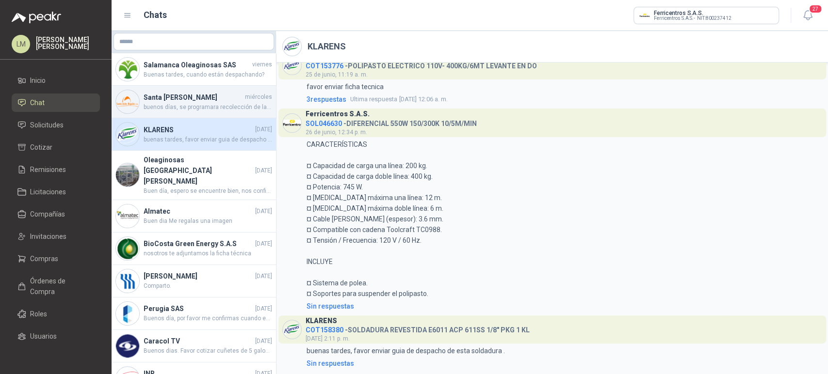
click at [186, 104] on span "buenos días, se programara recolección de la unidad entregada, por favor alista…" at bounding box center [207, 107] width 128 height 9
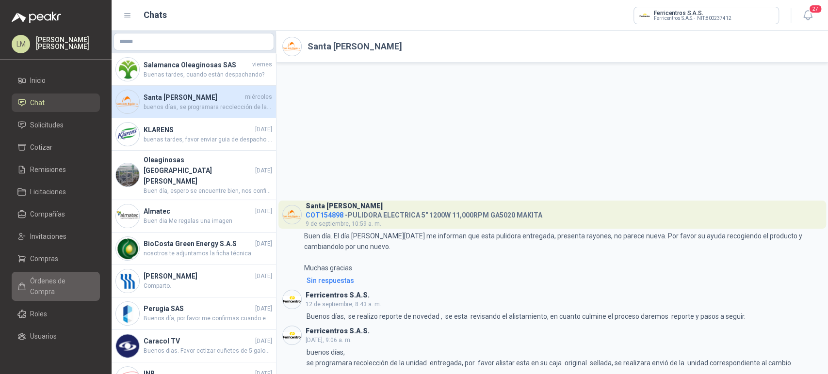
click at [44, 286] on span "Órdenes de Compra" at bounding box center [60, 286] width 61 height 21
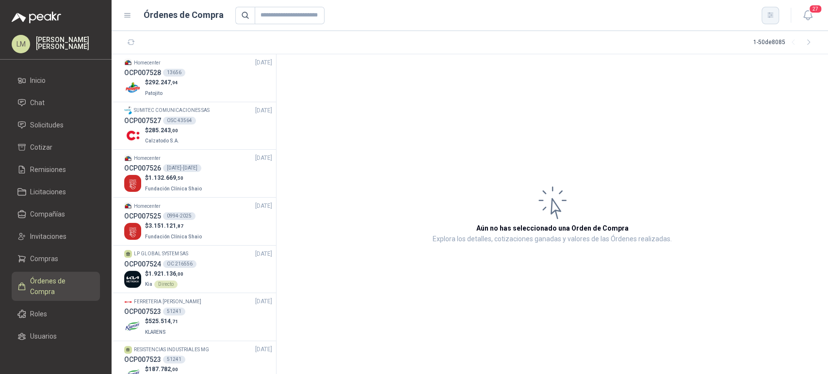
click at [771, 18] on icon "button" at bounding box center [770, 15] width 8 height 8
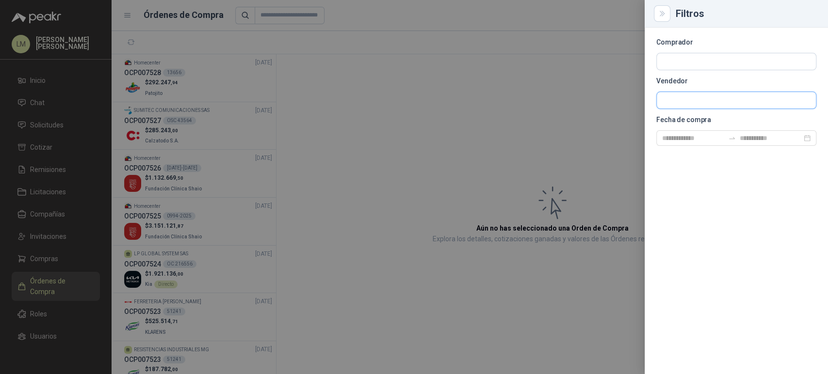
click at [685, 96] on input "text" at bounding box center [735, 100] width 159 height 16
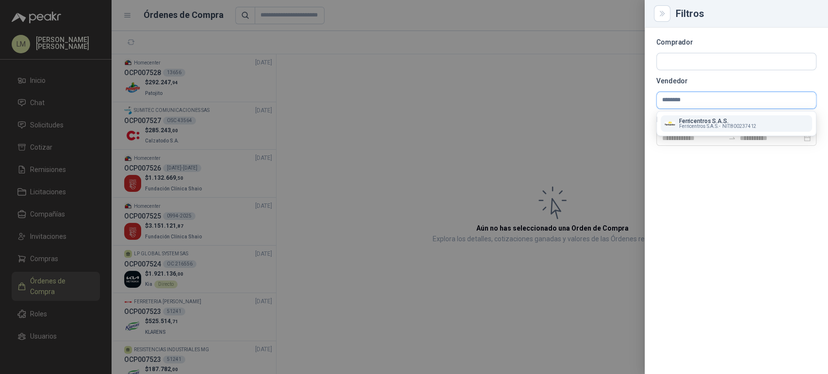
type input "********"
click at [695, 127] on span "Ferricentros S.A.S. -" at bounding box center [699, 126] width 41 height 5
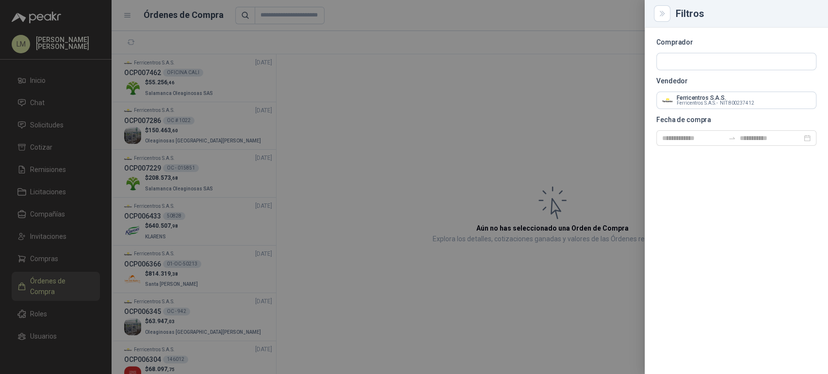
click at [437, 123] on div at bounding box center [414, 187] width 828 height 374
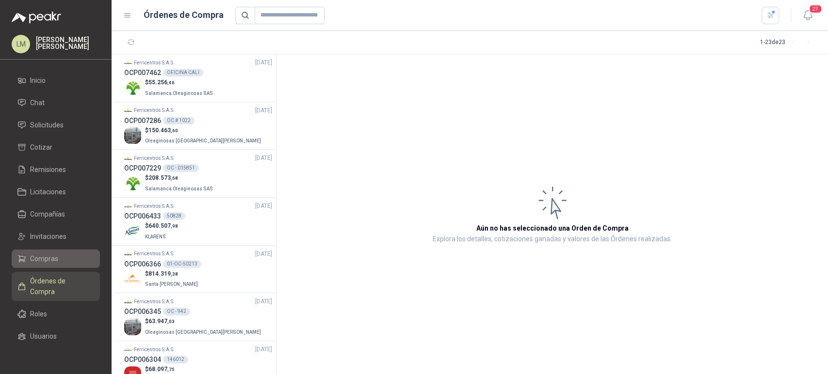
click at [37, 259] on span "Compras" at bounding box center [44, 259] width 28 height 11
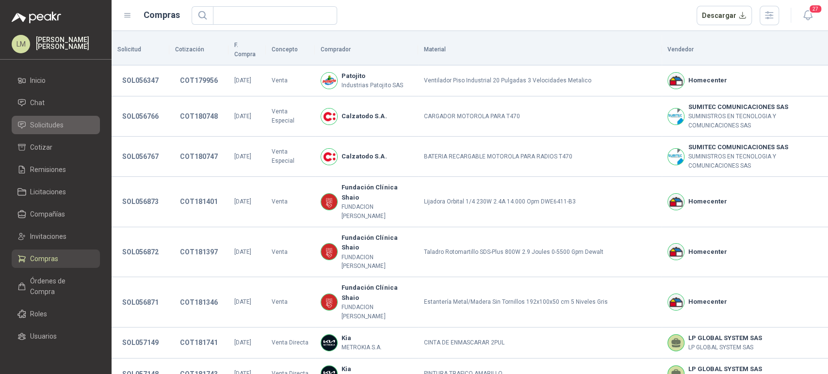
click at [58, 124] on span "Solicitudes" at bounding box center [46, 125] width 33 height 11
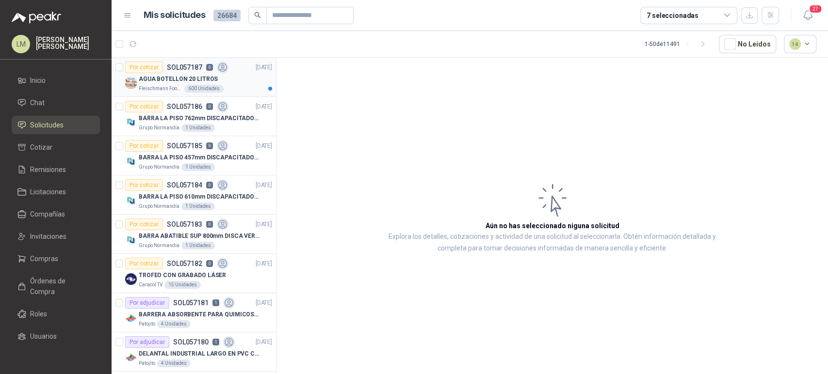
click at [167, 78] on p "AGUA BOTELLON 20 LITROS" at bounding box center [178, 79] width 79 height 9
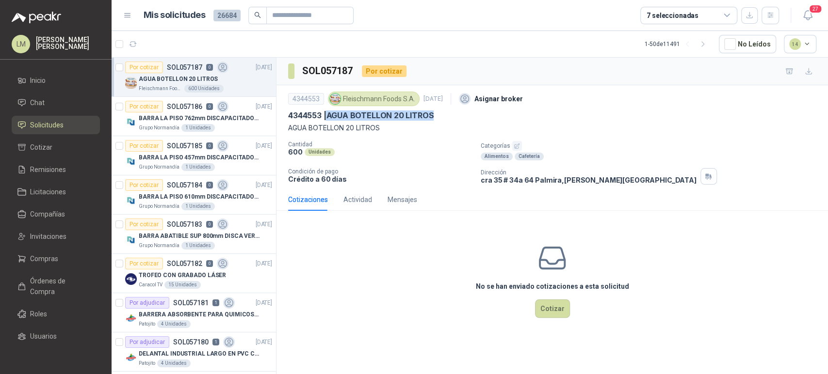
drag, startPoint x: 329, startPoint y: 113, endPoint x: 448, endPoint y: 119, distance: 119.9
click at [448, 119] on div "4344553 | AGUA BOTELLON 20 LITROS" at bounding box center [552, 116] width 528 height 10
copy p "AGUA BOTELLON 20 LITROS"
click at [39, 104] on span "Chat" at bounding box center [37, 102] width 15 height 11
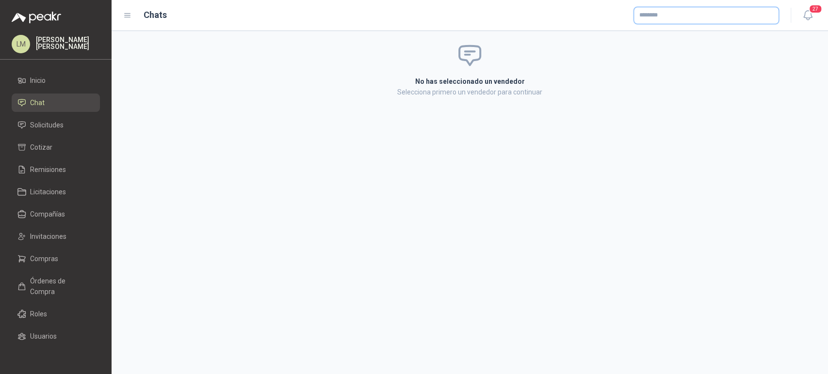
click at [659, 18] on input "text" at bounding box center [706, 15] width 144 height 16
type input "*****"
click at [661, 36] on p "COFEIND ON LINE" at bounding box center [679, 36] width 46 height 6
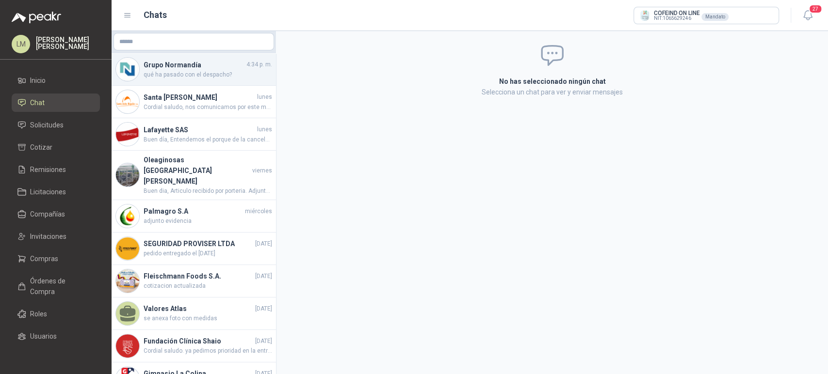
click at [164, 84] on div "Grupo [PERSON_NAME] 4:34 p. m. qué ha pasado con el despacho?" at bounding box center [193, 69] width 164 height 32
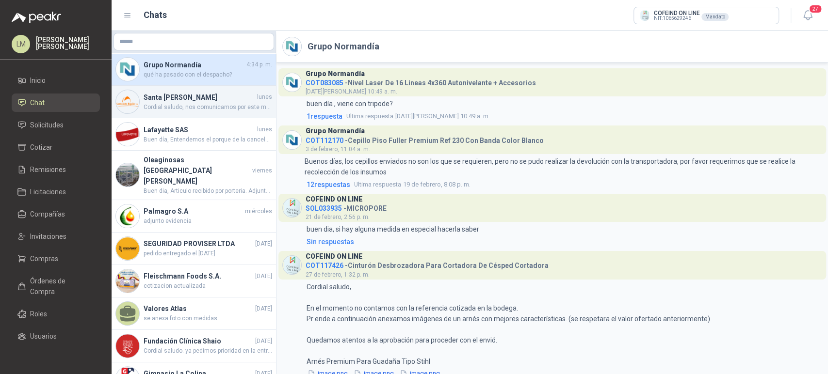
scroll to position [406, 0]
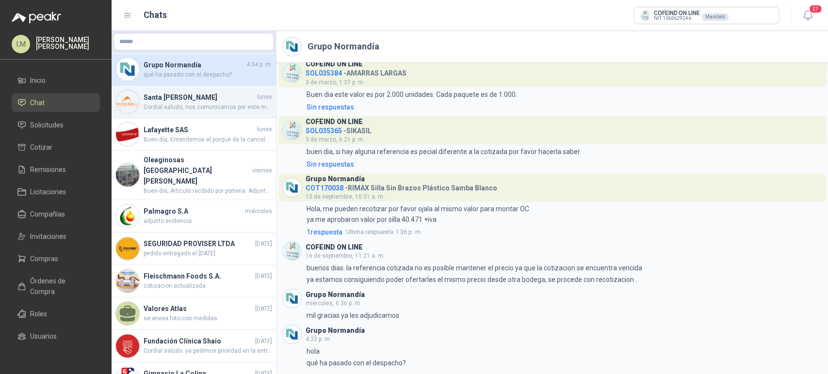
click at [162, 97] on h4 "Santa [PERSON_NAME]" at bounding box center [198, 97] width 111 height 11
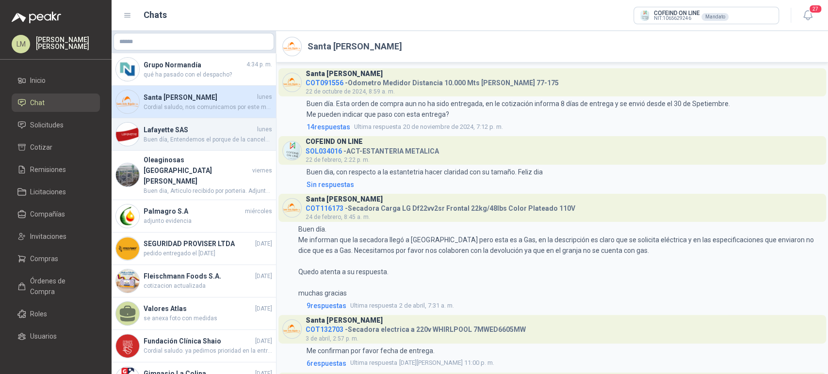
scroll to position [664, 0]
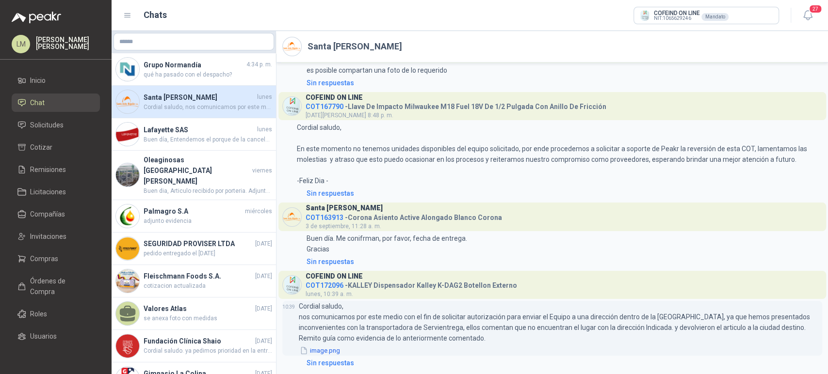
click at [334, 350] on button "image.png" at bounding box center [320, 351] width 42 height 10
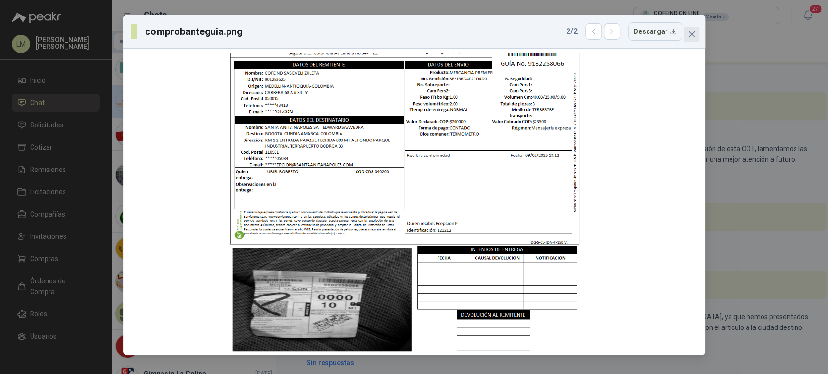
click at [690, 33] on icon "close" at bounding box center [691, 35] width 6 height 6
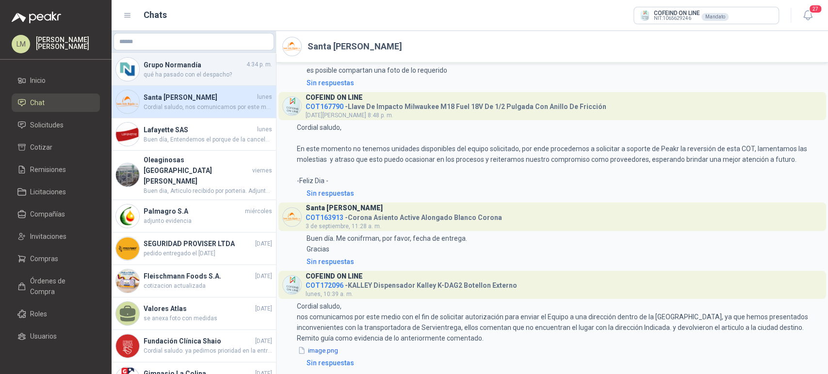
click at [197, 64] on h4 "Grupo Normandía" at bounding box center [193, 65] width 101 height 11
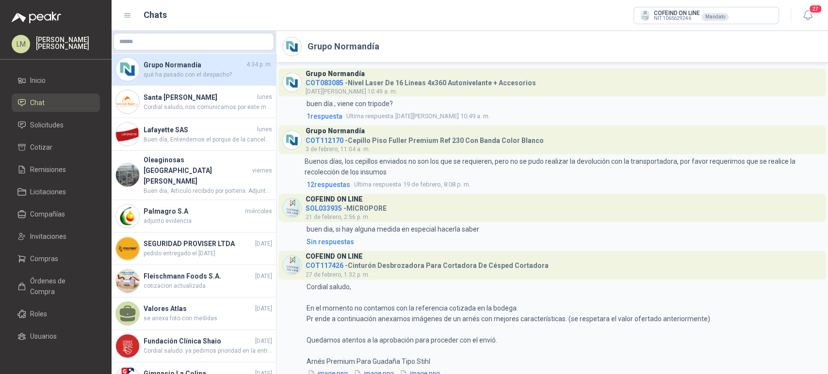
scroll to position [406, 0]
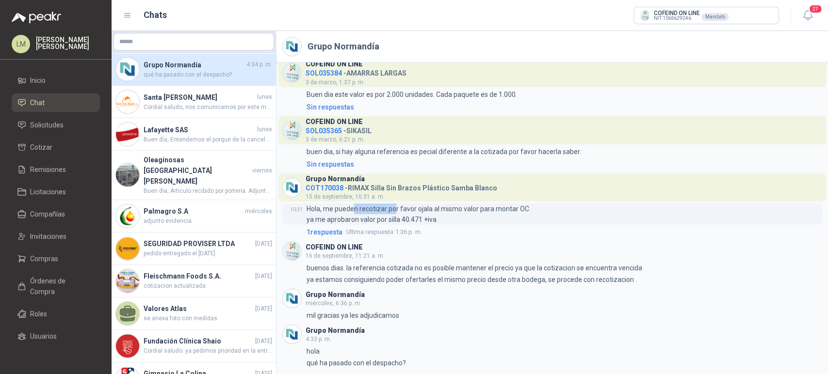
drag, startPoint x: 352, startPoint y: 209, endPoint x: 393, endPoint y: 214, distance: 41.0
click at [393, 214] on p "Hola, me pueden recotizar por favor ojala al mismo valor para montar OC ya me a…" at bounding box center [417, 214] width 223 height 21
click at [328, 189] on span "COT170038" at bounding box center [324, 188] width 38 height 8
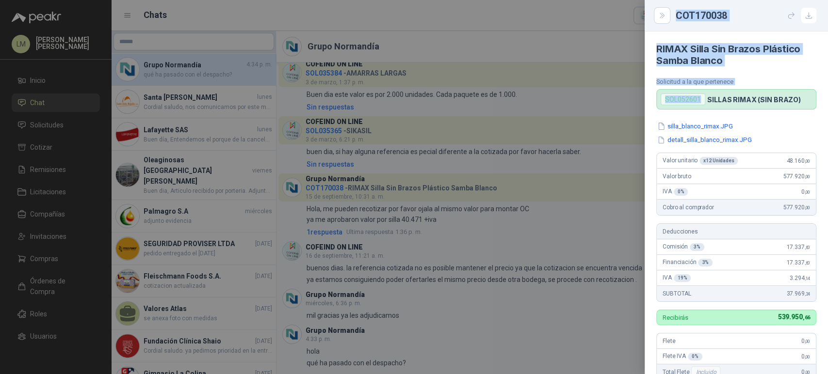
drag, startPoint x: 701, startPoint y: 102, endPoint x: 642, endPoint y: 107, distance: 58.9
click at [642, 107] on div "COT170038 RIMAX Silla Sin Brazos Plástico Samba Blanco Solicitud a la que perte…" at bounding box center [414, 187] width 828 height 374
click at [675, 101] on div "SOL052601" at bounding box center [682, 100] width 45 height 12
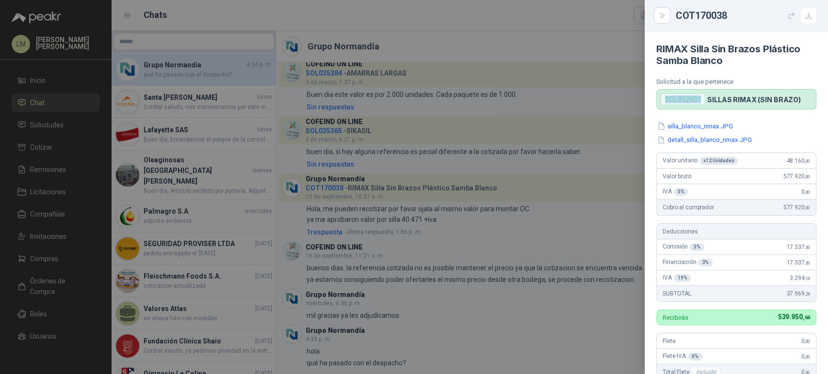
drag, startPoint x: 664, startPoint y: 98, endPoint x: 704, endPoint y: 99, distance: 39.8
click at [704, 99] on div "SOL052601 SILLAS RIMAX (SIN BRAZO)" at bounding box center [736, 99] width 160 height 20
copy div "SOL052601"
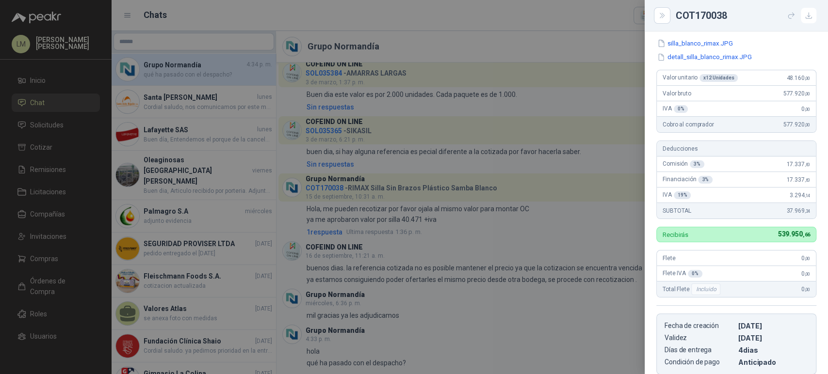
click at [32, 125] on div at bounding box center [414, 187] width 828 height 374
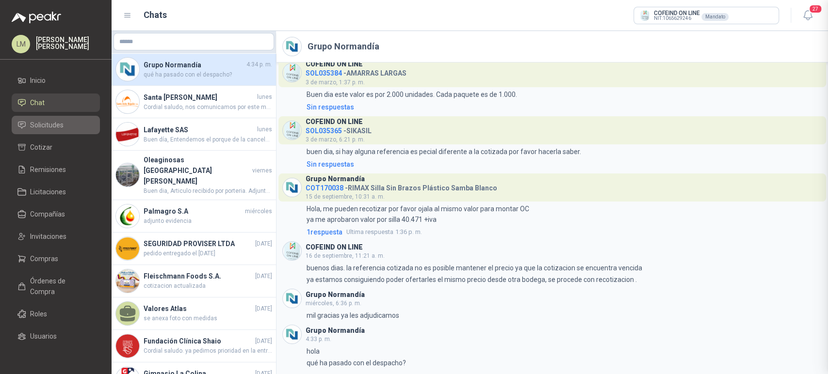
click at [47, 127] on span "Solicitudes" at bounding box center [46, 125] width 33 height 11
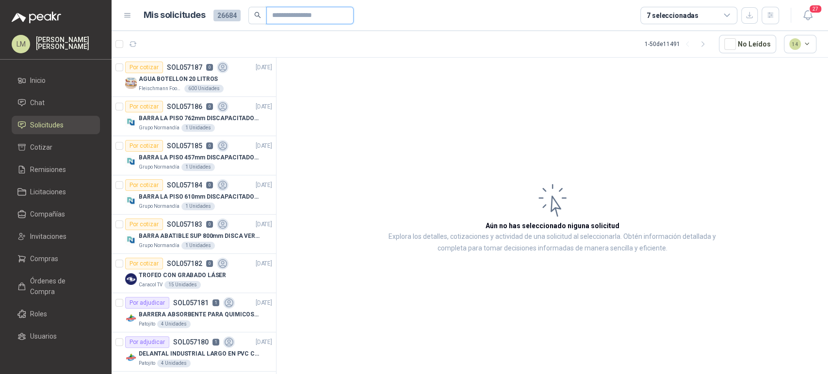
click at [285, 16] on input "text" at bounding box center [306, 15] width 68 height 16
paste input "*********"
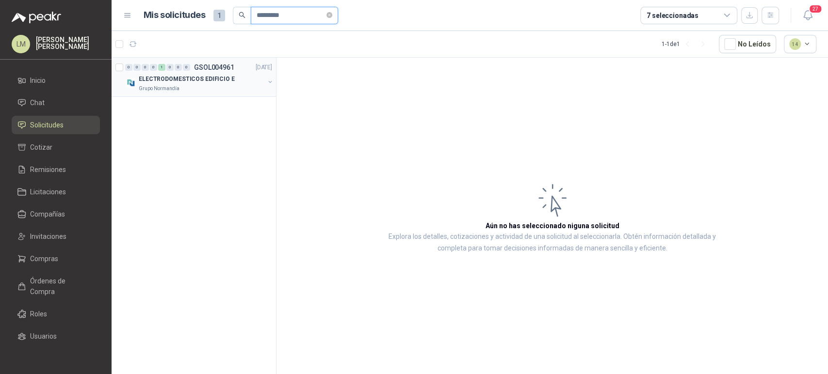
type input "*********"
click at [269, 80] on button "button" at bounding box center [270, 82] width 8 height 8
click at [168, 120] on p "SILLAS RIMAX (SIN BRAZO)" at bounding box center [175, 118] width 78 height 9
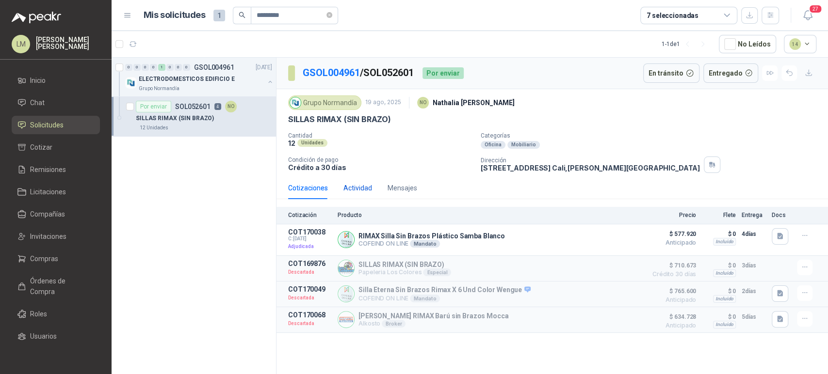
click at [352, 189] on div "Actividad" at bounding box center [357, 188] width 29 height 11
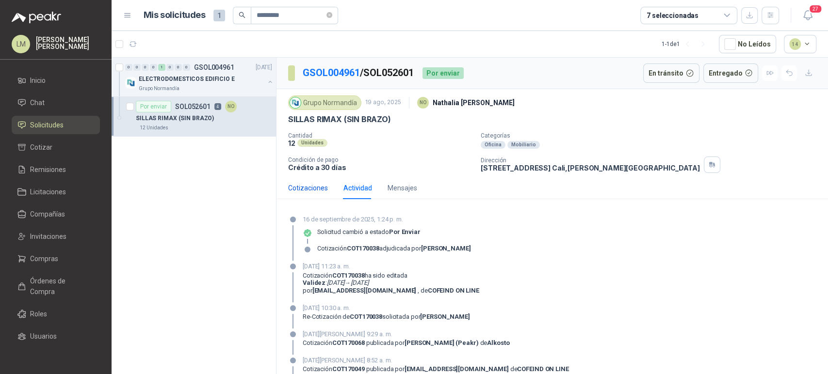
click at [317, 188] on div "Cotizaciones" at bounding box center [308, 188] width 40 height 11
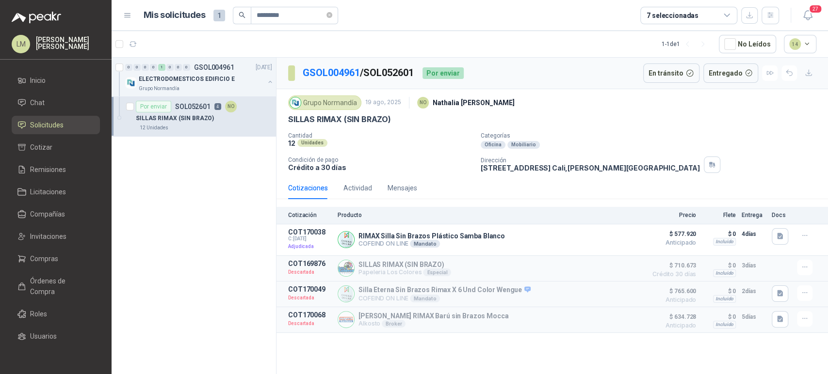
click at [337, 177] on div "Cotizaciones Actividad Mensajes" at bounding box center [352, 188] width 129 height 22
click at [341, 180] on div "Cotizaciones Actividad Mensajes" at bounding box center [352, 188] width 129 height 22
click at [349, 187] on div "Actividad" at bounding box center [357, 188] width 29 height 11
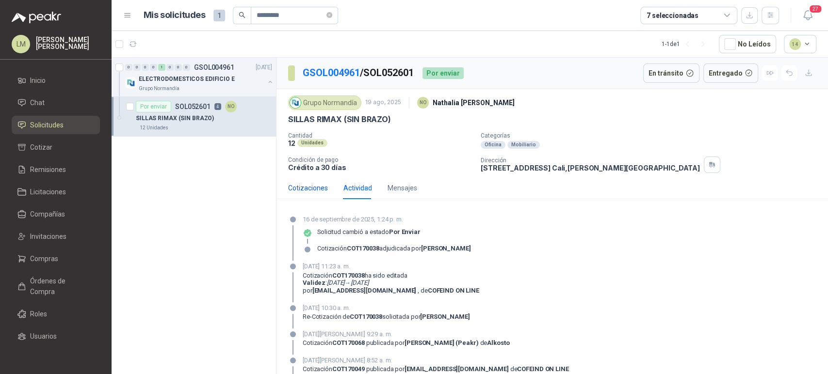
click at [299, 184] on div "Cotizaciones" at bounding box center [308, 188] width 40 height 11
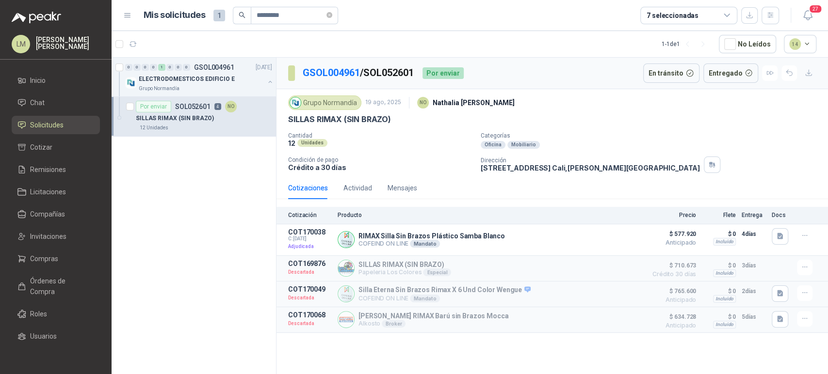
click at [147, 307] on div "0 0 0 0 1 0 0 0 GSOL004961 [DATE] ELECTRODOMESTICOS EDIFICIO E Grupo [PERSON_NA…" at bounding box center [193, 218] width 165 height 320
click at [31, 267] on link "Compras" at bounding box center [56, 259] width 88 height 18
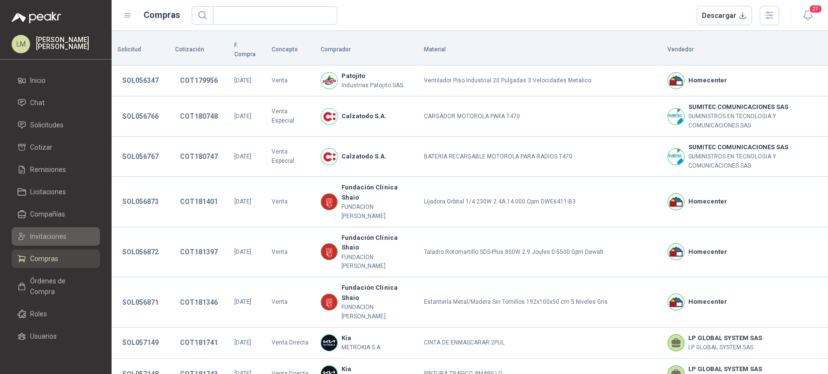
click at [56, 237] on span "Invitaciones" at bounding box center [48, 236] width 36 height 11
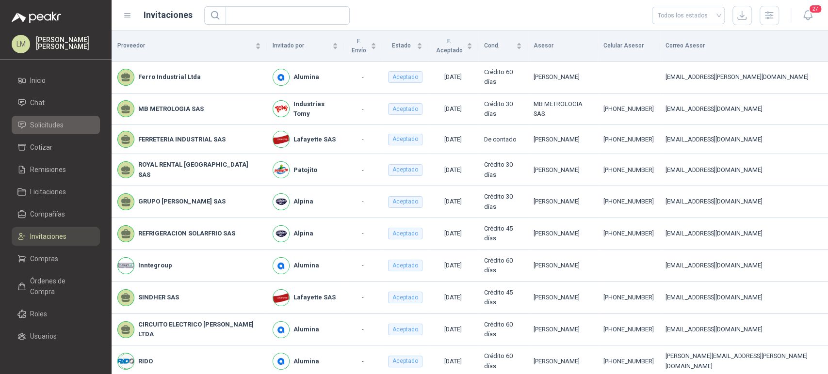
click at [59, 123] on span "Solicitudes" at bounding box center [46, 125] width 33 height 11
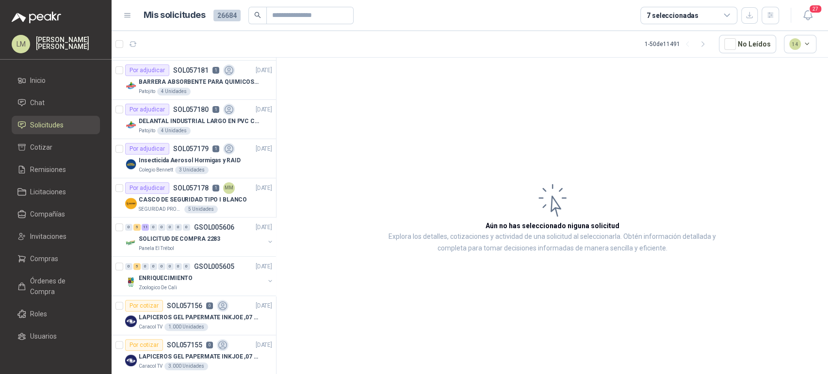
scroll to position [234, 0]
click at [204, 106] on p "SOL057180" at bounding box center [190, 108] width 35 height 7
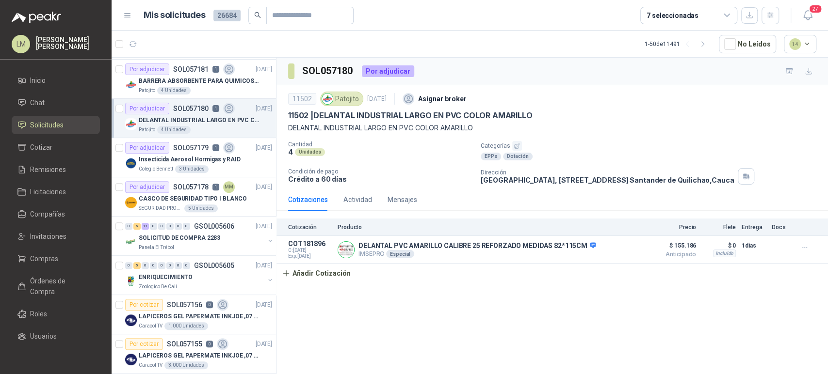
scroll to position [264, 0]
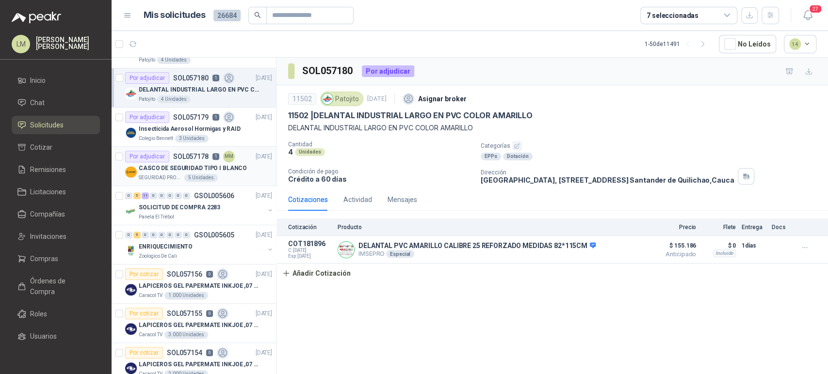
click at [185, 166] on p "CASCO DE SEGURIDAD TIPO I BLANCO" at bounding box center [193, 168] width 108 height 9
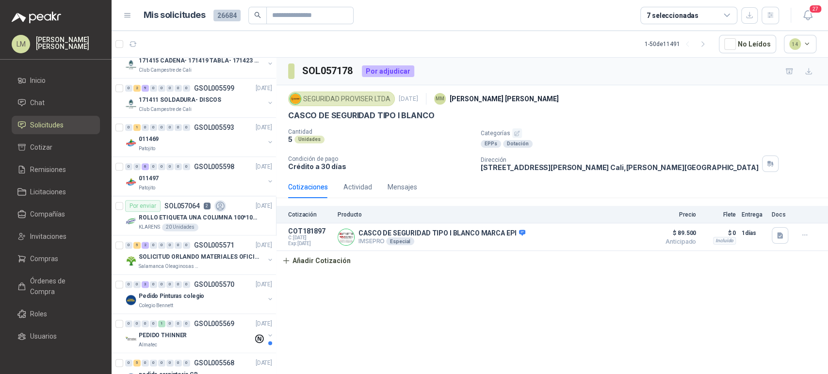
scroll to position [766, 0]
click at [203, 101] on p "171411 SOLDADURA- DISCOS" at bounding box center [180, 98] width 82 height 9
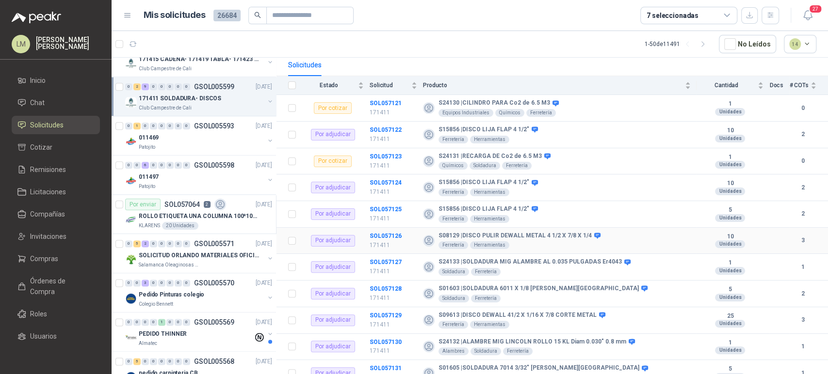
scroll to position [100, 0]
click at [381, 258] on b "SOL057127" at bounding box center [385, 261] width 32 height 7
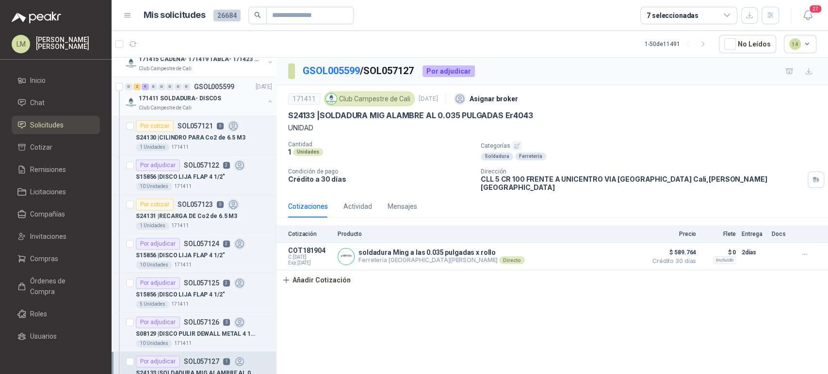
click at [266, 100] on button "button" at bounding box center [270, 101] width 8 height 8
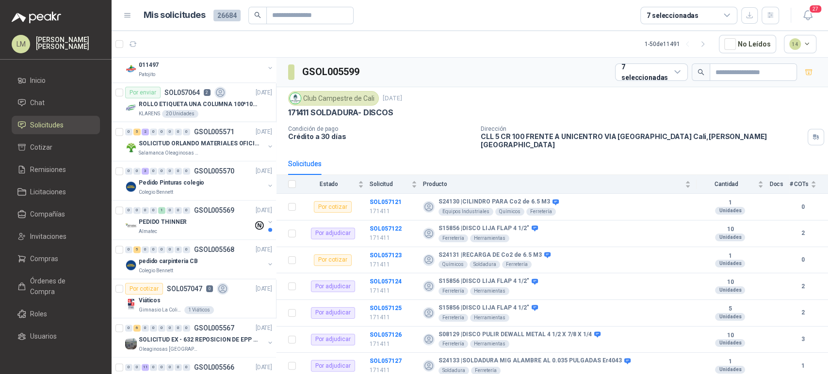
scroll to position [880, 0]
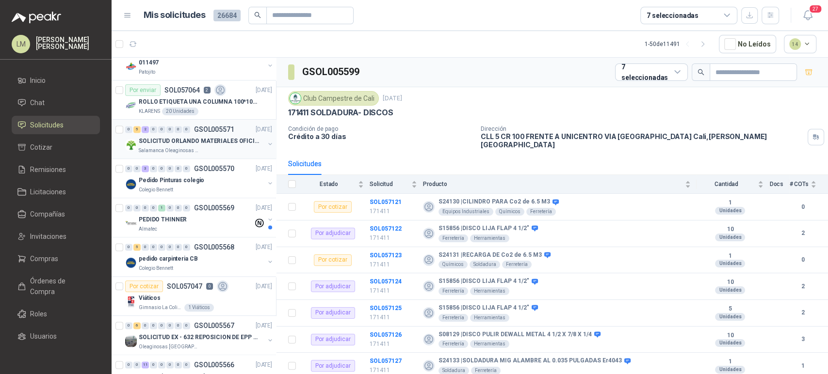
click at [185, 137] on p "SOLICITUD ORLANDO MATERIALES OFICINA - CALI" at bounding box center [199, 141] width 121 height 9
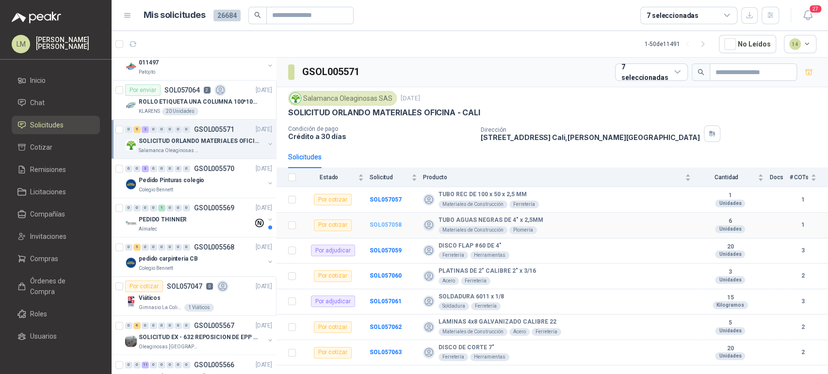
click at [379, 223] on b "SOL057058" at bounding box center [385, 225] width 32 height 7
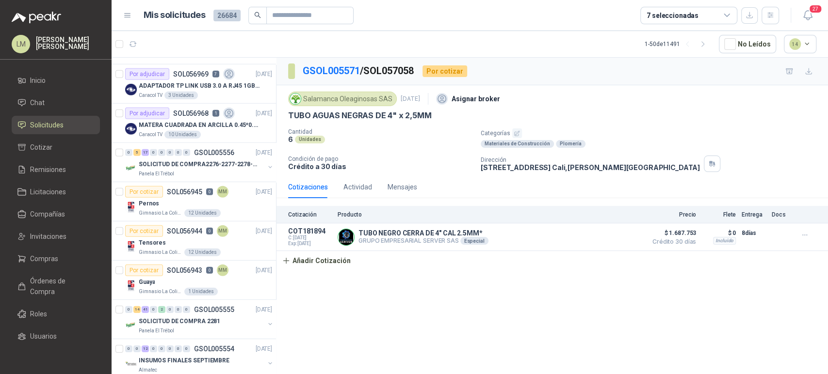
scroll to position [1936, 0]
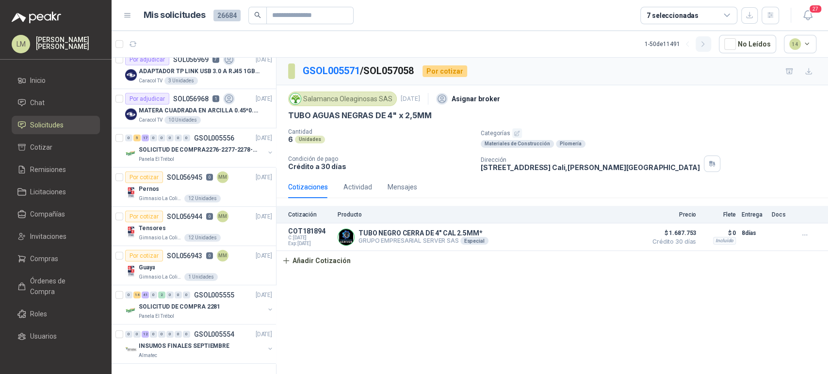
click at [707, 48] on button "button" at bounding box center [703, 44] width 16 height 16
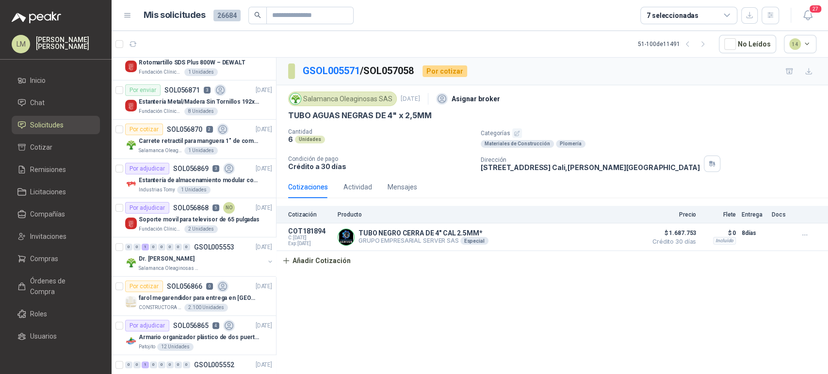
scroll to position [0, 0]
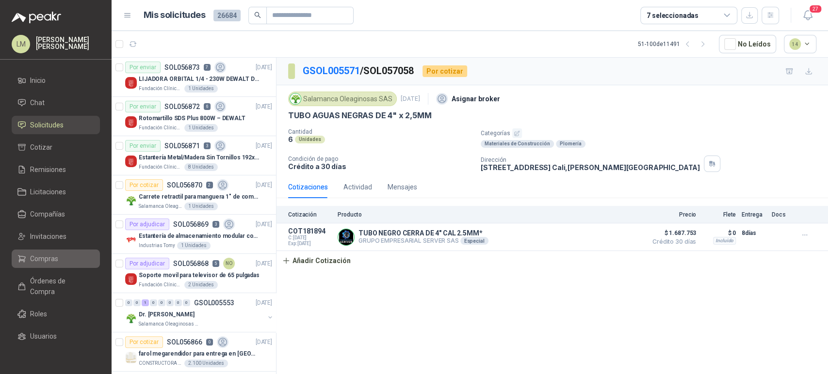
click at [48, 255] on span "Compras" at bounding box center [44, 259] width 28 height 11
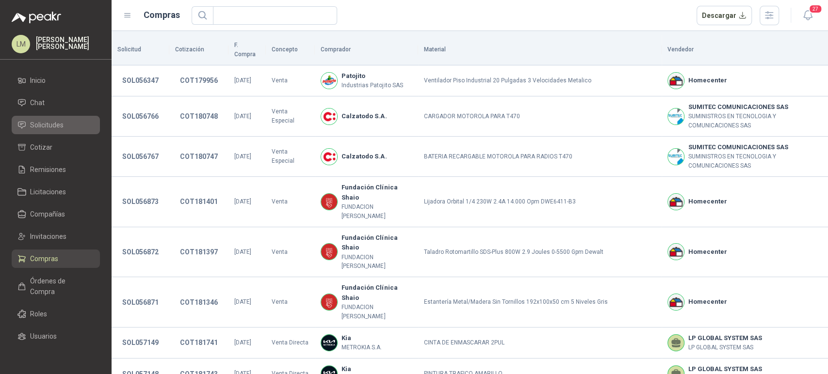
click at [55, 127] on span "Solicitudes" at bounding box center [46, 125] width 33 height 11
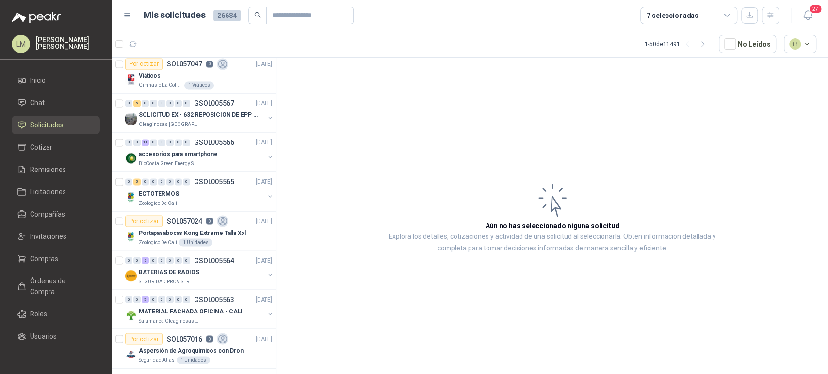
scroll to position [1103, 0]
click at [42, 237] on span "Invitaciones" at bounding box center [48, 236] width 36 height 11
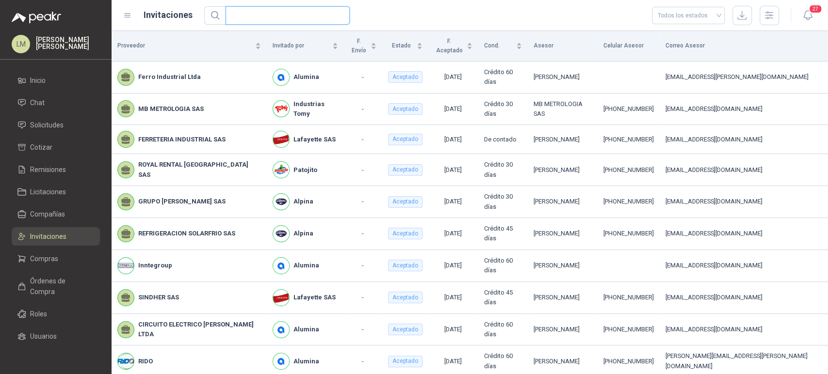
click at [307, 8] on input "text" at bounding box center [283, 15] width 105 height 17
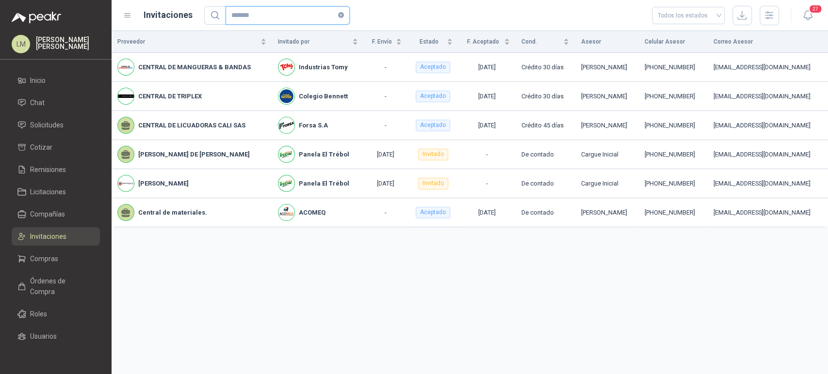
type input "*******"
click at [33, 127] on span "Solicitudes" at bounding box center [46, 125] width 33 height 11
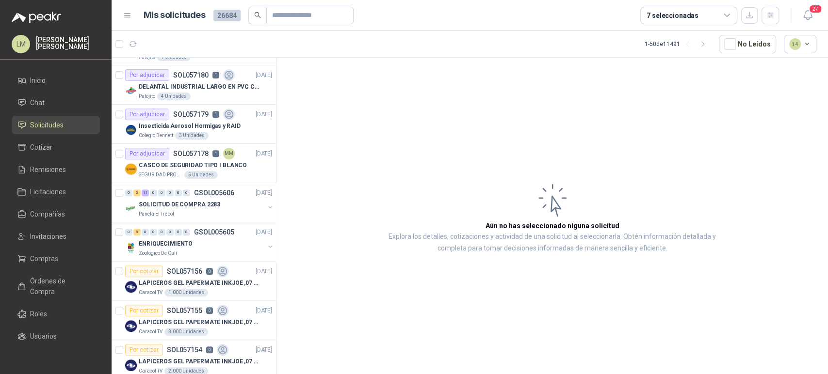
scroll to position [268, 0]
click at [768, 12] on icon "button" at bounding box center [770, 15] width 8 height 8
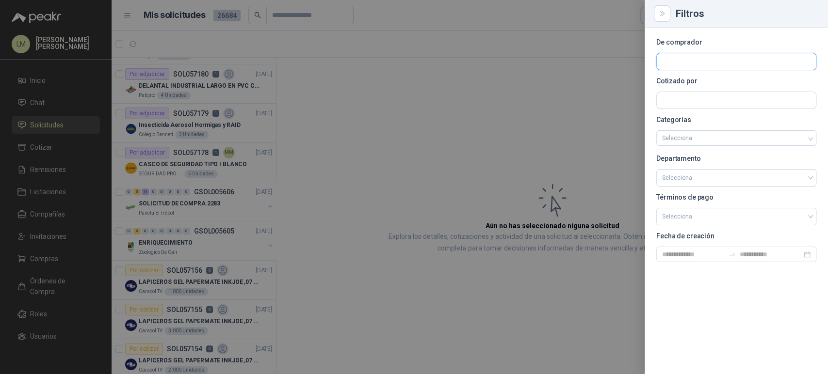
click at [698, 57] on input "text" at bounding box center [735, 61] width 159 height 16
type input "*"
type input "*****"
click at [697, 85] on span "[PERSON_NAME] Foods S.A. -" at bounding box center [706, 87] width 54 height 5
click at [423, 128] on div at bounding box center [414, 187] width 828 height 374
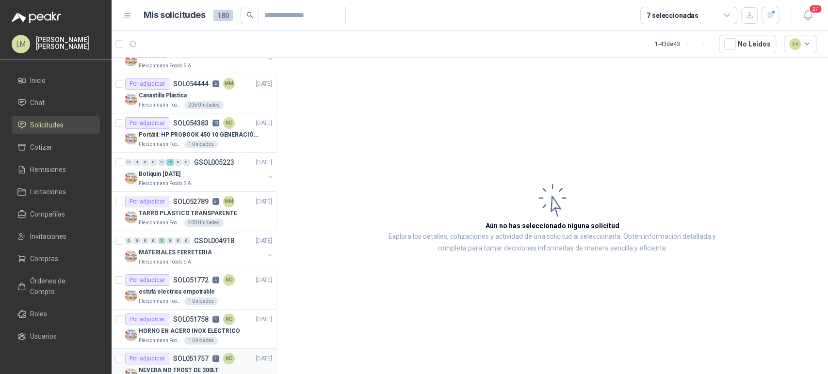
scroll to position [0, 0]
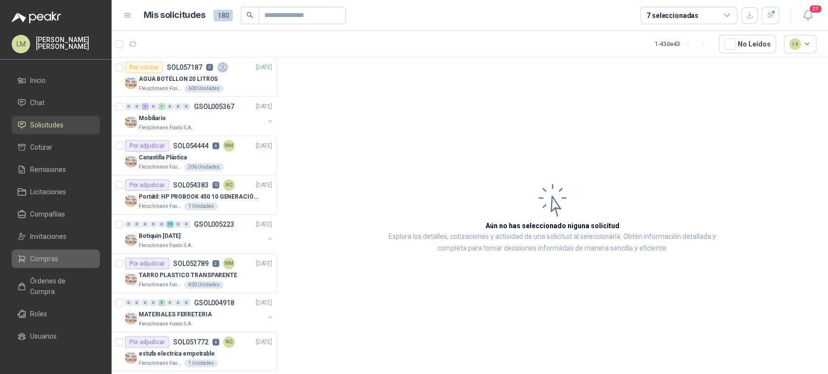
click at [42, 260] on span "Compras" at bounding box center [44, 259] width 28 height 11
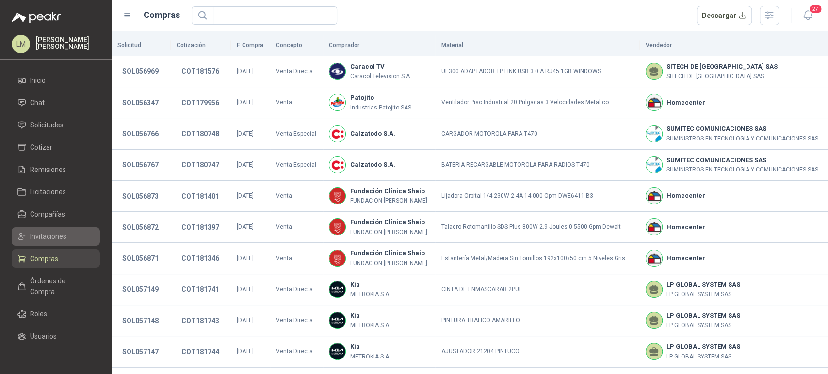
click at [49, 239] on span "Invitaciones" at bounding box center [48, 236] width 36 height 11
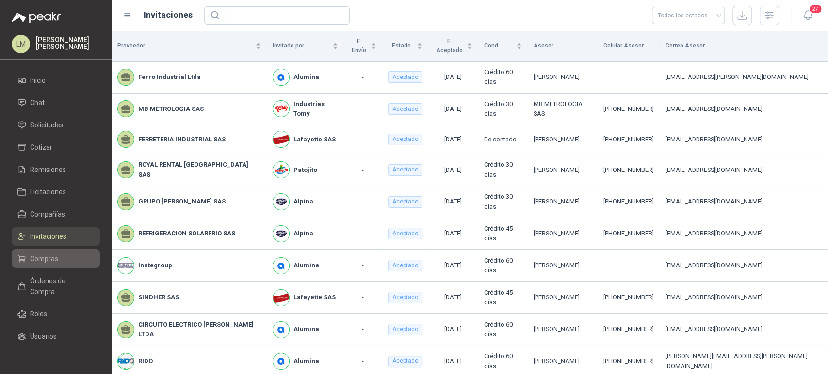
click at [49, 259] on span "Compras" at bounding box center [44, 259] width 28 height 11
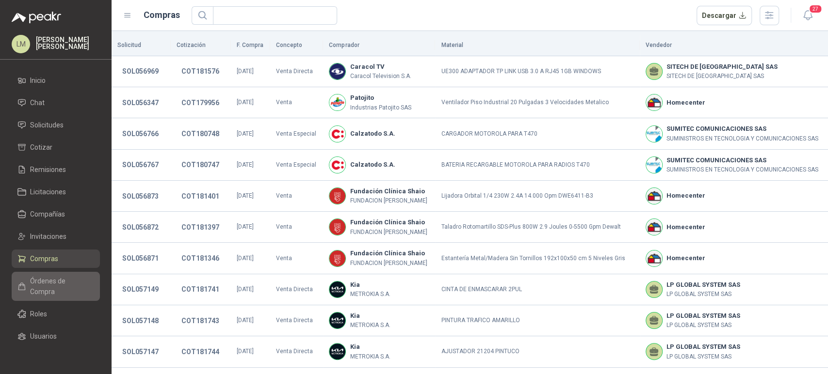
click at [54, 282] on span "Órdenes de Compra" at bounding box center [60, 286] width 61 height 21
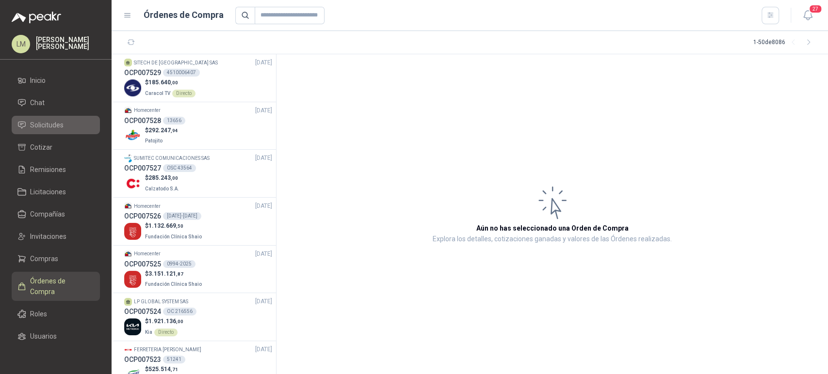
click at [51, 124] on span "Solicitudes" at bounding box center [46, 125] width 33 height 11
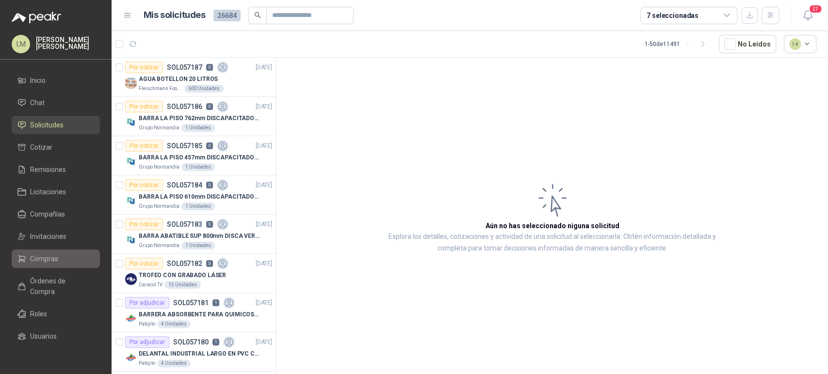
click at [48, 257] on span "Compras" at bounding box center [44, 259] width 28 height 11
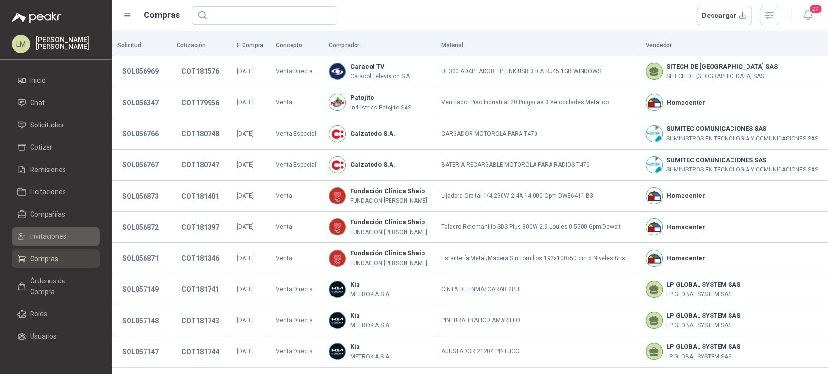
click at [57, 233] on span "Invitaciones" at bounding box center [48, 236] width 36 height 11
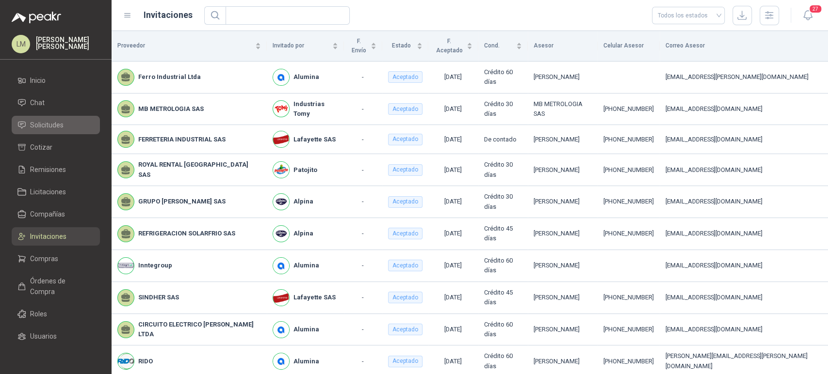
click at [43, 124] on span "Solicitudes" at bounding box center [46, 125] width 33 height 11
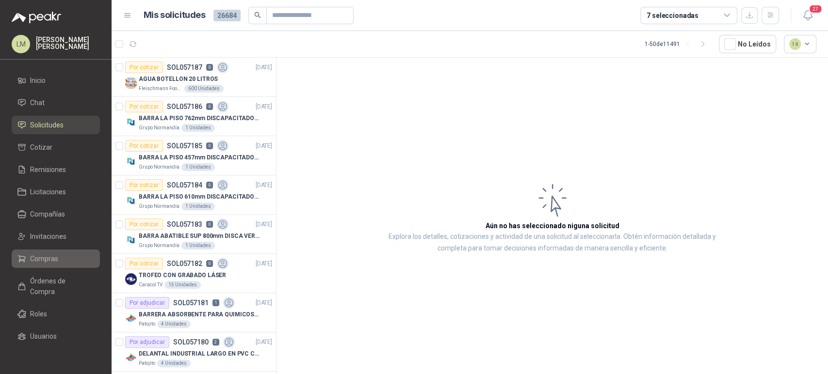
click at [41, 251] on link "Compras" at bounding box center [56, 259] width 88 height 18
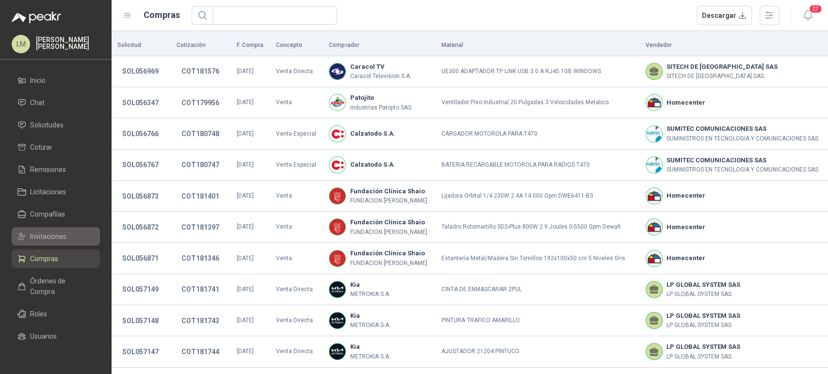
click at [48, 239] on span "Invitaciones" at bounding box center [48, 236] width 36 height 11
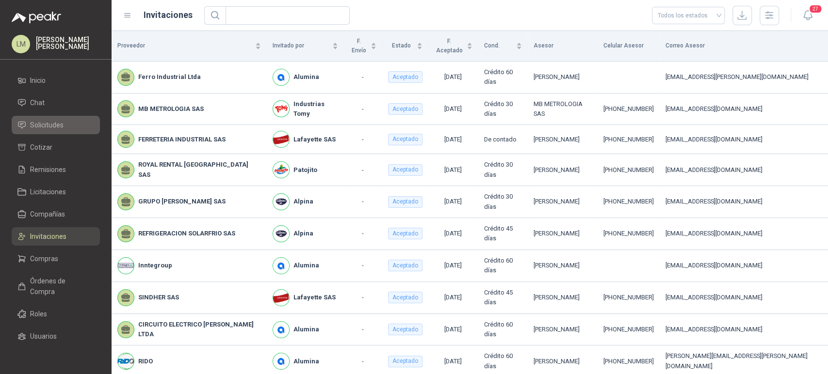
click at [52, 123] on span "Solicitudes" at bounding box center [46, 125] width 33 height 11
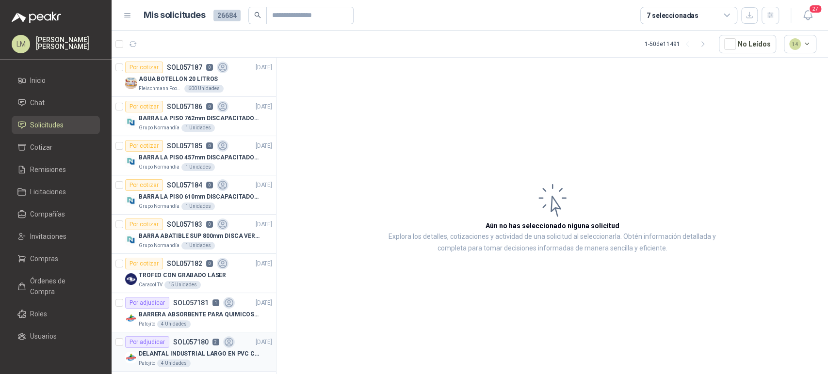
click at [209, 344] on div "Por adjudicar SOL057180 2" at bounding box center [180, 342] width 110 height 12
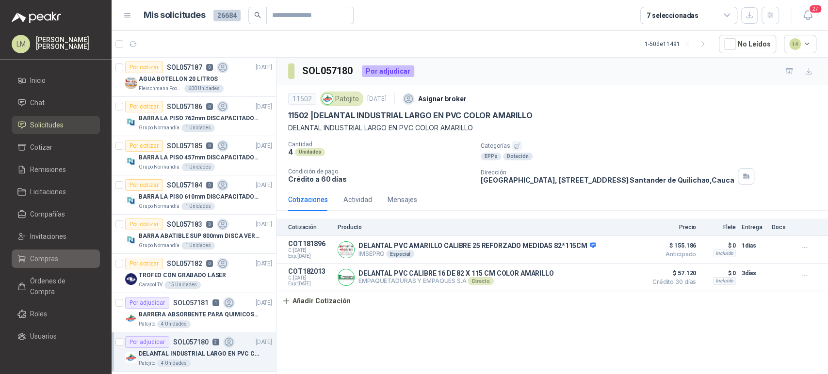
click at [46, 255] on span "Compras" at bounding box center [44, 259] width 28 height 11
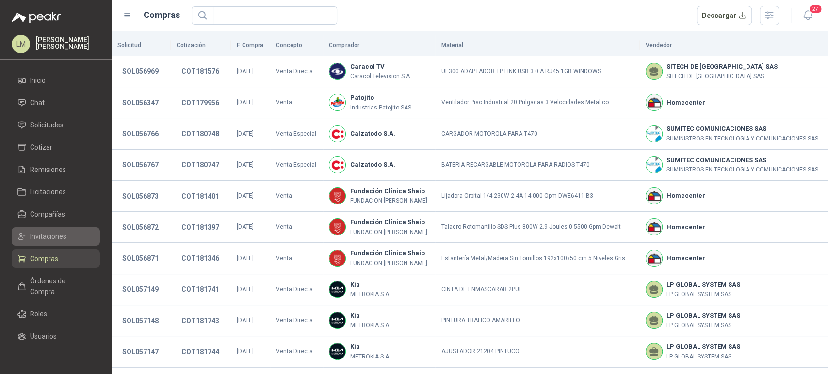
click at [55, 233] on span "Invitaciones" at bounding box center [48, 236] width 36 height 11
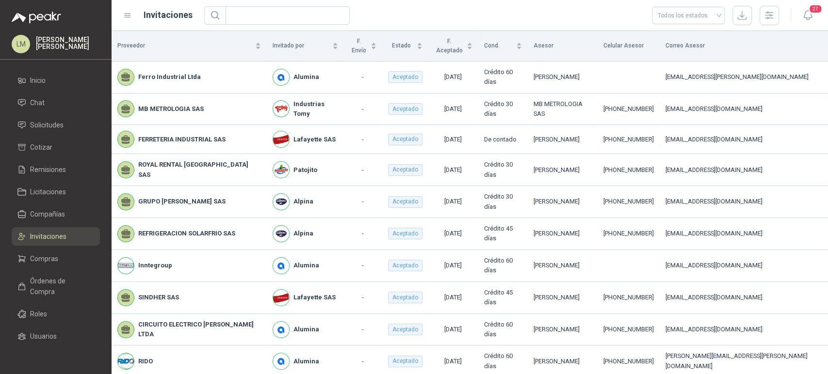
click at [37, 114] on ul "Inicio Chat Solicitudes Cotizar Remisiones Licitaciones Compañías Invitaciones …" at bounding box center [55, 211] width 111 height 280
click at [37, 120] on span "Solicitudes" at bounding box center [46, 125] width 33 height 11
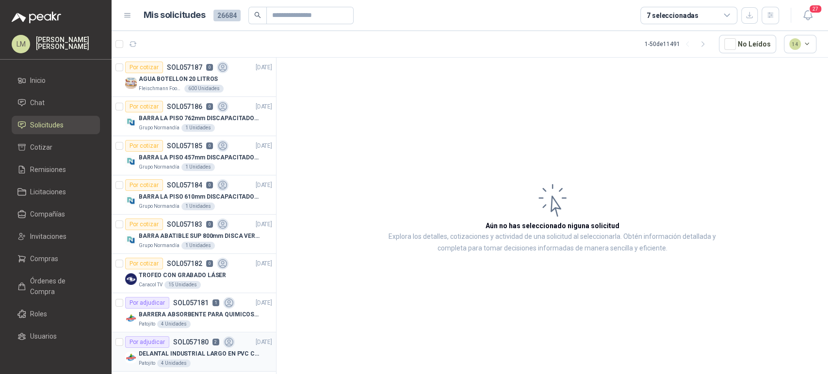
click at [178, 348] on div "DELANTAL INDUSTRIAL LARGO EN PVC COLOR AMARILLO" at bounding box center [205, 354] width 133 height 12
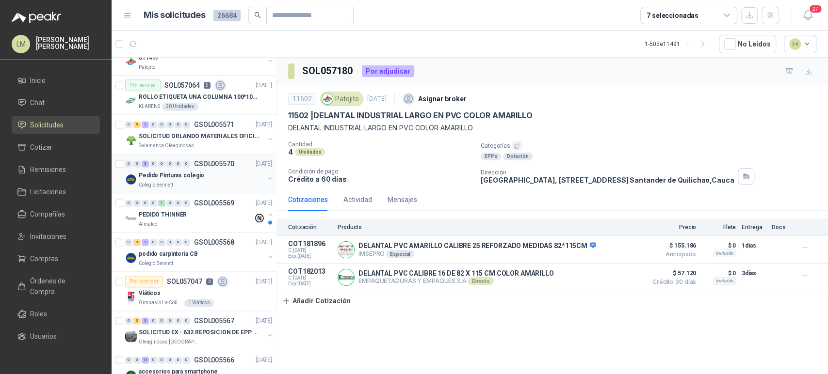
scroll to position [947, 0]
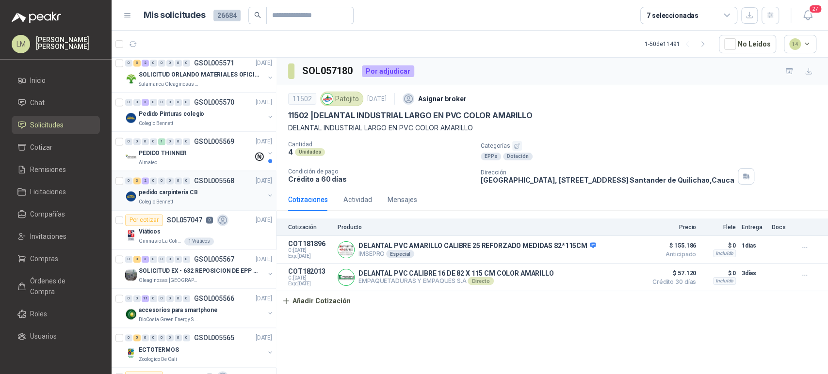
click at [266, 191] on button "button" at bounding box center [270, 195] width 8 height 8
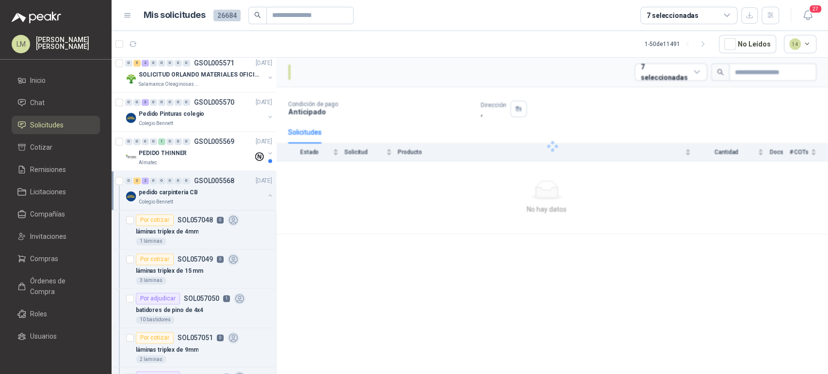
scroll to position [1049, 0]
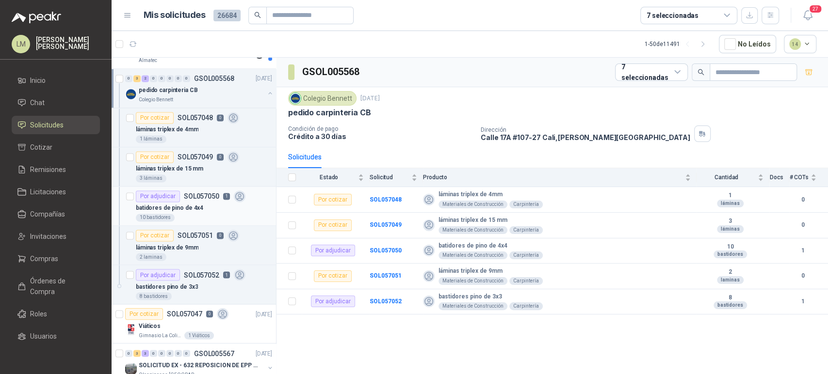
click at [184, 194] on p "SOL057050" at bounding box center [201, 196] width 35 height 7
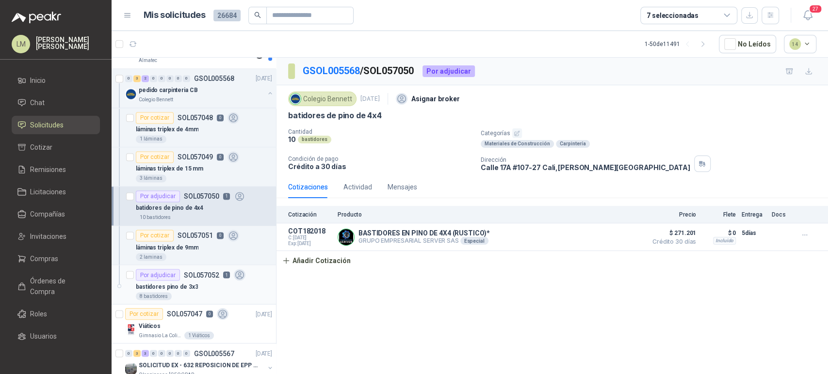
click at [204, 285] on div "bastidores pino de 3x3" at bounding box center [204, 287] width 136 height 12
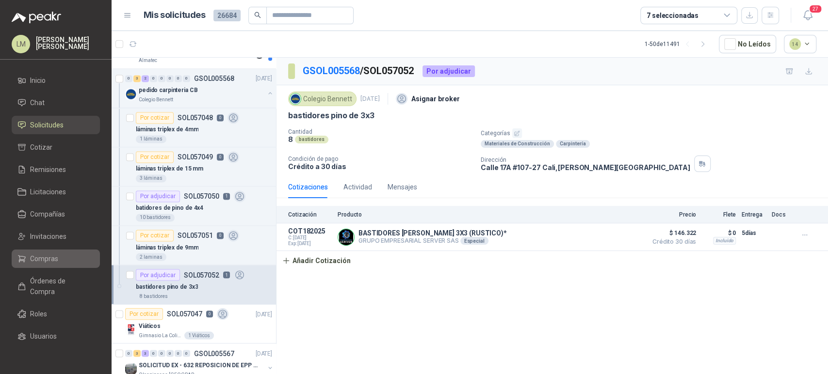
click at [54, 260] on span "Compras" at bounding box center [44, 259] width 28 height 11
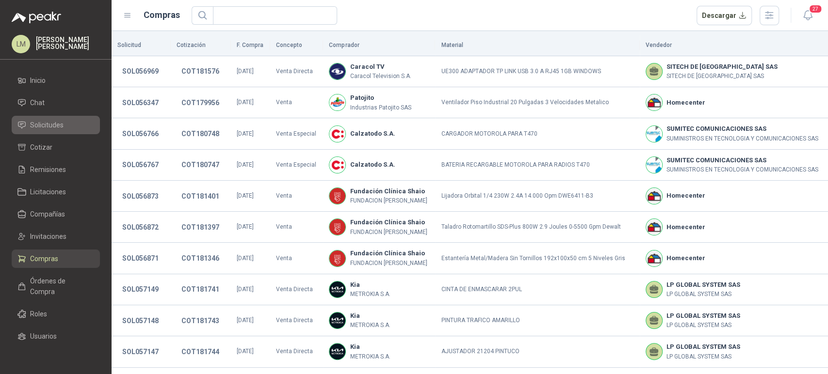
click at [59, 127] on span "Solicitudes" at bounding box center [46, 125] width 33 height 11
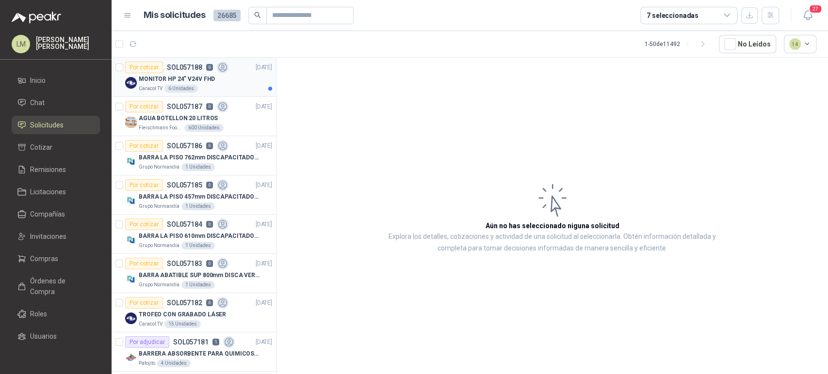
click at [200, 83] on div "MONITOR HP 24" V24V FHD" at bounding box center [205, 79] width 133 height 12
